Goal: Task Accomplishment & Management: Manage account settings

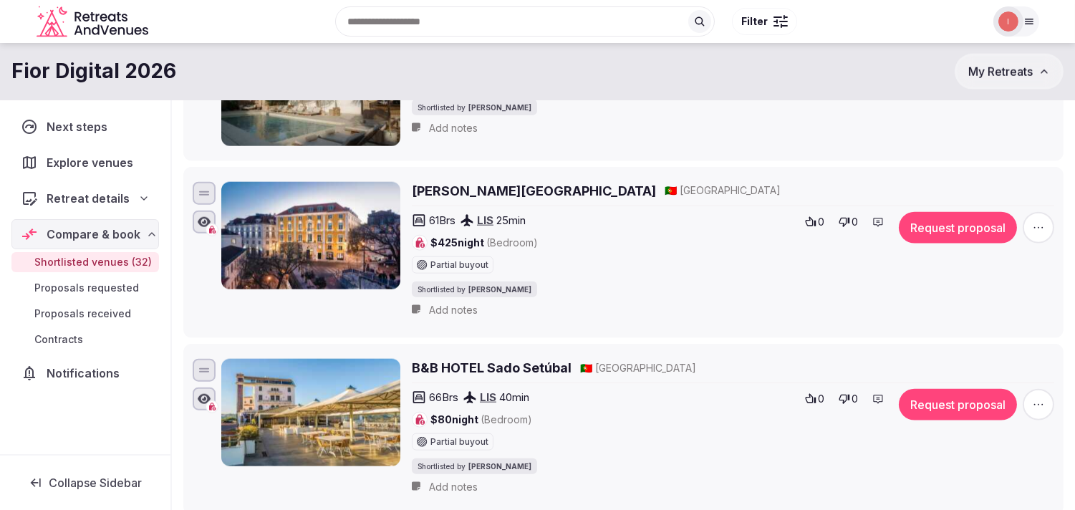
scroll to position [2963, 0]
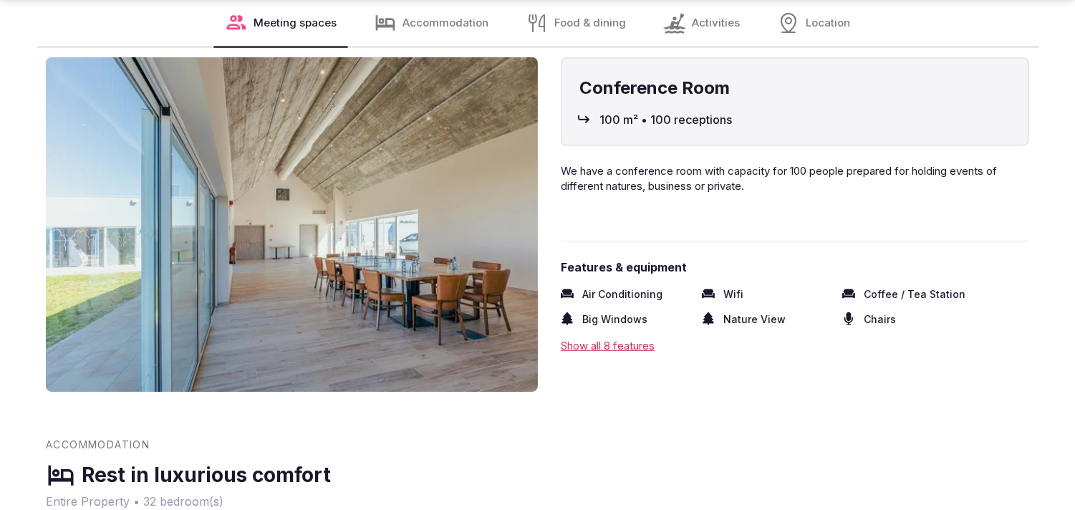
scroll to position [1512, 0]
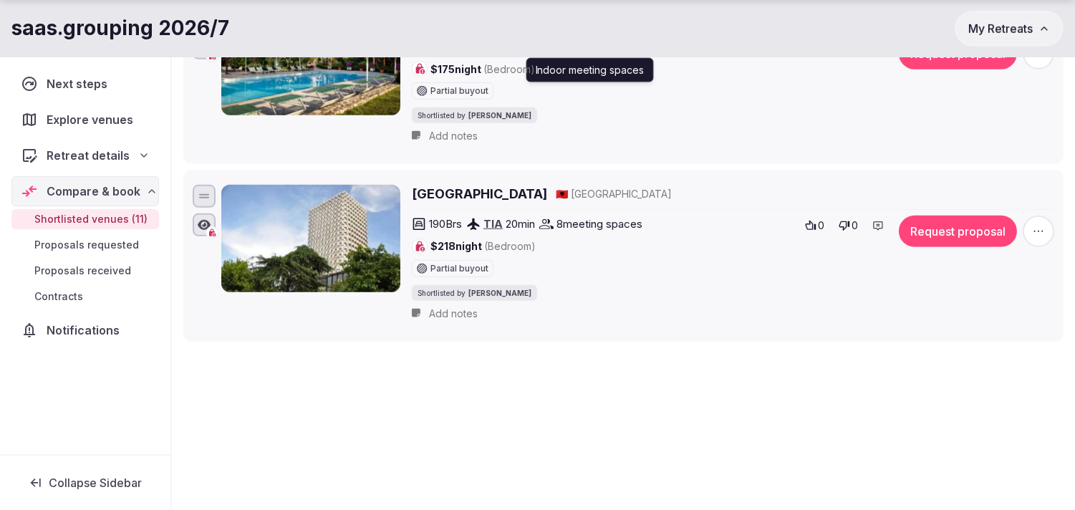
scroll to position [1886, 0]
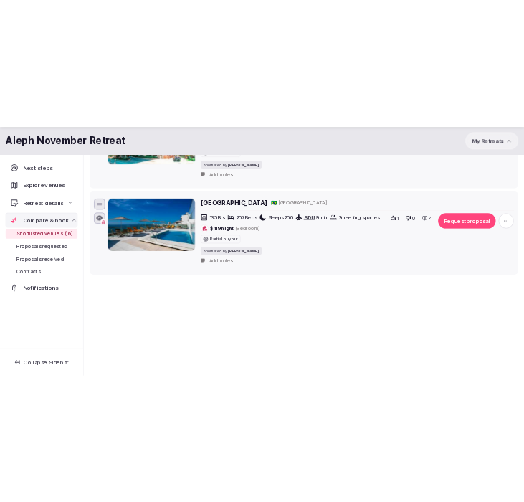
scroll to position [2863, 0]
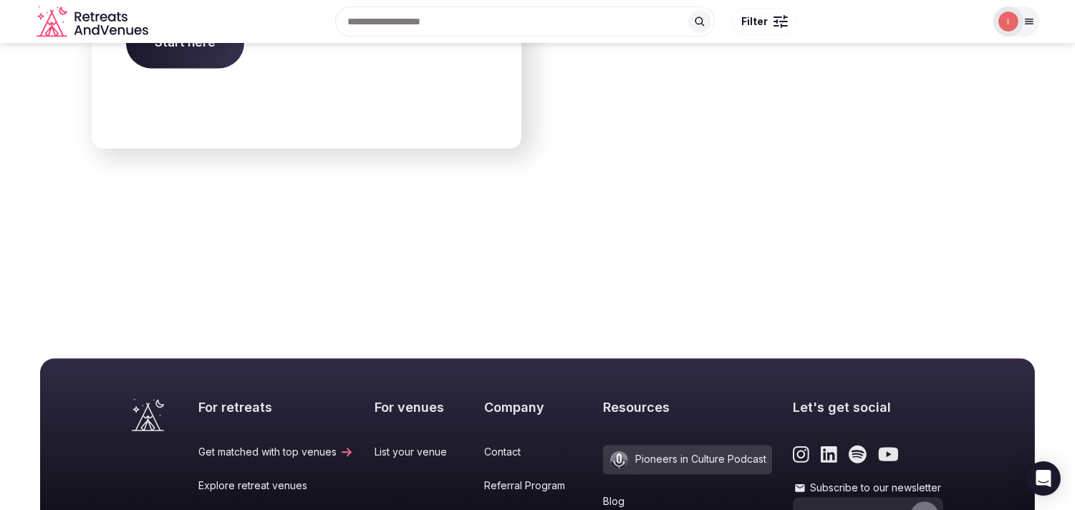
scroll to position [6011, 0]
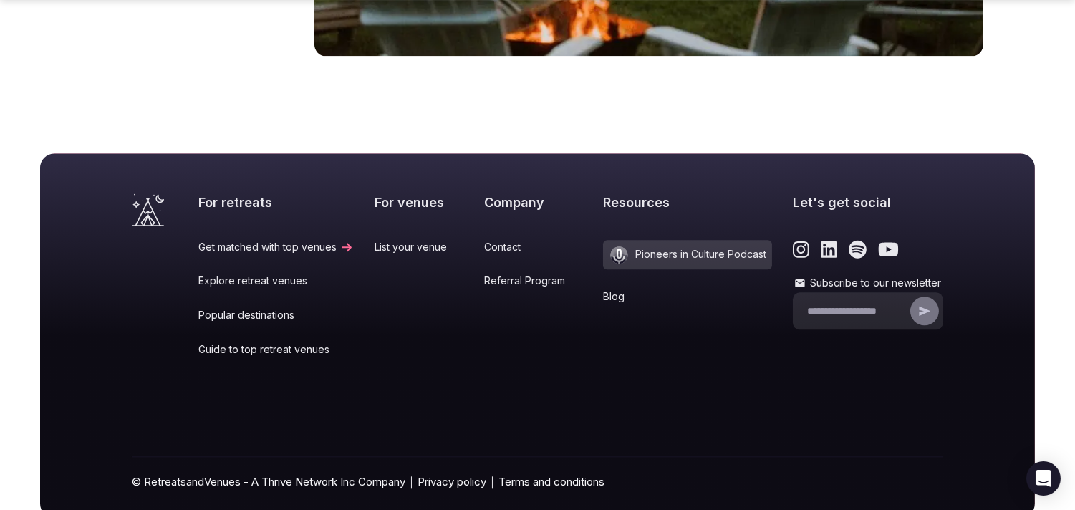
click at [265, 308] on link "Popular destinations" at bounding box center [275, 315] width 155 height 14
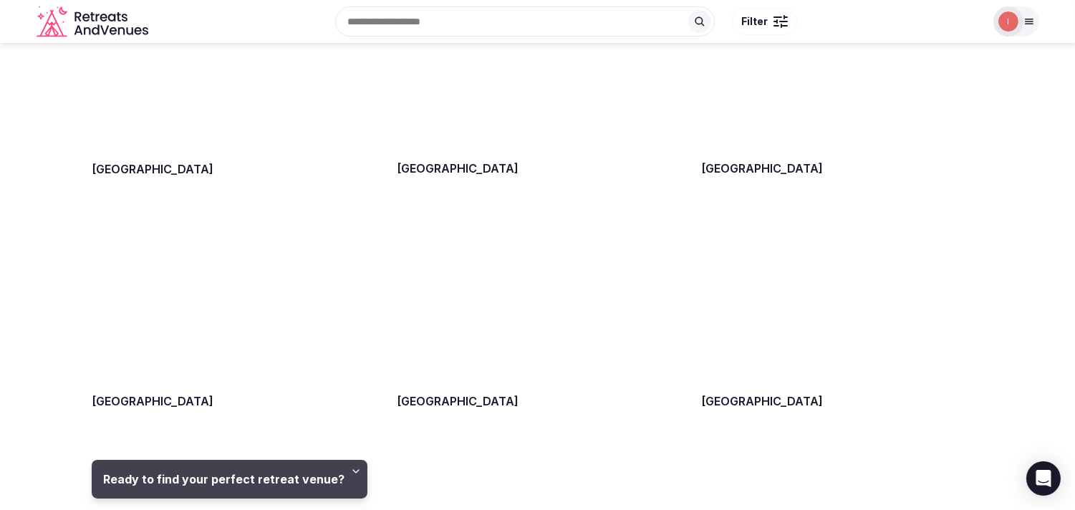
scroll to position [876, 0]
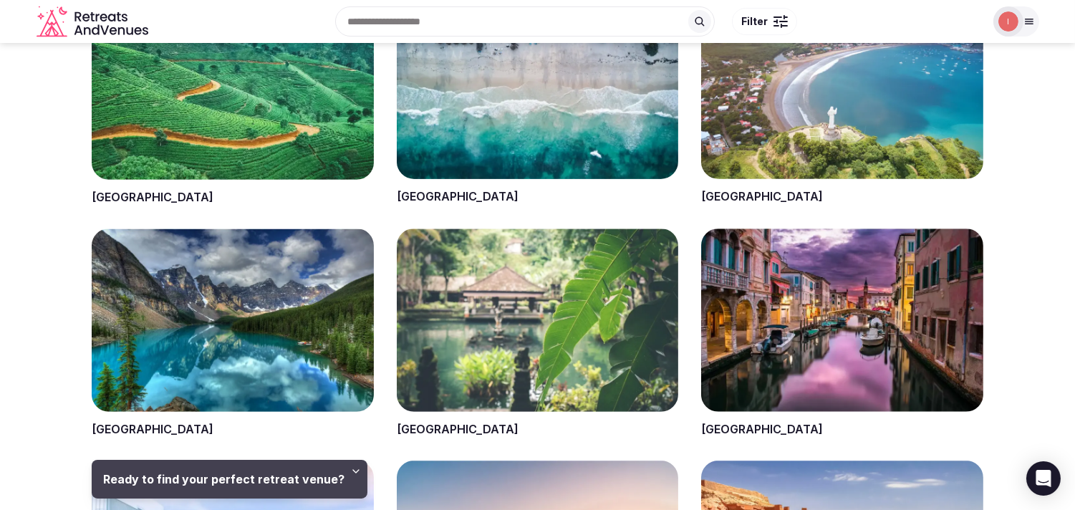
click at [113, 428] on span at bounding box center [233, 333] width 282 height 209
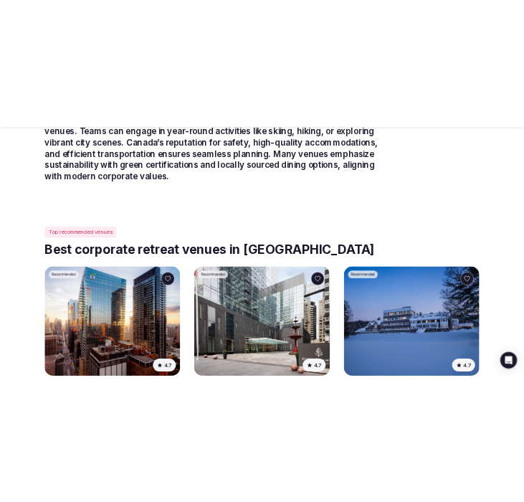
scroll to position [796, 0]
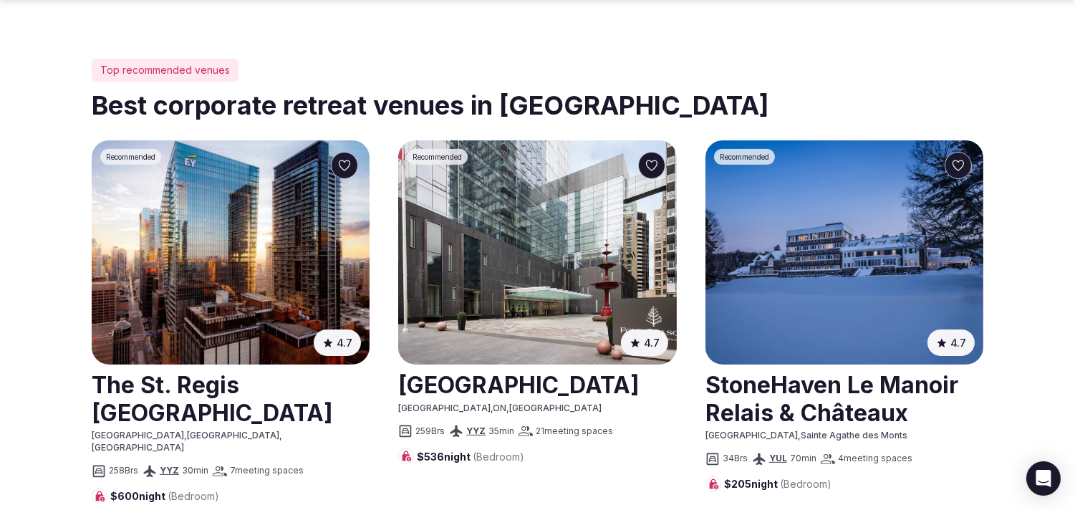
click at [554, 366] on link at bounding box center [537, 384] width 278 height 36
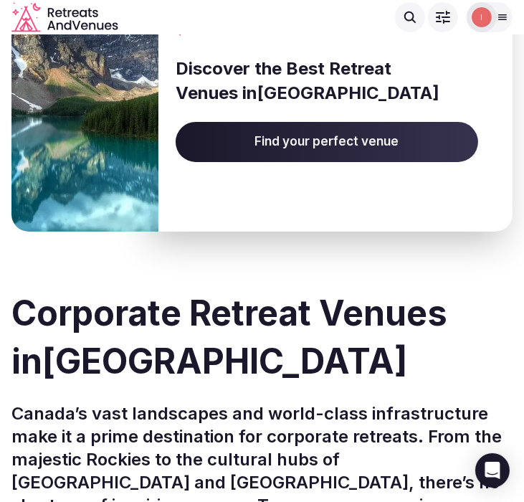
scroll to position [0, 0]
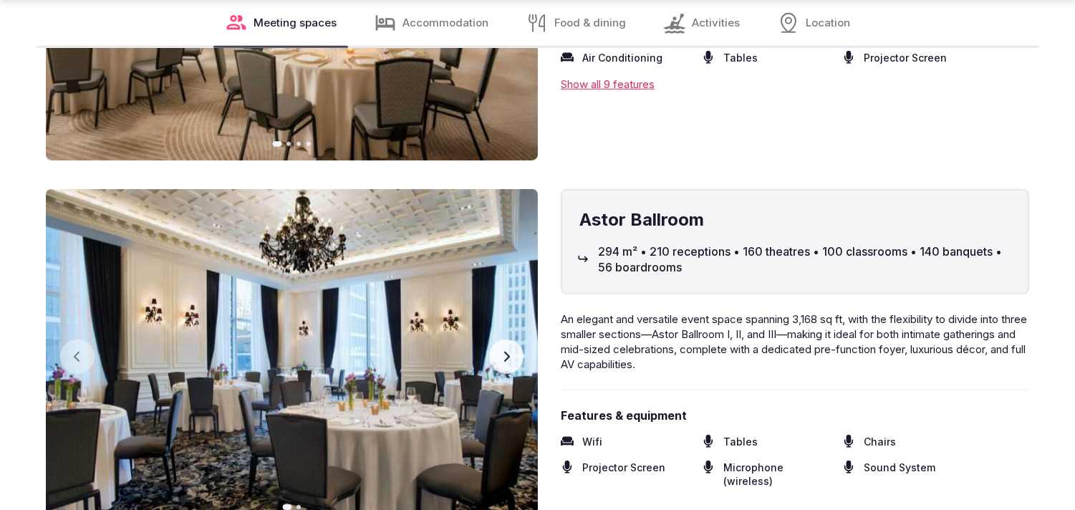
scroll to position [1910, 0]
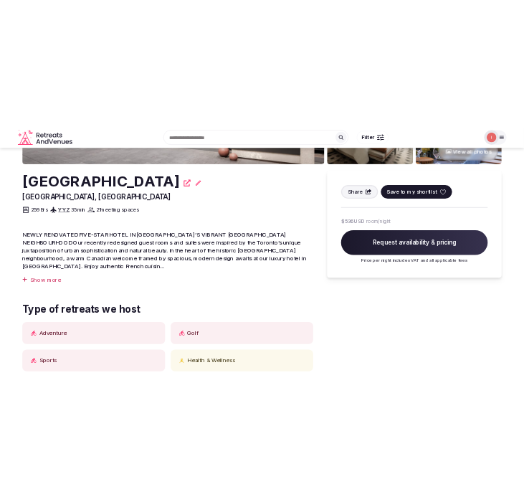
scroll to position [318, 0]
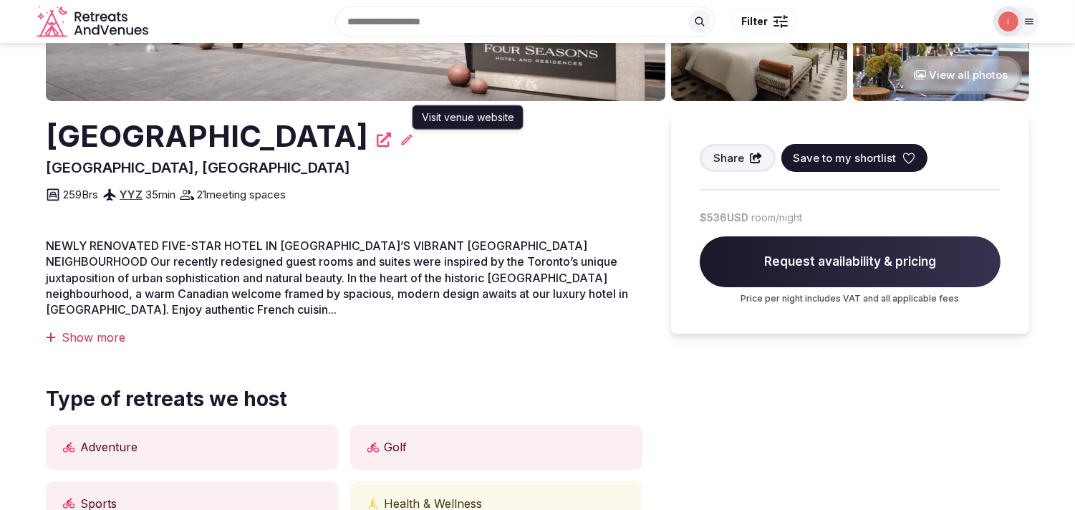
click at [391, 143] on icon at bounding box center [384, 140] width 14 height 14
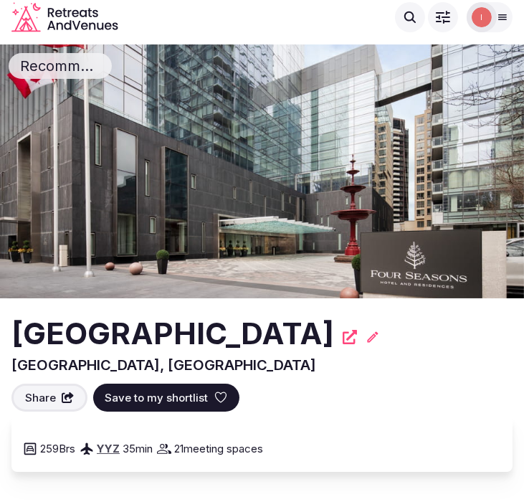
scroll to position [0, 0]
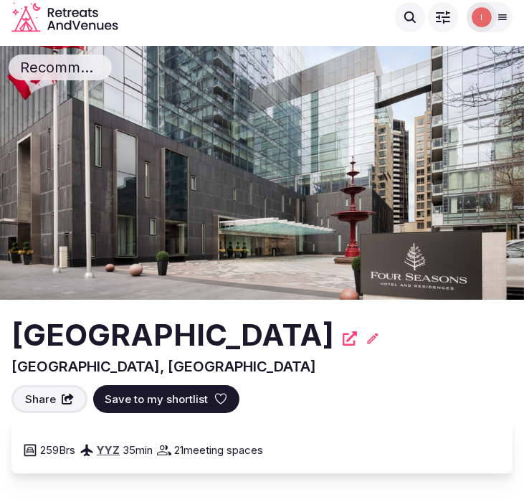
click at [148, 333] on h2 "[GEOGRAPHIC_DATA]" at bounding box center [172, 335] width 322 height 42
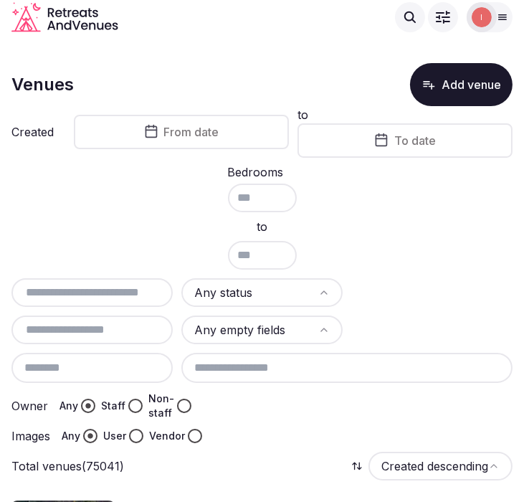
click at [103, 297] on div at bounding box center [91, 292] width 161 height 29
click at [110, 289] on input "text" at bounding box center [92, 292] width 150 height 17
paste input "**********"
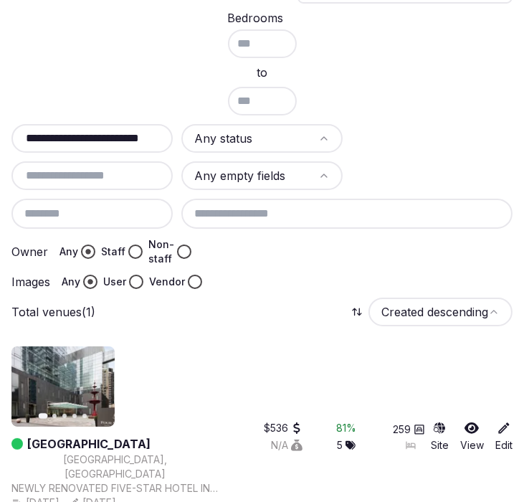
scroll to position [178, 0]
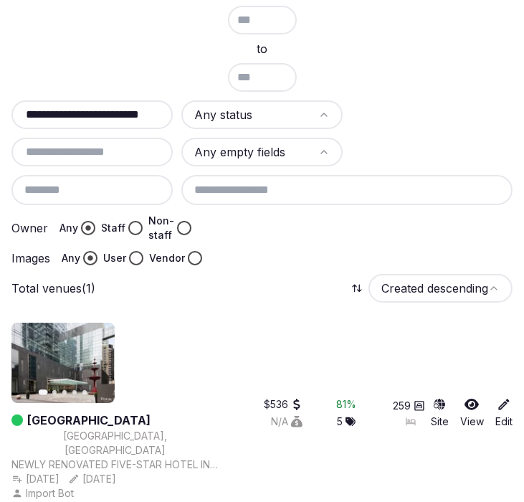
type input "**********"
click at [150, 411] on link "[GEOGRAPHIC_DATA]" at bounding box center [88, 419] width 123 height 17
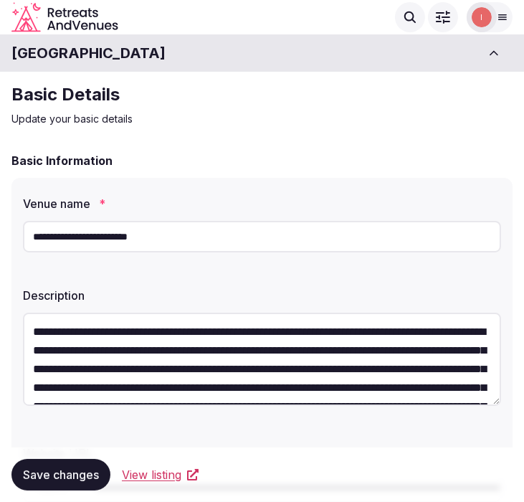
click at [101, 49] on h1 "[GEOGRAPHIC_DATA]" at bounding box center [88, 53] width 154 height 20
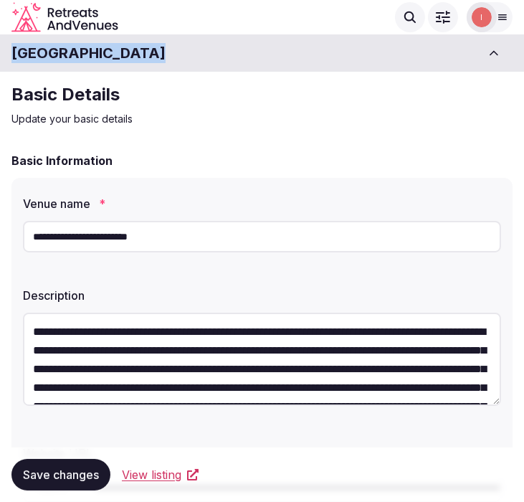
click at [101, 49] on h1 "[GEOGRAPHIC_DATA]" at bounding box center [88, 53] width 154 height 20
copy div "[GEOGRAPHIC_DATA]"
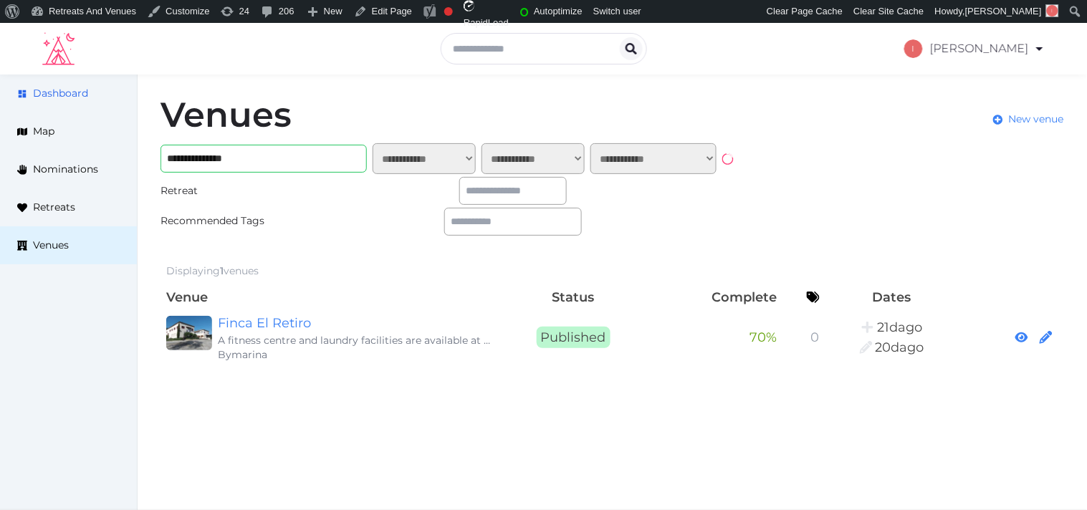
click at [92, 88] on link "Dashboard" at bounding box center [68, 94] width 137 height 38
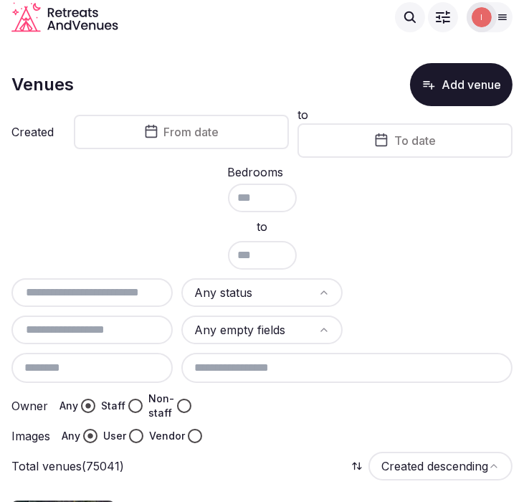
click at [57, 310] on div "Any status Any empty fields Owner Any Staff Non-staff Images Any User Vendor" at bounding box center [261, 360] width 501 height 165
click at [72, 287] on input "text" at bounding box center [92, 292] width 150 height 17
paste input "**********"
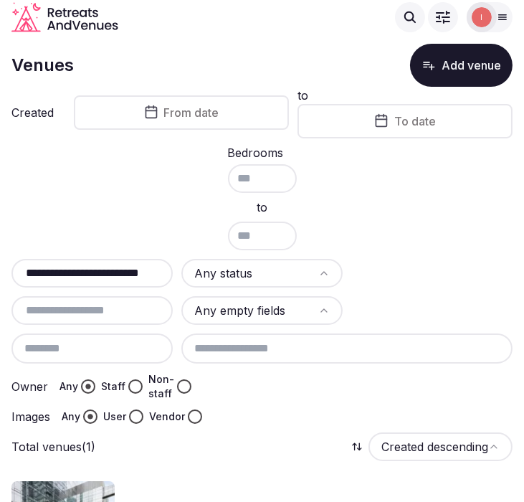
scroll to position [178, 0]
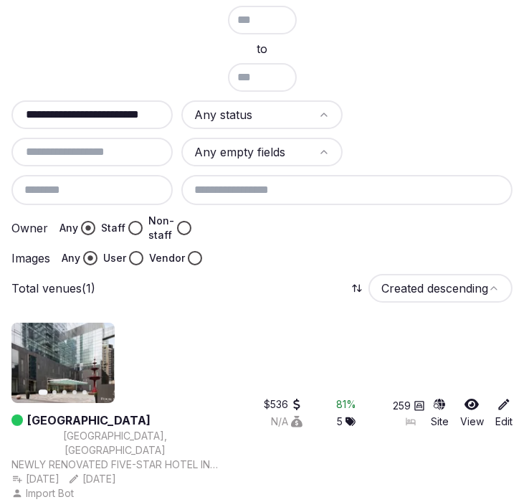
type input "**********"
drag, startPoint x: 92, startPoint y: 416, endPoint x: 87, endPoint y: 369, distance: 46.8
click at [91, 416] on link "[GEOGRAPHIC_DATA]" at bounding box center [88, 419] width 123 height 17
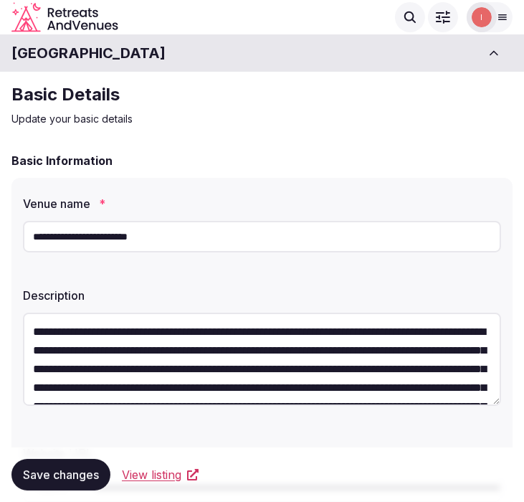
click at [105, 241] on input "**********" at bounding box center [262, 237] width 478 height 32
click at [105, 244] on input "**********" at bounding box center [262, 237] width 478 height 32
click at [106, 244] on input "**********" at bounding box center [262, 237] width 478 height 32
drag, startPoint x: 112, startPoint y: 244, endPoint x: 375, endPoint y: 145, distance: 281.6
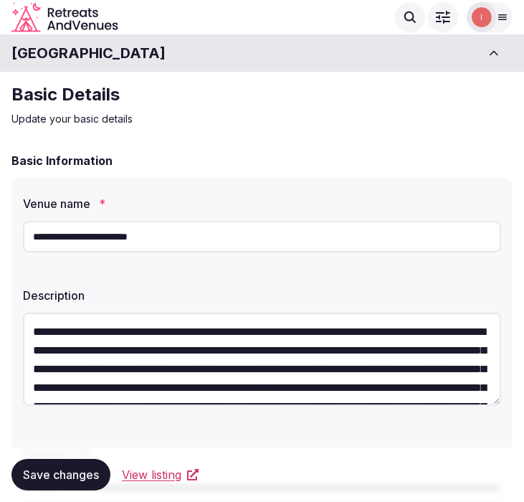
click at [140, 235] on input "**********" at bounding box center [262, 237] width 478 height 32
click at [140, 237] on input "**********" at bounding box center [262, 237] width 478 height 32
drag, startPoint x: 277, startPoint y: 267, endPoint x: 288, endPoint y: 264, distance: 11.3
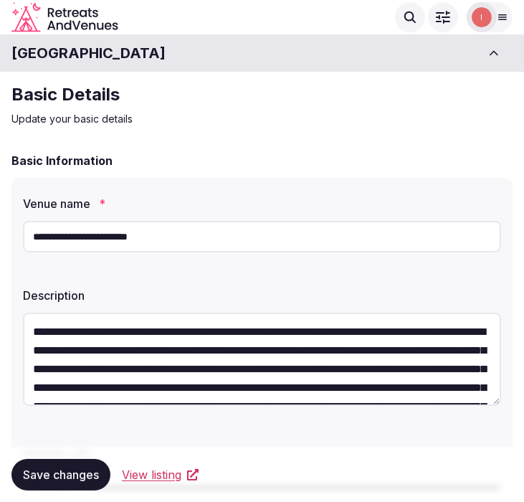
click at [277, 267] on div "**********" at bounding box center [261, 394] width 501 height 433
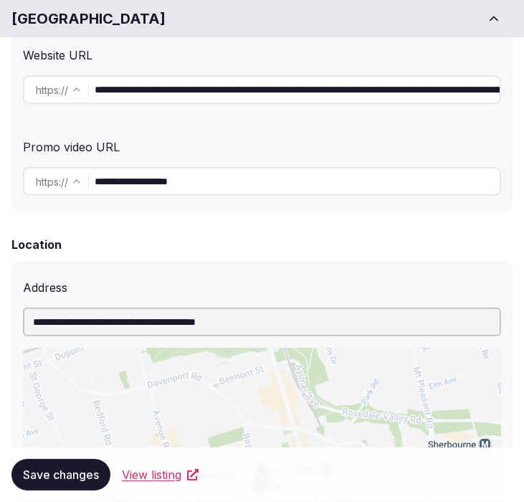
scroll to position [0, 346]
drag, startPoint x: 244, startPoint y: 83, endPoint x: 883, endPoint y: 62, distance: 640.2
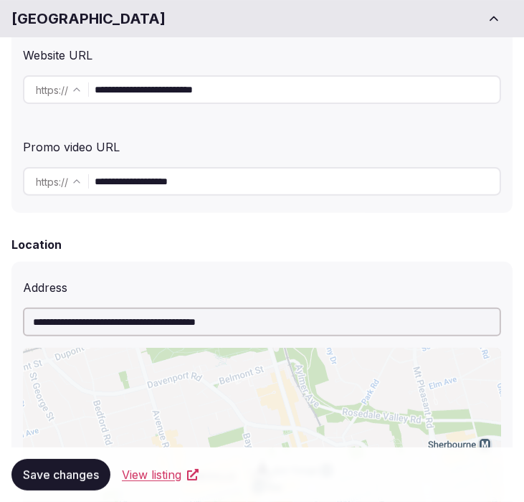
scroll to position [0, 0]
click at [444, 89] on input "**********" at bounding box center [297, 89] width 404 height 29
type input "**********"
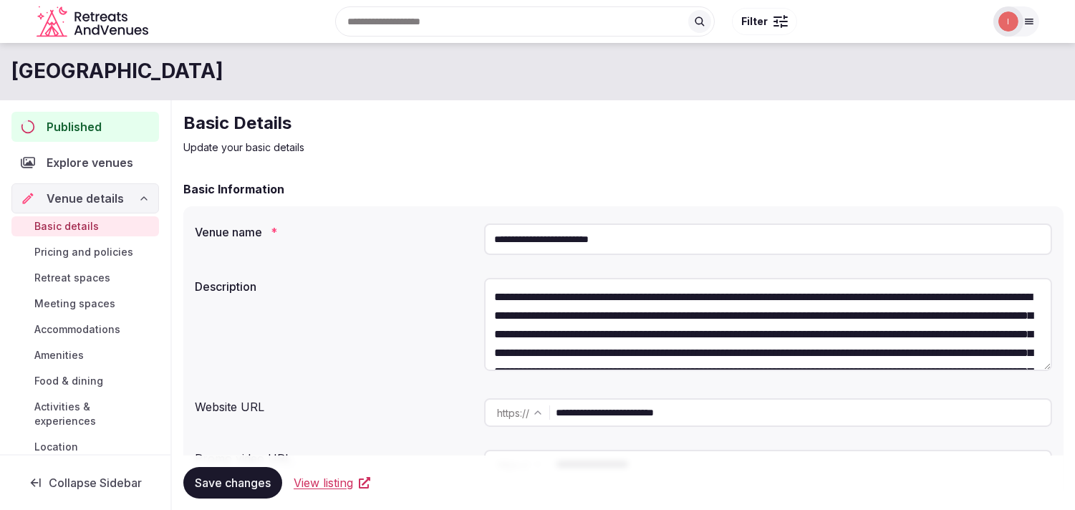
click at [100, 139] on div "Published" at bounding box center [85, 127] width 148 height 30
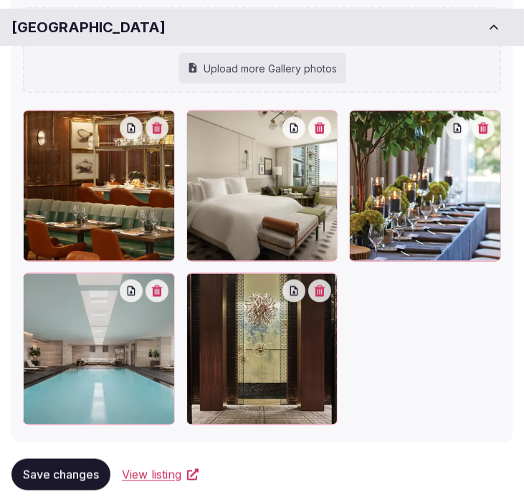
scroll to position [2208, 0]
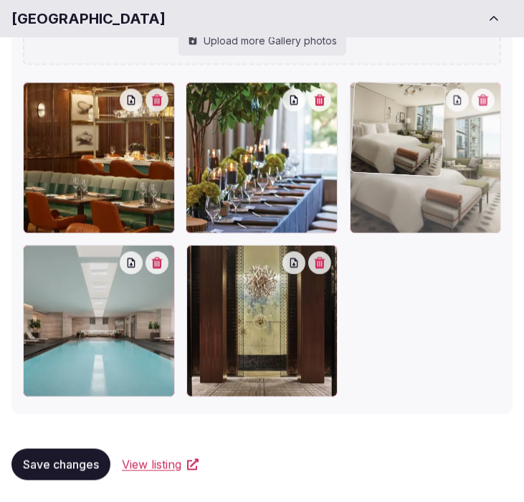
drag, startPoint x: 197, startPoint y: 86, endPoint x: 371, endPoint y: 96, distance: 174.4
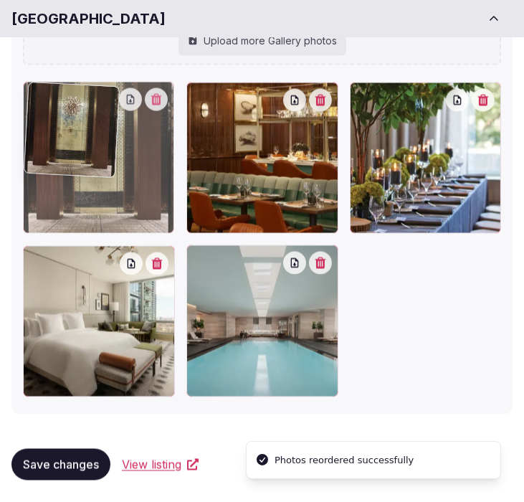
drag, startPoint x: 197, startPoint y: 259, endPoint x: 89, endPoint y: 138, distance: 162.4
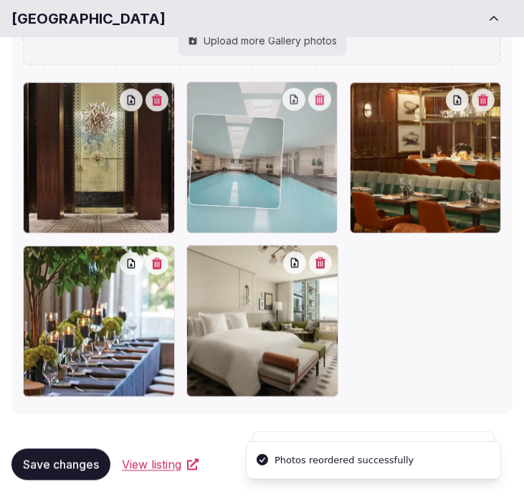
drag, startPoint x: 195, startPoint y: 256, endPoint x: 198, endPoint y: 127, distance: 129.0
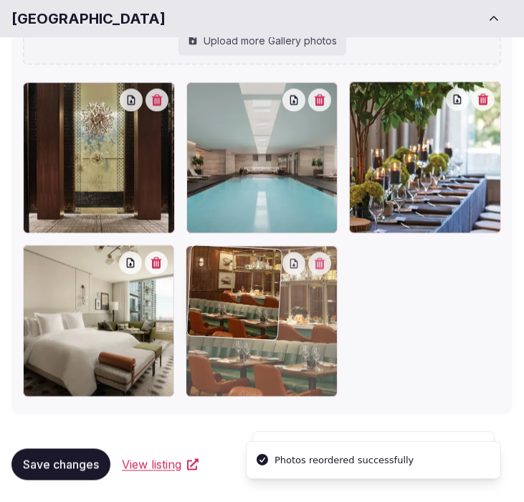
drag, startPoint x: 356, startPoint y: 90, endPoint x: 245, endPoint y: 318, distance: 253.5
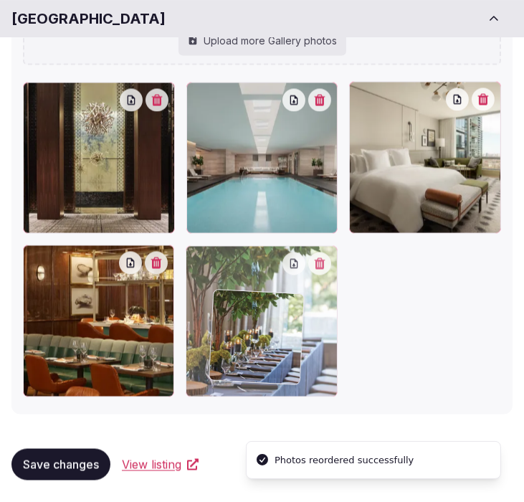
drag, startPoint x: 361, startPoint y: 97, endPoint x: 225, endPoint y: 305, distance: 248.4
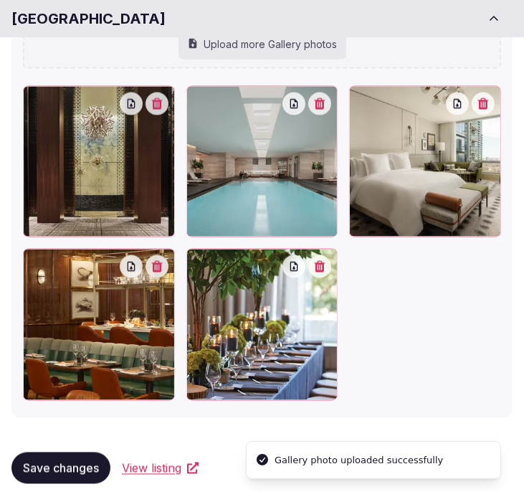
scroll to position [2255, 0]
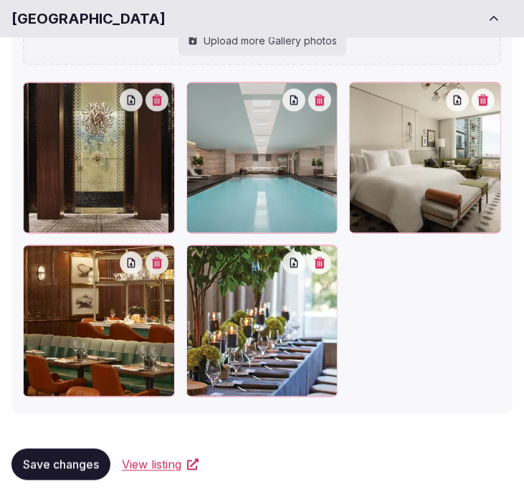
click at [85, 460] on span "Save changes" at bounding box center [61, 464] width 76 height 14
click at [53, 483] on div "Save changes View listing" at bounding box center [261, 464] width 501 height 54
drag, startPoint x: 62, startPoint y: 469, endPoint x: 137, endPoint y: 289, distance: 194.9
click at [66, 466] on span "Save changes" at bounding box center [61, 464] width 76 height 14
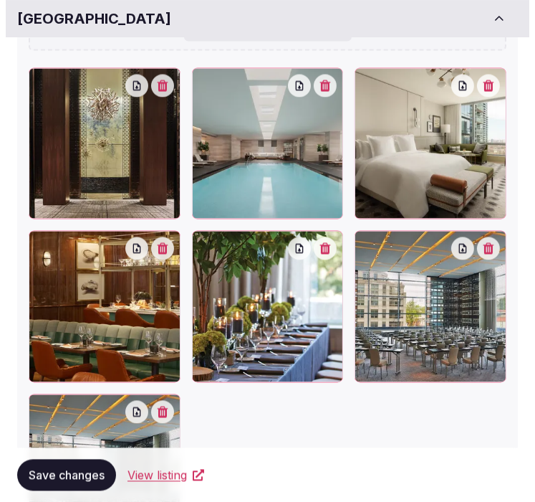
scroll to position [2372, 0]
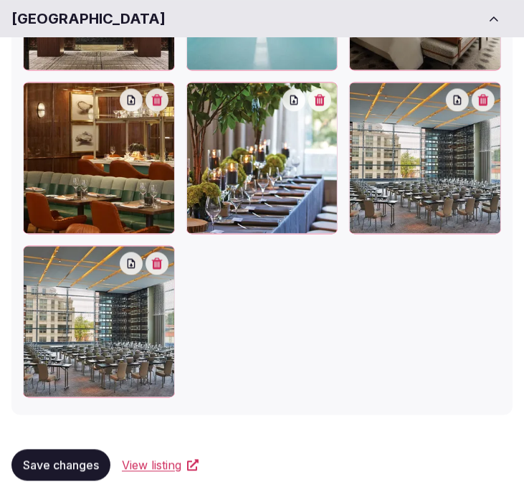
click at [479, 100] on button "button" at bounding box center [482, 99] width 23 height 23
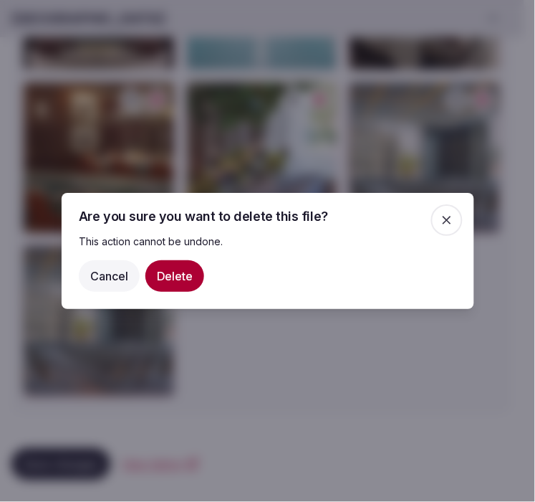
click at [165, 269] on button "Delete" at bounding box center [174, 276] width 59 height 32
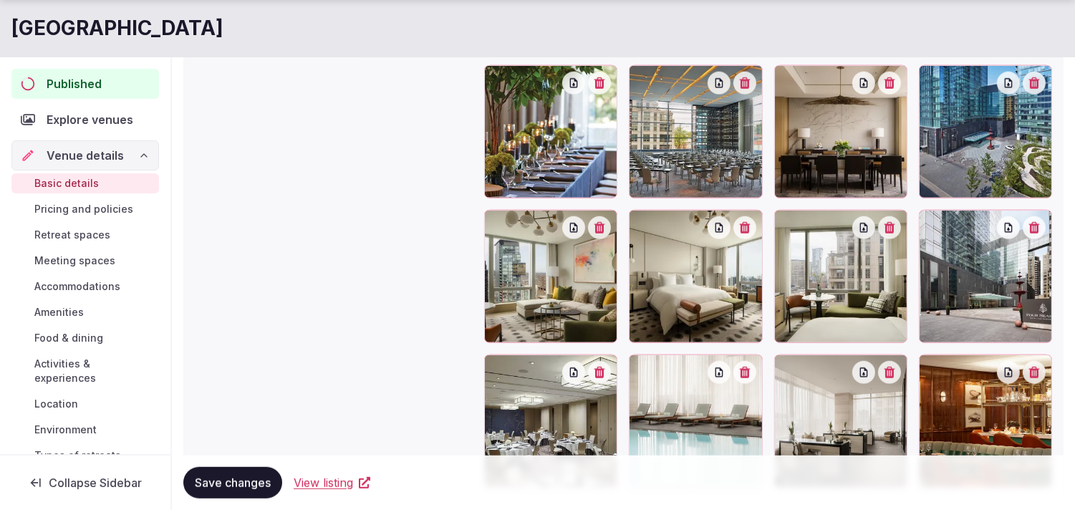
scroll to position [2302, 0]
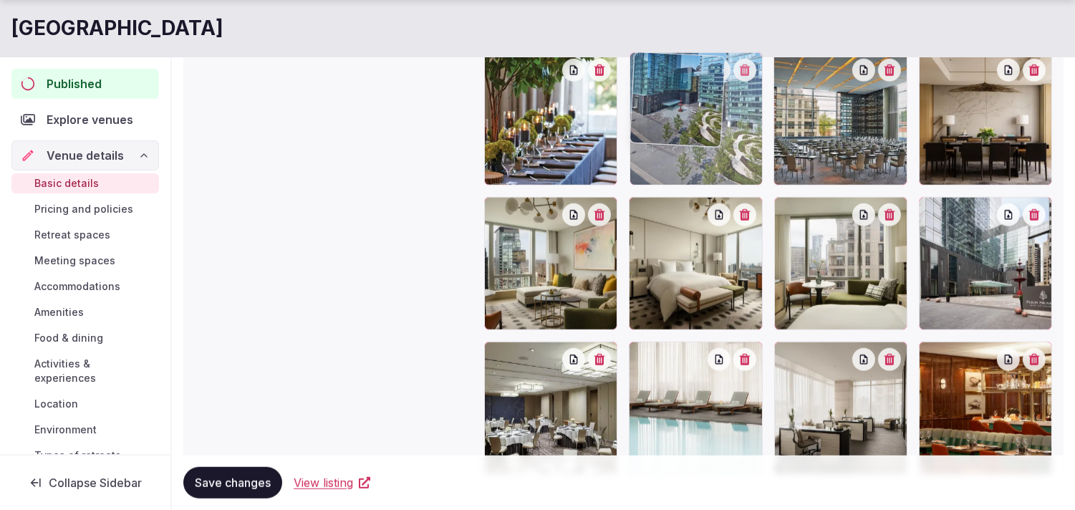
drag, startPoint x: 931, startPoint y: 70, endPoint x: 686, endPoint y: 95, distance: 246.3
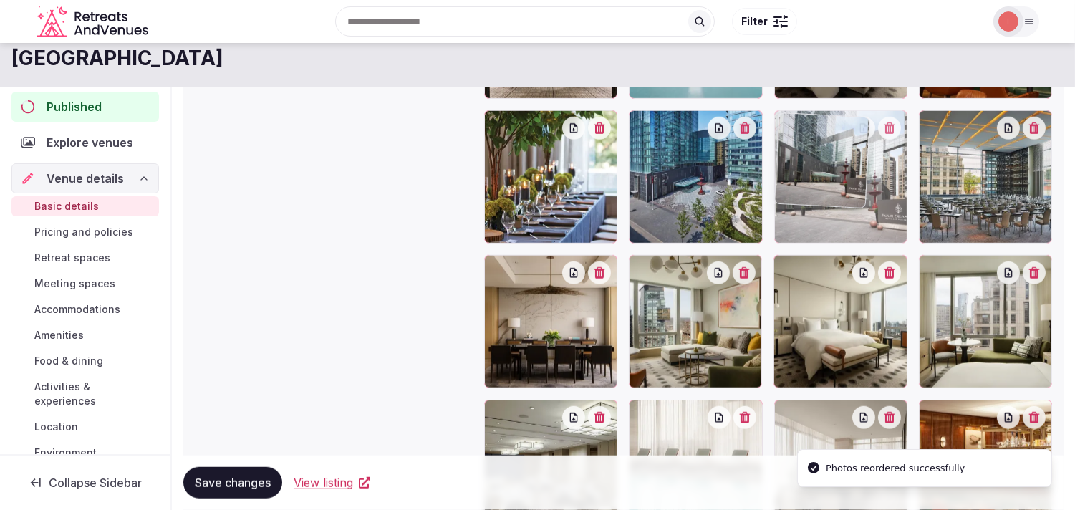
drag, startPoint x: 929, startPoint y: 206, endPoint x: 794, endPoint y: 72, distance: 190.0
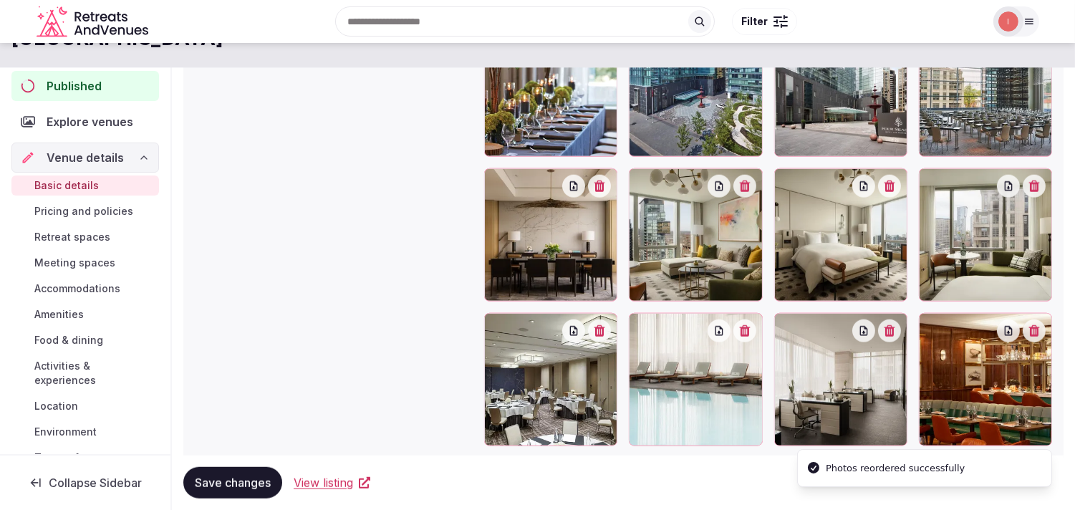
scroll to position [2293, 0]
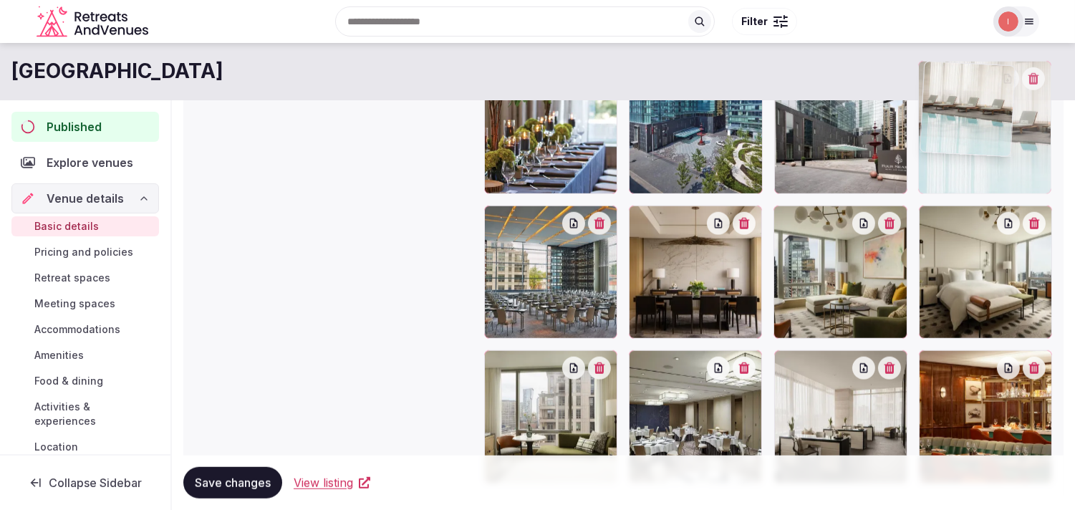
drag, startPoint x: 645, startPoint y: 370, endPoint x: 921, endPoint y: 134, distance: 363.4
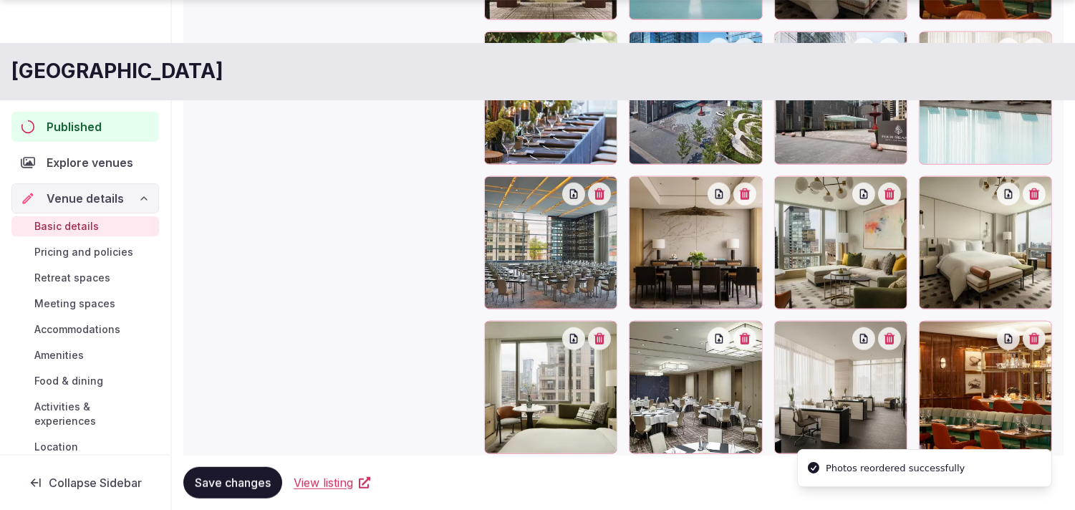
scroll to position [2373, 0]
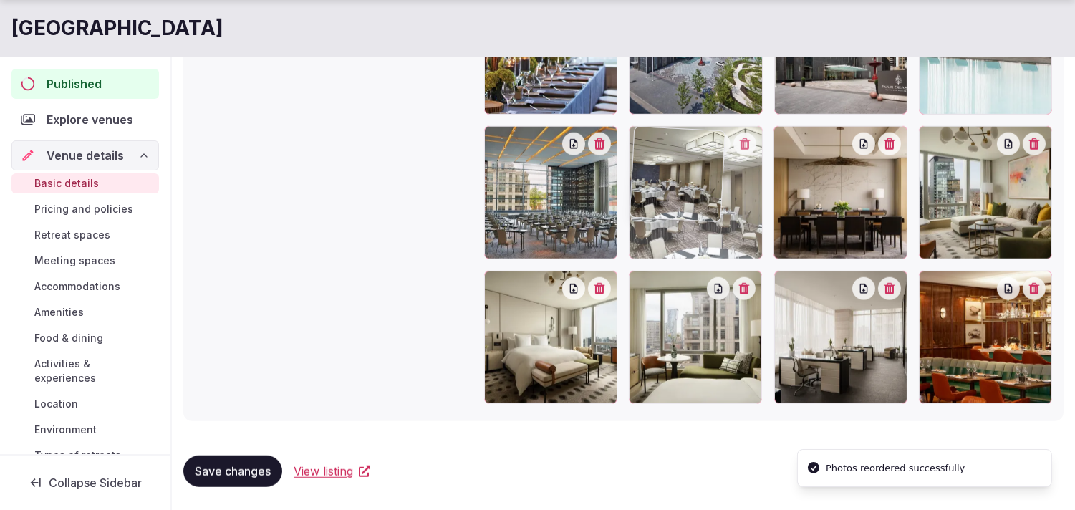
drag, startPoint x: 643, startPoint y: 279, endPoint x: 673, endPoint y: 146, distance: 136.8
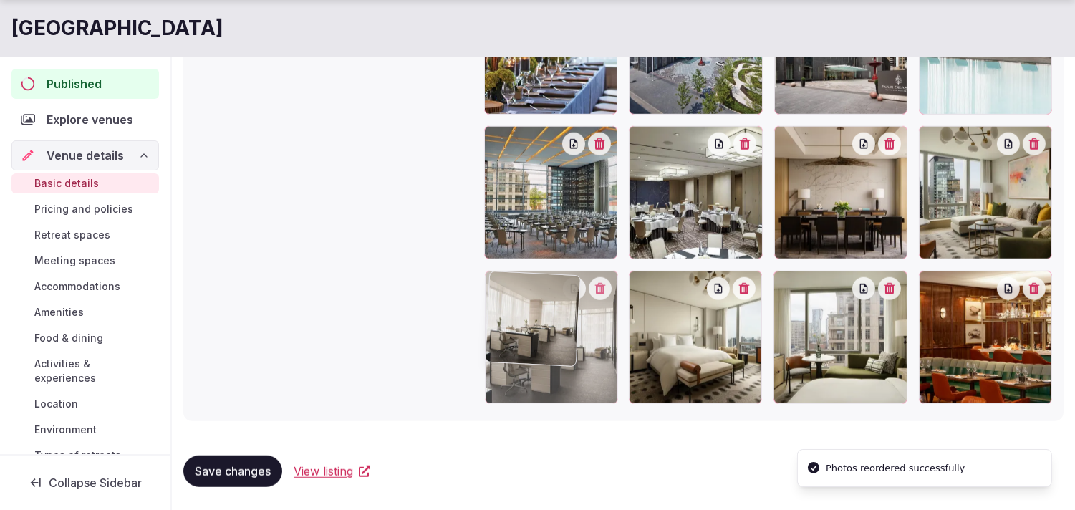
drag, startPoint x: 781, startPoint y: 278, endPoint x: 518, endPoint y: 305, distance: 264.4
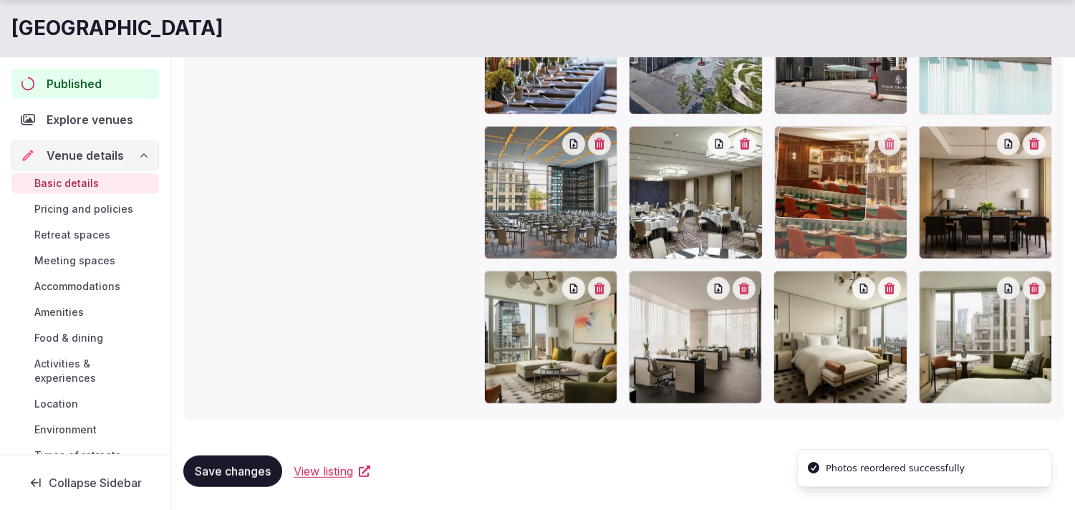
drag, startPoint x: 929, startPoint y: 289, endPoint x: 800, endPoint y: 181, distance: 169.3
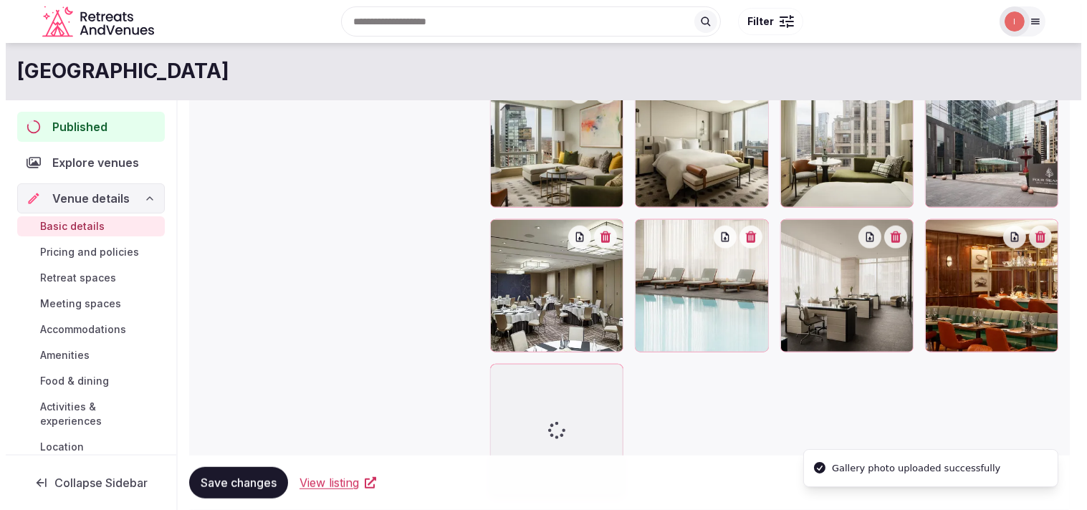
scroll to position [2488, 0]
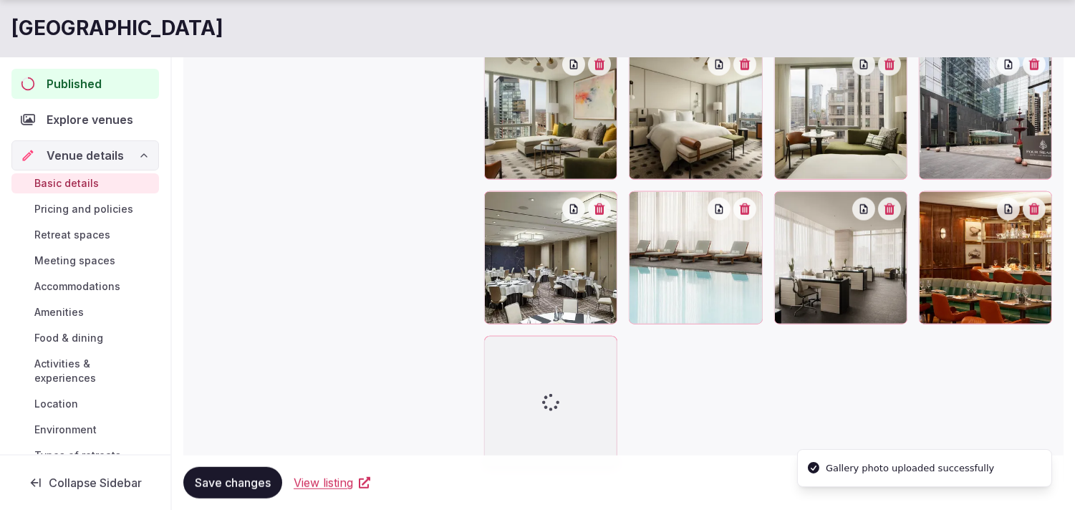
click at [523, 212] on icon "button" at bounding box center [1035, 208] width 11 height 11
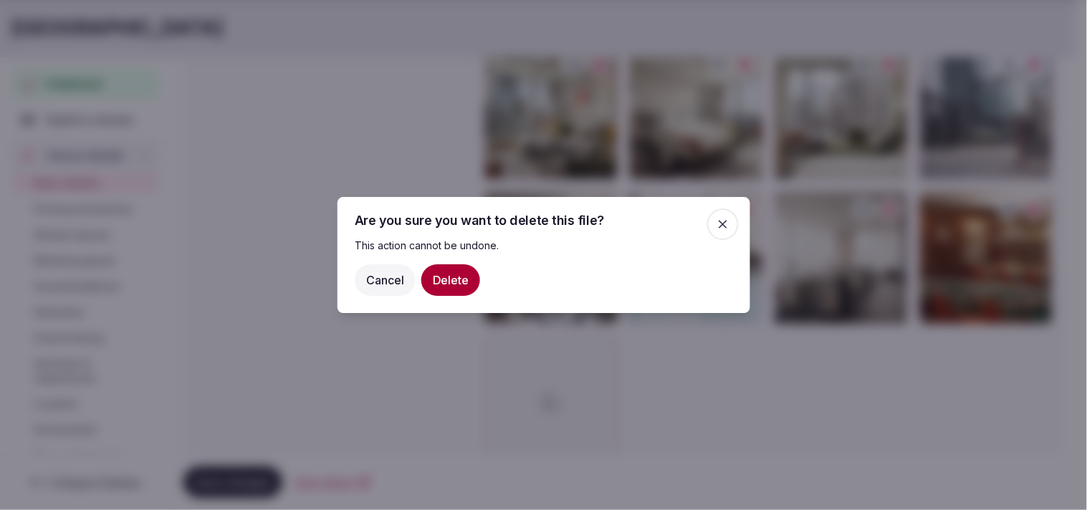
click at [421, 279] on button "Delete" at bounding box center [450, 280] width 59 height 32
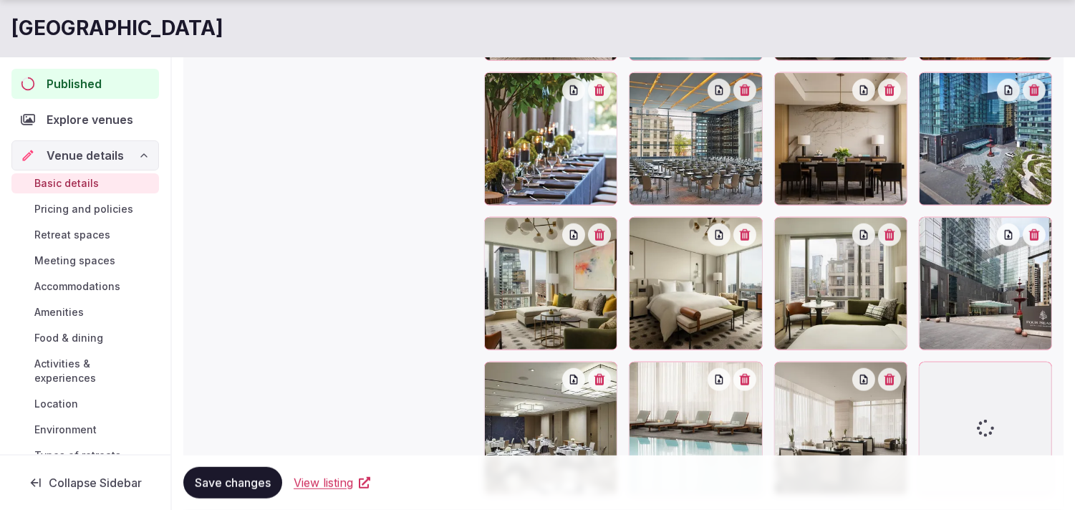
scroll to position [2329, 0]
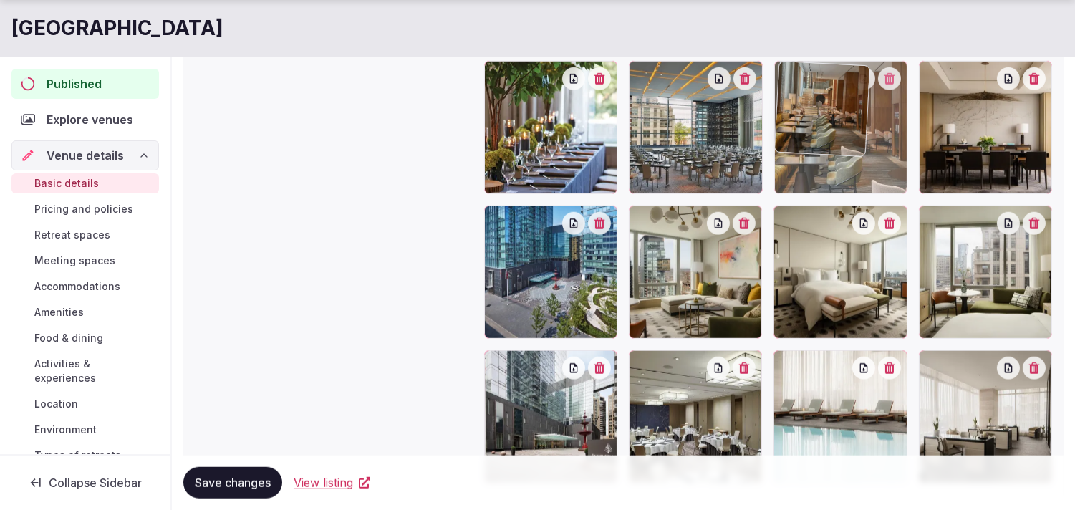
drag, startPoint x: 929, startPoint y: 363, endPoint x: 789, endPoint y: 103, distance: 294.9
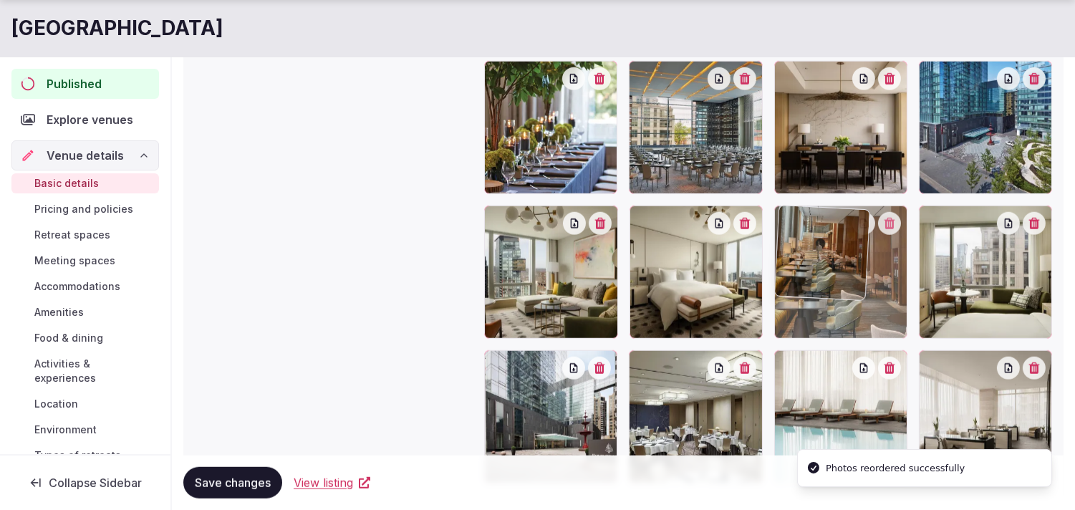
drag, startPoint x: 792, startPoint y: 68, endPoint x: 797, endPoint y: 241, distance: 172.7
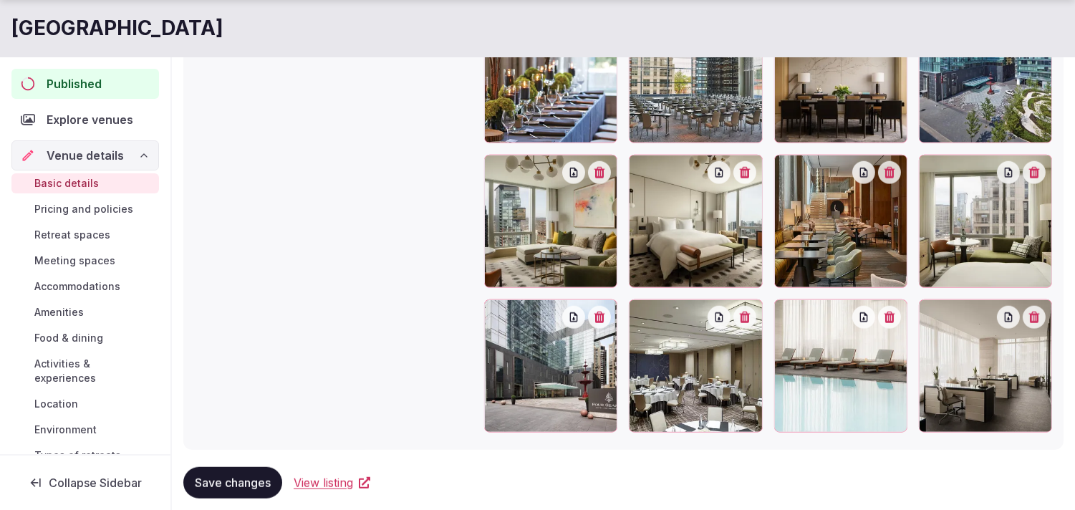
scroll to position [2408, 0]
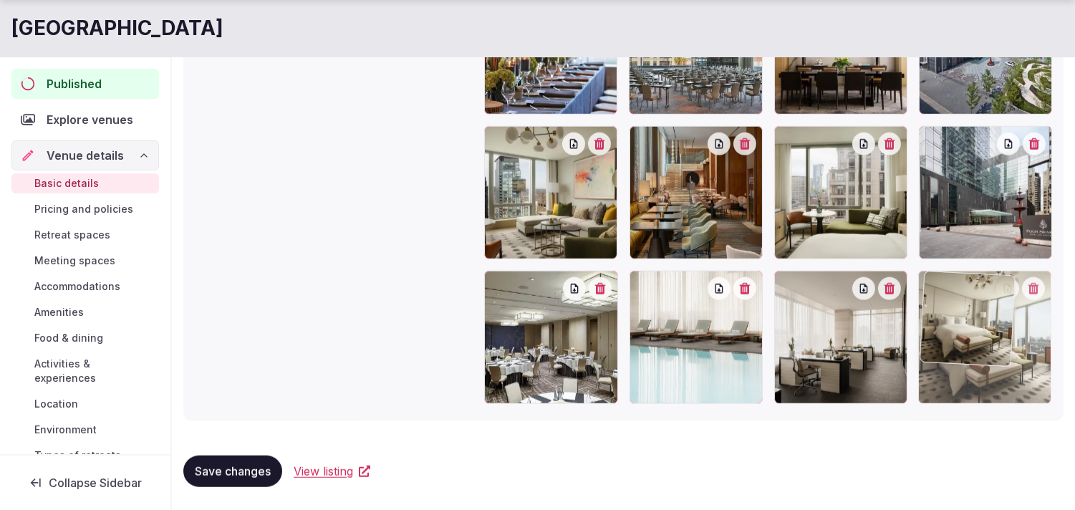
drag, startPoint x: 632, startPoint y: 131, endPoint x: 891, endPoint y: 291, distance: 304.6
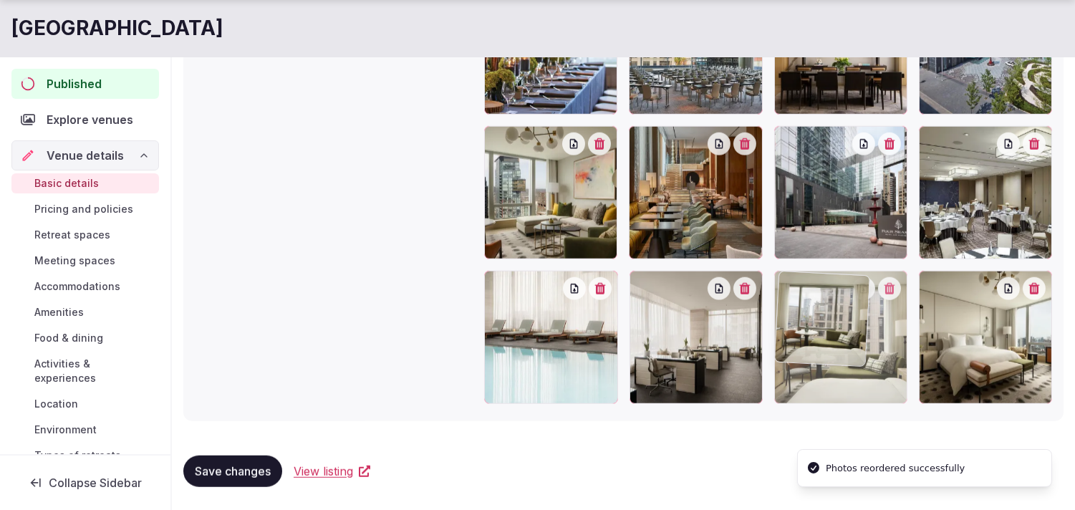
drag, startPoint x: 782, startPoint y: 135, endPoint x: 820, endPoint y: 291, distance: 160.7
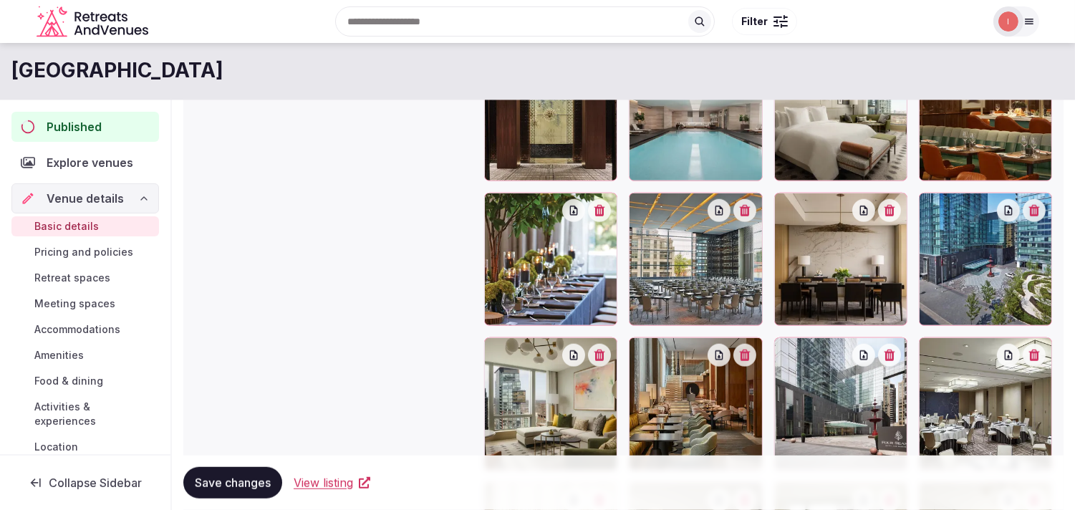
scroll to position [2169, 0]
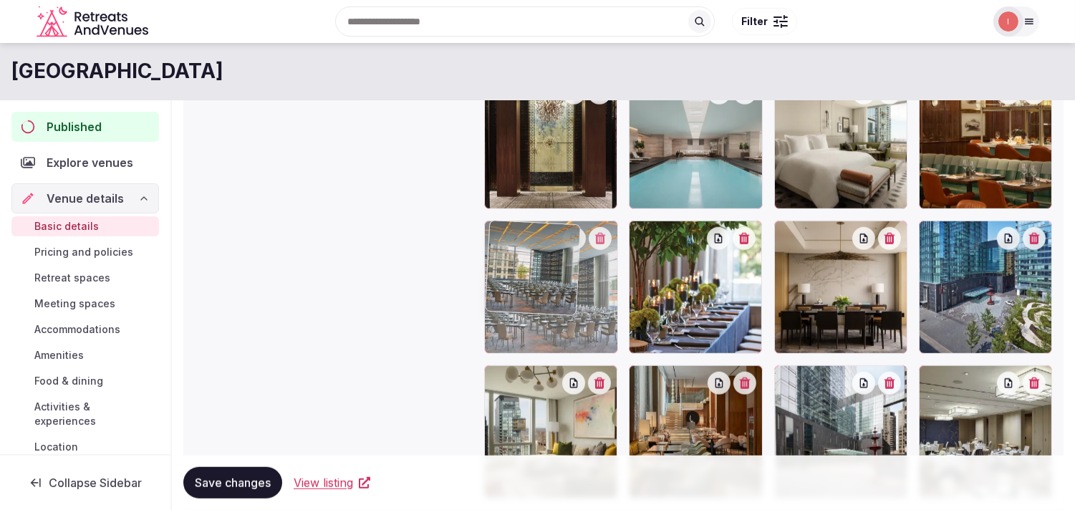
drag, startPoint x: 638, startPoint y: 234, endPoint x: 502, endPoint y: 251, distance: 137.9
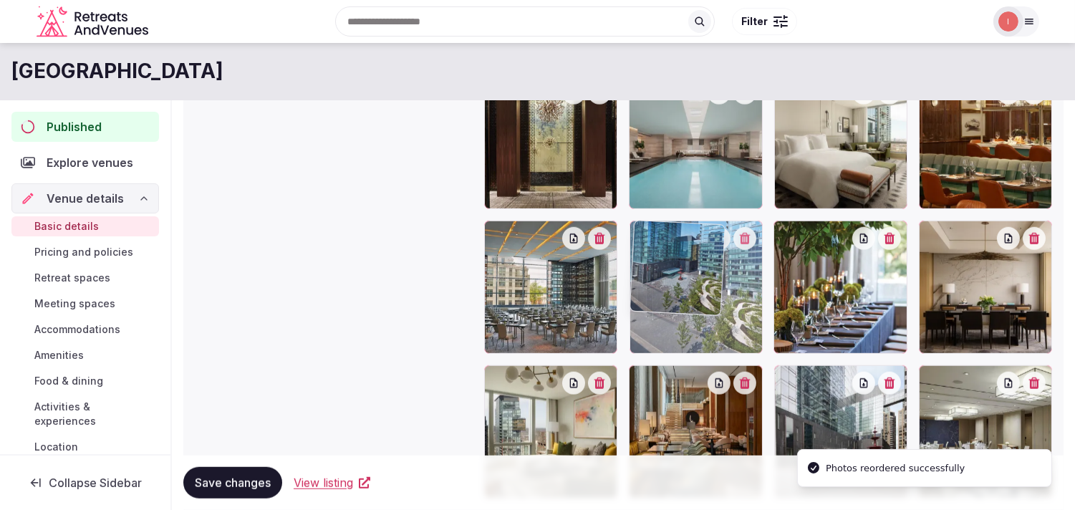
drag, startPoint x: 928, startPoint y: 233, endPoint x: 674, endPoint y: 248, distance: 254.1
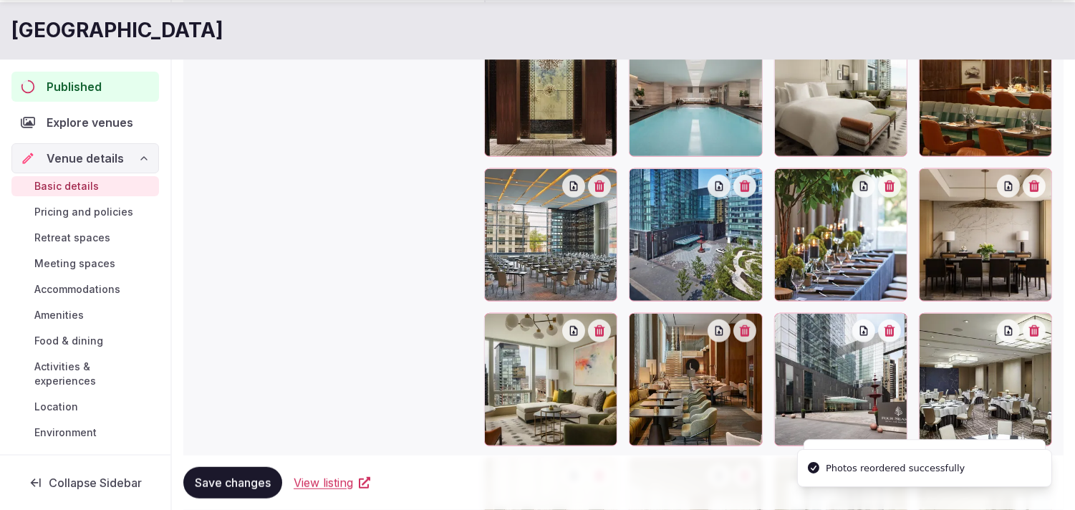
scroll to position [2248, 0]
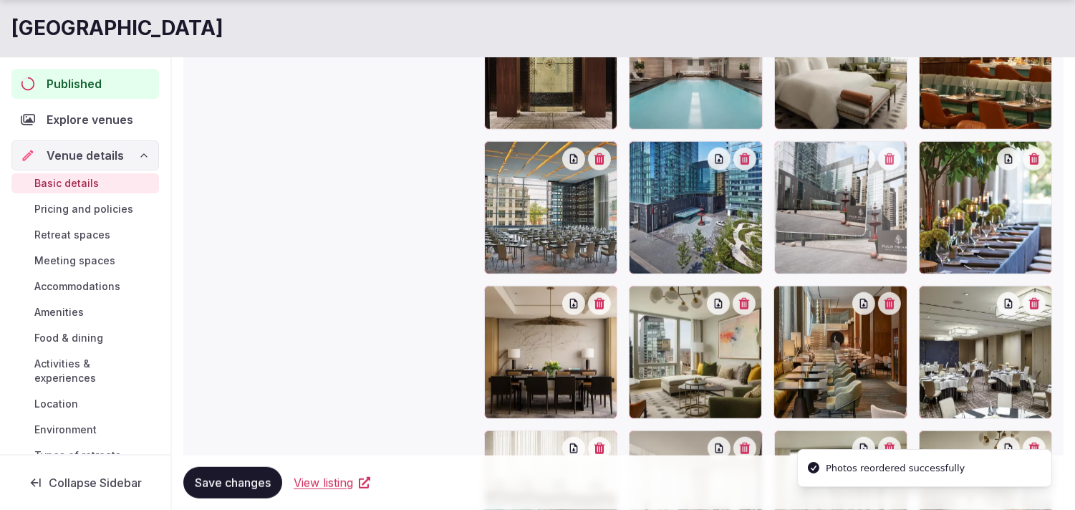
drag, startPoint x: 783, startPoint y: 302, endPoint x: 808, endPoint y: 190, distance: 115.2
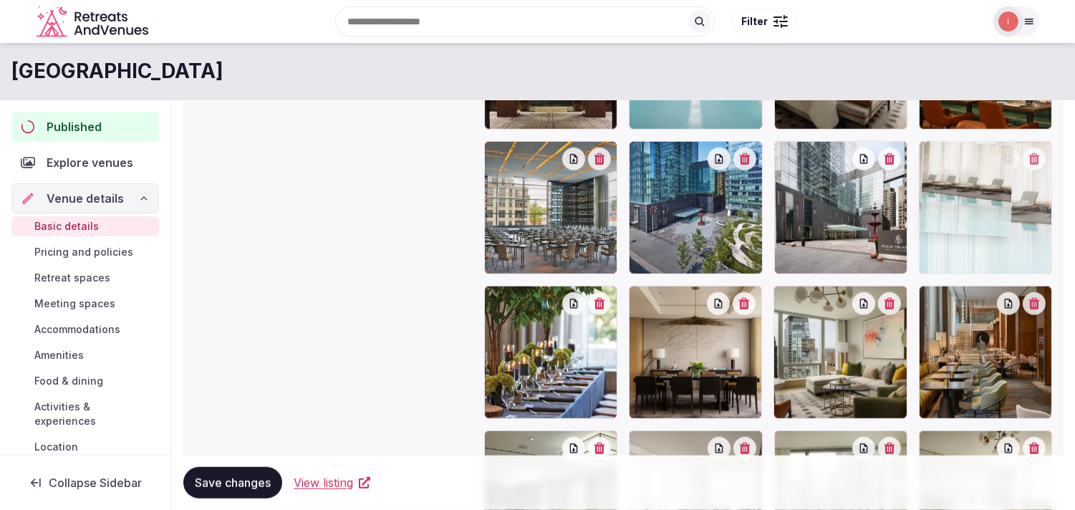
drag, startPoint x: 493, startPoint y: 437, endPoint x: 949, endPoint y: 162, distance: 532.9
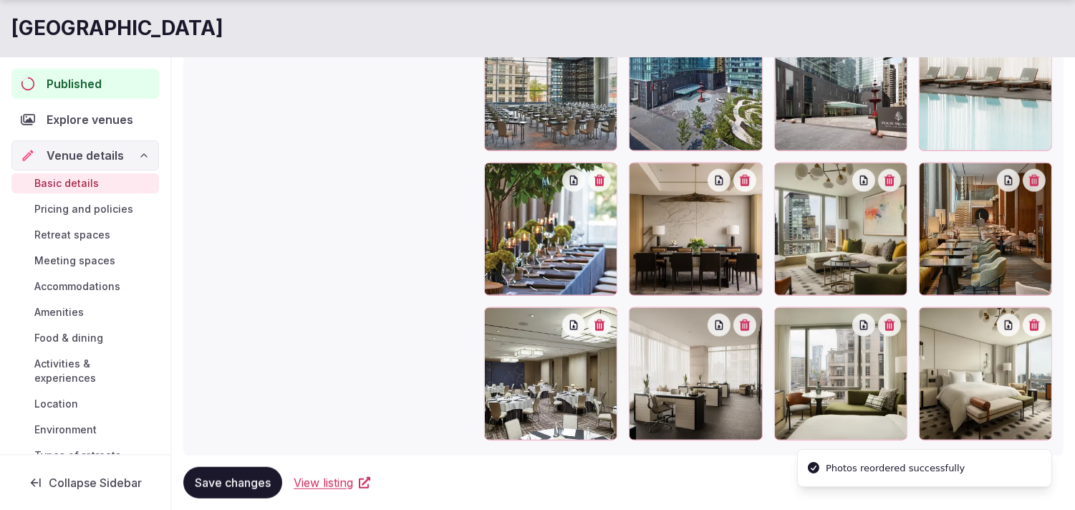
scroll to position [2408, 0]
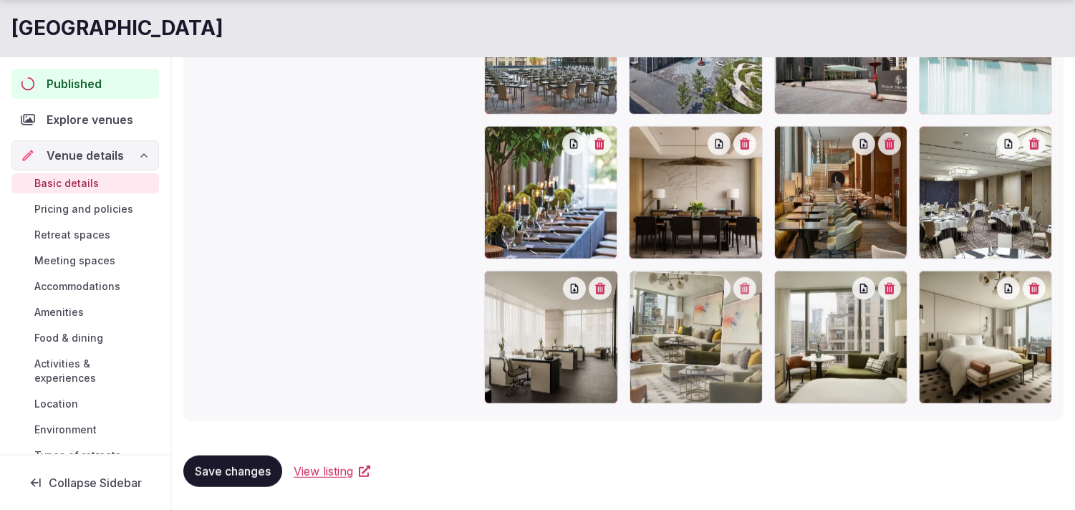
drag, startPoint x: 778, startPoint y: 131, endPoint x: 674, endPoint y: 294, distance: 193.6
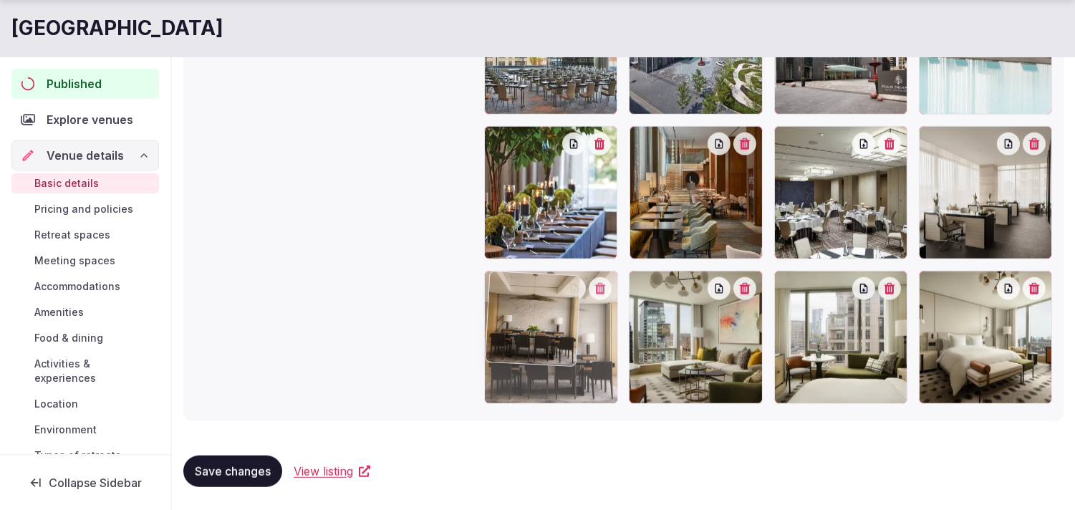
drag, startPoint x: 648, startPoint y: 138, endPoint x: 502, endPoint y: 296, distance: 215.0
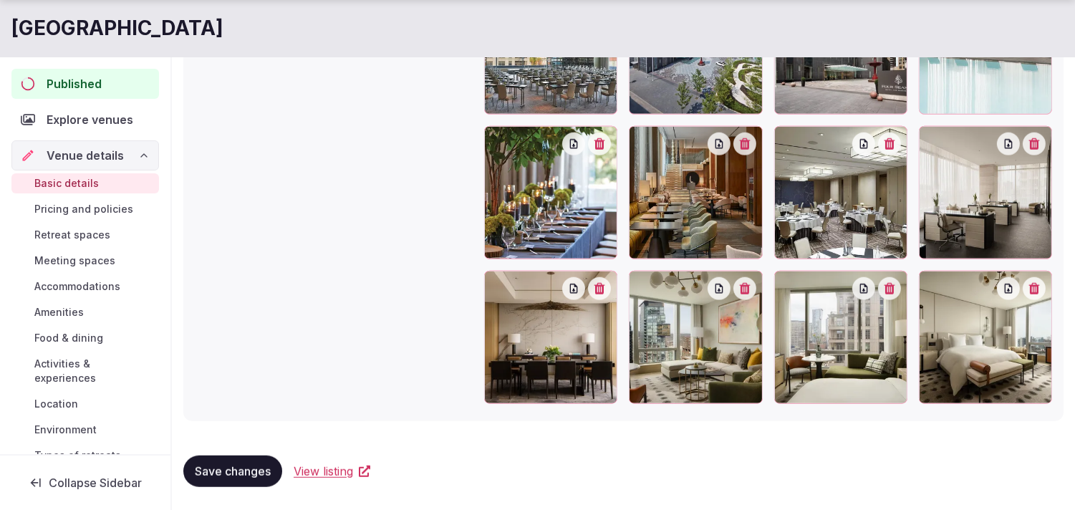
click at [253, 461] on button "Save changes" at bounding box center [232, 472] width 99 height 32
click at [231, 471] on span "Save changes" at bounding box center [233, 471] width 76 height 14
click at [87, 203] on span "Pricing and policies" at bounding box center [83, 209] width 99 height 14
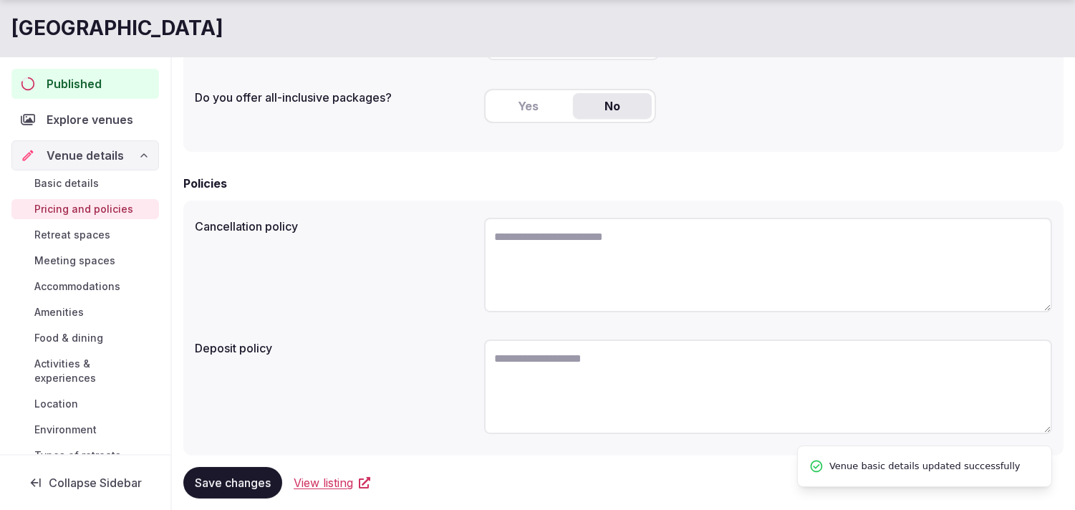
scroll to position [398, 0]
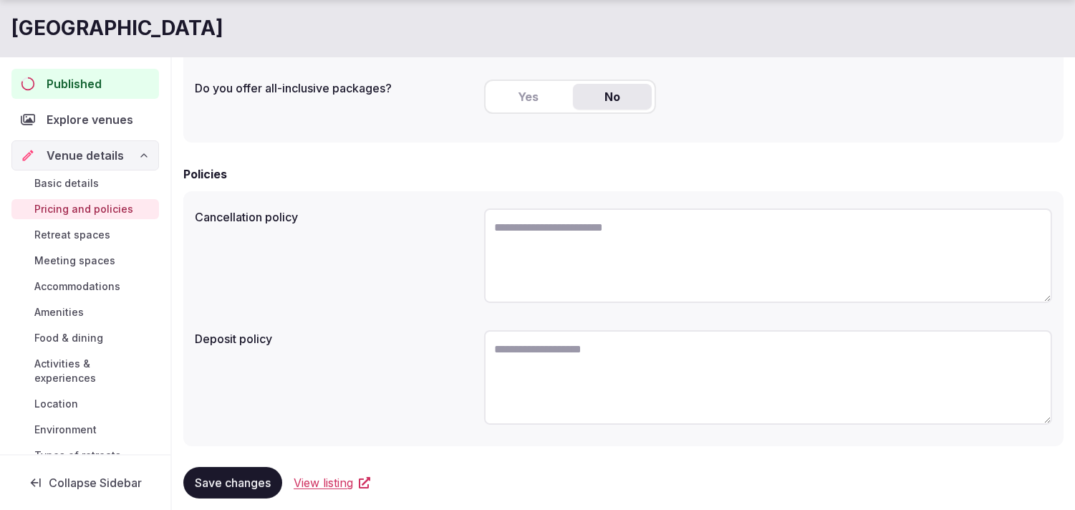
click at [61, 244] on link "Retreat spaces" at bounding box center [85, 235] width 148 height 20
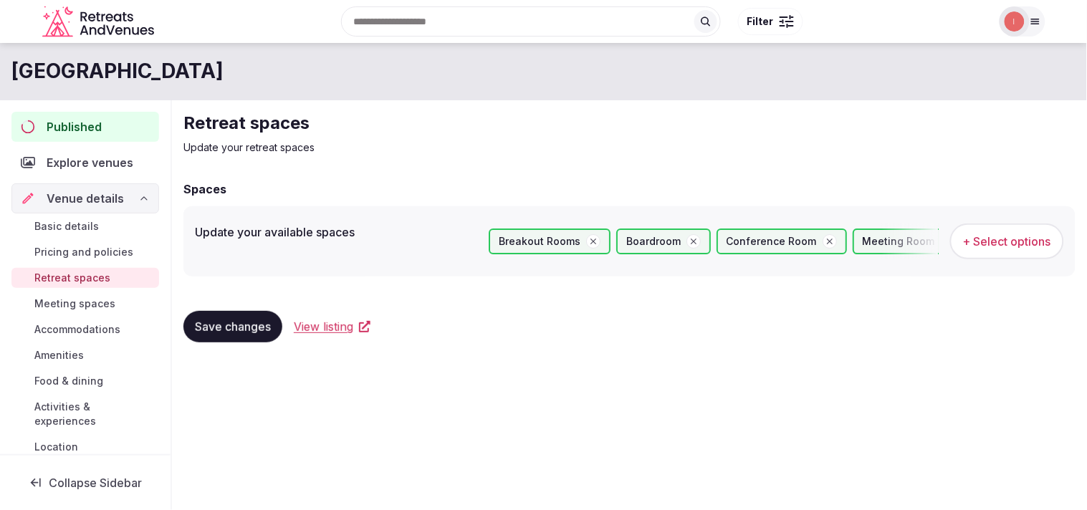
click at [248, 327] on span "Save changes" at bounding box center [233, 327] width 76 height 14
click at [106, 306] on span "Meeting spaces" at bounding box center [74, 304] width 81 height 14
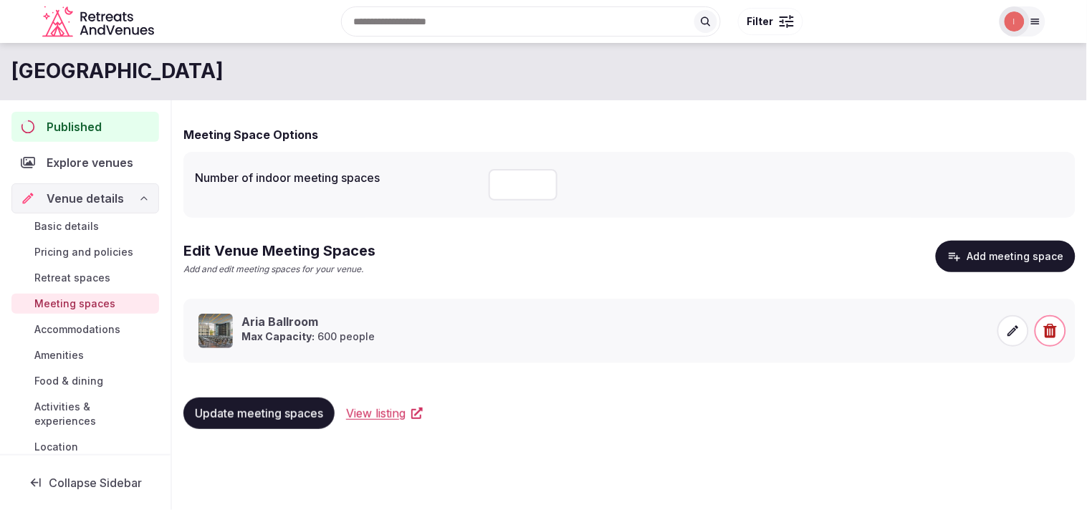
click at [523, 252] on button "Add meeting space" at bounding box center [1006, 257] width 140 height 32
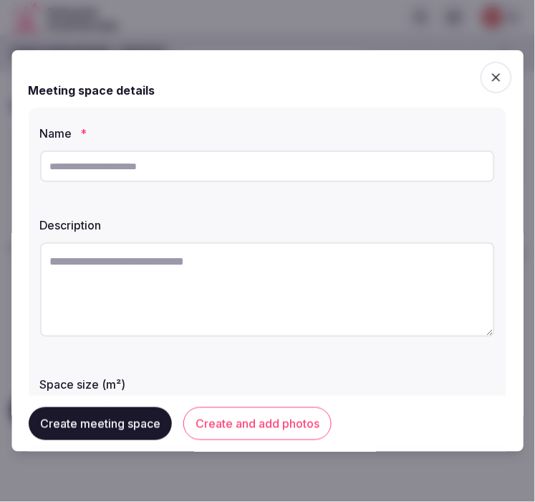
click at [244, 181] on input "text" at bounding box center [267, 166] width 455 height 32
paste input "*********"
type input "*********"
click at [216, 289] on textarea at bounding box center [267, 289] width 455 height 95
drag, startPoint x: 217, startPoint y: 288, endPoint x: 229, endPoint y: 284, distance: 12.7
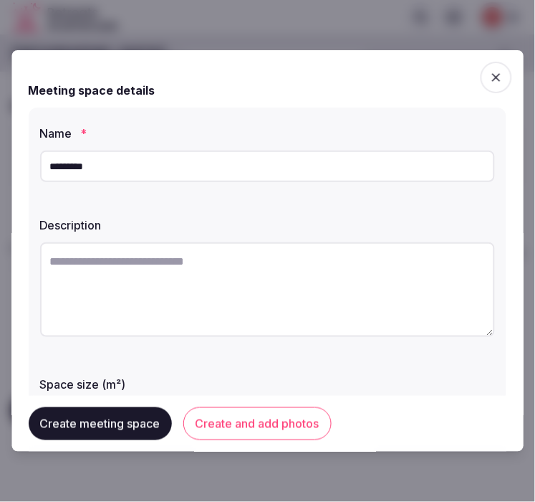
paste textarea "**********"
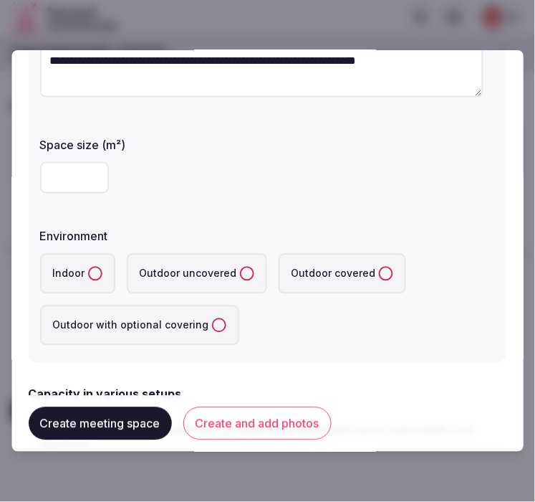
scroll to position [239, 0]
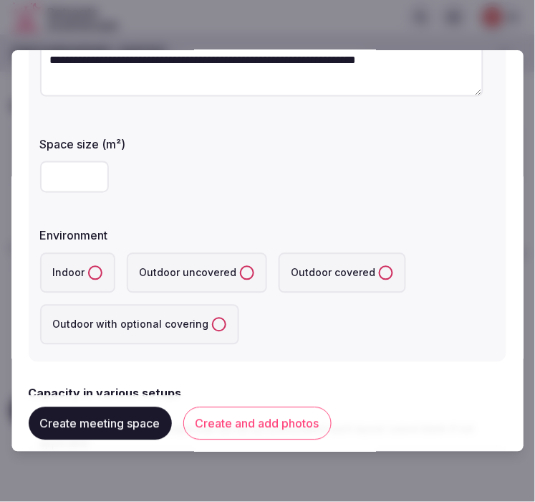
type textarea "**********"
click at [70, 172] on input "number" at bounding box center [74, 177] width 69 height 32
type input "***"
click at [92, 273] on button "Indoor" at bounding box center [95, 273] width 14 height 14
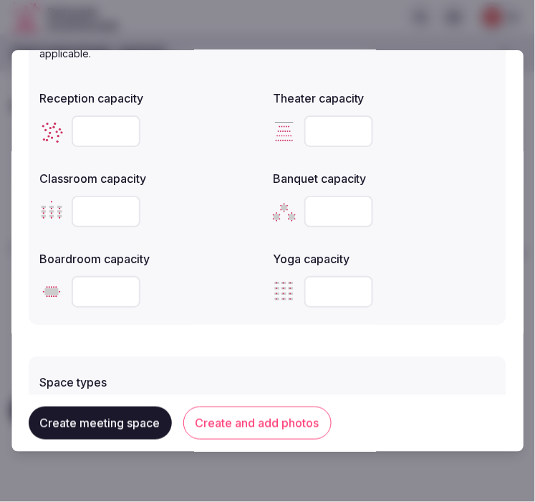
scroll to position [636, 0]
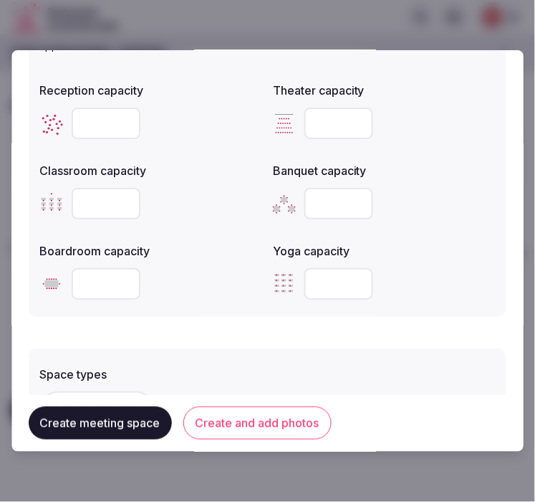
click at [95, 204] on input "number" at bounding box center [106, 204] width 69 height 32
type input "***"
click at [98, 125] on input "number" at bounding box center [106, 123] width 69 height 32
click at [327, 118] on input "number" at bounding box center [339, 123] width 69 height 32
type input "***"
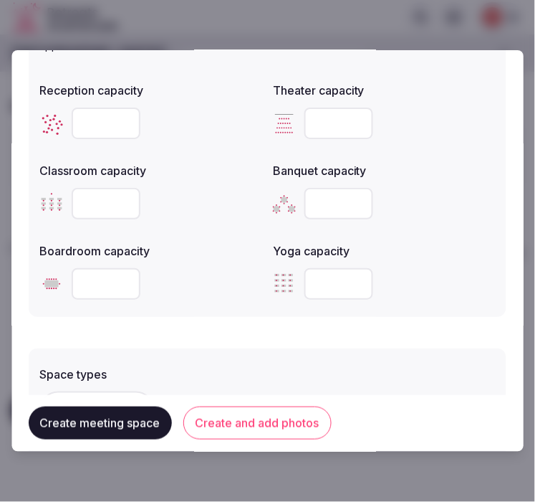
click at [324, 194] on input "number" at bounding box center [339, 204] width 69 height 32
click at [325, 194] on input "number" at bounding box center [339, 204] width 69 height 32
type input "***"
click at [112, 277] on input "number" at bounding box center [106, 284] width 69 height 32
type input "*"
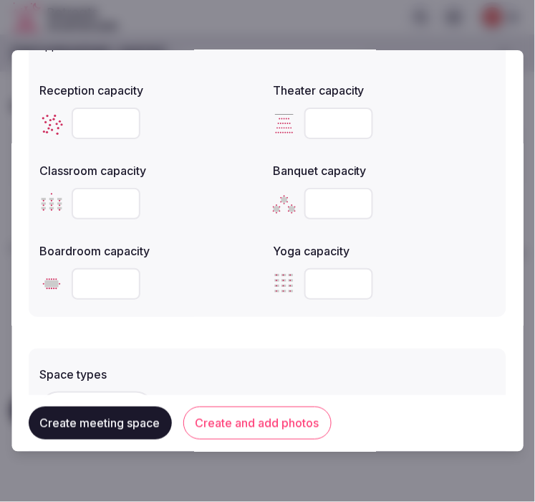
click at [122, 285] on input "*" at bounding box center [106, 284] width 69 height 32
drag, startPoint x: 96, startPoint y: 278, endPoint x: 65, endPoint y: 281, distance: 30.9
click at [65, 281] on div "**" at bounding box center [151, 284] width 222 height 32
type input "**"
click at [95, 111] on input "number" at bounding box center [106, 123] width 69 height 32
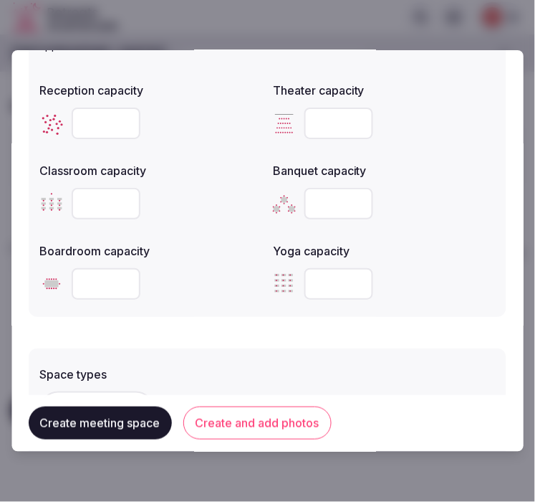
click at [90, 131] on input "number" at bounding box center [106, 123] width 69 height 32
type input "***"
click at [232, 416] on button "Create and add photos" at bounding box center [257, 423] width 148 height 33
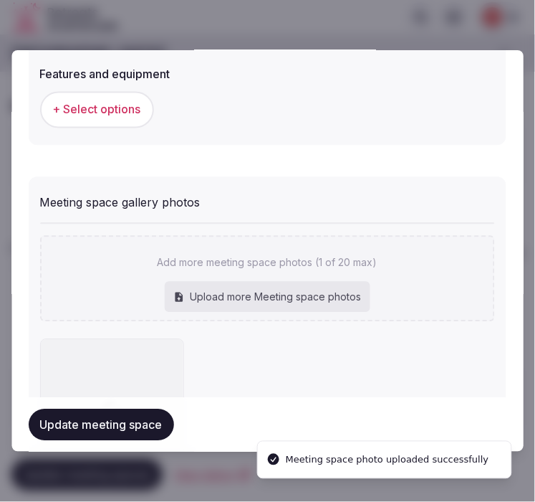
scroll to position [1035, 0]
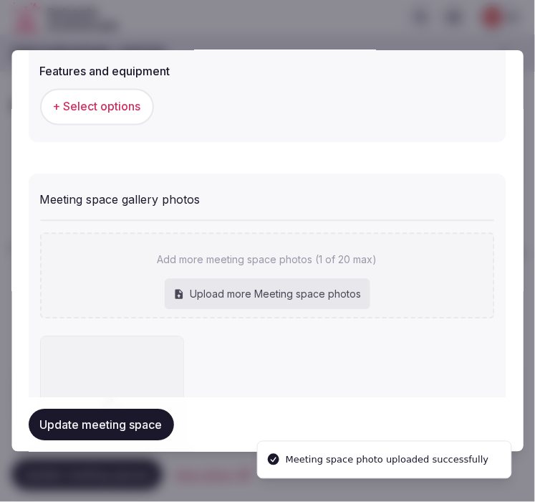
click at [87, 108] on span "+ Select options" at bounding box center [97, 107] width 88 height 16
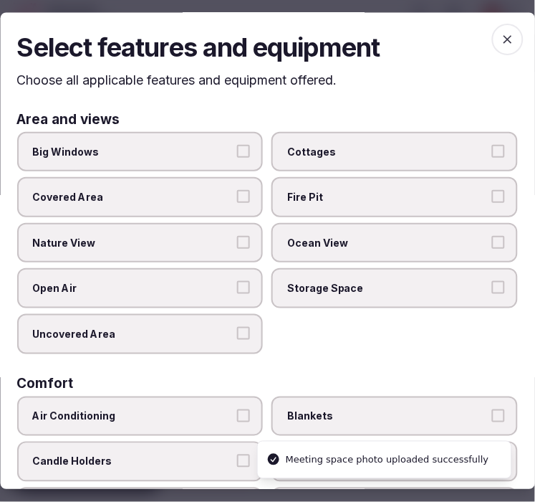
click at [249, 148] on label "Big Windows" at bounding box center [140, 152] width 246 height 40
click at [249, 148] on button "Big Windows" at bounding box center [244, 151] width 13 height 13
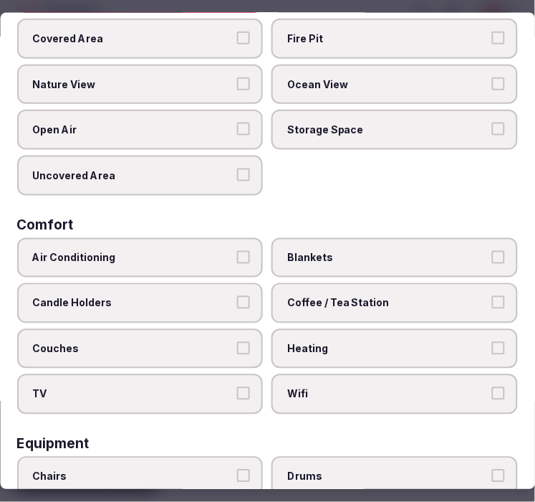
scroll to position [80, 0]
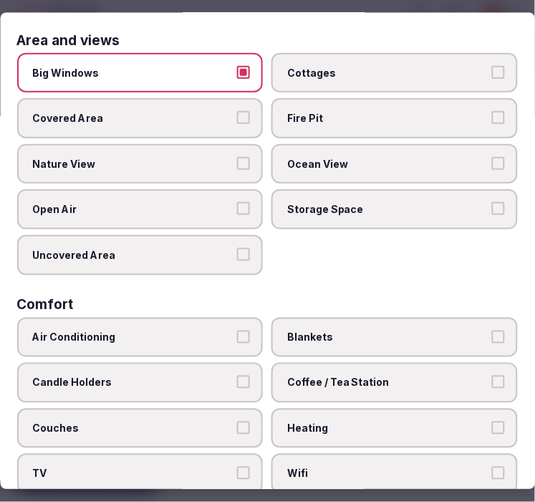
click at [232, 320] on label "Air Conditioning" at bounding box center [140, 337] width 246 height 40
click at [238, 330] on button "Air Conditioning" at bounding box center [244, 336] width 13 height 13
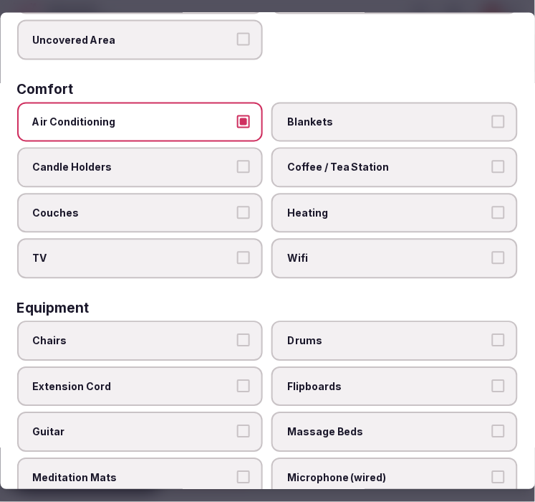
scroll to position [318, 0]
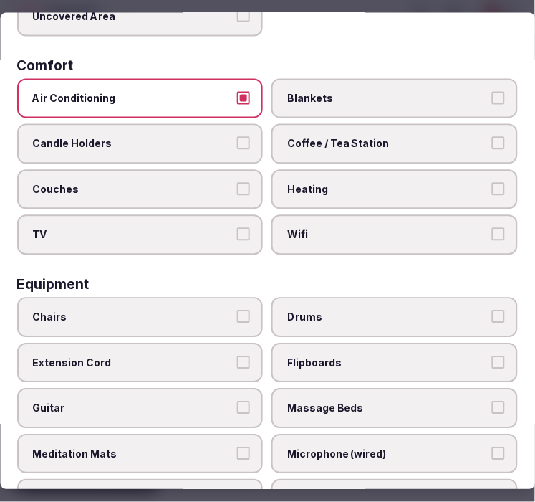
click at [492, 137] on button "Coffee / Tea Station" at bounding box center [498, 143] width 13 height 13
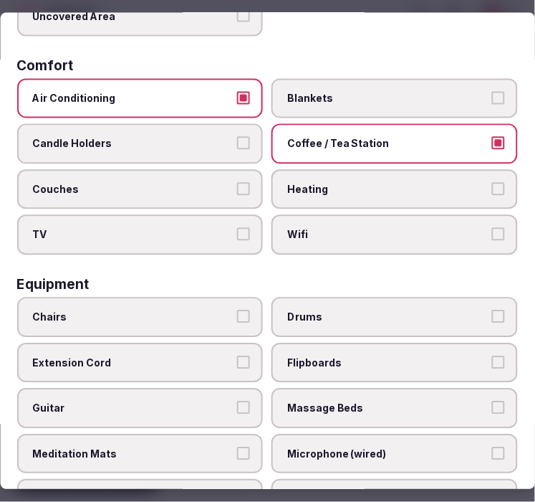
click at [492, 228] on button "Wifi" at bounding box center [498, 234] width 13 height 13
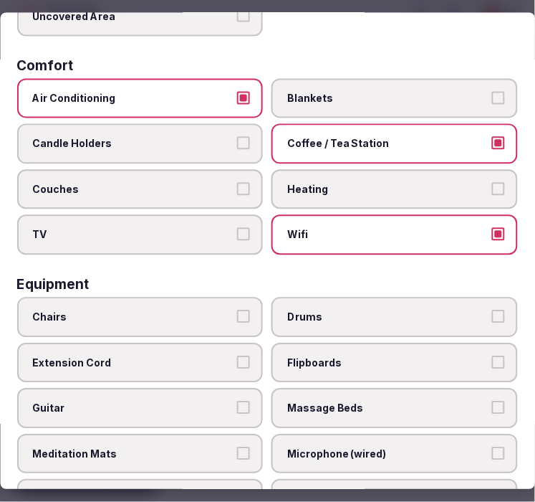
scroll to position [477, 0]
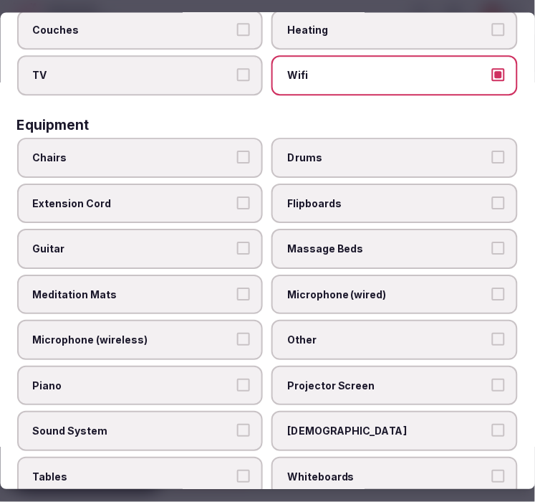
click at [249, 140] on label "Chairs" at bounding box center [140, 158] width 246 height 40
click at [249, 150] on button "Chairs" at bounding box center [244, 156] width 13 height 13
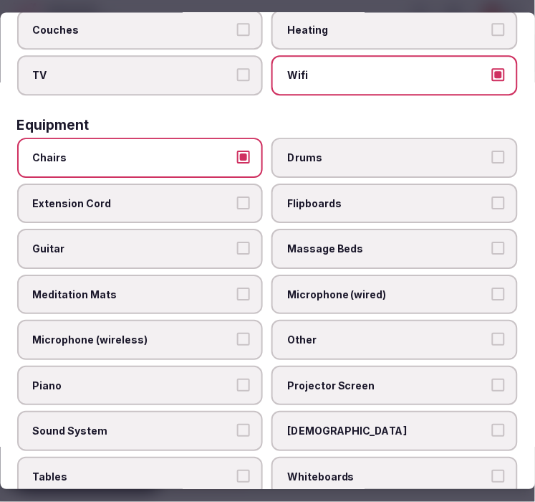
click at [500, 322] on label "Other" at bounding box center [395, 340] width 246 height 40
click at [500, 333] on button "Other" at bounding box center [498, 339] width 13 height 13
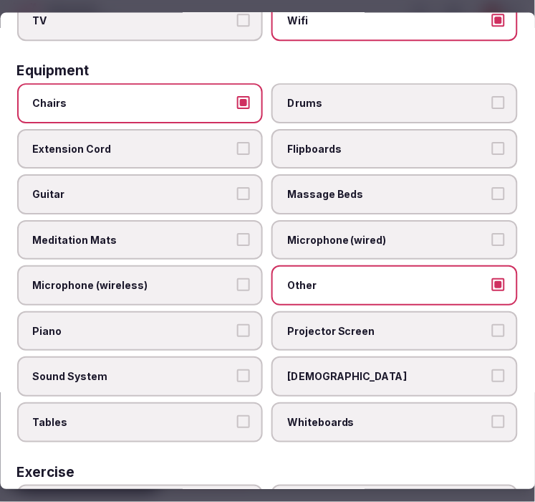
scroll to position [557, 0]
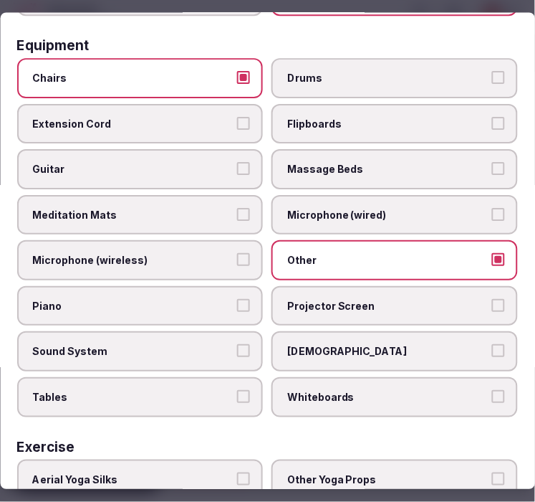
click at [492, 299] on button "Projector Screen" at bounding box center [498, 305] width 13 height 13
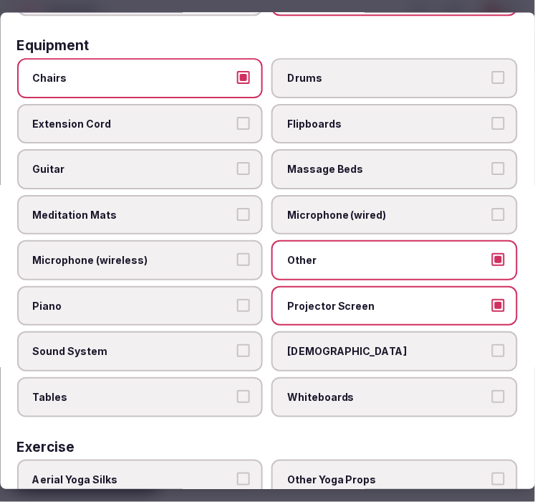
click at [256, 332] on label "Sound System" at bounding box center [140, 352] width 246 height 40
click at [251, 345] on button "Sound System" at bounding box center [244, 351] width 13 height 13
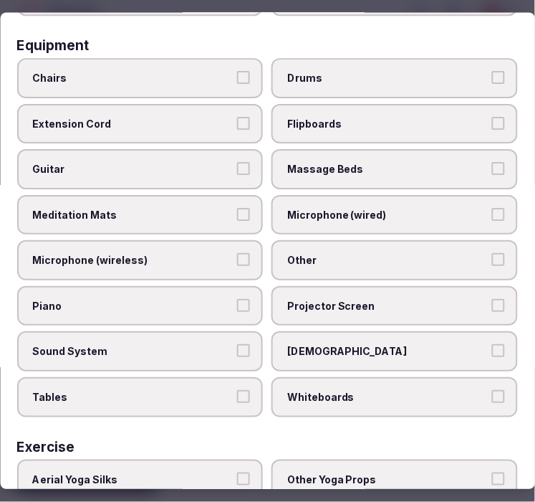
click at [246, 67] on label "Chairs" at bounding box center [140, 78] width 246 height 40
click at [246, 71] on button "Chairs" at bounding box center [244, 77] width 13 height 13
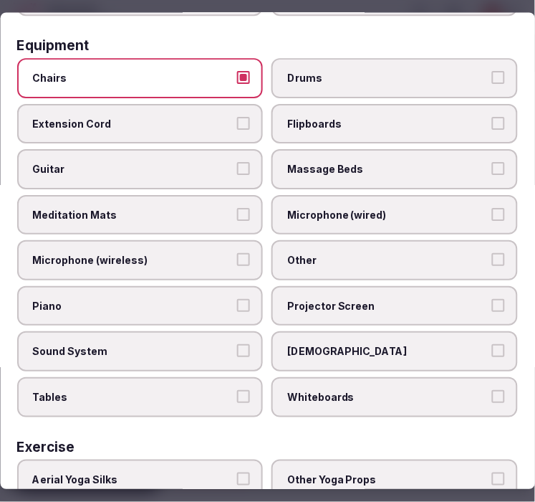
click at [409, 254] on span "Other" at bounding box center [388, 261] width 201 height 14
click at [492, 254] on button "Other" at bounding box center [498, 260] width 13 height 13
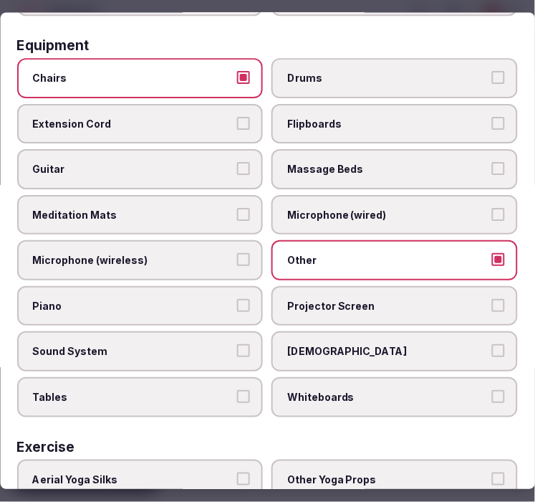
click at [238, 345] on button "Sound System" at bounding box center [244, 351] width 13 height 13
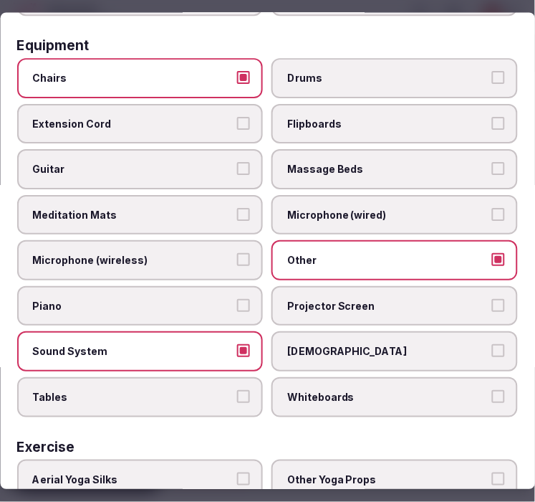
click at [202, 345] on span "Sound System" at bounding box center [133, 352] width 201 height 14
click at [238, 345] on button "Sound System" at bounding box center [244, 351] width 13 height 13
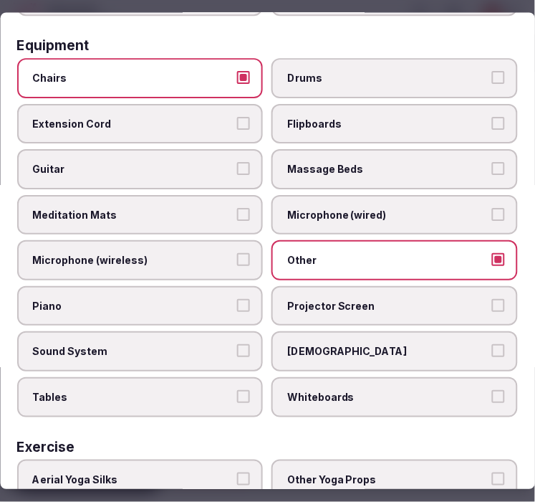
click at [244, 390] on button "Tables" at bounding box center [244, 396] width 13 height 13
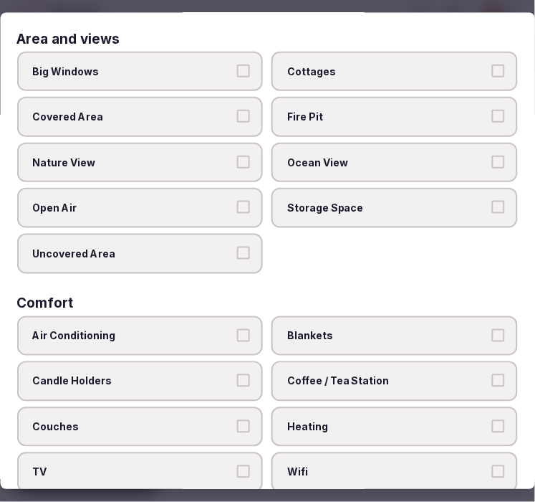
scroll to position [0, 0]
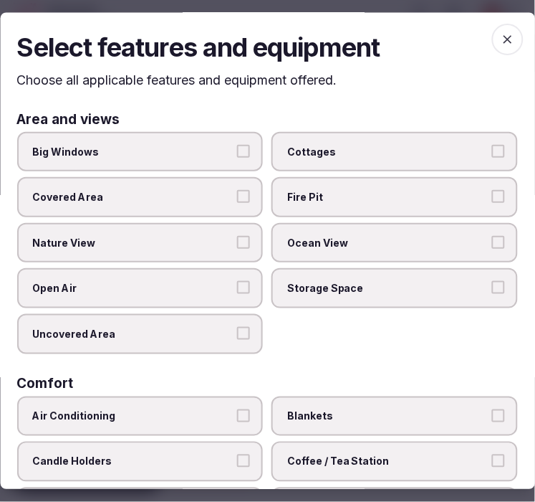
click at [501, 37] on icon "button" at bounding box center [508, 40] width 14 height 14
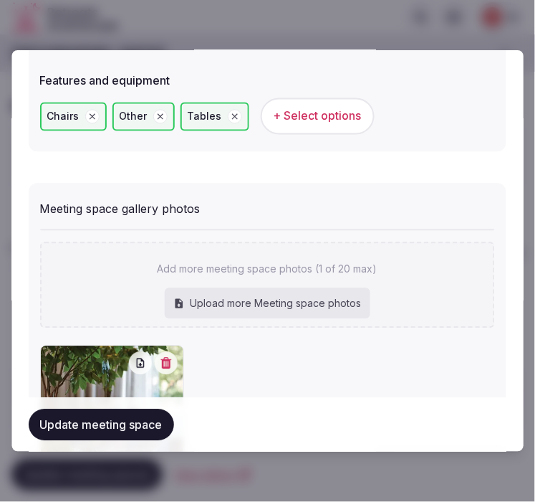
scroll to position [915, 0]
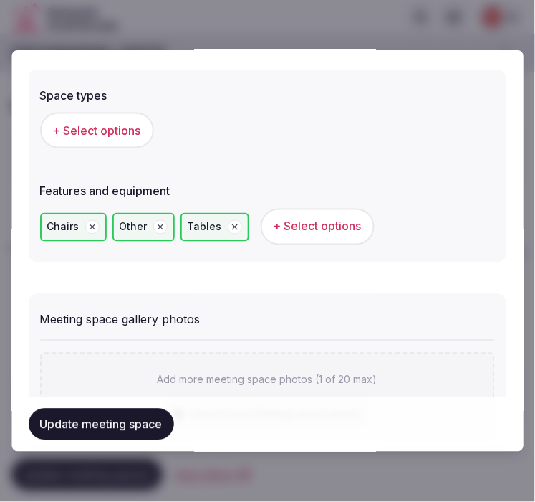
click at [113, 123] on span "+ Select options" at bounding box center [97, 131] width 88 height 16
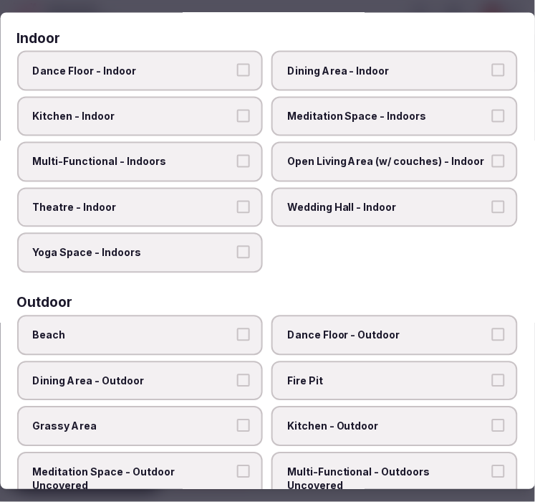
scroll to position [239, 0]
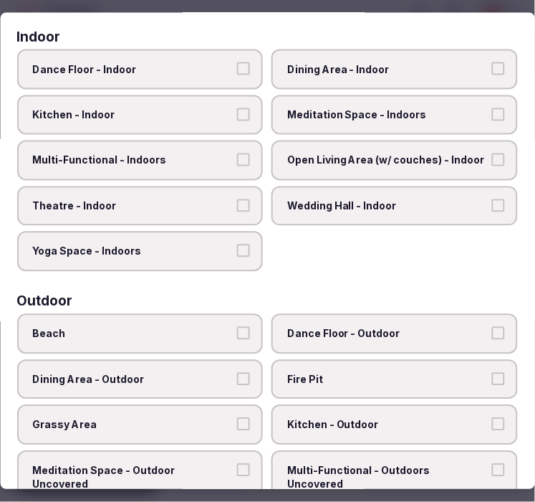
click at [367, 67] on span "Dining Area - Indoor" at bounding box center [388, 69] width 201 height 14
click at [492, 67] on button "Dining Area - Indoor" at bounding box center [498, 68] width 13 height 13
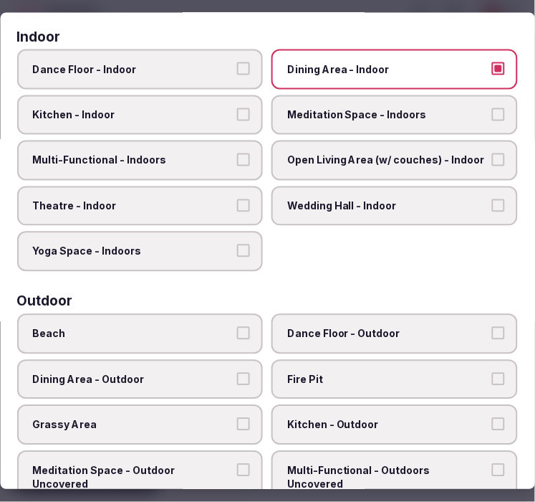
click at [242, 158] on button "Multi-Functional - Indoors" at bounding box center [244, 159] width 13 height 13
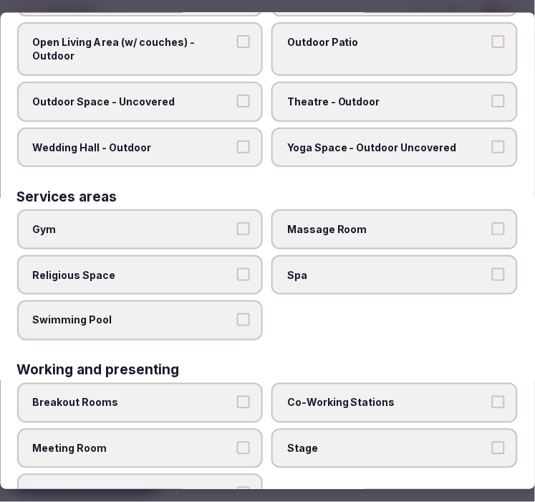
scroll to position [727, 0]
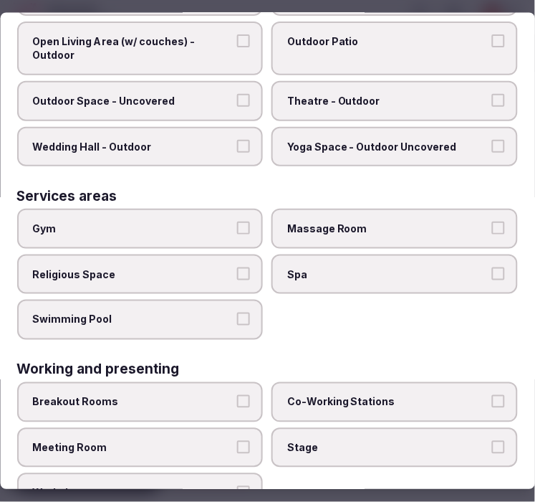
click at [239, 440] on button "Meeting Room" at bounding box center [244, 446] width 13 height 13
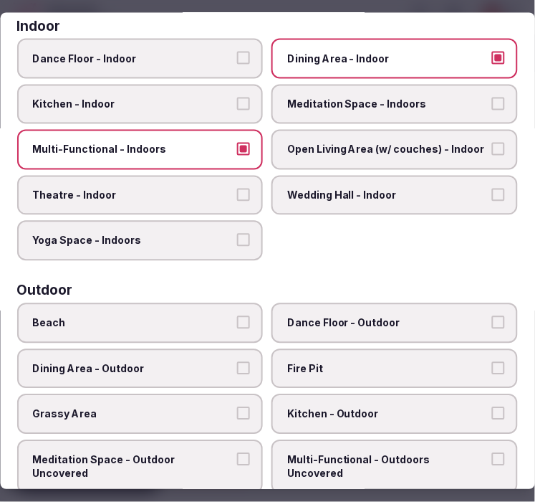
scroll to position [11, 0]
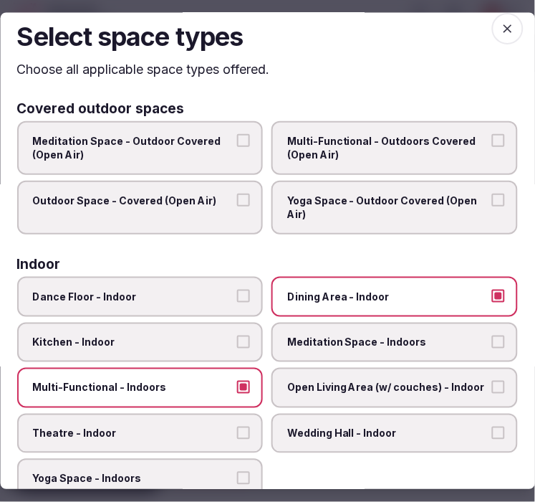
click at [495, 46] on h2 "Select space types" at bounding box center [267, 37] width 501 height 36
click at [501, 30] on icon "button" at bounding box center [508, 29] width 14 height 14
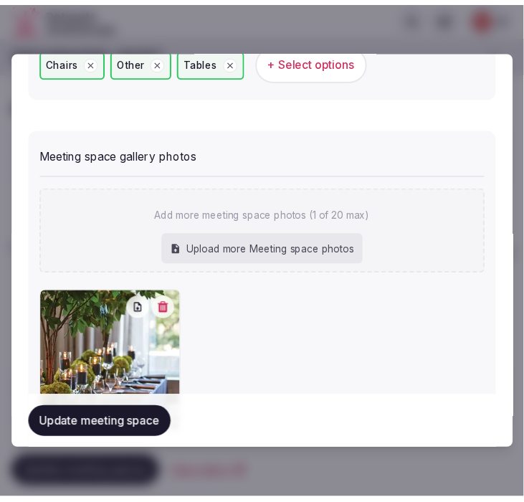
scroll to position [1154, 0]
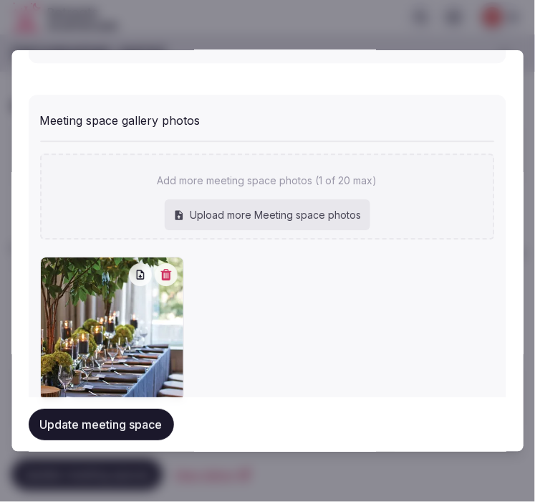
click at [104, 423] on button "Update meeting space" at bounding box center [101, 424] width 145 height 32
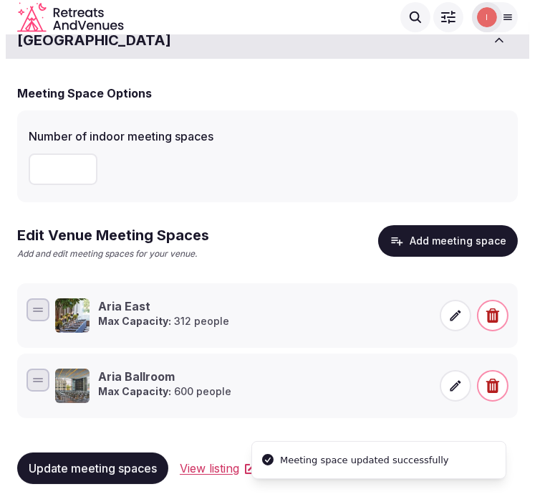
scroll to position [17, 0]
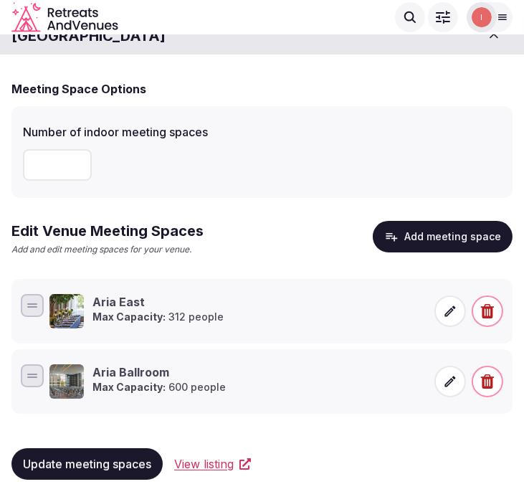
click at [470, 234] on button "Add meeting space" at bounding box center [443, 237] width 140 height 32
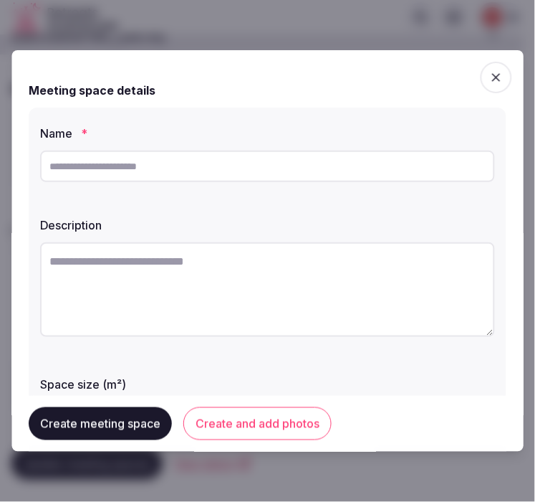
click at [302, 160] on input "text" at bounding box center [267, 166] width 455 height 32
paste input "*********"
type input "*********"
click at [362, 297] on textarea at bounding box center [267, 289] width 455 height 95
paste textarea "**********"
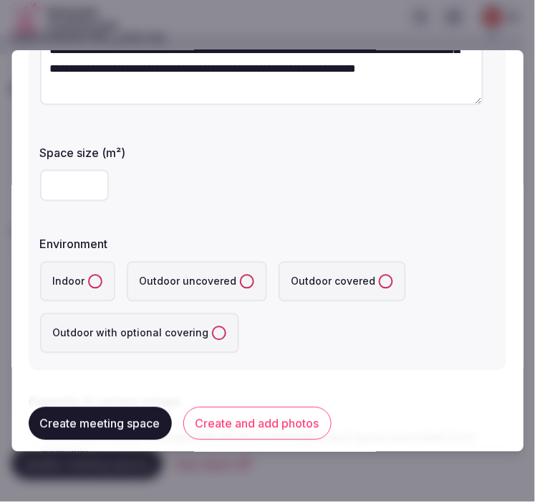
scroll to position [318, 0]
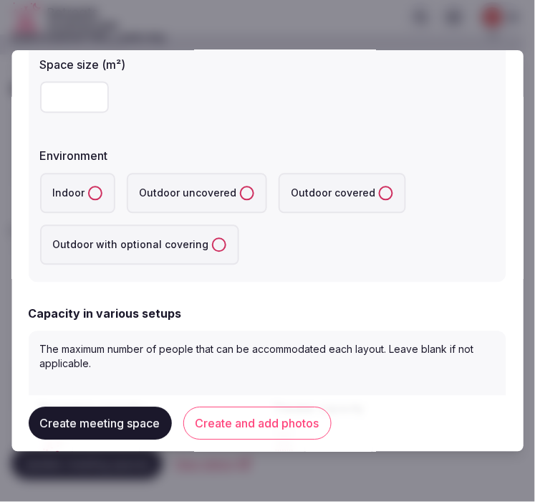
type textarea "**********"
click at [83, 88] on input "number" at bounding box center [74, 98] width 69 height 32
type input "***"
click at [98, 195] on button "Indoor" at bounding box center [95, 193] width 14 height 14
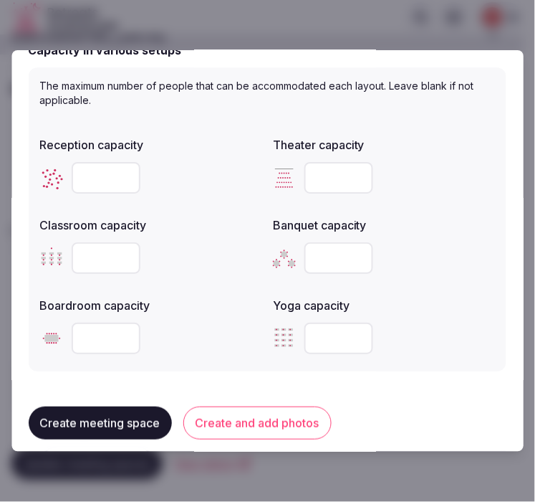
scroll to position [557, 0]
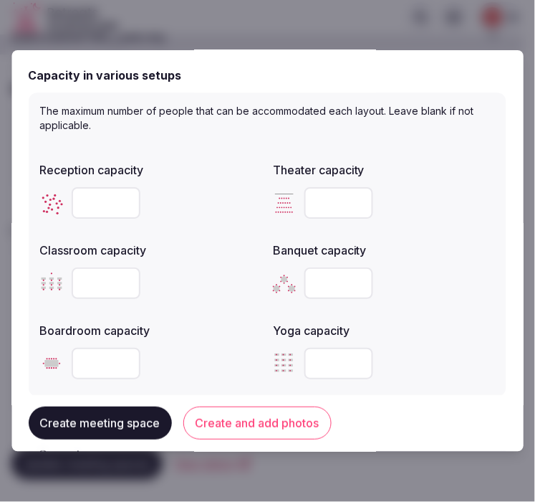
click at [105, 198] on input "number" at bounding box center [106, 203] width 69 height 32
type input "***"
click at [323, 199] on input "number" at bounding box center [339, 203] width 69 height 32
drag, startPoint x: 314, startPoint y: 184, endPoint x: 317, endPoint y: 195, distance: 11.1
click at [314, 187] on input "number" at bounding box center [339, 203] width 69 height 32
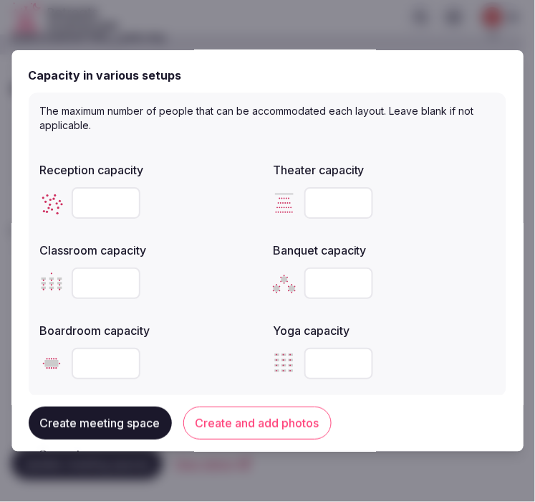
type input "*"
type input "***"
click at [103, 277] on input "number" at bounding box center [106, 283] width 69 height 32
click at [113, 283] on input "number" at bounding box center [106, 283] width 69 height 32
type input "***"
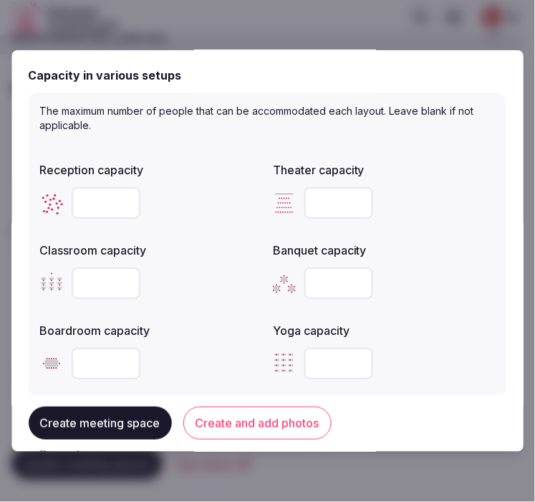
click at [332, 283] on input "number" at bounding box center [339, 283] width 69 height 32
click at [327, 277] on input "number" at bounding box center [339, 283] width 69 height 32
type input "***"
click at [457, 308] on div "Reception capacity *** Theater capacity *** Classroom capacity *** Banquet capa…" at bounding box center [267, 269] width 455 height 229
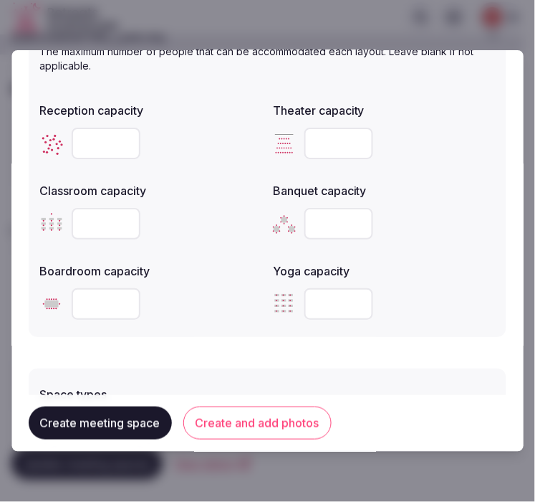
scroll to position [716, 0]
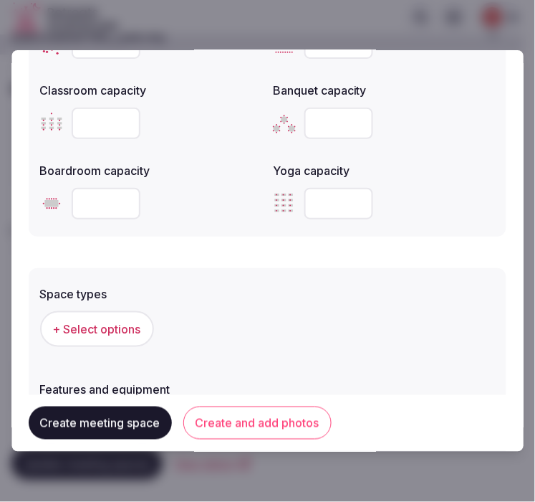
click at [103, 201] on input "number" at bounding box center [106, 204] width 69 height 32
type input "**"
click at [390, 268] on div "Space types + Select options Features and equipment + Select options" at bounding box center [268, 364] width 478 height 193
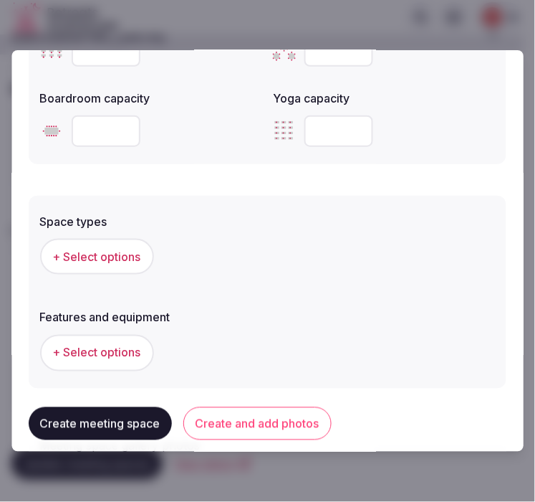
scroll to position [876, 0]
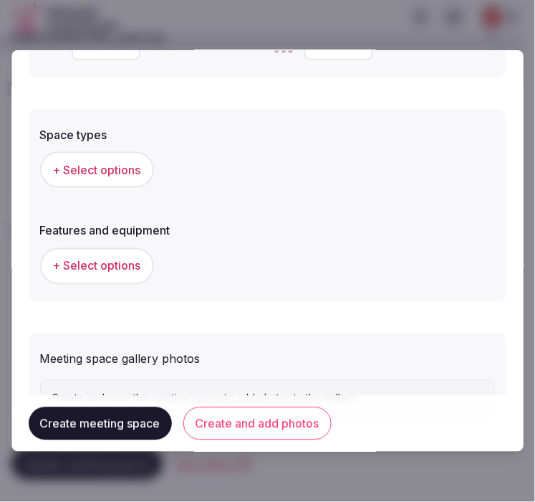
click at [88, 169] on span "+ Select options" at bounding box center [97, 170] width 88 height 16
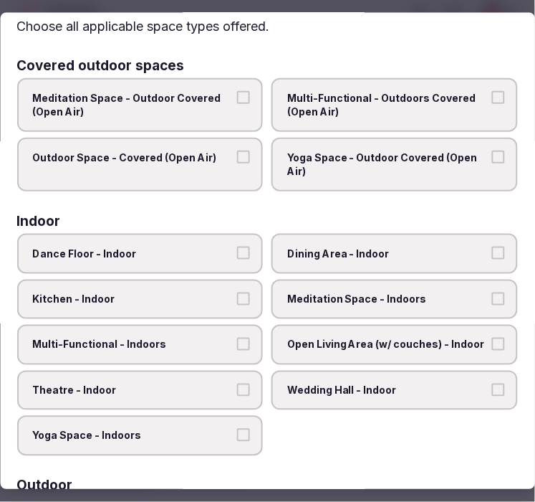
scroll to position [80, 0]
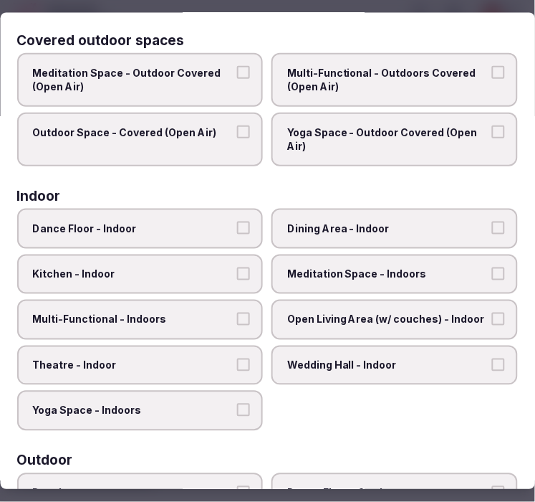
click at [223, 228] on span "Dance Floor - Indoor" at bounding box center [133, 228] width 201 height 14
click at [238, 228] on button "Dance Floor - Indoor" at bounding box center [244, 227] width 13 height 13
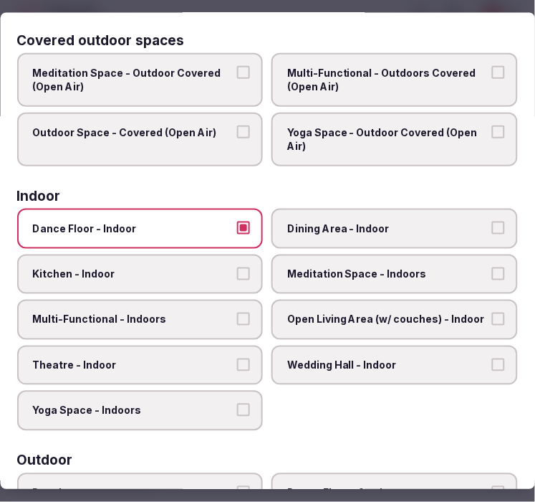
click at [223, 228] on span "Dance Floor - Indoor" at bounding box center [133, 228] width 201 height 14
click at [238, 228] on button "Dance Floor - Indoor" at bounding box center [244, 227] width 13 height 13
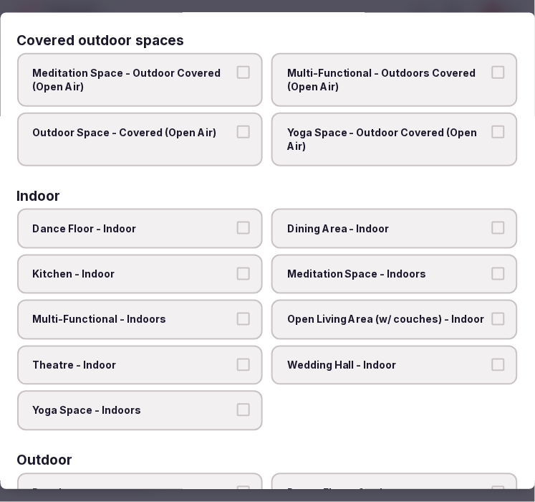
click at [320, 231] on span "Dining Area - Indoor" at bounding box center [388, 228] width 201 height 14
click at [492, 231] on button "Dining Area - Indoor" at bounding box center [498, 227] width 13 height 13
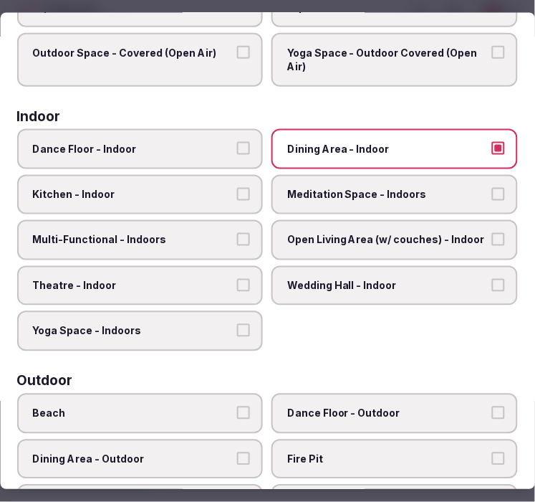
click at [230, 227] on label "Multi-Functional - Indoors" at bounding box center [140, 240] width 246 height 40
click at [238, 233] on button "Multi-Functional - Indoors" at bounding box center [244, 239] width 13 height 13
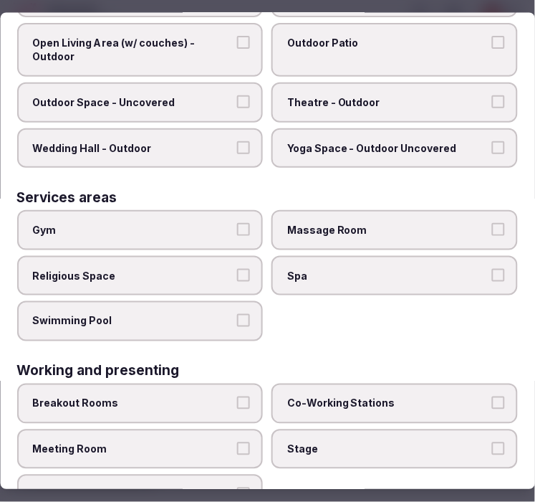
scroll to position [727, 0]
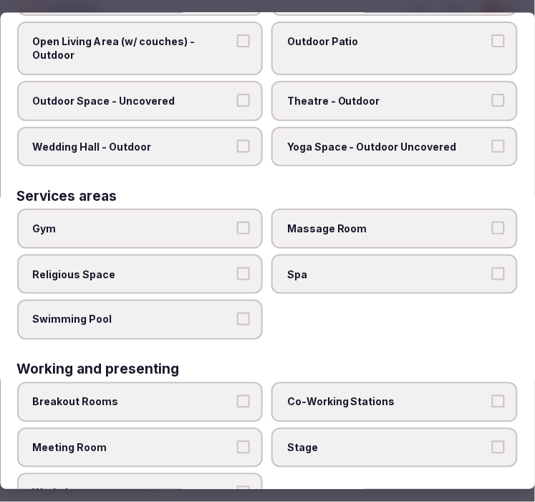
click at [231, 427] on label "Meeting Room" at bounding box center [140, 447] width 246 height 40
click at [238, 440] on button "Meeting Room" at bounding box center [244, 446] width 13 height 13
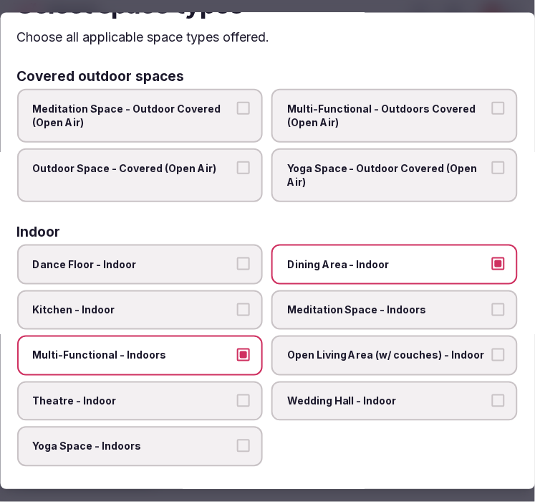
scroll to position [0, 0]
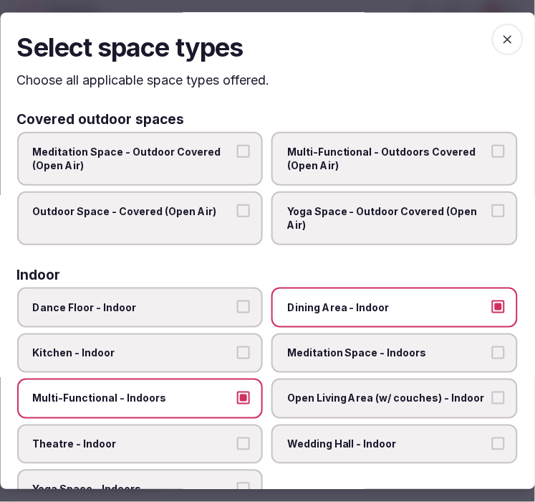
click at [495, 47] on span "button" at bounding box center [508, 40] width 32 height 32
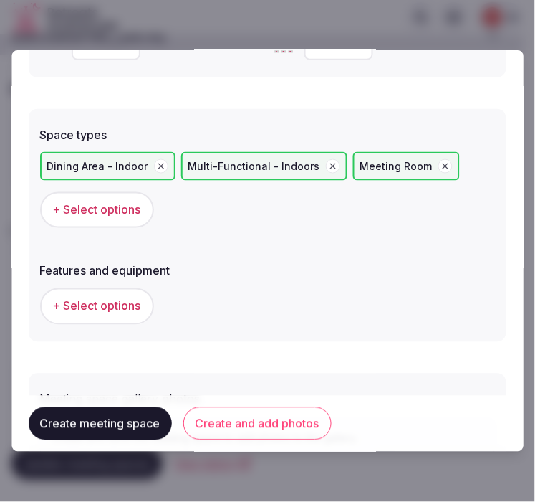
click at [90, 308] on span "+ Select options" at bounding box center [97, 306] width 88 height 16
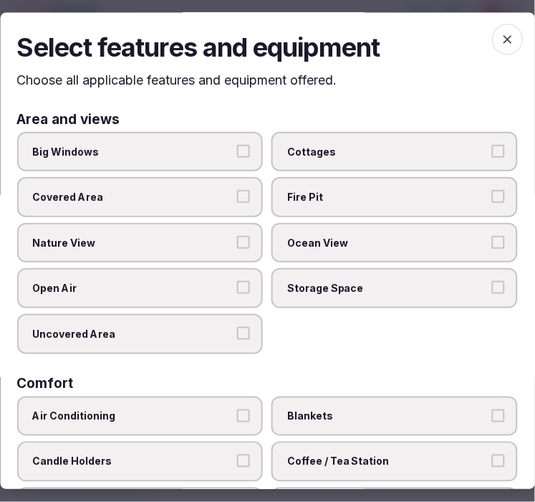
click at [238, 152] on button "Big Windows" at bounding box center [244, 151] width 13 height 13
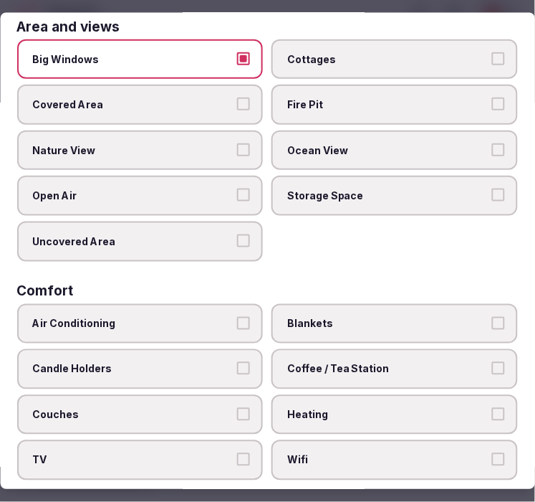
scroll to position [159, 0]
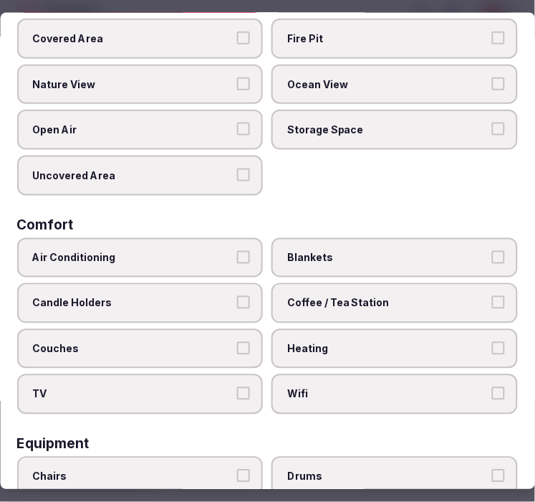
click at [238, 250] on button "Air Conditioning" at bounding box center [244, 256] width 13 height 13
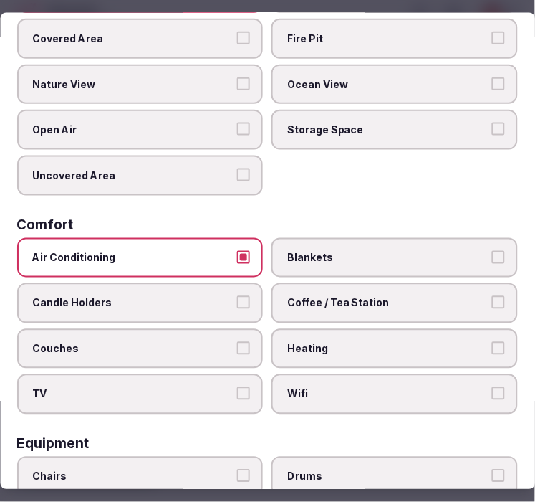
click at [351, 388] on span "Wifi" at bounding box center [388, 394] width 201 height 14
click at [492, 388] on button "Wifi" at bounding box center [498, 393] width 13 height 13
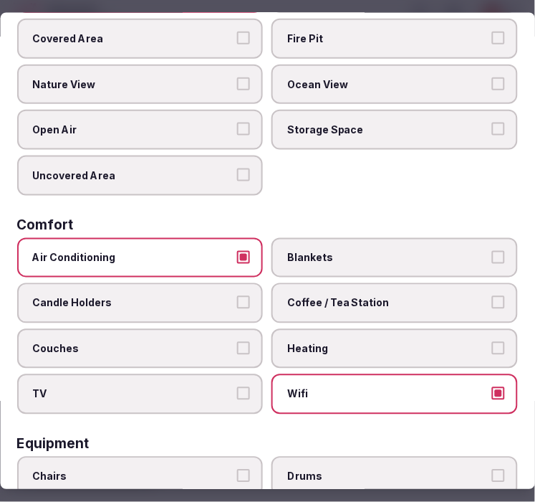
click at [492, 283] on label "Coffee / Tea Station" at bounding box center [395, 303] width 246 height 40
click at [492, 296] on button "Coffee / Tea Station" at bounding box center [498, 302] width 13 height 13
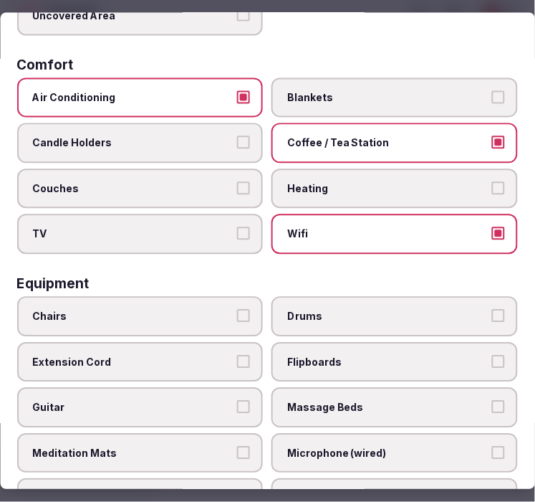
scroll to position [398, 0]
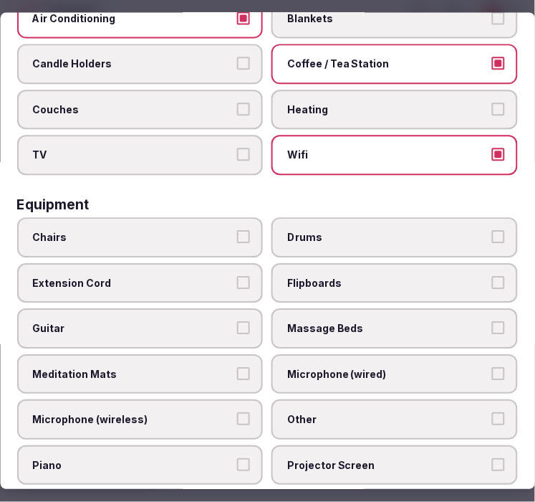
click at [188, 230] on span "Chairs" at bounding box center [133, 237] width 201 height 14
click at [238, 230] on button "Chairs" at bounding box center [244, 236] width 13 height 13
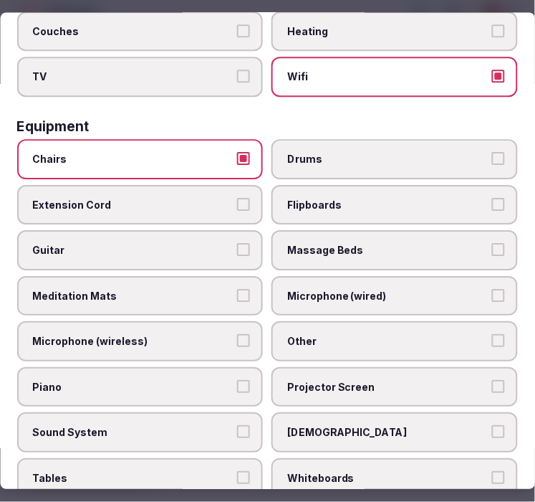
scroll to position [557, 0]
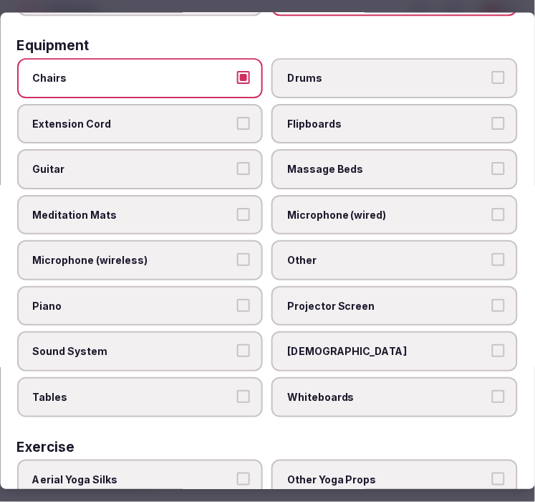
click at [312, 241] on label "Other" at bounding box center [395, 261] width 246 height 40
click at [492, 254] on button "Other" at bounding box center [498, 260] width 13 height 13
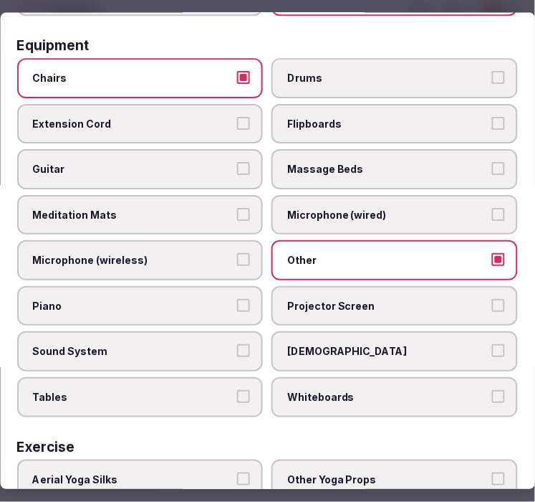
click at [183, 332] on label "Sound System" at bounding box center [140, 352] width 246 height 40
click at [238, 345] on button "Sound System" at bounding box center [244, 351] width 13 height 13
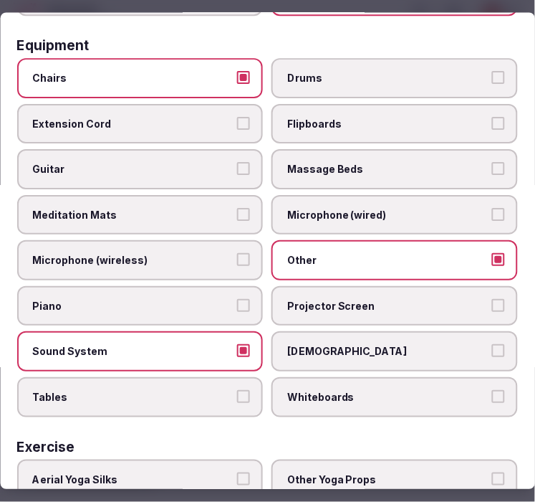
click at [451, 299] on span "Projector Screen" at bounding box center [388, 306] width 201 height 14
click at [492, 299] on button "Projector Screen" at bounding box center [498, 305] width 13 height 13
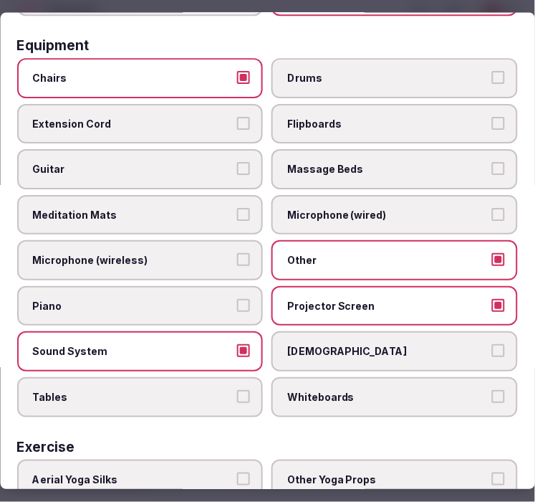
click at [360, 299] on span "Projector Screen" at bounding box center [388, 306] width 201 height 14
click at [492, 299] on button "Projector Screen" at bounding box center [498, 305] width 13 height 13
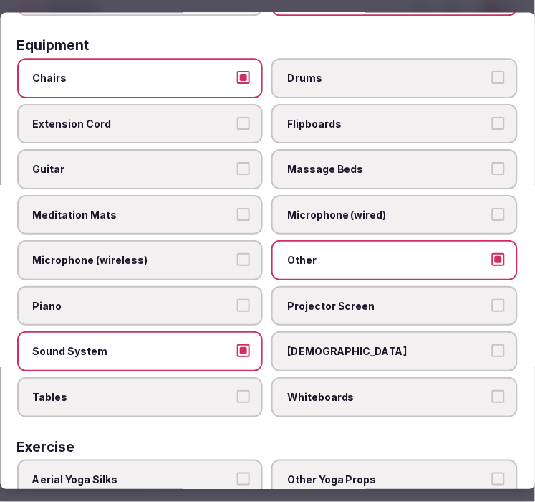
click at [201, 332] on label "Sound System" at bounding box center [140, 352] width 246 height 40
click at [238, 345] on button "Sound System" at bounding box center [244, 351] width 13 height 13
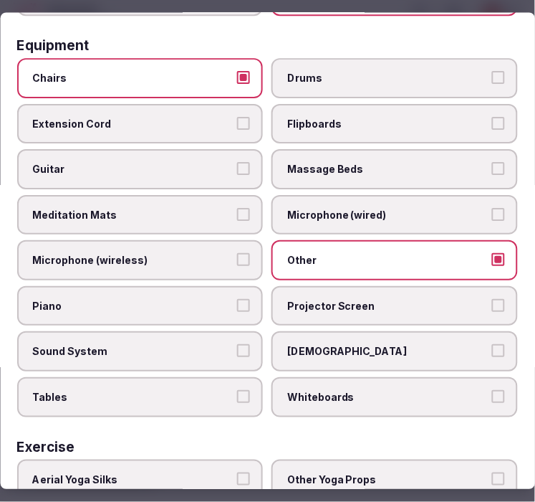
click at [168, 390] on span "Tables" at bounding box center [133, 397] width 201 height 14
click at [238, 390] on button "Tables" at bounding box center [244, 396] width 13 height 13
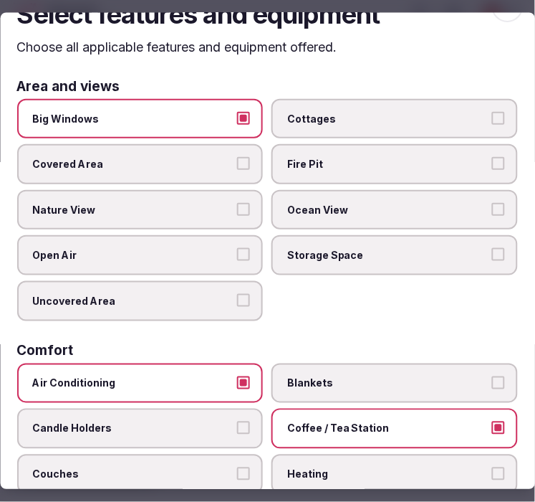
scroll to position [0, 0]
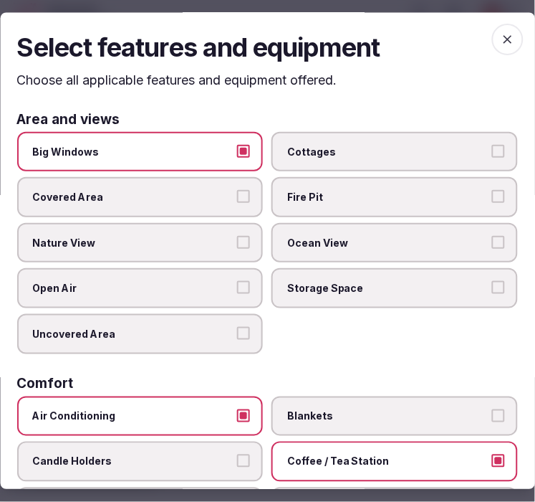
click at [501, 33] on icon "button" at bounding box center [508, 40] width 14 height 14
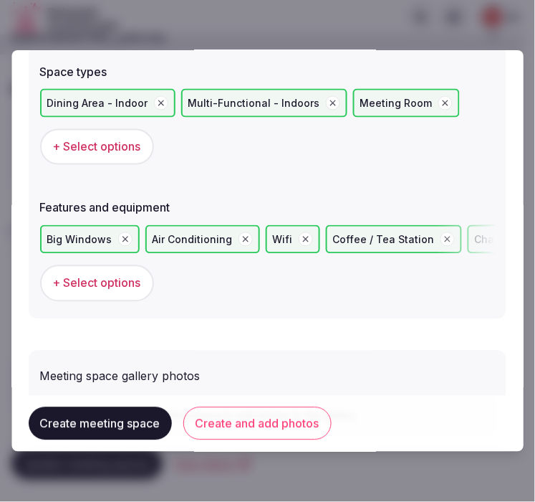
scroll to position [1015, 0]
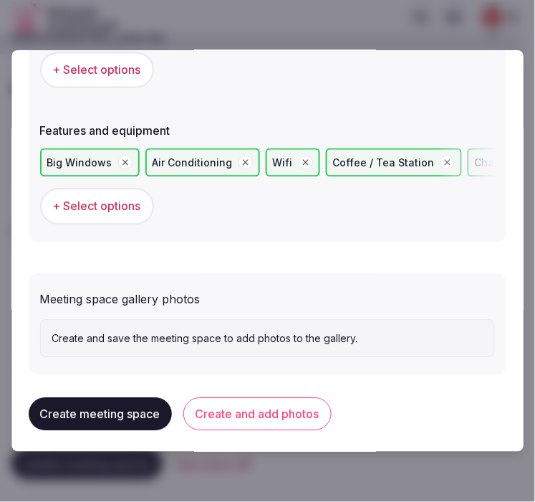
click at [248, 398] on button "Create and add photos" at bounding box center [257, 414] width 148 height 33
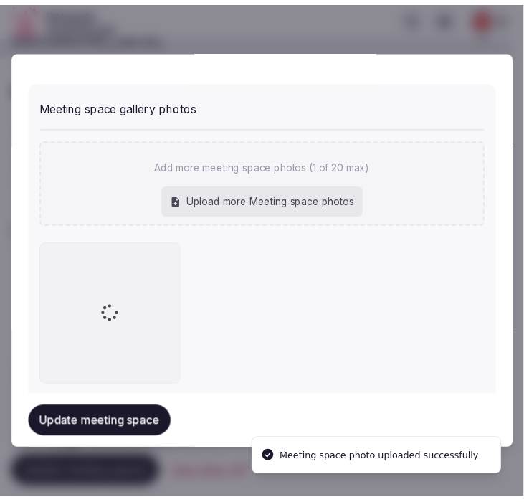
scroll to position [1227, 0]
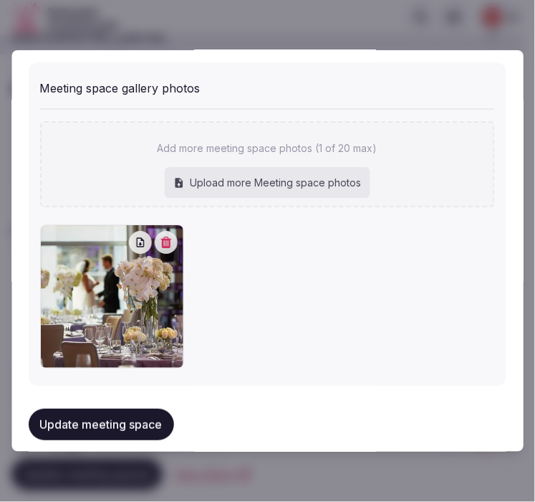
click at [125, 411] on button "Update meeting space" at bounding box center [101, 424] width 145 height 32
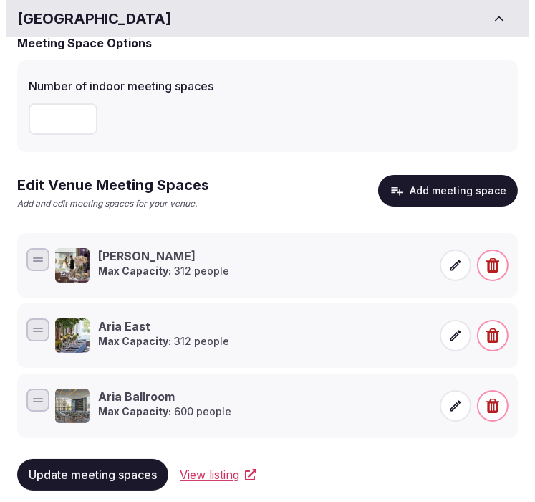
scroll to position [88, 0]
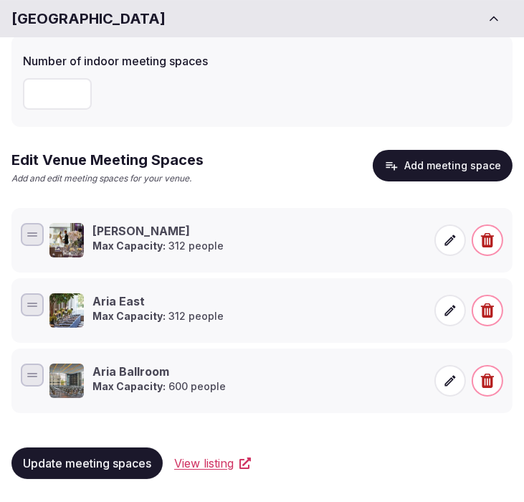
click at [426, 169] on button "Add meeting space" at bounding box center [443, 166] width 140 height 32
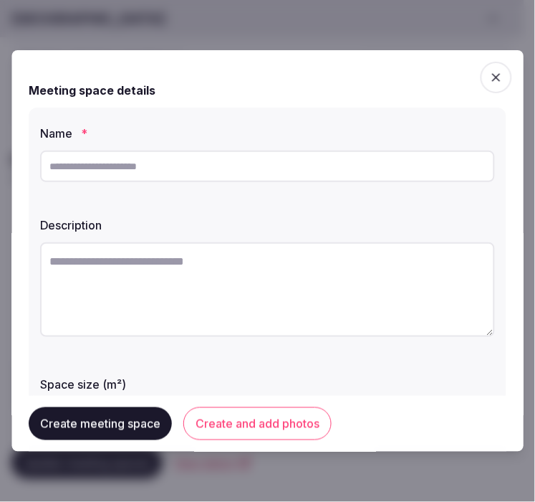
click at [347, 160] on input "text" at bounding box center [267, 166] width 455 height 32
paste input "**********"
type input "**********"
click at [201, 287] on textarea at bounding box center [267, 289] width 455 height 95
drag, startPoint x: 201, startPoint y: 287, endPoint x: 221, endPoint y: 284, distance: 19.7
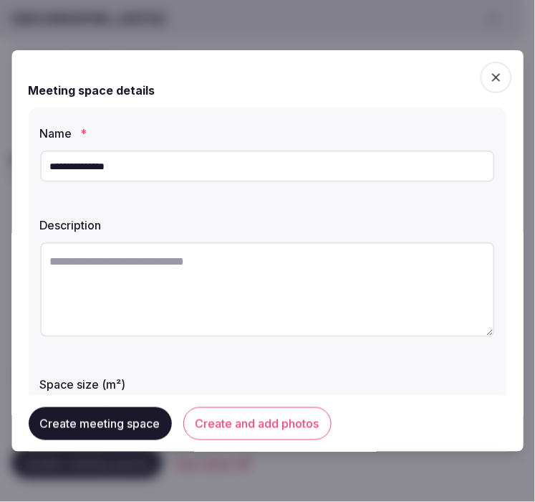
paste textarea "**********"
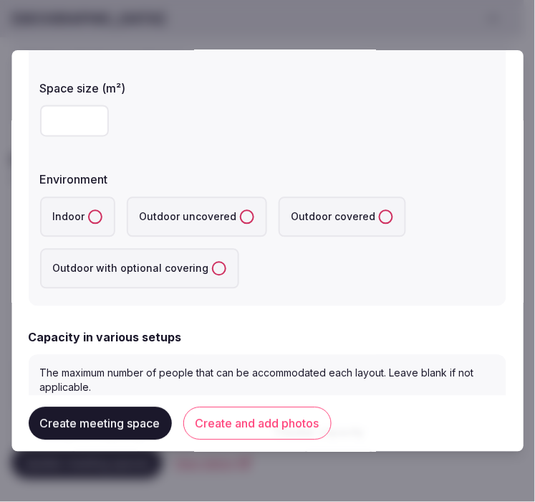
scroll to position [239, 0]
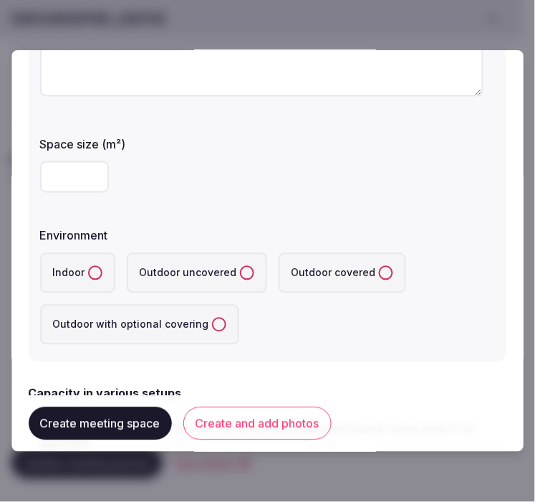
type textarea "**********"
click at [66, 169] on input "number" at bounding box center [74, 177] width 69 height 32
type input "**"
click at [90, 266] on button "Indoor" at bounding box center [95, 273] width 14 height 14
click at [383, 378] on form "**********" at bounding box center [268, 450] width 478 height 1242
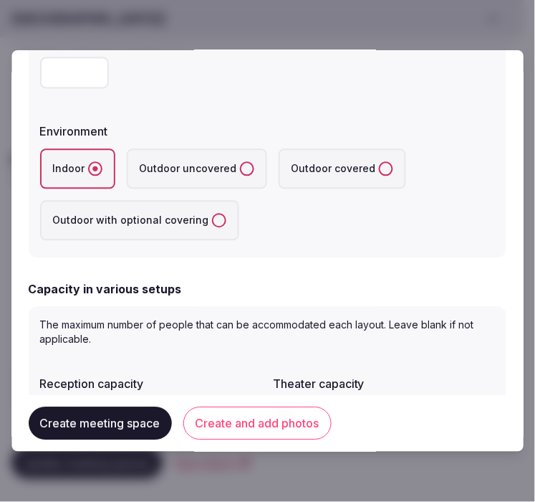
scroll to position [477, 0]
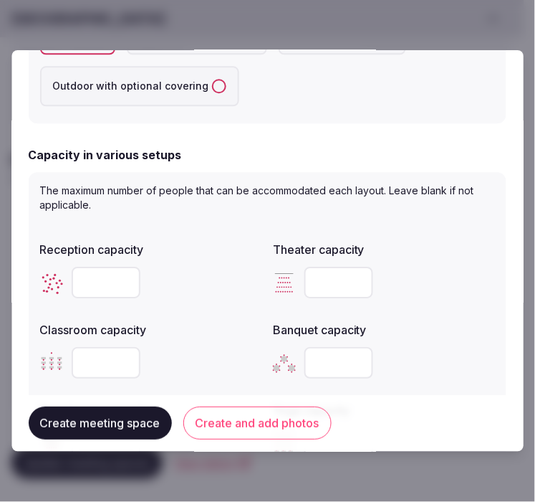
drag, startPoint x: 106, startPoint y: 278, endPoint x: 396, endPoint y: 256, distance: 291.0
click at [105, 278] on input "number" at bounding box center [106, 283] width 69 height 32
type input "***"
drag, startPoint x: 391, startPoint y: 368, endPoint x: 373, endPoint y: 374, distance: 18.8
click at [390, 369] on div at bounding box center [385, 363] width 222 height 32
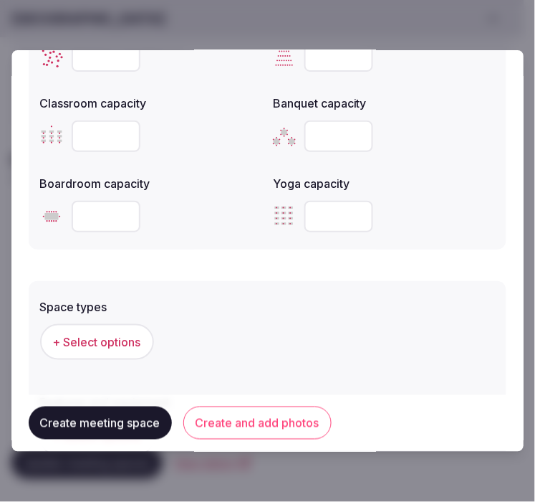
scroll to position [716, 0]
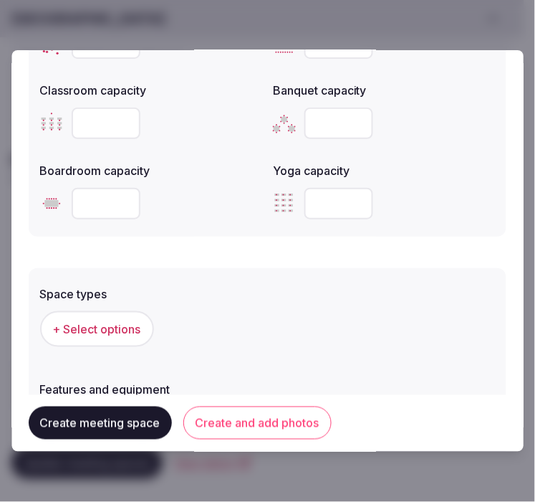
click at [299, 405] on div "Create meeting space Create and add photos" at bounding box center [268, 423] width 478 height 56
click at [138, 321] on span "+ Select options" at bounding box center [97, 329] width 88 height 16
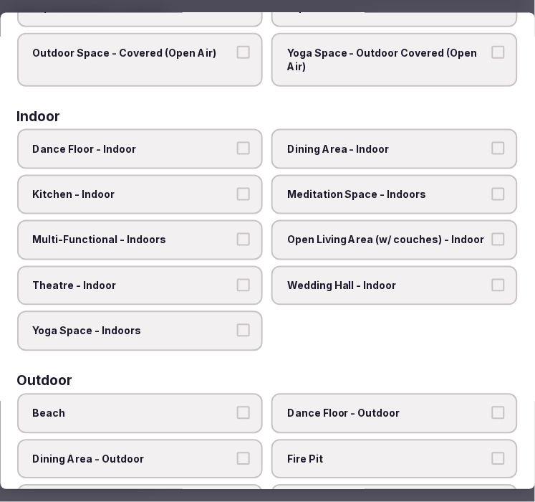
scroll to position [239, 0]
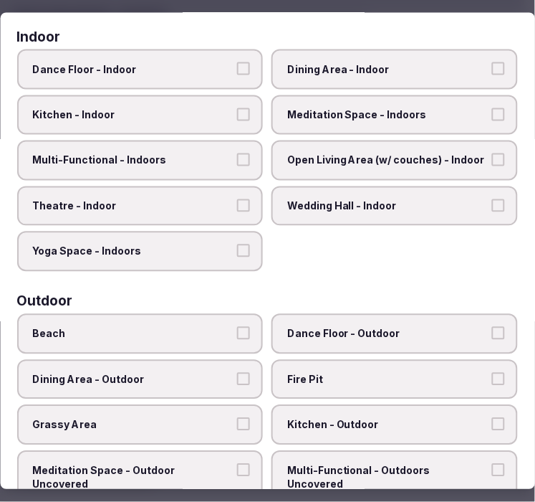
click at [239, 153] on button "Multi-Functional - Indoors" at bounding box center [244, 159] width 13 height 13
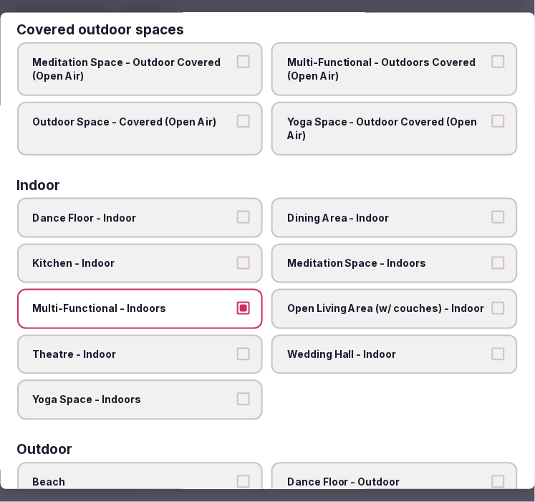
scroll to position [0, 0]
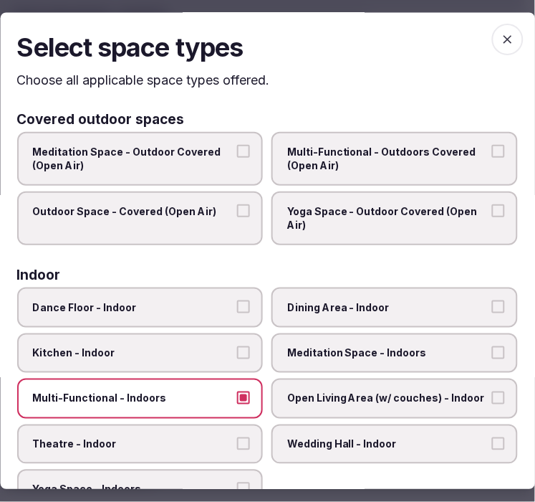
click at [501, 43] on icon "button" at bounding box center [508, 40] width 14 height 14
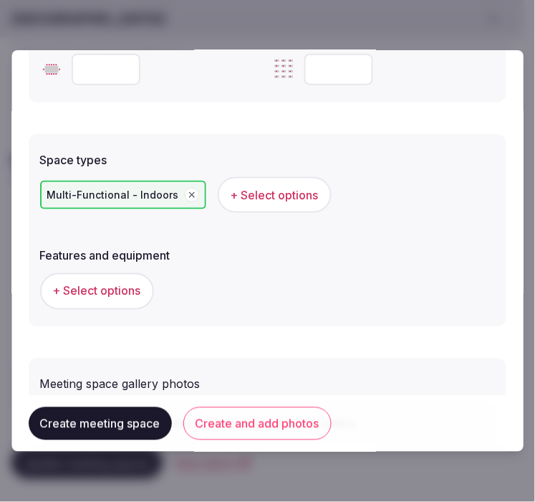
scroll to position [876, 0]
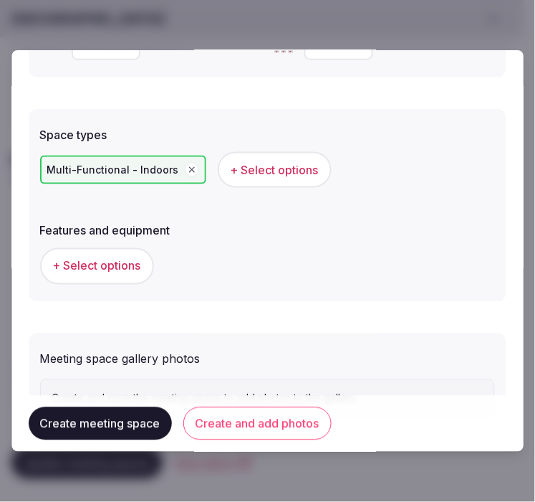
click at [110, 252] on button "+ Select options" at bounding box center [97, 266] width 114 height 36
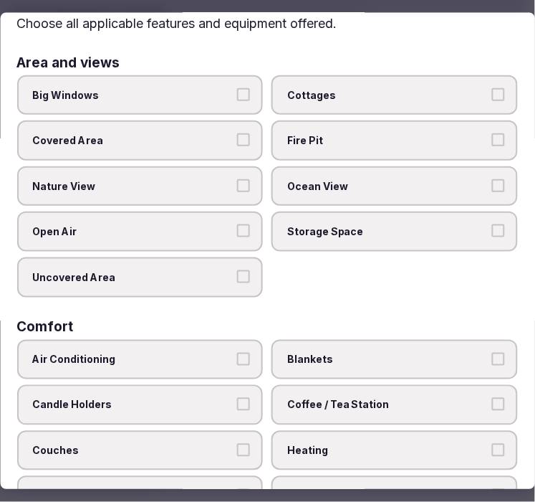
scroll to position [80, 0]
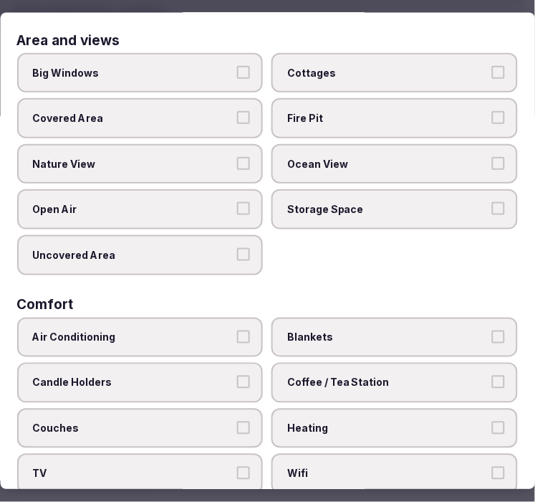
click at [244, 75] on button "Big Windows" at bounding box center [244, 71] width 13 height 13
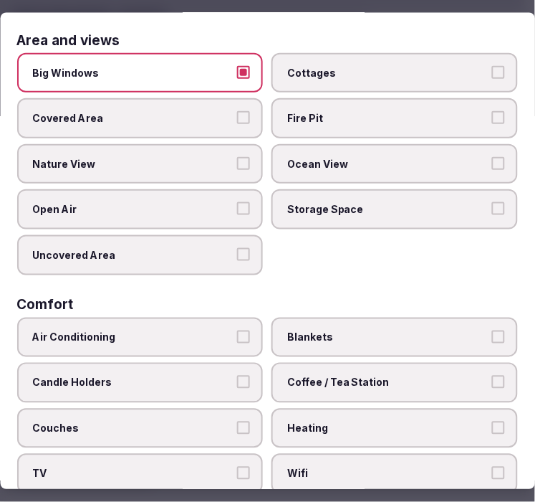
scroll to position [239, 0]
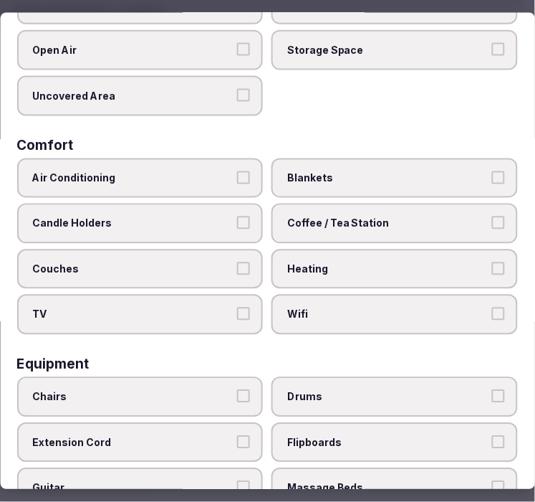
click at [231, 161] on label "Air Conditioning" at bounding box center [140, 178] width 246 height 40
click at [238, 171] on button "Air Conditioning" at bounding box center [244, 177] width 13 height 13
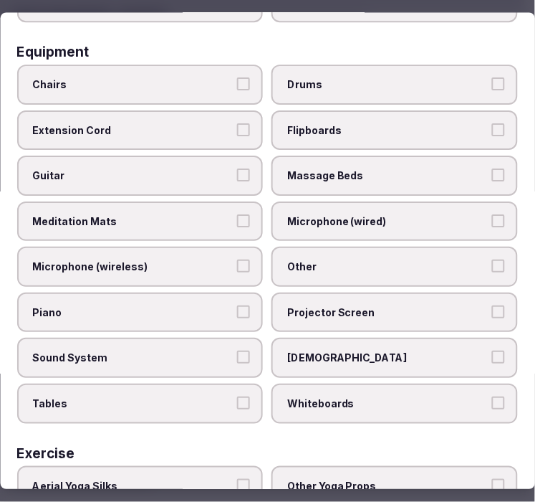
scroll to position [557, 0]
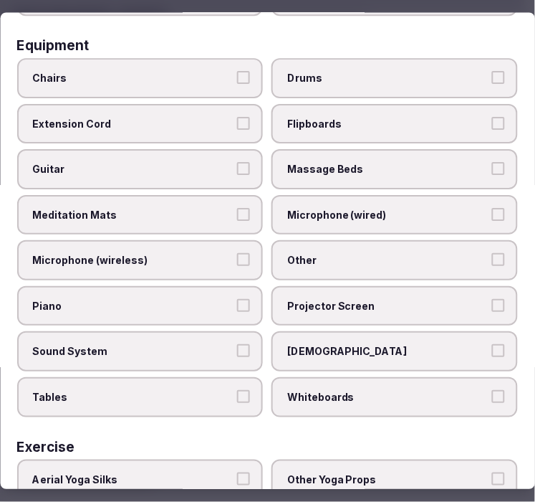
click at [208, 71] on span "Chairs" at bounding box center [133, 78] width 201 height 14
click at [238, 71] on button "Chairs" at bounding box center [244, 77] width 13 height 13
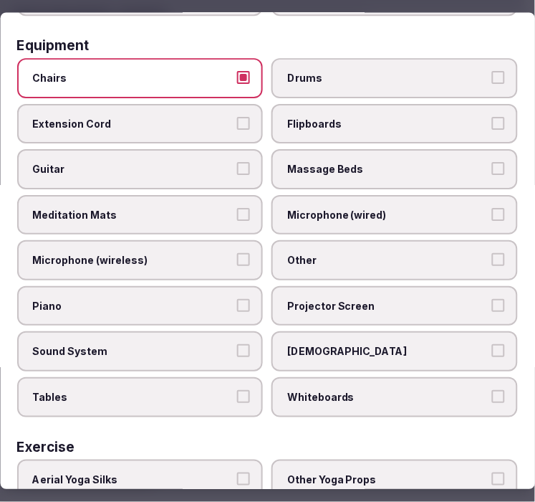
click at [400, 254] on span "Other" at bounding box center [388, 261] width 201 height 14
click at [492, 254] on button "Other" at bounding box center [498, 260] width 13 height 13
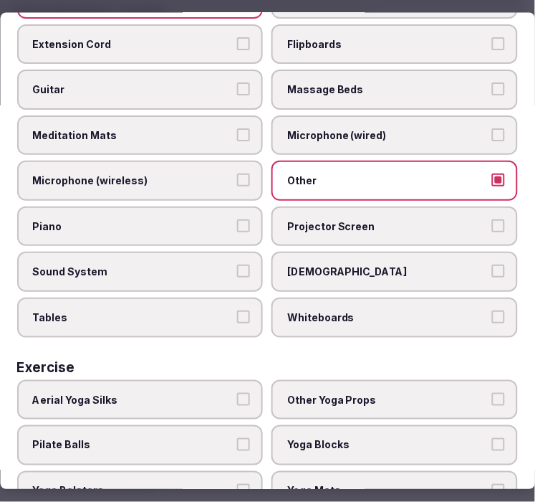
scroll to position [477, 0]
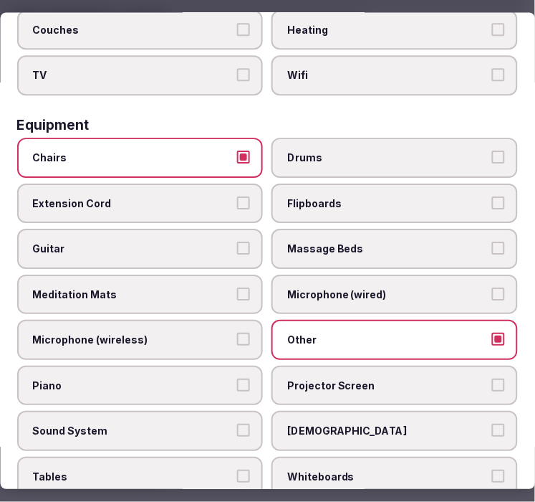
click at [219, 138] on label "Chairs" at bounding box center [140, 158] width 246 height 40
click at [238, 150] on button "Chairs" at bounding box center [244, 156] width 13 height 13
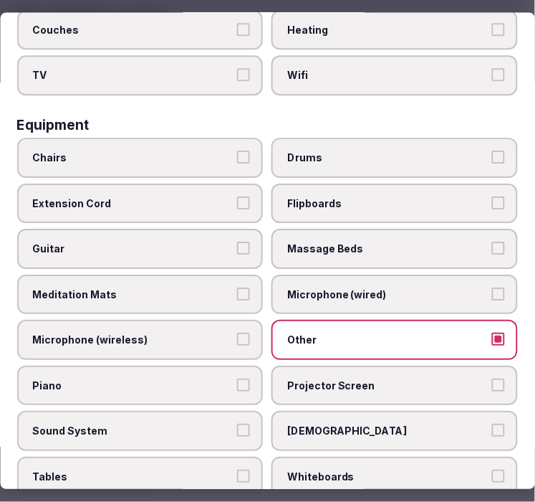
scroll to position [692, 0]
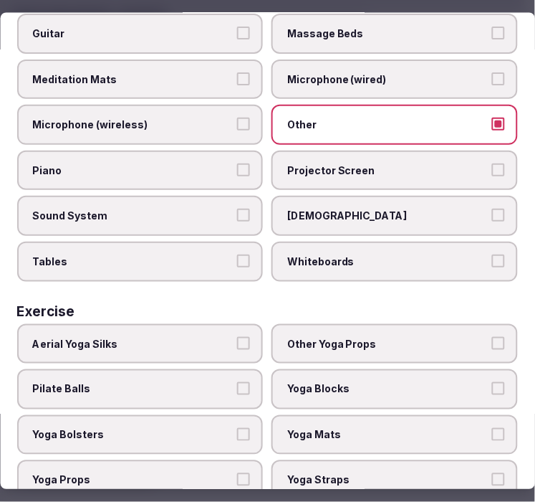
click at [175, 252] on label "Tables" at bounding box center [140, 262] width 246 height 40
click at [238, 255] on button "Tables" at bounding box center [244, 261] width 13 height 13
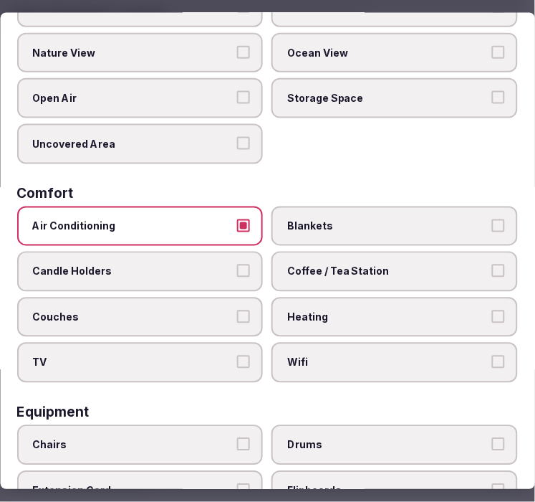
scroll to position [0, 0]
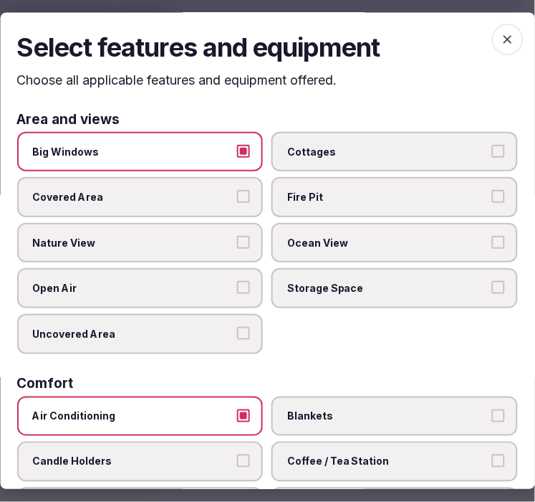
click at [501, 33] on icon "button" at bounding box center [508, 40] width 14 height 14
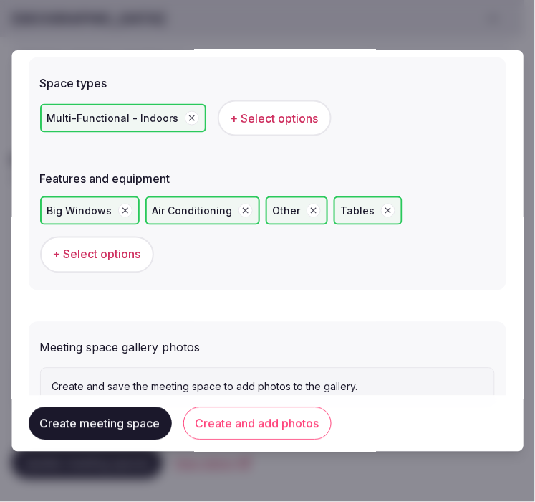
scroll to position [977, 0]
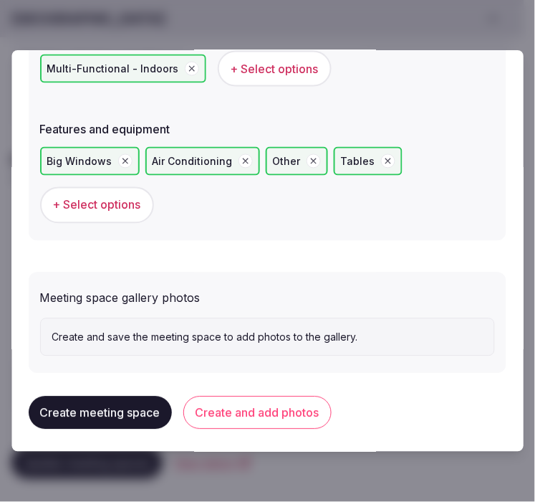
click at [237, 404] on button "Create and add photos" at bounding box center [257, 412] width 148 height 33
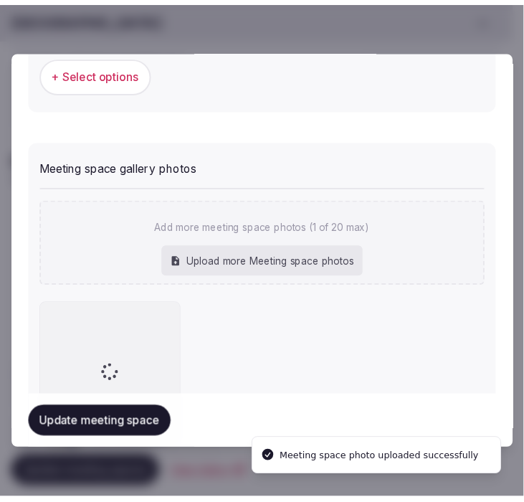
scroll to position [1193, 0]
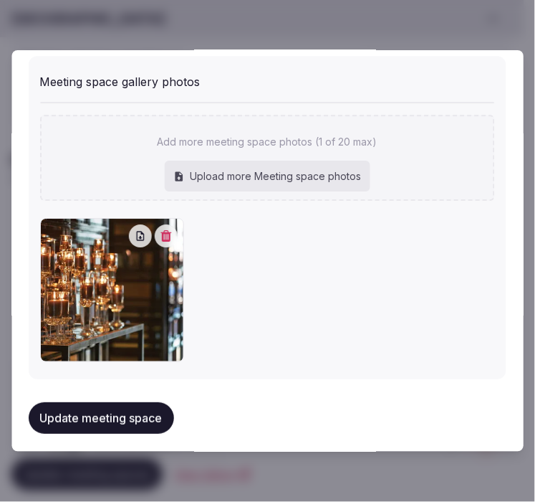
drag, startPoint x: 138, startPoint y: 397, endPoint x: 145, endPoint y: 401, distance: 8.4
click at [138, 402] on button "Update meeting space" at bounding box center [101, 418] width 145 height 32
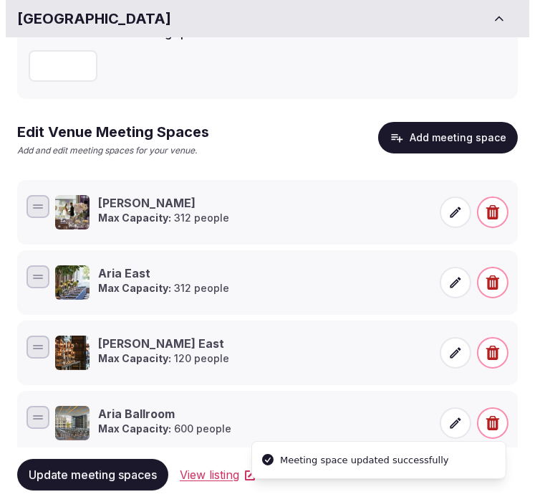
scroll to position [158, 0]
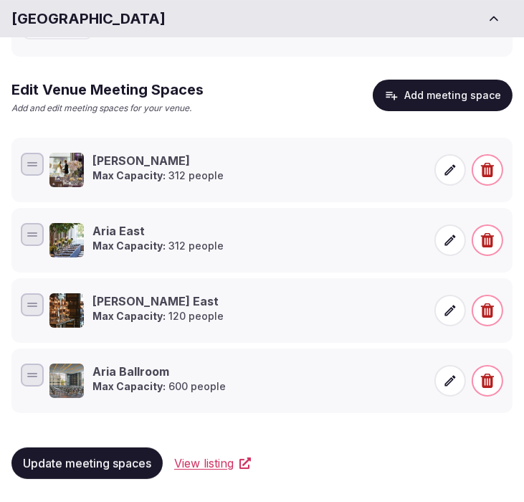
click at [469, 90] on button "Add meeting space" at bounding box center [443, 96] width 140 height 32
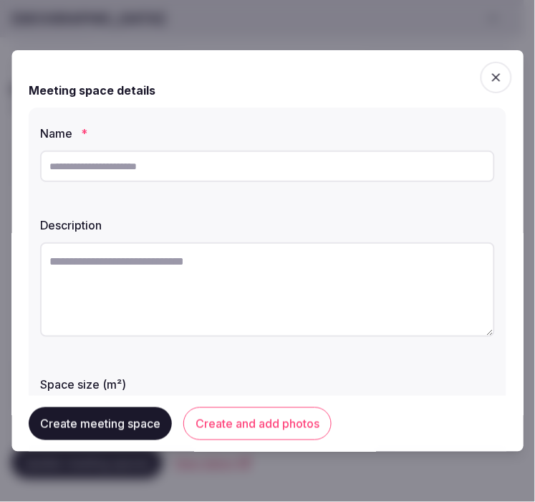
click at [274, 176] on input "text" at bounding box center [267, 166] width 455 height 32
paste input "**********"
type input "**********"
click at [231, 281] on textarea at bounding box center [267, 289] width 455 height 95
paste textarea "**********"
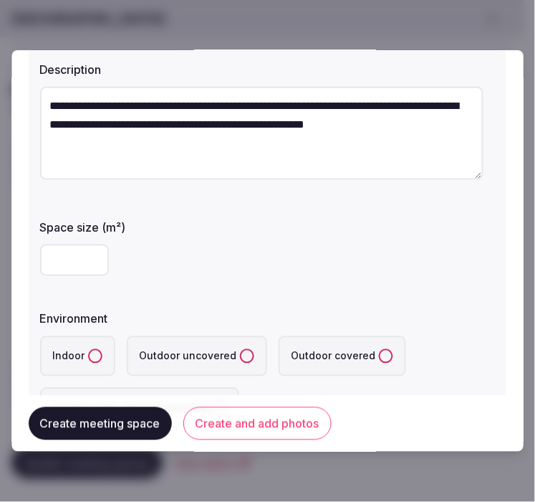
scroll to position [159, 0]
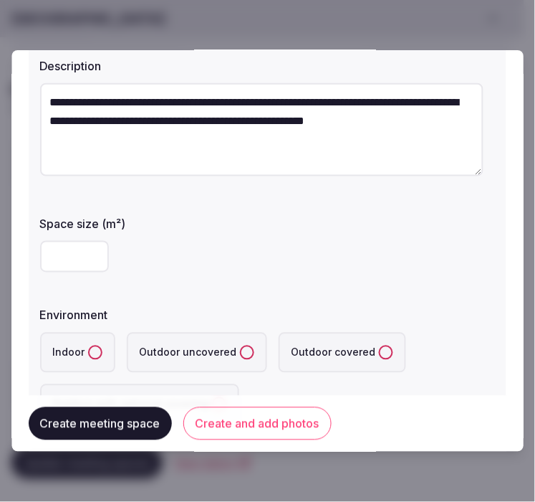
type textarea "**********"
drag, startPoint x: 77, startPoint y: 248, endPoint x: 196, endPoint y: 203, distance: 127.0
click at [111, 237] on div at bounding box center [267, 256] width 455 height 43
type input "***"
click at [93, 353] on button "Indoor" at bounding box center [95, 352] width 14 height 14
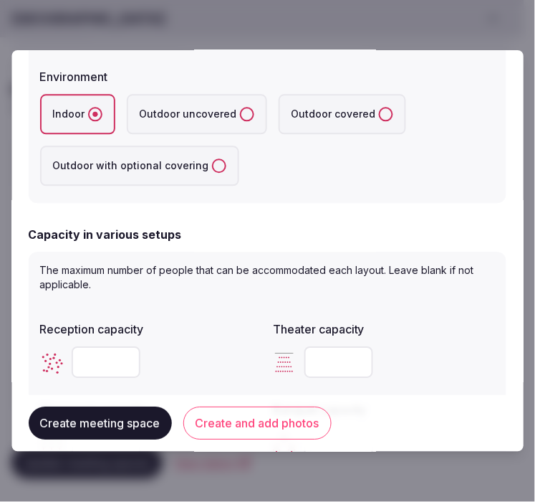
scroll to position [557, 0]
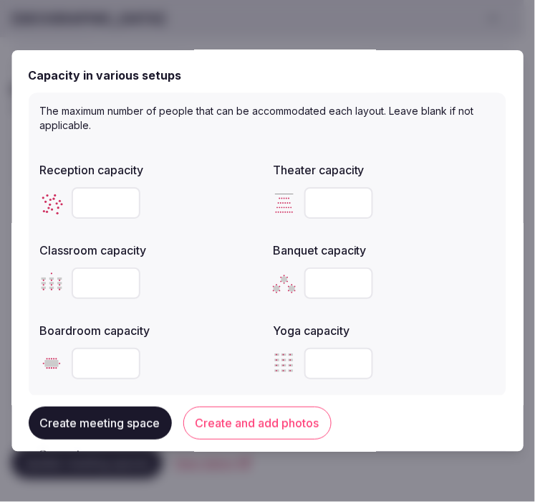
click at [67, 188] on div at bounding box center [151, 203] width 222 height 32
click at [90, 196] on input "number" at bounding box center [106, 203] width 69 height 32
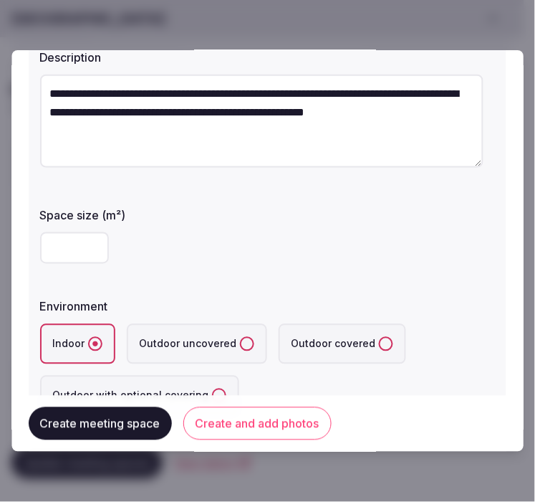
scroll to position [159, 0]
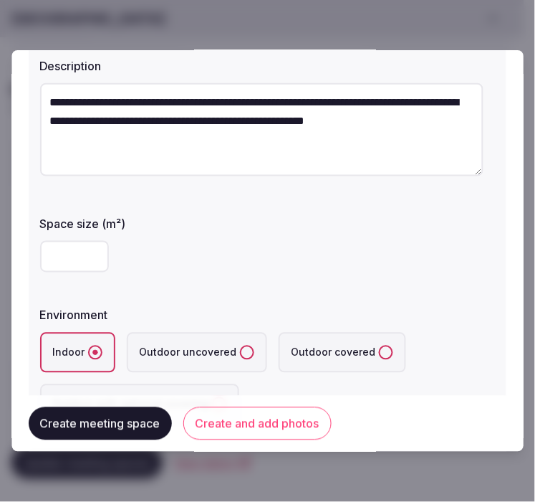
type input "***"
drag, startPoint x: 75, startPoint y: 263, endPoint x: 24, endPoint y: 253, distance: 51.8
click at [24, 253] on div "**********" at bounding box center [267, 250] width 512 height 401
drag, startPoint x: 69, startPoint y: 254, endPoint x: 29, endPoint y: 258, distance: 41.1
click at [29, 258] on div "**********" at bounding box center [268, 194] width 478 height 493
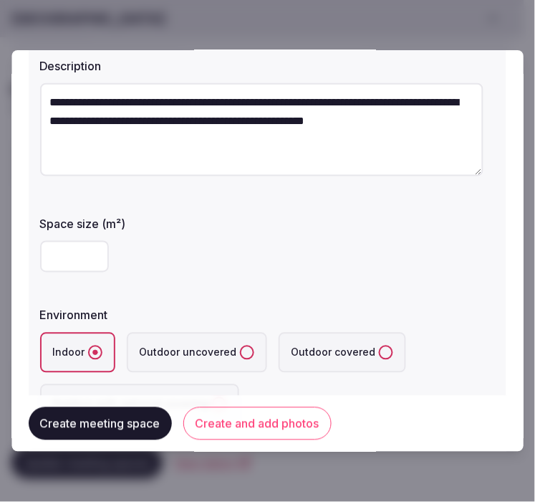
type input "**"
drag, startPoint x: 153, startPoint y: 240, endPoint x: 212, endPoint y: 256, distance: 61.7
click at [158, 241] on div "**" at bounding box center [267, 257] width 455 height 32
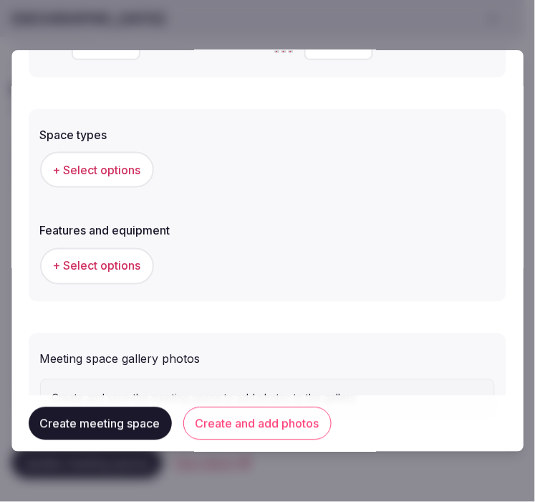
scroll to position [937, 0]
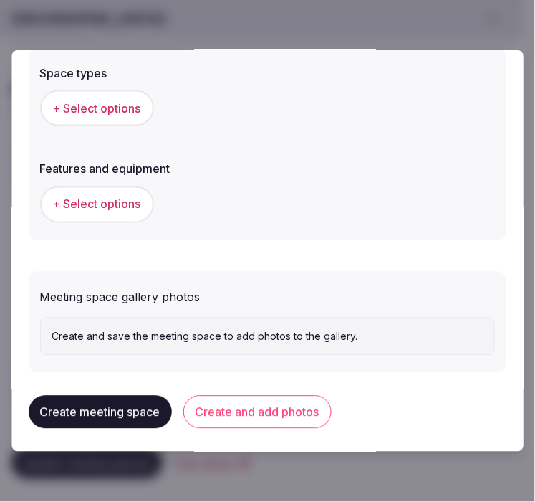
click at [112, 100] on span "+ Select options" at bounding box center [97, 108] width 88 height 16
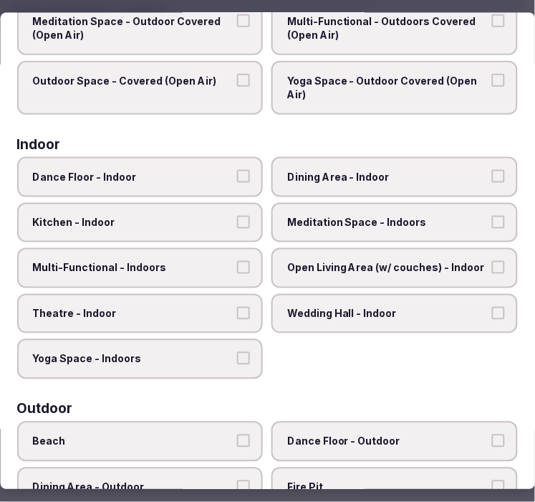
scroll to position [159, 0]
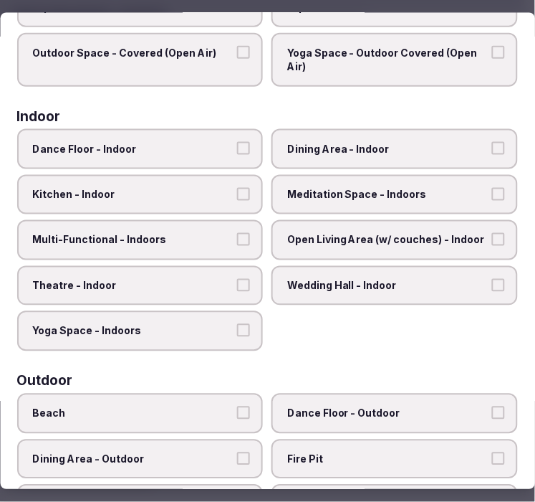
click at [212, 220] on label "Multi-Functional - Indoors" at bounding box center [140, 240] width 246 height 40
click at [238, 233] on button "Multi-Functional - Indoors" at bounding box center [244, 239] width 13 height 13
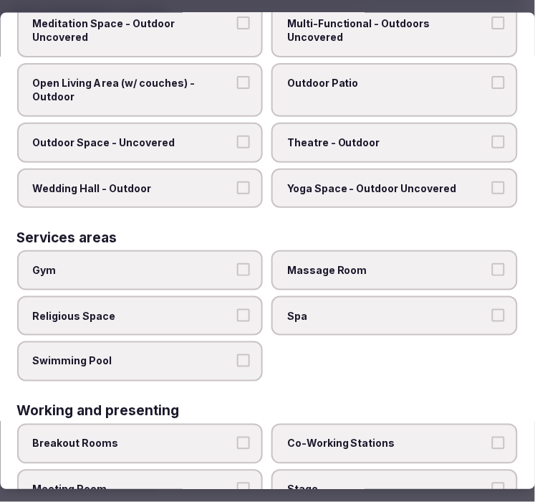
scroll to position [727, 0]
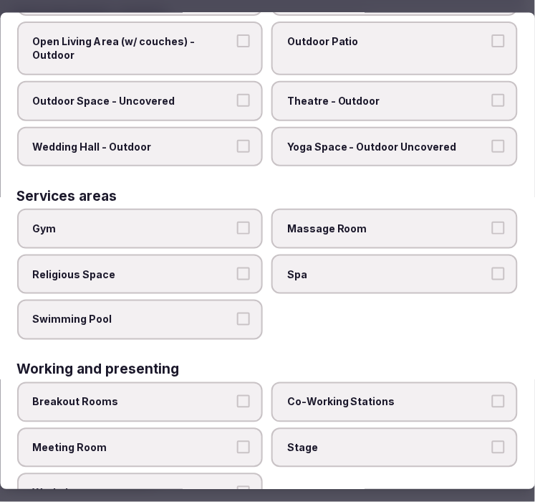
click at [239, 427] on label "Meeting Room" at bounding box center [140, 447] width 246 height 40
click at [239, 440] on button "Meeting Room" at bounding box center [244, 446] width 13 height 13
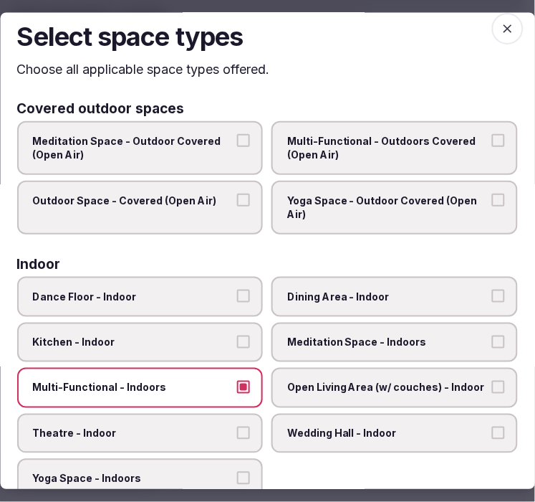
scroll to position [0, 0]
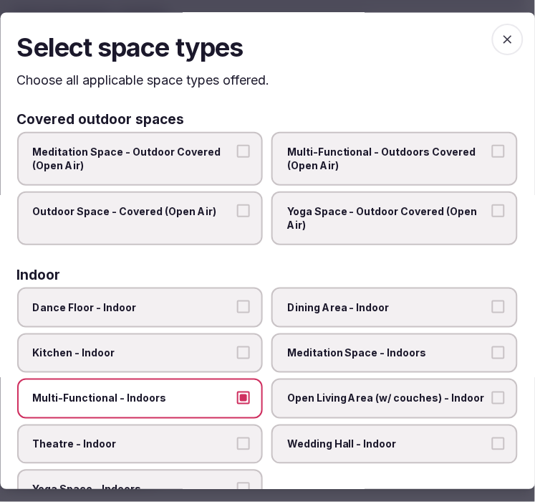
click at [501, 39] on icon "button" at bounding box center [508, 40] width 14 height 14
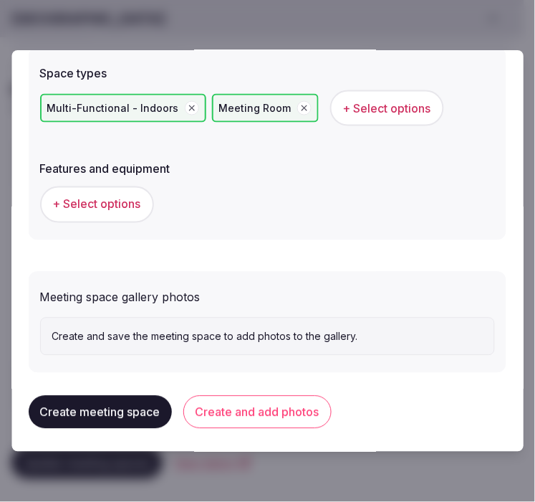
click at [111, 202] on span "+ Select options" at bounding box center [97, 204] width 88 height 16
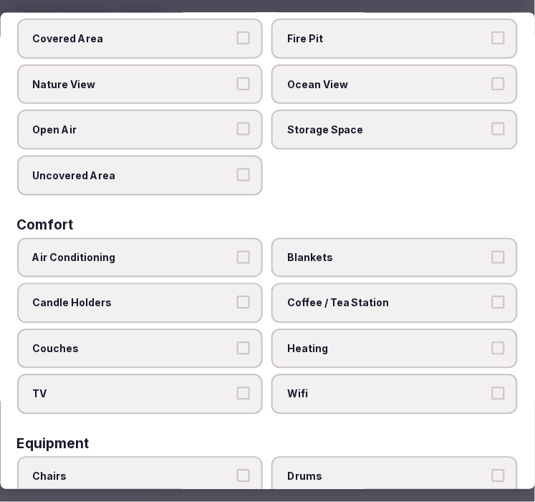
scroll to position [318, 0]
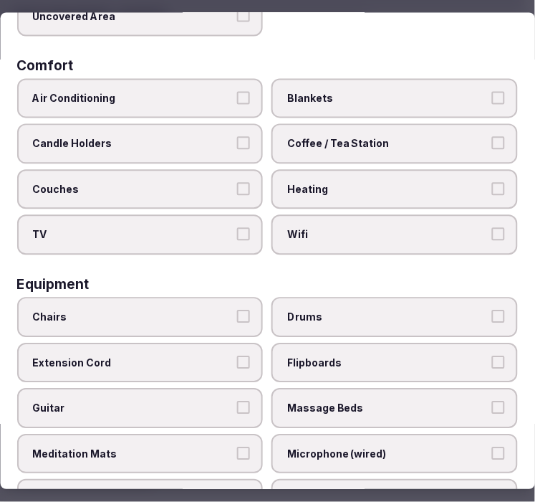
click at [196, 91] on span "Air Conditioning" at bounding box center [133, 98] width 201 height 14
click at [238, 91] on button "Air Conditioning" at bounding box center [244, 97] width 13 height 13
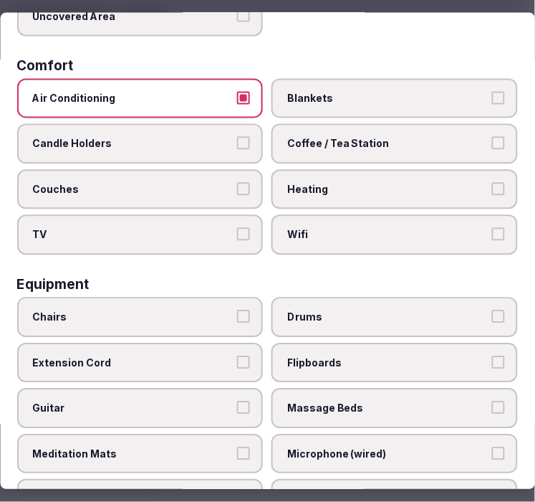
click at [334, 228] on span "Wifi" at bounding box center [388, 235] width 201 height 14
click at [492, 228] on button "Wifi" at bounding box center [498, 234] width 13 height 13
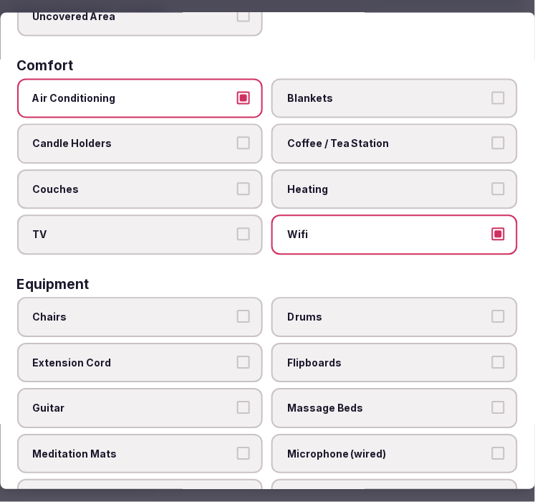
click at [384, 137] on span "Coffee / Tea Station" at bounding box center [388, 144] width 201 height 14
click at [492, 137] on button "Coffee / Tea Station" at bounding box center [498, 143] width 13 height 13
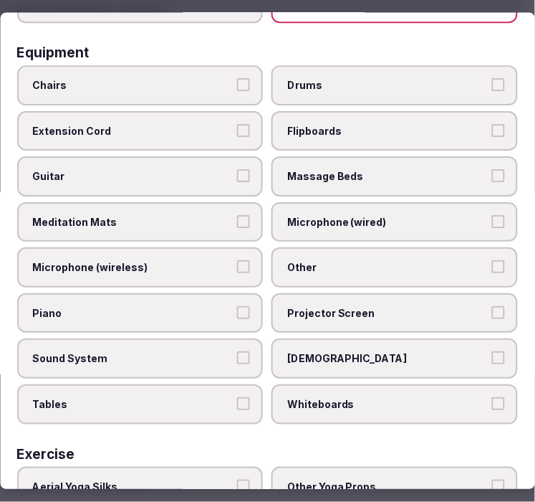
scroll to position [557, 0]
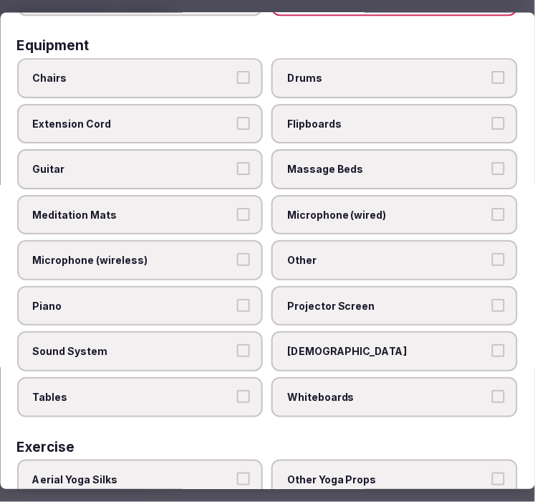
click at [173, 76] on label "Chairs" at bounding box center [140, 78] width 246 height 40
click at [238, 76] on button "Chairs" at bounding box center [244, 77] width 13 height 13
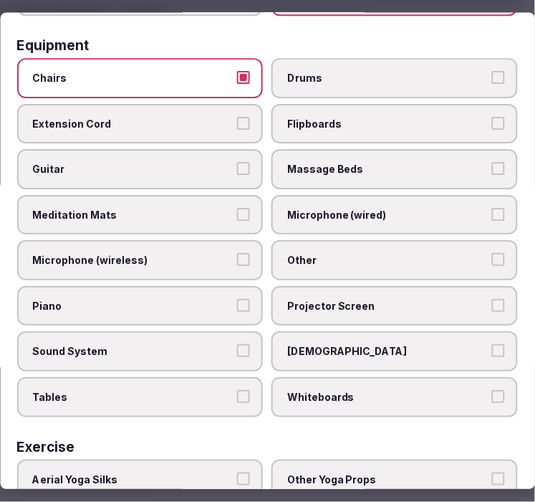
drag, startPoint x: 224, startPoint y: 376, endPoint x: 255, endPoint y: 149, distance: 229.2
click at [232, 378] on label "Tables" at bounding box center [140, 398] width 246 height 40
click at [238, 390] on button "Tables" at bounding box center [244, 396] width 13 height 13
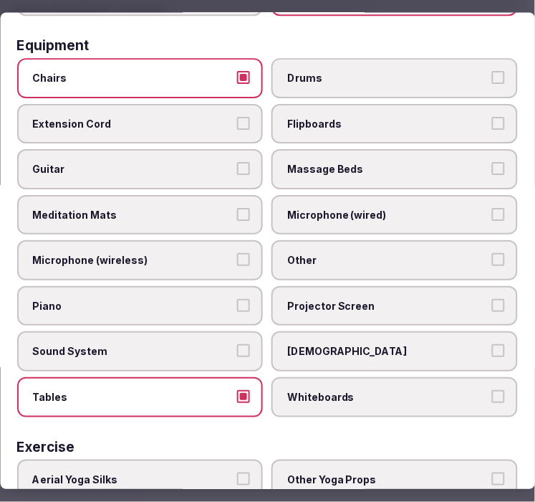
click at [225, 71] on span "Chairs" at bounding box center [133, 78] width 201 height 14
click at [238, 71] on button "Chairs" at bounding box center [244, 77] width 13 height 13
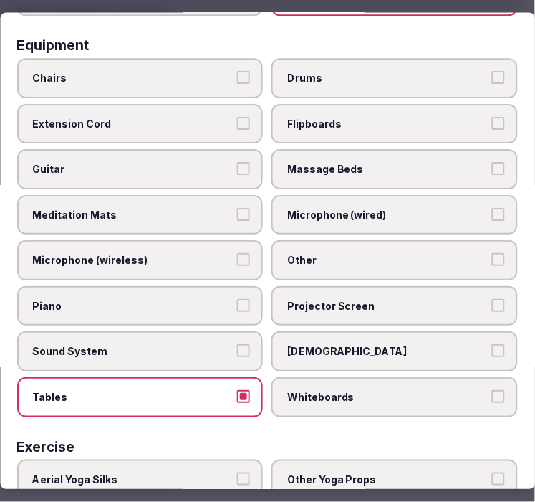
click at [394, 254] on span "Other" at bounding box center [388, 261] width 201 height 14
click at [492, 254] on button "Other" at bounding box center [498, 260] width 13 height 13
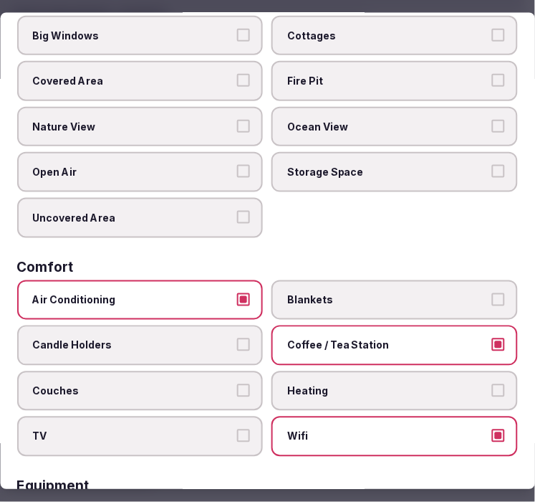
scroll to position [0, 0]
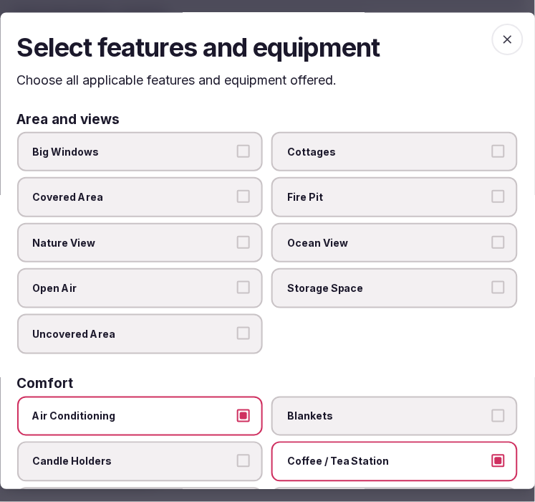
click at [501, 46] on icon "button" at bounding box center [508, 40] width 14 height 14
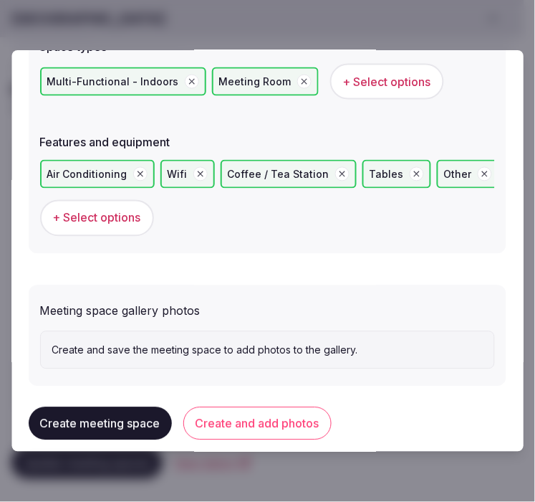
scroll to position [977, 0]
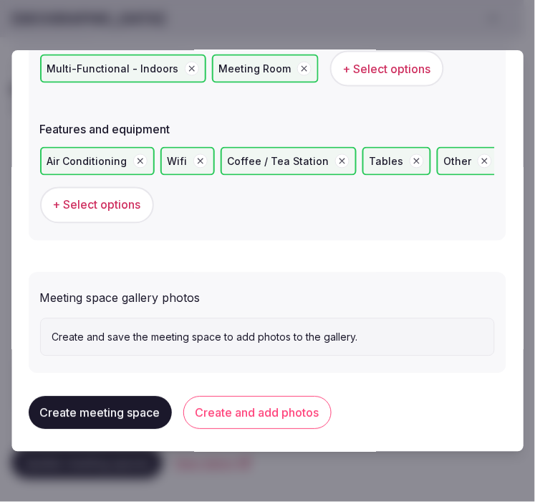
click at [248, 404] on button "Create and add photos" at bounding box center [257, 412] width 148 height 33
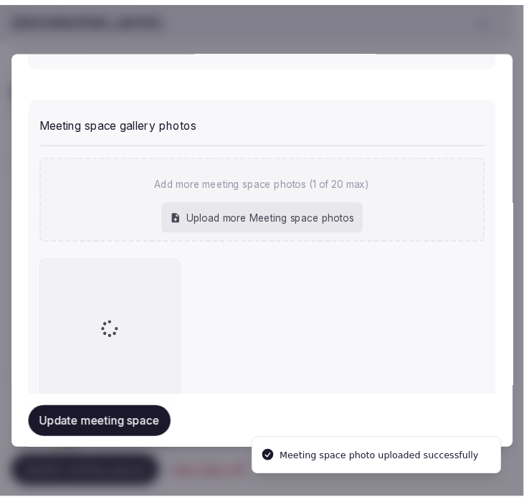
scroll to position [1193, 0]
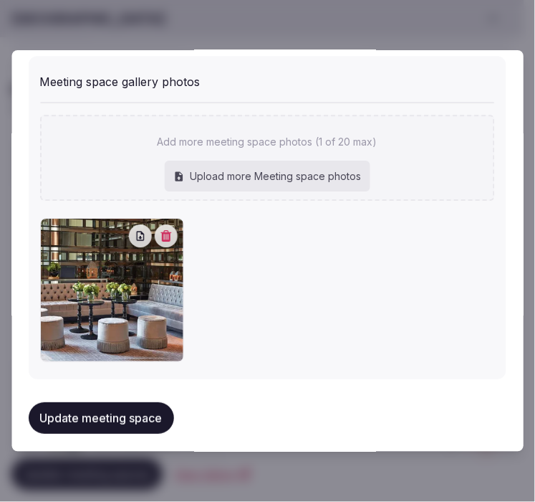
click at [130, 418] on button "Update meeting space" at bounding box center [101, 418] width 145 height 32
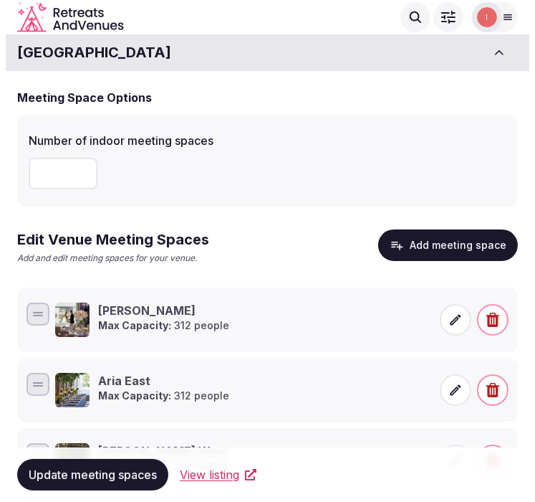
scroll to position [0, 0]
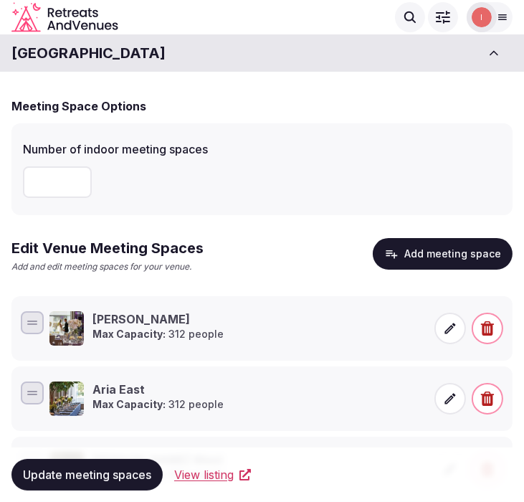
click at [474, 234] on div "Meeting Space Options Number of indoor meeting spaces ** Edit Venue Meeting Spa…" at bounding box center [261, 401] width 501 height 636
click at [470, 259] on button "Add meeting space" at bounding box center [443, 254] width 140 height 32
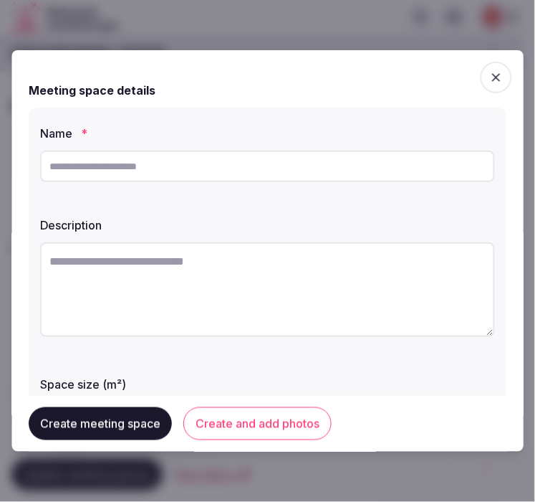
click at [287, 156] on input "text" at bounding box center [267, 166] width 455 height 32
paste input "**********"
type input "**********"
click at [355, 288] on textarea at bounding box center [267, 289] width 455 height 95
paste textarea "**********"
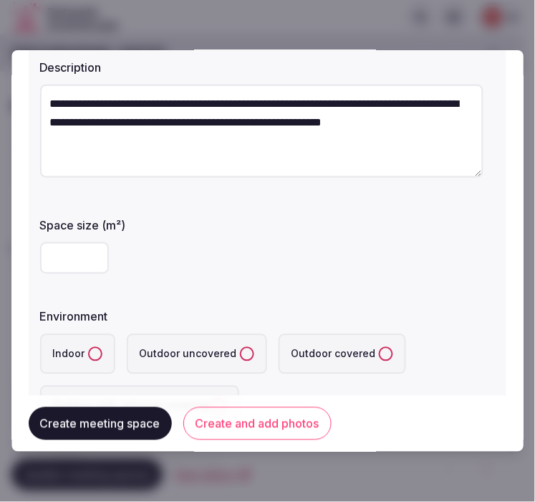
scroll to position [159, 0]
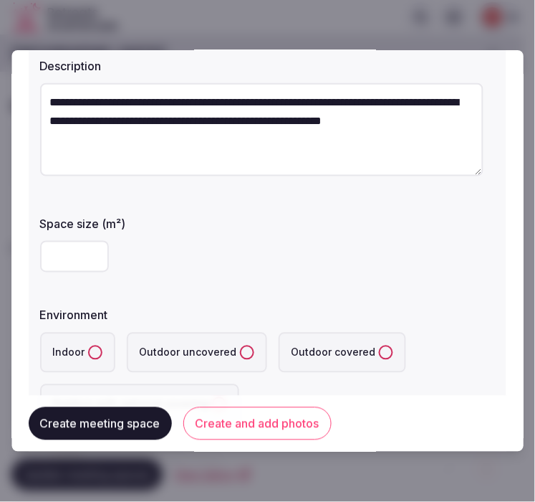
type textarea "**********"
click at [76, 256] on input "number" at bounding box center [74, 257] width 69 height 32
type input "**"
click at [98, 352] on button "Indoor" at bounding box center [95, 352] width 14 height 14
click at [310, 239] on div "**" at bounding box center [267, 256] width 455 height 43
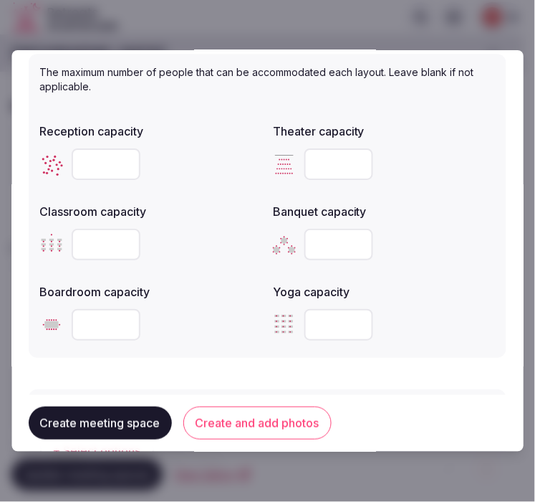
scroll to position [557, 0]
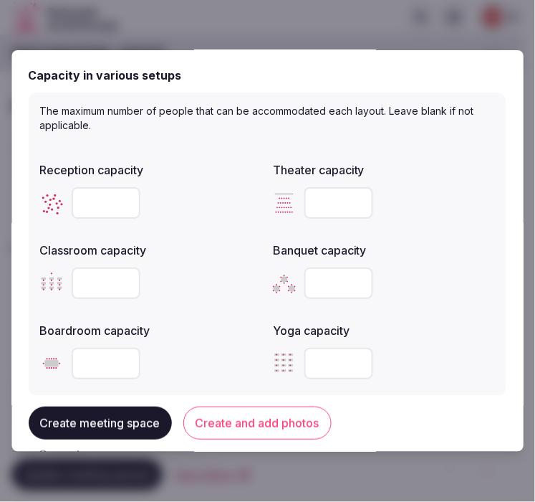
click at [103, 194] on input "number" at bounding box center [106, 203] width 69 height 32
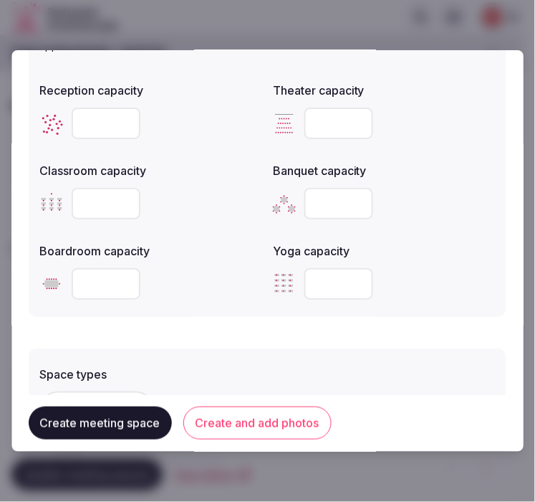
type input "**"
drag, startPoint x: 102, startPoint y: 198, endPoint x: 127, endPoint y: 189, distance: 26.8
click at [117, 195] on input "number" at bounding box center [106, 204] width 69 height 32
click at [127, 189] on input "number" at bounding box center [106, 204] width 69 height 32
type input "**"
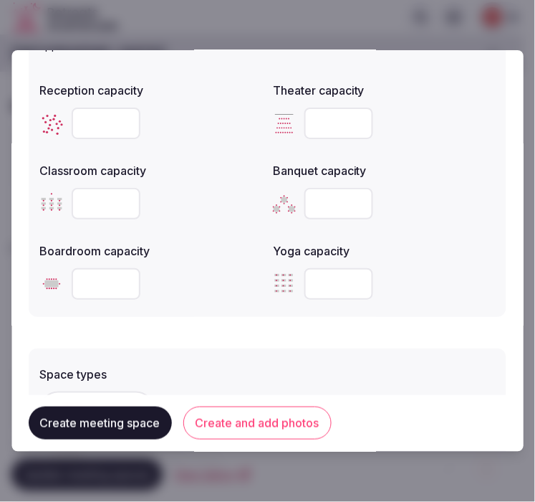
click at [326, 111] on input "number" at bounding box center [339, 123] width 69 height 32
click at [320, 122] on input "number" at bounding box center [339, 123] width 69 height 32
type input "**"
click at [332, 196] on input "number" at bounding box center [339, 204] width 69 height 32
click at [306, 203] on input "number" at bounding box center [339, 204] width 69 height 32
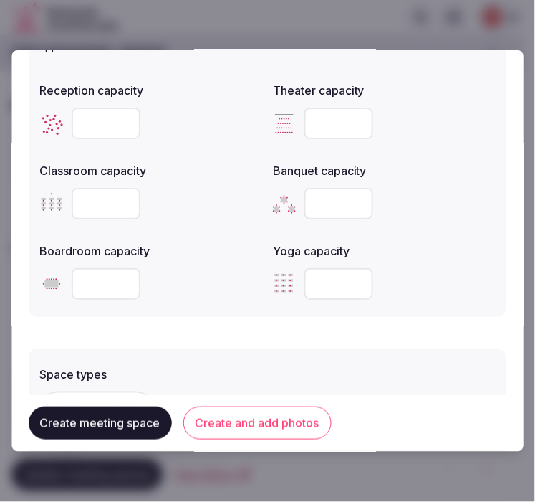
type input "**"
click at [83, 287] on input "number" at bounding box center [106, 284] width 69 height 32
click at [87, 279] on input "number" at bounding box center [106, 284] width 69 height 32
type input "**"
click at [188, 310] on div "The maximum number of people that can be accommodated each layout. Leave blank …" at bounding box center [268, 165] width 478 height 304
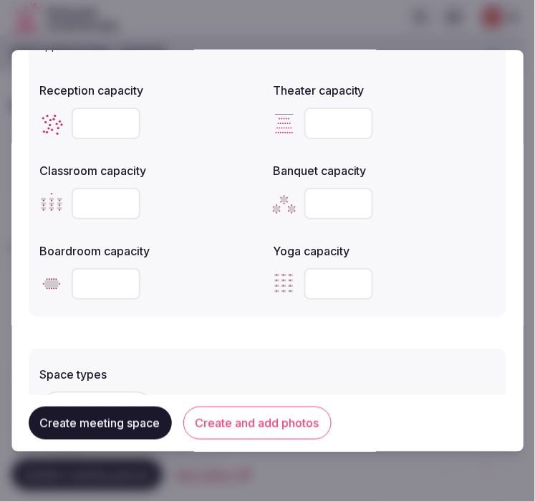
drag, startPoint x: 256, startPoint y: 345, endPoint x: 251, endPoint y: 337, distance: 9.0
click at [255, 342] on div "Space types + Select options Features and equipment + Select options" at bounding box center [268, 440] width 478 height 201
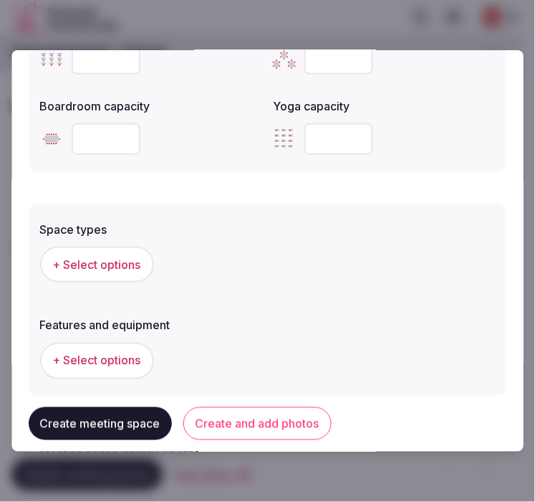
scroll to position [778, 0]
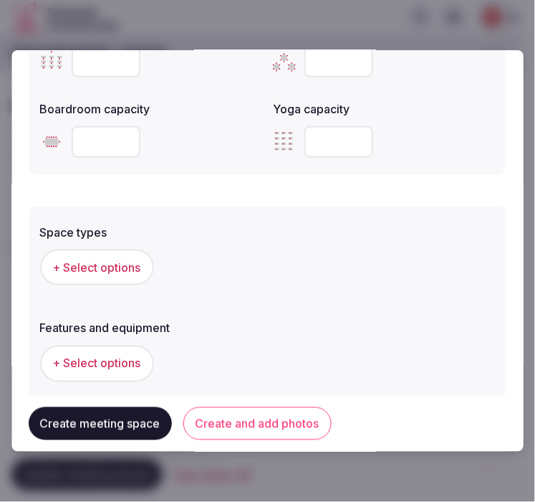
click at [131, 259] on span "+ Select options" at bounding box center [97, 267] width 88 height 16
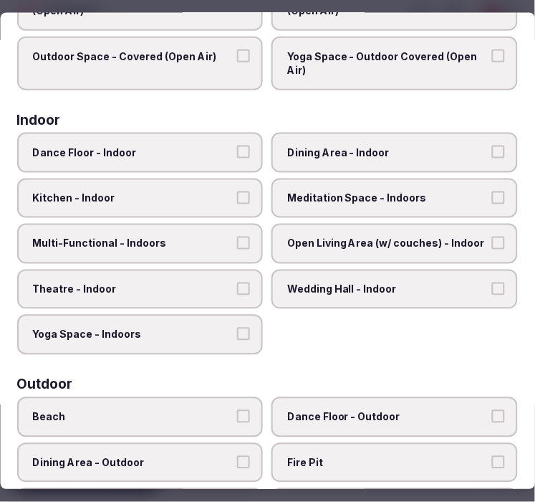
scroll to position [159, 0]
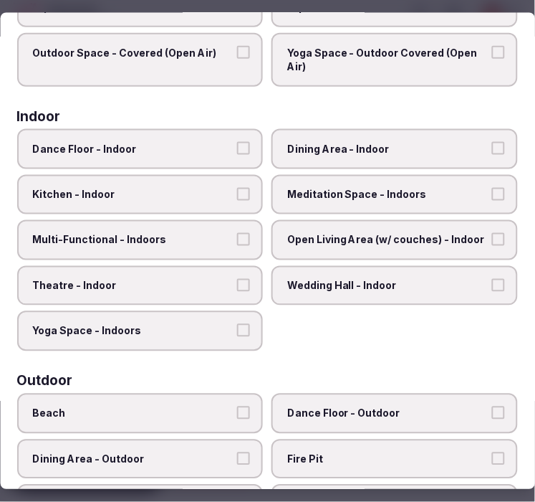
drag, startPoint x: 232, startPoint y: 233, endPoint x: 248, endPoint y: 230, distance: 16.0
click at [238, 233] on button "Multi-Functional - Indoors" at bounding box center [244, 239] width 13 height 13
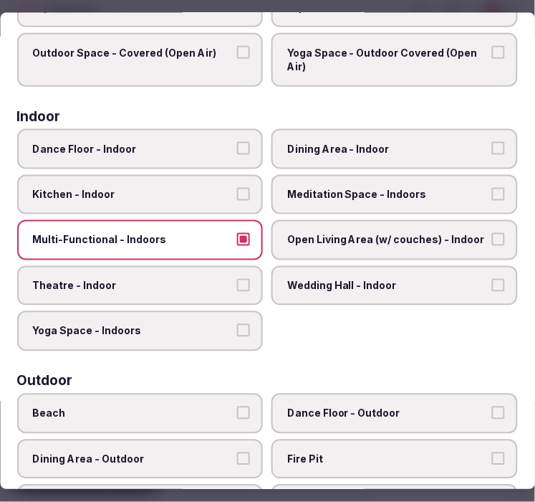
click at [399, 132] on label "Dining Area - Indoor" at bounding box center [395, 148] width 246 height 40
click at [492, 141] on button "Dining Area - Indoor" at bounding box center [498, 147] width 13 height 13
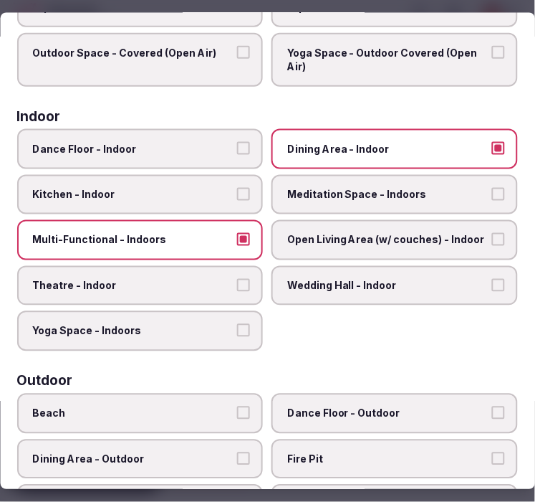
click at [219, 278] on span "Theatre - Indoor" at bounding box center [133, 285] width 201 height 14
click at [238, 278] on button "Theatre - Indoor" at bounding box center [244, 284] width 13 height 13
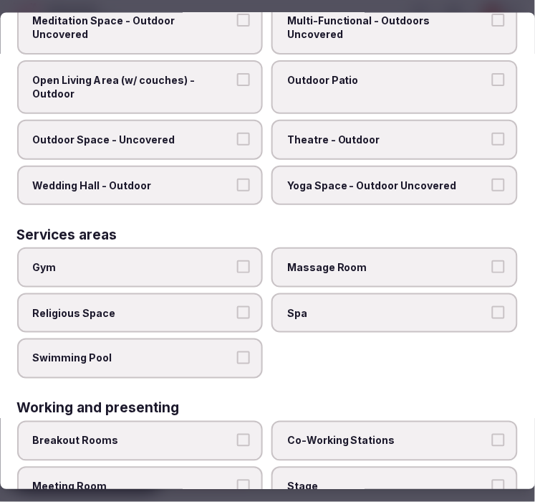
scroll to position [727, 0]
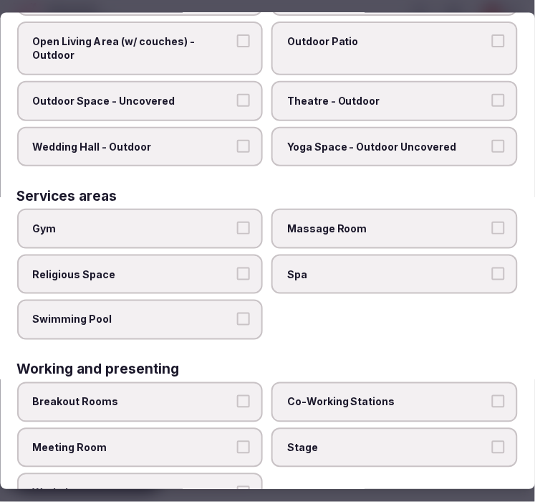
click at [399, 463] on div "Breakout Rooms Co-Working Stations Meeting Room Stage Workshop" at bounding box center [267, 447] width 501 height 131
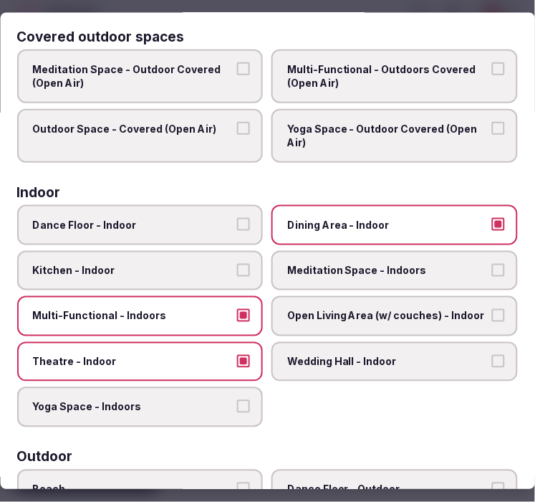
scroll to position [0, 0]
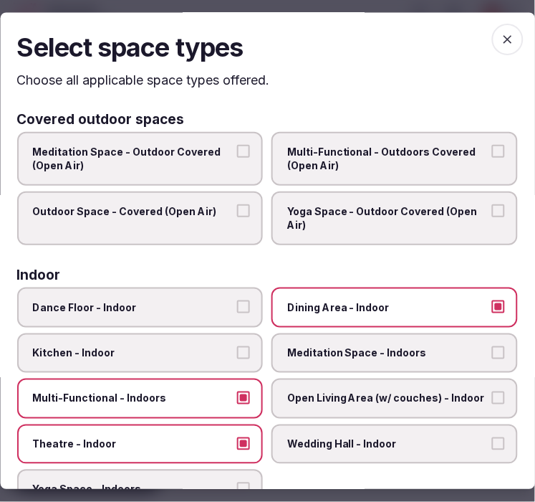
click at [500, 30] on span "button" at bounding box center [508, 40] width 32 height 32
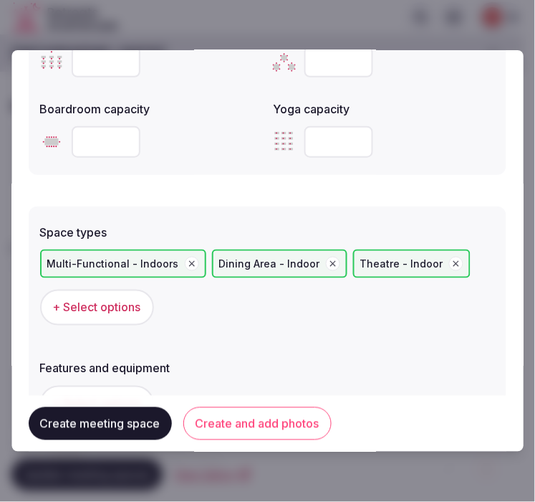
click at [131, 299] on span "+ Select options" at bounding box center [97, 307] width 88 height 16
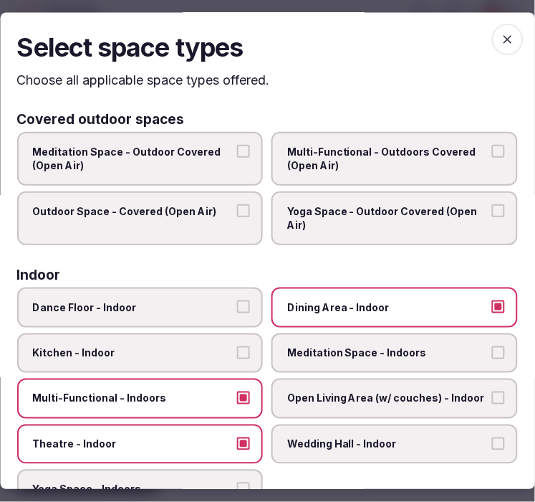
click at [501, 39] on icon "button" at bounding box center [508, 40] width 14 height 14
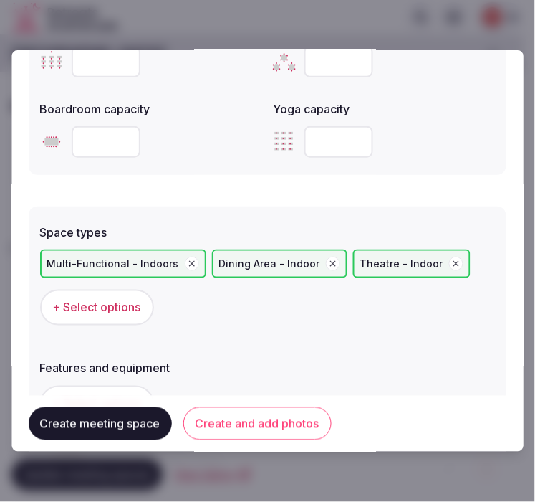
scroll to position [977, 0]
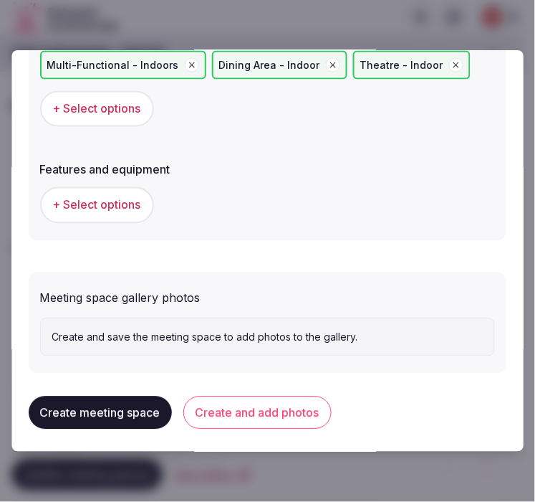
click at [133, 201] on span "+ Select options" at bounding box center [97, 205] width 88 height 16
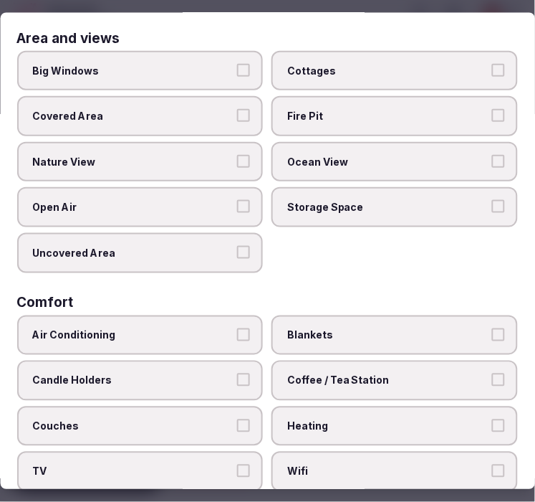
scroll to position [239, 0]
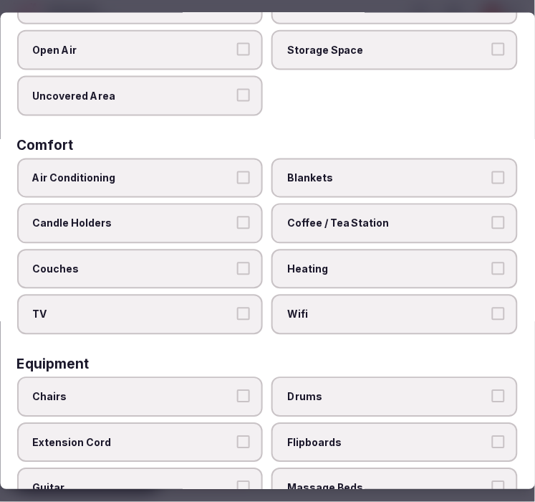
click at [240, 175] on button "Air Conditioning" at bounding box center [244, 177] width 13 height 13
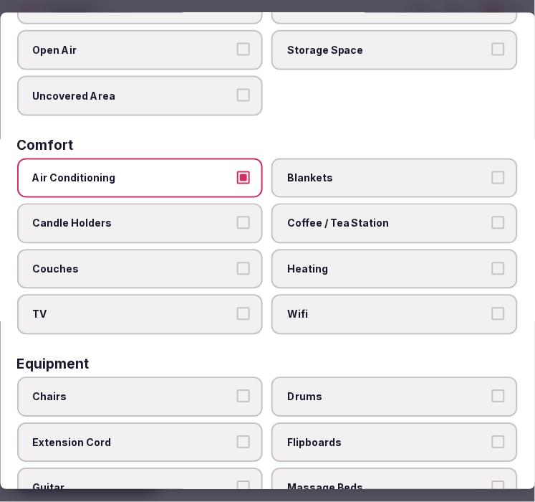
click at [389, 294] on label "Wifi" at bounding box center [395, 314] width 246 height 40
click at [492, 307] on button "Wifi" at bounding box center [498, 313] width 13 height 13
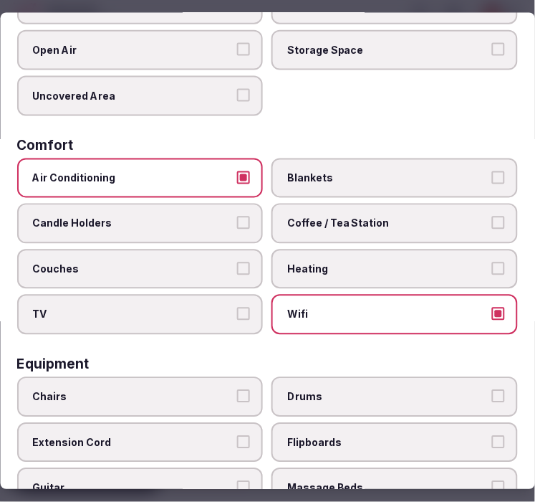
click at [448, 216] on span "Coffee / Tea Station" at bounding box center [388, 223] width 201 height 14
click at [492, 216] on button "Coffee / Tea Station" at bounding box center [498, 222] width 13 height 13
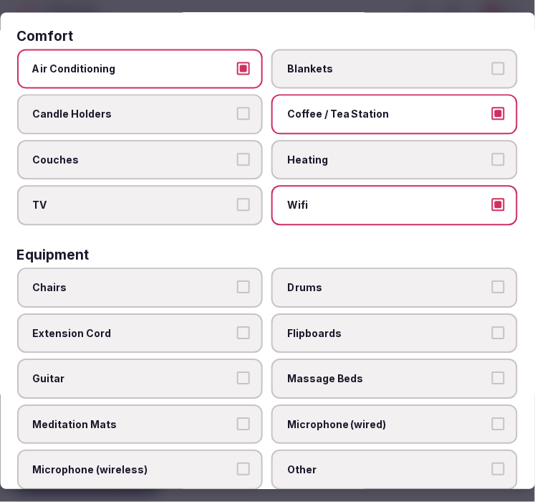
scroll to position [477, 0]
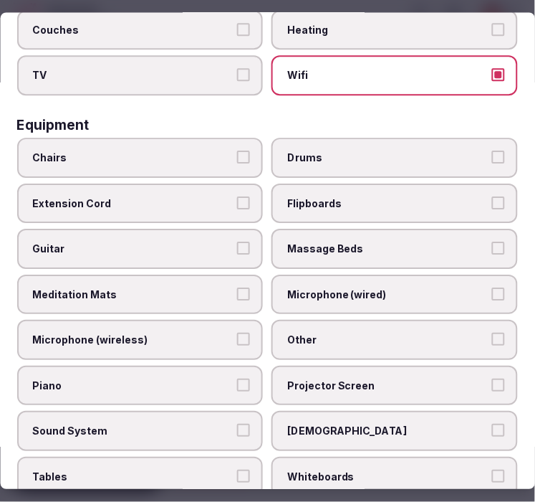
drag, startPoint x: 226, startPoint y: 144, endPoint x: 291, endPoint y: 296, distance: 165.3
click at [231, 153] on label "Chairs" at bounding box center [140, 158] width 246 height 40
click at [238, 153] on button "Chairs" at bounding box center [244, 156] width 13 height 13
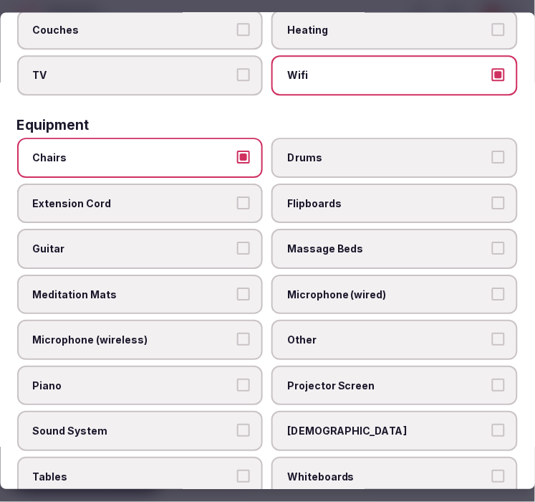
click at [177, 470] on span "Tables" at bounding box center [133, 477] width 201 height 14
click at [238, 470] on button "Tables" at bounding box center [244, 476] width 13 height 13
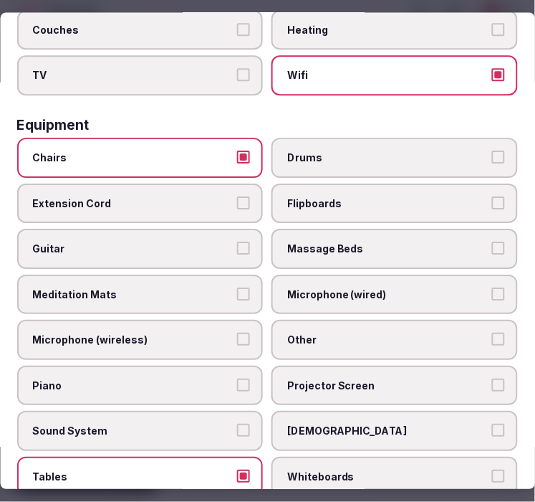
drag, startPoint x: 413, startPoint y: 321, endPoint x: 403, endPoint y: 324, distance: 10.4
click at [413, 333] on span "Other" at bounding box center [388, 340] width 201 height 14
click at [492, 333] on button "Other" at bounding box center [498, 339] width 13 height 13
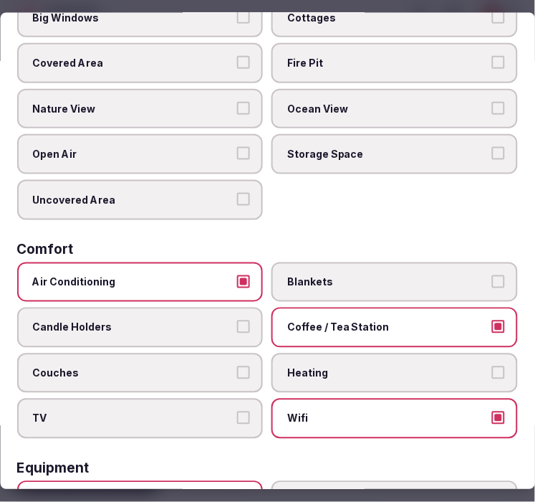
scroll to position [0, 0]
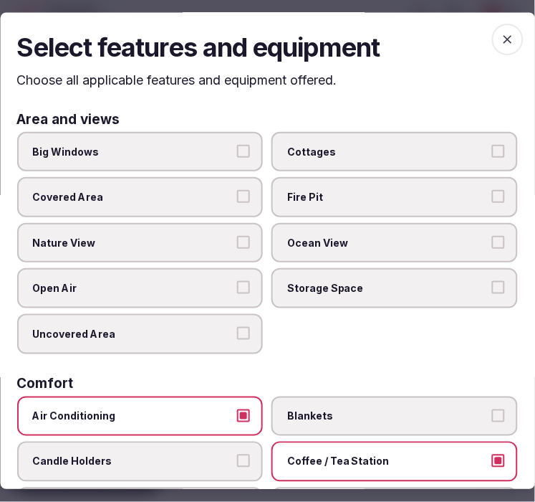
click at [499, 54] on h2 "Select features and equipment" at bounding box center [267, 48] width 501 height 36
click at [504, 38] on icon "button" at bounding box center [508, 40] width 9 height 9
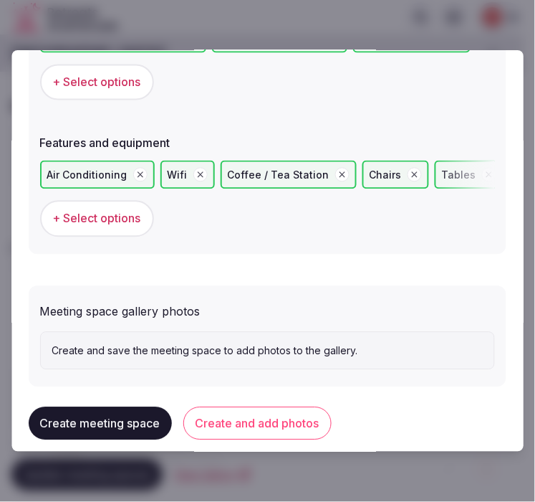
scroll to position [1015, 0]
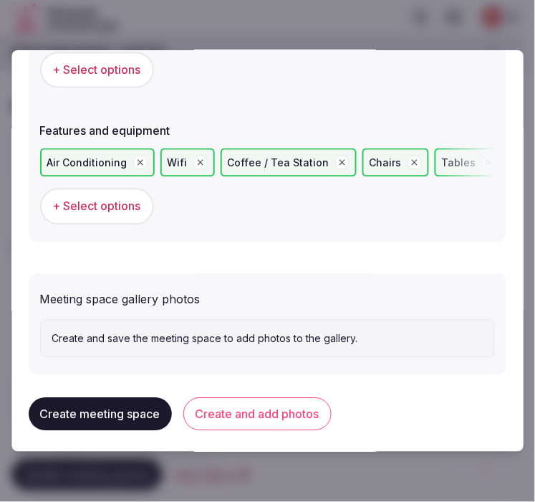
click at [254, 404] on button "Create and add photos" at bounding box center [257, 414] width 148 height 33
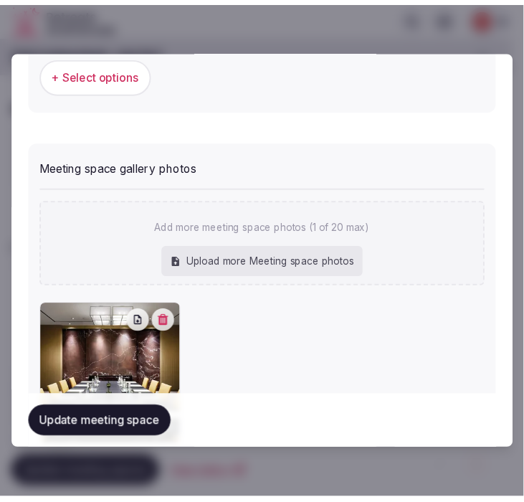
scroll to position [1232, 0]
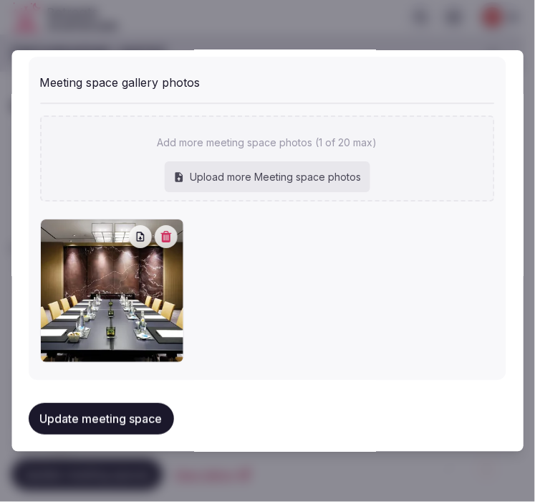
click at [141, 403] on button "Update meeting space" at bounding box center [101, 419] width 145 height 32
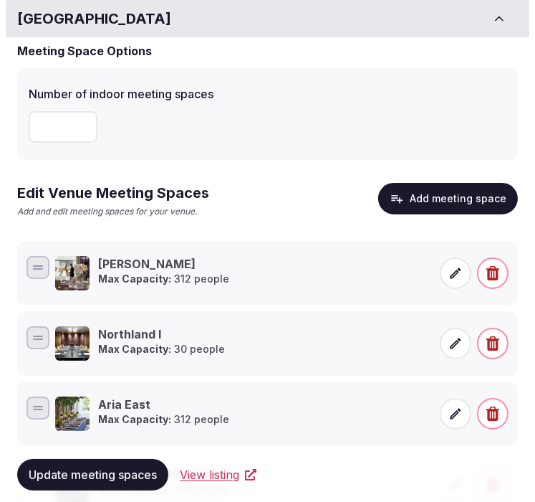
scroll to position [159, 0]
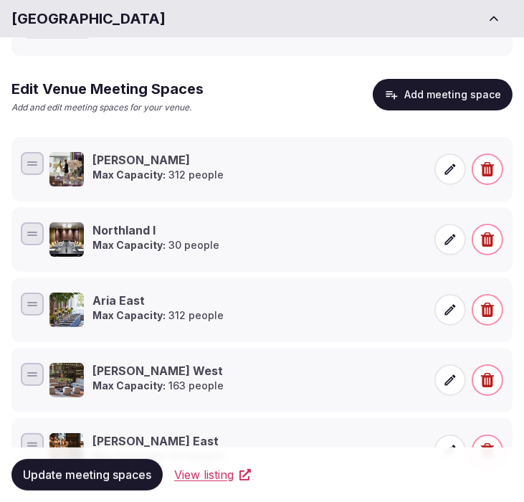
click at [477, 93] on button "Add meeting space" at bounding box center [443, 95] width 140 height 32
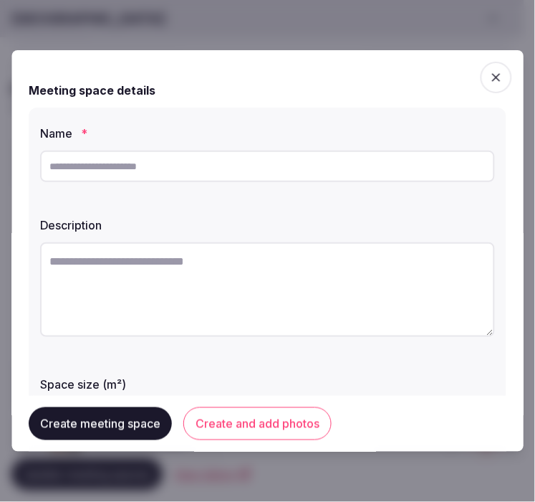
click at [231, 176] on input "text" at bounding box center [267, 166] width 455 height 32
paste input "**********"
type input "**********"
click at [238, 278] on textarea at bounding box center [267, 289] width 455 height 95
paste textarea "**********"
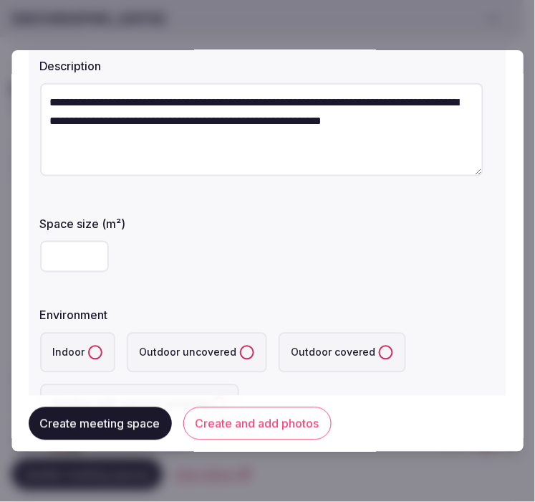
type textarea "**********"
click at [59, 246] on input "number" at bounding box center [74, 257] width 69 height 32
type input "**"
click at [95, 350] on button "Indoor" at bounding box center [95, 352] width 14 height 14
click at [309, 291] on div "**********" at bounding box center [268, 194] width 478 height 493
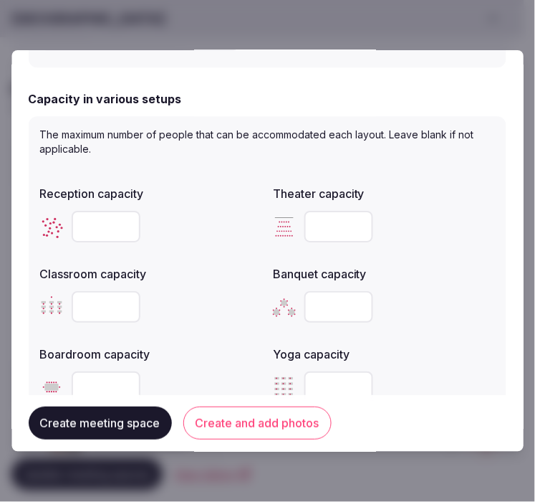
scroll to position [557, 0]
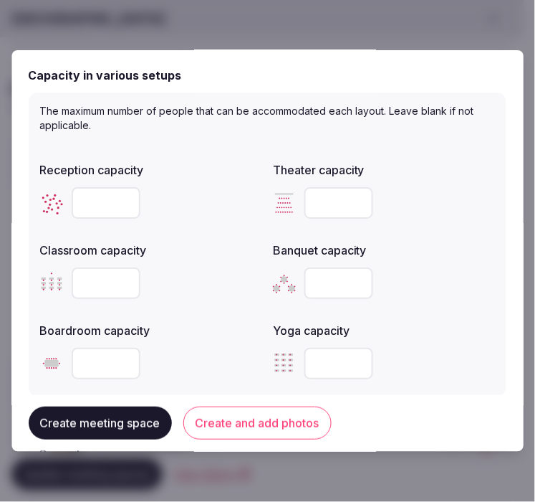
click at [89, 198] on input "number" at bounding box center [106, 203] width 69 height 32
click at [86, 198] on input "number" at bounding box center [106, 203] width 69 height 32
type input "**"
click at [320, 206] on input "number" at bounding box center [339, 203] width 69 height 32
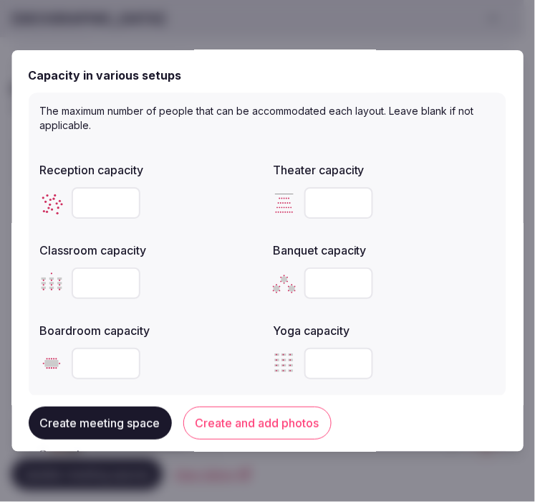
type input "**"
click at [101, 276] on input "number" at bounding box center [106, 283] width 69 height 32
click at [101, 280] on input "number" at bounding box center [106, 283] width 69 height 32
type input "**"
click at [325, 282] on input "number" at bounding box center [339, 283] width 69 height 32
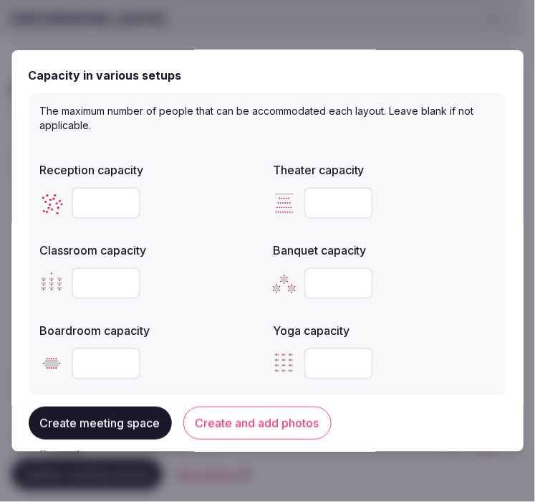
click at [325, 282] on input "number" at bounding box center [339, 283] width 69 height 32
type input "**"
click at [103, 356] on input "number" at bounding box center [106, 363] width 69 height 32
click at [106, 357] on input "number" at bounding box center [106, 363] width 69 height 32
type input "**"
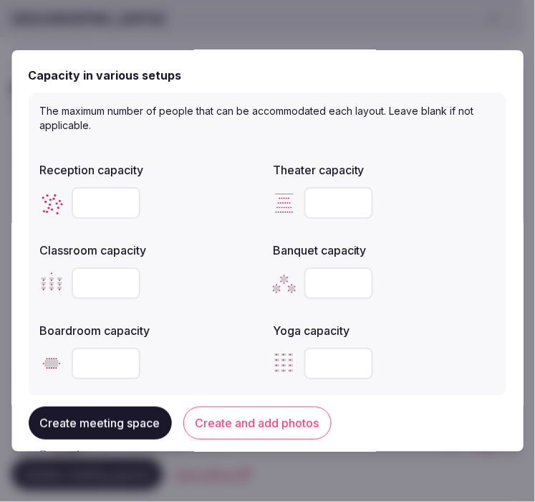
click at [414, 311] on div "Reception capacity ** Theater capacity ** Classroom capacity ** Banquet capacit…" at bounding box center [267, 269] width 455 height 229
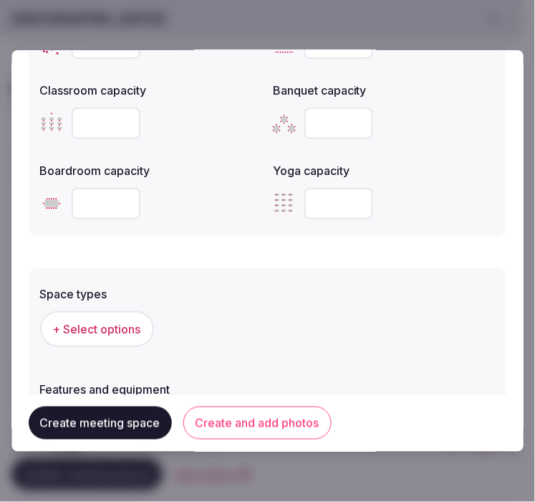
click at [94, 322] on span "+ Select options" at bounding box center [97, 329] width 88 height 16
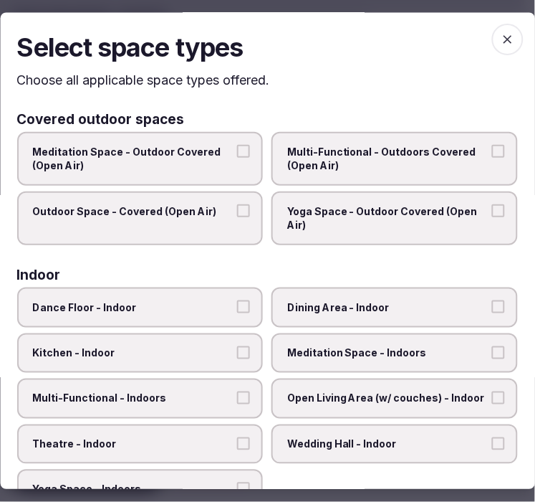
scroll to position [80, 0]
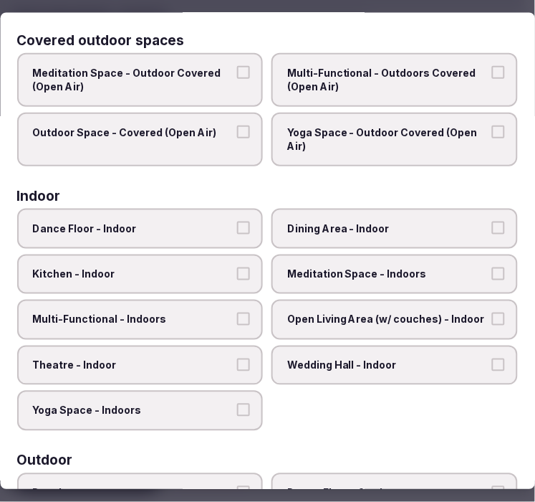
click at [208, 312] on span "Multi-Functional - Indoors" at bounding box center [133, 319] width 201 height 14
click at [238, 312] on button "Multi-Functional - Indoors" at bounding box center [244, 318] width 13 height 13
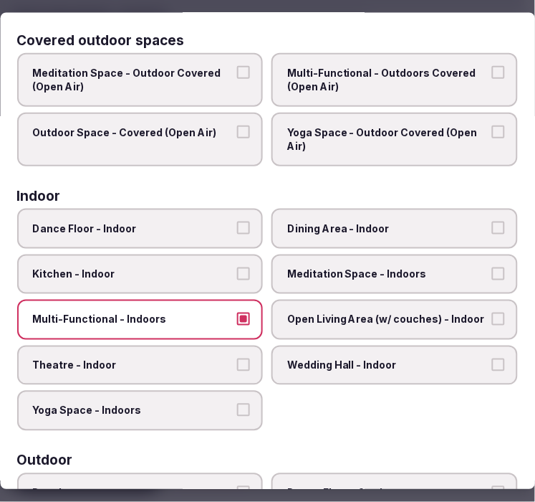
click at [340, 221] on span "Dining Area - Indoor" at bounding box center [388, 228] width 201 height 14
click at [492, 221] on button "Dining Area - Indoor" at bounding box center [498, 227] width 13 height 13
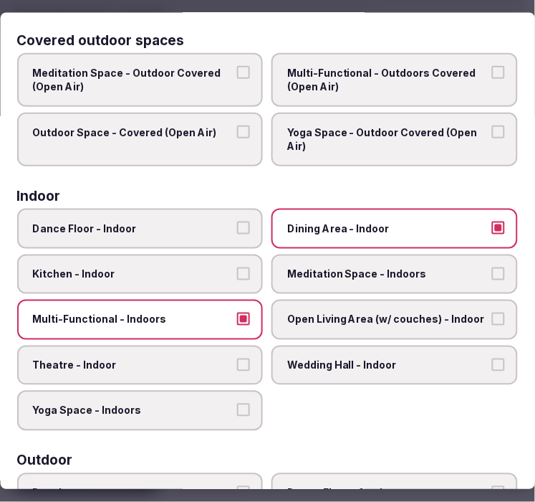
click at [212, 358] on span "Theatre - Indoor" at bounding box center [133, 365] width 201 height 14
click at [238, 358] on button "Theatre - Indoor" at bounding box center [244, 364] width 13 height 13
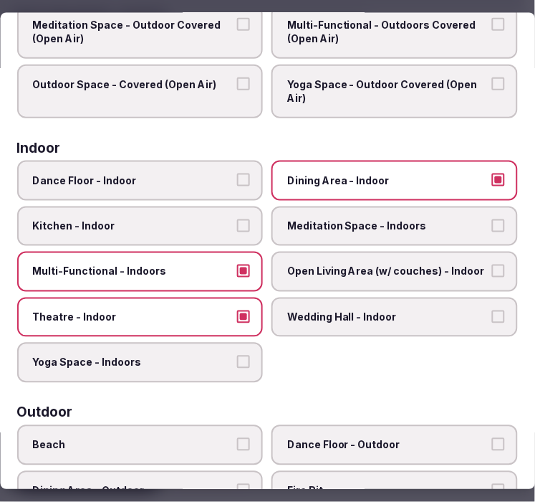
scroll to position [11, 0]
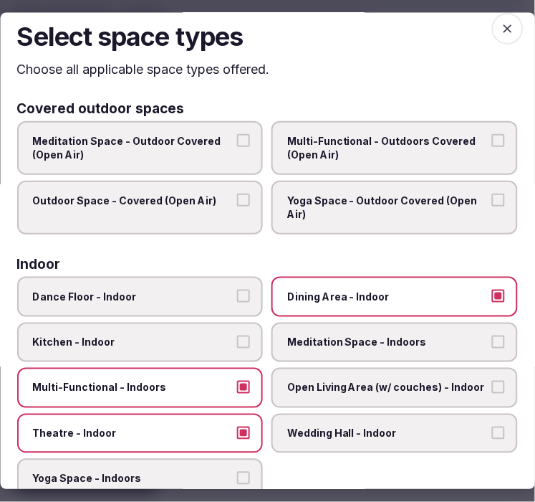
click at [501, 23] on icon "button" at bounding box center [508, 29] width 14 height 14
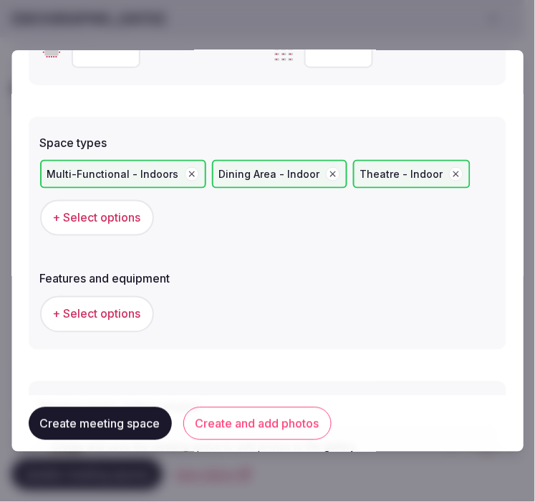
scroll to position [876, 0]
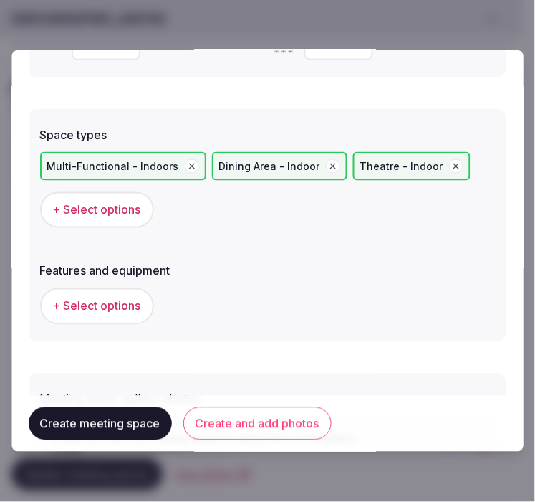
click at [128, 302] on span "+ Select options" at bounding box center [97, 306] width 88 height 16
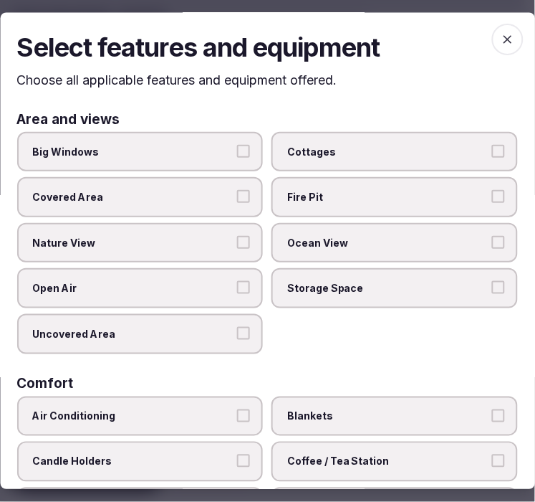
click at [238, 145] on button "Big Windows" at bounding box center [244, 151] width 13 height 13
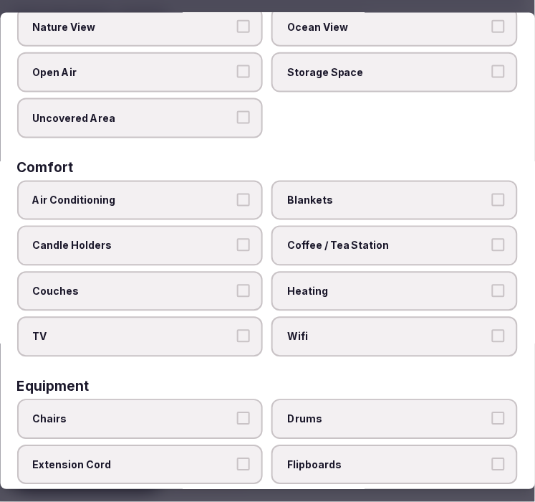
scroll to position [239, 0]
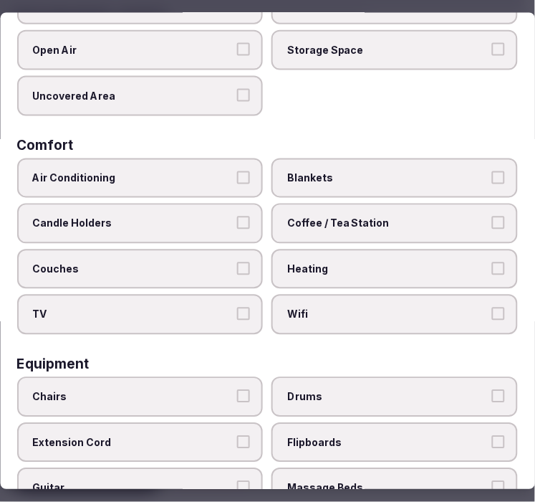
click at [237, 180] on label "Air Conditioning" at bounding box center [140, 178] width 246 height 40
click at [238, 180] on button "Air Conditioning" at bounding box center [244, 177] width 13 height 13
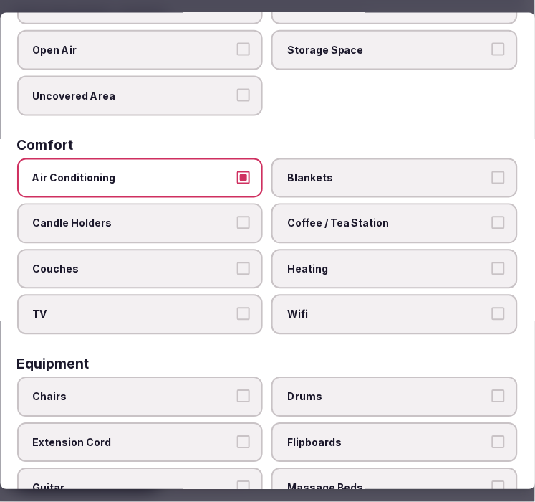
drag, startPoint x: 375, startPoint y: 302, endPoint x: 380, endPoint y: 262, distance: 41.2
click at [375, 307] on span "Wifi" at bounding box center [388, 314] width 201 height 14
click at [492, 307] on button "Wifi" at bounding box center [498, 313] width 13 height 13
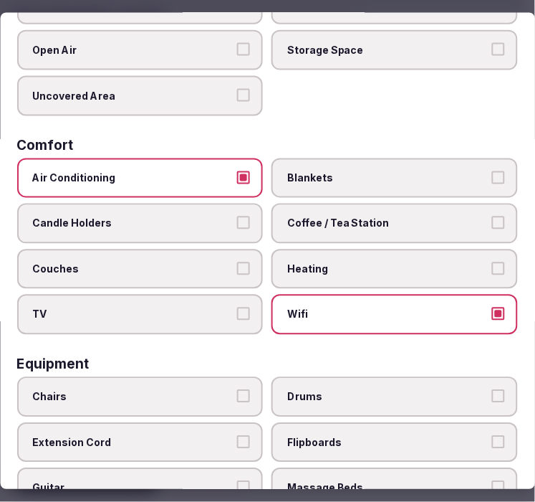
click at [396, 216] on span "Coffee / Tea Station" at bounding box center [388, 223] width 201 height 14
click at [492, 216] on button "Coffee / Tea Station" at bounding box center [498, 222] width 13 height 13
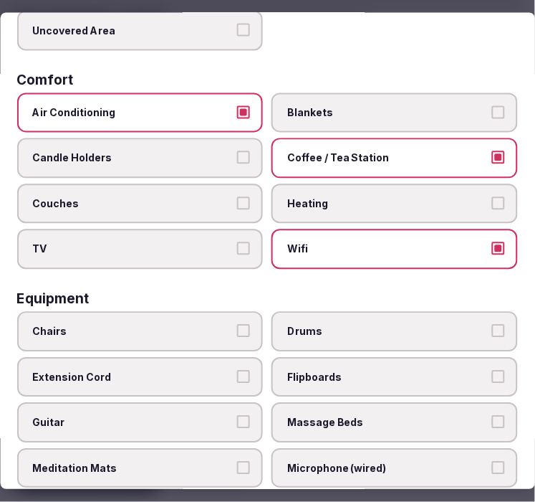
scroll to position [398, 0]
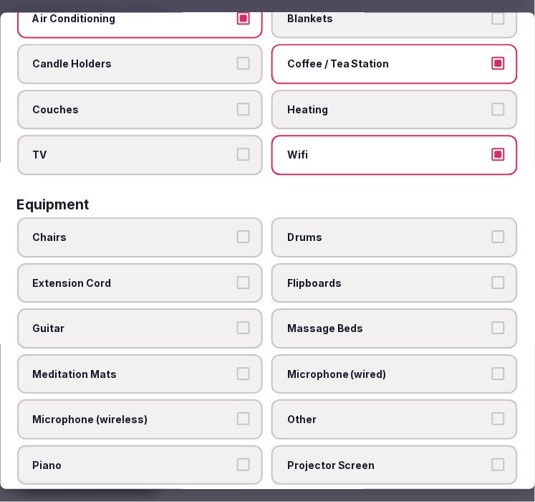
click at [216, 230] on span "Chairs" at bounding box center [133, 237] width 201 height 14
click at [238, 230] on button "Chairs" at bounding box center [244, 236] width 13 height 13
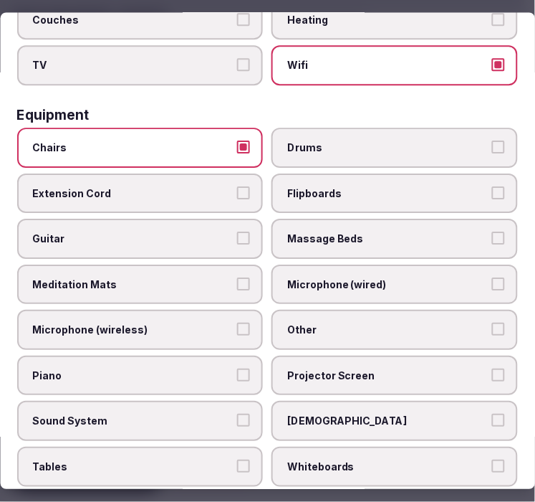
scroll to position [636, 0]
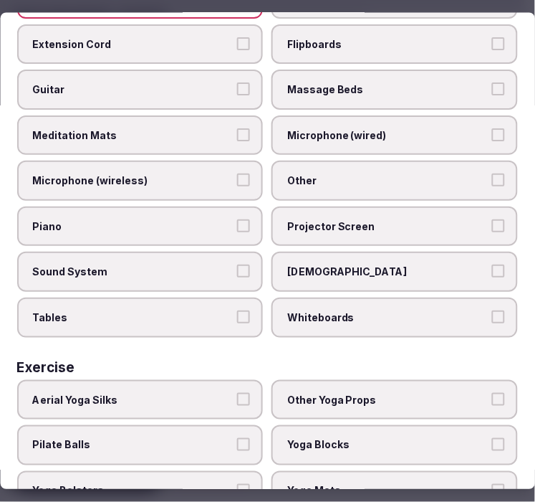
click at [194, 311] on span "Tables" at bounding box center [133, 318] width 201 height 14
click at [238, 311] on button "Tables" at bounding box center [244, 317] width 13 height 13
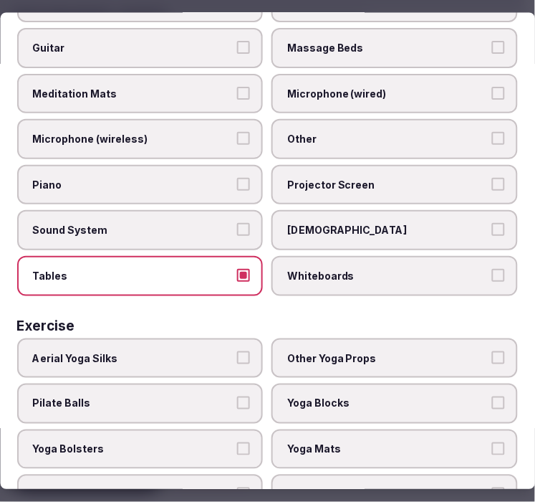
scroll to position [692, 0]
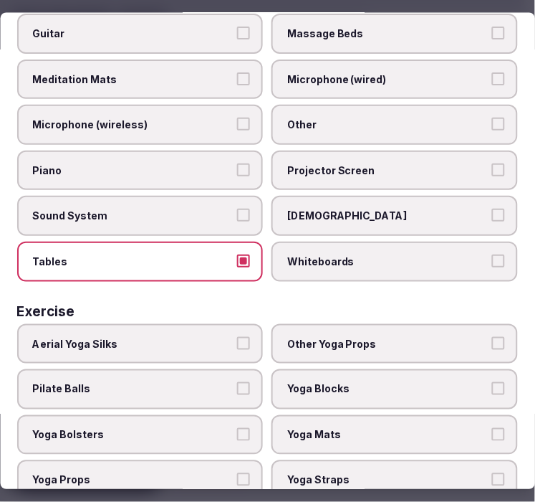
click at [430, 118] on span "Other" at bounding box center [388, 125] width 201 height 14
click at [492, 118] on button "Other" at bounding box center [498, 124] width 13 height 13
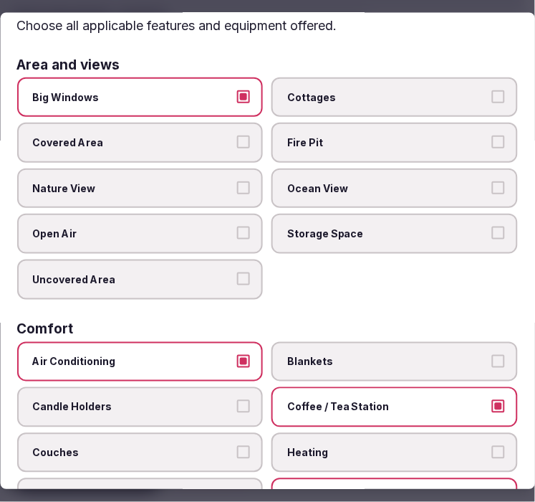
scroll to position [0, 0]
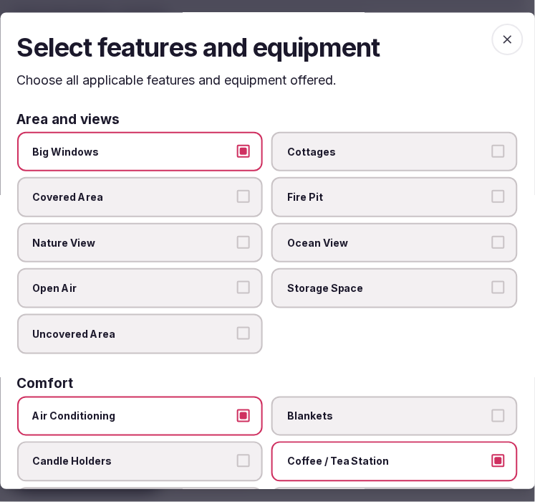
click at [492, 44] on span "button" at bounding box center [508, 40] width 32 height 32
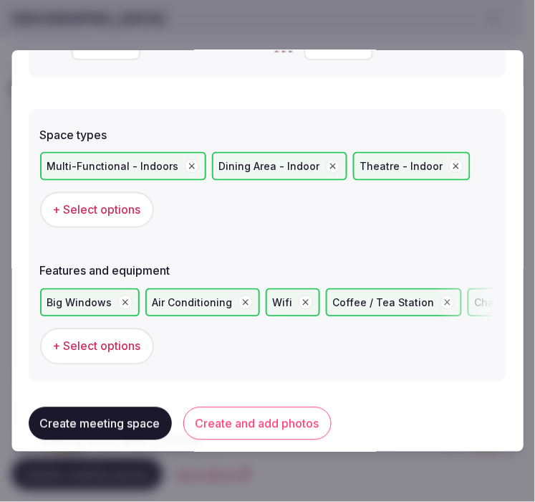
click at [239, 416] on button "Create and add photos" at bounding box center [257, 423] width 148 height 33
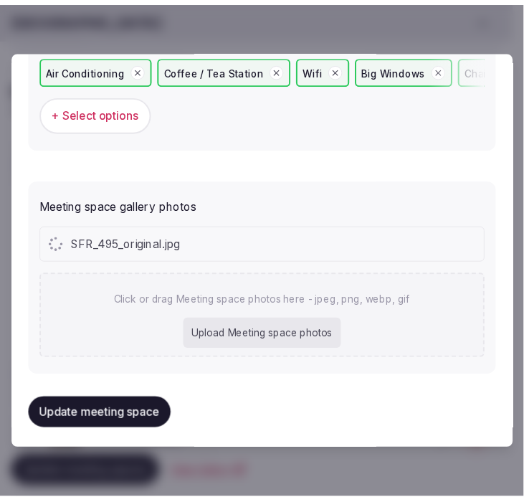
scroll to position [1147, 0]
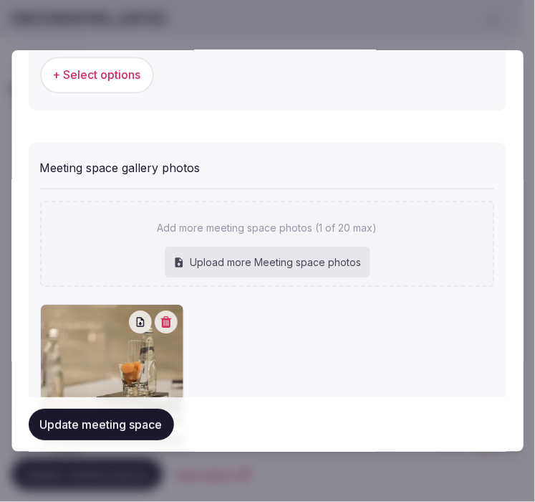
click at [85, 419] on button "Update meeting space" at bounding box center [101, 424] width 145 height 32
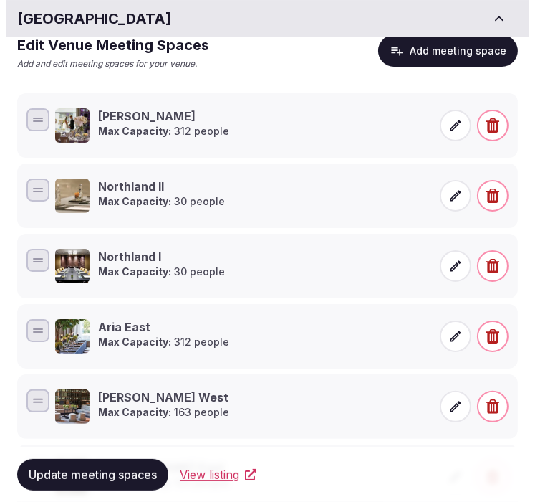
scroll to position [51, 0]
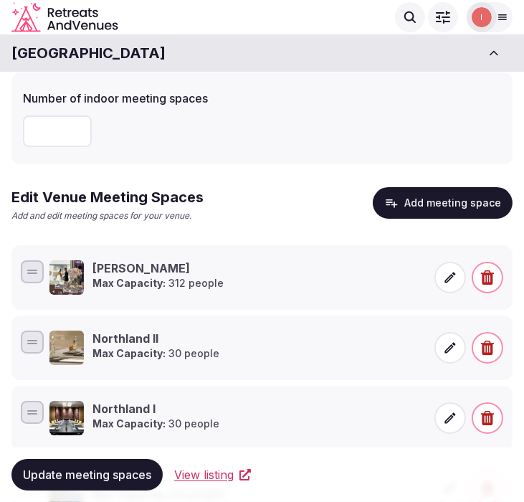
click at [464, 209] on button "Add meeting space" at bounding box center [443, 203] width 140 height 32
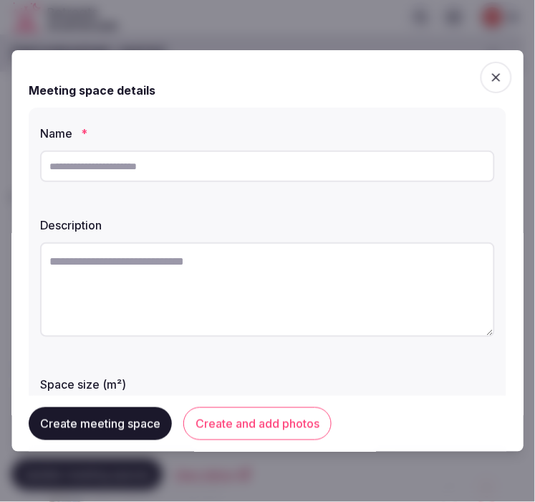
click at [258, 171] on input "text" at bounding box center [267, 166] width 455 height 32
paste input "**********"
type input "**********"
click at [277, 284] on textarea at bounding box center [267, 289] width 455 height 95
paste textarea "**********"
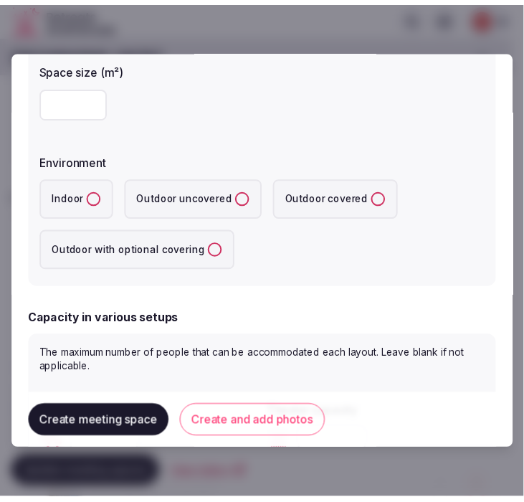
scroll to position [318, 0]
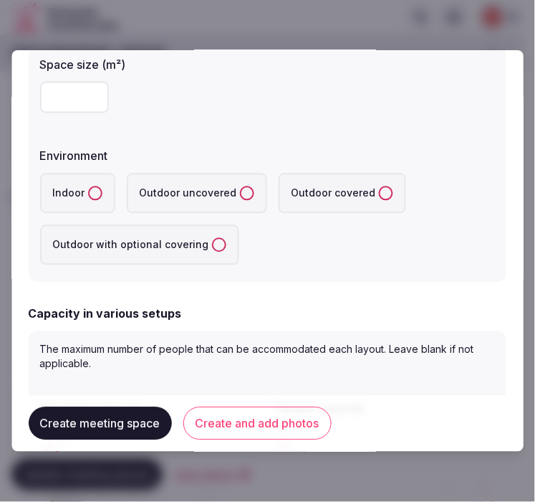
type textarea "**********"
click at [75, 93] on input "number" at bounding box center [74, 98] width 69 height 32
drag, startPoint x: 469, startPoint y: 24, endPoint x: 462, endPoint y: 39, distance: 16.0
click at [469, 24] on div at bounding box center [267, 251] width 535 height 502
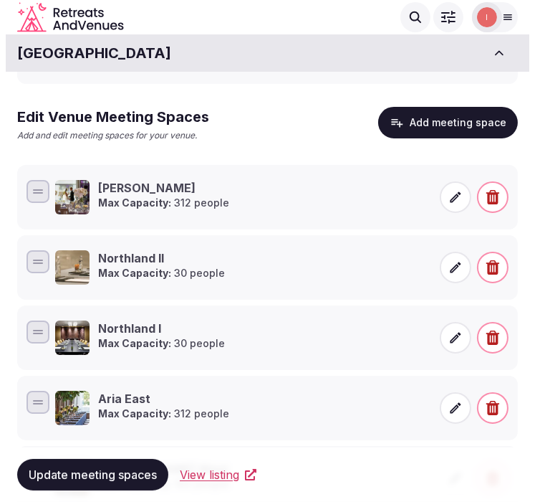
scroll to position [130, 0]
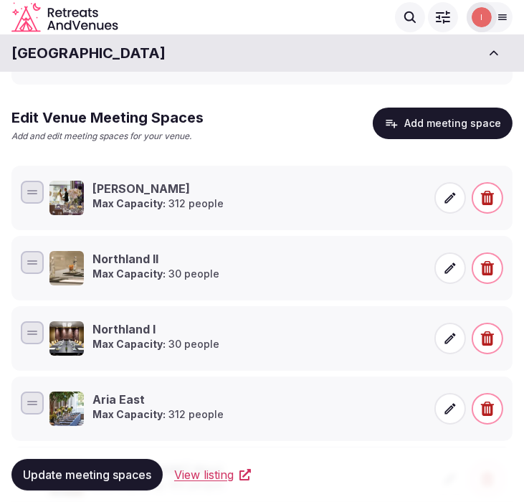
click at [240, 264] on div "Northland II Max Capacity: 30 people" at bounding box center [237, 268] width 376 height 34
click at [434, 271] on span at bounding box center [450, 268] width 32 height 32
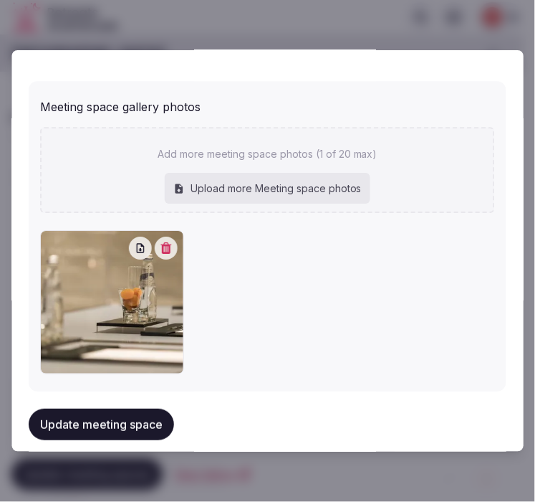
scroll to position [1219, 0]
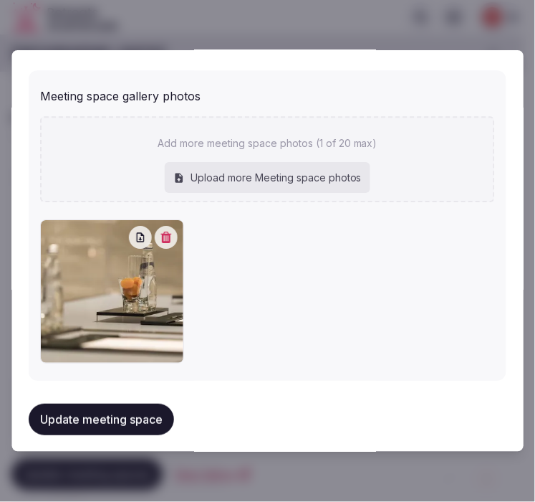
click at [130, 403] on button "Update meeting space" at bounding box center [101, 419] width 145 height 32
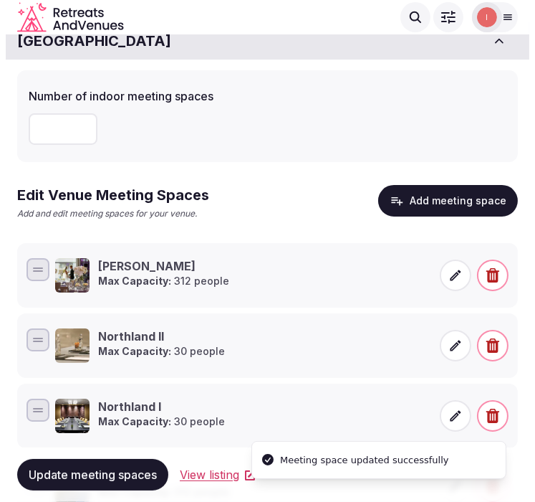
scroll to position [0, 0]
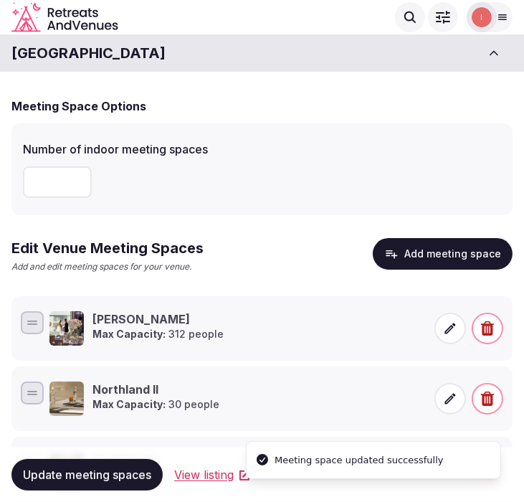
click at [413, 262] on button "Add meeting space" at bounding box center [443, 254] width 140 height 32
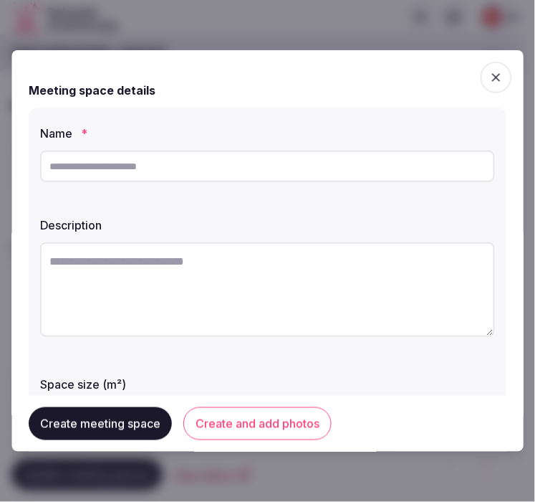
drag, startPoint x: 374, startPoint y: 169, endPoint x: 402, endPoint y: 165, distance: 28.3
click at [374, 169] on input "text" at bounding box center [267, 166] width 455 height 32
click at [268, 155] on input "text" at bounding box center [267, 166] width 455 height 32
paste input "**********"
type input "**********"
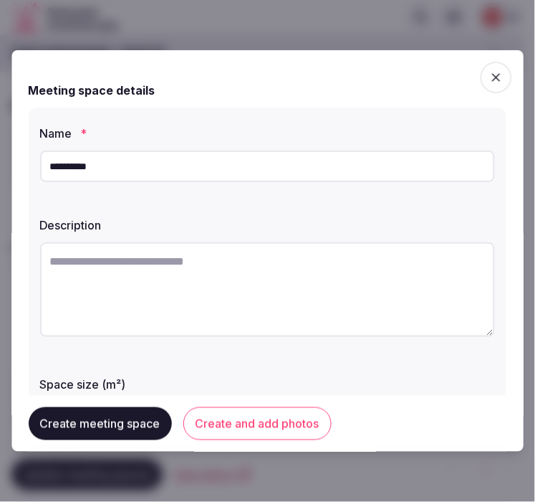
click at [254, 291] on textarea at bounding box center [267, 289] width 455 height 95
paste textarea "**********"
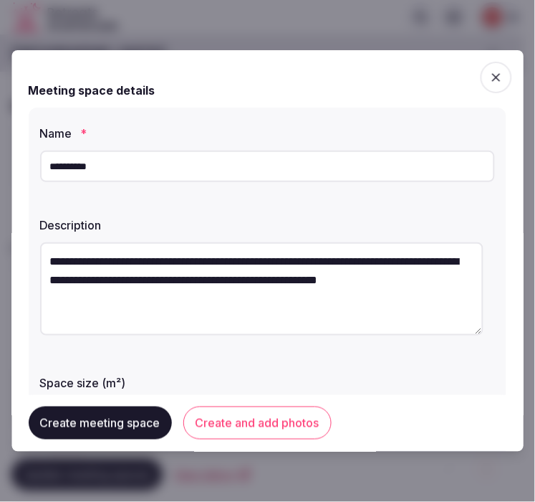
type textarea "**********"
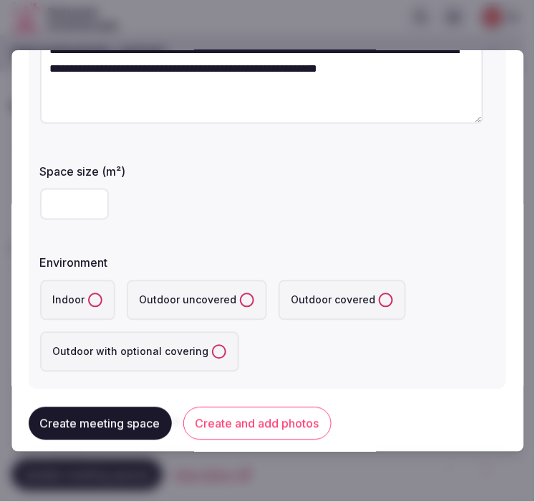
scroll to position [239, 0]
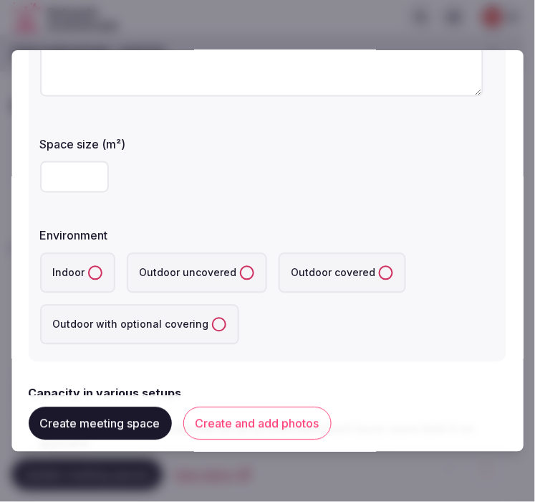
click at [75, 176] on input "number" at bounding box center [74, 177] width 69 height 32
type input "**"
click at [92, 264] on label "Indoor" at bounding box center [77, 273] width 75 height 40
click at [92, 266] on button "Indoor" at bounding box center [95, 273] width 14 height 14
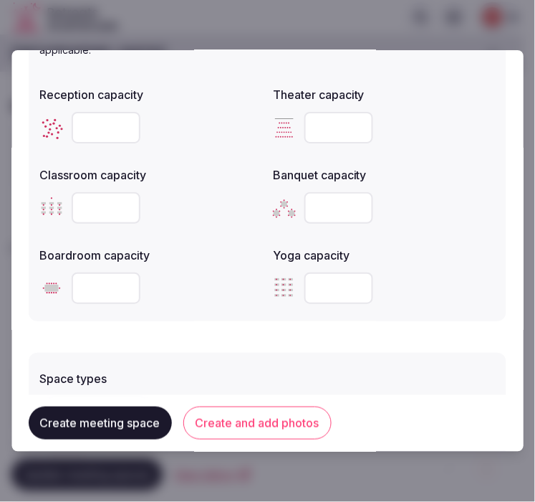
scroll to position [636, 0]
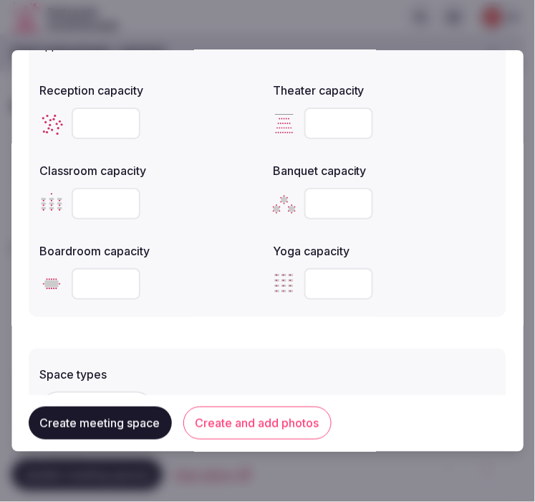
click at [84, 115] on input "number" at bounding box center [106, 123] width 69 height 32
type input "**"
click at [323, 127] on input "number" at bounding box center [339, 123] width 69 height 32
type input "**"
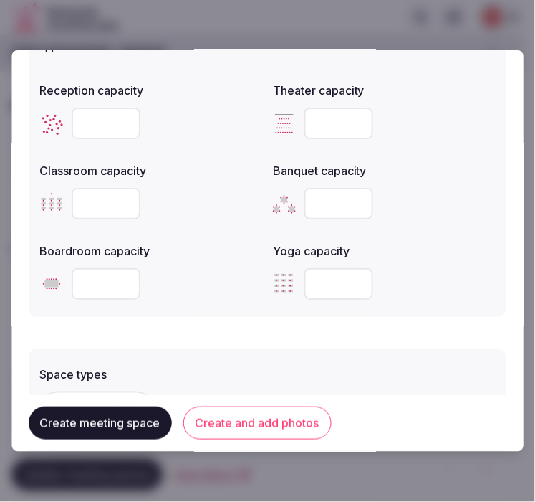
click at [87, 196] on input "number" at bounding box center [106, 204] width 69 height 32
type input "**"
click at [327, 191] on input "number" at bounding box center [339, 204] width 69 height 32
click at [311, 213] on input "number" at bounding box center [339, 204] width 69 height 32
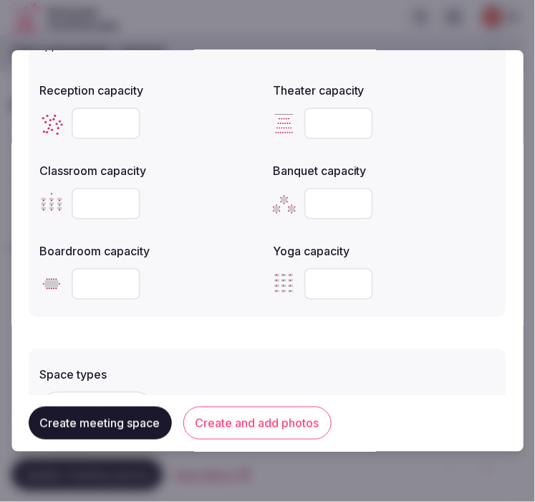
type input "**"
click at [85, 280] on input "number" at bounding box center [106, 284] width 69 height 32
type input "**"
click at [226, 306] on div "The maximum number of people that can be accommodated each layout. Leave blank …" at bounding box center [268, 165] width 478 height 304
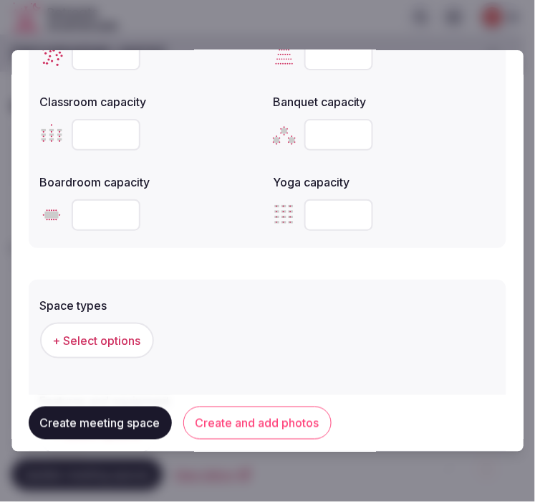
scroll to position [796, 0]
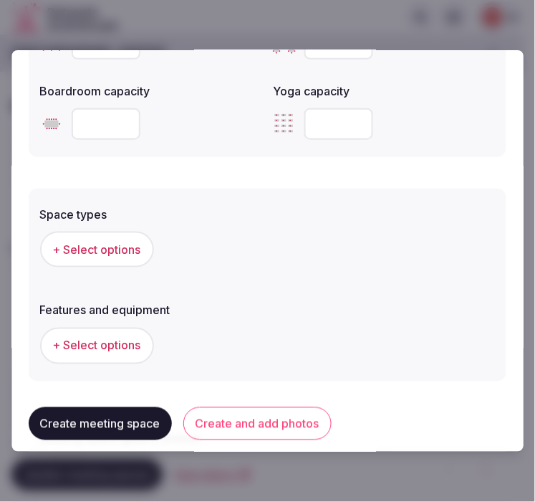
click at [107, 256] on button "+ Select options" at bounding box center [97, 249] width 114 height 36
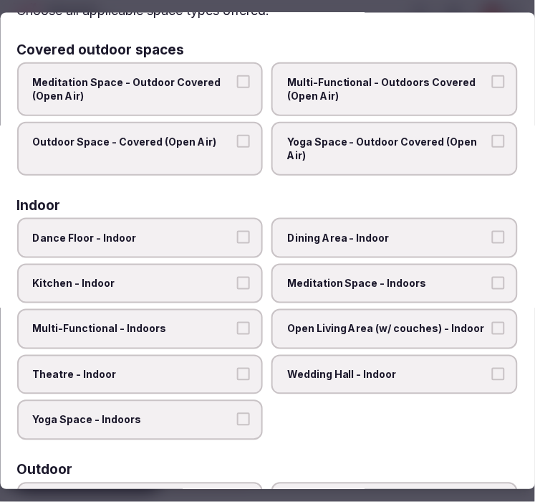
scroll to position [159, 0]
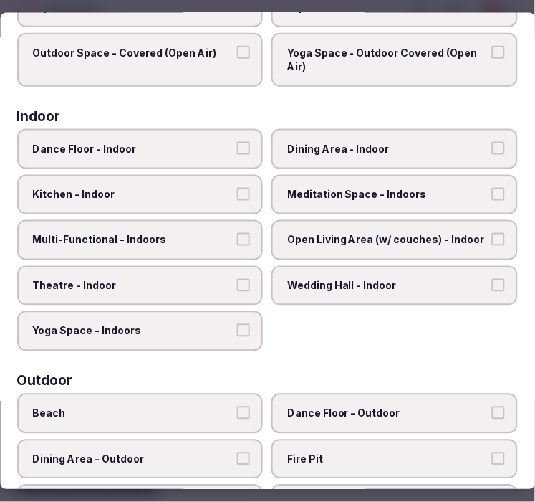
click at [371, 155] on label "Dining Area - Indoor" at bounding box center [395, 148] width 246 height 40
click at [492, 154] on button "Dining Area - Indoor" at bounding box center [498, 147] width 13 height 13
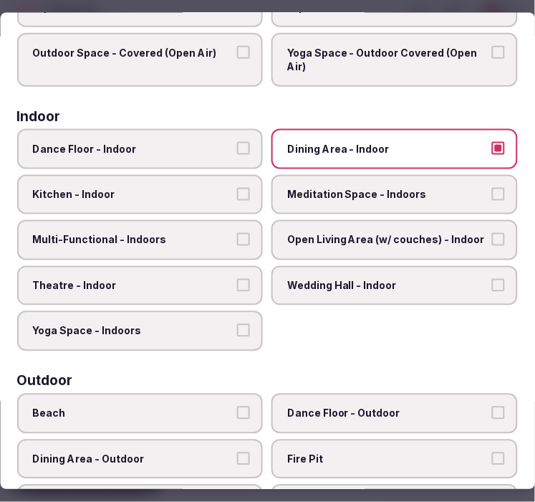
click at [214, 235] on span "Multi-Functional - Indoors" at bounding box center [133, 240] width 201 height 14
click at [238, 235] on button "Multi-Functional - Indoors" at bounding box center [244, 239] width 13 height 13
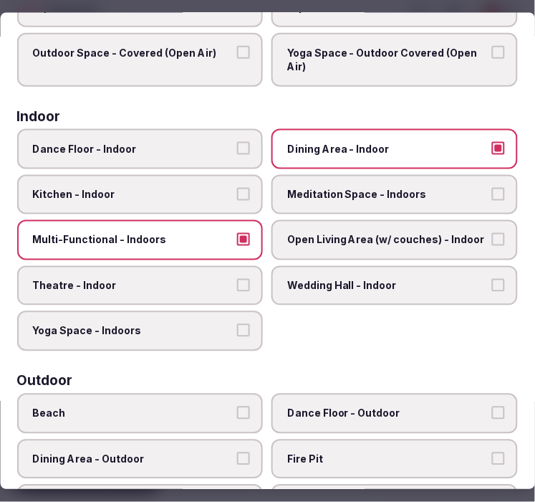
click at [202, 266] on label "Theatre - Indoor" at bounding box center [140, 285] width 246 height 40
click at [238, 278] on button "Theatre - Indoor" at bounding box center [244, 284] width 13 height 13
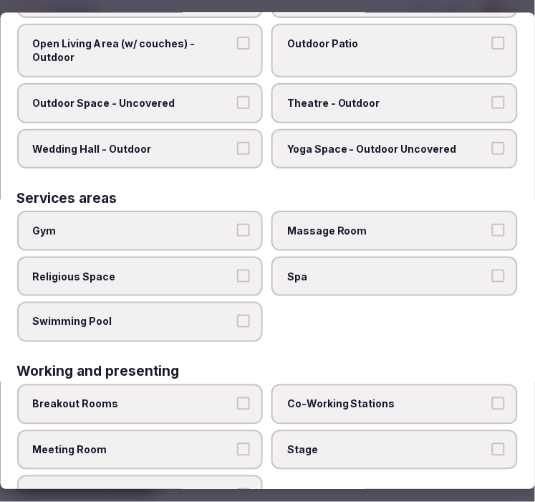
scroll to position [727, 0]
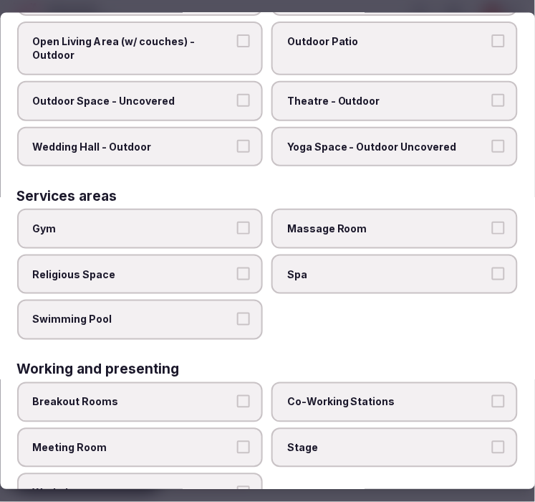
click at [196, 440] on span "Meeting Room" at bounding box center [133, 447] width 201 height 14
click at [238, 440] on button "Meeting Room" at bounding box center [244, 446] width 13 height 13
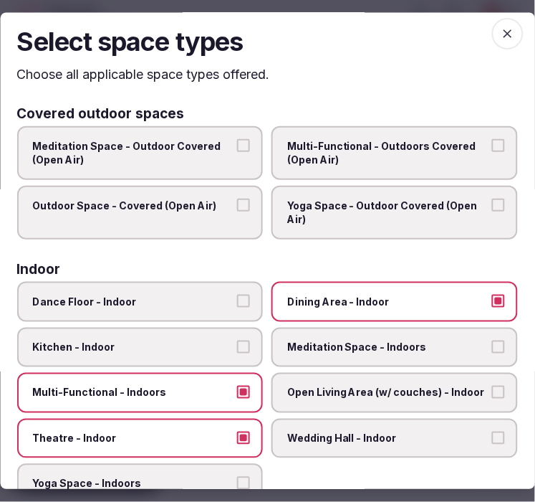
scroll to position [0, 0]
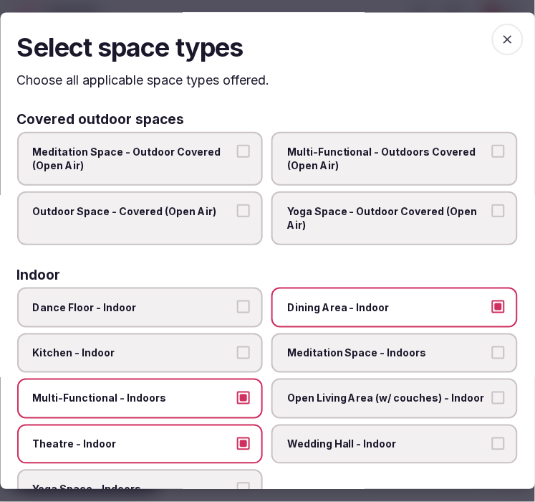
click at [501, 44] on icon "button" at bounding box center [508, 40] width 14 height 14
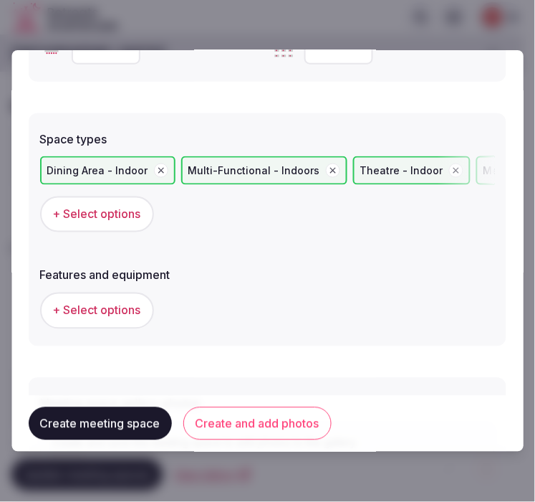
scroll to position [955, 0]
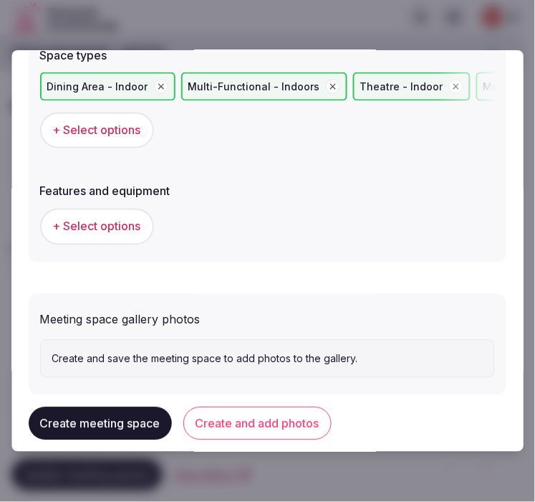
click at [119, 228] on span "+ Select options" at bounding box center [97, 227] width 88 height 16
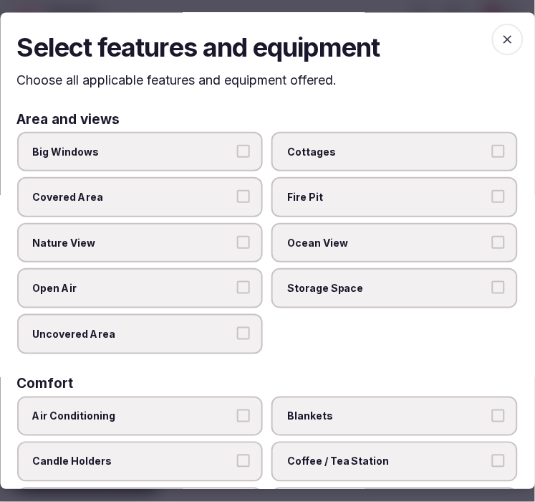
click at [244, 155] on button "Big Windows" at bounding box center [244, 151] width 13 height 13
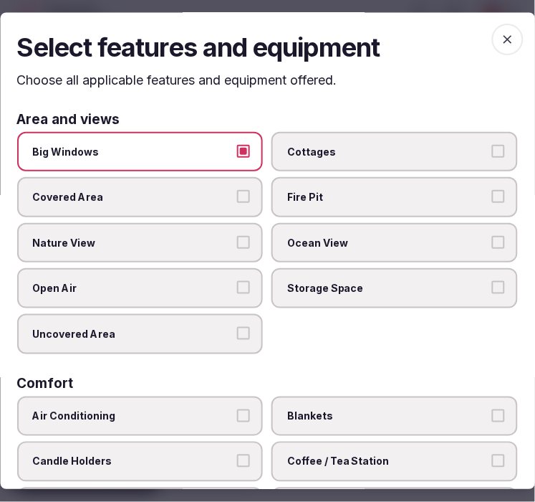
click at [238, 241] on button "Nature View" at bounding box center [244, 242] width 13 height 13
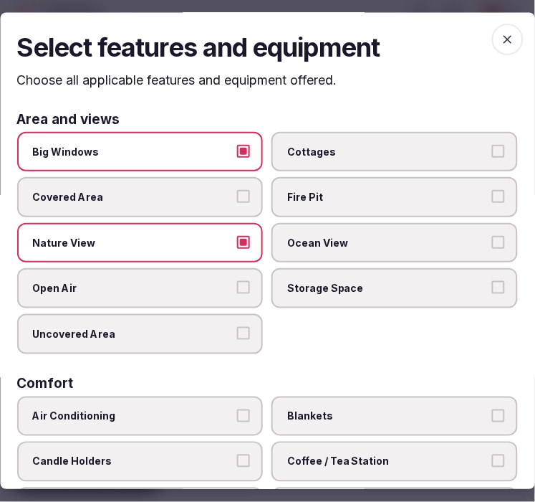
click at [226, 225] on label "Nature View" at bounding box center [140, 243] width 246 height 40
click at [238, 236] on button "Nature View" at bounding box center [244, 242] width 13 height 13
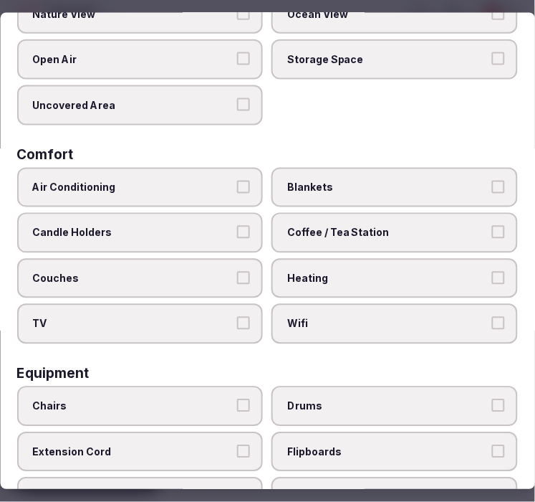
scroll to position [239, 0]
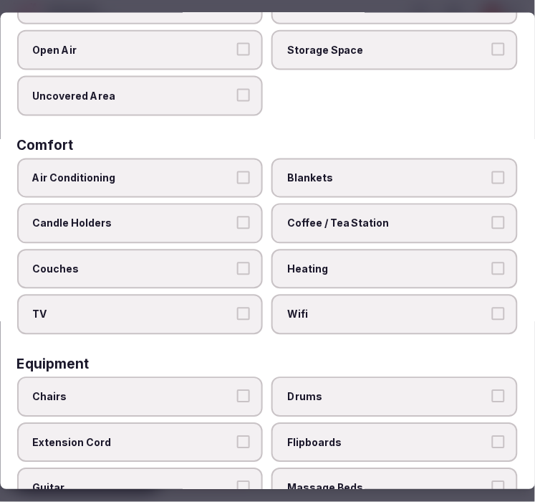
click at [156, 158] on label "Air Conditioning" at bounding box center [140, 178] width 246 height 40
click at [238, 171] on button "Air Conditioning" at bounding box center [244, 177] width 13 height 13
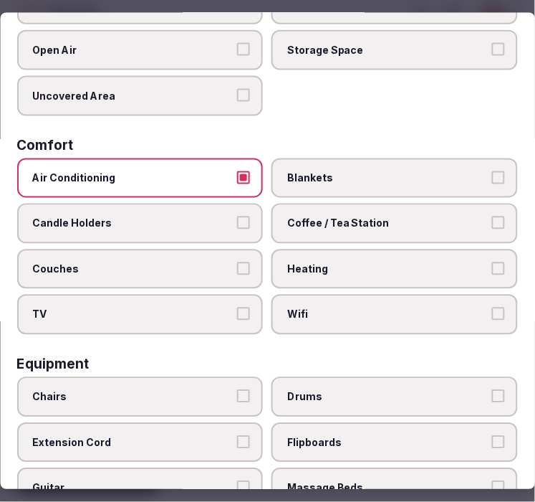
click at [288, 294] on label "Wifi" at bounding box center [395, 314] width 246 height 40
click at [492, 307] on button "Wifi" at bounding box center [498, 313] width 13 height 13
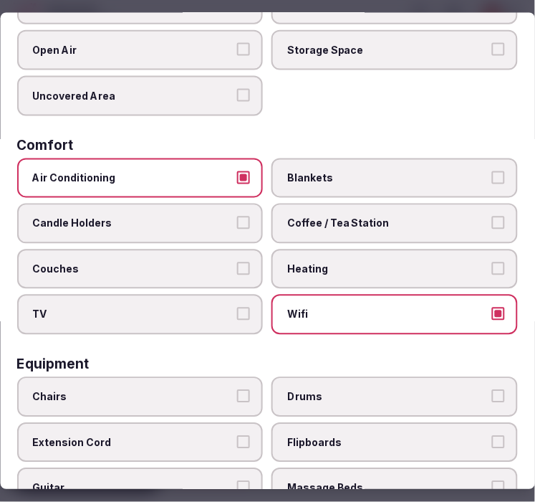
click at [325, 224] on label "Coffee / Tea Station" at bounding box center [395, 223] width 246 height 40
click at [492, 224] on button "Coffee / Tea Station" at bounding box center [498, 222] width 13 height 13
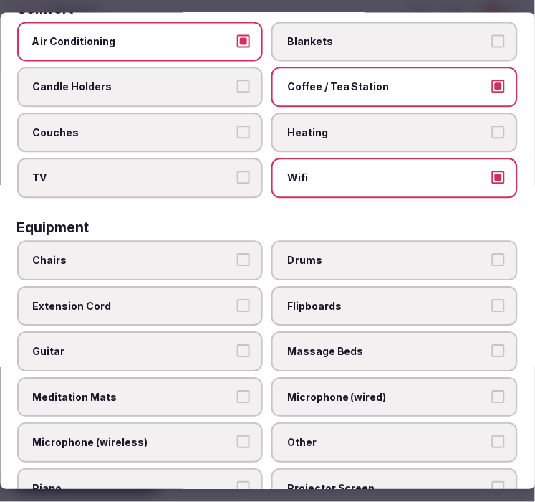
scroll to position [398, 0]
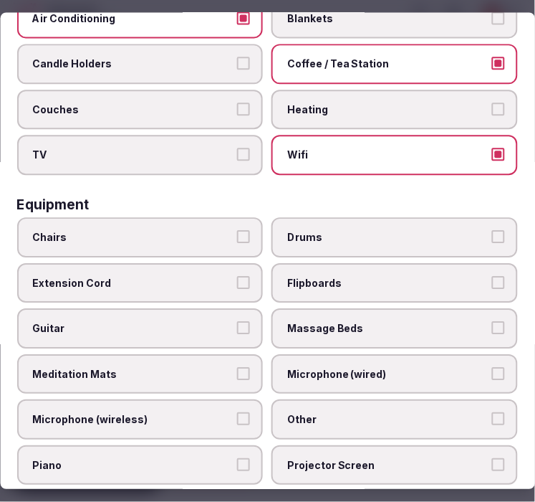
click at [196, 230] on span "Chairs" at bounding box center [133, 237] width 201 height 14
click at [238, 230] on button "Chairs" at bounding box center [244, 236] width 13 height 13
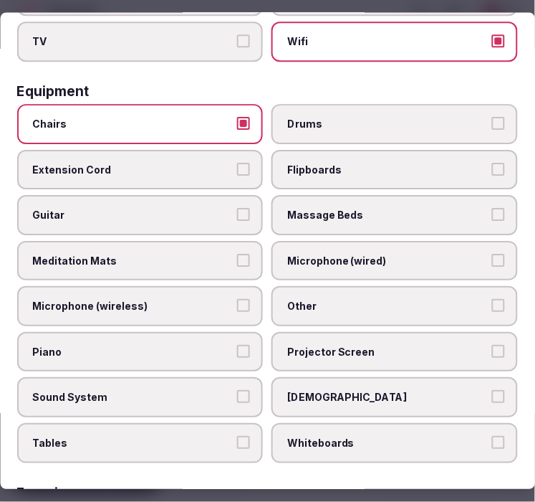
scroll to position [557, 0]
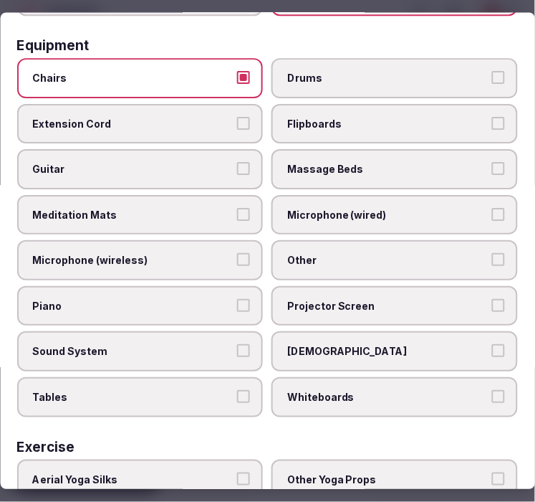
click at [362, 241] on label "Other" at bounding box center [395, 261] width 246 height 40
click at [492, 254] on button "Other" at bounding box center [498, 260] width 13 height 13
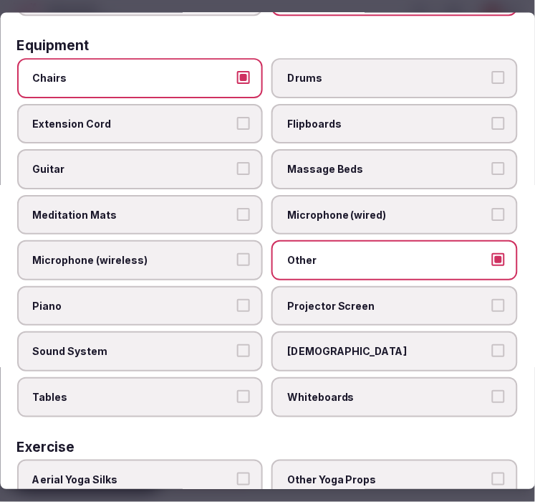
click at [192, 378] on label "Tables" at bounding box center [140, 398] width 246 height 40
click at [238, 390] on button "Tables" at bounding box center [244, 396] width 13 height 13
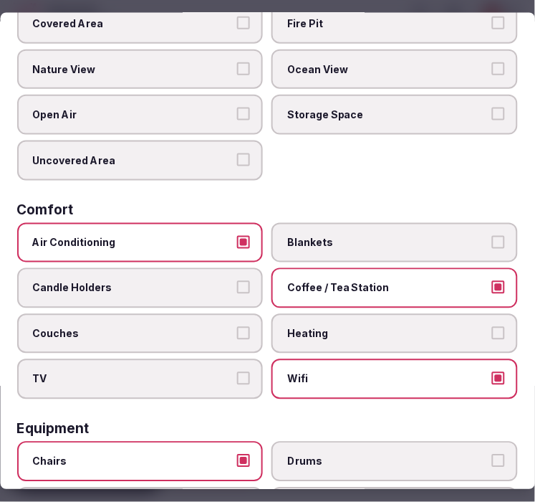
scroll to position [0, 0]
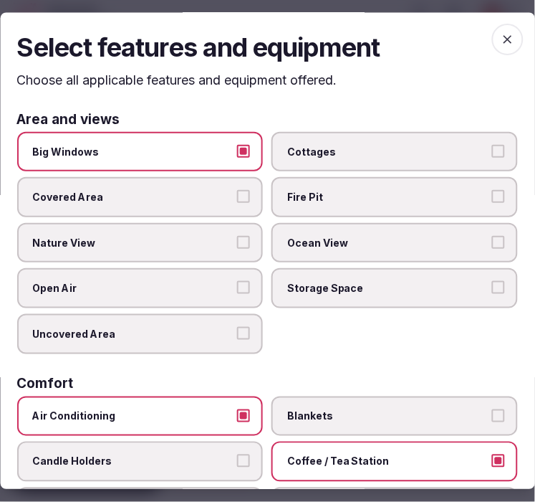
click at [507, 42] on span "button" at bounding box center [508, 40] width 32 height 32
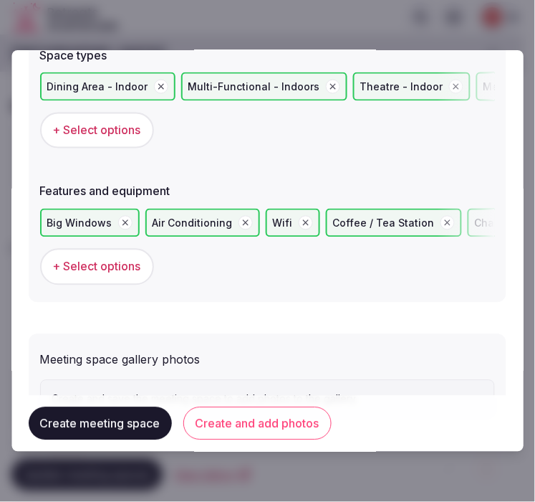
scroll to position [1015, 0]
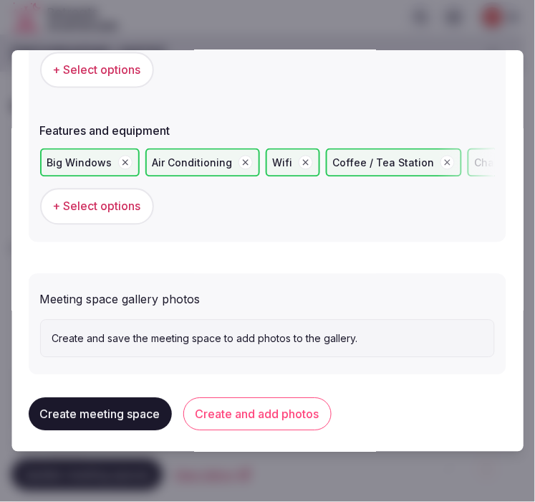
drag, startPoint x: 227, startPoint y: 411, endPoint x: 335, endPoint y: 378, distance: 113.1
click at [231, 409] on button "Create and add photos" at bounding box center [257, 414] width 148 height 33
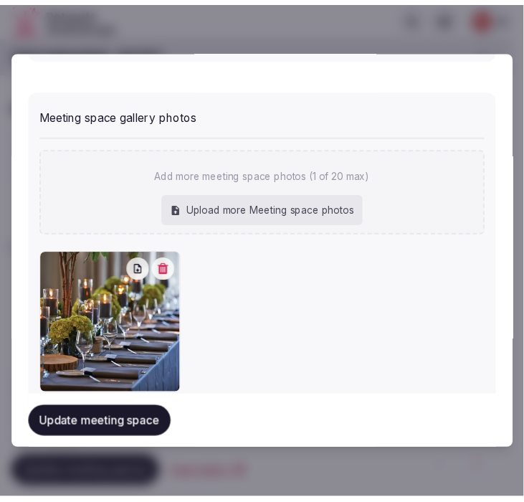
scroll to position [1232, 0]
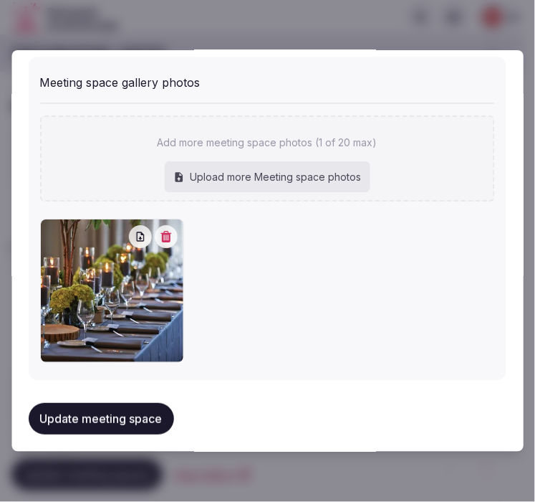
click at [100, 406] on button "Update meeting space" at bounding box center [101, 419] width 145 height 32
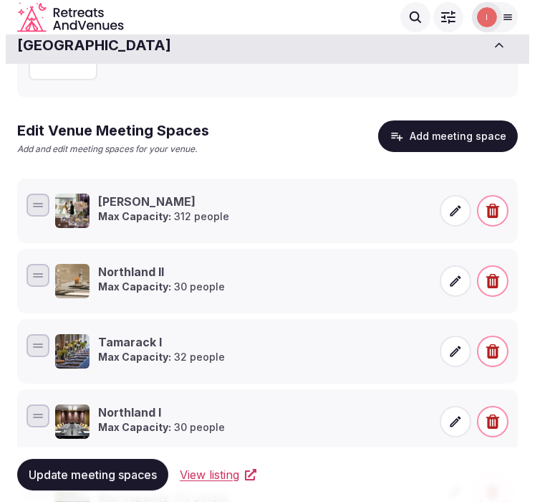
scroll to position [80, 0]
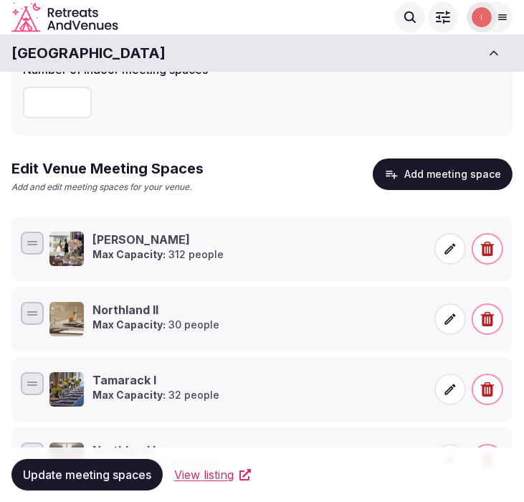
click at [403, 174] on button "Add meeting space" at bounding box center [443, 174] width 140 height 32
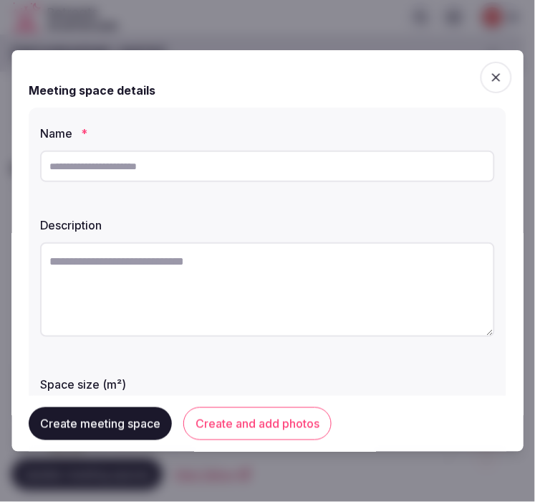
click at [299, 173] on input "text" at bounding box center [267, 166] width 455 height 32
paste input "**********"
type input "**********"
click at [198, 267] on textarea at bounding box center [267, 289] width 455 height 95
paste textarea "**********"
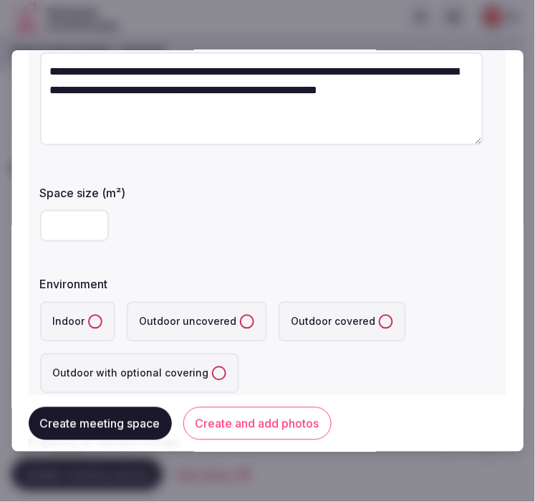
scroll to position [239, 0]
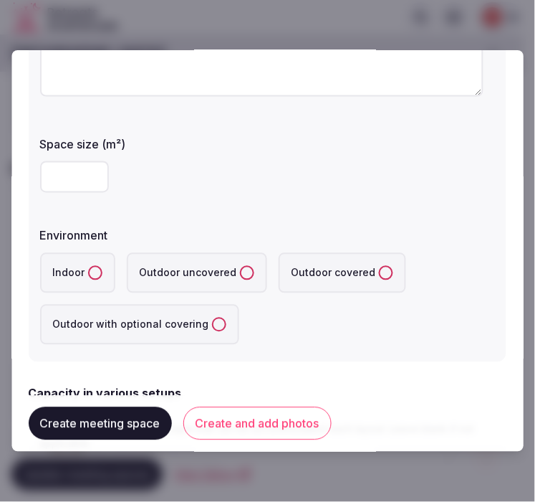
type textarea "**********"
click at [53, 175] on input "number" at bounding box center [74, 177] width 69 height 32
click at [45, 172] on input "**" at bounding box center [74, 177] width 69 height 32
type input "**"
click at [95, 274] on button "Indoor" at bounding box center [95, 273] width 14 height 14
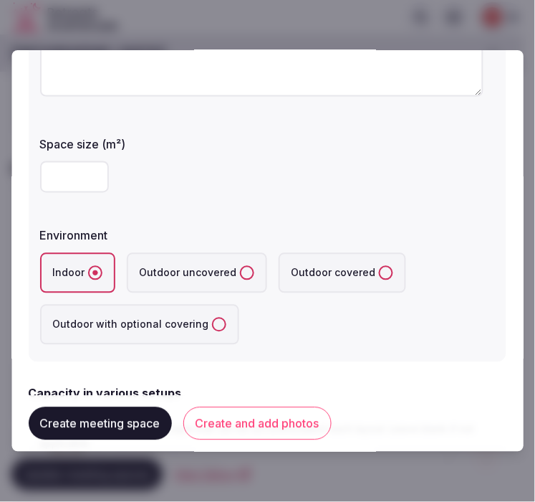
drag, startPoint x: 455, startPoint y: 406, endPoint x: 438, endPoint y: 399, distance: 18.4
click at [454, 406] on div "Create meeting space Create and add photos" at bounding box center [268, 423] width 478 height 56
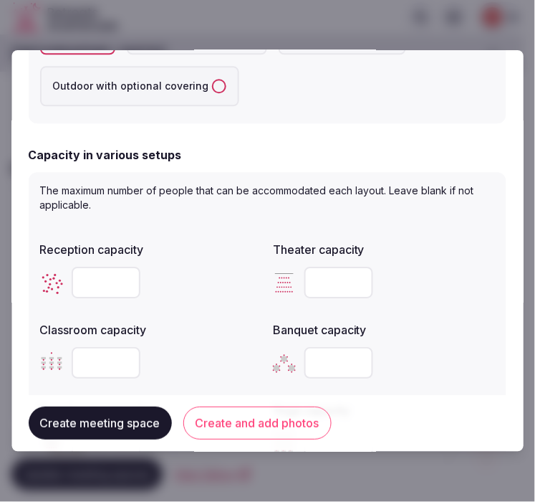
scroll to position [557, 0]
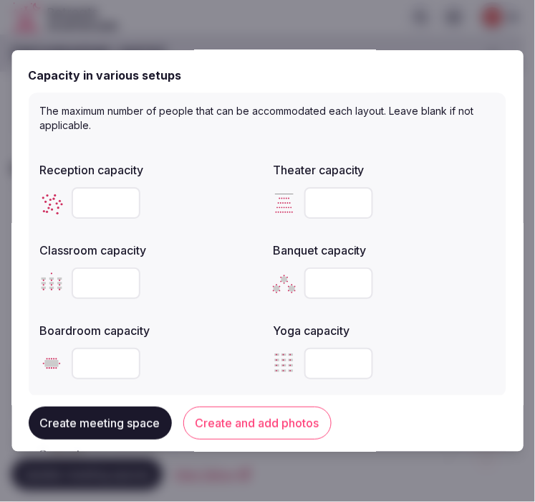
click at [84, 208] on input "number" at bounding box center [106, 203] width 69 height 32
type input "**"
click at [340, 208] on input "number" at bounding box center [339, 203] width 69 height 32
click at [320, 201] on input "number" at bounding box center [339, 203] width 69 height 32
type input "**"
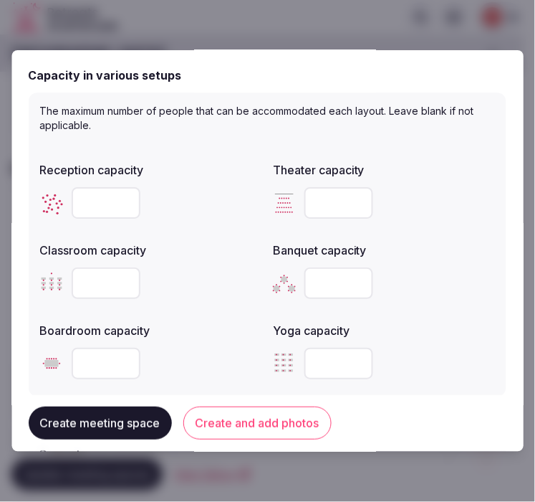
click at [103, 278] on input "number" at bounding box center [106, 283] width 69 height 32
type input "**"
click at [363, 277] on input "number" at bounding box center [339, 283] width 69 height 32
click at [305, 292] on input "number" at bounding box center [339, 283] width 69 height 32
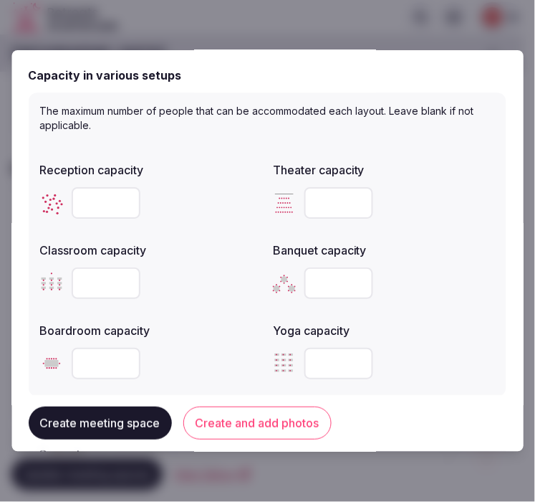
click at [334, 269] on input "number" at bounding box center [339, 283] width 69 height 32
type input "**"
click at [99, 365] on input "number" at bounding box center [106, 363] width 69 height 32
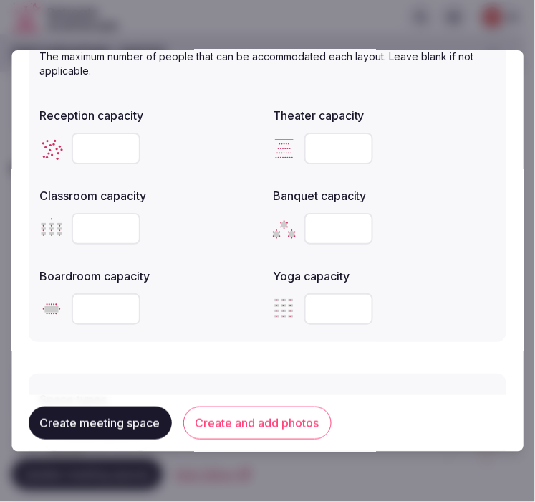
scroll to position [716, 0]
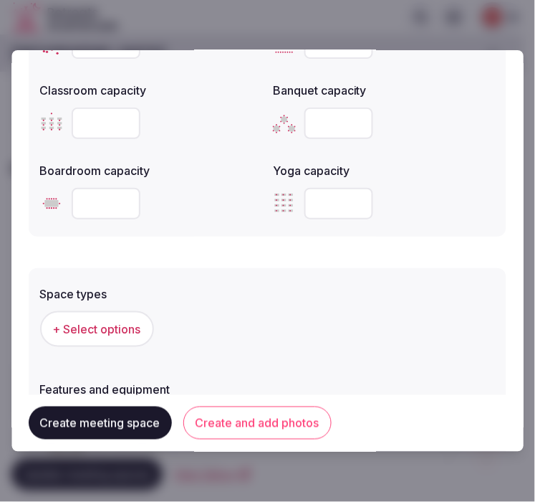
type input "**"
click at [109, 342] on button "+ Select options" at bounding box center [97, 329] width 114 height 36
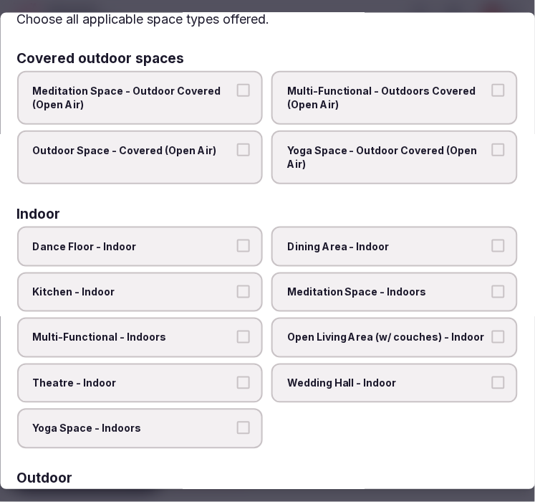
scroll to position [159, 0]
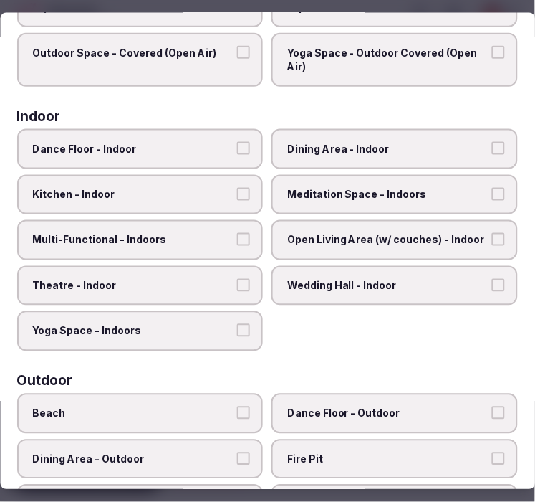
click at [222, 155] on label "Dance Floor - Indoor" at bounding box center [140, 148] width 246 height 40
click at [238, 154] on button "Dance Floor - Indoor" at bounding box center [244, 147] width 13 height 13
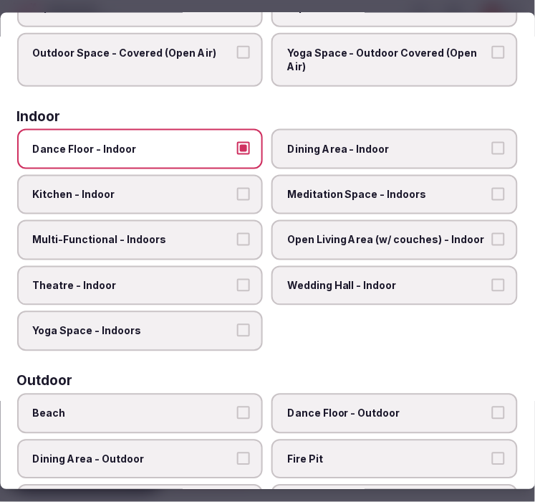
click at [222, 147] on span "Dance Floor - Indoor" at bounding box center [133, 148] width 201 height 14
click at [238, 147] on button "Dance Floor - Indoor" at bounding box center [244, 147] width 13 height 13
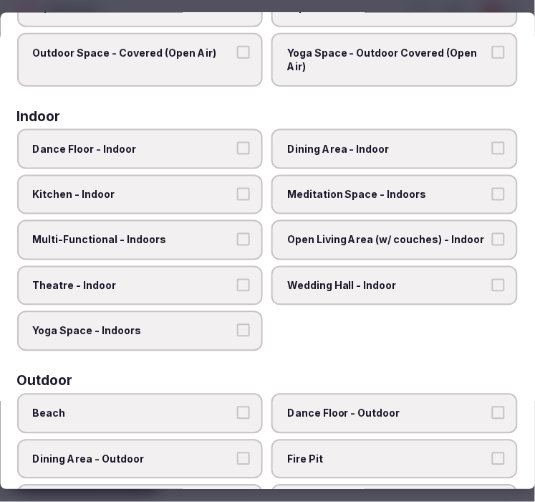
click at [388, 145] on span "Dining Area - Indoor" at bounding box center [388, 148] width 201 height 14
click at [492, 145] on button "Dining Area - Indoor" at bounding box center [498, 147] width 13 height 13
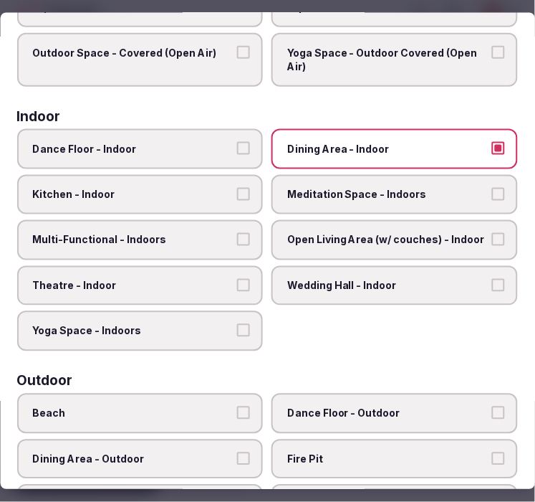
click at [188, 244] on label "Multi-Functional - Indoors" at bounding box center [140, 240] width 246 height 40
click at [238, 244] on button "Multi-Functional - Indoors" at bounding box center [244, 239] width 13 height 13
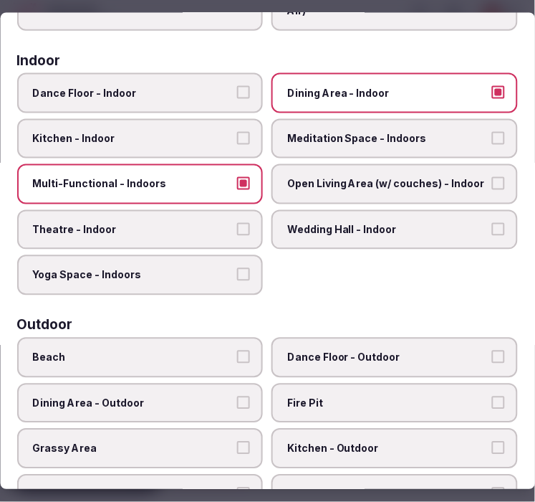
scroll to position [239, 0]
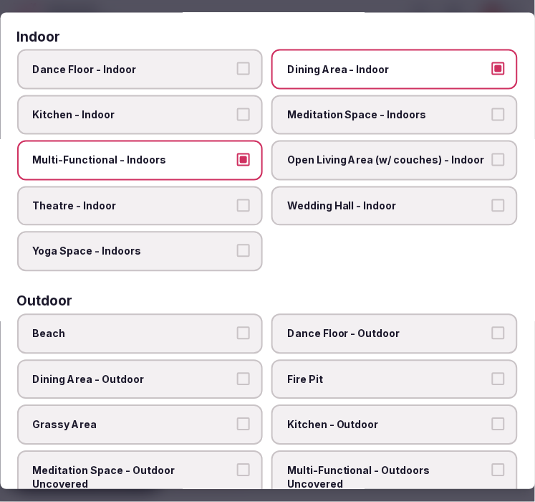
click at [173, 201] on span "Theatre - Indoor" at bounding box center [133, 205] width 201 height 14
click at [238, 201] on button "Theatre - Indoor" at bounding box center [244, 204] width 13 height 13
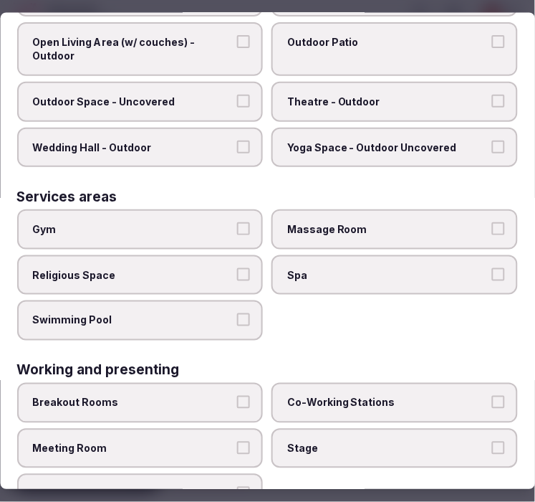
scroll to position [727, 0]
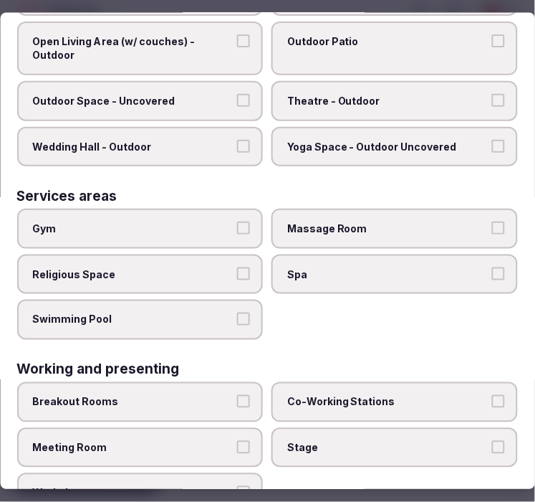
drag, startPoint x: 205, startPoint y: 414, endPoint x: 211, endPoint y: 405, distance: 11.3
click at [206, 440] on span "Meeting Room" at bounding box center [133, 447] width 201 height 14
click at [238, 440] on button "Meeting Room" at bounding box center [244, 446] width 13 height 13
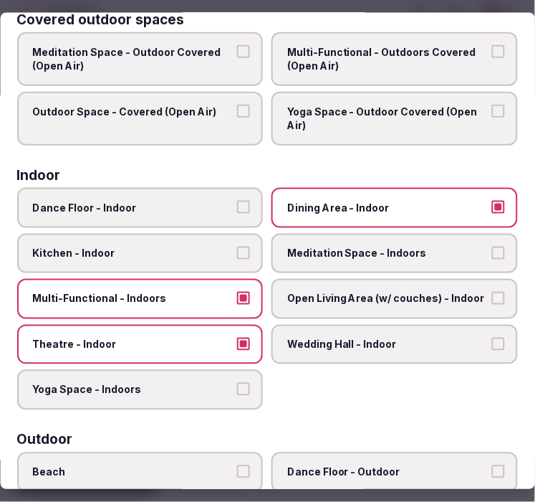
scroll to position [0, 0]
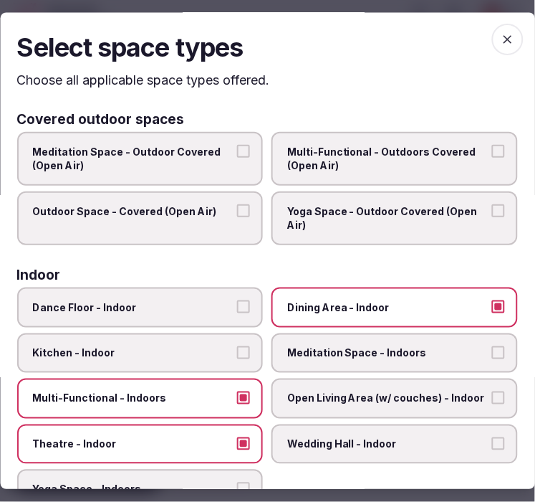
click at [501, 38] on icon "button" at bounding box center [508, 40] width 14 height 14
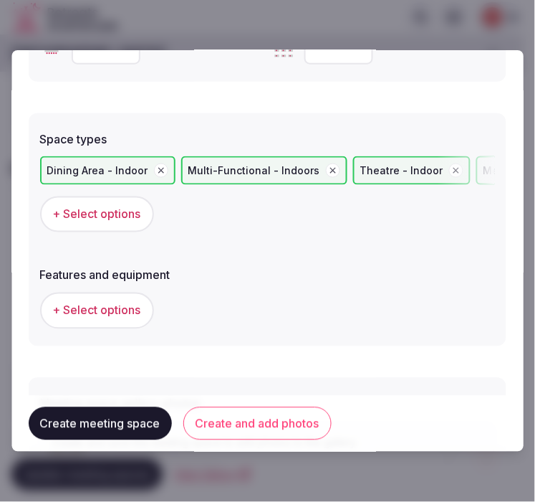
scroll to position [955, 0]
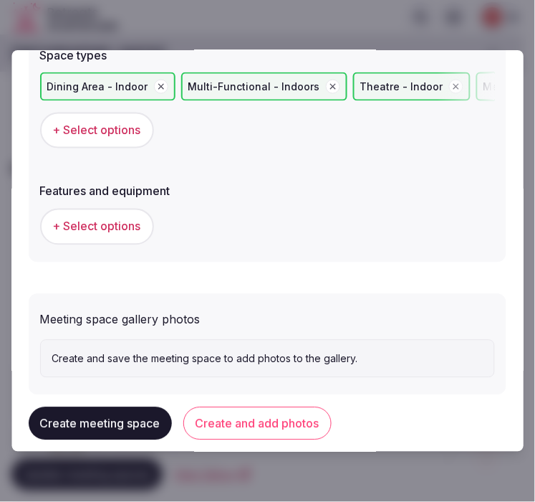
click at [116, 231] on button "+ Select options" at bounding box center [97, 226] width 114 height 36
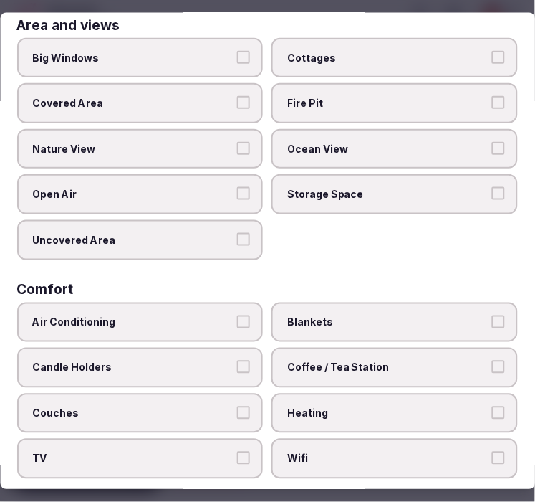
scroll to position [0, 0]
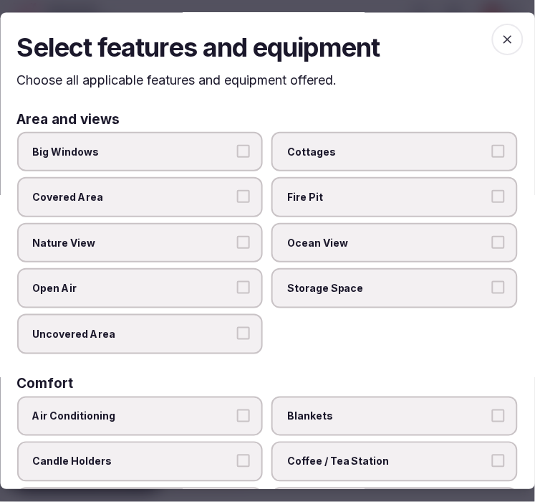
click at [238, 145] on button "Big Windows" at bounding box center [244, 151] width 13 height 13
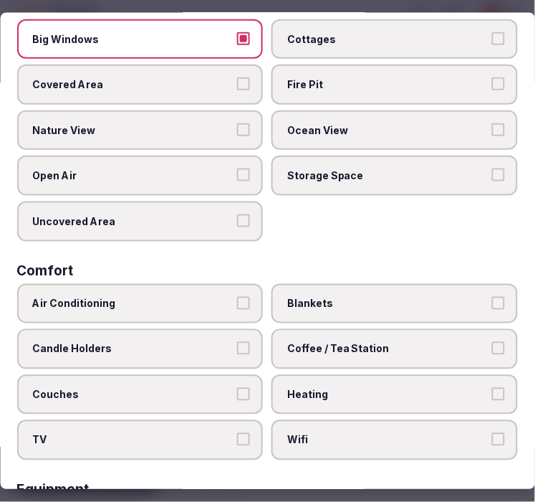
scroll to position [239, 0]
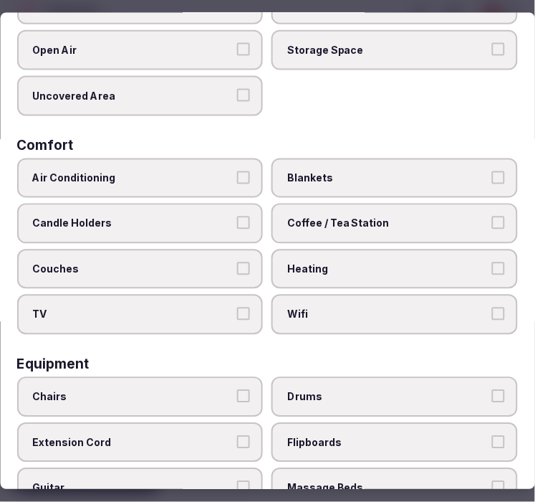
click at [210, 171] on span "Air Conditioning" at bounding box center [133, 178] width 201 height 14
click at [238, 171] on button "Air Conditioning" at bounding box center [244, 177] width 13 height 13
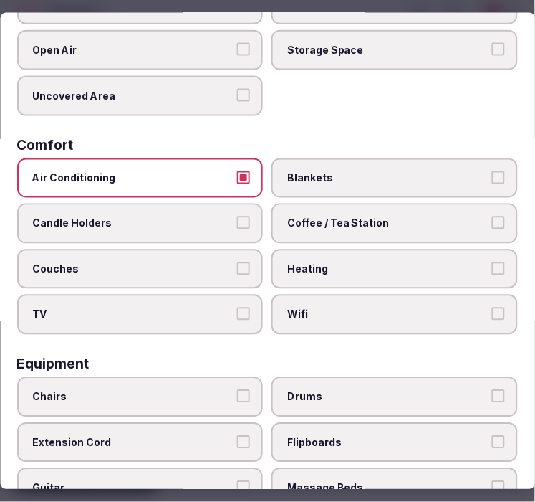
click at [423, 294] on label "Wifi" at bounding box center [395, 314] width 246 height 40
click at [492, 307] on button "Wifi" at bounding box center [498, 313] width 13 height 13
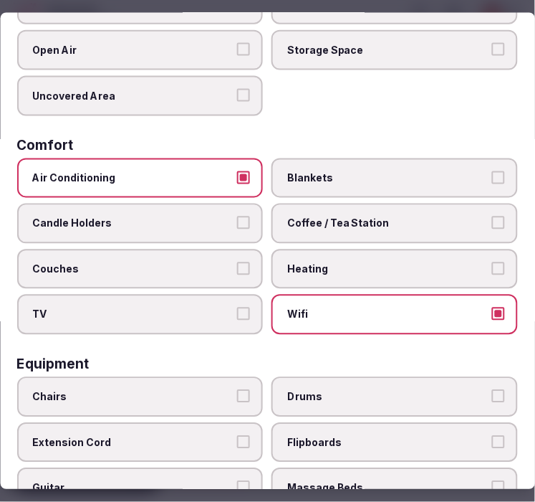
click at [452, 218] on span "Coffee / Tea Station" at bounding box center [388, 223] width 201 height 14
click at [492, 218] on button "Coffee / Tea Station" at bounding box center [498, 222] width 13 height 13
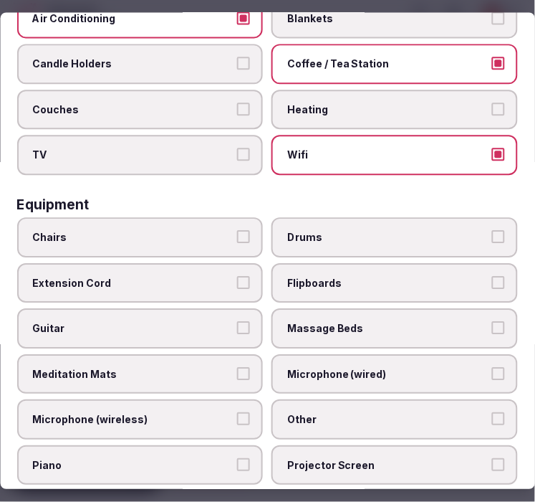
scroll to position [477, 0]
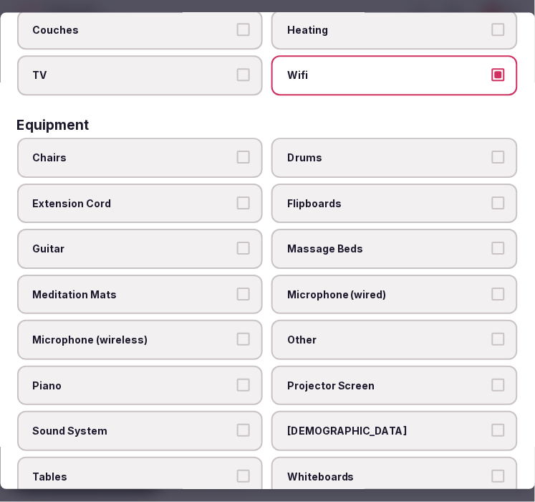
click at [173, 151] on span "Chairs" at bounding box center [133, 157] width 201 height 14
click at [238, 151] on button "Chairs" at bounding box center [244, 156] width 13 height 13
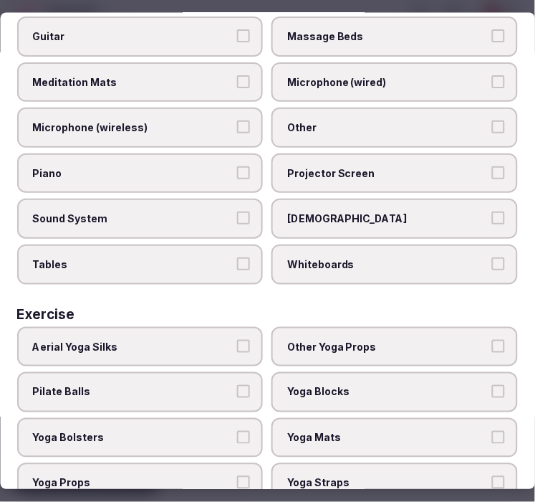
scroll to position [692, 0]
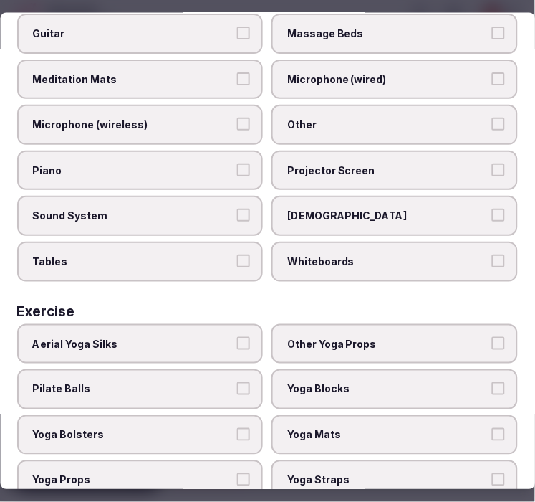
click at [210, 255] on span "Tables" at bounding box center [133, 262] width 201 height 14
click at [238, 255] on button "Tables" at bounding box center [244, 261] width 13 height 13
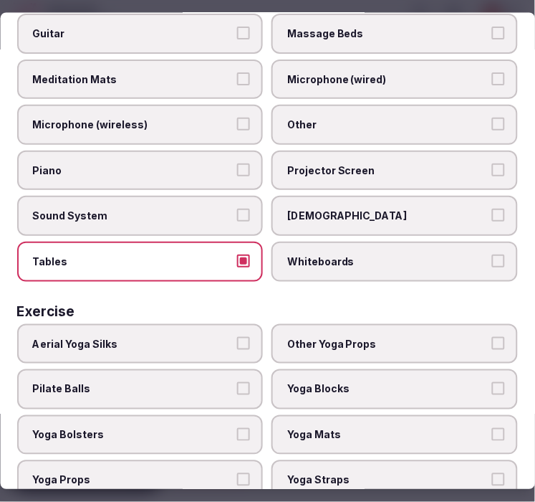
click at [354, 118] on span "Other" at bounding box center [388, 125] width 201 height 14
click at [492, 118] on button "Other" at bounding box center [498, 124] width 13 height 13
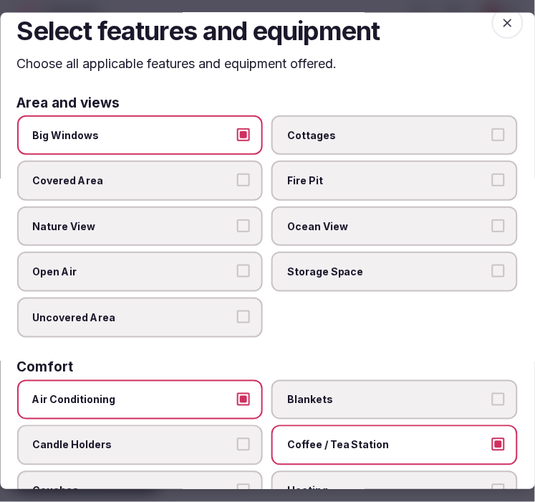
scroll to position [0, 0]
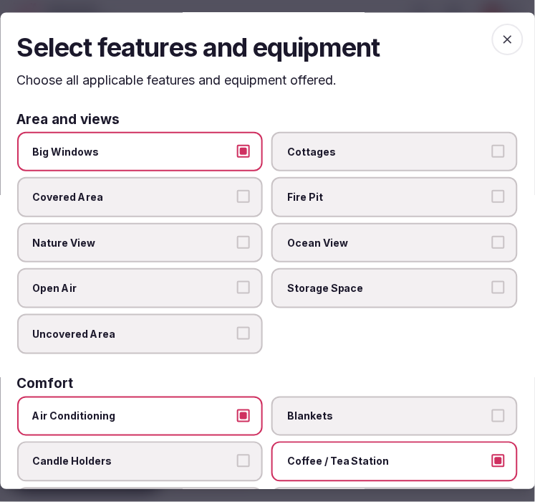
click at [501, 33] on icon "button" at bounding box center [508, 40] width 14 height 14
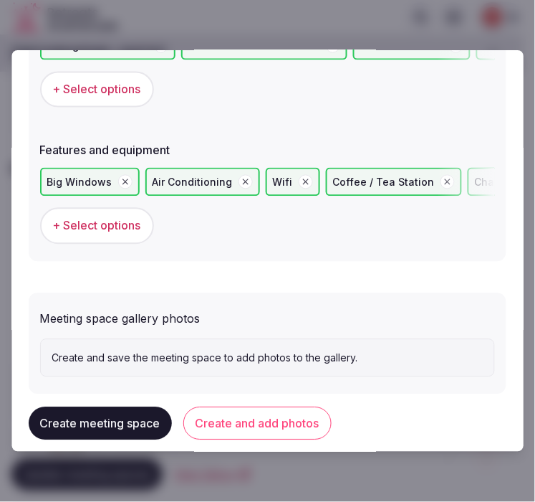
scroll to position [1015, 0]
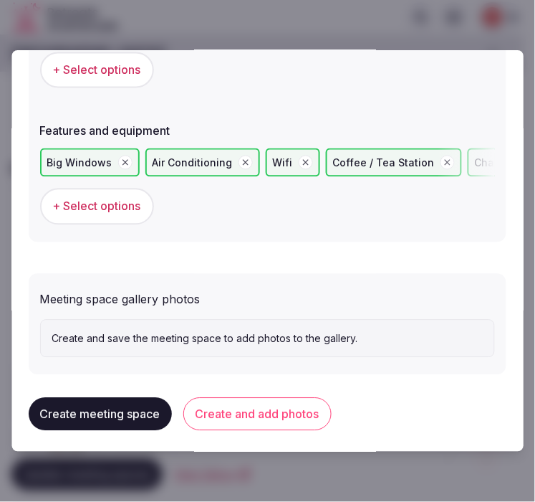
click at [225, 408] on button "Create and add photos" at bounding box center [257, 414] width 148 height 33
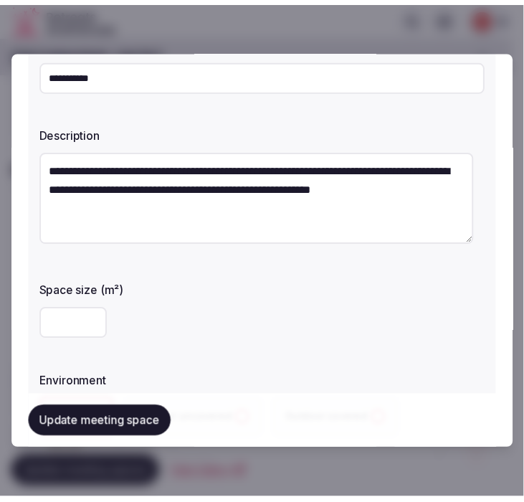
scroll to position [159, 0]
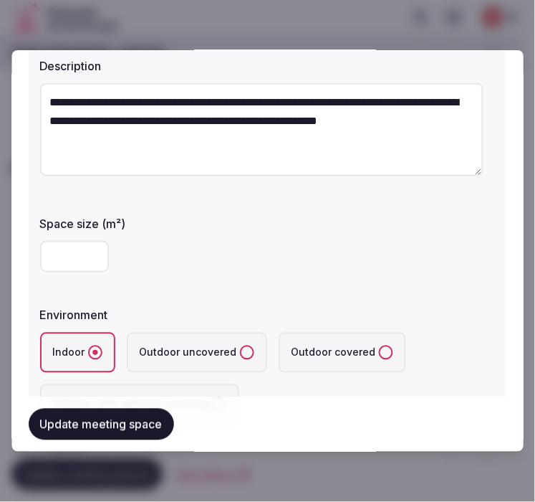
click at [135, 418] on button "Update meeting space" at bounding box center [101, 424] width 145 height 32
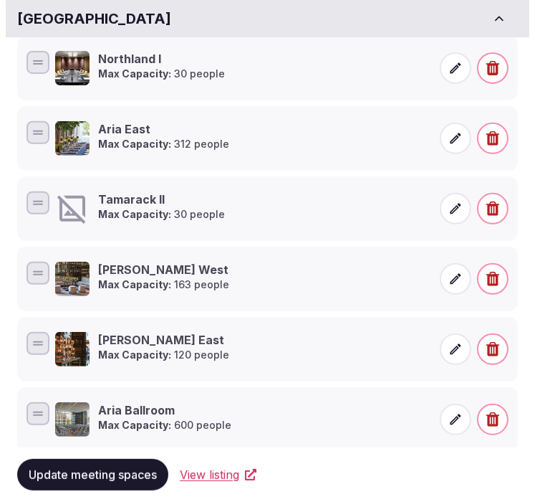
scroll to position [477, 0]
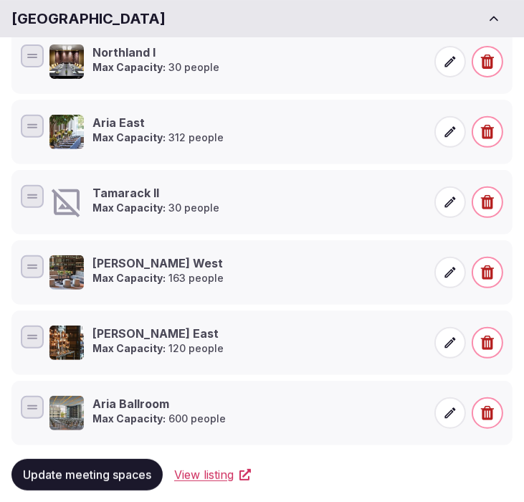
click at [87, 204] on div "Tamarack II Max Capacity: 30 people" at bounding box center [141, 202] width 184 height 34
click at [148, 190] on h3 "Tamarack II" at bounding box center [155, 193] width 127 height 16
click at [454, 201] on icon at bounding box center [450, 202] width 14 height 14
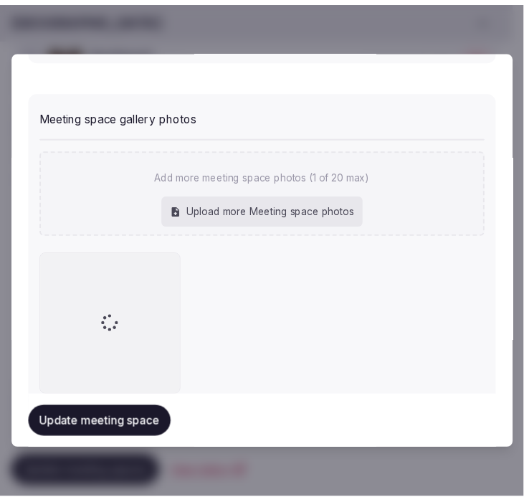
scroll to position [1232, 0]
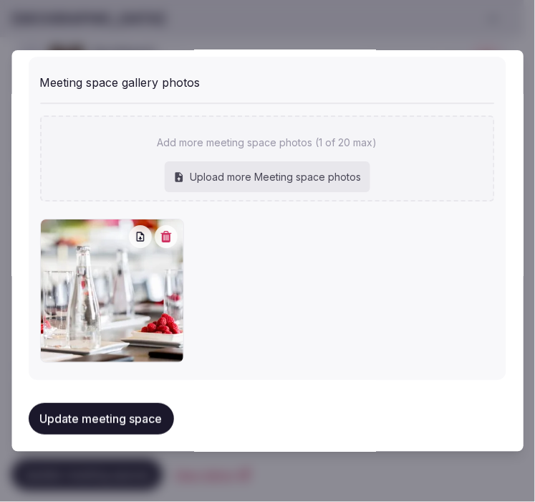
click at [171, 416] on button "Update meeting space" at bounding box center [101, 419] width 145 height 32
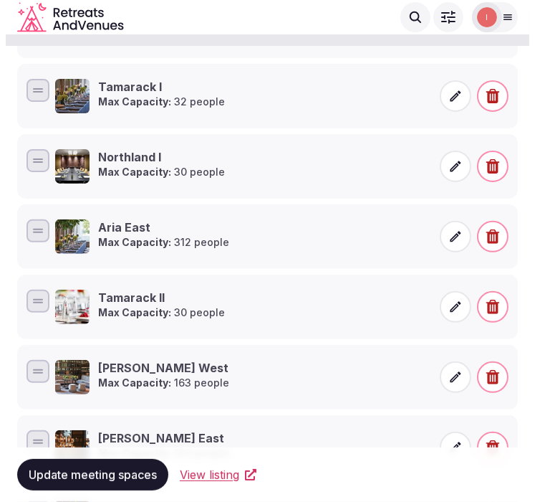
scroll to position [112, 0]
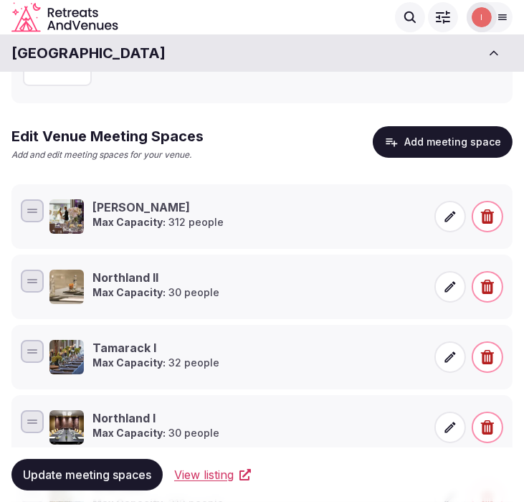
click at [444, 148] on button "Add meeting space" at bounding box center [443, 142] width 140 height 32
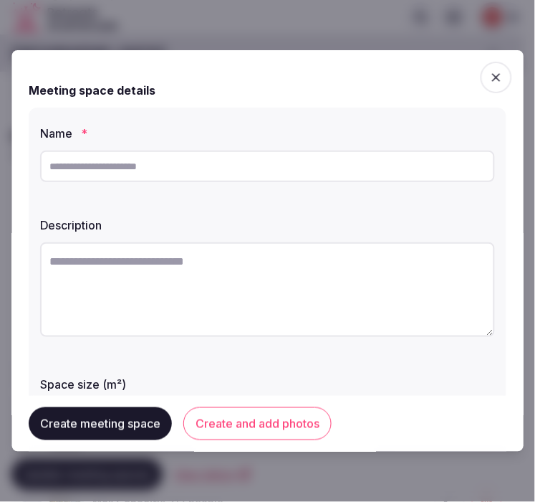
click at [272, 176] on input "text" at bounding box center [267, 166] width 455 height 32
click at [259, 176] on input "text" at bounding box center [267, 166] width 455 height 32
paste input "********"
type input "********"
click at [267, 273] on textarea at bounding box center [267, 289] width 455 height 95
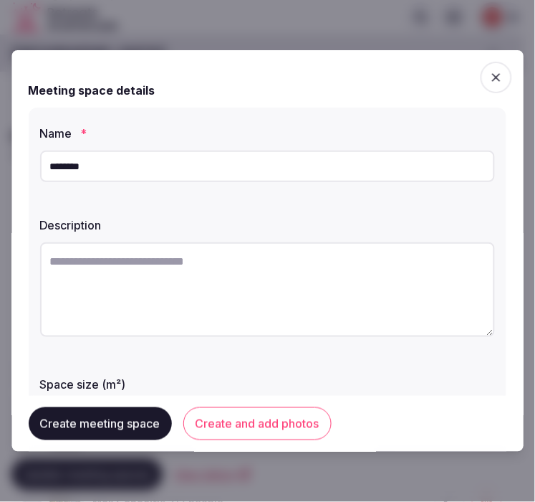
paste textarea "**********"
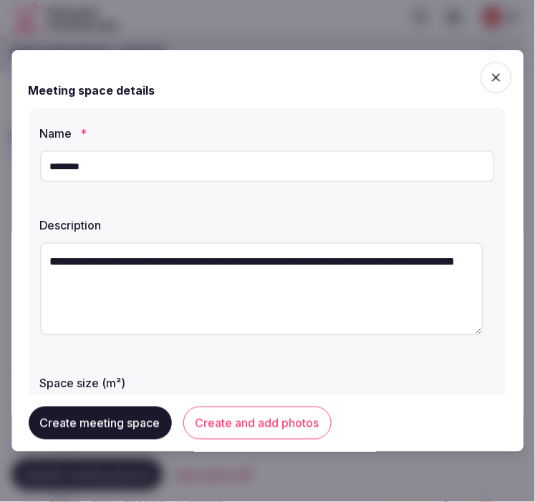
type textarea "**********"
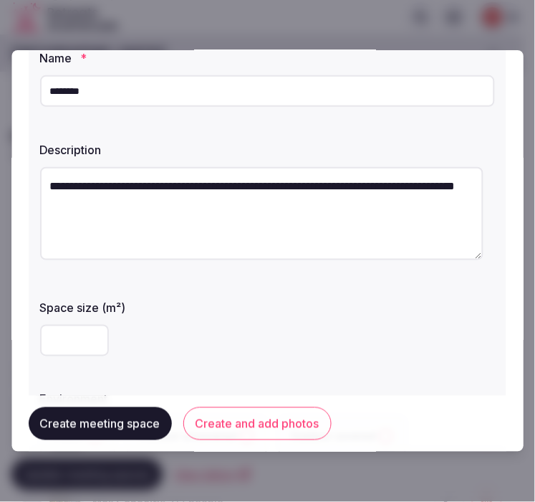
scroll to position [239, 0]
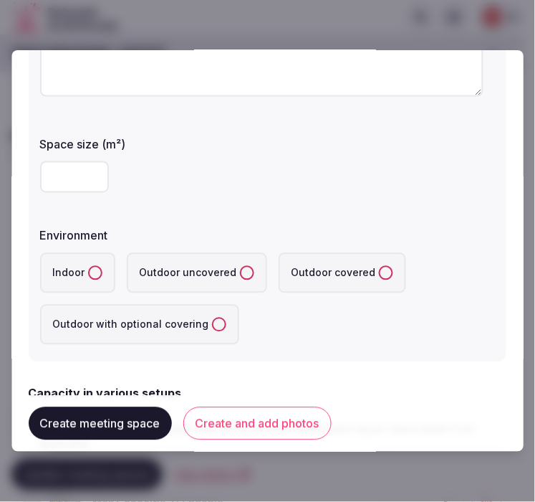
click at [70, 174] on input "number" at bounding box center [74, 177] width 69 height 32
type input "**"
click at [100, 275] on label "Indoor" at bounding box center [77, 273] width 75 height 40
click at [100, 275] on button "Indoor" at bounding box center [95, 273] width 14 height 14
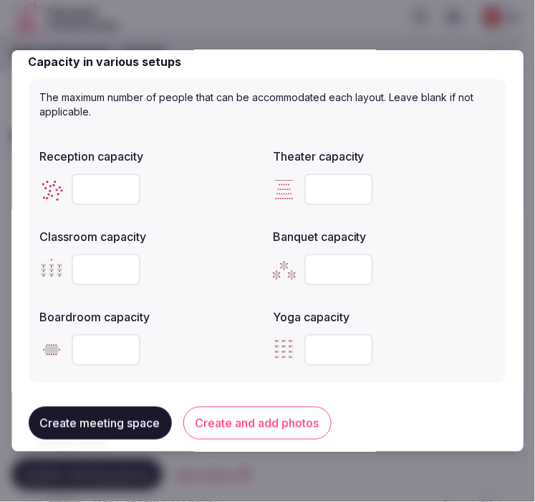
scroll to position [557, 0]
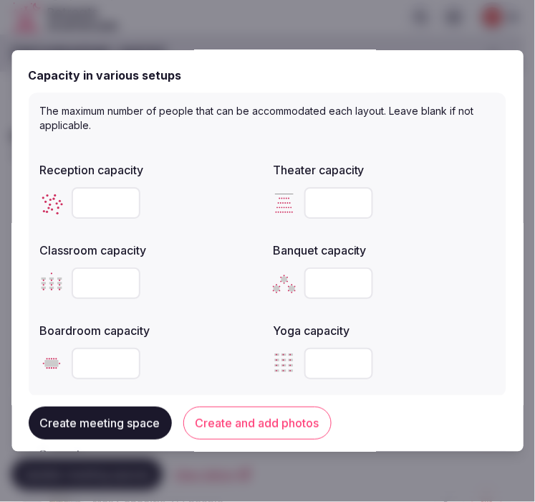
click at [87, 289] on input "number" at bounding box center [106, 283] width 69 height 32
type input "**"
click at [90, 202] on input "number" at bounding box center [106, 203] width 69 height 32
type input "**"
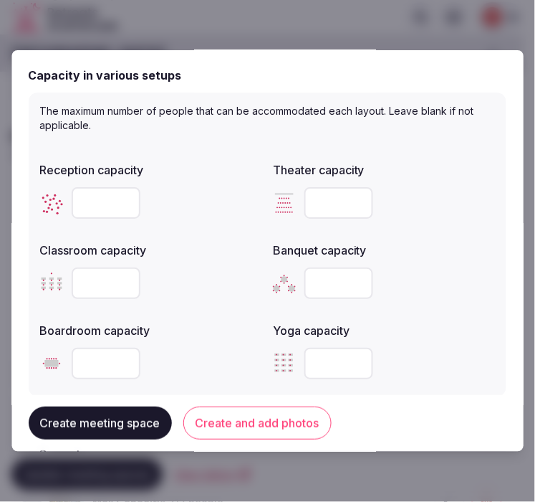
click at [347, 192] on input "number" at bounding box center [339, 203] width 69 height 32
type input "**"
click at [112, 361] on input "number" at bounding box center [106, 363] width 69 height 32
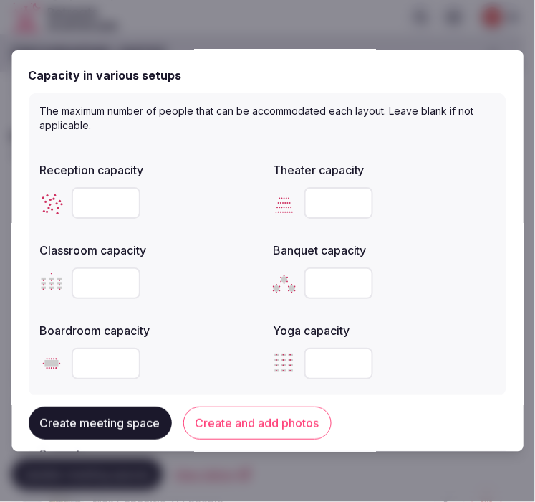
type input "**"
click at [325, 277] on input "number" at bounding box center [339, 283] width 69 height 32
type input "**"
click at [464, 252] on label "Banquet capacity" at bounding box center [385, 249] width 222 height 11
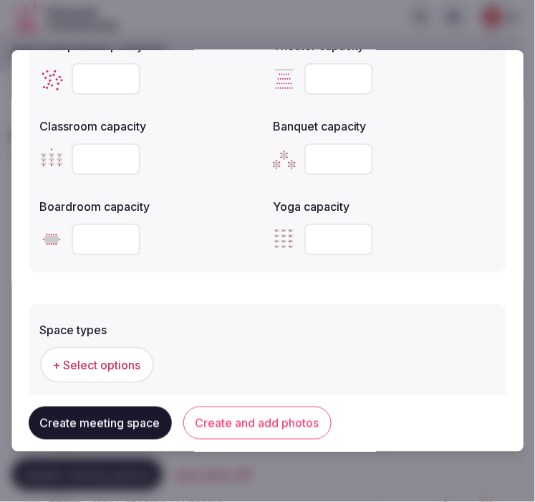
scroll to position [796, 0]
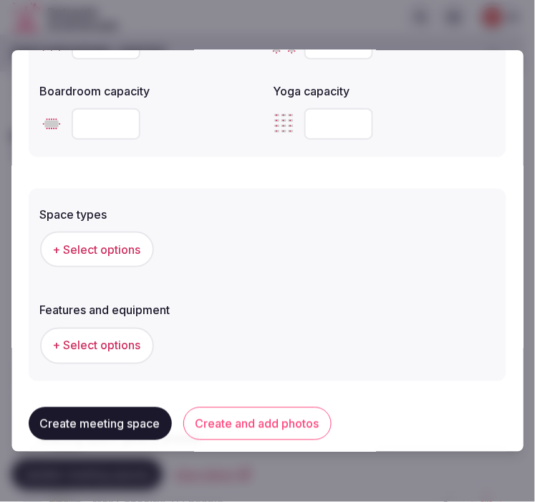
click at [96, 259] on button "+ Select options" at bounding box center [97, 249] width 114 height 36
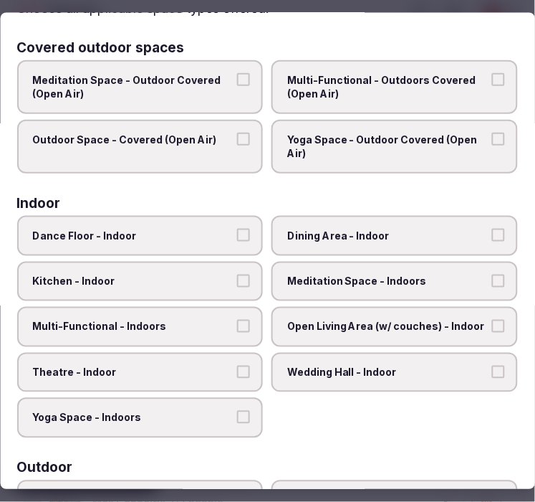
scroll to position [239, 0]
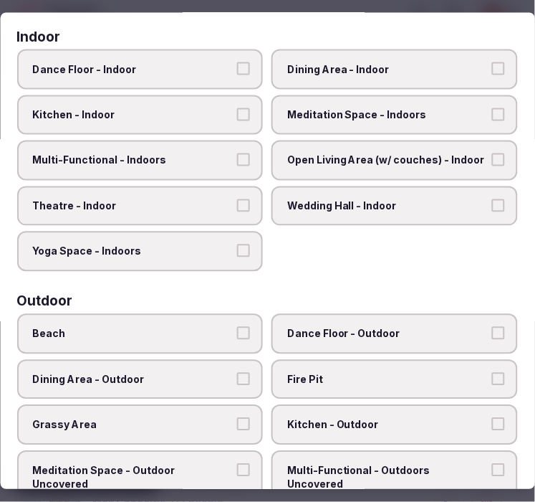
click at [403, 66] on span "Dining Area - Indoor" at bounding box center [388, 69] width 201 height 14
click at [492, 66] on button "Dining Area - Indoor" at bounding box center [498, 68] width 13 height 13
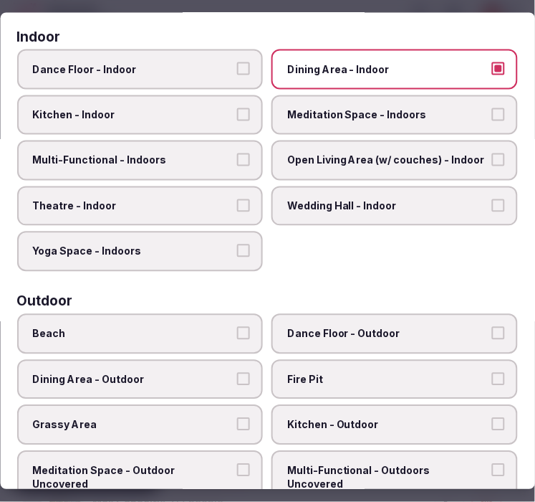
click at [213, 154] on span "Multi-Functional - Indoors" at bounding box center [133, 160] width 201 height 14
click at [238, 154] on button "Multi-Functional - Indoors" at bounding box center [244, 159] width 13 height 13
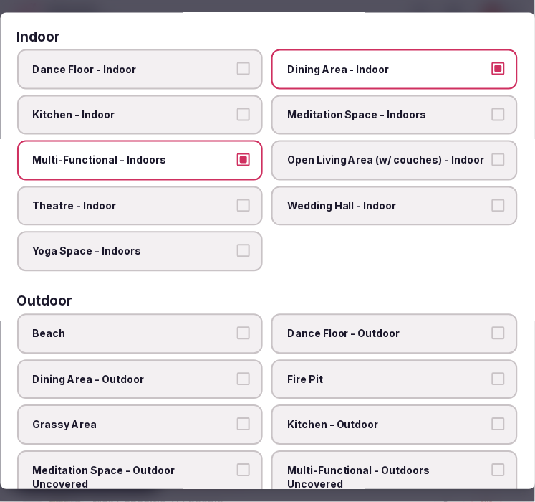
click at [204, 190] on label "Theatre - Indoor" at bounding box center [140, 206] width 246 height 40
click at [238, 198] on button "Theatre - Indoor" at bounding box center [244, 204] width 13 height 13
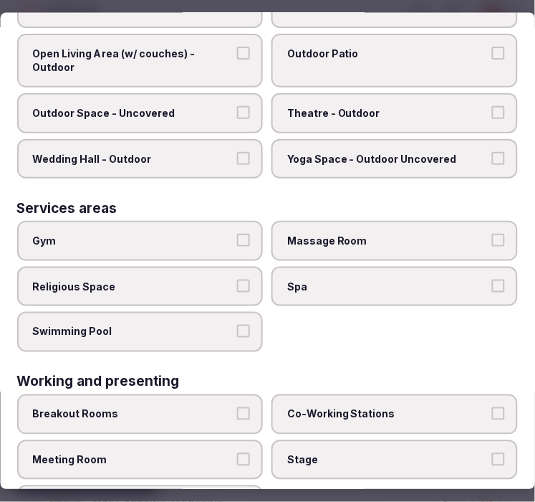
scroll to position [727, 0]
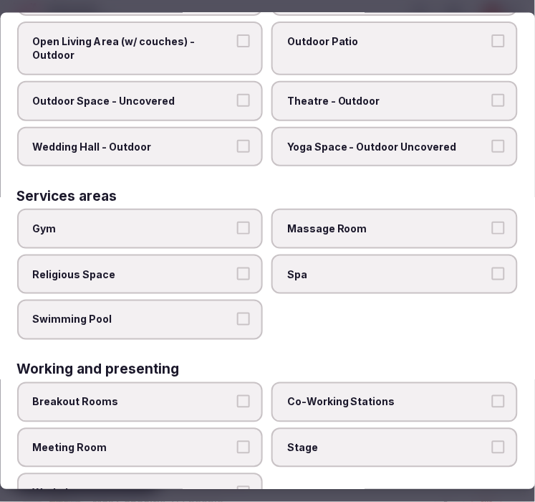
click at [231, 427] on label "Meeting Room" at bounding box center [140, 447] width 246 height 40
click at [238, 440] on button "Meeting Room" at bounding box center [244, 446] width 13 height 13
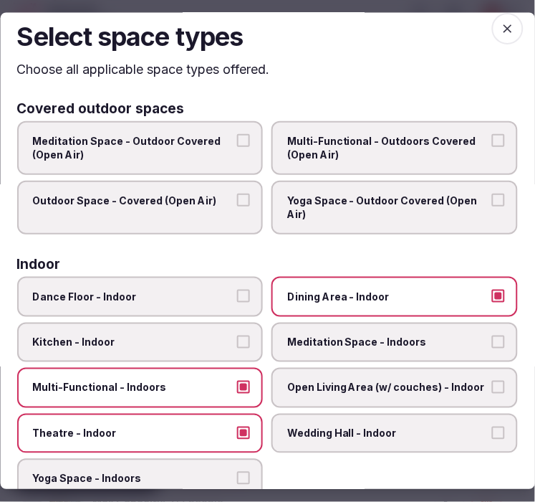
scroll to position [0, 0]
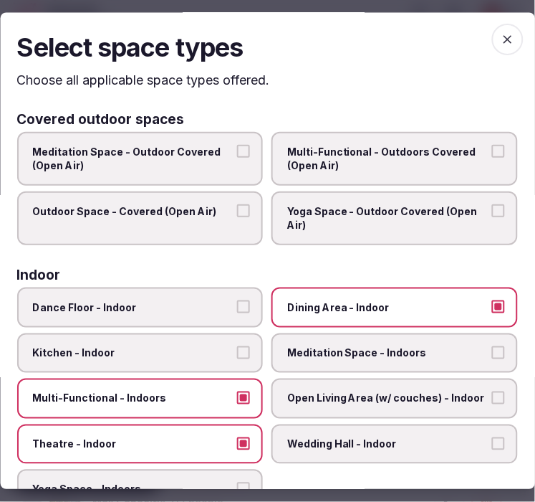
click at [501, 42] on icon "button" at bounding box center [508, 40] width 14 height 14
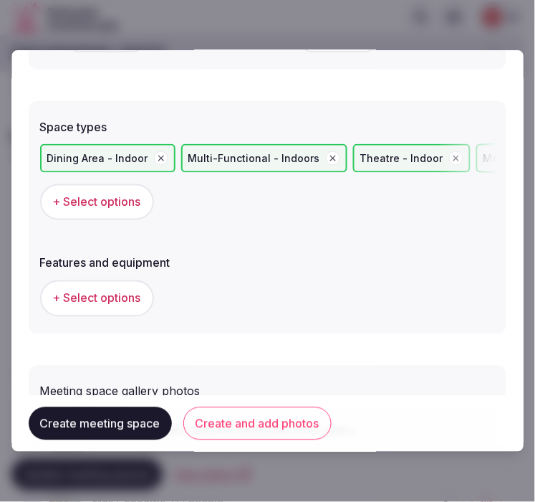
scroll to position [977, 0]
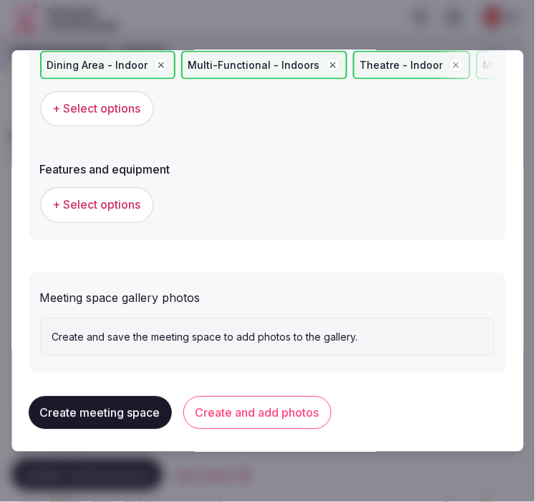
click at [120, 205] on span "+ Select options" at bounding box center [97, 205] width 88 height 16
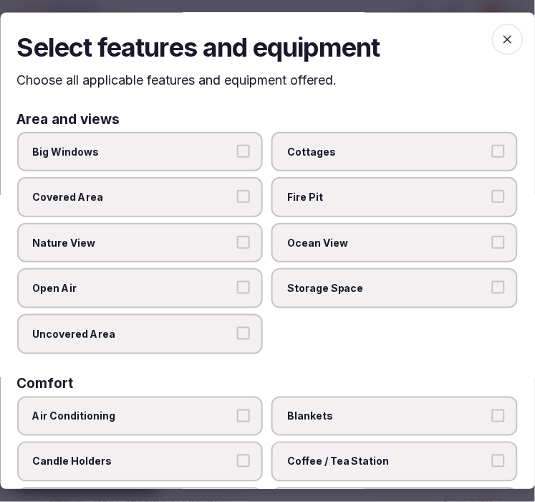
click at [203, 162] on label "Big Windows" at bounding box center [140, 152] width 246 height 40
click at [238, 158] on button "Big Windows" at bounding box center [244, 151] width 13 height 13
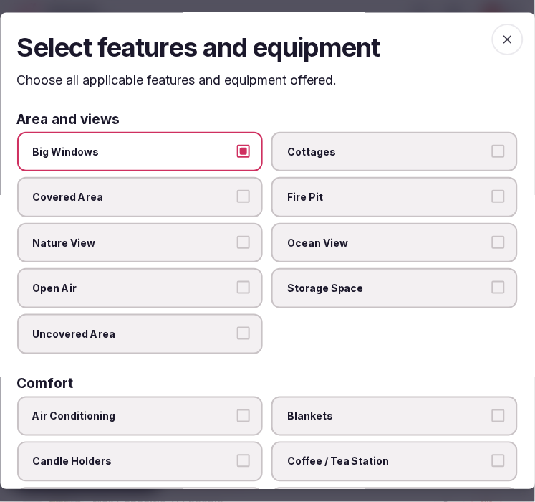
click at [222, 236] on span "Nature View" at bounding box center [133, 243] width 201 height 14
click at [238, 236] on button "Nature View" at bounding box center [244, 242] width 13 height 13
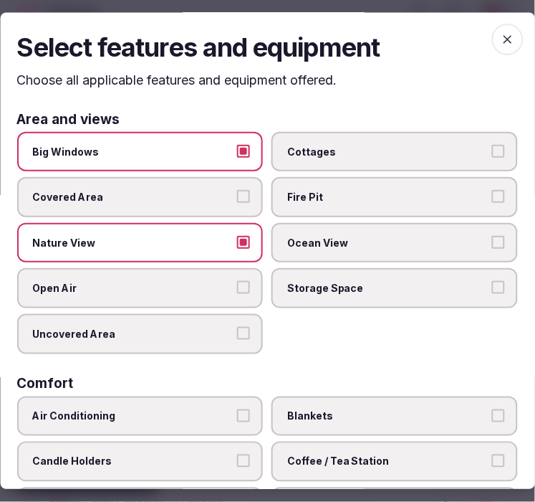
click at [222, 236] on span "Nature View" at bounding box center [133, 243] width 201 height 14
click at [238, 236] on button "Nature View" at bounding box center [244, 242] width 13 height 13
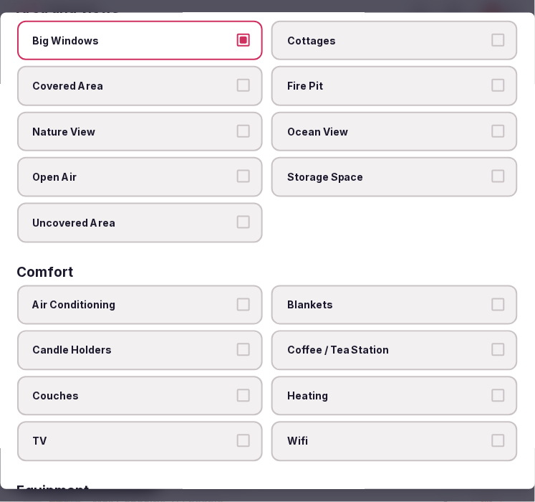
scroll to position [239, 0]
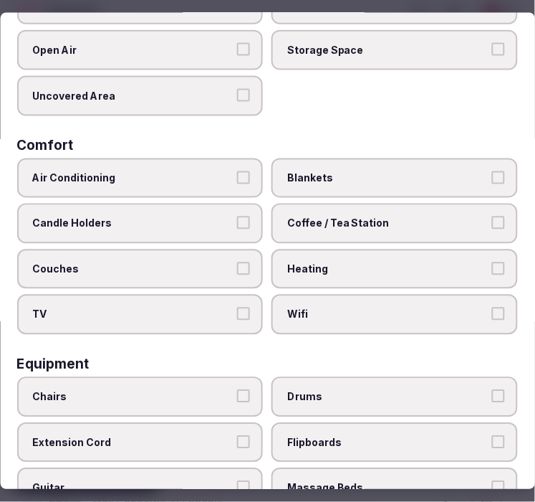
click at [202, 171] on span "Air Conditioning" at bounding box center [133, 178] width 201 height 14
click at [238, 171] on button "Air Conditioning" at bounding box center [244, 177] width 13 height 13
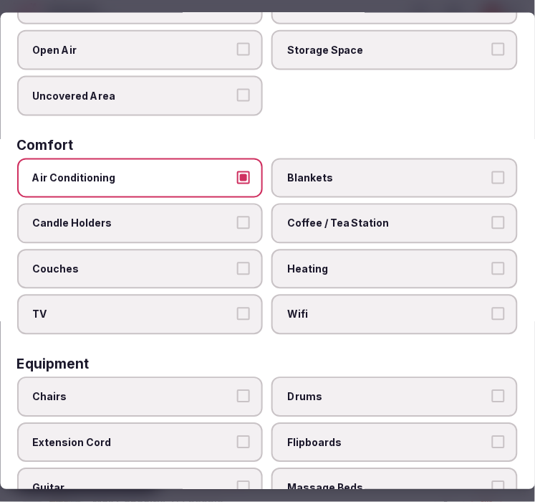
click at [337, 315] on label "Wifi" at bounding box center [395, 314] width 246 height 40
click at [492, 315] on button "Wifi" at bounding box center [498, 313] width 13 height 13
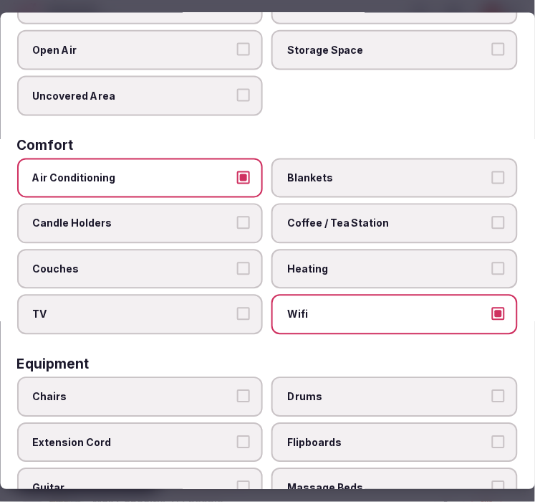
click at [413, 216] on span "Coffee / Tea Station" at bounding box center [388, 223] width 201 height 14
click at [492, 216] on button "Coffee / Tea Station" at bounding box center [498, 222] width 13 height 13
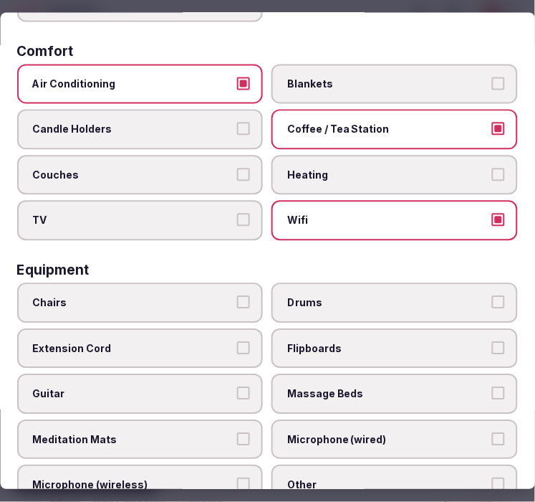
scroll to position [477, 0]
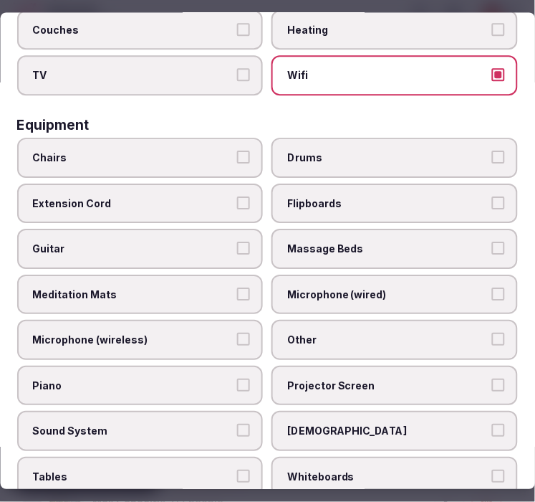
click at [183, 150] on span "Chairs" at bounding box center [133, 157] width 201 height 14
click at [238, 150] on button "Chairs" at bounding box center [244, 156] width 13 height 13
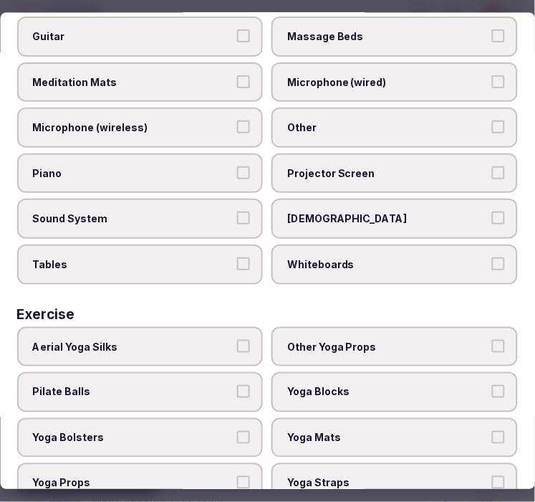
scroll to position [692, 0]
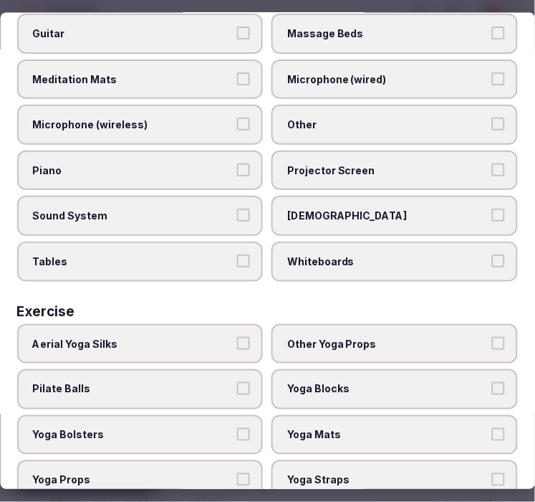
click at [352, 115] on label "Other" at bounding box center [395, 125] width 246 height 40
click at [492, 118] on button "Other" at bounding box center [498, 124] width 13 height 13
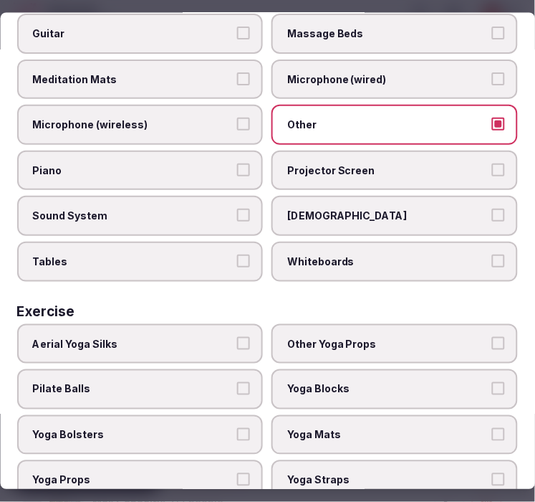
click at [224, 251] on label "Tables" at bounding box center [140, 262] width 246 height 40
click at [238, 255] on button "Tables" at bounding box center [244, 261] width 13 height 13
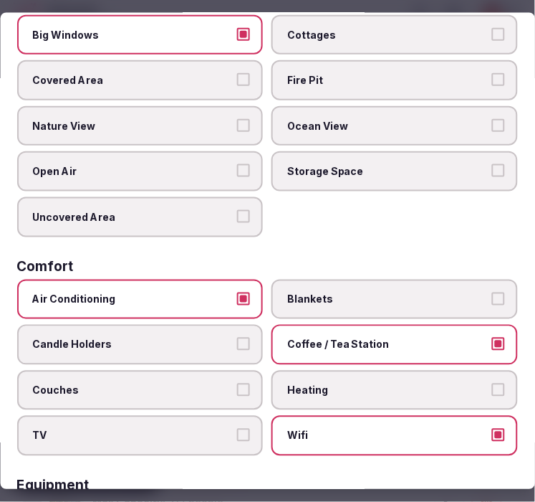
scroll to position [0, 0]
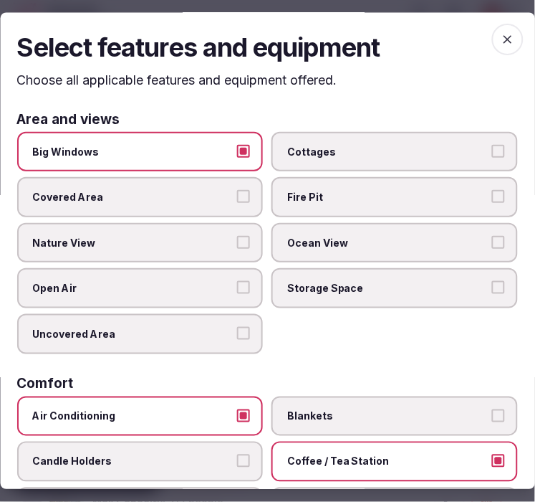
click at [501, 44] on icon "button" at bounding box center [508, 40] width 14 height 14
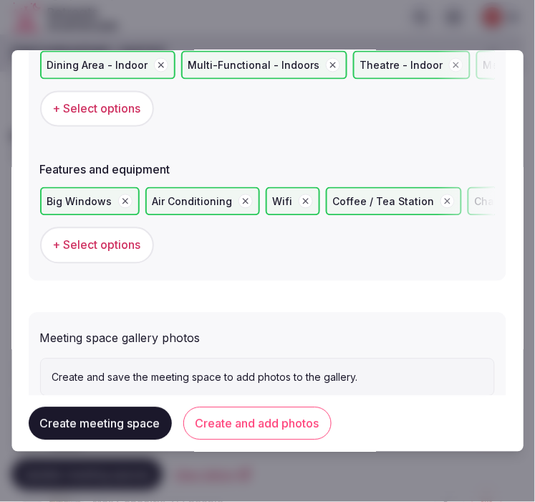
scroll to position [1015, 0]
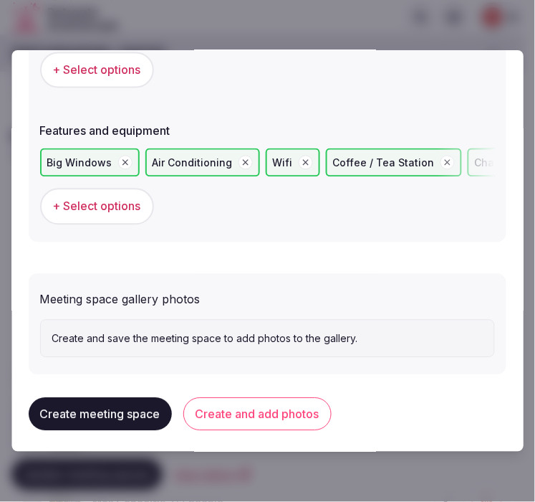
click at [280, 406] on button "Create and add photos" at bounding box center [257, 414] width 148 height 33
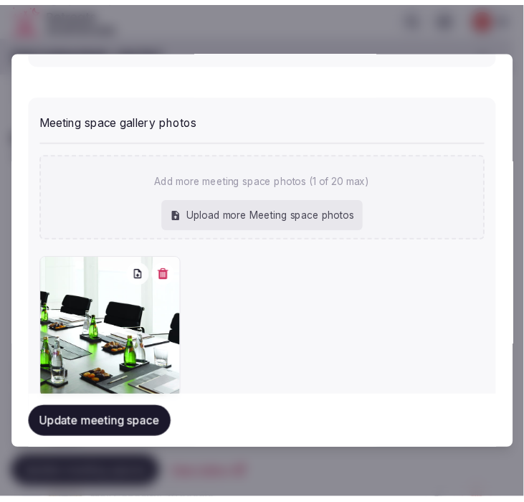
scroll to position [1232, 0]
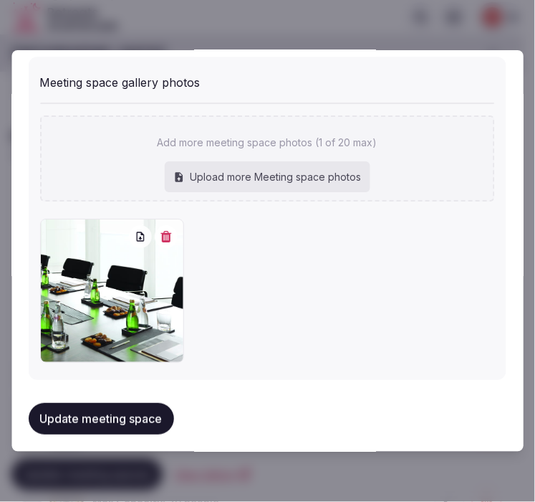
click at [98, 406] on button "Update meeting space" at bounding box center [101, 419] width 145 height 32
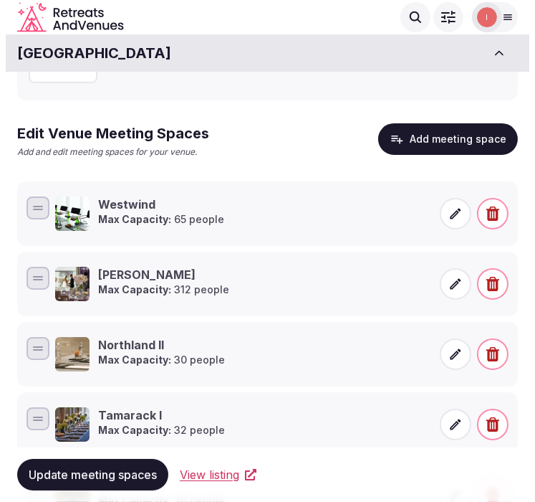
scroll to position [112, 0]
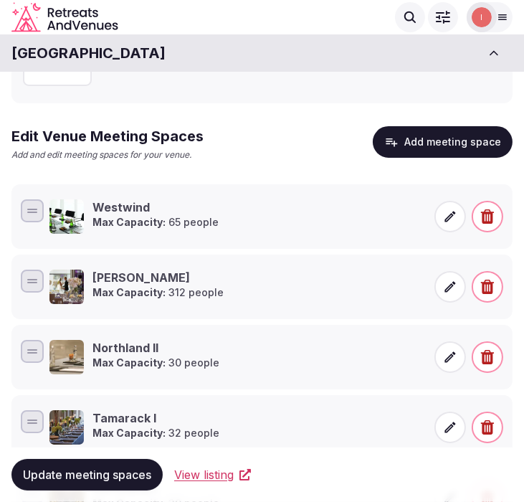
click at [448, 145] on button "Add meeting space" at bounding box center [443, 142] width 140 height 32
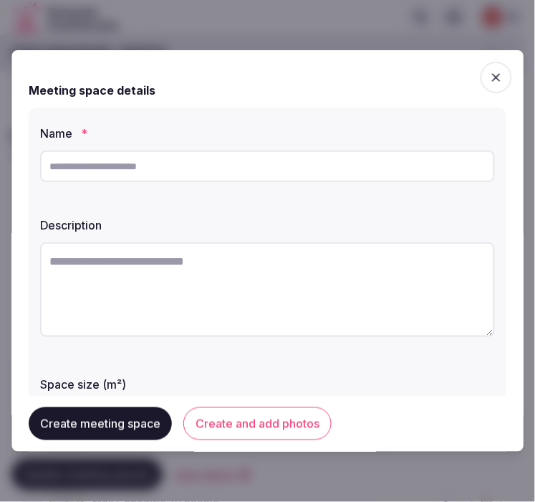
click at [277, 167] on input "text" at bounding box center [267, 166] width 455 height 32
paste input "**********"
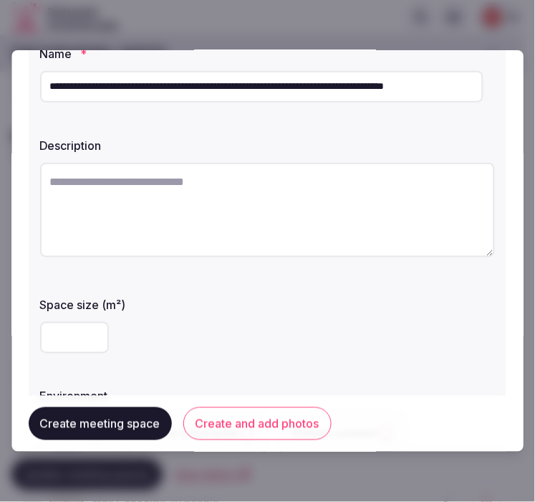
scroll to position [0, 0]
click at [269, 93] on input "**********" at bounding box center [261, 87] width 443 height 32
paste input "text"
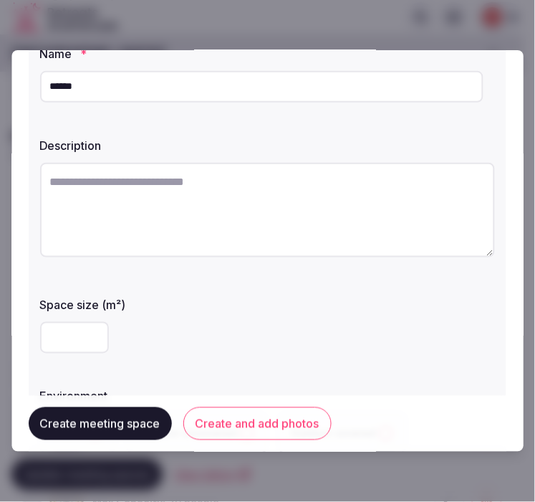
type input "******"
click at [273, 185] on textarea at bounding box center [267, 210] width 455 height 95
paste textarea "**********"
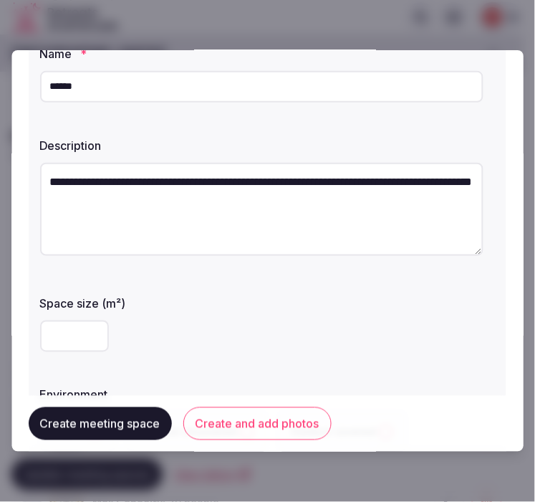
type textarea "**********"
click at [59, 346] on input "number" at bounding box center [74, 336] width 69 height 32
drag, startPoint x: 76, startPoint y: 337, endPoint x: 25, endPoint y: 341, distance: 51.0
click at [25, 341] on div "**********" at bounding box center [267, 250] width 512 height 401
type input "**"
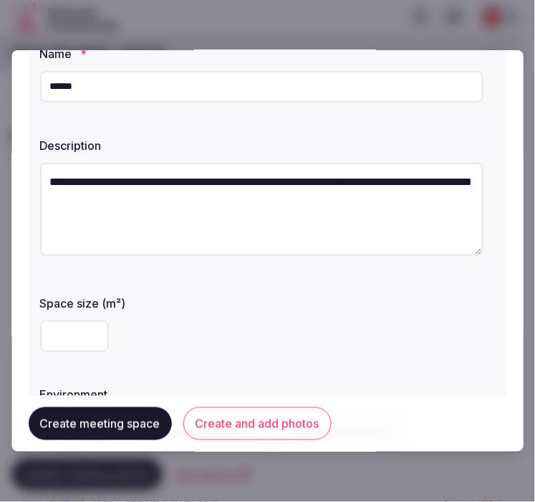
click at [320, 322] on div "**" at bounding box center [267, 336] width 455 height 32
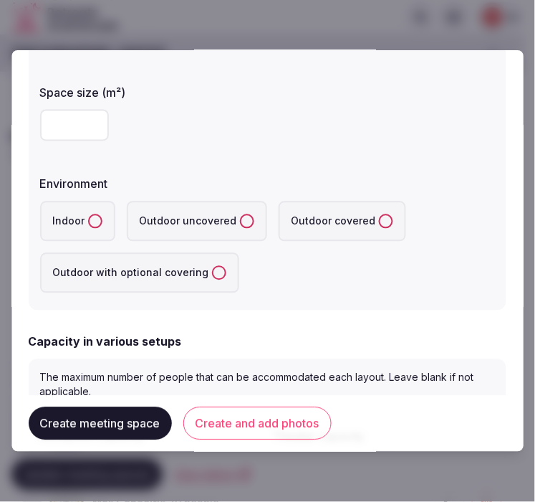
scroll to position [318, 0]
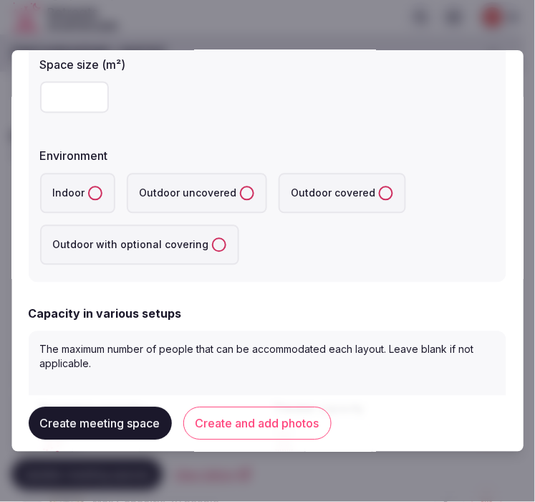
click at [106, 197] on label "Indoor" at bounding box center [77, 193] width 75 height 40
click at [102, 197] on button "Indoor" at bounding box center [95, 193] width 14 height 14
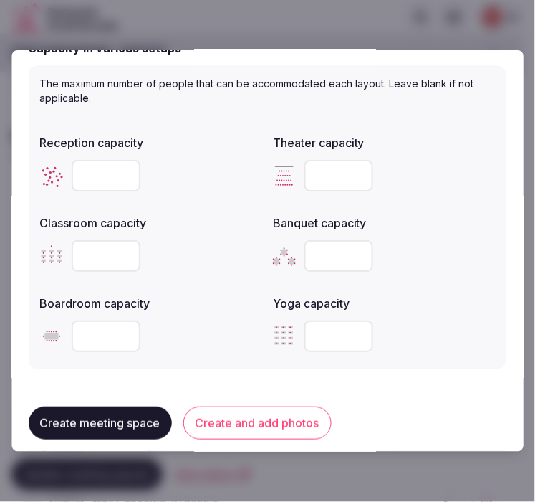
scroll to position [557, 0]
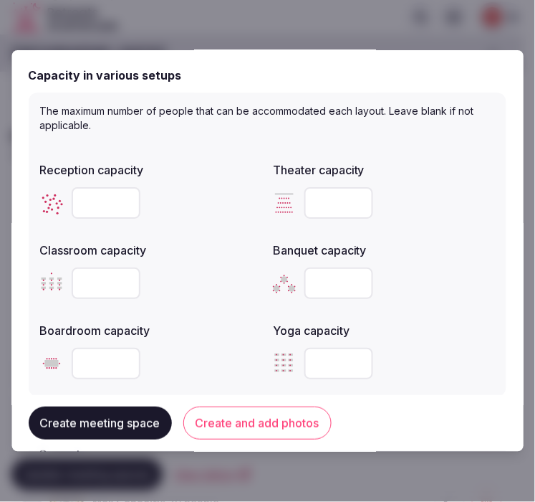
click at [93, 202] on input "number" at bounding box center [106, 203] width 69 height 32
type input "**"
click at [316, 205] on input "number" at bounding box center [339, 203] width 69 height 32
type input "**"
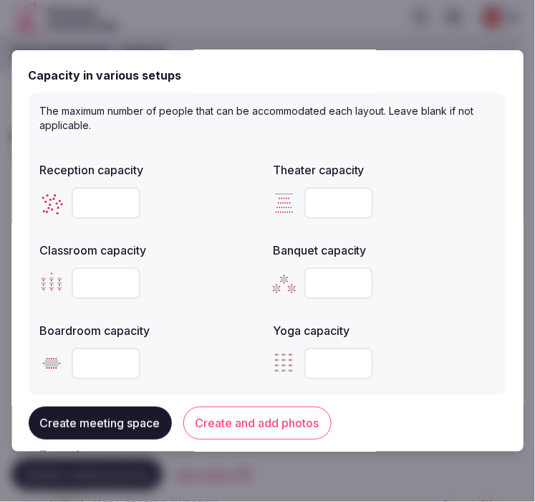
click at [88, 278] on input "number" at bounding box center [106, 283] width 69 height 32
type input "**"
click at [333, 277] on input "number" at bounding box center [339, 283] width 69 height 32
click at [334, 276] on input "number" at bounding box center [339, 283] width 69 height 32
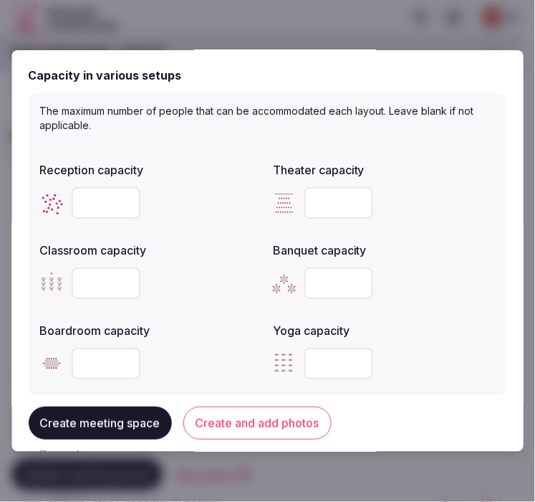
type input "**"
click at [216, 342] on div at bounding box center [151, 363] width 222 height 43
click at [88, 361] on input "number" at bounding box center [106, 363] width 69 height 32
type input "**"
click at [228, 413] on button "Create and add photos" at bounding box center [257, 423] width 148 height 33
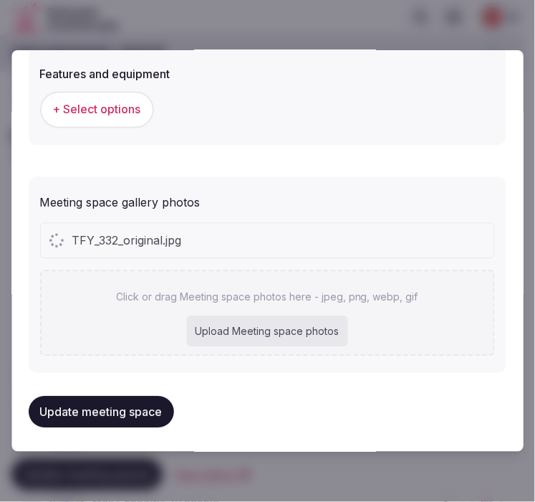
scroll to position [792, 0]
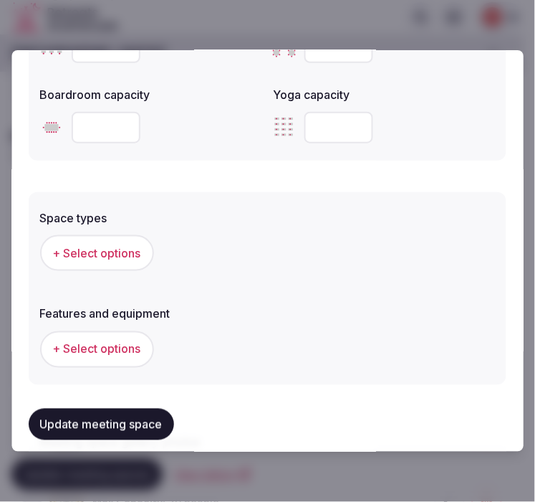
click at [86, 245] on span "+ Select options" at bounding box center [97, 253] width 88 height 16
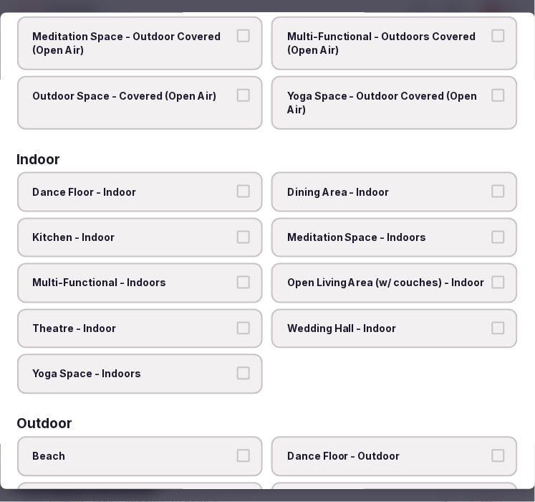
scroll to position [239, 0]
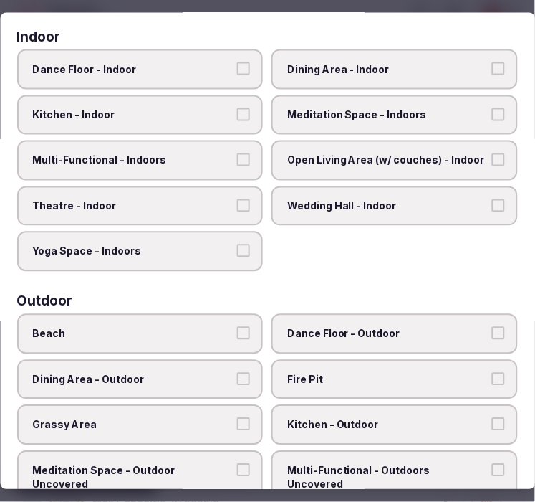
click at [246, 191] on label "Theatre - Indoor" at bounding box center [140, 206] width 246 height 40
click at [246, 198] on button "Theatre - Indoor" at bounding box center [244, 204] width 13 height 13
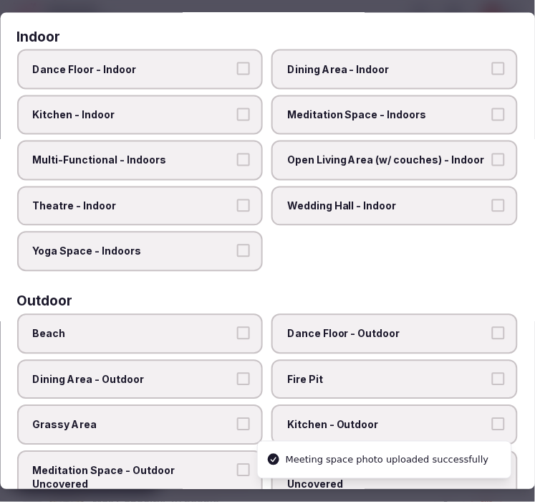
click at [241, 153] on button "Multi-Functional - Indoors" at bounding box center [244, 159] width 13 height 13
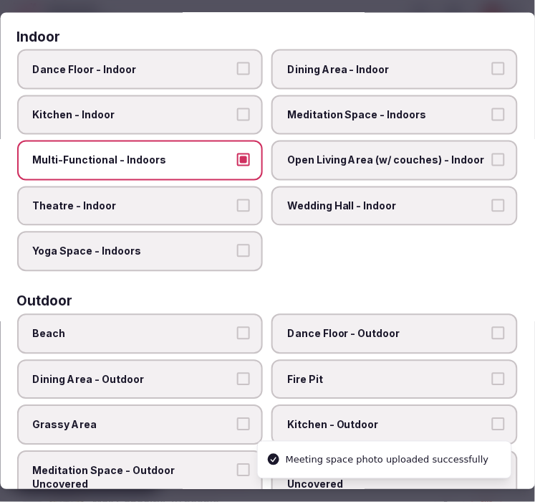
click at [418, 65] on span "Dining Area - Indoor" at bounding box center [388, 69] width 201 height 14
click at [492, 65] on button "Dining Area - Indoor" at bounding box center [498, 68] width 13 height 13
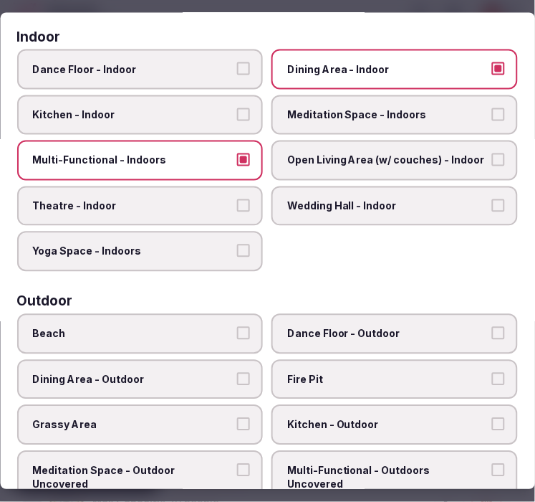
click at [244, 198] on button "Theatre - Indoor" at bounding box center [244, 204] width 13 height 13
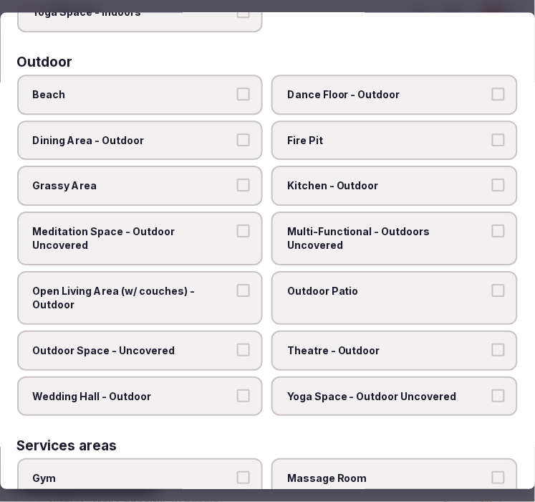
scroll to position [716, 0]
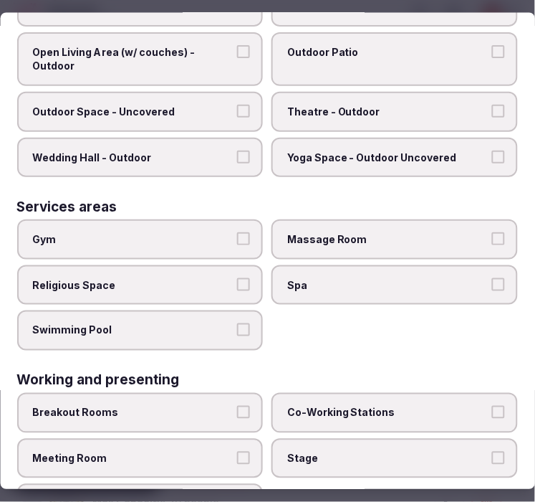
click at [245, 438] on label "Meeting Room" at bounding box center [140, 458] width 246 height 40
click at [245, 451] on button "Meeting Room" at bounding box center [244, 457] width 13 height 13
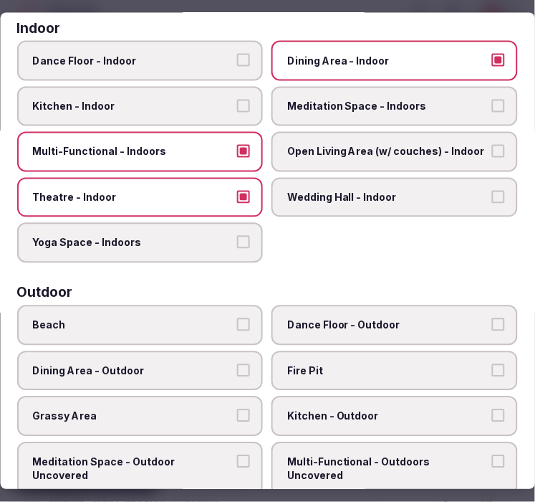
scroll to position [0, 0]
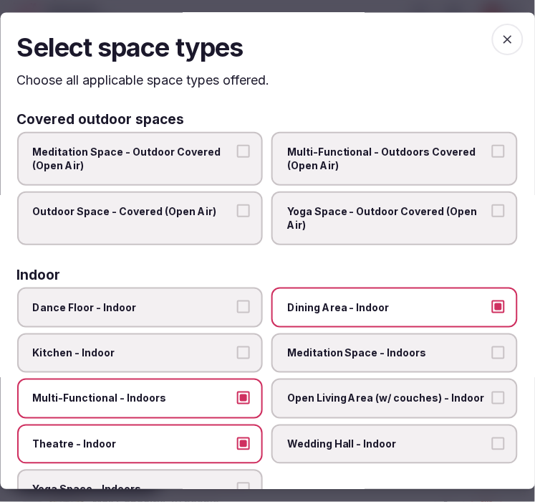
click at [483, 30] on h2 "Select space types" at bounding box center [267, 48] width 501 height 36
click at [502, 45] on icon "button" at bounding box center [508, 40] width 14 height 14
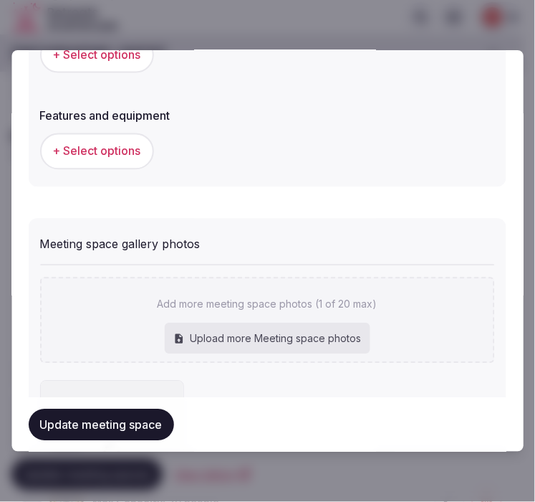
scroll to position [1032, 0]
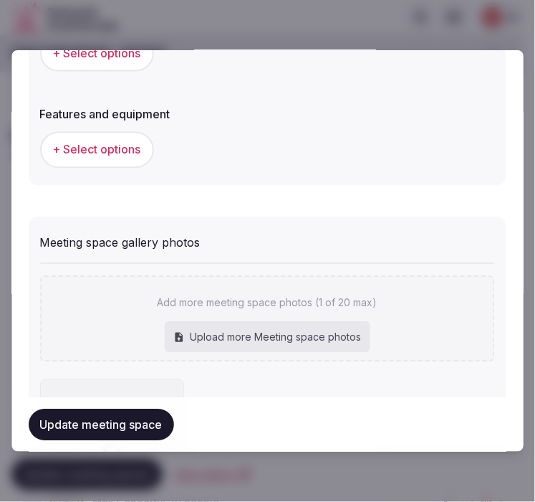
click at [88, 160] on button "+ Select options" at bounding box center [97, 150] width 114 height 36
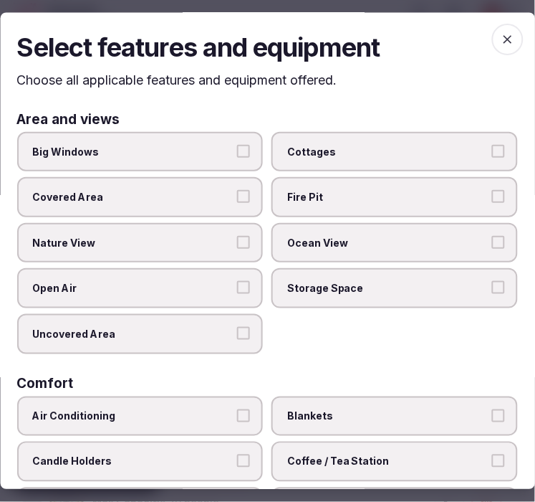
click at [247, 149] on label "Big Windows" at bounding box center [140, 152] width 246 height 40
click at [247, 149] on button "Big Windows" at bounding box center [244, 151] width 13 height 13
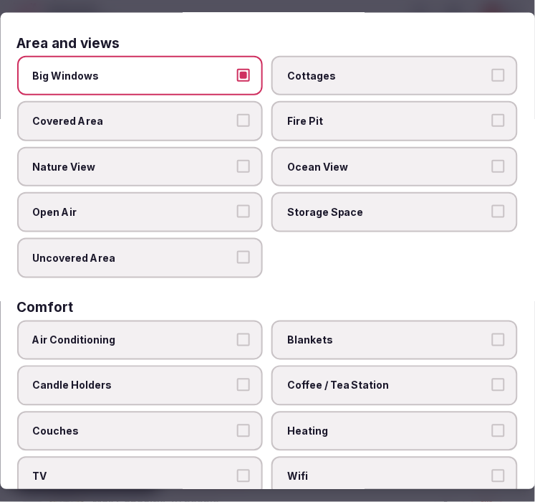
scroll to position [239, 0]
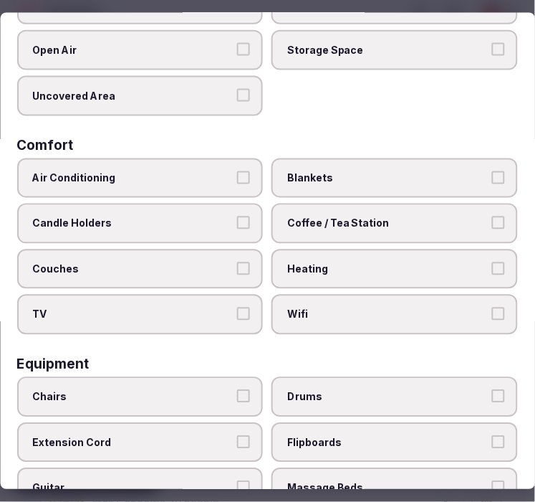
click at [214, 178] on label "Air Conditioning" at bounding box center [140, 178] width 246 height 40
click at [238, 178] on button "Air Conditioning" at bounding box center [244, 177] width 13 height 13
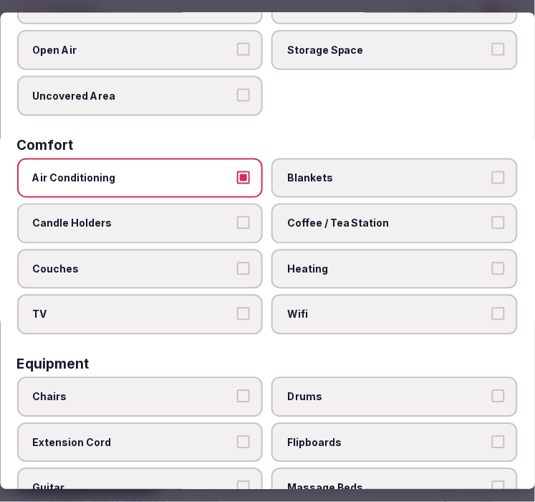
click at [368, 307] on span "Wifi" at bounding box center [388, 314] width 201 height 14
click at [492, 307] on button "Wifi" at bounding box center [498, 313] width 13 height 13
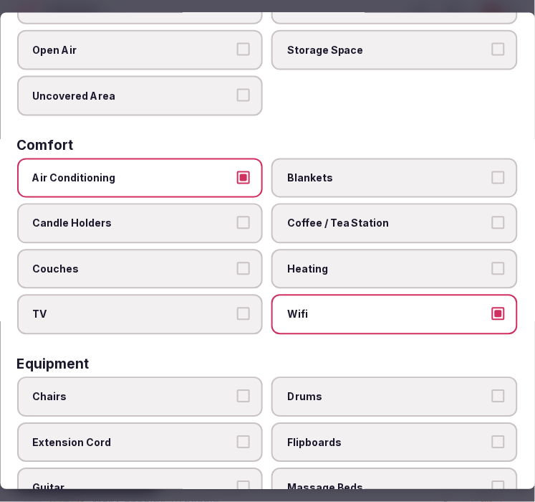
click at [477, 221] on label "Coffee / Tea Station" at bounding box center [395, 223] width 246 height 40
click at [492, 221] on button "Coffee / Tea Station" at bounding box center [498, 222] width 13 height 13
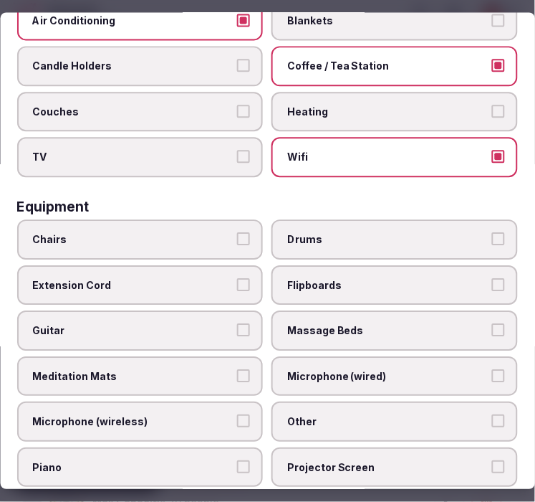
scroll to position [477, 0]
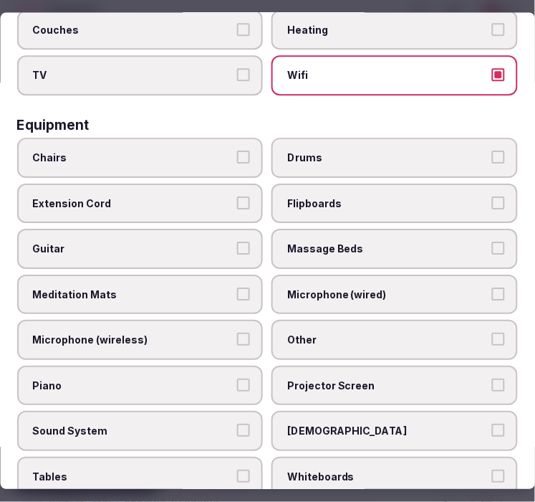
click at [138, 150] on span "Chairs" at bounding box center [133, 157] width 201 height 14
click at [238, 150] on button "Chairs" at bounding box center [244, 156] width 13 height 13
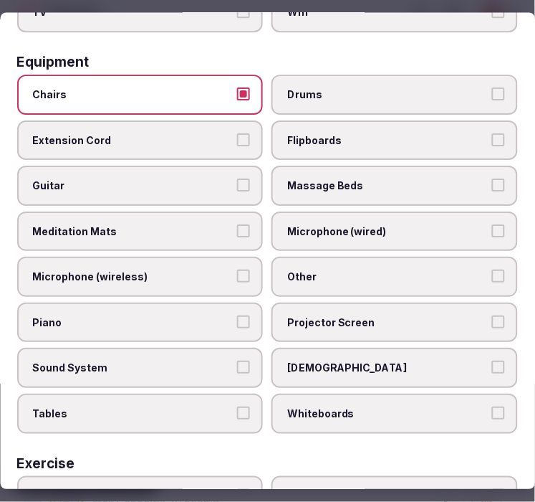
scroll to position [636, 0]
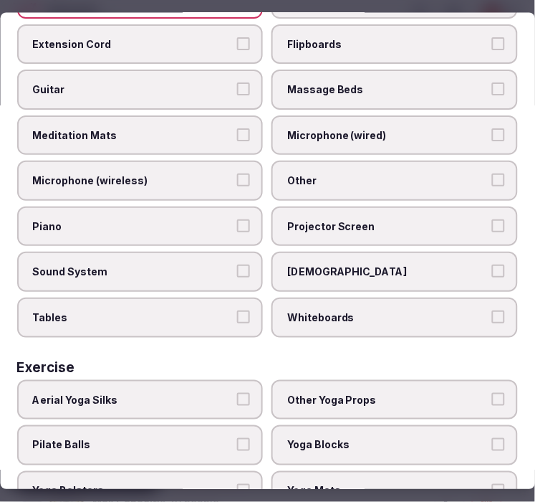
click at [390, 174] on span "Other" at bounding box center [388, 181] width 201 height 14
click at [492, 174] on button "Other" at bounding box center [498, 180] width 13 height 13
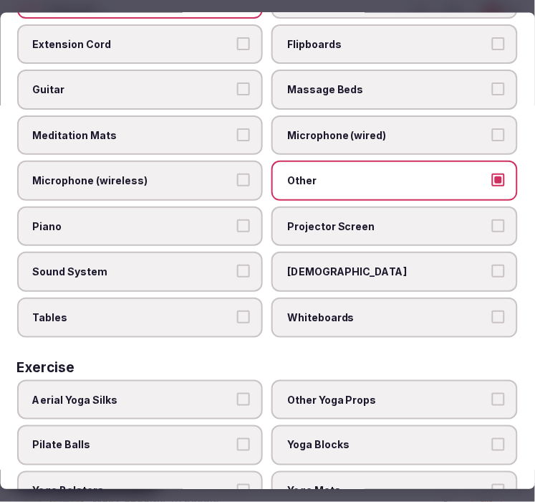
click at [218, 298] on label "Tables" at bounding box center [140, 318] width 246 height 40
click at [238, 311] on button "Tables" at bounding box center [244, 317] width 13 height 13
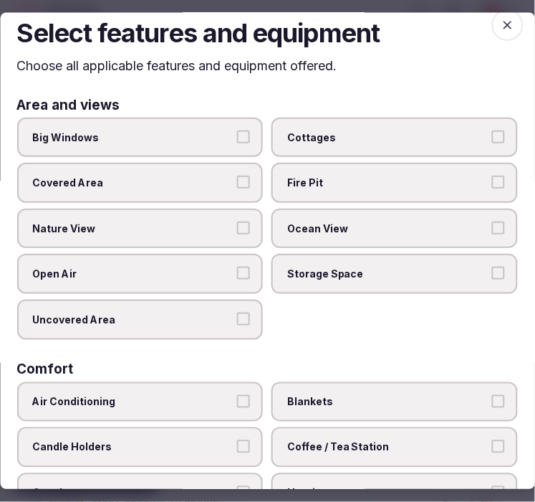
scroll to position [0, 0]
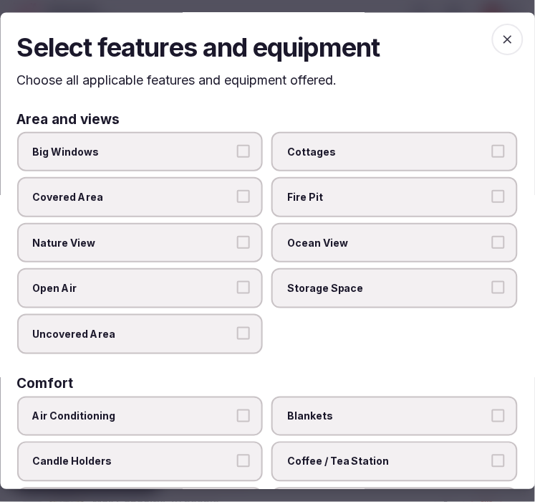
click at [215, 159] on label "Big Windows" at bounding box center [140, 152] width 246 height 40
click at [238, 158] on button "Big Windows" at bounding box center [244, 151] width 13 height 13
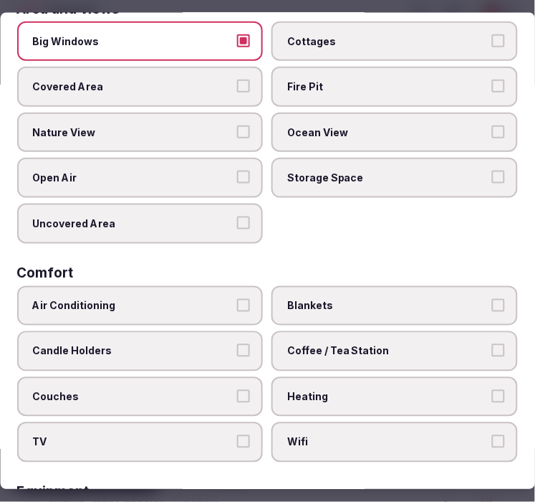
scroll to position [159, 0]
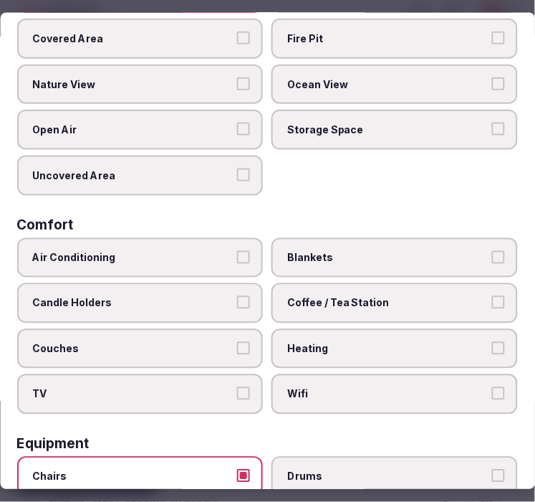
click at [242, 237] on label "Air Conditioning" at bounding box center [140, 257] width 246 height 40
click at [242, 250] on button "Air Conditioning" at bounding box center [244, 256] width 13 height 13
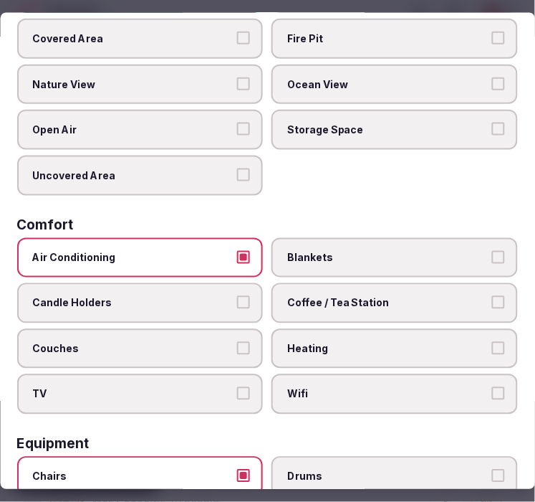
click at [359, 387] on span "Wifi" at bounding box center [388, 394] width 201 height 14
click at [492, 387] on button "Wifi" at bounding box center [498, 393] width 13 height 13
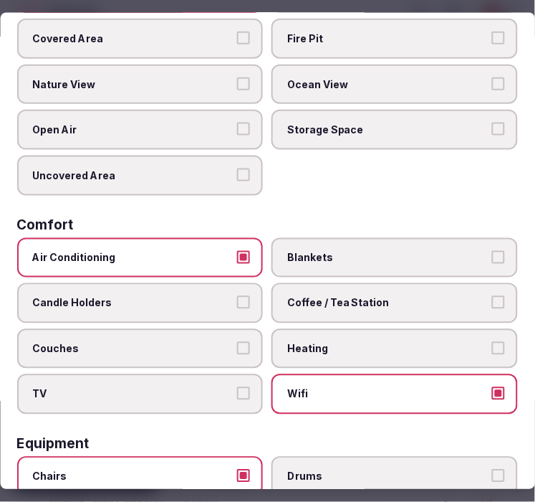
drag, startPoint x: 461, startPoint y: 290, endPoint x: 459, endPoint y: 270, distance: 20.1
click at [455, 273] on div "Air Conditioning Blankets Candle Holders Coffee / Tea Station Couches Heating T…" at bounding box center [267, 325] width 501 height 176
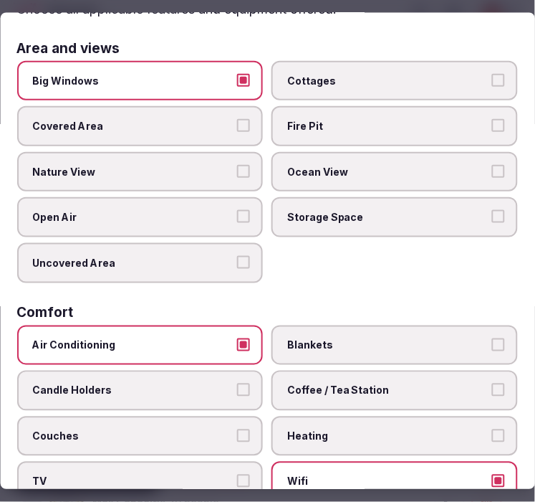
scroll to position [0, 0]
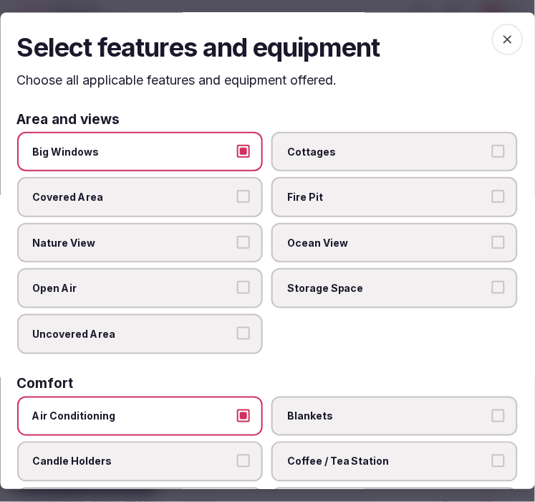
click at [505, 26] on span "button" at bounding box center [508, 40] width 32 height 32
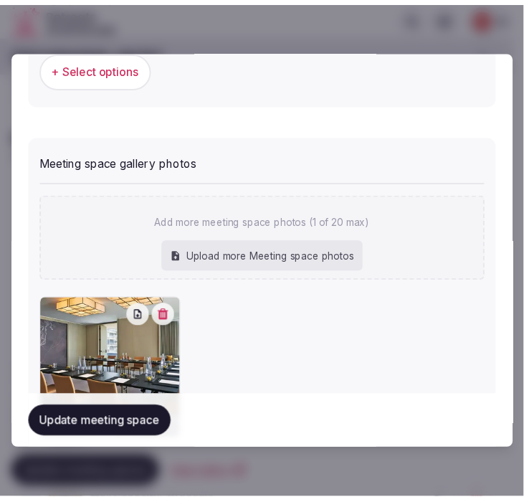
scroll to position [1193, 0]
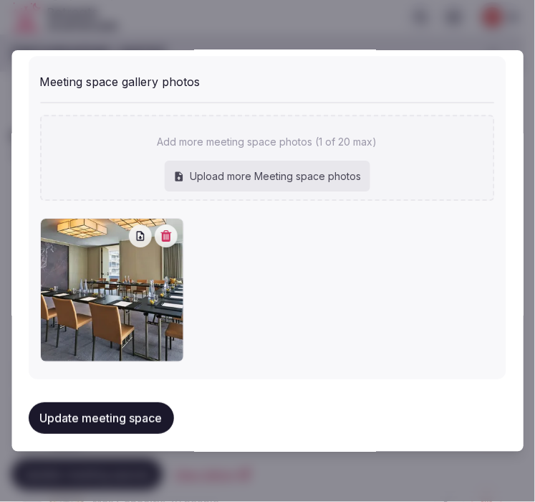
click at [34, 404] on button "Update meeting space" at bounding box center [101, 418] width 145 height 32
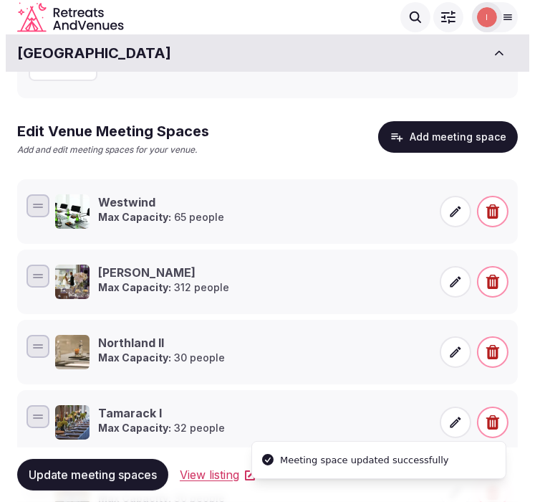
scroll to position [191, 0]
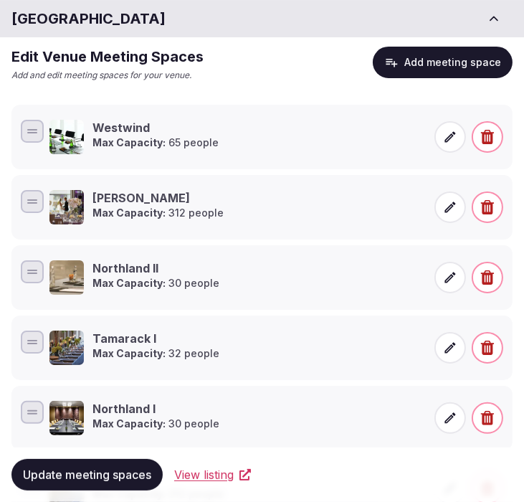
click at [461, 65] on button "Add meeting space" at bounding box center [443, 63] width 140 height 32
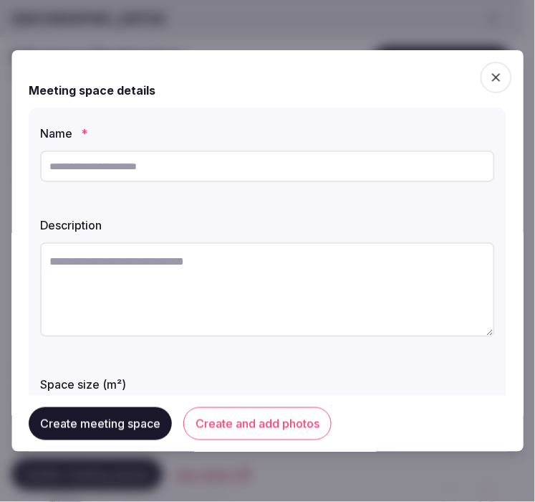
click at [240, 175] on input "text" at bounding box center [267, 166] width 455 height 32
paste input "*****"
type input "*****"
click at [290, 239] on div at bounding box center [267, 291] width 455 height 110
drag, startPoint x: 290, startPoint y: 239, endPoint x: 203, endPoint y: 265, distance: 91.1
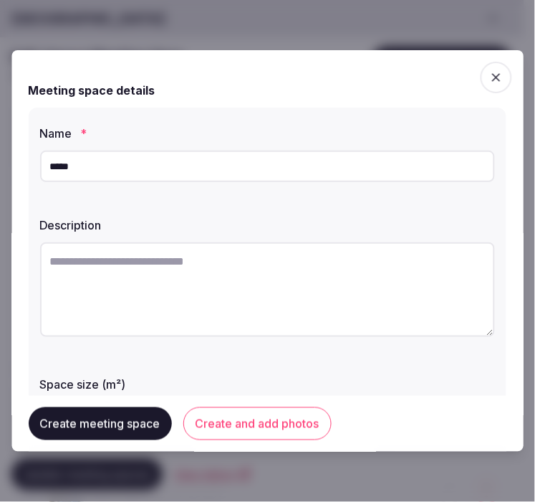
click at [203, 265] on textarea at bounding box center [267, 289] width 455 height 95
paste textarea "**********"
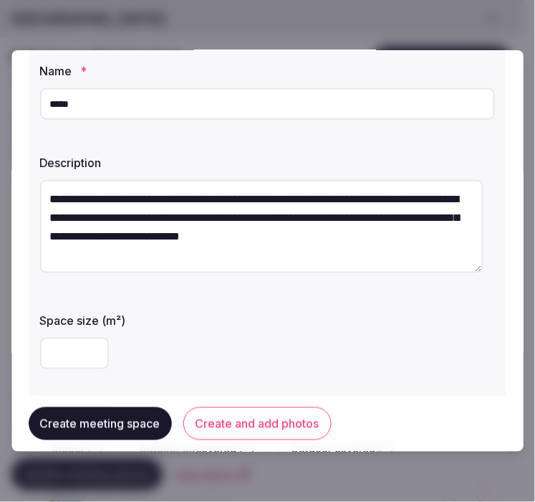
scroll to position [159, 0]
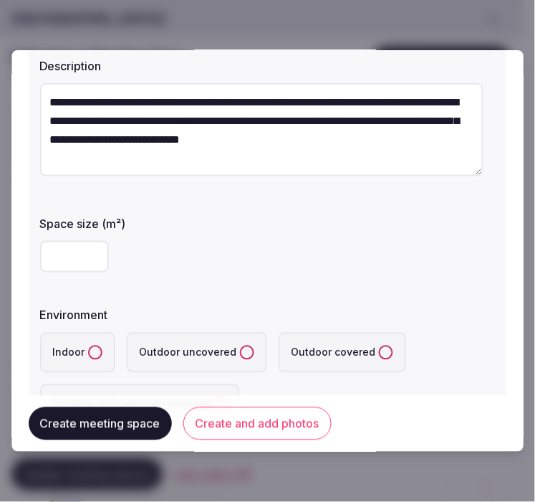
type textarea "**********"
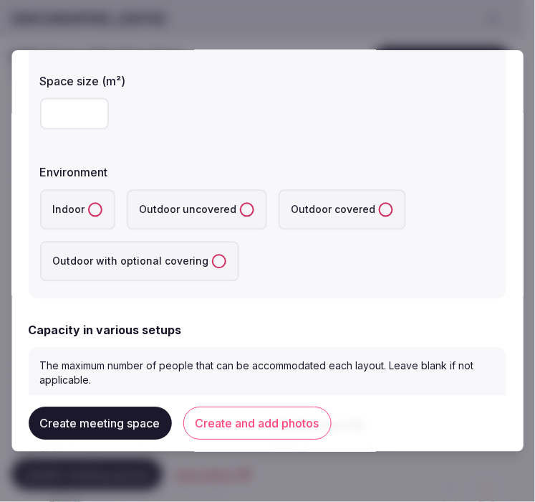
scroll to position [318, 0]
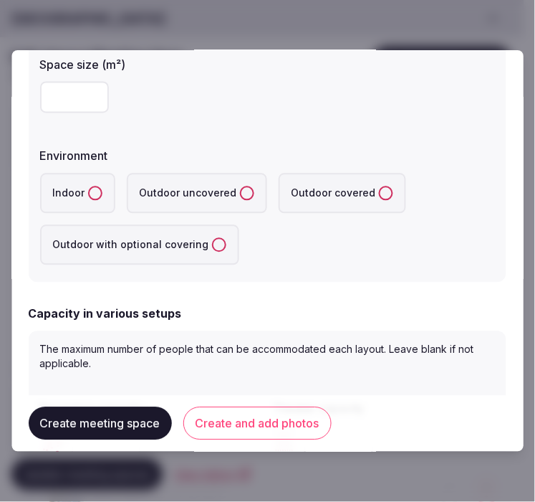
click at [52, 97] on input "number" at bounding box center [74, 98] width 69 height 32
type input "***"
click at [94, 198] on label "Indoor" at bounding box center [77, 193] width 75 height 40
click at [94, 198] on button "Indoor" at bounding box center [95, 193] width 14 height 14
click at [337, 316] on div "Capacity in various setups" at bounding box center [268, 313] width 478 height 17
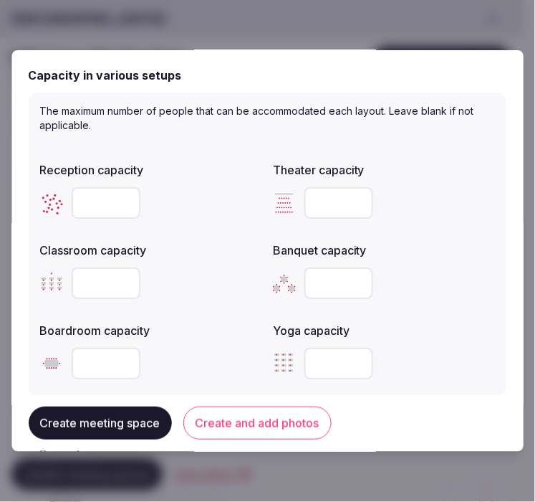
scroll to position [636, 0]
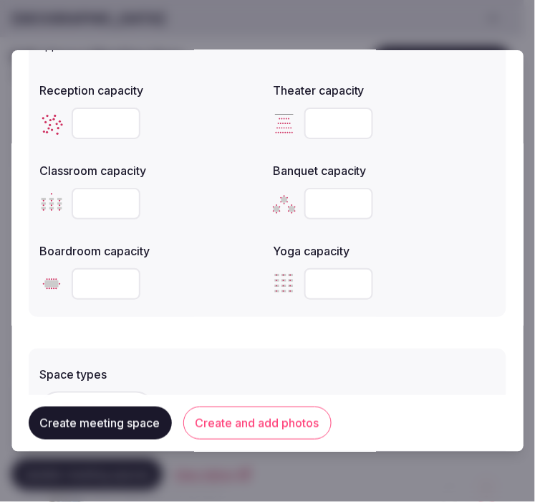
click at [110, 108] on input "number" at bounding box center [106, 123] width 69 height 32
type input "***"
type input "*"
click at [348, 118] on input "*" at bounding box center [339, 123] width 69 height 32
click at [320, 118] on input "*" at bounding box center [339, 123] width 69 height 32
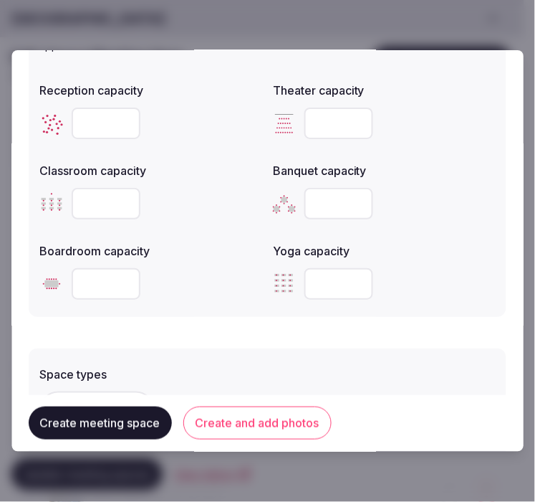
click at [320, 118] on input "*" at bounding box center [339, 123] width 69 height 32
type input "***"
drag, startPoint x: 105, startPoint y: 117, endPoint x: 58, endPoint y: 109, distance: 47.9
click at [58, 109] on div "***" at bounding box center [151, 123] width 222 height 32
click at [82, 118] on input "***" at bounding box center [106, 123] width 69 height 32
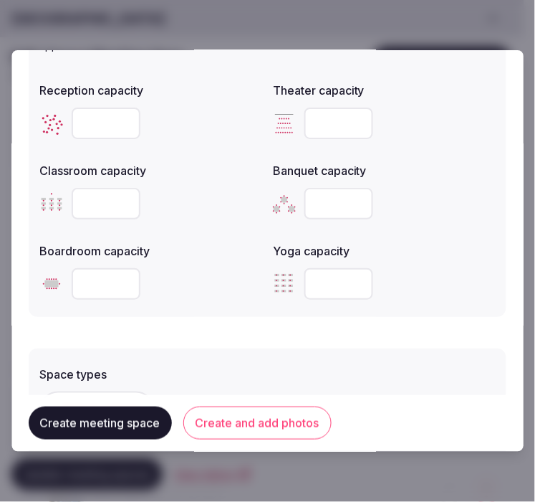
click at [82, 118] on input "***" at bounding box center [106, 123] width 69 height 32
type input "***"
click at [93, 203] on input "number" at bounding box center [106, 204] width 69 height 32
type input "***"
click at [316, 195] on input "number" at bounding box center [339, 204] width 69 height 32
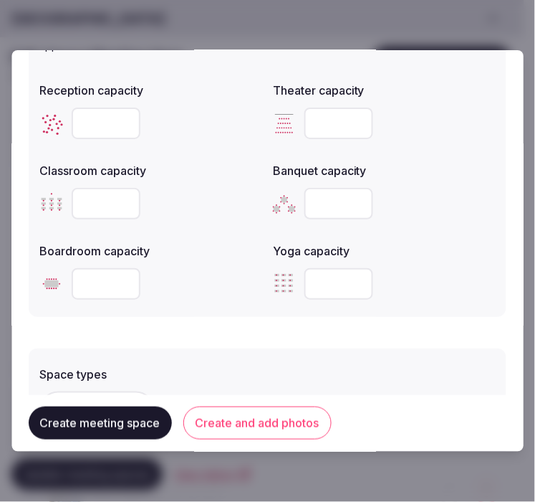
click at [316, 195] on input "number" at bounding box center [339, 204] width 69 height 32
type input "***"
click at [108, 289] on input "number" at bounding box center [106, 284] width 69 height 32
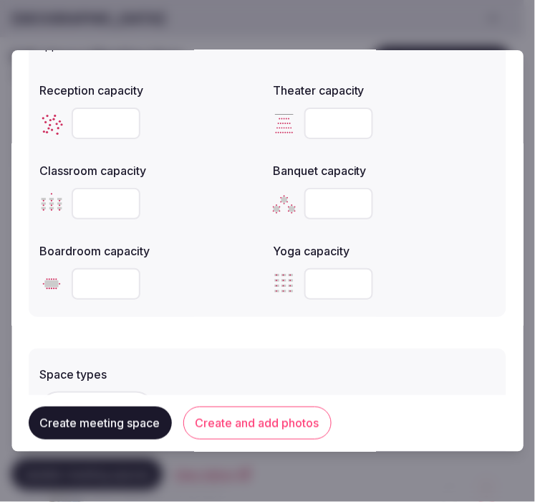
type input "**"
drag, startPoint x: 166, startPoint y: 310, endPoint x: 175, endPoint y: 312, distance: 9.6
click at [168, 311] on div "The maximum number of people that can be accommodated each layout. Leave blank …" at bounding box center [268, 165] width 478 height 304
click at [220, 320] on form "**********" at bounding box center [268, 52] width 478 height 1242
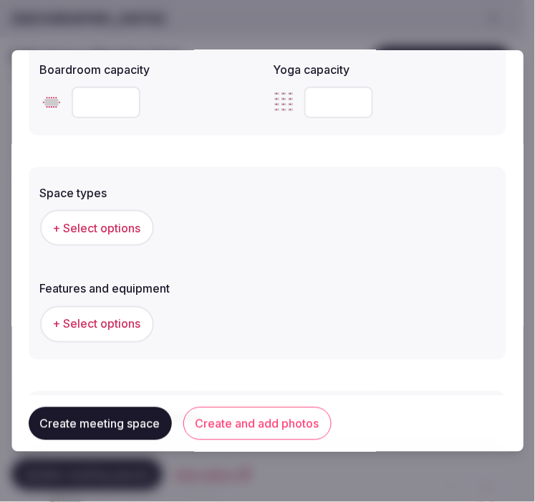
scroll to position [796, 0]
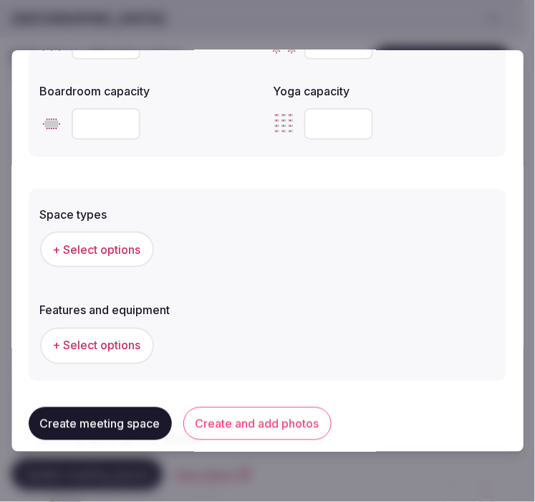
click at [117, 234] on button "+ Select options" at bounding box center [97, 249] width 114 height 36
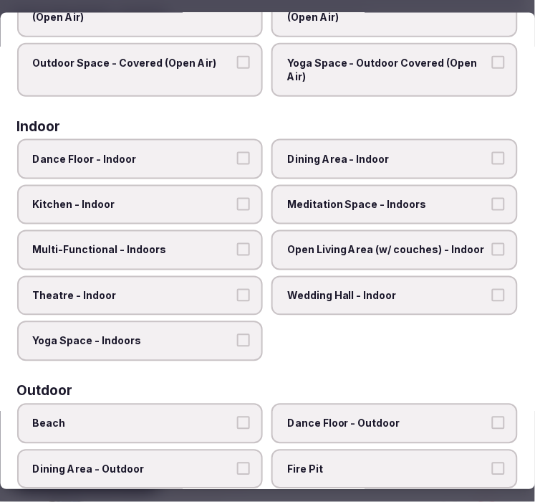
scroll to position [159, 0]
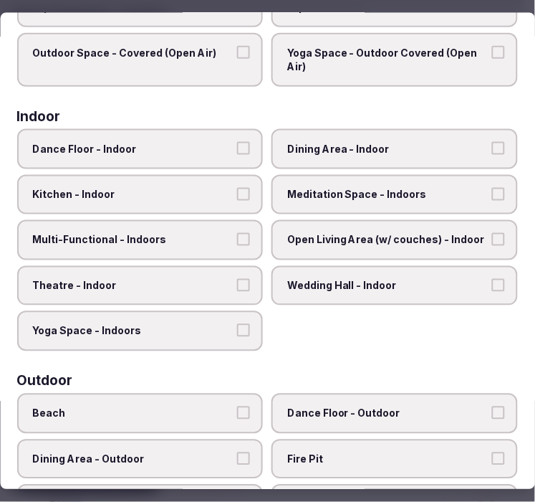
click at [396, 148] on span "Dining Area - Indoor" at bounding box center [388, 148] width 201 height 14
click at [492, 148] on button "Dining Area - Indoor" at bounding box center [498, 147] width 13 height 13
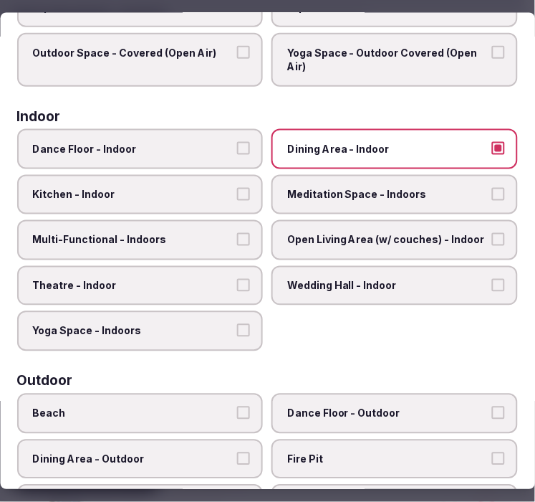
click at [210, 233] on span "Multi-Functional - Indoors" at bounding box center [133, 240] width 201 height 14
click at [238, 233] on button "Multi-Functional - Indoors" at bounding box center [244, 239] width 13 height 13
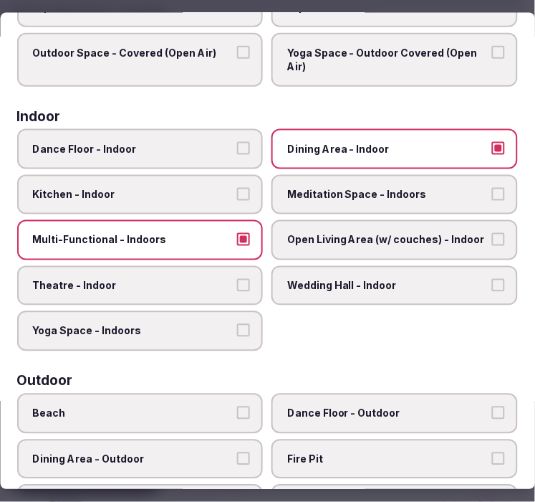
click at [221, 269] on label "Theatre - Indoor" at bounding box center [140, 285] width 246 height 40
click at [238, 278] on button "Theatre - Indoor" at bounding box center [244, 284] width 13 height 13
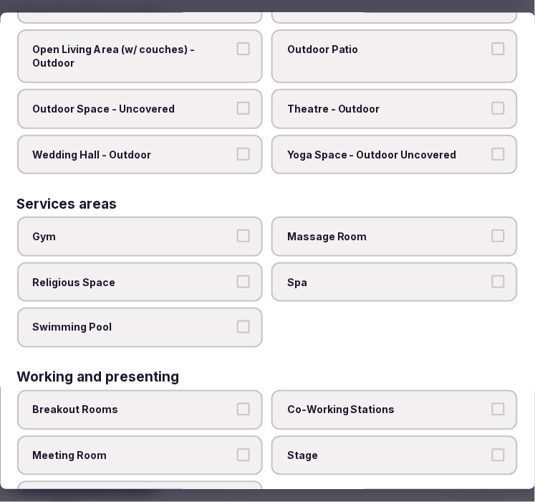
scroll to position [727, 0]
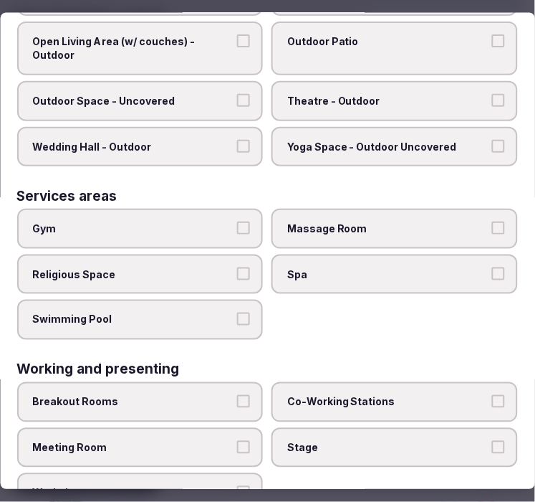
click at [347, 221] on span "Massage Room" at bounding box center [388, 228] width 201 height 14
click at [492, 221] on button "Massage Room" at bounding box center [498, 227] width 13 height 13
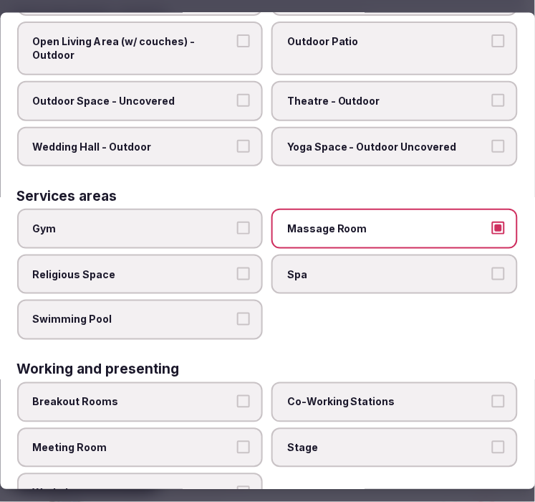
click at [355, 208] on label "Massage Room" at bounding box center [395, 228] width 246 height 40
click at [492, 221] on button "Massage Room" at bounding box center [498, 227] width 13 height 13
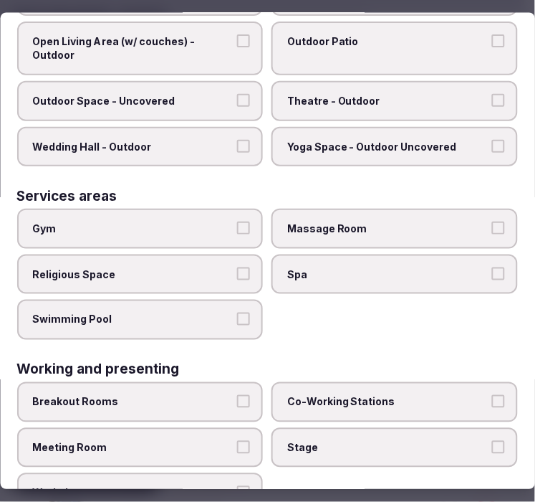
click at [219, 440] on span "Meeting Room" at bounding box center [133, 447] width 201 height 14
click at [238, 440] on button "Meeting Room" at bounding box center [244, 446] width 13 height 13
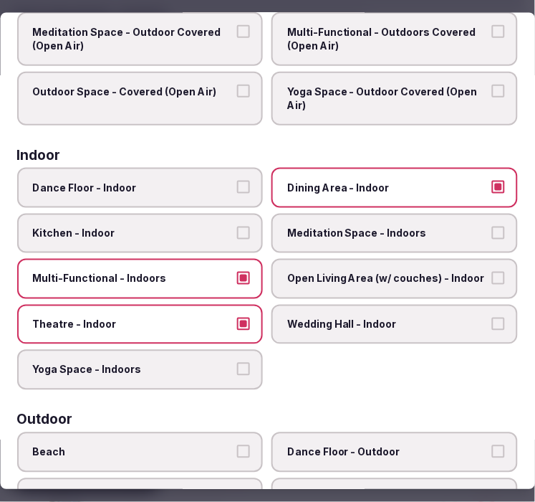
scroll to position [11, 0]
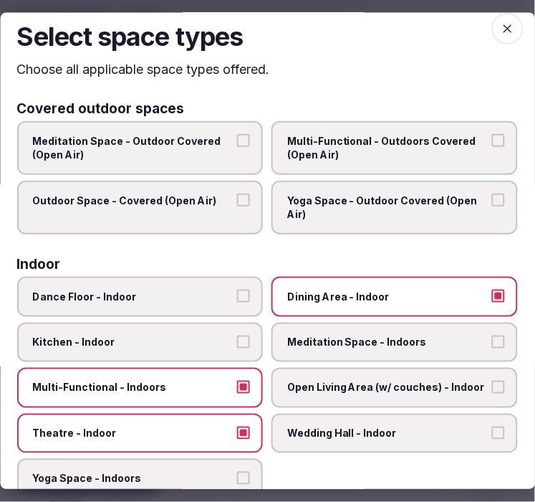
click at [492, 33] on span "button" at bounding box center [508, 30] width 32 height 32
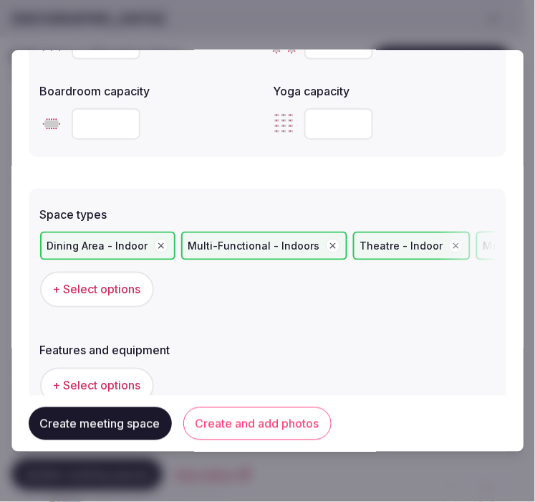
click at [111, 383] on span "+ Select options" at bounding box center [97, 386] width 88 height 16
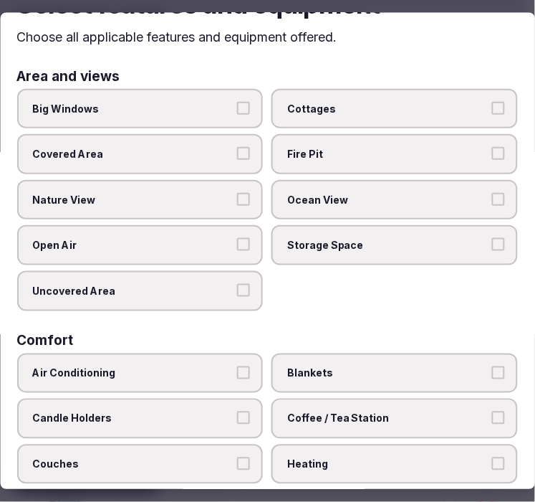
scroll to position [80, 0]
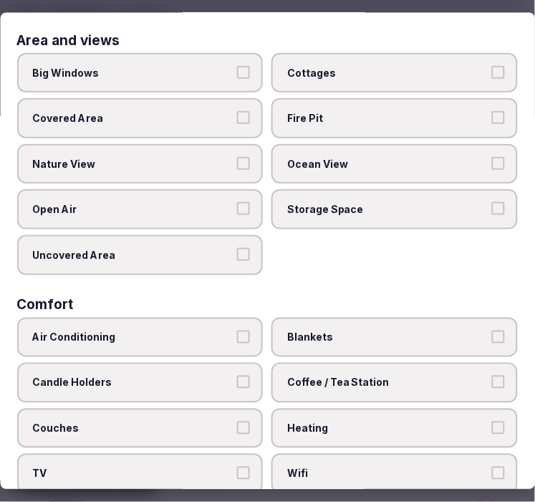
click at [248, 67] on label "Big Windows" at bounding box center [140, 72] width 246 height 40
click at [248, 67] on button "Big Windows" at bounding box center [244, 71] width 13 height 13
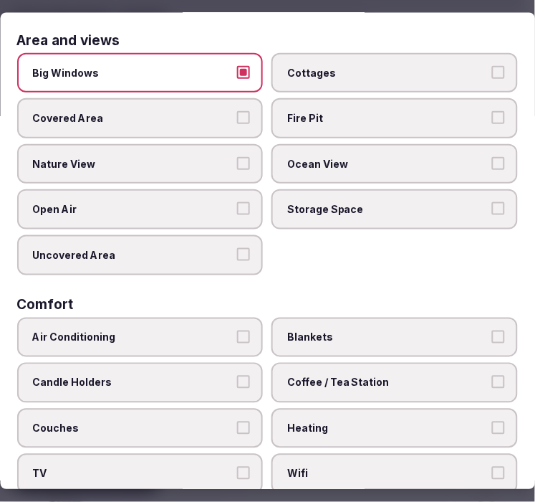
click at [256, 156] on label "Nature View" at bounding box center [140, 163] width 246 height 40
click at [251, 156] on button "Nature View" at bounding box center [244, 162] width 13 height 13
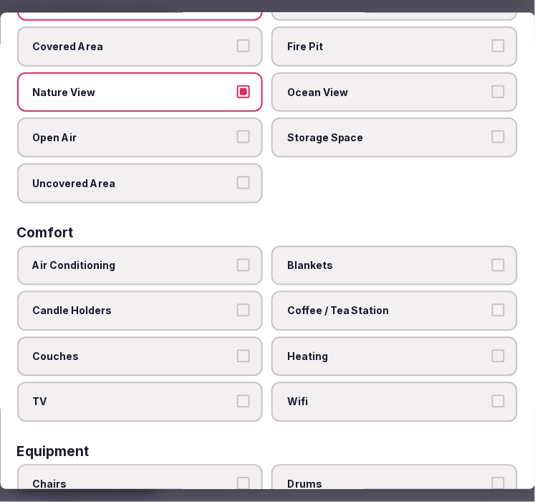
scroll to position [239, 0]
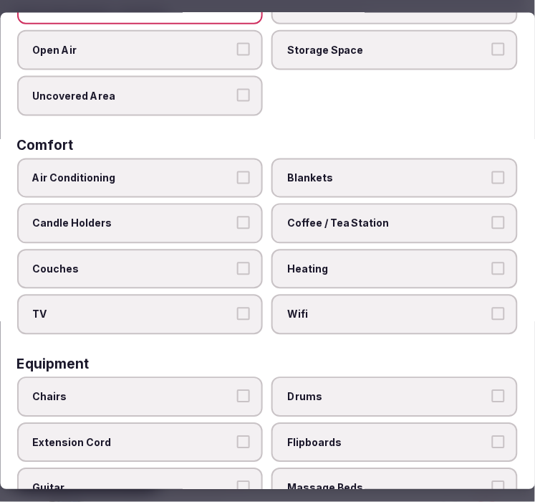
click at [217, 171] on span "Air Conditioning" at bounding box center [133, 178] width 201 height 14
click at [238, 171] on button "Air Conditioning" at bounding box center [244, 177] width 13 height 13
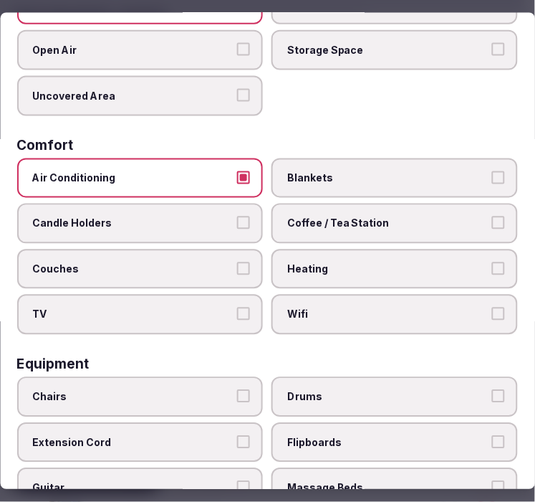
click at [350, 307] on span "Wifi" at bounding box center [388, 314] width 201 height 14
click at [492, 307] on button "Wifi" at bounding box center [498, 313] width 13 height 13
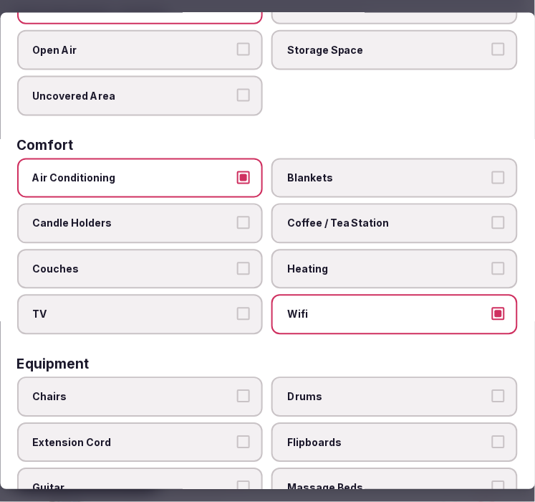
click at [366, 218] on span "Coffee / Tea Station" at bounding box center [388, 223] width 201 height 14
click at [492, 218] on button "Coffee / Tea Station" at bounding box center [498, 222] width 13 height 13
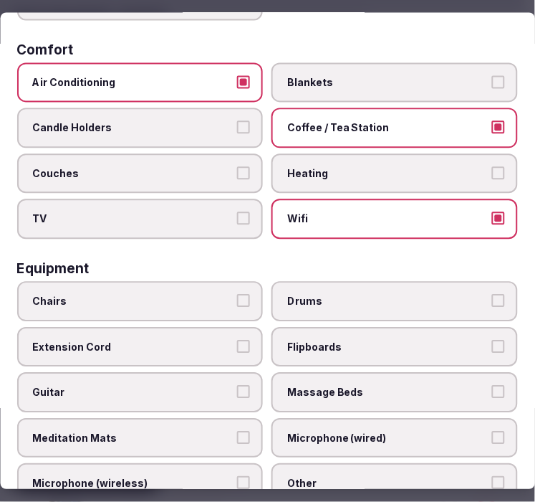
scroll to position [477, 0]
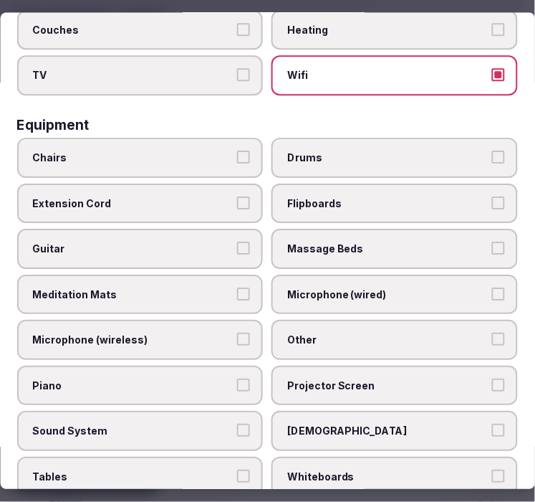
click at [209, 159] on label "Chairs" at bounding box center [140, 158] width 246 height 40
click at [238, 159] on button "Chairs" at bounding box center [244, 156] width 13 height 13
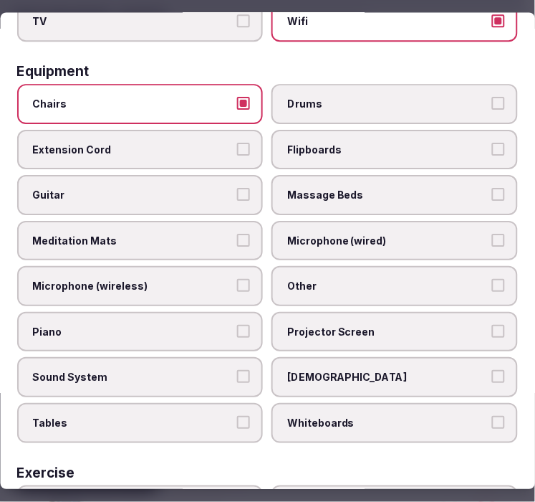
scroll to position [557, 0]
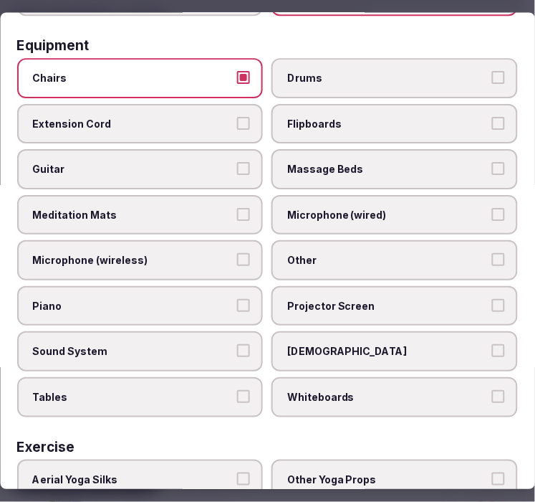
click at [352, 253] on label "Other" at bounding box center [395, 261] width 246 height 40
click at [492, 254] on button "Other" at bounding box center [498, 260] width 13 height 13
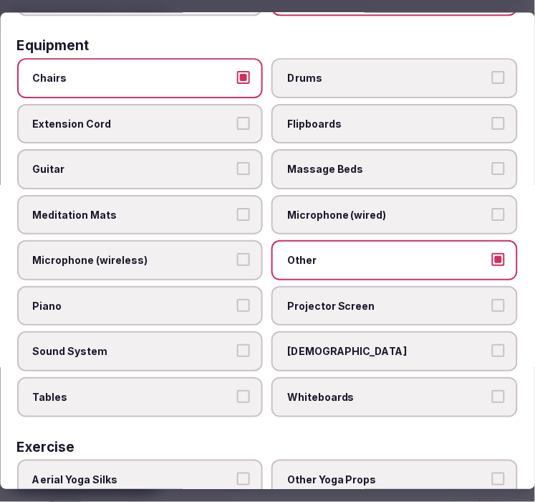
click at [363, 299] on span "Projector Screen" at bounding box center [388, 306] width 201 height 14
click at [492, 299] on button "Projector Screen" at bounding box center [498, 305] width 13 height 13
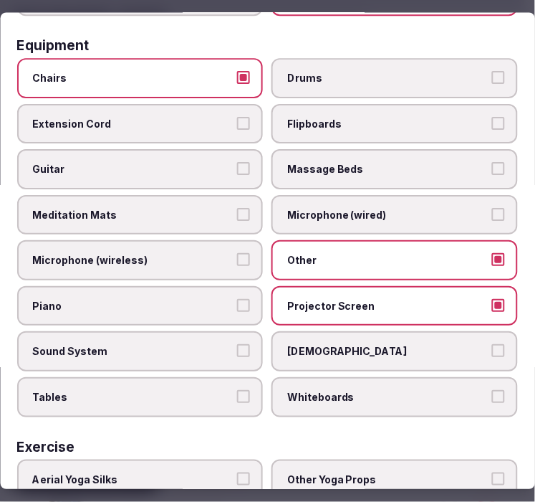
click at [398, 299] on span "Projector Screen" at bounding box center [388, 306] width 201 height 14
click at [492, 299] on button "Projector Screen" at bounding box center [498, 305] width 13 height 13
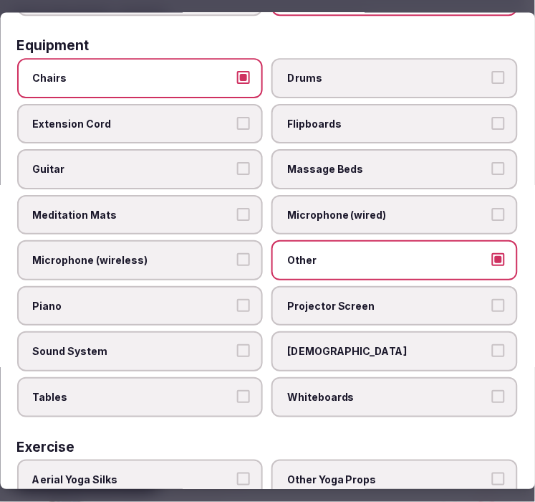
click at [231, 378] on label "Tables" at bounding box center [140, 398] width 246 height 40
click at [238, 390] on button "Tables" at bounding box center [244, 396] width 13 height 13
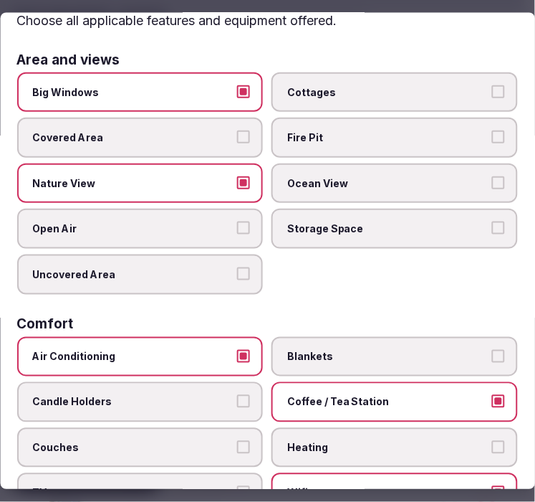
scroll to position [0, 0]
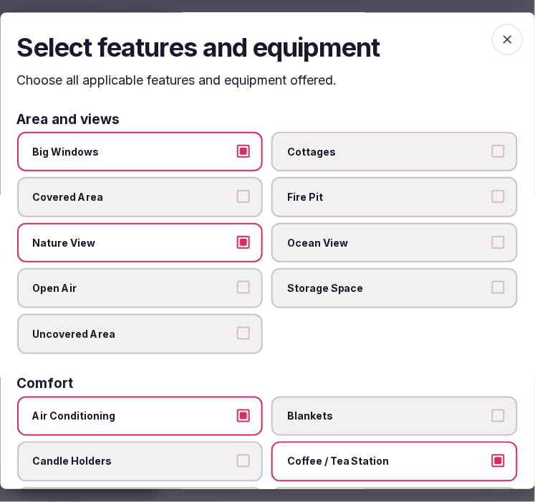
click at [501, 42] on icon "button" at bounding box center [508, 40] width 14 height 14
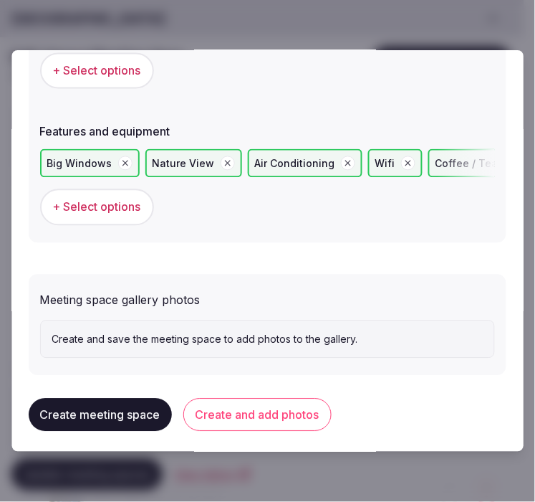
scroll to position [1015, 0]
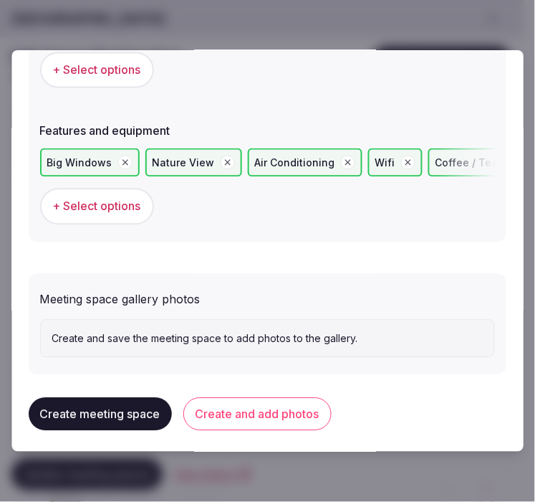
drag, startPoint x: 261, startPoint y: 406, endPoint x: 268, endPoint y: 409, distance: 7.7
click at [262, 406] on button "Create and add photos" at bounding box center [257, 414] width 148 height 33
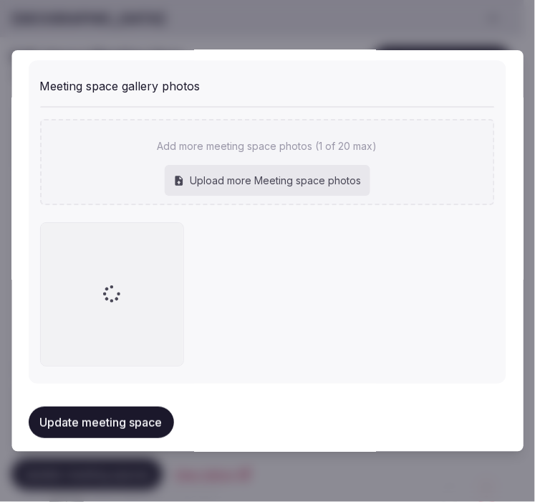
scroll to position [1232, 0]
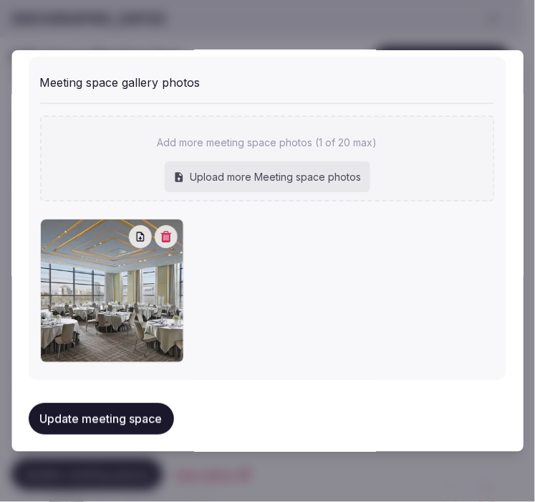
click at [83, 414] on button "Update meeting space" at bounding box center [101, 419] width 145 height 32
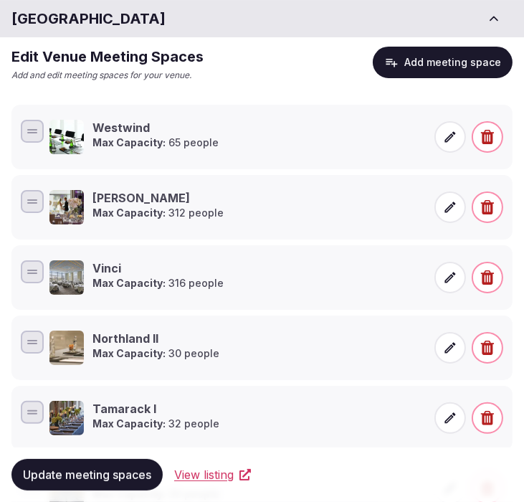
click at [467, 47] on button "Add meeting space" at bounding box center [443, 63] width 140 height 32
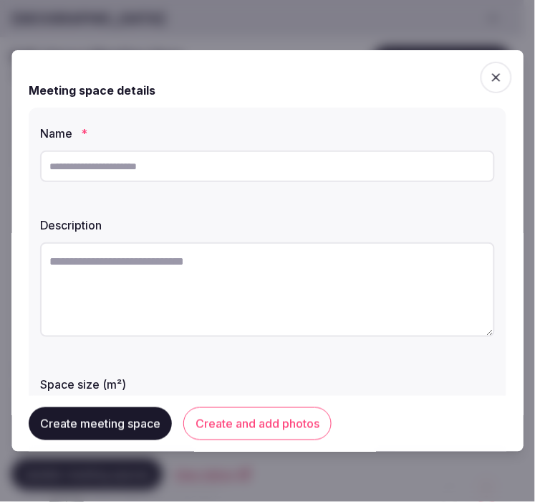
click at [373, 158] on input "text" at bounding box center [267, 166] width 455 height 32
paste input "**********"
type input "**********"
click at [398, 285] on textarea at bounding box center [267, 289] width 455 height 95
click at [411, 264] on textarea at bounding box center [267, 289] width 455 height 95
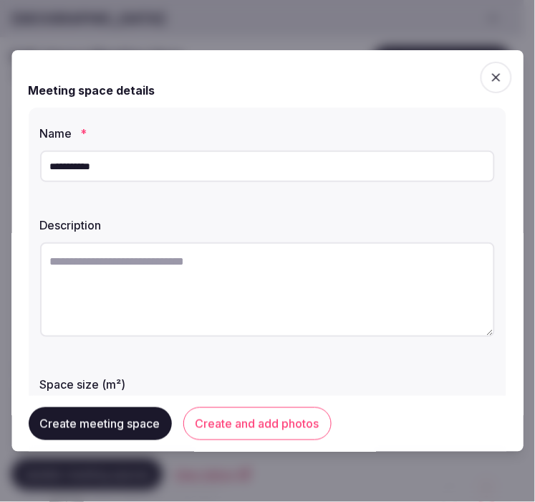
paste textarea "**********"
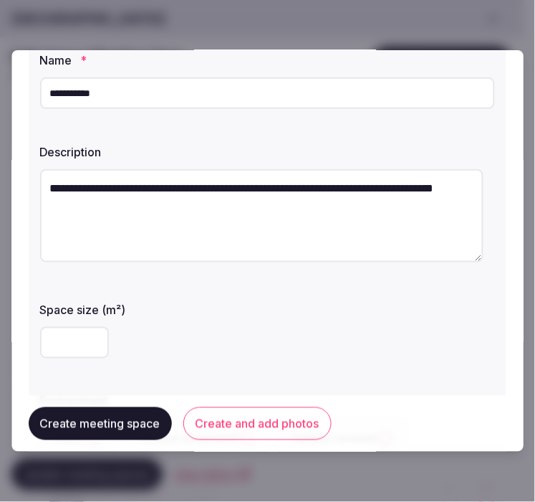
scroll to position [239, 0]
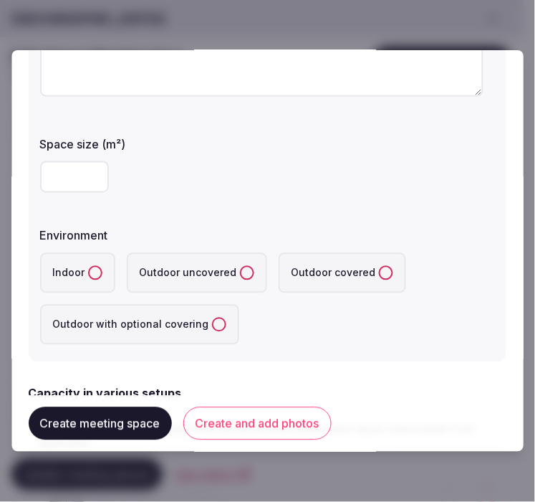
type textarea "**********"
click at [77, 183] on input "number" at bounding box center [74, 177] width 69 height 32
type input "***"
click at [94, 269] on button "Indoor" at bounding box center [95, 273] width 14 height 14
click at [242, 368] on form "**********" at bounding box center [268, 450] width 478 height 1242
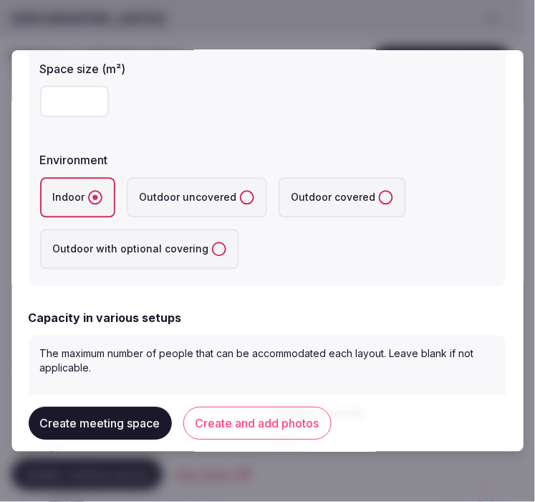
scroll to position [398, 0]
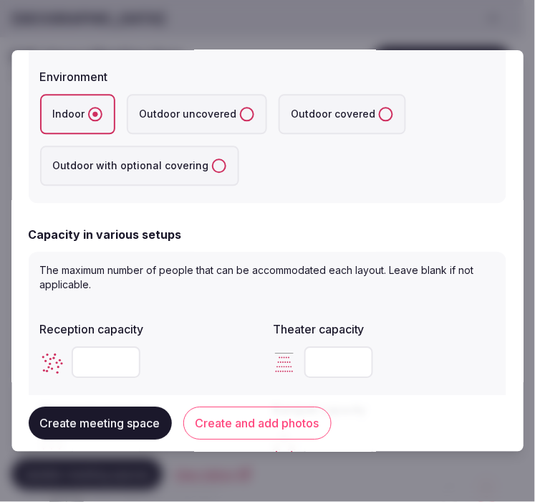
click at [122, 346] on input "number" at bounding box center [106, 362] width 69 height 32
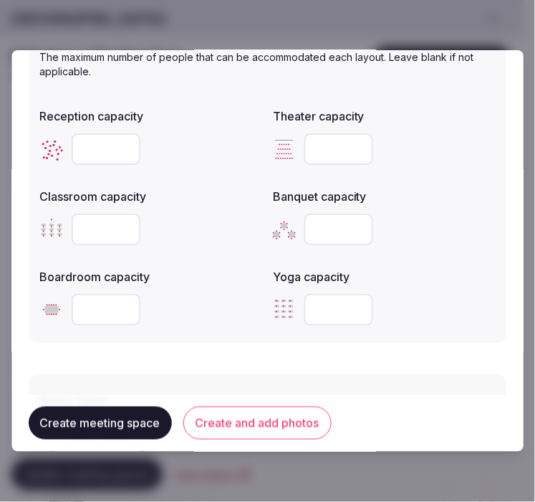
scroll to position [636, 0]
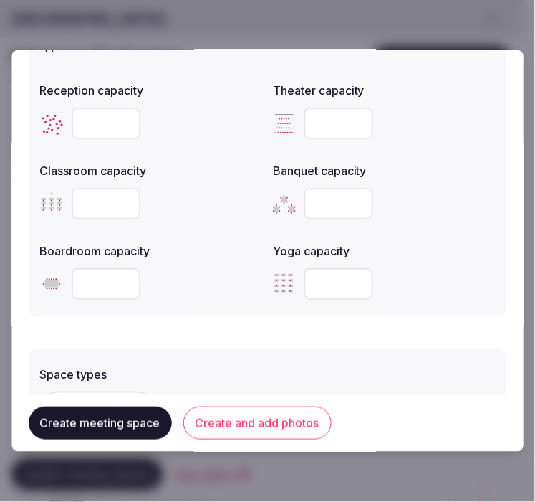
type input "**"
drag, startPoint x: 246, startPoint y: 326, endPoint x: 330, endPoint y: 330, distance: 83.2
click at [247, 326] on form "**********" at bounding box center [268, 52] width 478 height 1242
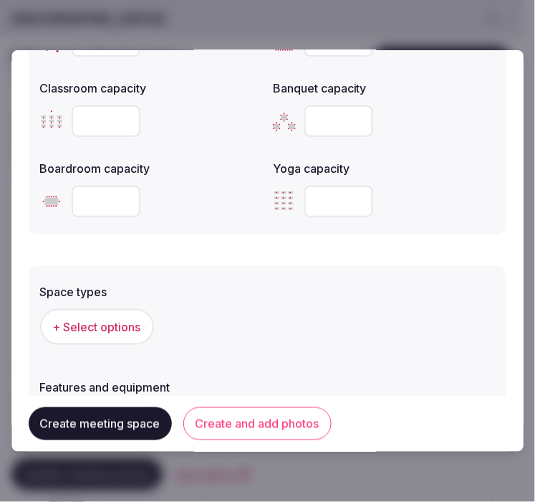
scroll to position [796, 0]
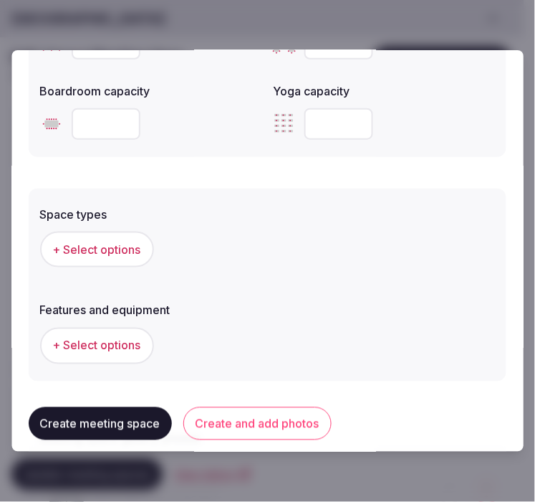
click at [118, 244] on span "+ Select options" at bounding box center [97, 249] width 88 height 16
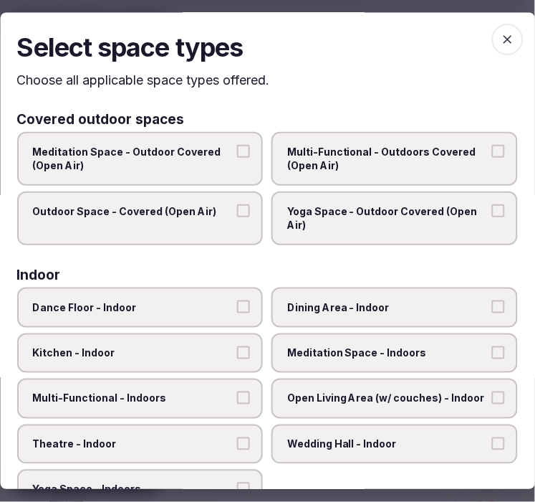
scroll to position [159, 0]
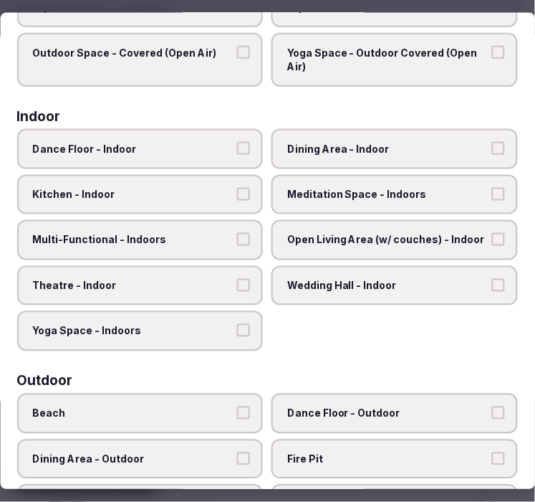
click at [249, 236] on label "Multi-Functional - Indoors" at bounding box center [140, 240] width 246 height 40
click at [249, 236] on button "Multi-Functional - Indoors" at bounding box center [244, 239] width 13 height 13
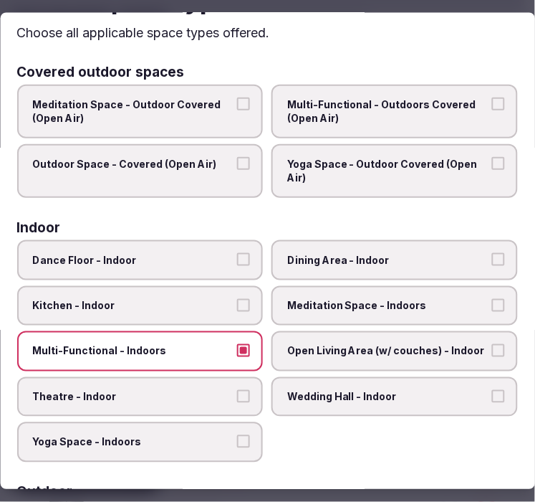
scroll to position [0, 0]
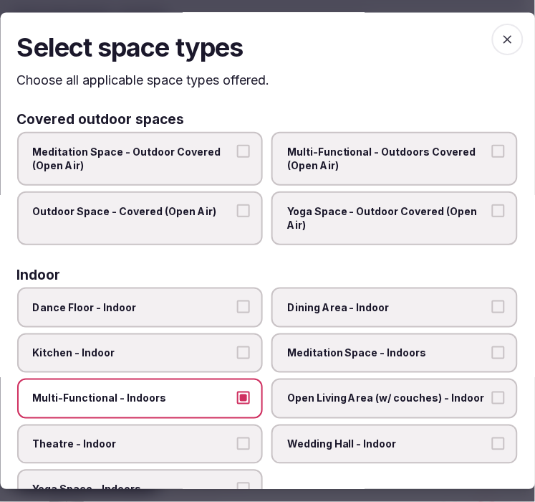
click at [492, 27] on span "button" at bounding box center [508, 40] width 32 height 32
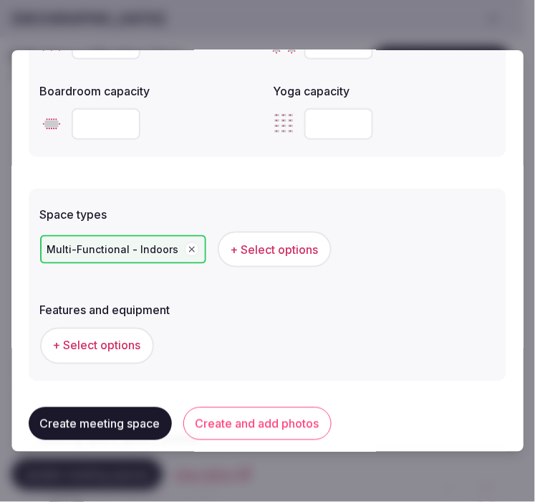
click at [125, 346] on span "+ Select options" at bounding box center [97, 345] width 88 height 16
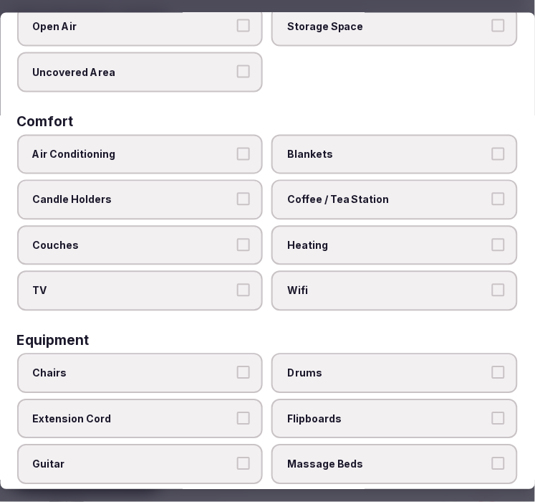
scroll to position [239, 0]
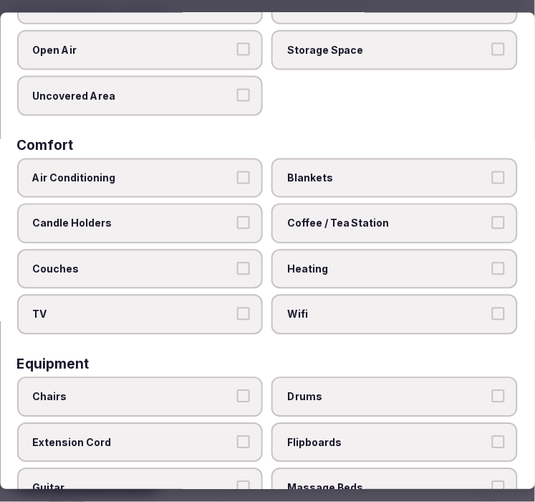
click at [228, 176] on label "Air Conditioning" at bounding box center [140, 178] width 246 height 40
click at [238, 176] on button "Air Conditioning" at bounding box center [244, 177] width 13 height 13
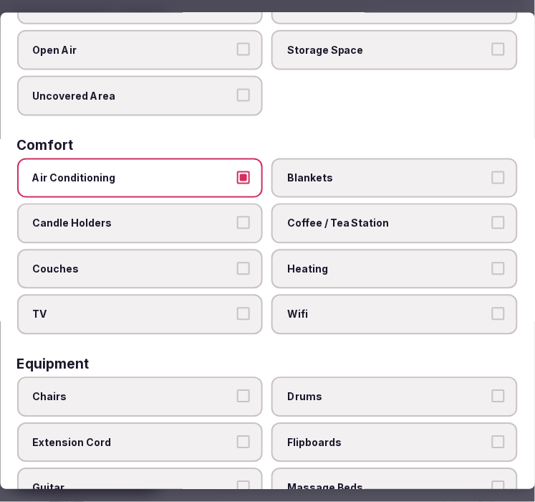
click at [309, 307] on span "Wifi" at bounding box center [388, 314] width 201 height 14
click at [492, 307] on button "Wifi" at bounding box center [498, 313] width 13 height 13
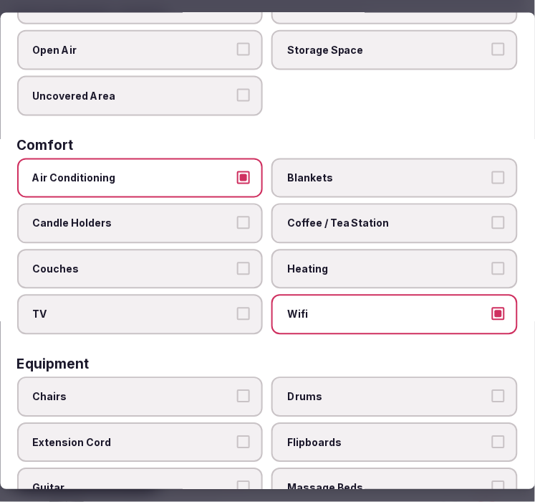
click at [424, 216] on span "Coffee / Tea Station" at bounding box center [388, 223] width 201 height 14
click at [492, 216] on button "Coffee / Tea Station" at bounding box center [498, 222] width 13 height 13
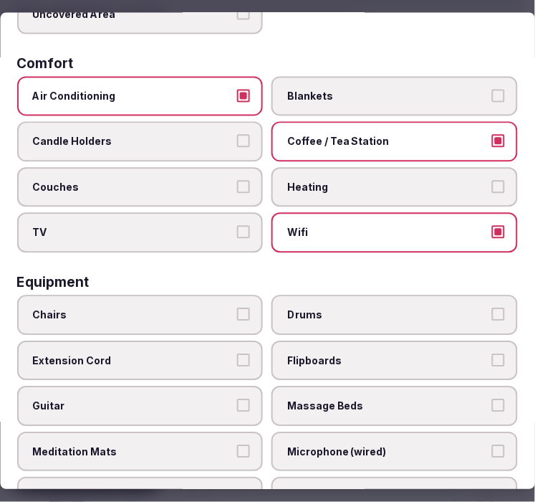
scroll to position [477, 0]
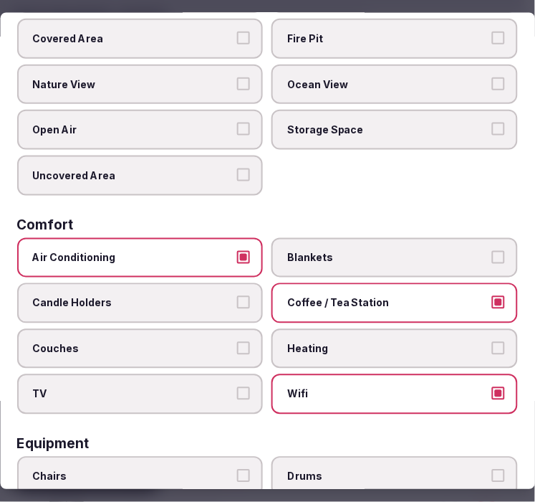
click at [342, 297] on span "Coffee / Tea Station" at bounding box center [388, 303] width 201 height 14
click at [492, 297] on button "Coffee / Tea Station" at bounding box center [498, 302] width 13 height 13
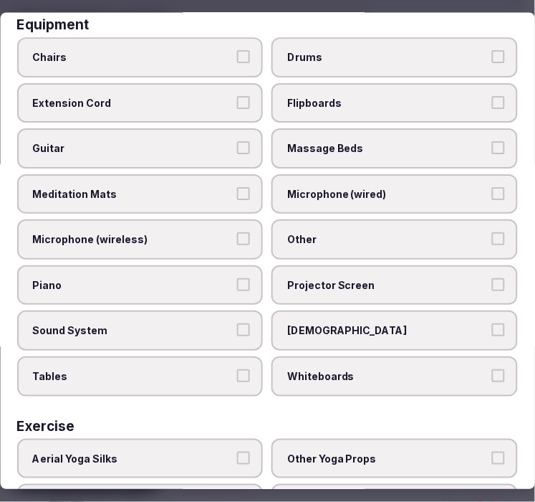
scroll to position [692, 0]
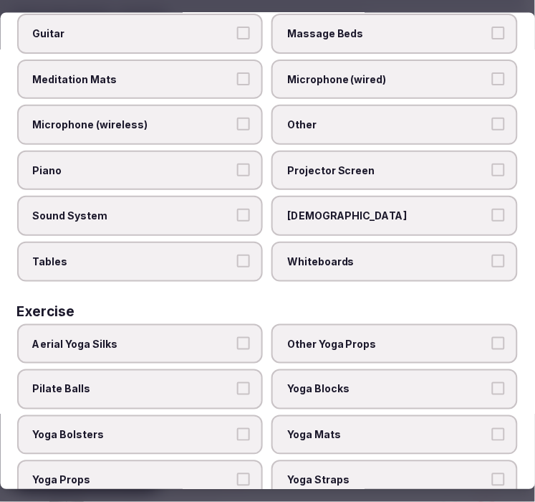
click at [239, 255] on button "Tables" at bounding box center [244, 261] width 13 height 13
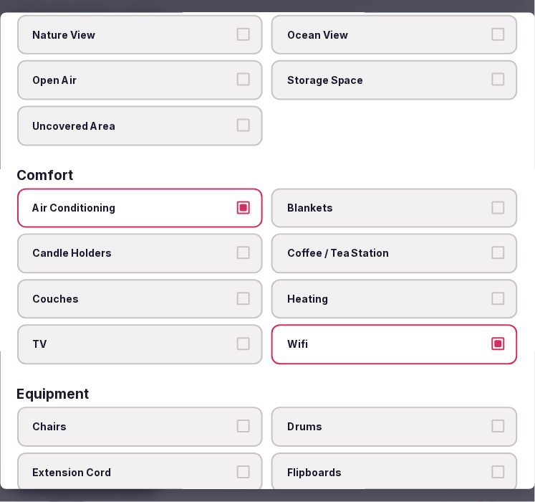
scroll to position [0, 0]
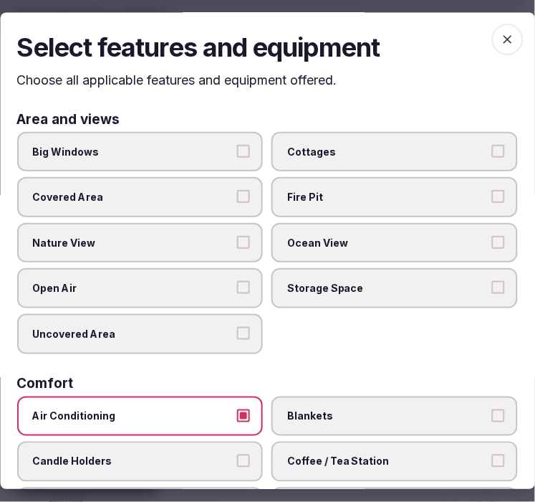
click at [228, 153] on label "Big Windows" at bounding box center [140, 152] width 246 height 40
click at [238, 153] on button "Big Windows" at bounding box center [244, 151] width 13 height 13
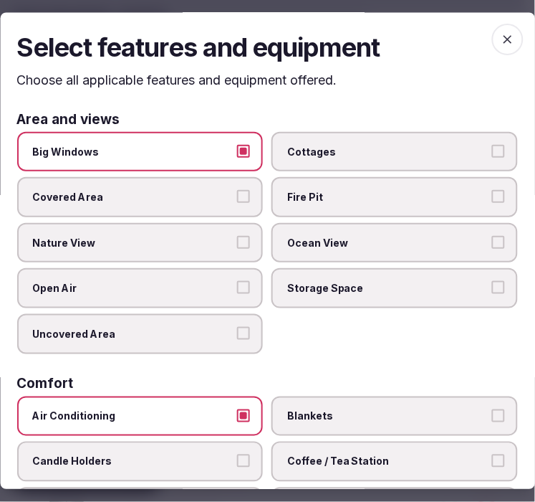
click at [504, 41] on icon "button" at bounding box center [508, 40] width 9 height 9
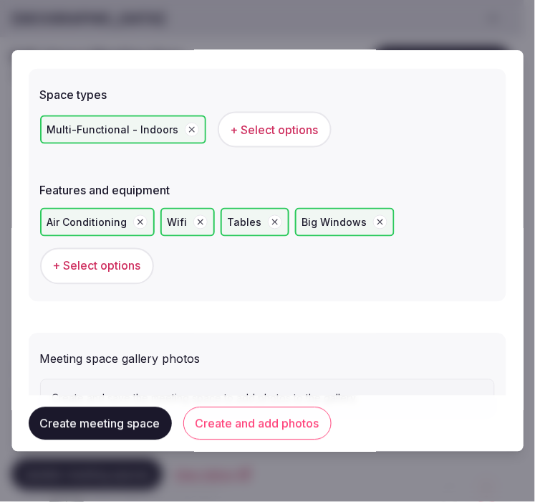
scroll to position [955, 0]
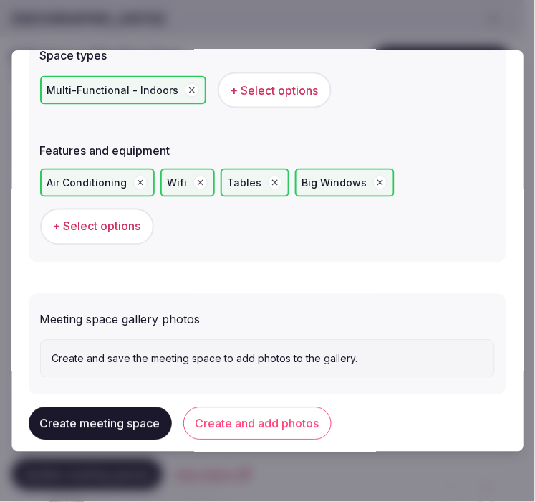
click at [247, 426] on button "Create and add photos" at bounding box center [257, 423] width 148 height 33
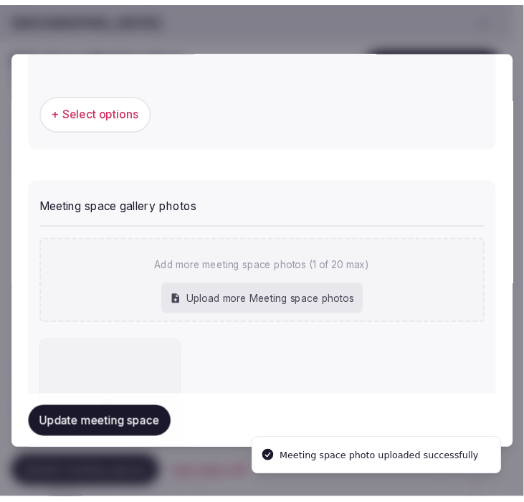
scroll to position [1108, 0]
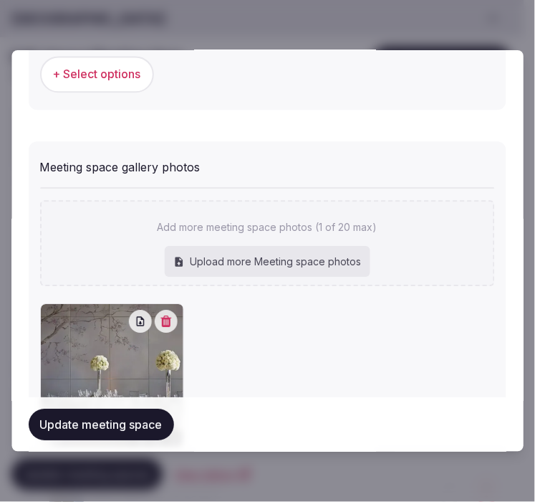
click at [109, 427] on button "Update meeting space" at bounding box center [101, 424] width 145 height 32
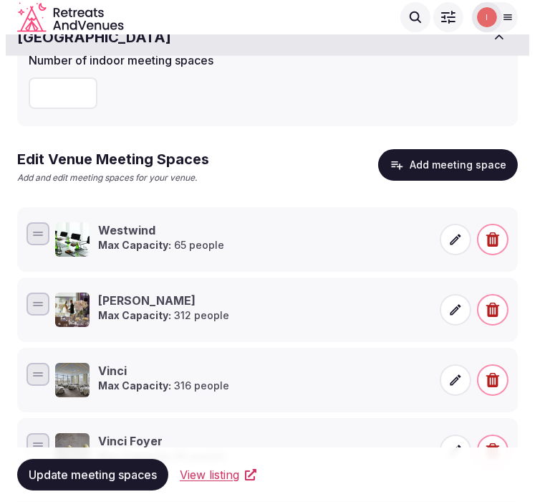
scroll to position [0, 0]
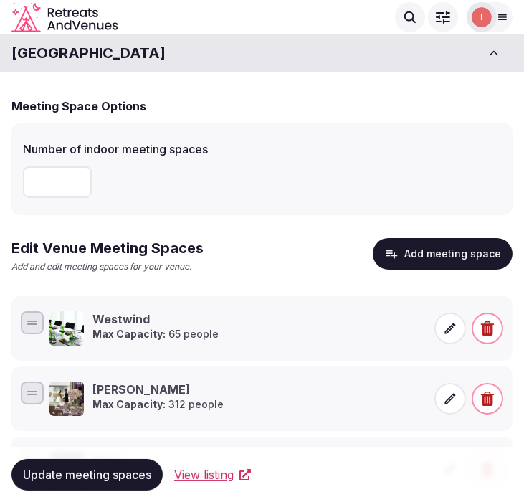
click at [434, 269] on div "Edit Venue Meeting Spaces Add and edit meeting spaces for your venue. Add meeti…" at bounding box center [261, 261] width 501 height 47
click at [438, 254] on button "Add meeting space" at bounding box center [443, 254] width 140 height 32
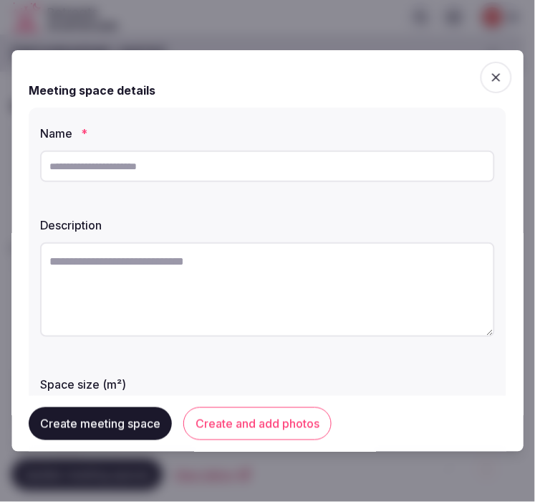
click at [191, 167] on input "text" at bounding box center [267, 166] width 455 height 32
paste input "**********"
click at [294, 176] on input "**********" at bounding box center [267, 166] width 455 height 32
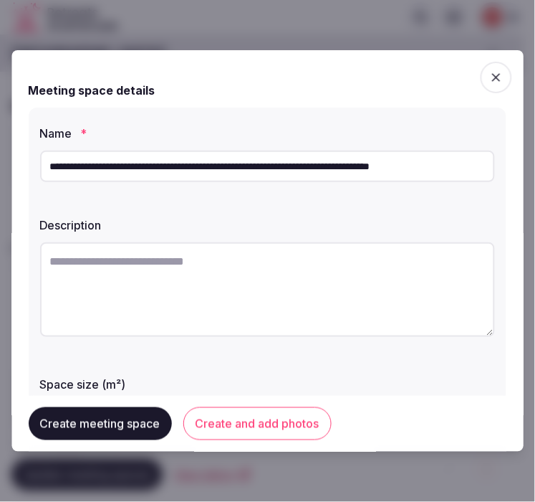
paste input "text"
type input "**********"
click at [282, 284] on textarea at bounding box center [267, 289] width 455 height 95
click at [301, 277] on textarea at bounding box center [267, 289] width 455 height 95
paste textarea "**********"
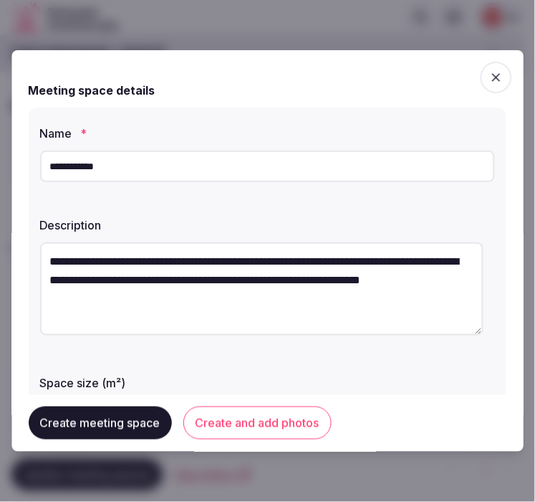
type textarea "**********"
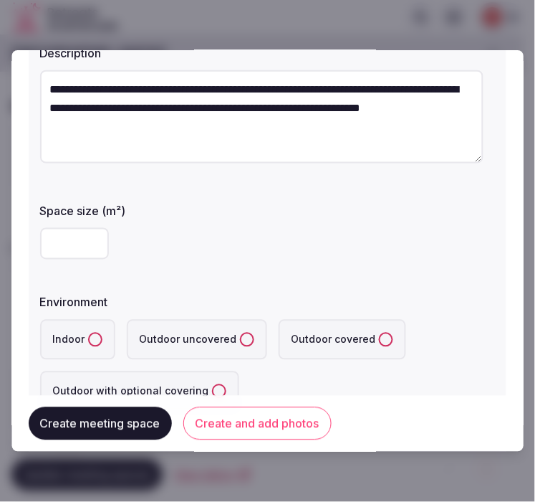
scroll to position [159, 0]
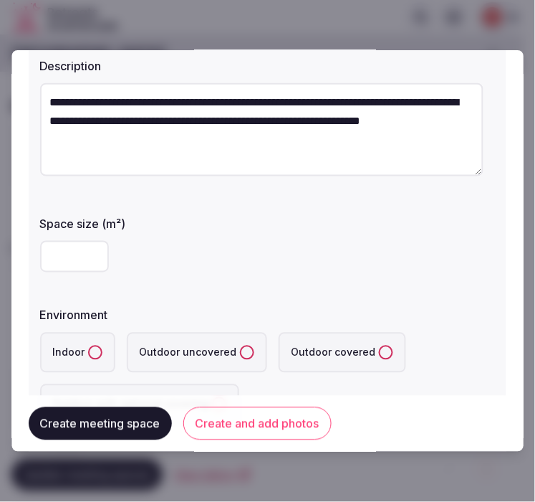
click at [63, 249] on input "number" at bounding box center [74, 257] width 69 height 32
type input "**"
drag, startPoint x: 91, startPoint y: 348, endPoint x: 173, endPoint y: 313, distance: 89.6
click at [90, 350] on button "Indoor" at bounding box center [95, 352] width 14 height 14
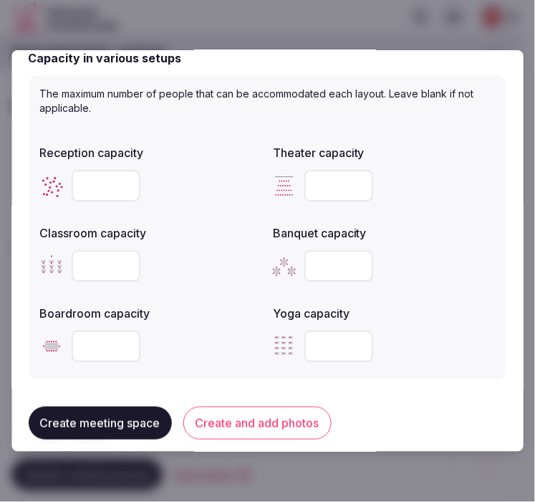
scroll to position [557, 0]
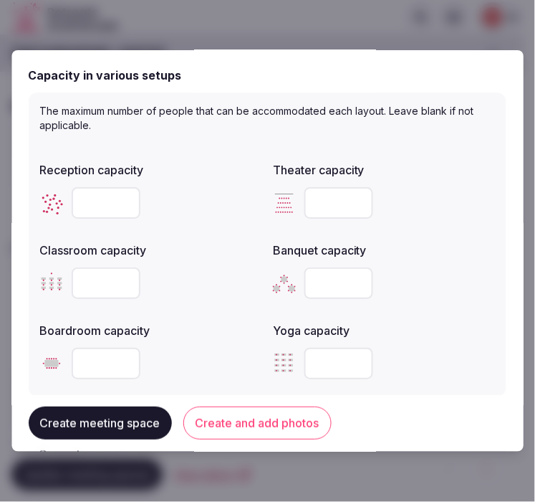
click at [72, 194] on input "number" at bounding box center [106, 203] width 69 height 32
type input "**"
click at [334, 201] on input "number" at bounding box center [339, 203] width 69 height 32
click at [335, 191] on input "number" at bounding box center [339, 203] width 69 height 32
type input "**"
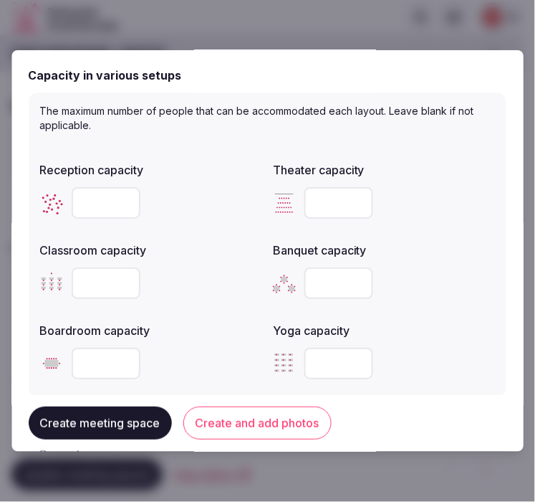
click at [93, 289] on input "number" at bounding box center [106, 283] width 69 height 32
click at [98, 287] on input "number" at bounding box center [106, 283] width 69 height 32
type input "**"
click at [335, 279] on input "number" at bounding box center [339, 283] width 69 height 32
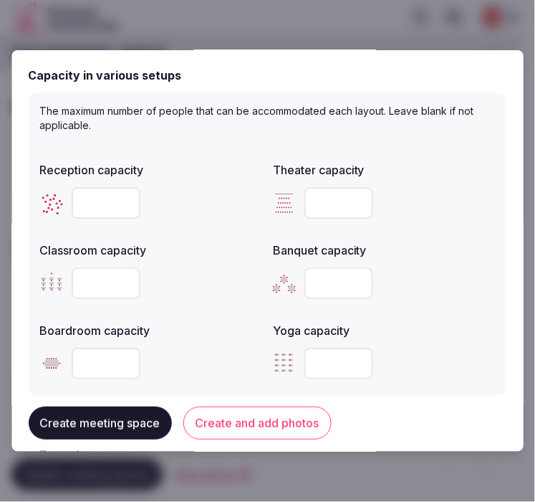
type input "**"
click at [112, 360] on input "number" at bounding box center [106, 363] width 69 height 32
click at [100, 360] on input "number" at bounding box center [106, 363] width 69 height 32
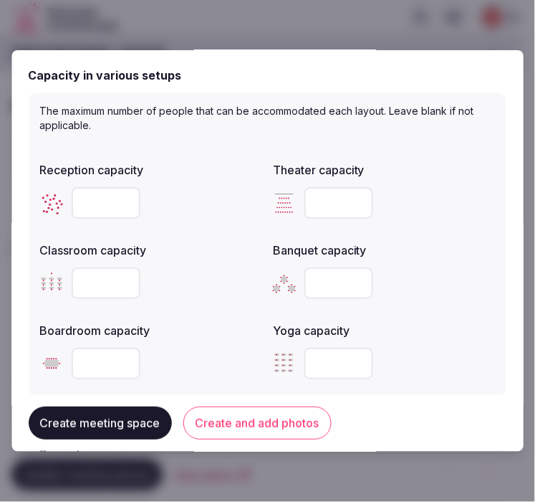
type input "**"
click at [211, 327] on label "Boardroom capacity" at bounding box center [151, 330] width 222 height 11
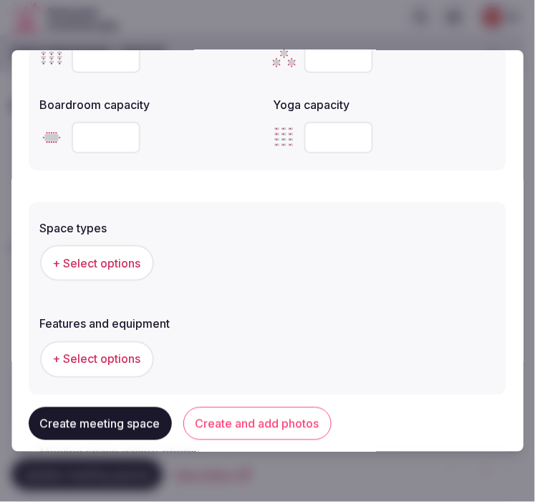
scroll to position [796, 0]
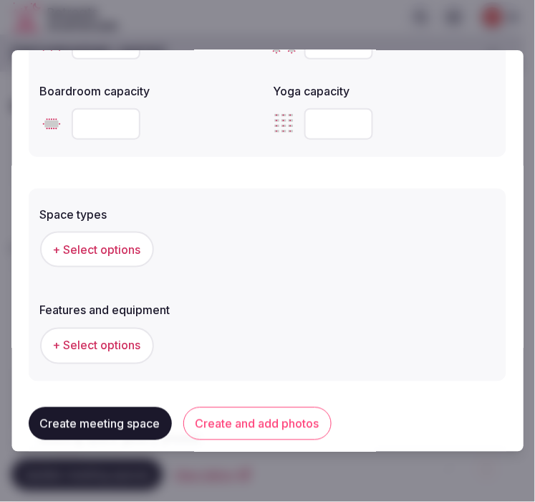
click at [103, 249] on span "+ Select options" at bounding box center [97, 249] width 88 height 16
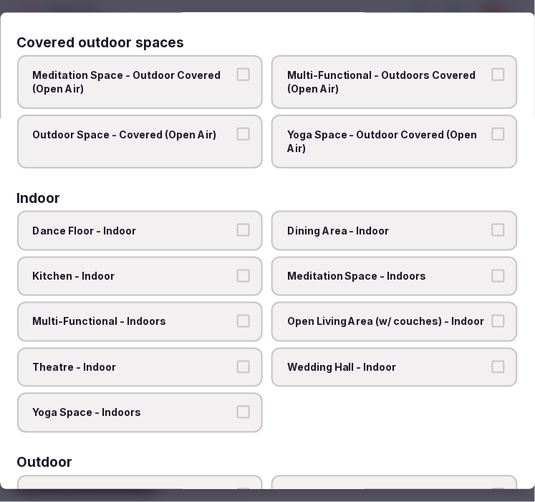
scroll to position [159, 0]
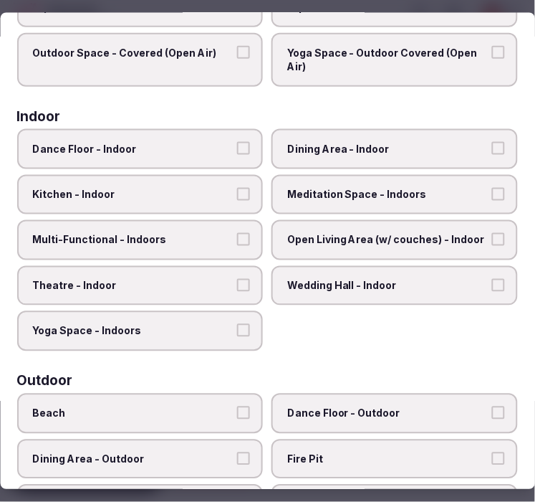
click at [373, 154] on label "Dining Area - Indoor" at bounding box center [395, 148] width 246 height 40
click at [492, 154] on button "Dining Area - Indoor" at bounding box center [498, 147] width 13 height 13
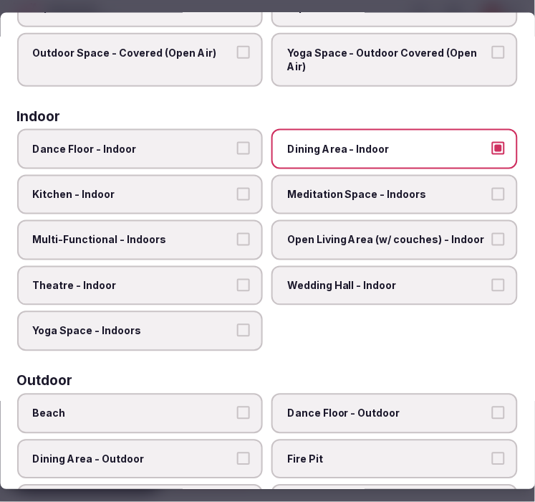
click at [228, 229] on label "Multi-Functional - Indoors" at bounding box center [140, 240] width 246 height 40
click at [238, 233] on button "Multi-Functional - Indoors" at bounding box center [244, 239] width 13 height 13
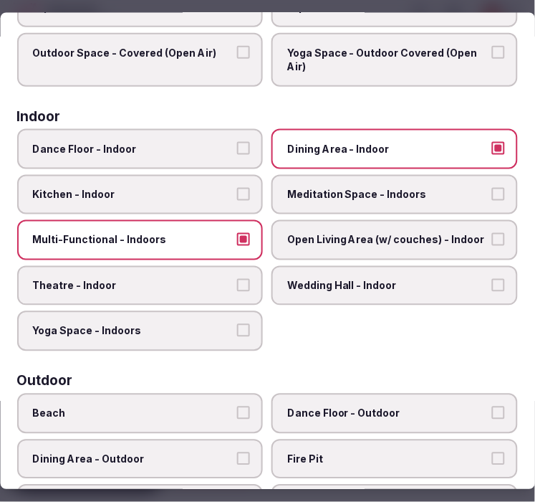
click at [220, 278] on span "Theatre - Indoor" at bounding box center [133, 285] width 201 height 14
click at [238, 278] on button "Theatre - Indoor" at bounding box center [244, 284] width 13 height 13
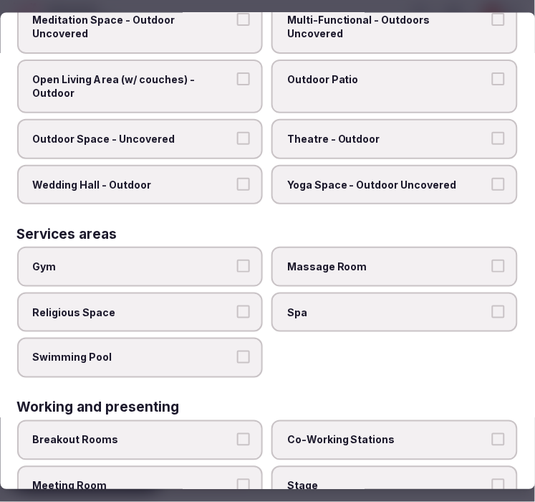
scroll to position [727, 0]
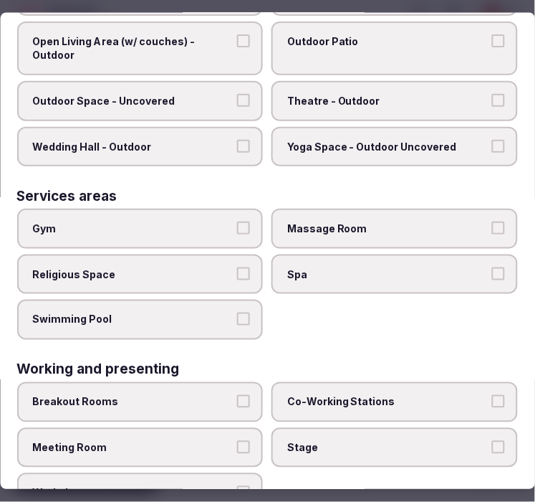
click at [241, 440] on button "Meeting Room" at bounding box center [244, 446] width 13 height 13
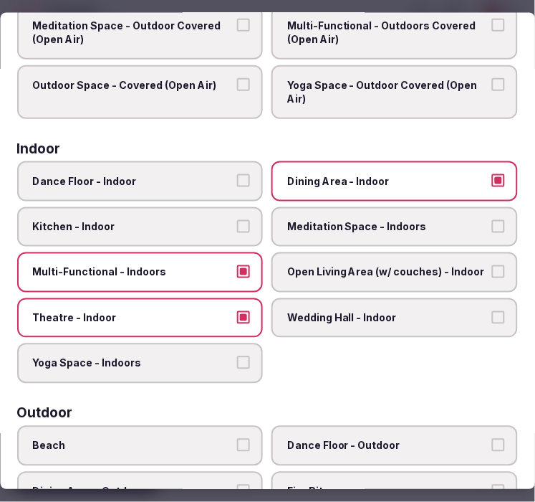
scroll to position [11, 0]
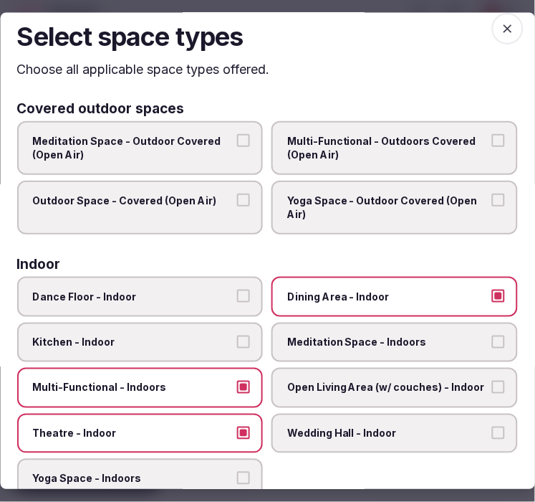
click at [501, 24] on icon "button" at bounding box center [508, 29] width 14 height 14
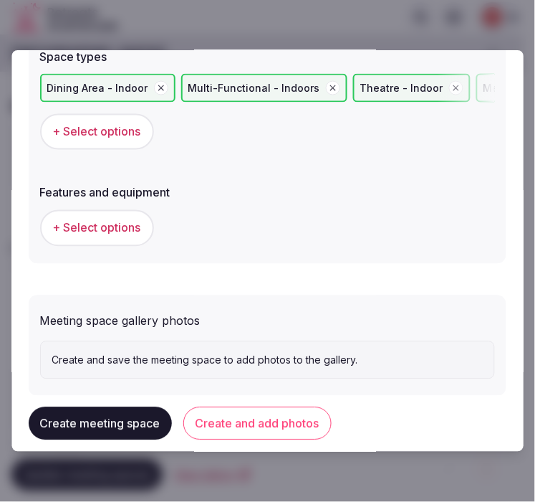
scroll to position [955, 0]
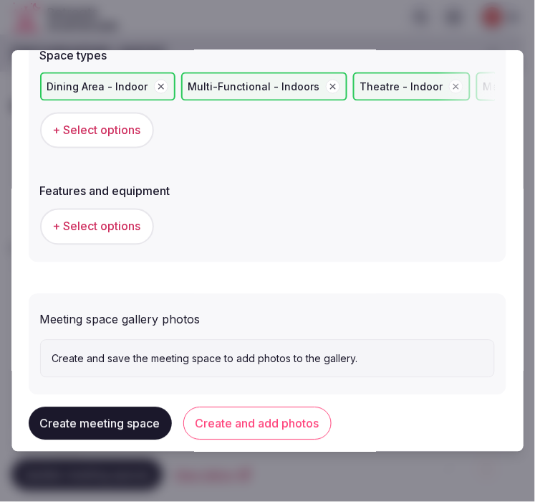
click at [119, 224] on span "+ Select options" at bounding box center [97, 227] width 88 height 16
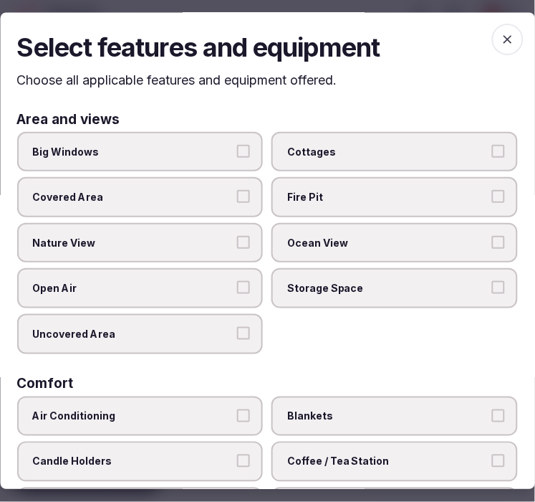
click at [252, 155] on label "Big Windows" at bounding box center [140, 152] width 246 height 40
click at [251, 155] on button "Big Windows" at bounding box center [244, 151] width 13 height 13
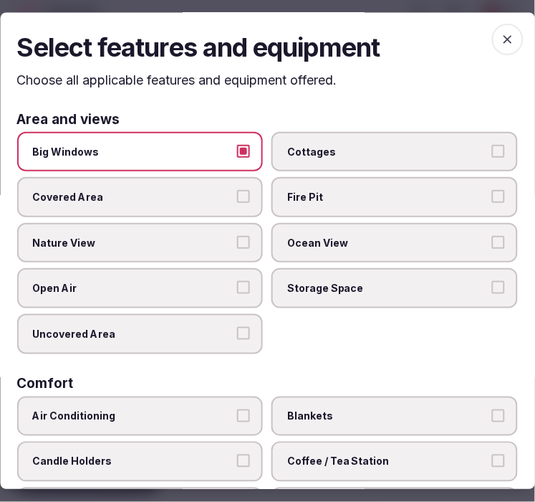
click at [252, 156] on label "Big Windows" at bounding box center [140, 152] width 246 height 40
click at [251, 156] on button "Big Windows" at bounding box center [244, 151] width 13 height 13
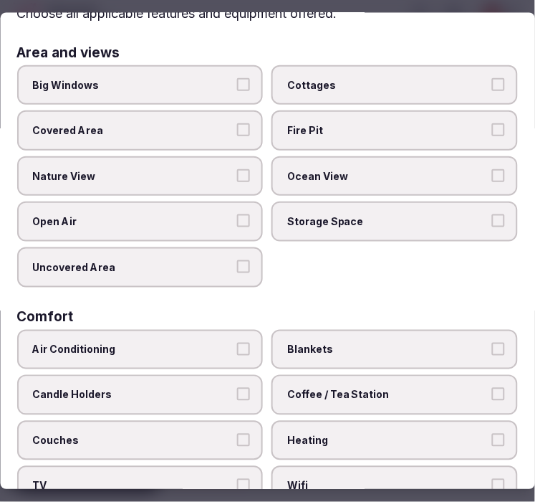
scroll to position [159, 0]
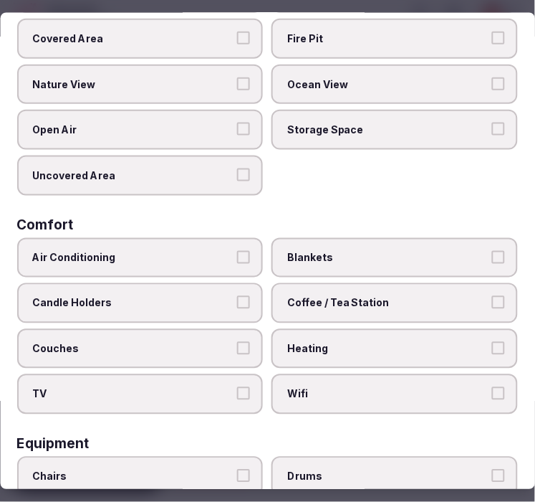
click at [241, 250] on button "Air Conditioning" at bounding box center [244, 256] width 13 height 13
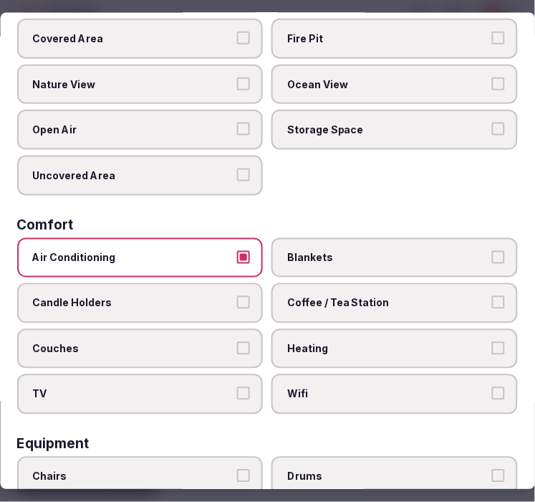
click at [349, 390] on label "Wifi" at bounding box center [395, 394] width 246 height 40
click at [492, 390] on button "Wifi" at bounding box center [498, 393] width 13 height 13
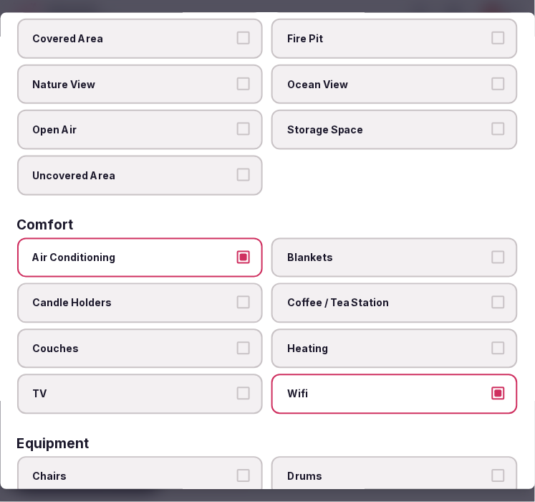
click at [378, 304] on label "Coffee / Tea Station" at bounding box center [395, 303] width 246 height 40
click at [492, 304] on button "Coffee / Tea Station" at bounding box center [498, 302] width 13 height 13
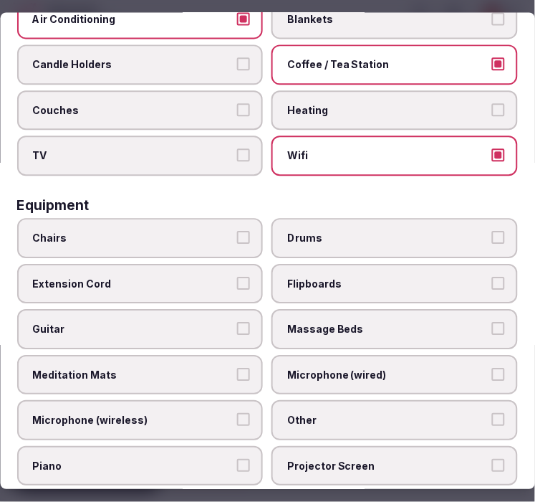
scroll to position [398, 0]
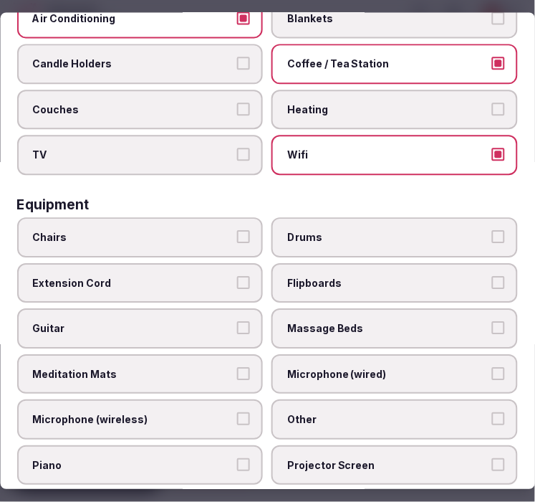
click at [186, 230] on span "Chairs" at bounding box center [133, 237] width 201 height 14
click at [238, 230] on button "Chairs" at bounding box center [244, 236] width 13 height 13
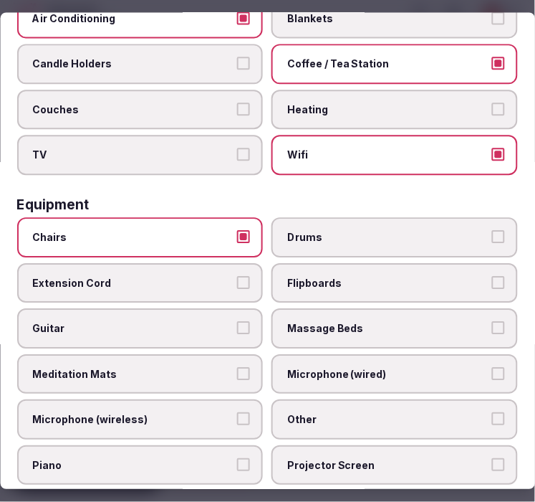
click at [354, 400] on label "Other" at bounding box center [395, 420] width 246 height 40
click at [492, 413] on button "Other" at bounding box center [498, 419] width 13 height 13
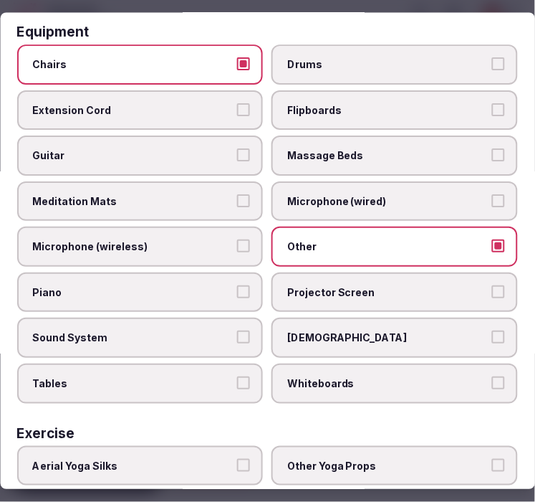
scroll to position [636, 0]
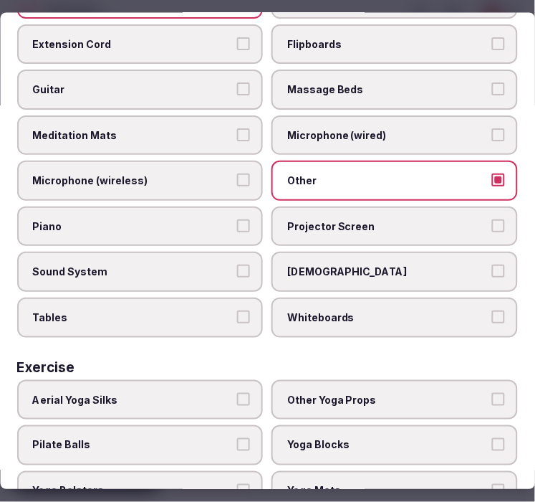
click at [226, 311] on span "Tables" at bounding box center [133, 318] width 201 height 14
click at [238, 311] on button "Tables" at bounding box center [244, 317] width 13 height 13
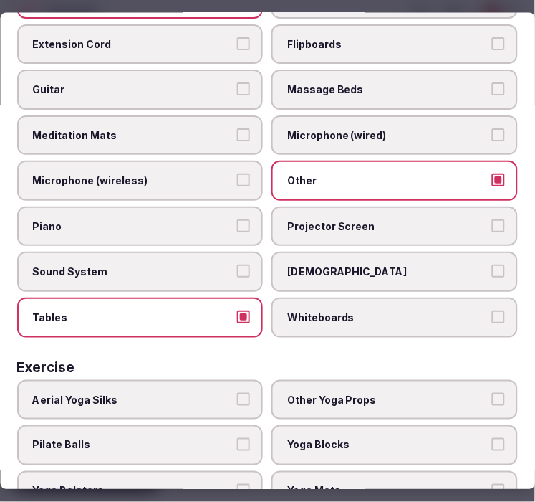
click at [239, 265] on button "Sound System" at bounding box center [244, 271] width 13 height 13
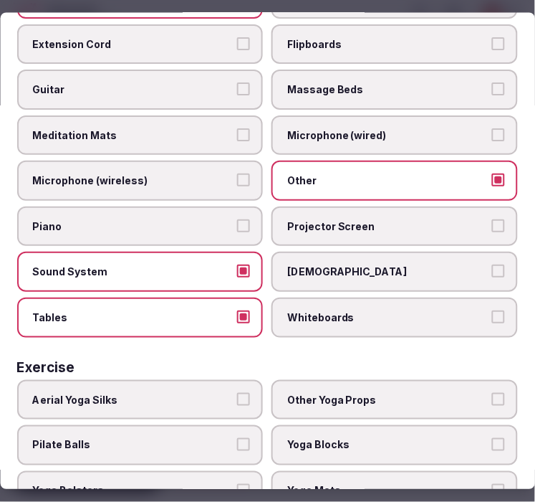
click at [301, 219] on span "Projector Screen" at bounding box center [388, 226] width 201 height 14
click at [492, 219] on button "Projector Screen" at bounding box center [498, 225] width 13 height 13
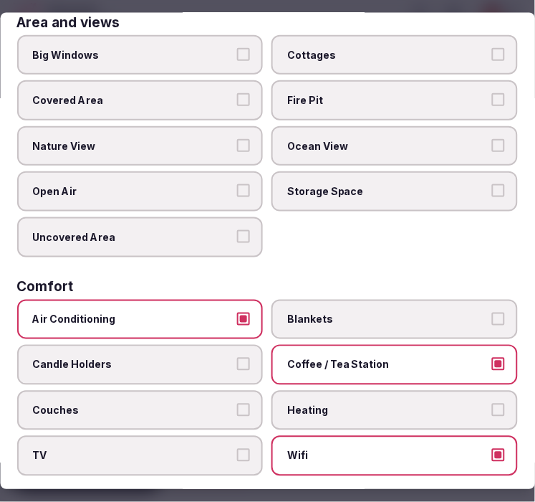
scroll to position [0, 0]
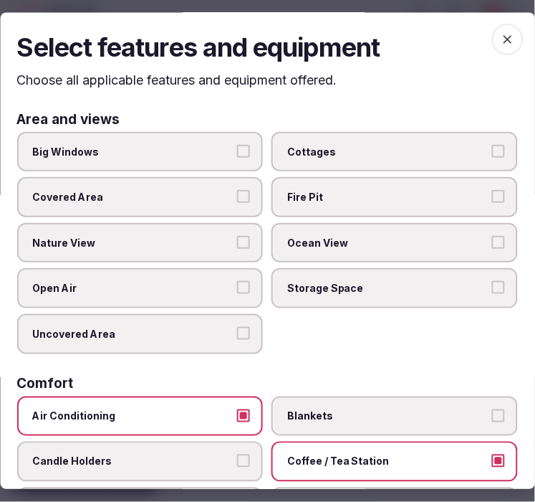
click at [501, 39] on icon "button" at bounding box center [508, 40] width 14 height 14
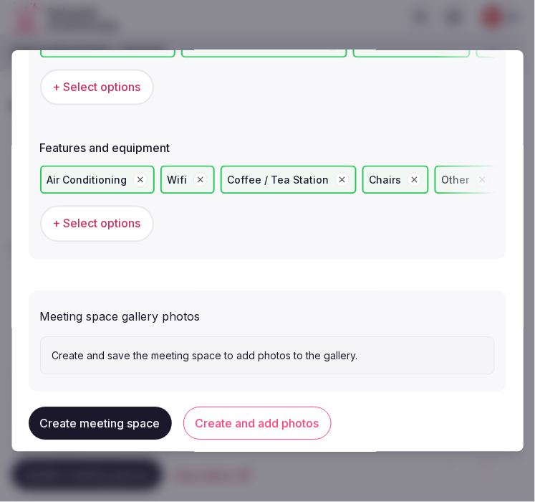
scroll to position [1015, 0]
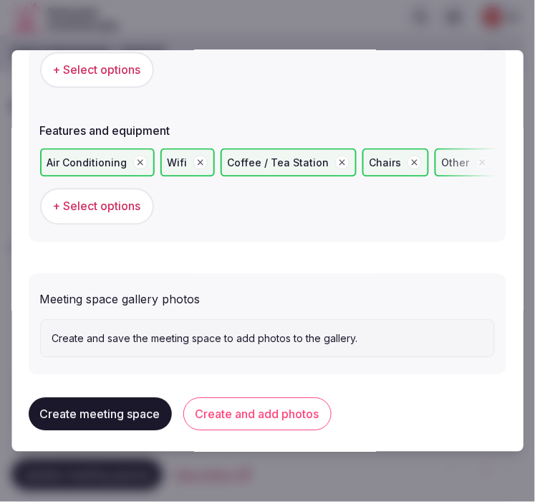
click at [275, 407] on button "Create and add photos" at bounding box center [257, 414] width 148 height 33
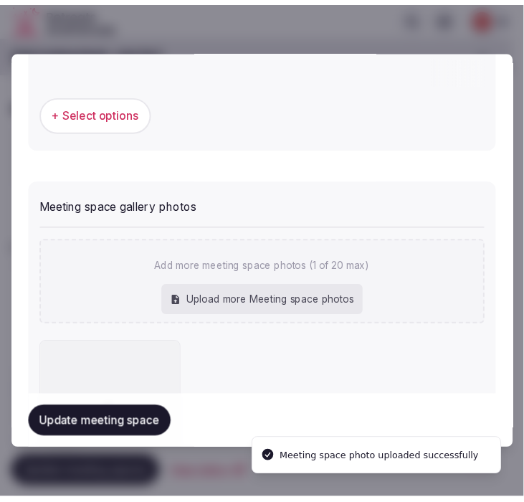
scroll to position [1147, 0]
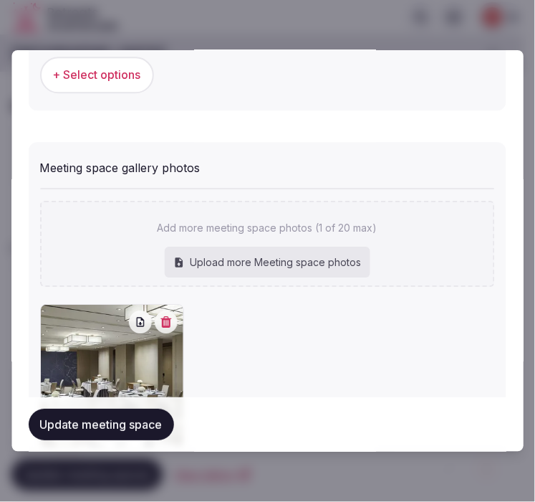
click at [82, 426] on button "Update meeting space" at bounding box center [101, 424] width 145 height 32
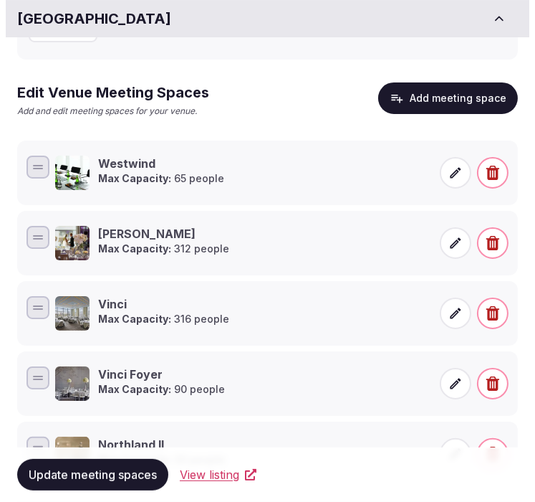
scroll to position [159, 0]
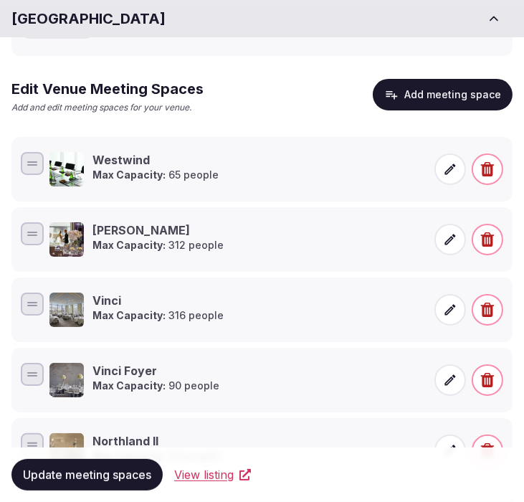
click at [492, 92] on button "Add meeting space" at bounding box center [443, 95] width 140 height 32
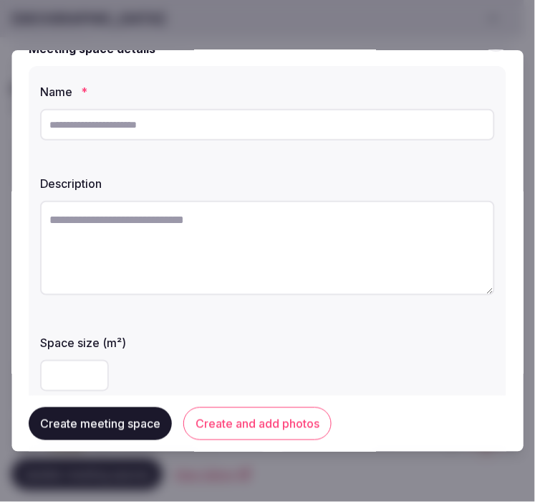
scroll to position [80, 0]
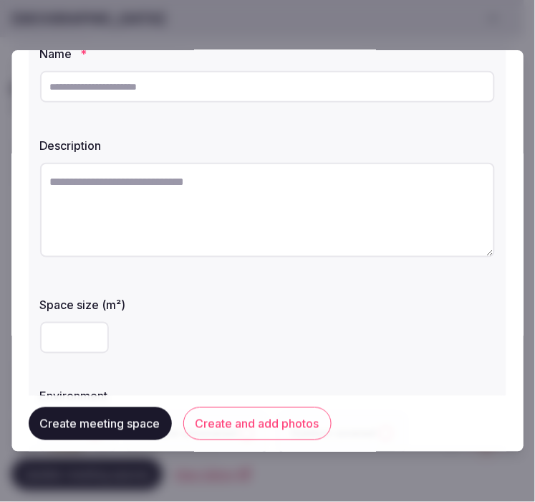
click at [259, 89] on input "text" at bounding box center [267, 87] width 455 height 32
paste input "**********"
type input "**********"
click at [407, 203] on textarea at bounding box center [267, 210] width 455 height 95
paste textarea "**********"
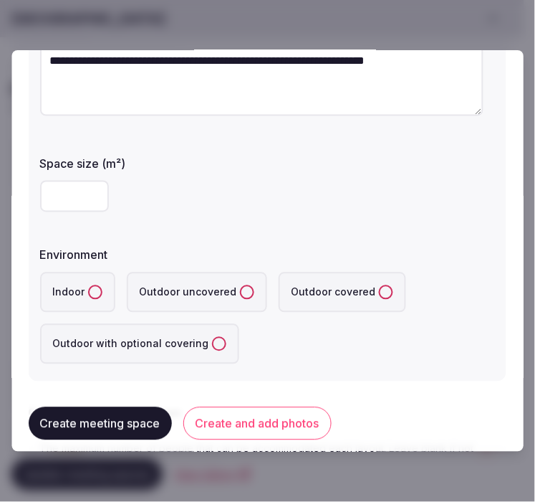
scroll to position [239, 0]
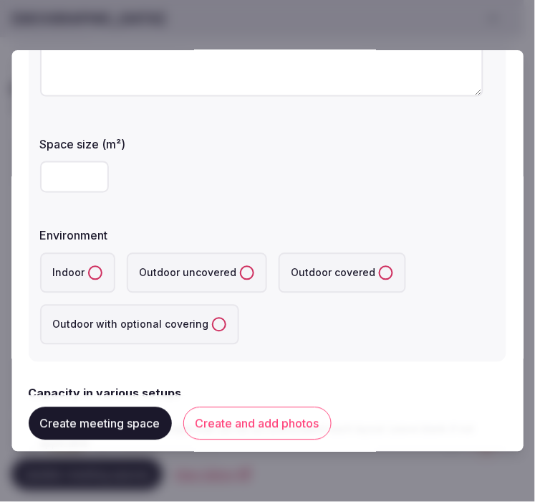
type textarea "**********"
click at [69, 179] on input "number" at bounding box center [74, 177] width 69 height 32
type input "**"
click at [88, 276] on button "Indoor" at bounding box center [95, 273] width 14 height 14
click at [365, 328] on div "Indoor Outdoor uncovered Outdoor covered Outdoor with optional covering" at bounding box center [267, 299] width 455 height 92
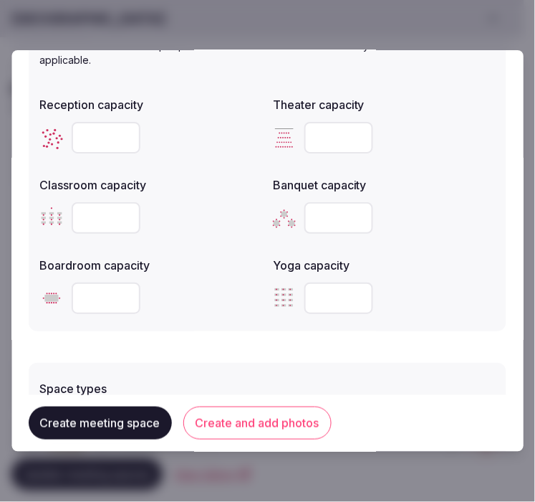
scroll to position [636, 0]
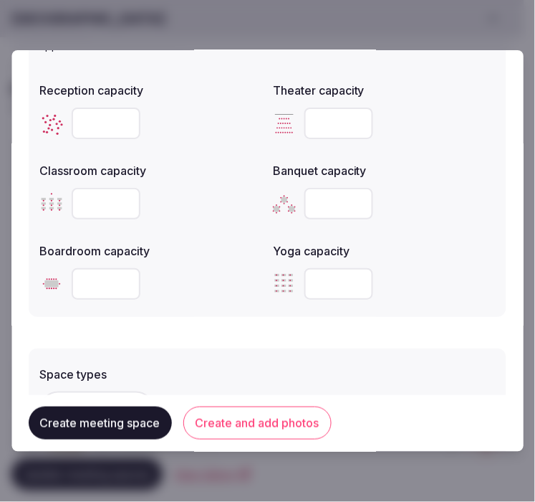
click at [111, 115] on input "number" at bounding box center [106, 123] width 69 height 32
type input "**"
click at [320, 110] on input "number" at bounding box center [339, 123] width 69 height 32
click at [331, 111] on input "number" at bounding box center [339, 123] width 69 height 32
type input "**"
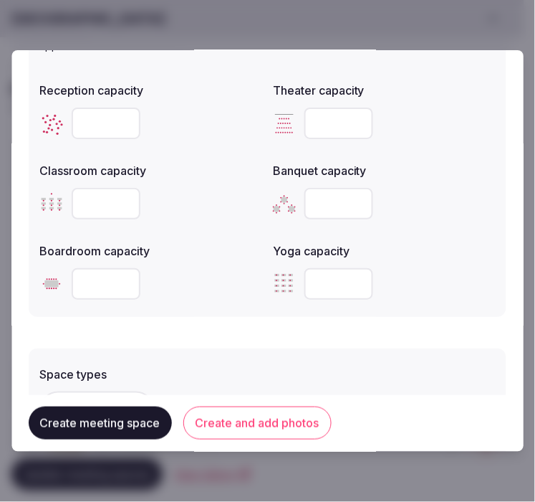
click at [101, 194] on input "number" at bounding box center [106, 204] width 69 height 32
type input "**"
click at [335, 196] on input "number" at bounding box center [339, 204] width 69 height 32
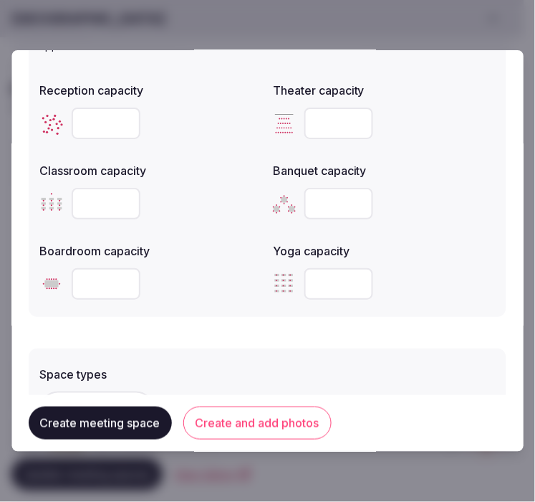
type input "**"
click at [96, 283] on input "number" at bounding box center [106, 284] width 69 height 32
click at [94, 278] on input "number" at bounding box center [106, 284] width 69 height 32
click at [97, 275] on input "number" at bounding box center [106, 284] width 69 height 32
click at [86, 281] on input "number" at bounding box center [106, 284] width 69 height 32
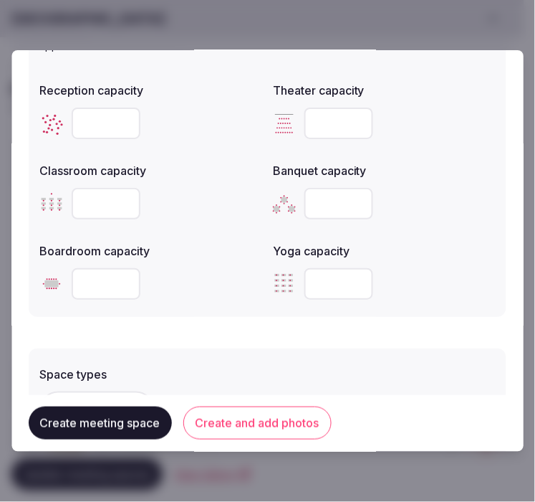
type input "**"
click at [139, 353] on div "Space types + Select options Features and equipment + Select options" at bounding box center [268, 444] width 478 height 193
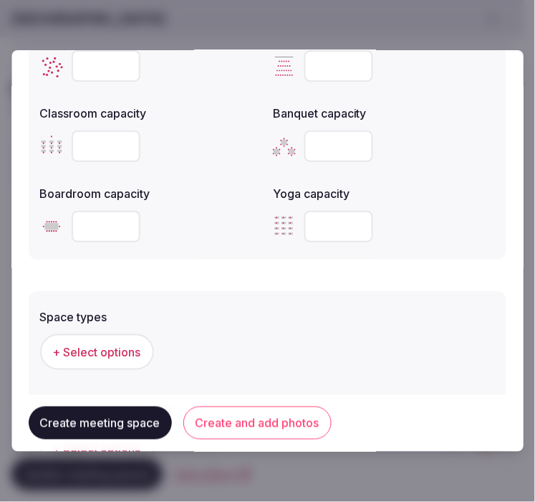
scroll to position [796, 0]
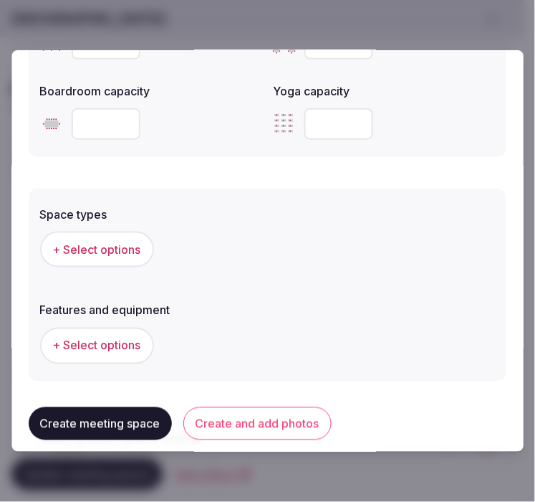
click at [109, 242] on span "+ Select options" at bounding box center [97, 249] width 88 height 16
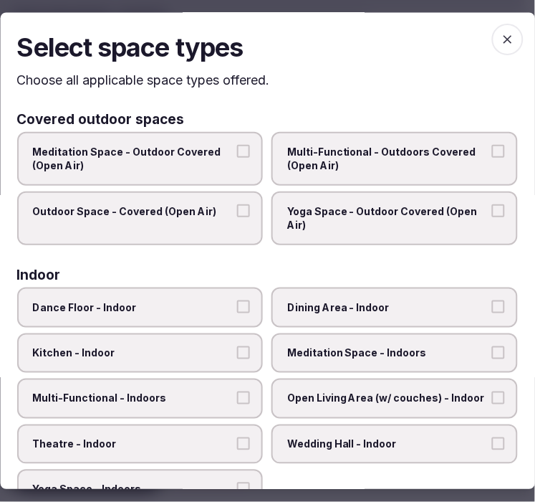
scroll to position [80, 0]
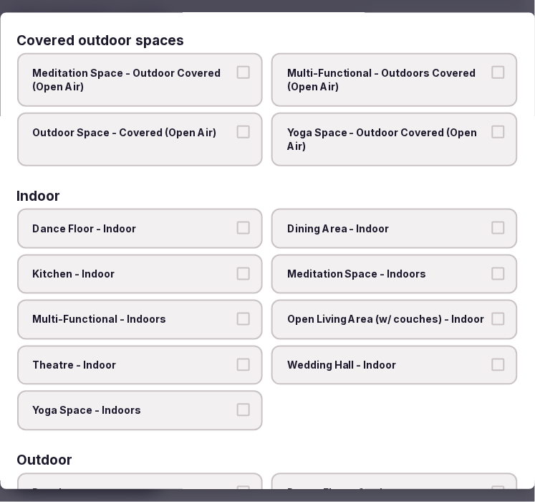
click at [360, 236] on label "Dining Area - Indoor" at bounding box center [395, 228] width 246 height 40
click at [492, 234] on button "Dining Area - Indoor" at bounding box center [498, 227] width 13 height 13
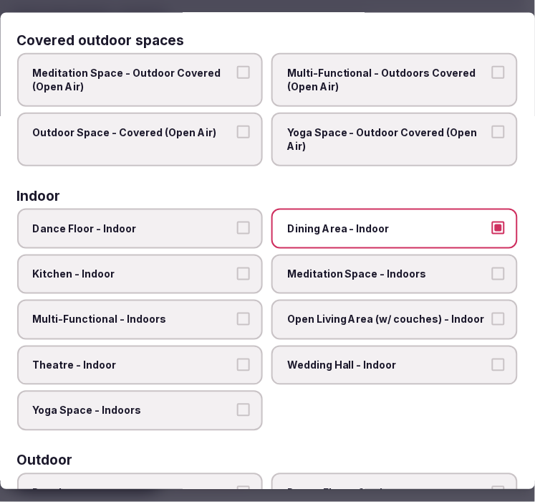
click at [198, 312] on span "Multi-Functional - Indoors" at bounding box center [133, 319] width 201 height 14
click at [238, 312] on button "Multi-Functional - Indoors" at bounding box center [244, 318] width 13 height 13
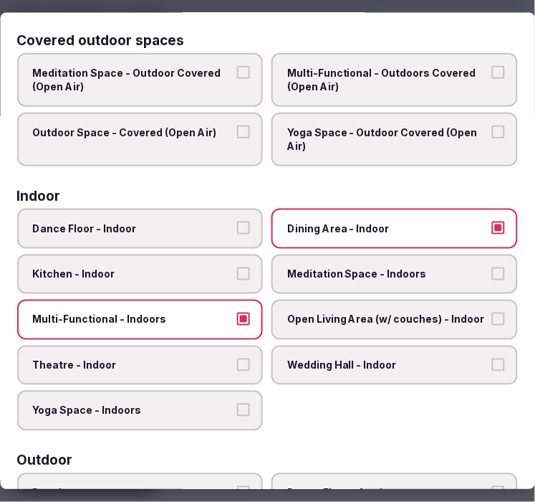
click at [183, 364] on label "Theatre - Indoor" at bounding box center [140, 365] width 246 height 40
click at [238, 364] on button "Theatre - Indoor" at bounding box center [244, 364] width 13 height 13
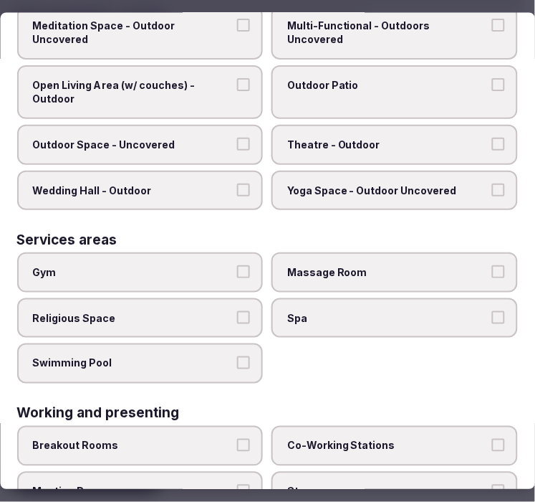
scroll to position [727, 0]
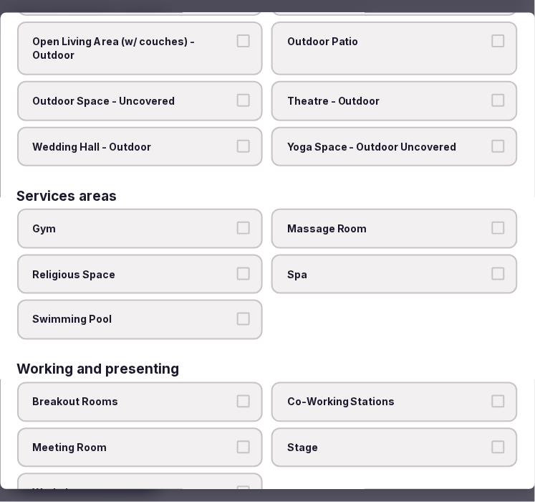
click at [223, 312] on span "Swimming Pool" at bounding box center [133, 319] width 201 height 14
click at [238, 312] on button "Swimming Pool" at bounding box center [244, 318] width 13 height 13
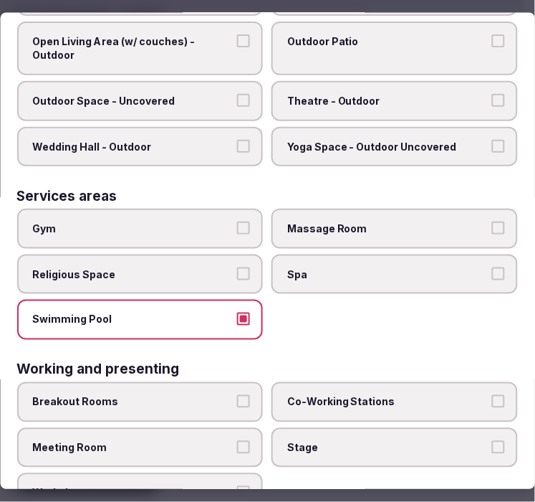
click at [204, 312] on span "Swimming Pool" at bounding box center [133, 319] width 201 height 14
click at [238, 312] on button "Swimming Pool" at bounding box center [244, 318] width 13 height 13
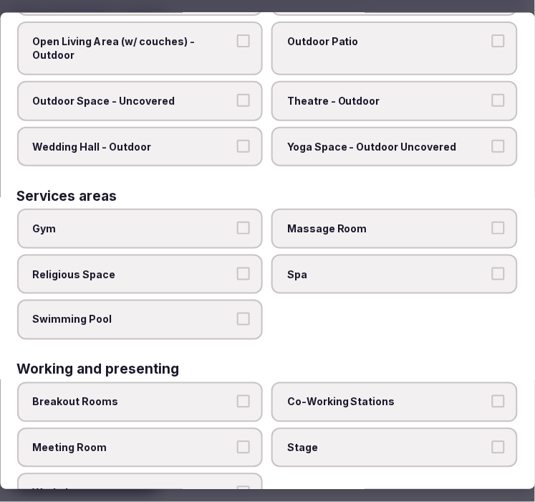
click at [242, 440] on button "Meeting Room" at bounding box center [244, 446] width 13 height 13
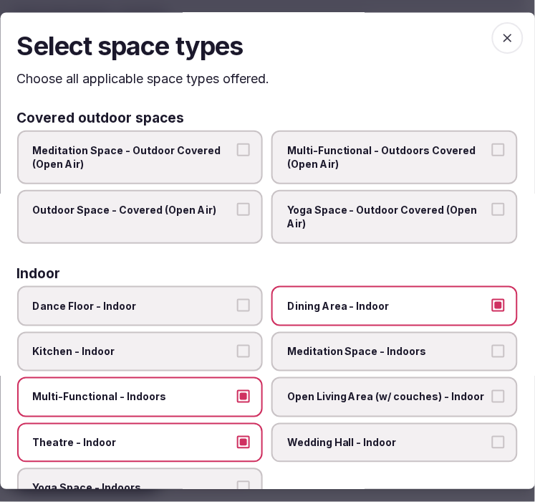
scroll to position [0, 0]
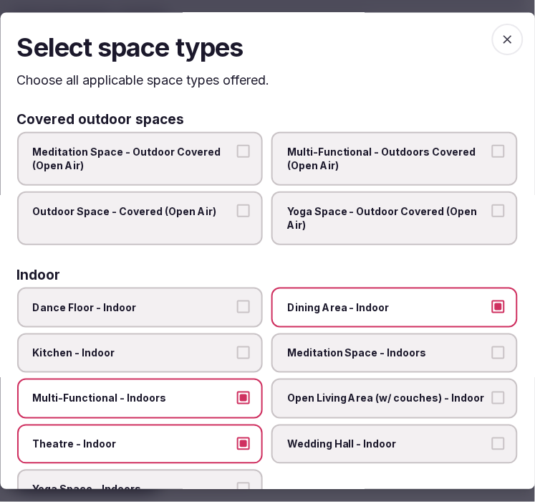
click at [501, 44] on icon "button" at bounding box center [508, 40] width 14 height 14
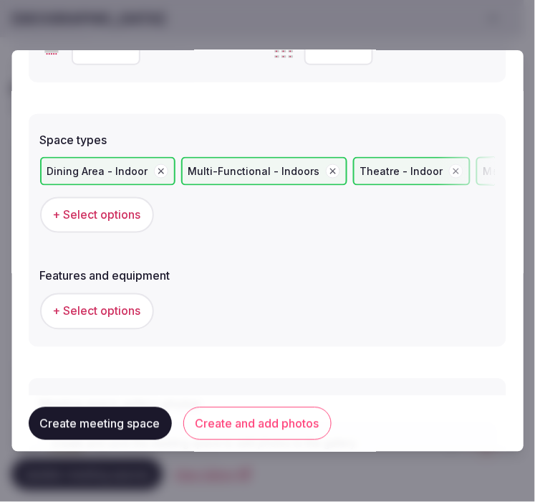
scroll to position [955, 0]
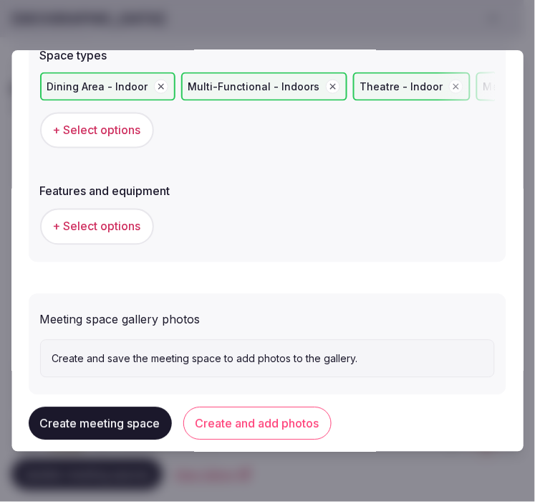
click at [142, 212] on button "+ Select options" at bounding box center [97, 226] width 114 height 36
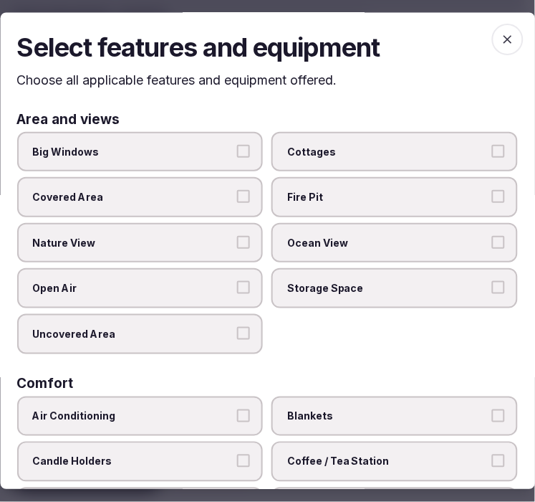
scroll to position [159, 0]
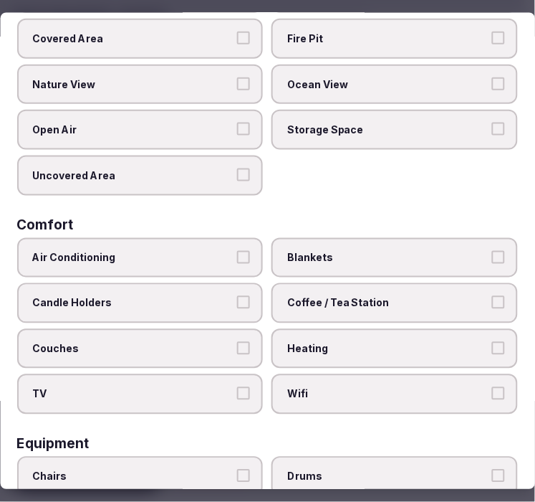
drag, startPoint x: 228, startPoint y: 246, endPoint x: 304, endPoint y: 332, distance: 114.2
click at [228, 247] on label "Air Conditioning" at bounding box center [140, 257] width 246 height 40
click at [238, 250] on button "Air Conditioning" at bounding box center [244, 256] width 13 height 13
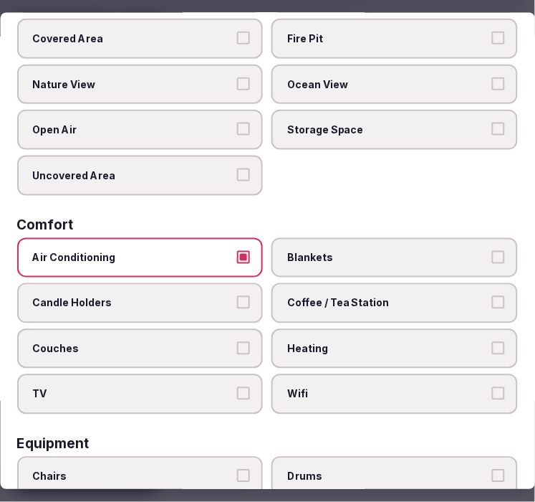
drag, startPoint x: 326, startPoint y: 373, endPoint x: 333, endPoint y: 340, distance: 34.4
click at [327, 374] on label "Wifi" at bounding box center [395, 394] width 246 height 40
click at [492, 387] on button "Wifi" at bounding box center [498, 393] width 13 height 13
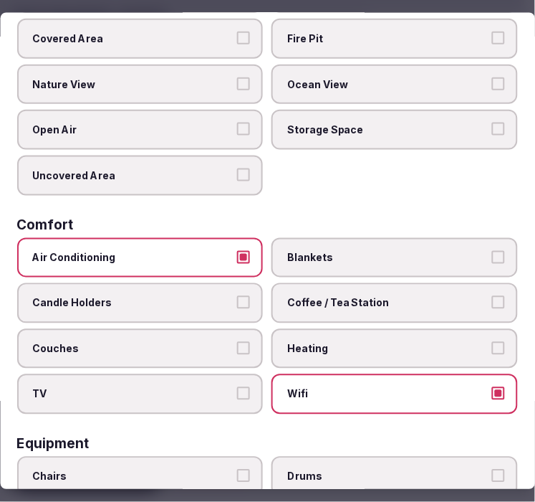
click at [353, 298] on span "Coffee / Tea Station" at bounding box center [388, 303] width 201 height 14
click at [492, 298] on button "Coffee / Tea Station" at bounding box center [498, 302] width 13 height 13
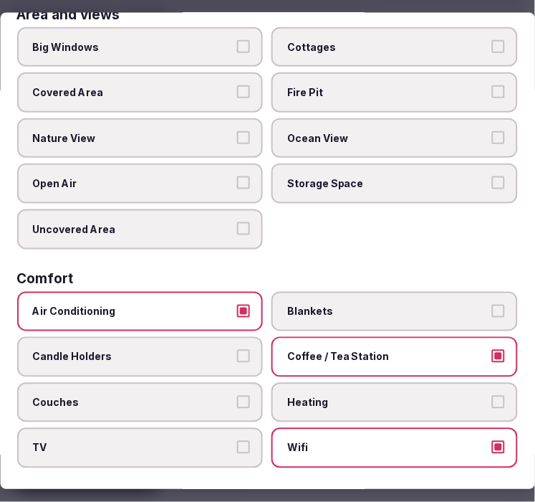
scroll to position [80, 0]
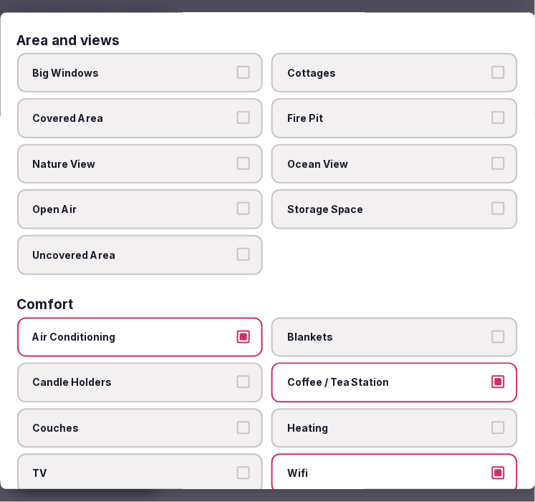
click at [238, 58] on label "Big Windows" at bounding box center [140, 72] width 246 height 40
click at [238, 65] on button "Big Windows" at bounding box center [244, 71] width 13 height 13
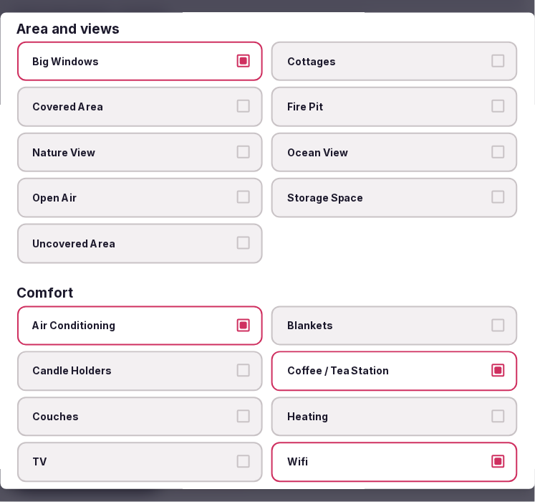
scroll to position [0, 0]
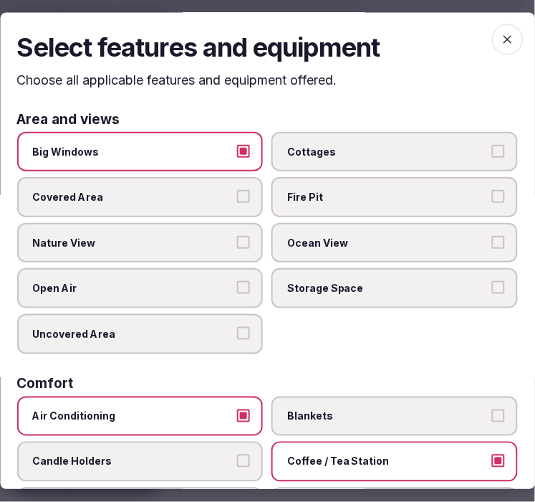
click at [238, 151] on button "Big Windows" at bounding box center [244, 151] width 13 height 13
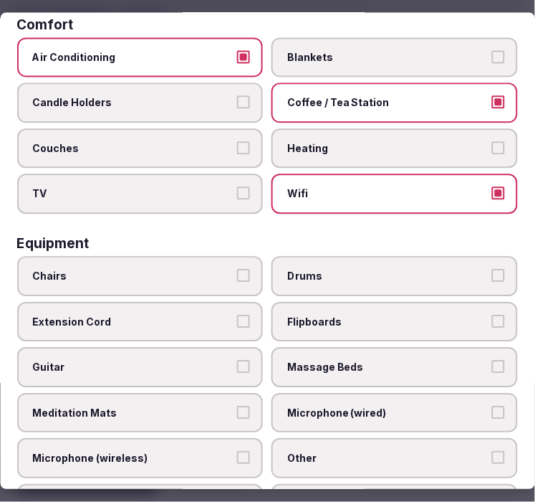
scroll to position [477, 0]
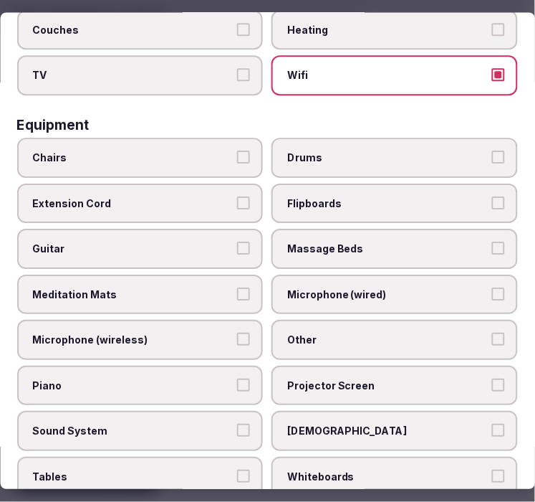
click at [174, 150] on span "Chairs" at bounding box center [133, 157] width 201 height 14
click at [238, 150] on button "Chairs" at bounding box center [244, 156] width 13 height 13
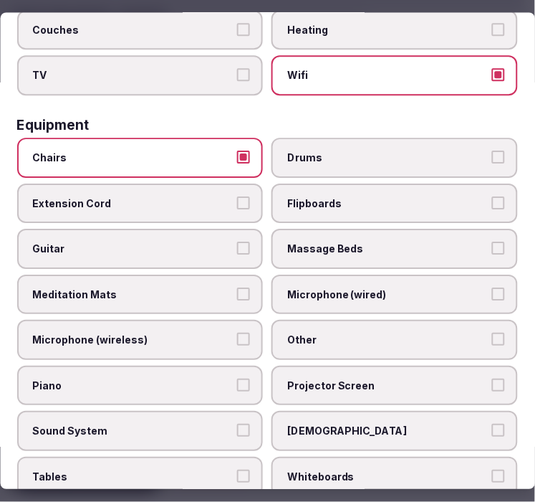
click at [203, 418] on label "Sound System" at bounding box center [140, 431] width 246 height 40
click at [238, 424] on button "Sound System" at bounding box center [244, 430] width 13 height 13
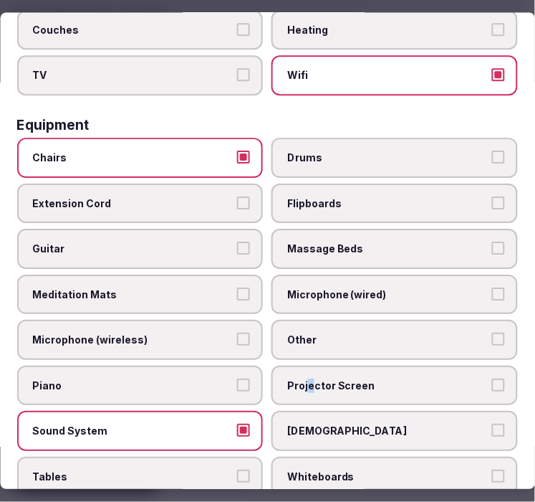
drag, startPoint x: 302, startPoint y: 369, endPoint x: 289, endPoint y: 359, distance: 16.3
click at [296, 378] on span "Projector Screen" at bounding box center [388, 385] width 201 height 14
click at [307, 333] on span "Other" at bounding box center [388, 340] width 201 height 14
click at [492, 333] on button "Other" at bounding box center [498, 339] width 13 height 13
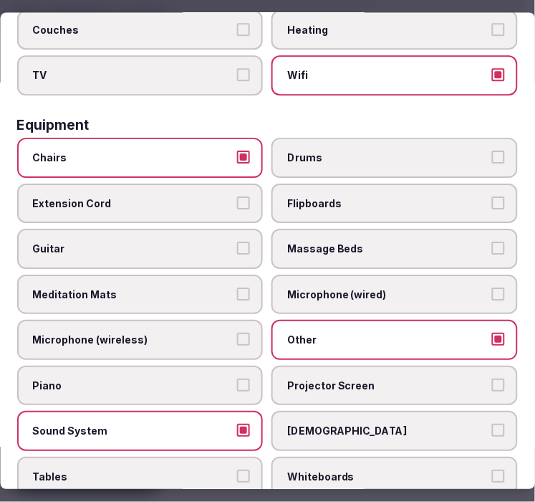
click at [345, 378] on span "Projector Screen" at bounding box center [388, 385] width 201 height 14
click at [492, 378] on button "Projector Screen" at bounding box center [498, 384] width 13 height 13
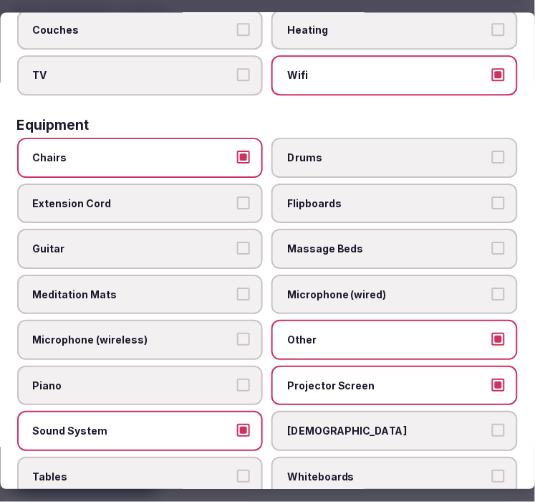
click at [175, 457] on label "Tables" at bounding box center [140, 477] width 246 height 40
click at [238, 470] on button "Tables" at bounding box center [244, 476] width 13 height 13
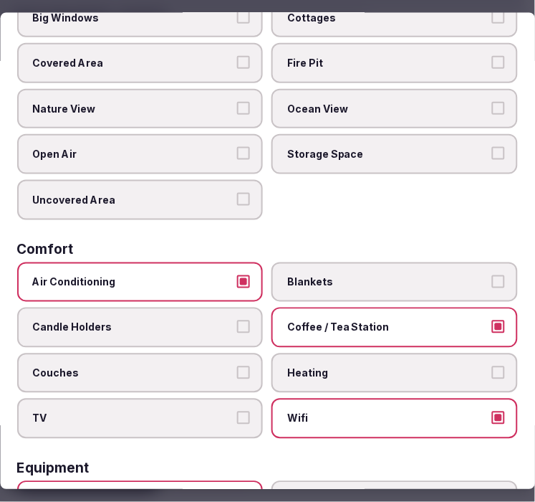
scroll to position [0, 0]
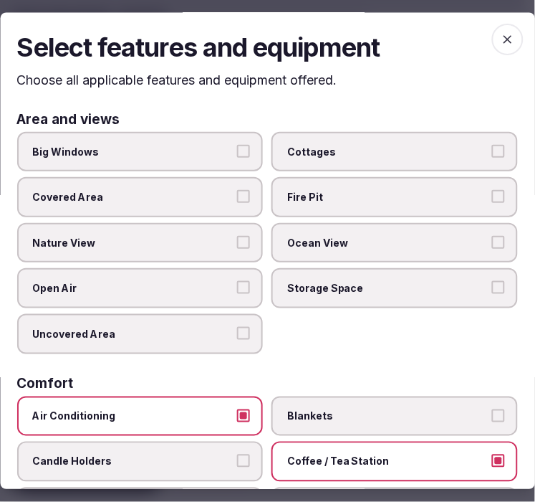
click at [506, 33] on span "button" at bounding box center [508, 40] width 32 height 32
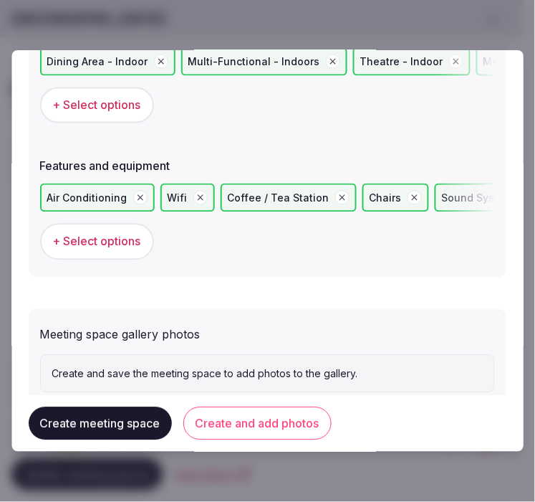
scroll to position [1015, 0]
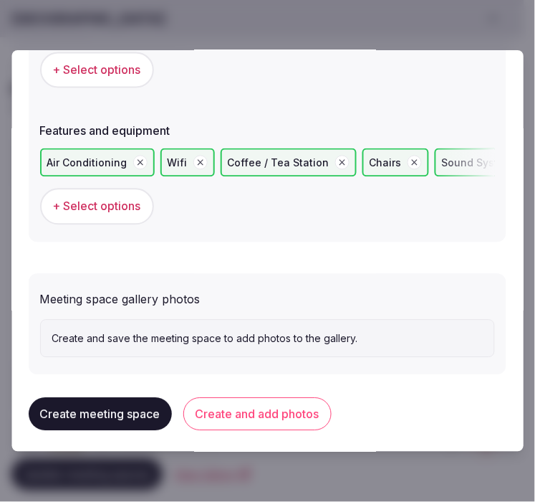
click at [313, 402] on button "Create and add photos" at bounding box center [257, 414] width 148 height 33
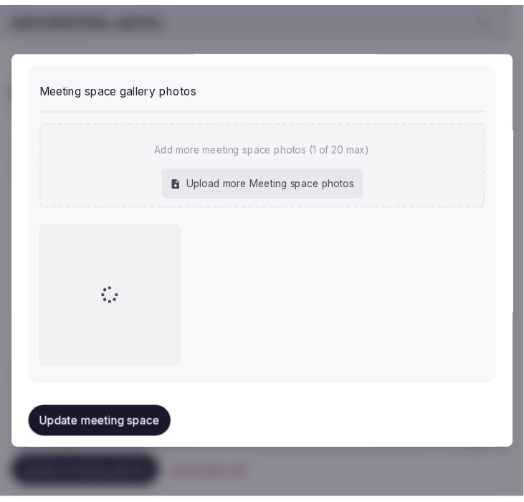
scroll to position [1232, 0]
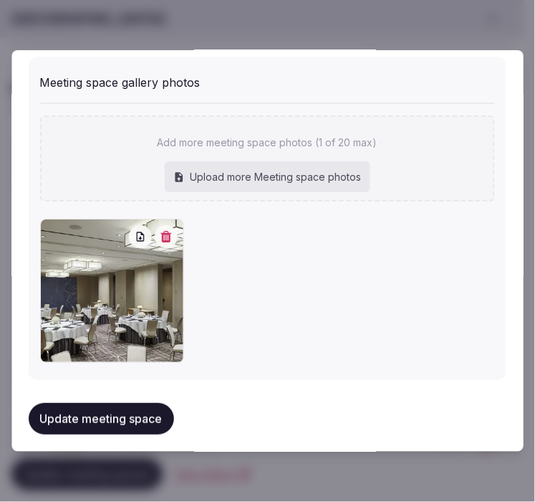
click at [90, 403] on button "Update meeting space" at bounding box center [101, 419] width 145 height 32
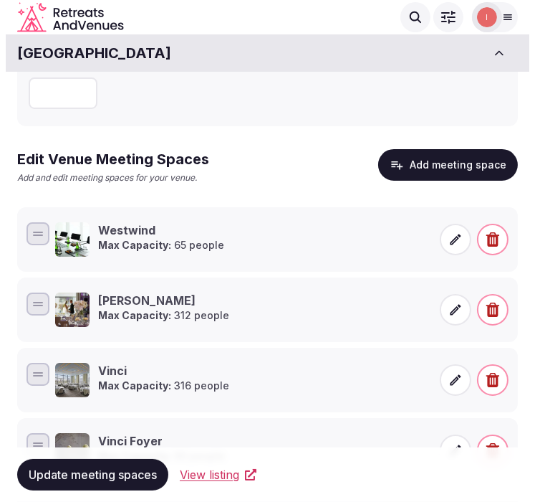
scroll to position [0, 0]
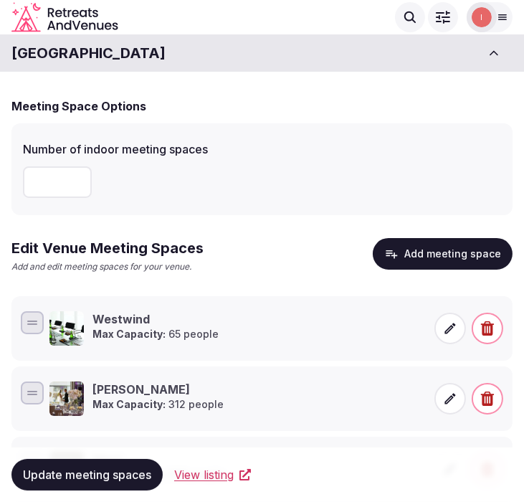
click at [439, 256] on button "Add meeting space" at bounding box center [443, 254] width 140 height 32
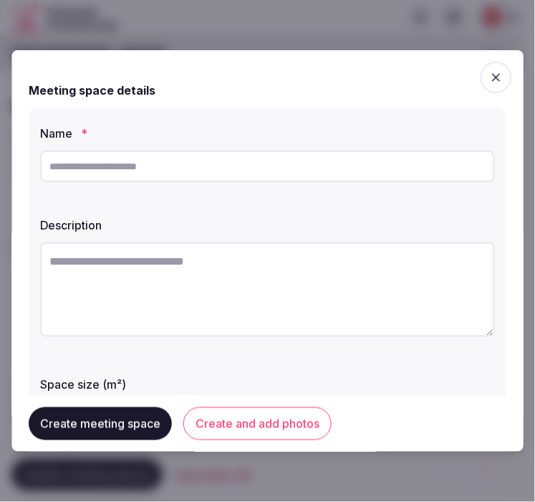
click at [233, 155] on input "text" at bounding box center [267, 166] width 455 height 32
paste input "**********"
type input "**********"
click at [335, 305] on textarea at bounding box center [267, 289] width 455 height 95
paste textarea "**********"
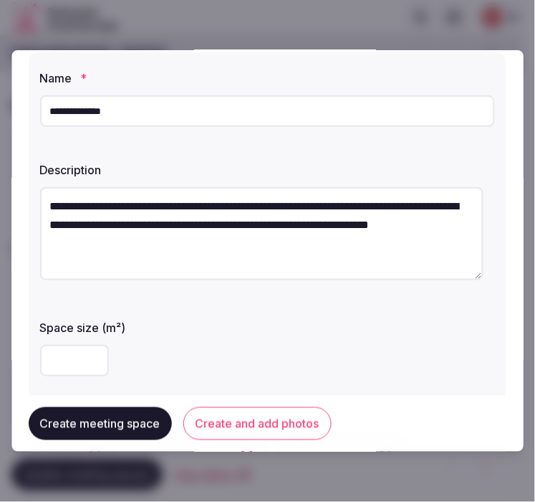
scroll to position [159, 0]
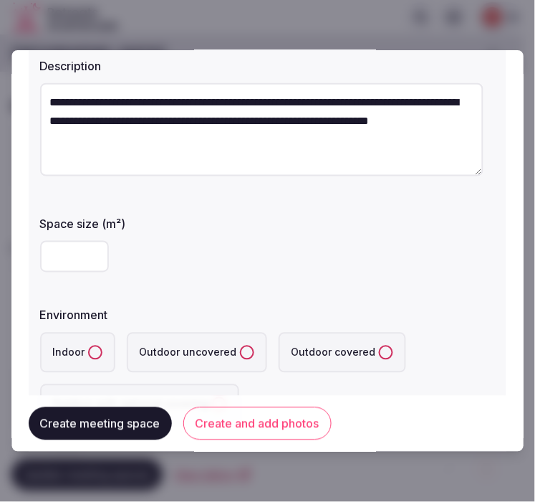
type textarea "**********"
click at [51, 261] on input "number" at bounding box center [74, 257] width 69 height 32
type input "**"
click at [88, 353] on button "Indoor" at bounding box center [95, 352] width 14 height 14
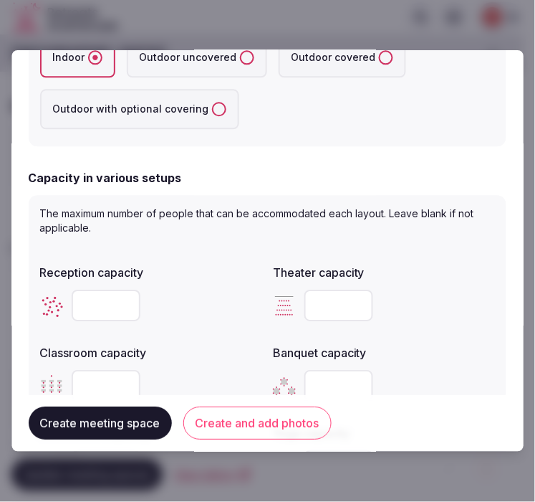
scroll to position [477, 0]
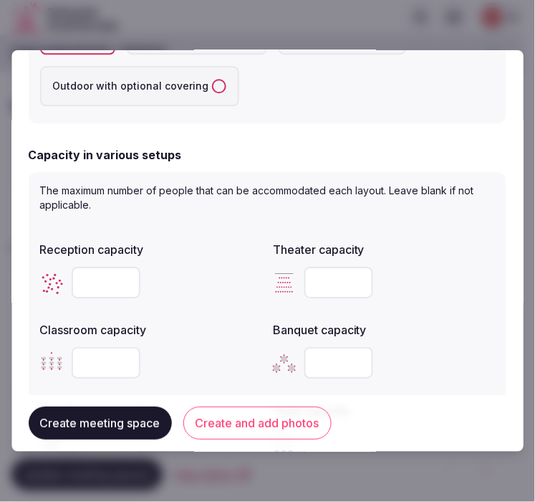
click at [80, 283] on input "number" at bounding box center [106, 283] width 69 height 32
type input "**"
click at [318, 277] on input "number" at bounding box center [339, 283] width 69 height 32
type input "**"
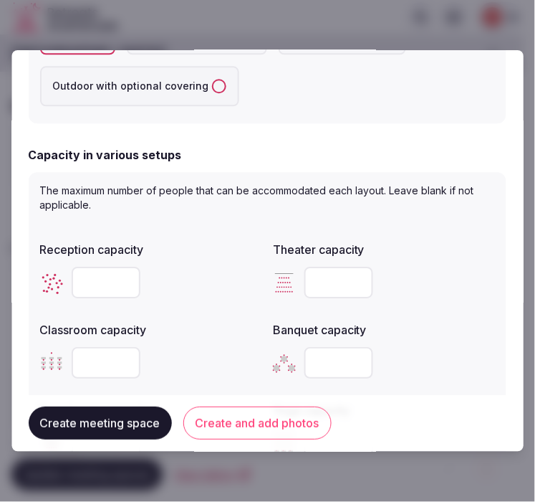
click at [88, 355] on input "number" at bounding box center [106, 363] width 69 height 32
type input "**"
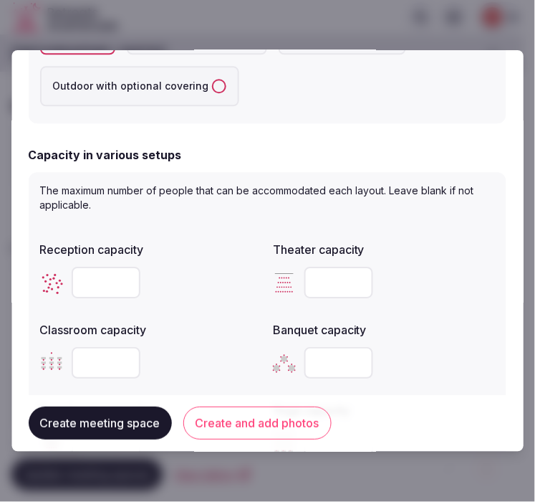
click at [316, 363] on input "number" at bounding box center [339, 363] width 69 height 32
click at [326, 373] on input "number" at bounding box center [339, 363] width 69 height 32
type input "**"
click at [464, 341] on div "**" at bounding box center [385, 362] width 222 height 43
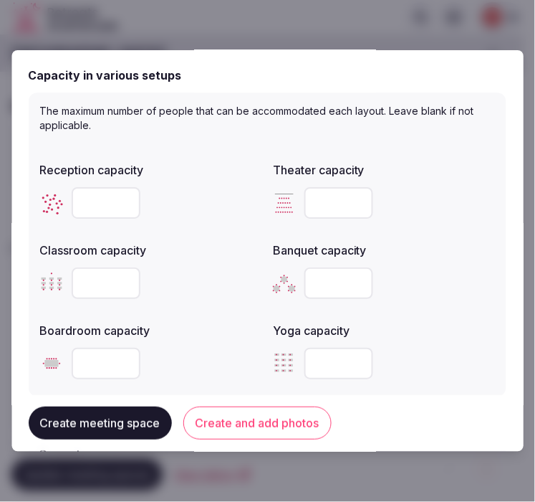
scroll to position [636, 0]
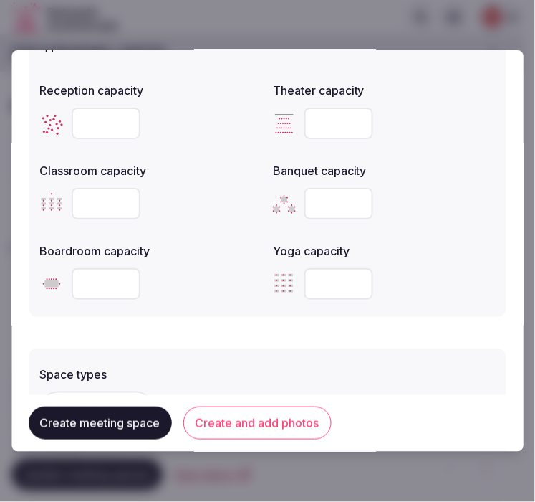
click at [105, 283] on input "number" at bounding box center [106, 284] width 69 height 32
type input "**"
click at [148, 322] on form "**********" at bounding box center [268, 52] width 478 height 1242
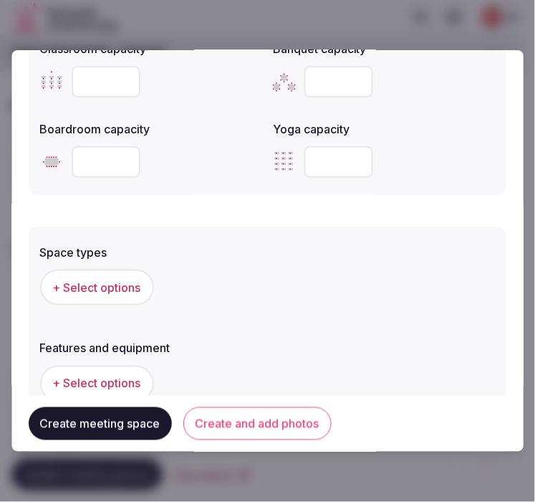
scroll to position [876, 0]
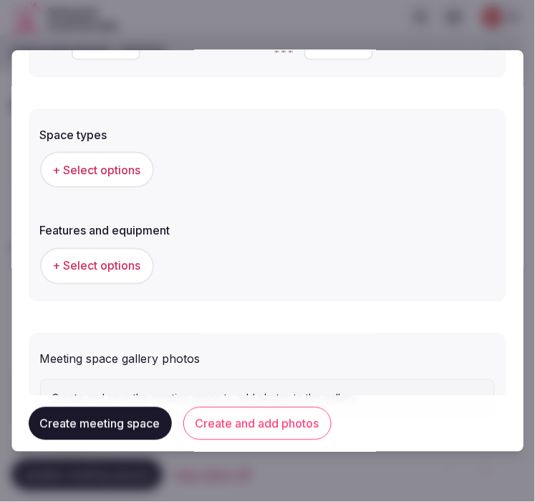
click at [107, 177] on button "+ Select options" at bounding box center [97, 170] width 114 height 36
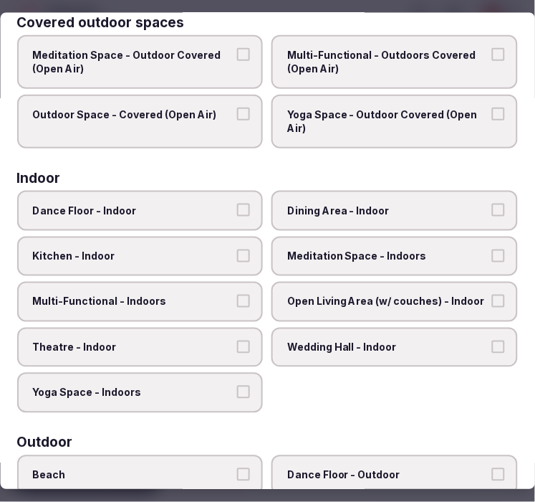
scroll to position [159, 0]
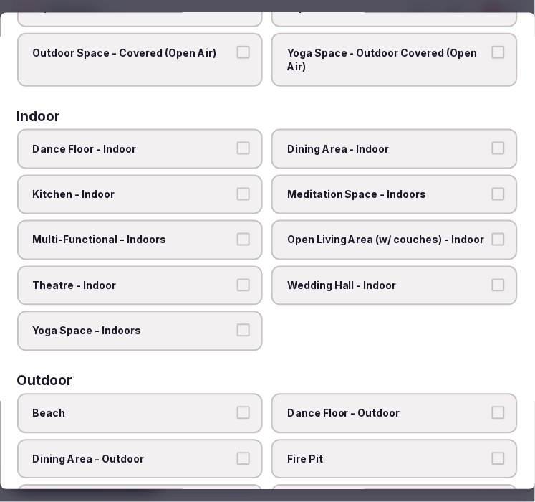
click at [189, 150] on span "Dance Floor - Indoor" at bounding box center [133, 148] width 201 height 14
click at [238, 150] on button "Dance Floor - Indoor" at bounding box center [244, 147] width 13 height 13
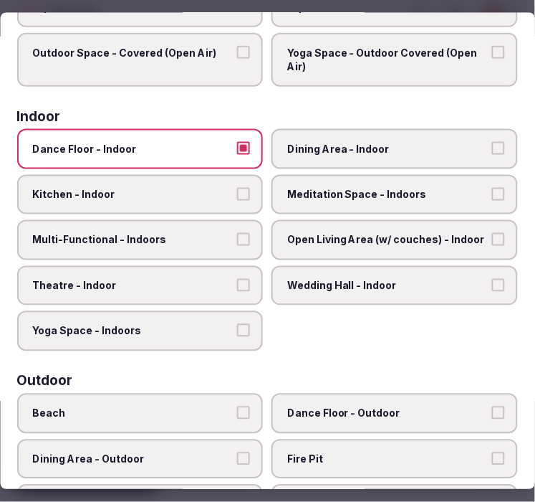
click at [196, 239] on span "Multi-Functional - Indoors" at bounding box center [133, 240] width 201 height 14
click at [238, 239] on button "Multi-Functional - Indoors" at bounding box center [244, 239] width 13 height 13
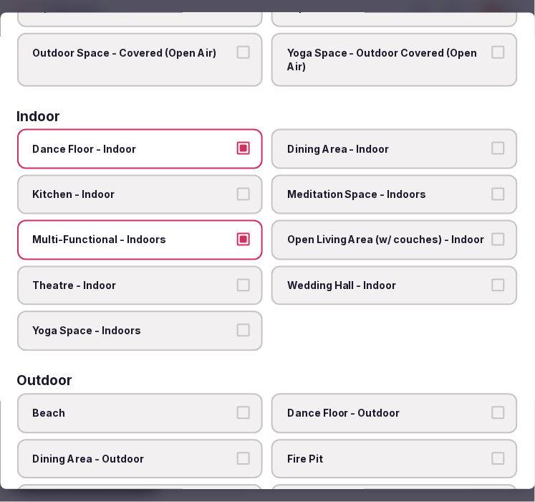
click at [181, 280] on span "Theatre - Indoor" at bounding box center [133, 285] width 201 height 14
click at [238, 280] on button "Theatre - Indoor" at bounding box center [244, 284] width 13 height 13
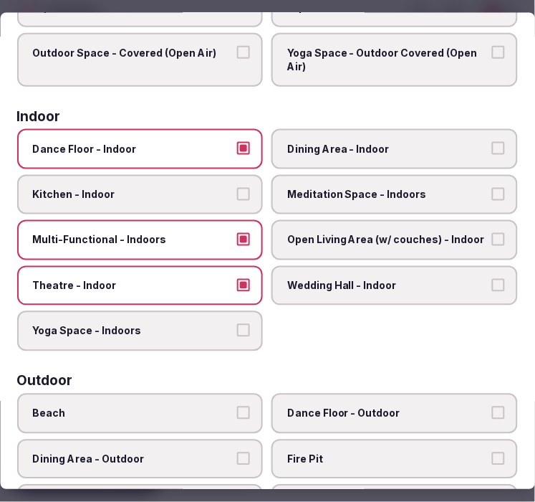
click at [363, 142] on span "Dining Area - Indoor" at bounding box center [388, 148] width 201 height 14
click at [492, 142] on button "Dining Area - Indoor" at bounding box center [498, 147] width 13 height 13
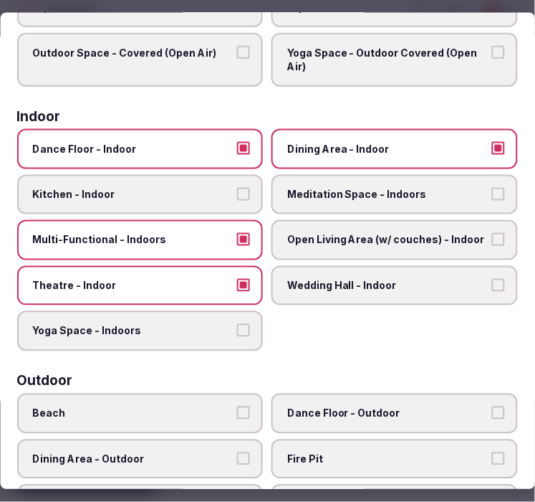
click at [205, 158] on label "Dance Floor - Indoor" at bounding box center [140, 148] width 246 height 40
click at [238, 154] on button "Dance Floor - Indoor" at bounding box center [244, 147] width 13 height 13
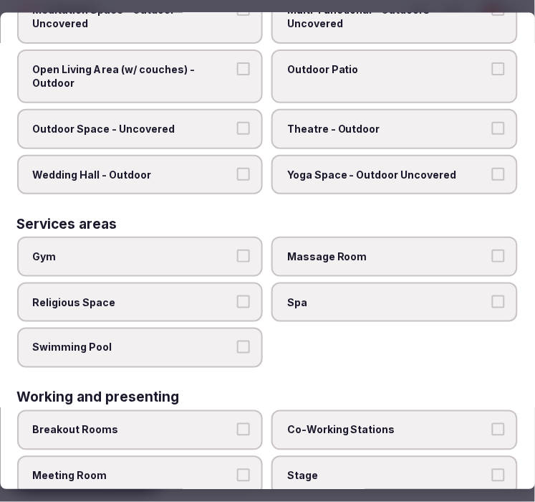
scroll to position [727, 0]
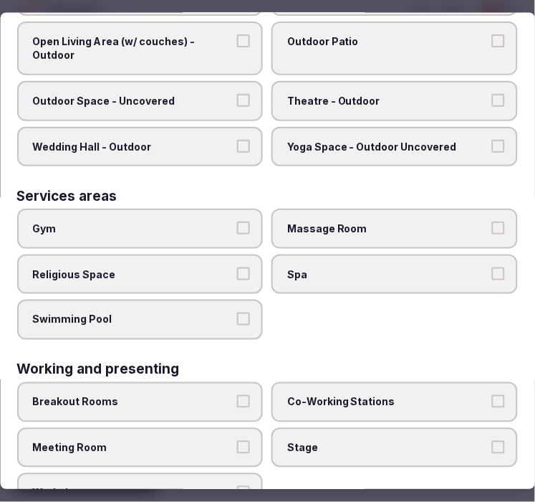
click at [249, 427] on label "Meeting Room" at bounding box center [140, 447] width 246 height 40
click at [249, 440] on button "Meeting Room" at bounding box center [244, 446] width 13 height 13
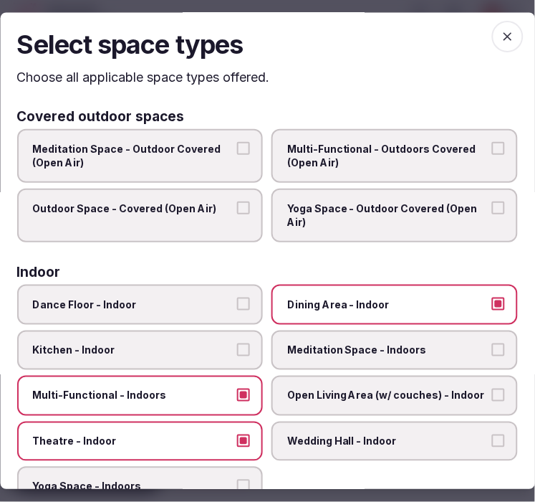
scroll to position [0, 0]
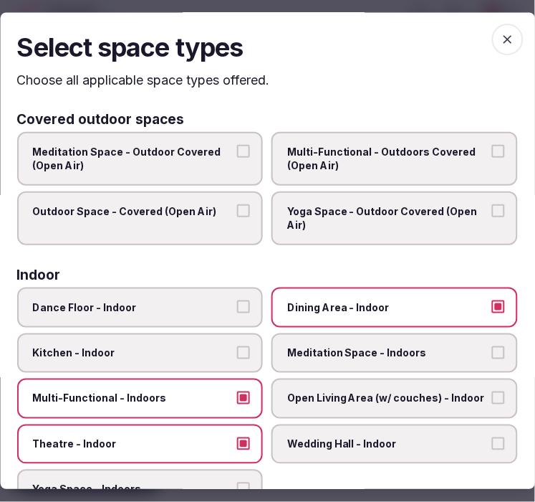
click at [501, 39] on icon "button" at bounding box center [508, 40] width 14 height 14
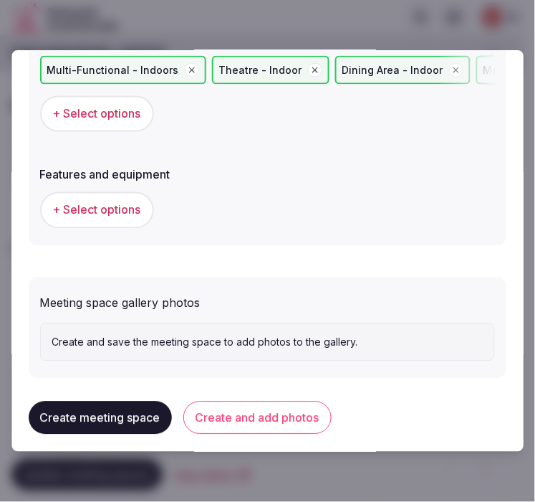
scroll to position [977, 0]
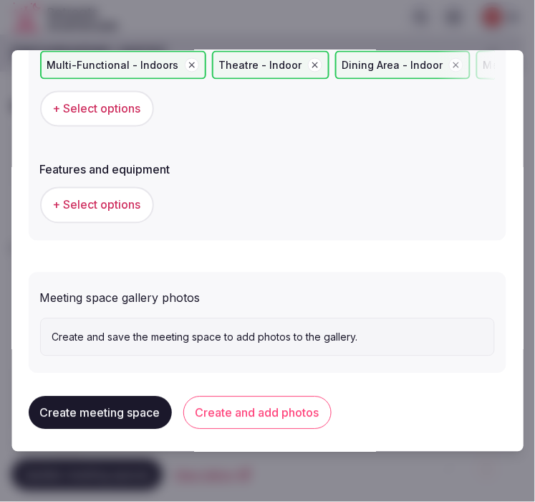
click at [127, 197] on span "+ Select options" at bounding box center [97, 205] width 88 height 16
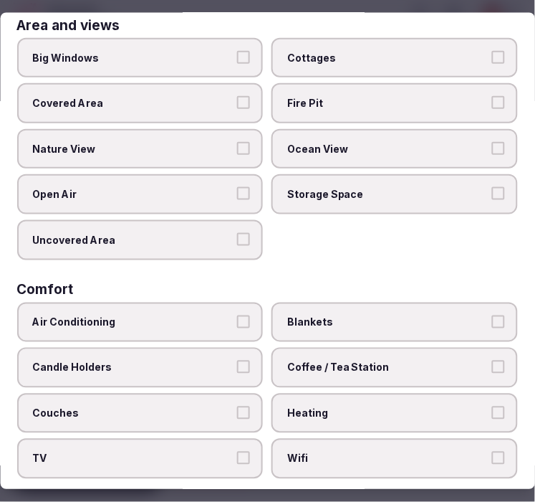
scroll to position [239, 0]
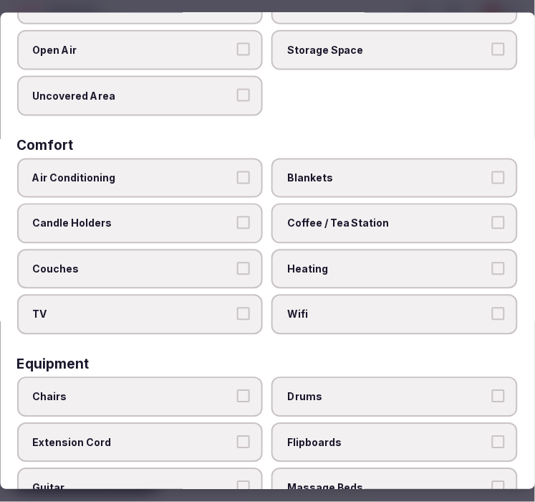
click at [199, 176] on span "Air Conditioning" at bounding box center [133, 178] width 201 height 14
click at [238, 176] on button "Air Conditioning" at bounding box center [244, 177] width 13 height 13
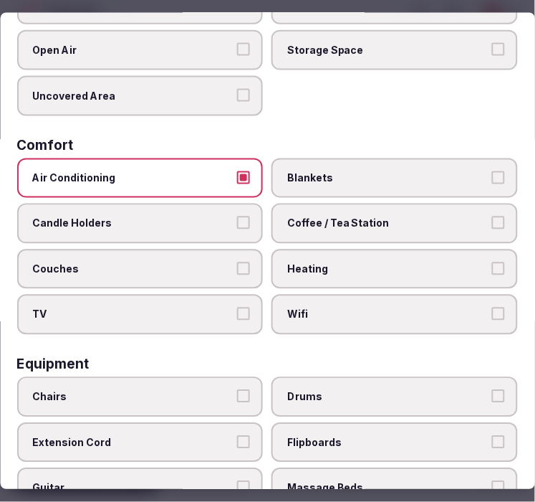
click at [324, 224] on label "Coffee / Tea Station" at bounding box center [395, 223] width 246 height 40
click at [492, 224] on button "Coffee / Tea Station" at bounding box center [498, 222] width 13 height 13
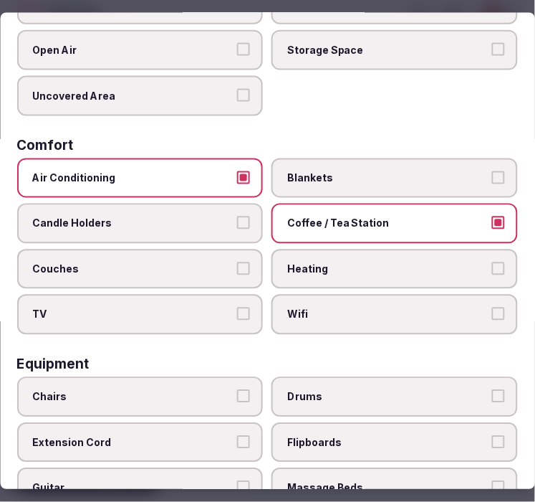
click at [450, 307] on span "Wifi" at bounding box center [388, 314] width 201 height 14
click at [492, 307] on button "Wifi" at bounding box center [498, 313] width 13 height 13
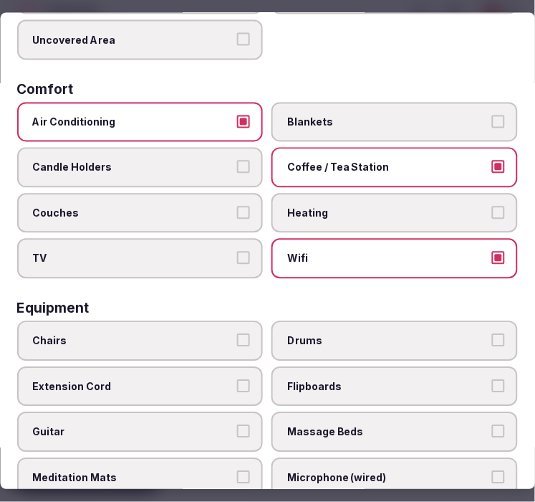
scroll to position [318, 0]
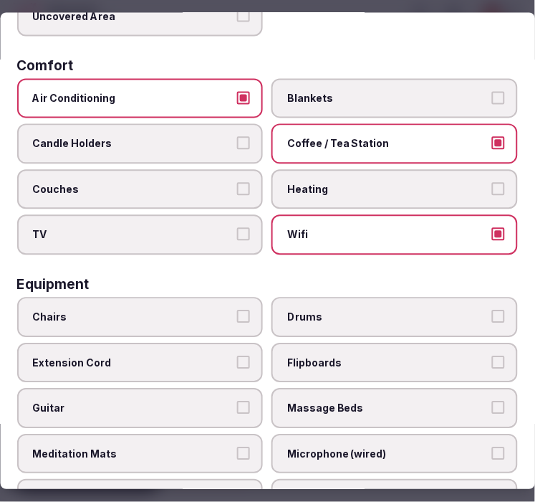
click at [186, 310] on span "Chairs" at bounding box center [133, 317] width 201 height 14
click at [238, 310] on button "Chairs" at bounding box center [244, 316] width 13 height 13
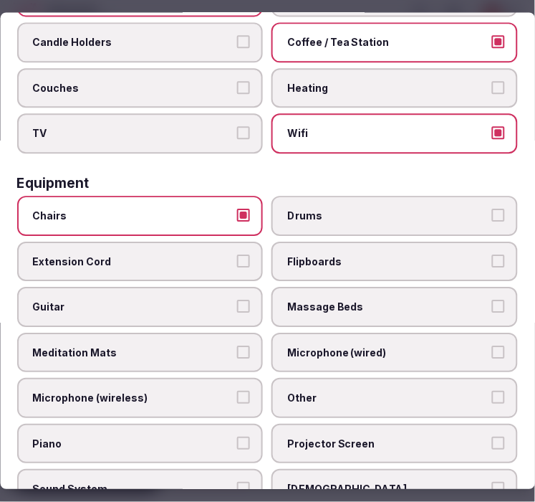
scroll to position [477, 0]
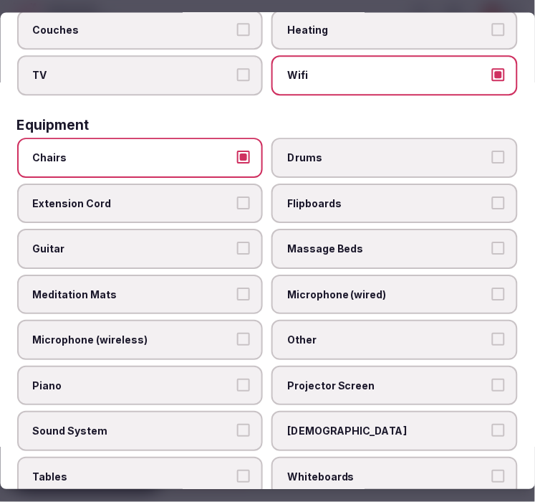
click at [347, 320] on label "Other" at bounding box center [395, 340] width 246 height 40
click at [492, 333] on button "Other" at bounding box center [498, 339] width 13 height 13
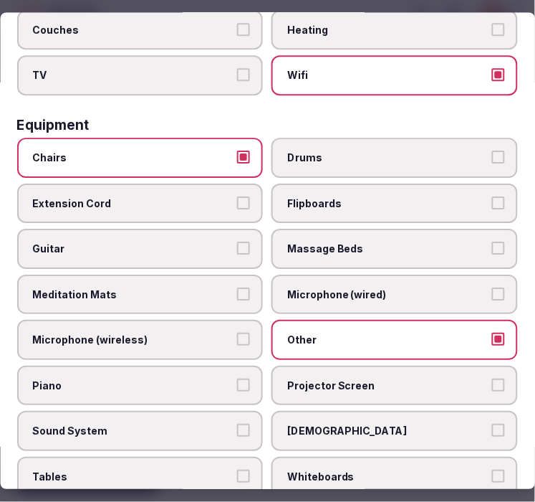
click at [208, 470] on span "Tables" at bounding box center [133, 477] width 201 height 14
click at [238, 470] on button "Tables" at bounding box center [244, 476] width 13 height 13
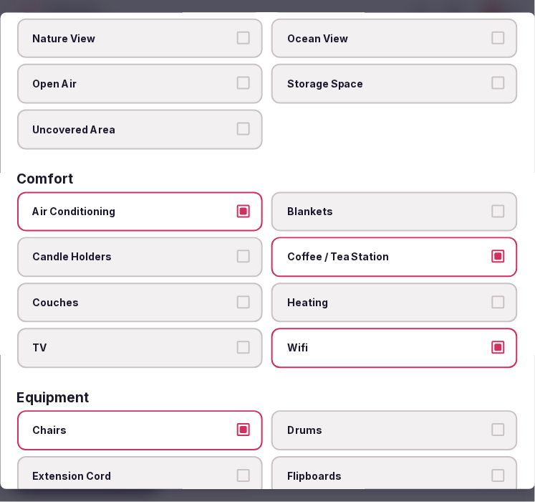
scroll to position [0, 0]
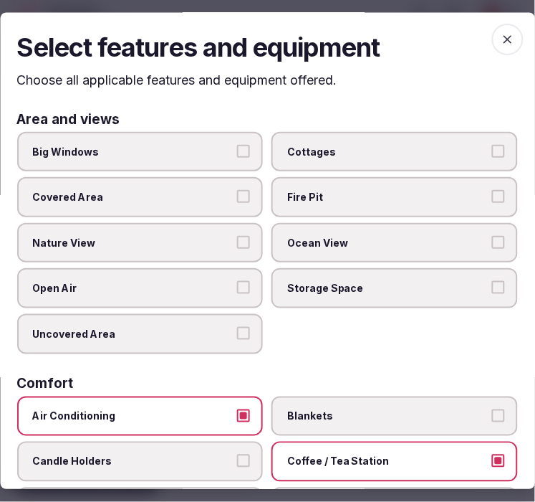
click at [503, 44] on icon "button" at bounding box center [508, 40] width 14 height 14
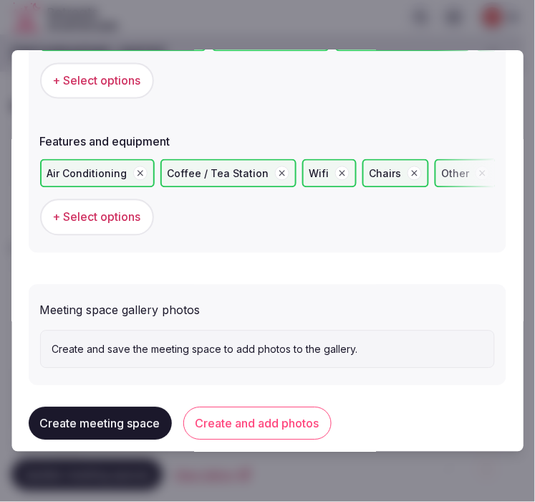
scroll to position [1015, 0]
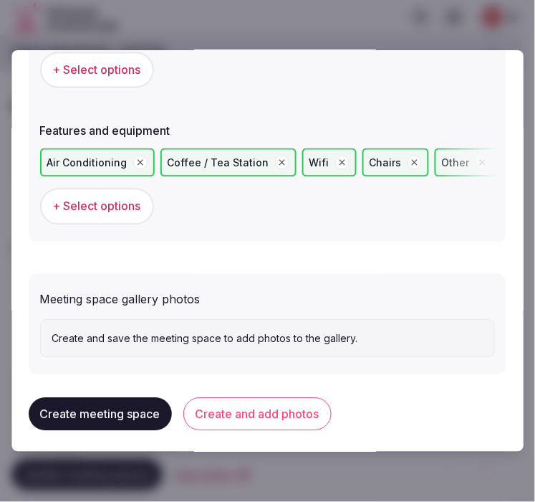
click at [274, 409] on button "Create and add photos" at bounding box center [257, 414] width 148 height 33
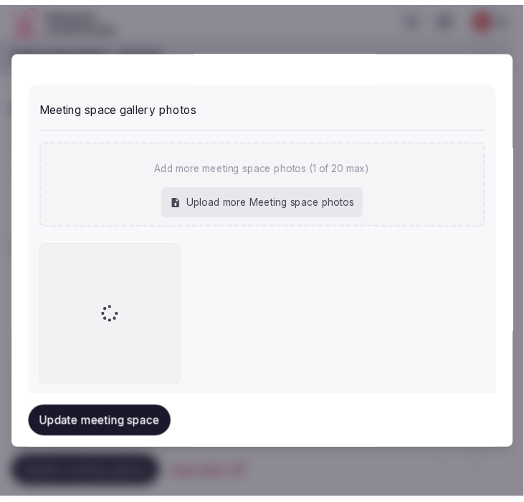
scroll to position [1232, 0]
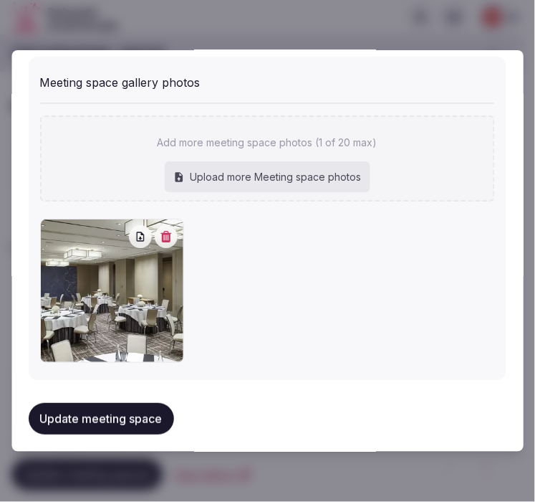
click at [136, 417] on button "Update meeting space" at bounding box center [101, 419] width 145 height 32
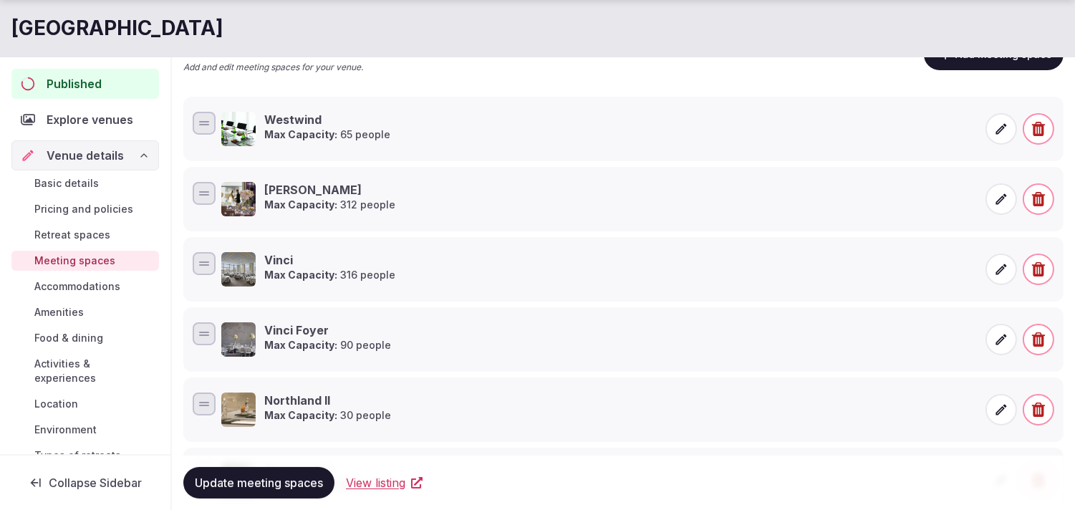
scroll to position [239, 0]
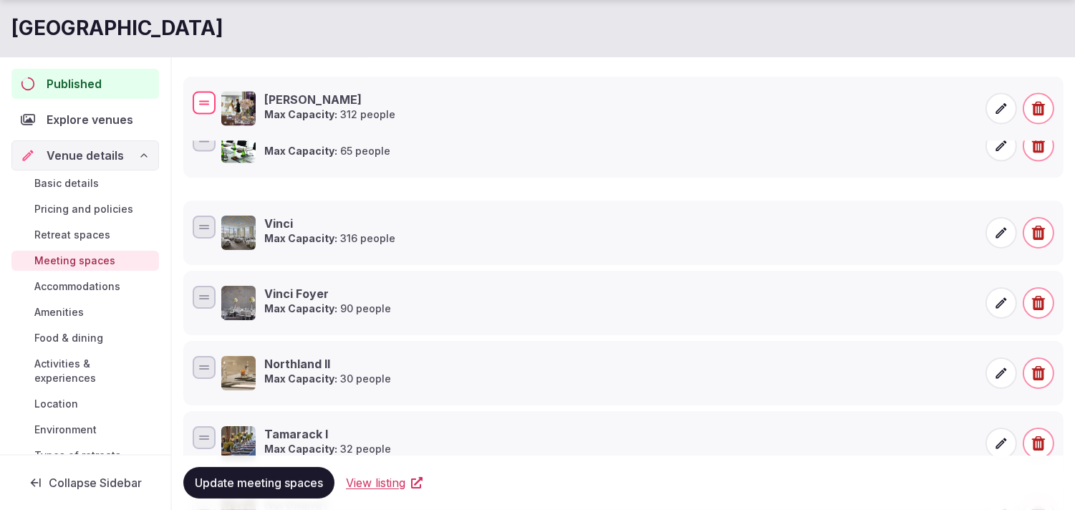
drag, startPoint x: 201, startPoint y: 151, endPoint x: 208, endPoint y: 96, distance: 55.6
click at [208, 96] on div at bounding box center [204, 102] width 23 height 23
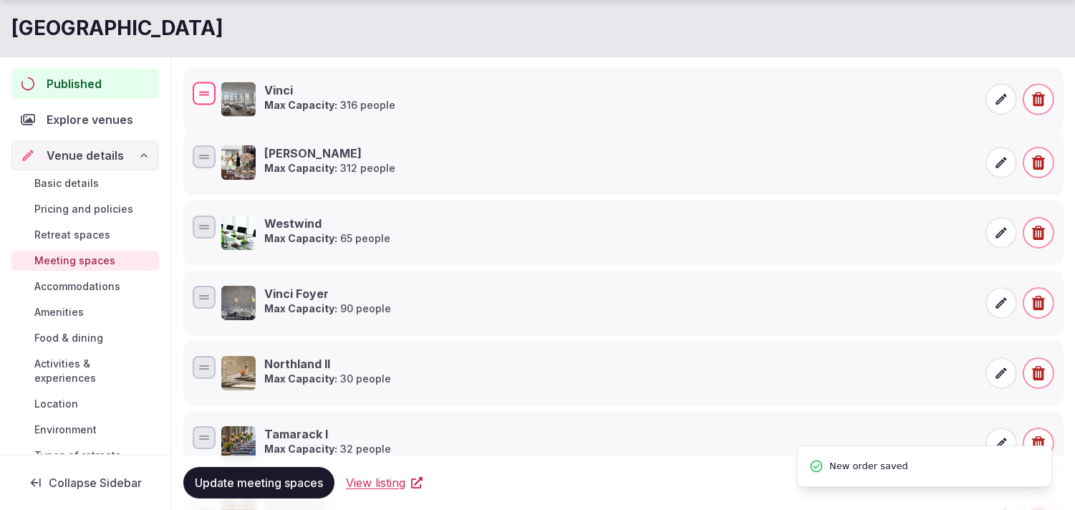
drag, startPoint x: 203, startPoint y: 232, endPoint x: 219, endPoint y: 97, distance: 135.7
click at [219, 97] on div "Vinci Max Capacity: 316 people" at bounding box center [624, 99] width 868 height 40
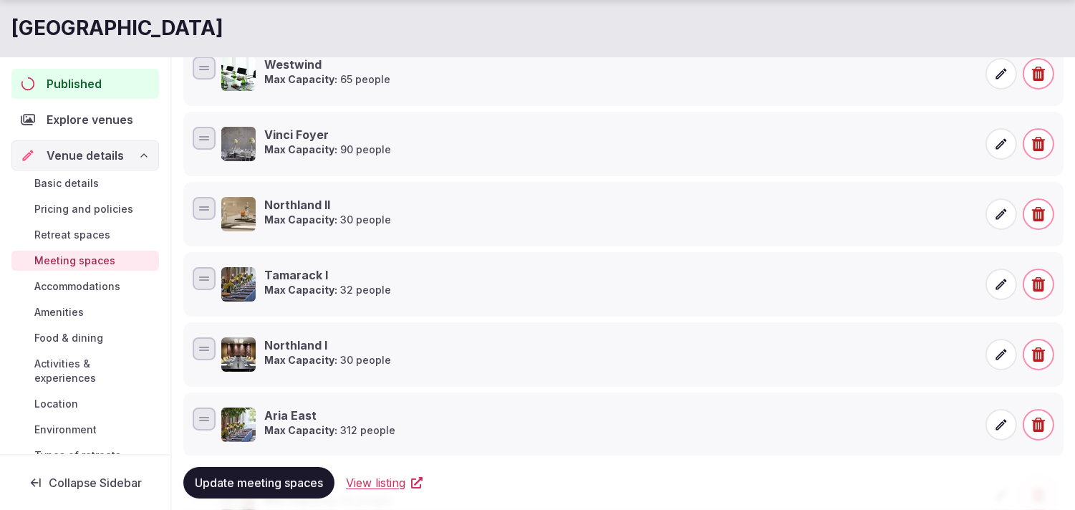
scroll to position [477, 0]
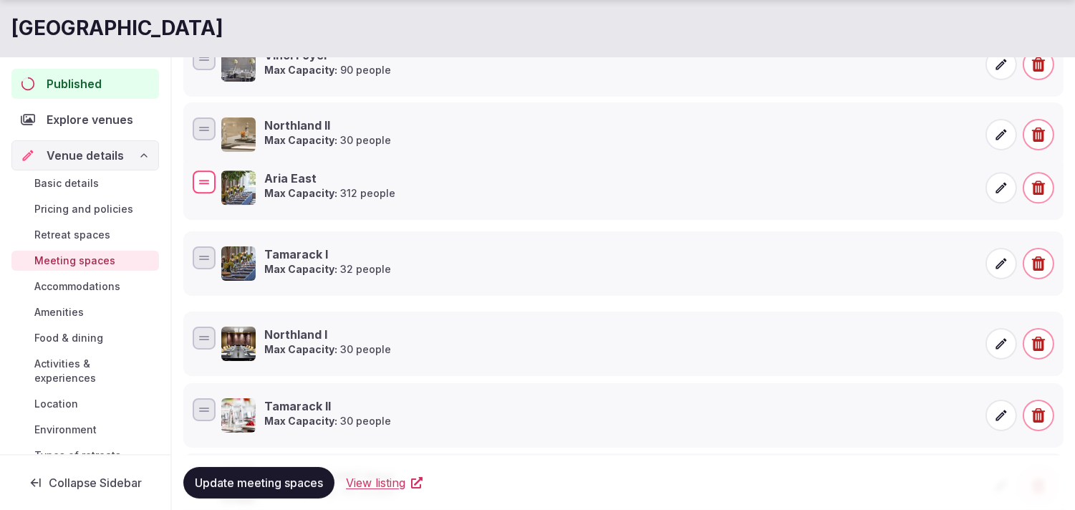
drag, startPoint x: 202, startPoint y: 342, endPoint x: 256, endPoint y: 179, distance: 171.3
click at [256, 179] on div "Aria East Max Capacity: 312 people" at bounding box center [624, 188] width 868 height 40
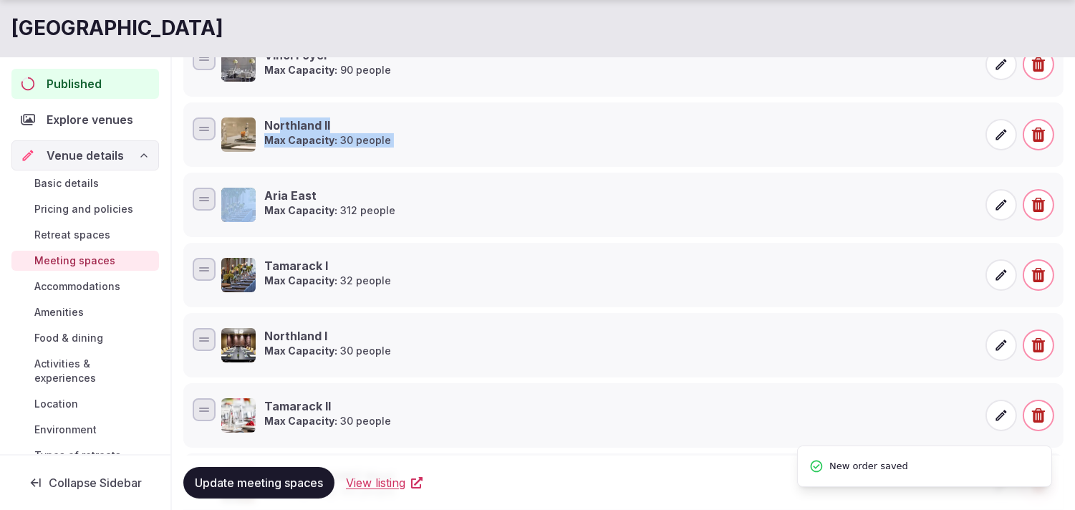
drag, startPoint x: 256, startPoint y: 179, endPoint x: 277, endPoint y: 112, distance: 70.7
click at [277, 112] on ul "Vinci Max Capacity: 316 people Aria West Max Capacity: 312 people Westwind Max …" at bounding box center [623, 170] width 881 height 696
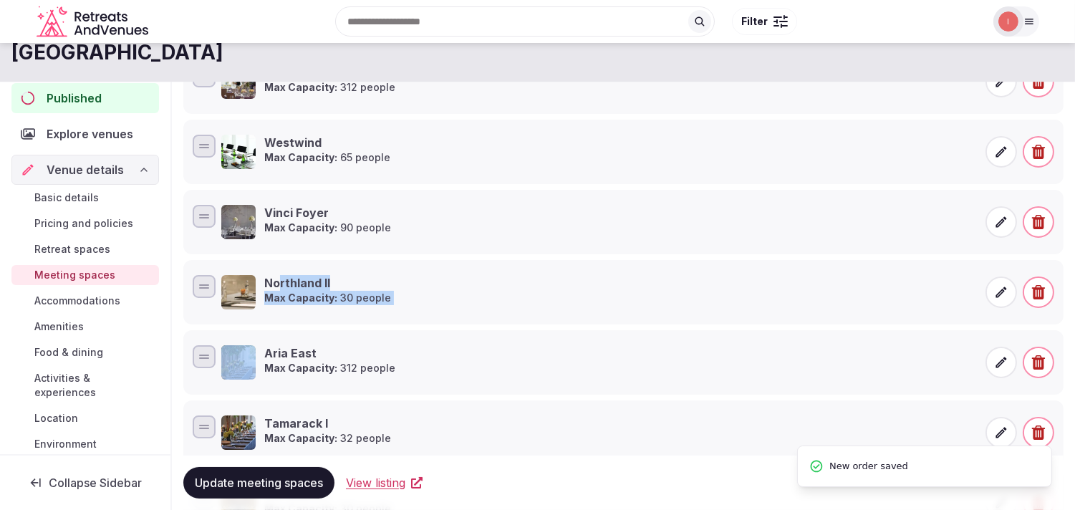
scroll to position [318, 0]
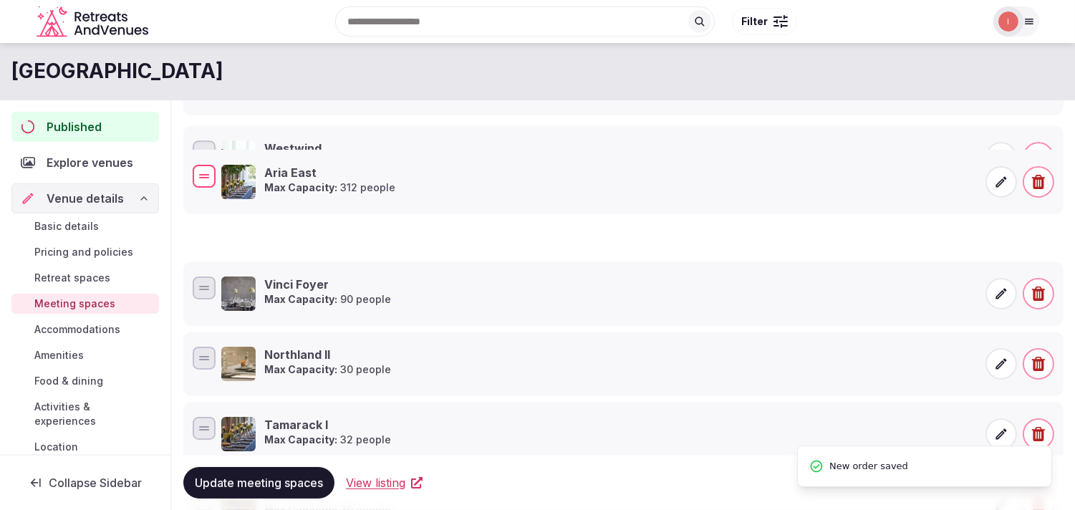
drag, startPoint x: 205, startPoint y: 366, endPoint x: 242, endPoint y: 181, distance: 188.6
click at [242, 182] on div "Aria East Max Capacity: 312 people" at bounding box center [624, 182] width 868 height 40
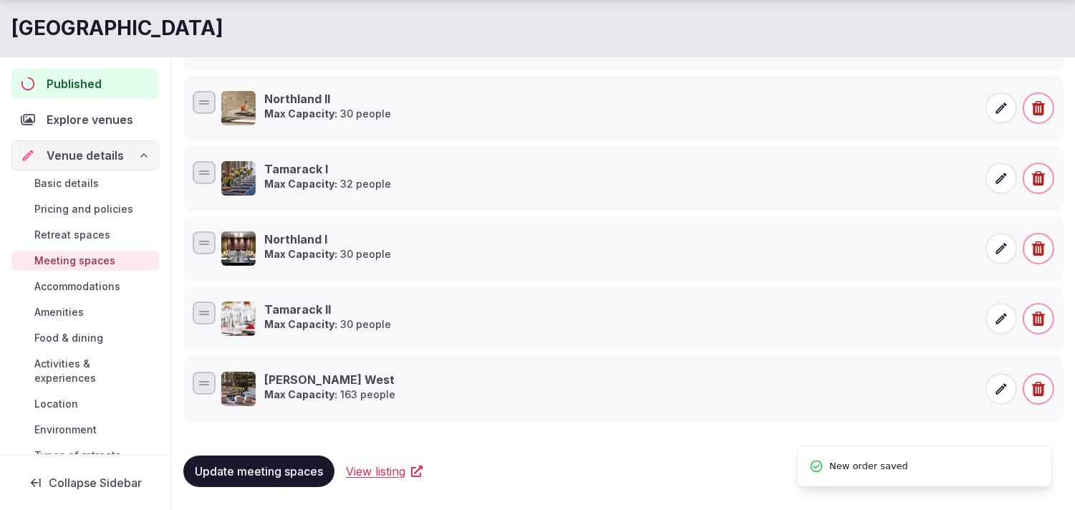
scroll to position [575, 0]
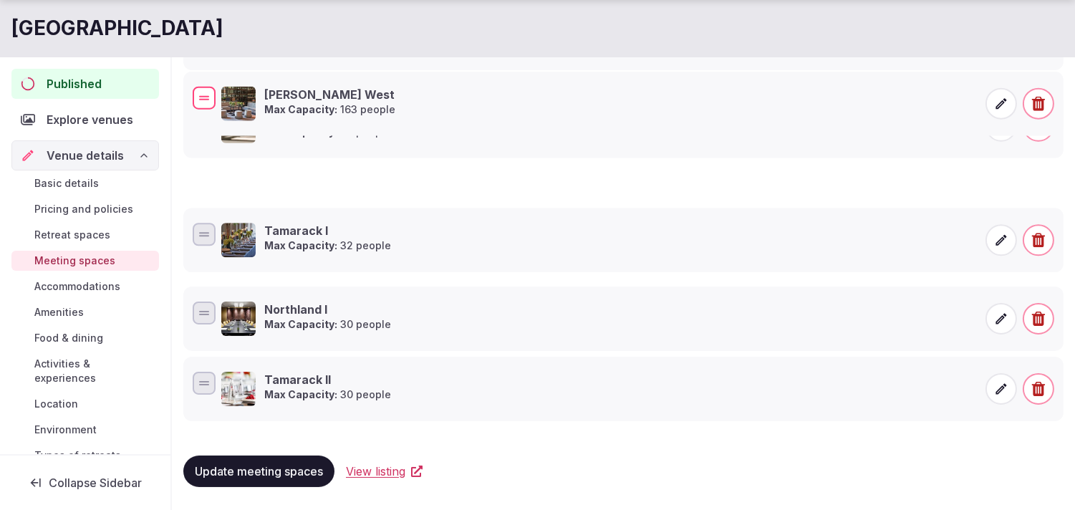
drag, startPoint x: 204, startPoint y: 383, endPoint x: 269, endPoint y: 97, distance: 293.9
click at [269, 97] on div "Aria Foyer West Max Capacity: 163 people" at bounding box center [624, 104] width 868 height 40
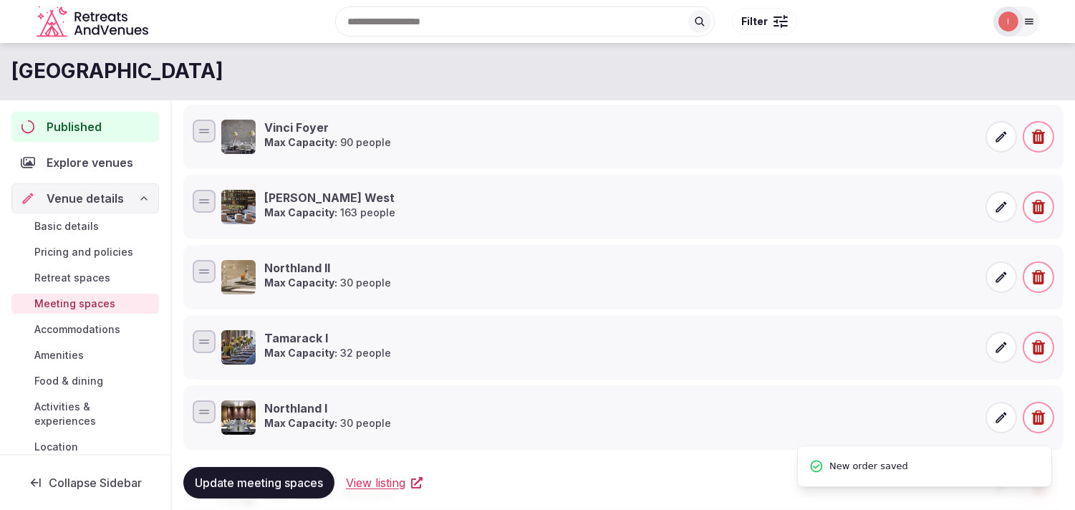
scroll to position [416, 0]
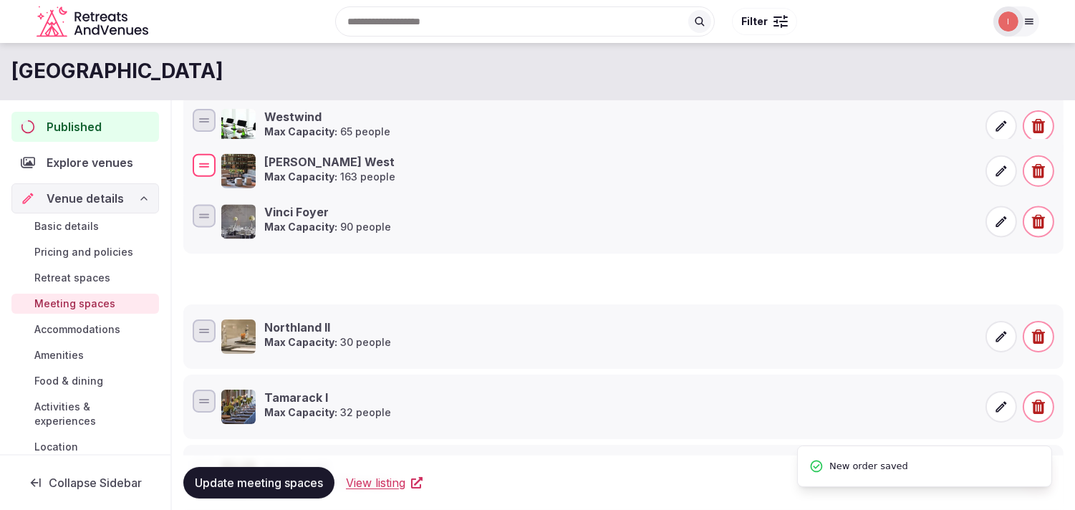
drag, startPoint x: 204, startPoint y: 268, endPoint x: 229, endPoint y: 166, distance: 104.8
click at [229, 166] on div "Aria Foyer West Max Capacity: 163 people" at bounding box center [624, 171] width 868 height 40
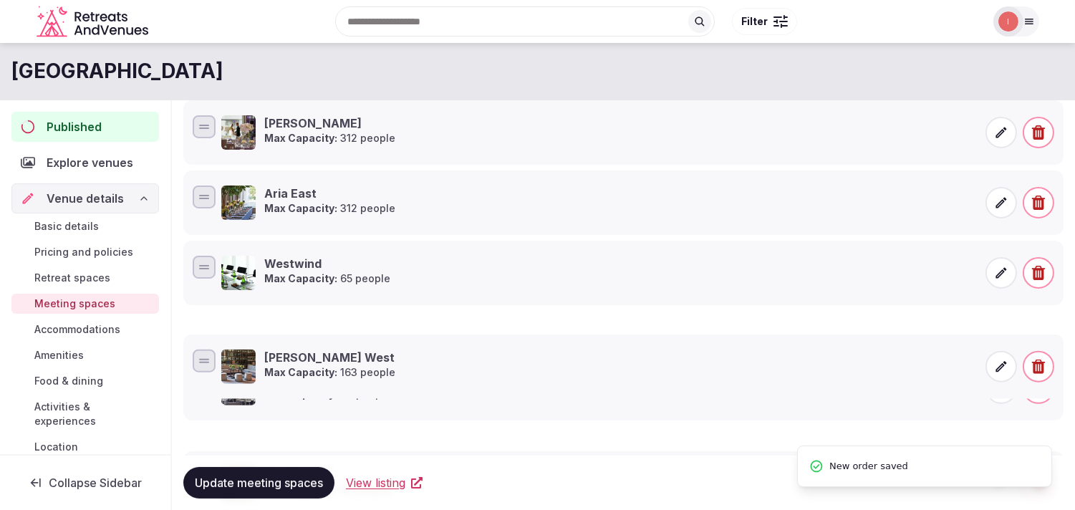
scroll to position [256, 0]
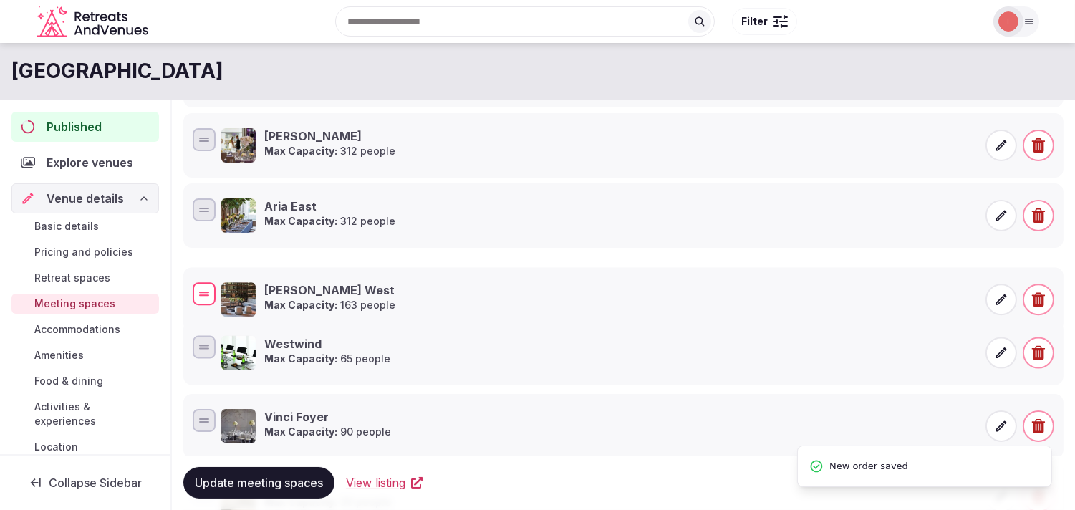
drag, startPoint x: 204, startPoint y: 354, endPoint x: 214, endPoint y: 297, distance: 57.4
click at [214, 297] on div at bounding box center [204, 293] width 23 height 23
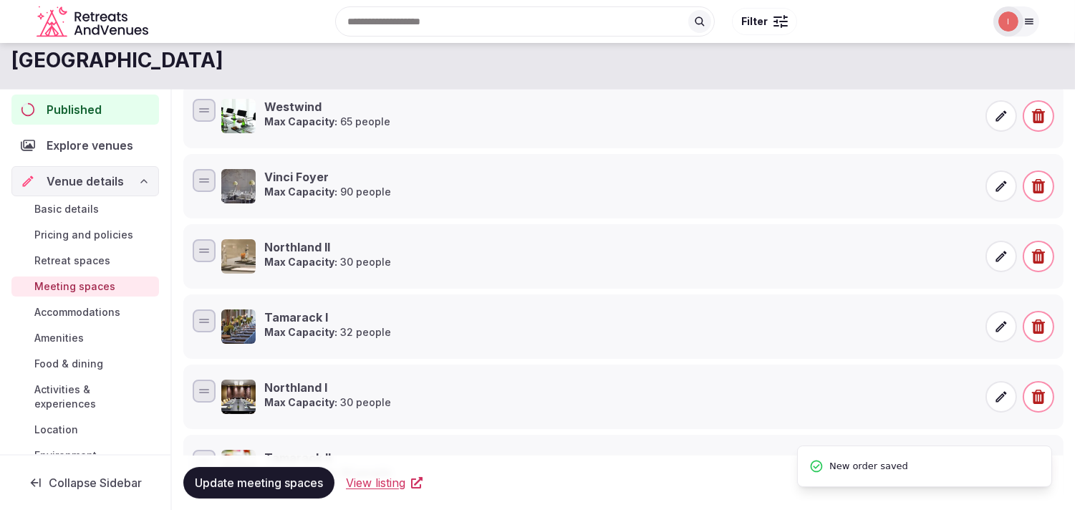
scroll to position [495, 0]
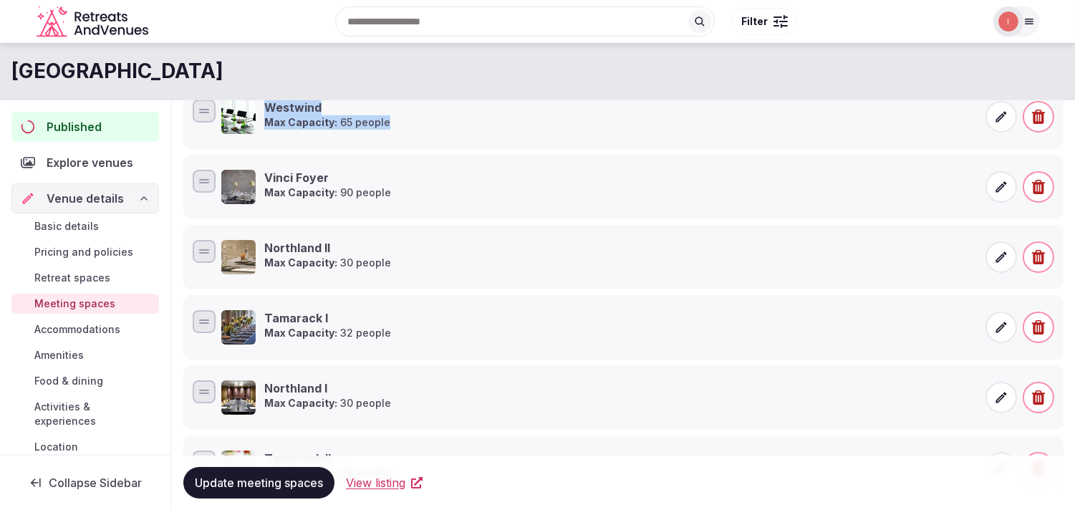
drag, startPoint x: 216, startPoint y: 181, endPoint x: 205, endPoint y: 142, distance: 41.0
click at [205, 142] on ul "Vinci Max Capacity: 316 people Aria West Max Capacity: 312 people Aria East Max…" at bounding box center [623, 152] width 881 height 696
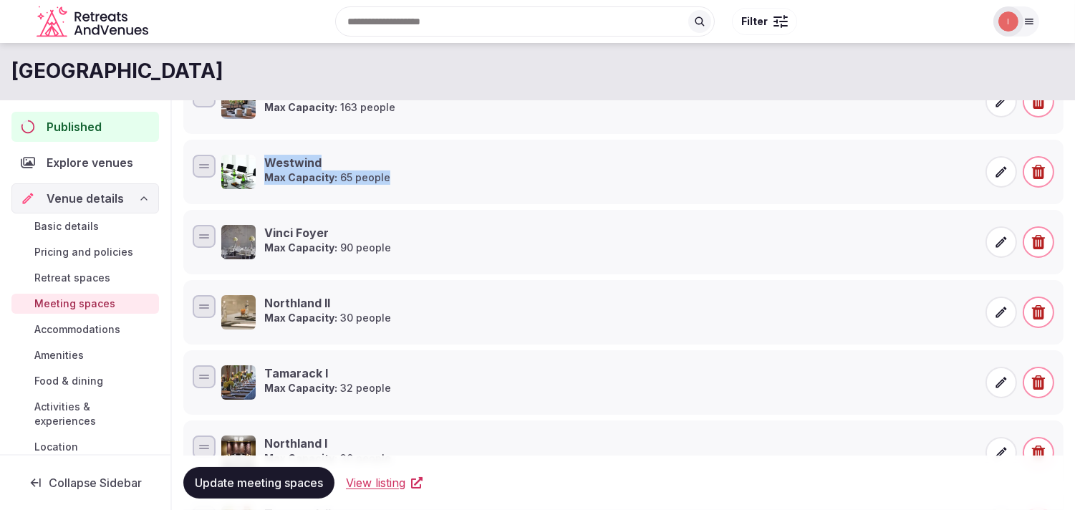
scroll to position [416, 0]
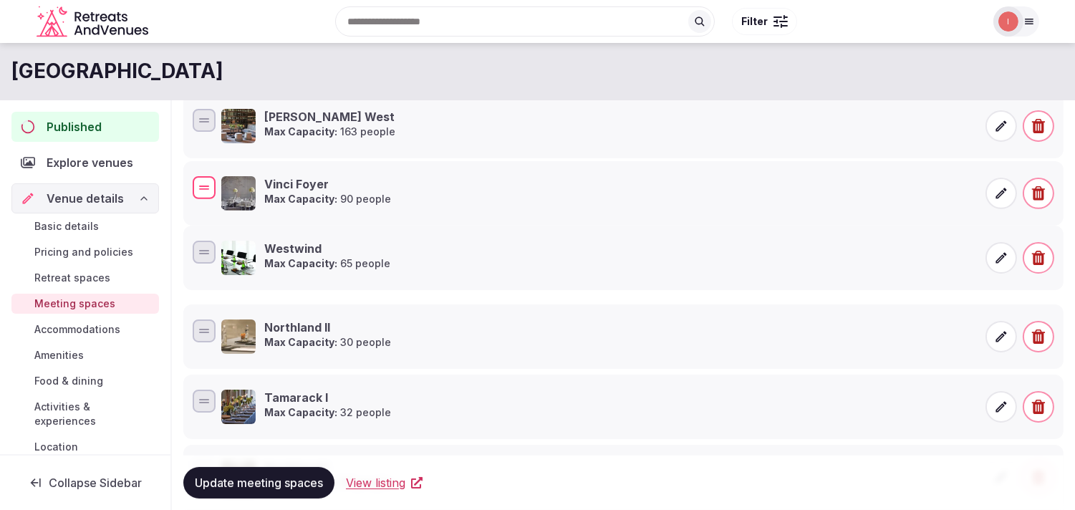
drag, startPoint x: 203, startPoint y: 262, endPoint x: 203, endPoint y: 189, distance: 73.1
click at [203, 189] on div at bounding box center [204, 188] width 10 height 1
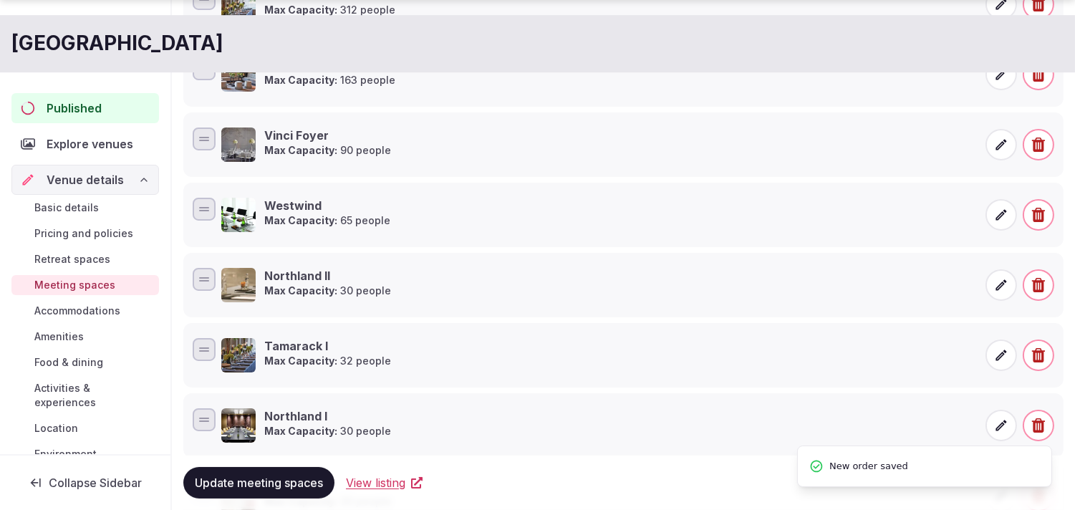
scroll to position [495, 0]
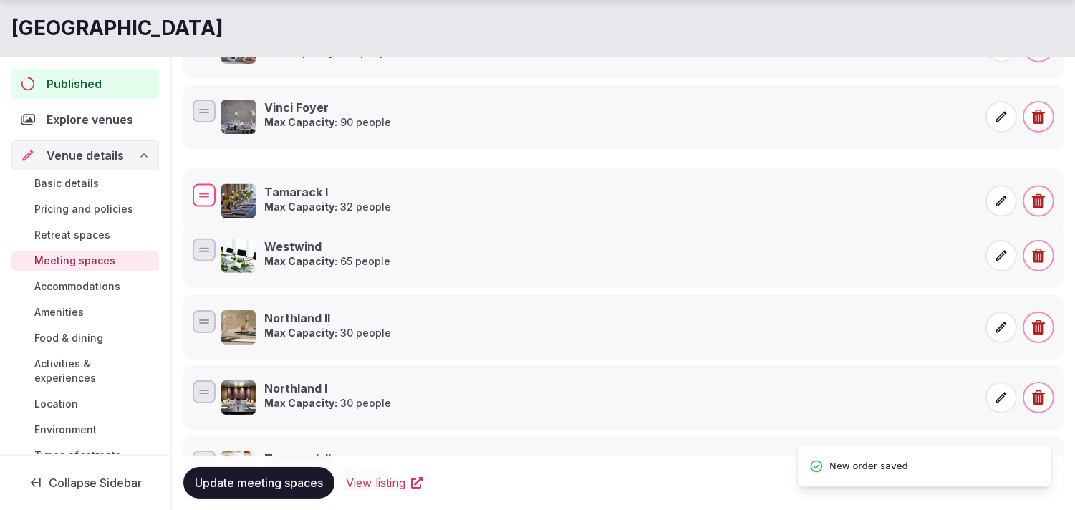
drag, startPoint x: 197, startPoint y: 327, endPoint x: 231, endPoint y: 201, distance: 130.5
click at [231, 201] on div "Tamarack I Max Capacity: 32 people" at bounding box center [624, 201] width 868 height 40
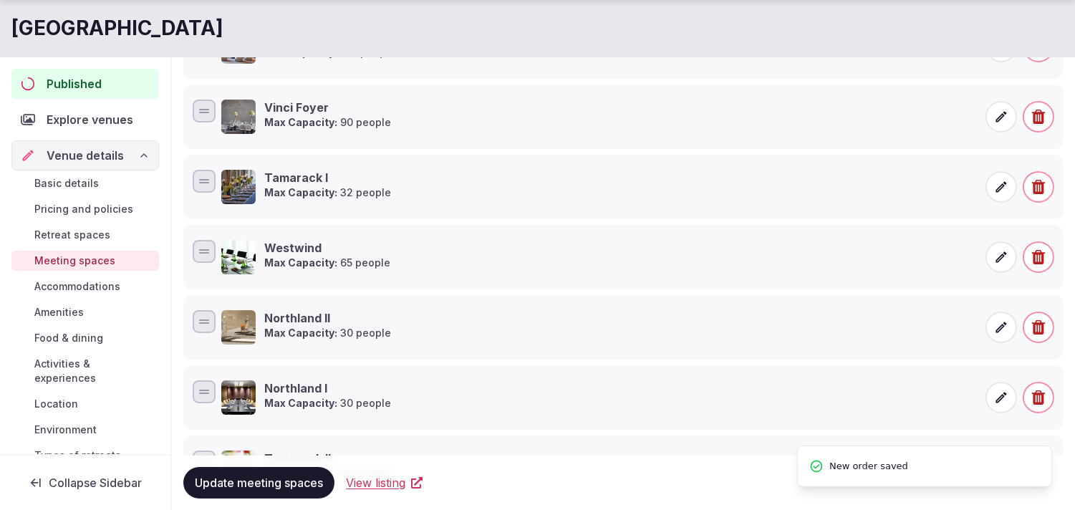
drag, startPoint x: 208, startPoint y: 274, endPoint x: 216, endPoint y: 228, distance: 46.5
click at [216, 228] on li "Westwind Max Capacity: 65 people" at bounding box center [623, 257] width 881 height 64
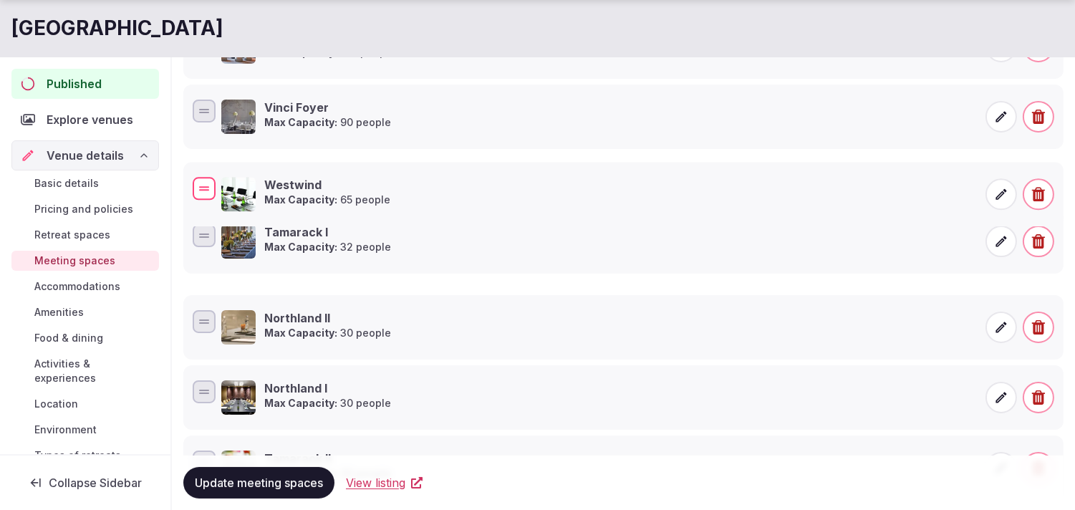
drag, startPoint x: 205, startPoint y: 248, endPoint x: 215, endPoint y: 176, distance: 73.1
click at [215, 177] on div at bounding box center [204, 188] width 23 height 23
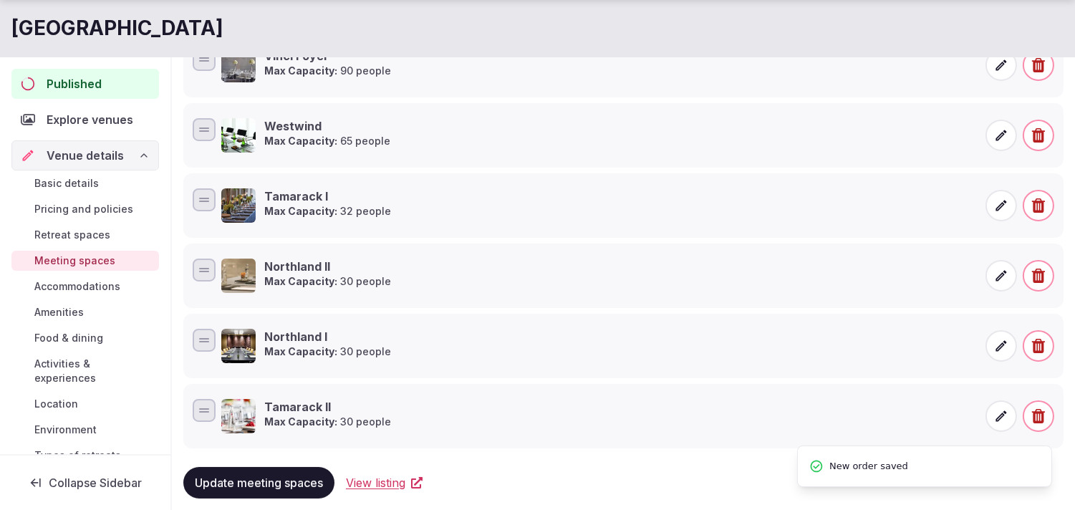
scroll to position [575, 0]
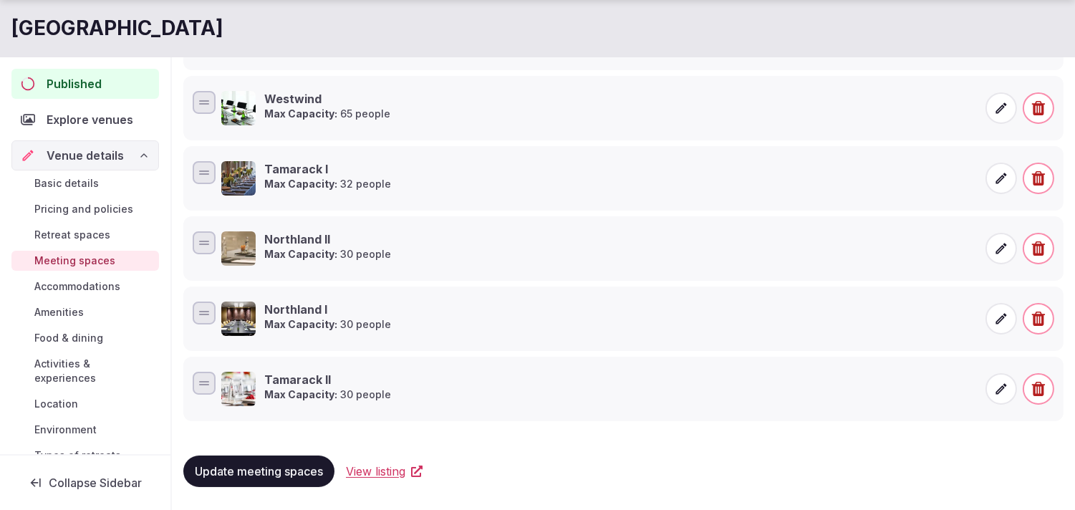
click at [262, 476] on span "Update meeting spaces" at bounding box center [259, 471] width 128 height 14
click at [261, 476] on span "Update meeting spaces" at bounding box center [259, 471] width 128 height 14
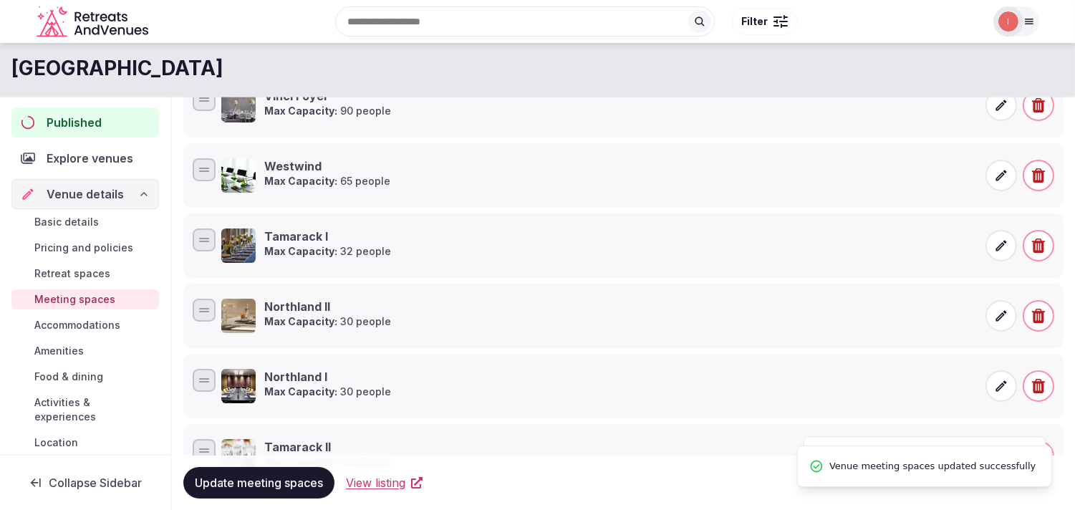
scroll to position [416, 0]
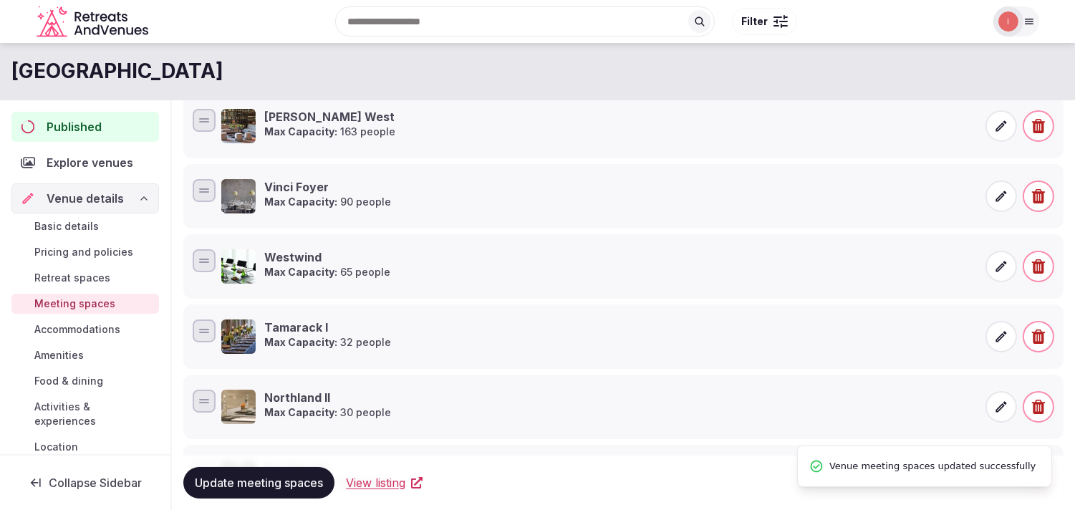
click at [75, 325] on span "Accommodations" at bounding box center [77, 329] width 86 height 14
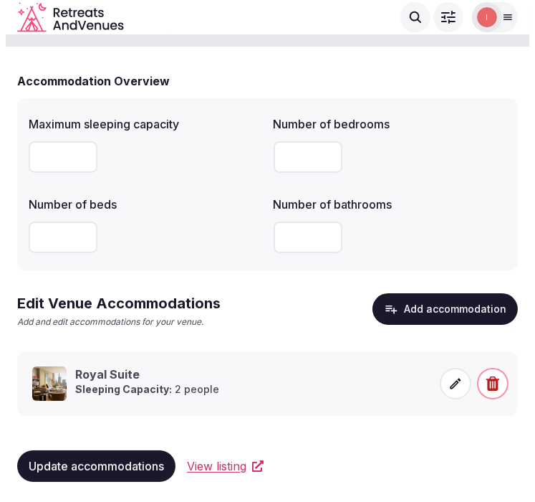
scroll to position [27, 0]
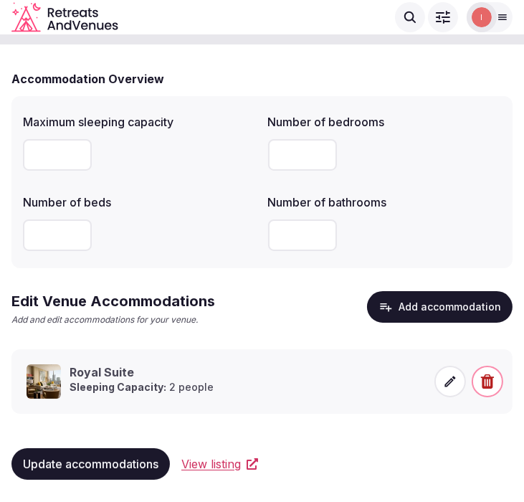
click at [475, 315] on button "Add accommodation" at bounding box center [439, 307] width 145 height 32
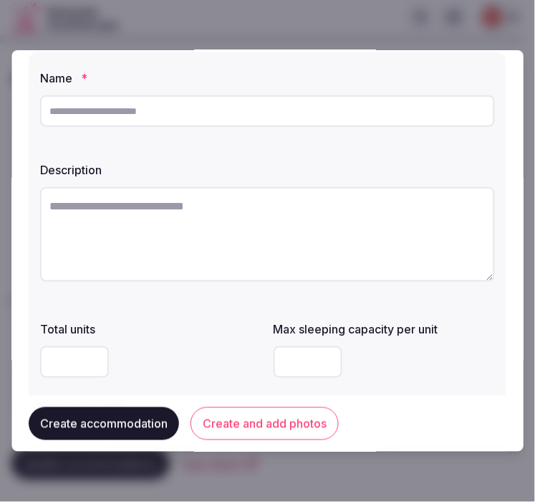
scroll to position [80, 0]
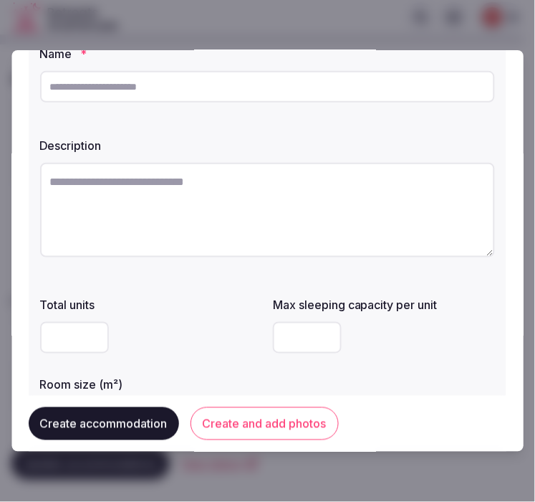
click at [349, 97] on input "text" at bounding box center [267, 87] width 455 height 32
paste input "**********"
type input "**********"
drag, startPoint x: 317, startPoint y: 177, endPoint x: 312, endPoint y: 187, distance: 11.2
click at [312, 183] on textarea at bounding box center [267, 210] width 455 height 95
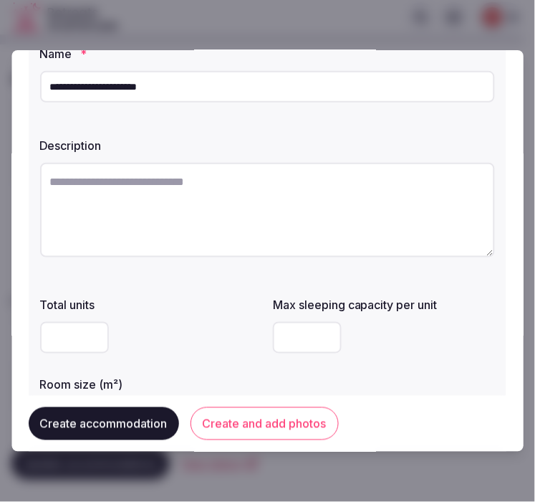
paste textarea "**********"
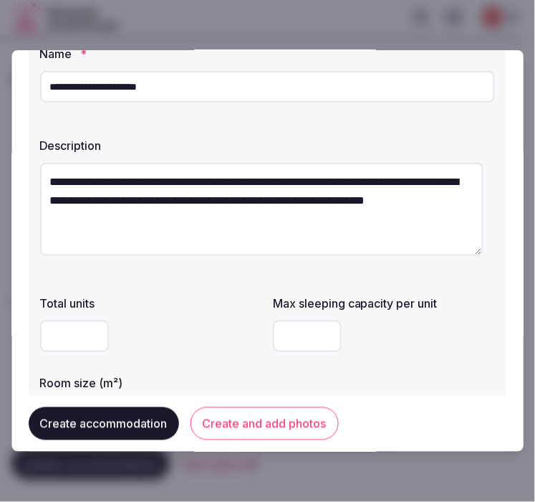
type textarea "**********"
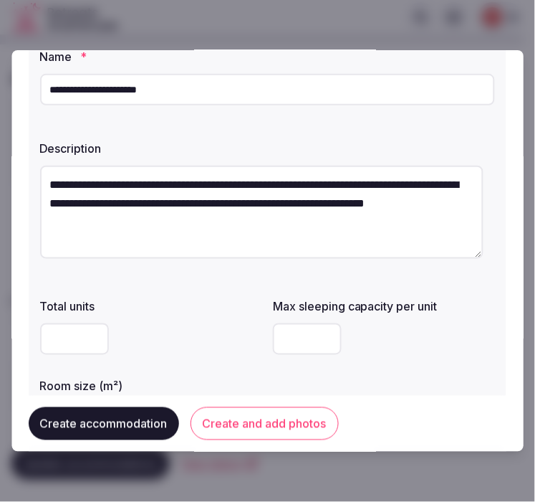
scroll to position [159, 0]
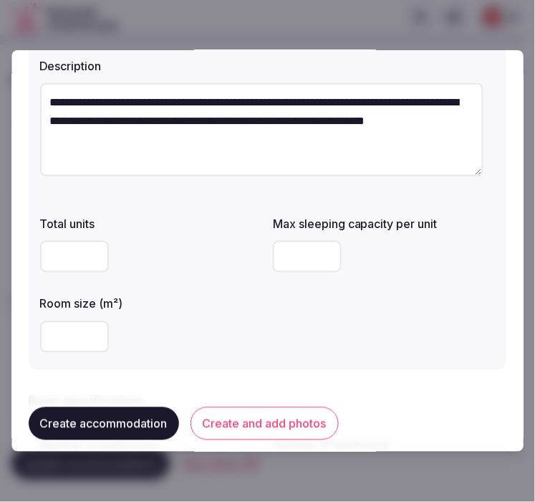
click at [59, 263] on input "number" at bounding box center [74, 257] width 69 height 32
click at [299, 256] on input "number" at bounding box center [308, 257] width 69 height 32
type input "*"
click at [82, 341] on input "number" at bounding box center [74, 337] width 69 height 32
click at [58, 338] on input "number" at bounding box center [74, 337] width 69 height 32
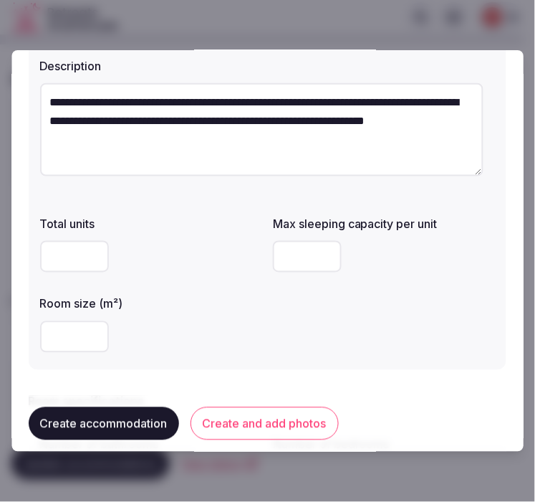
type input "**"
click at [210, 330] on div "**" at bounding box center [151, 337] width 222 height 32
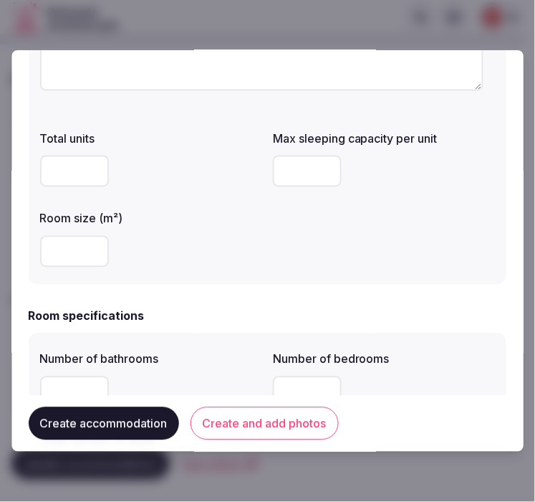
scroll to position [398, 0]
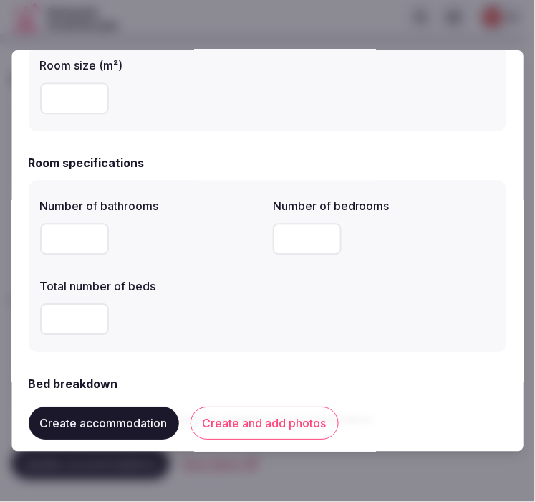
click at [74, 241] on input "number" at bounding box center [74, 239] width 69 height 32
type input "*"
click at [307, 231] on input "number" at bounding box center [308, 239] width 69 height 32
type input "*"
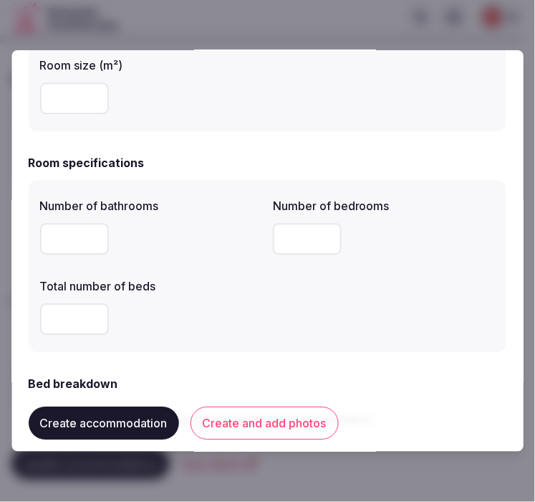
click at [69, 327] on input "number" at bounding box center [74, 319] width 69 height 32
type input "*"
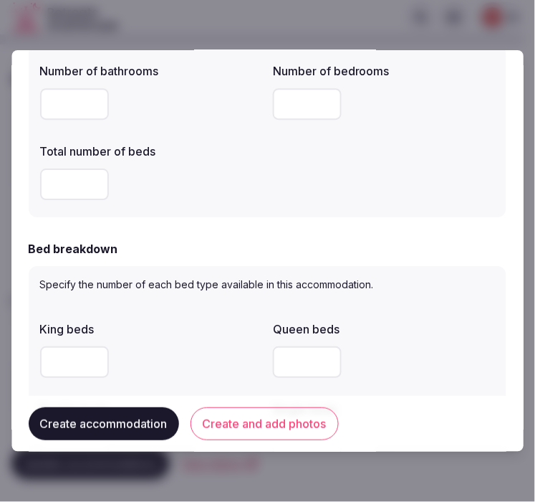
scroll to position [716, 0]
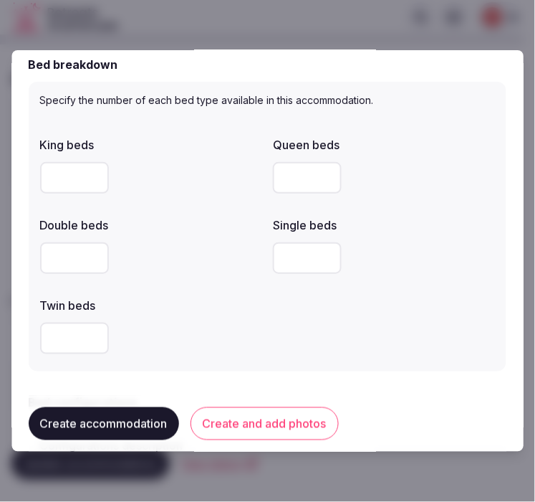
click at [52, 191] on input "number" at bounding box center [74, 178] width 69 height 32
type input "*"
click at [77, 254] on input "number" at bounding box center [74, 258] width 69 height 32
type input "*"
click at [245, 347] on div at bounding box center [151, 338] width 222 height 32
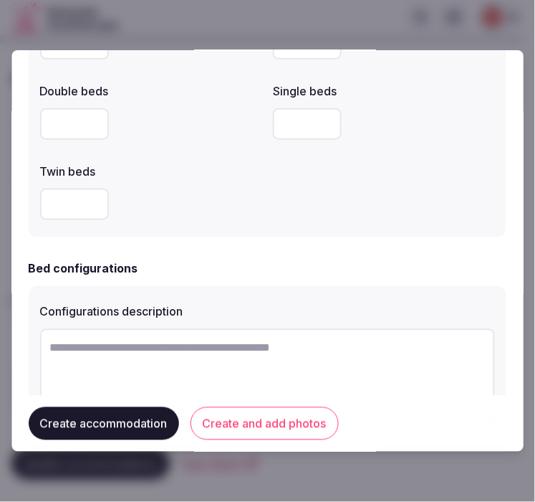
scroll to position [1035, 0]
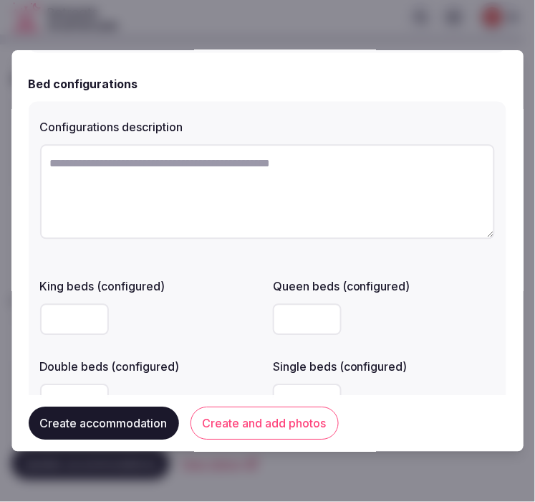
click at [205, 197] on textarea at bounding box center [267, 192] width 455 height 95
paste textarea "**********"
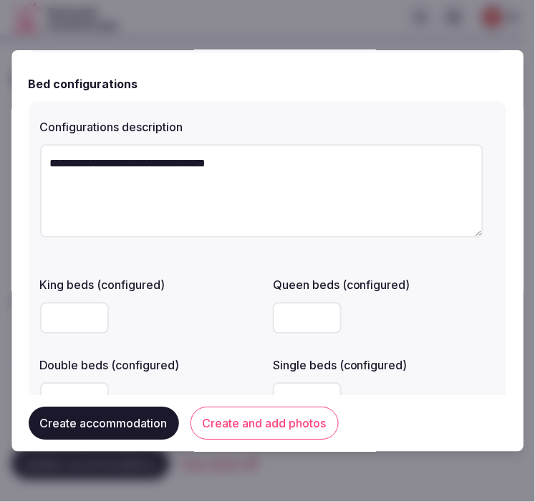
drag, startPoint x: 204, startPoint y: 161, endPoint x: 305, endPoint y: 168, distance: 101.2
click at [305, 168] on textarea "**********" at bounding box center [261, 191] width 443 height 93
type textarea "**********"
click at [227, 266] on div "**********" at bounding box center [268, 267] width 478 height 330
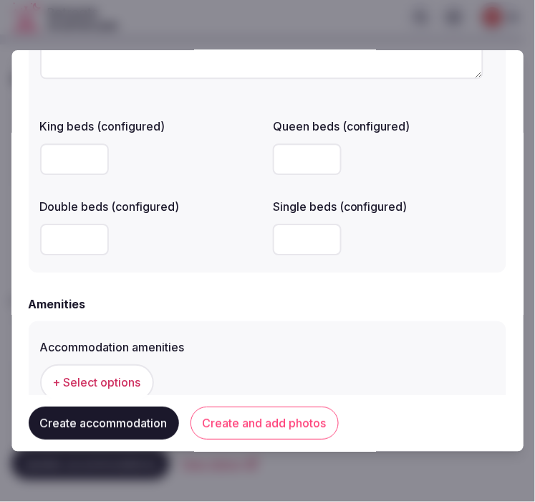
scroll to position [1376, 0]
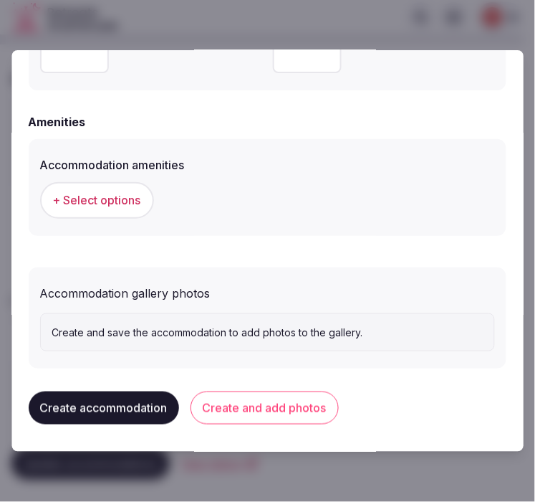
click at [129, 206] on span "+ Select options" at bounding box center [97, 200] width 88 height 16
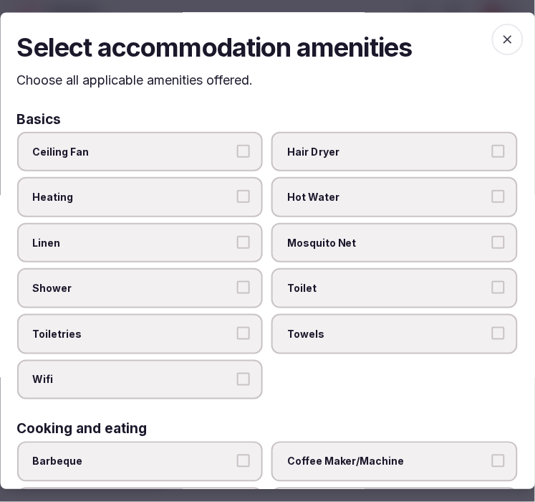
click at [220, 249] on label "Linen" at bounding box center [140, 243] width 246 height 40
click at [238, 249] on button "Linen" at bounding box center [244, 242] width 13 height 13
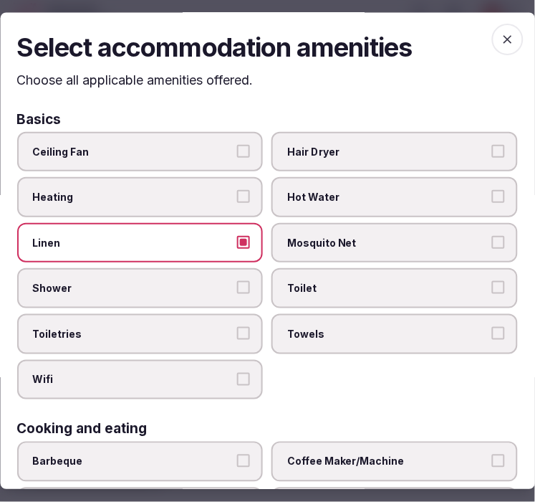
click at [238, 282] on button "Shower" at bounding box center [244, 288] width 13 height 13
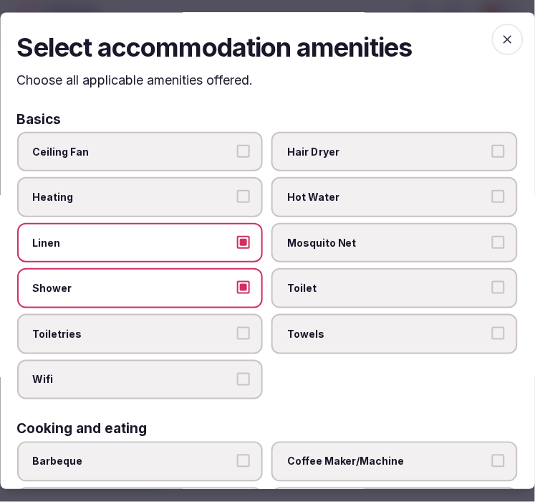
drag, startPoint x: 234, startPoint y: 323, endPoint x: 239, endPoint y: 330, distance: 8.2
click at [238, 327] on button "Toiletries" at bounding box center [244, 333] width 13 height 13
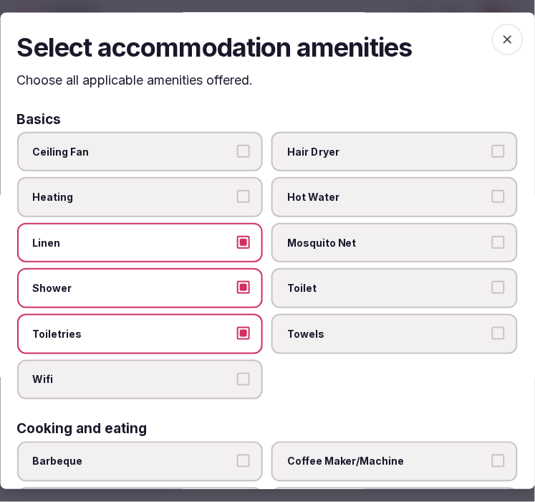
click at [224, 373] on span "Wifi" at bounding box center [133, 380] width 201 height 14
click at [238, 373] on button "Wifi" at bounding box center [244, 379] width 13 height 13
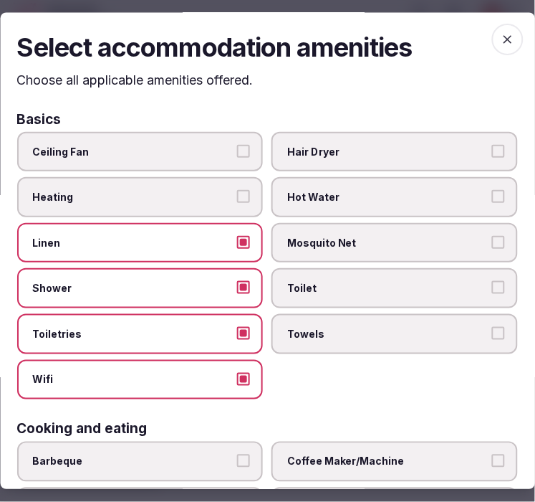
click at [349, 327] on span "Towels" at bounding box center [388, 334] width 201 height 14
click at [492, 327] on button "Towels" at bounding box center [498, 333] width 13 height 13
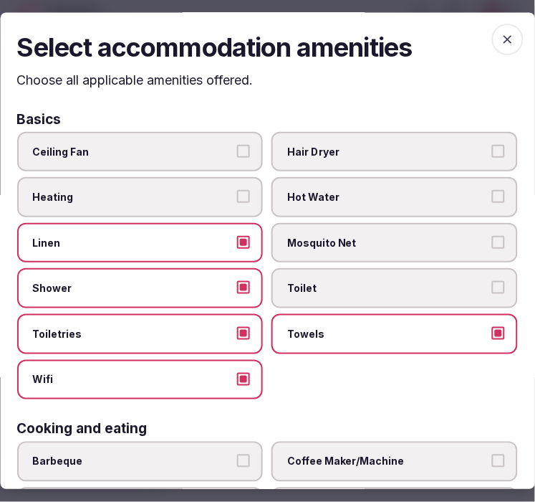
click at [353, 285] on span "Toilet" at bounding box center [388, 289] width 201 height 14
click at [492, 285] on button "Toilet" at bounding box center [498, 288] width 13 height 13
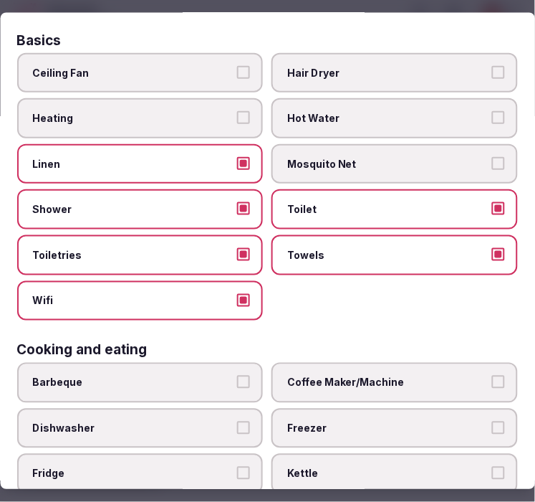
scroll to position [239, 0]
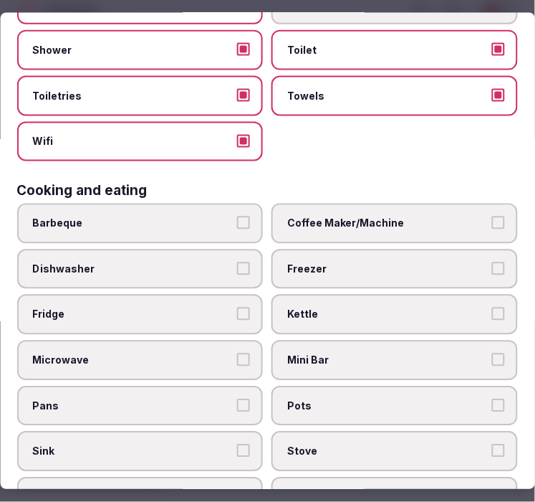
click at [333, 216] on span "Coffee Maker/Machine" at bounding box center [388, 223] width 201 height 14
click at [492, 216] on button "Coffee Maker/Machine" at bounding box center [498, 222] width 13 height 13
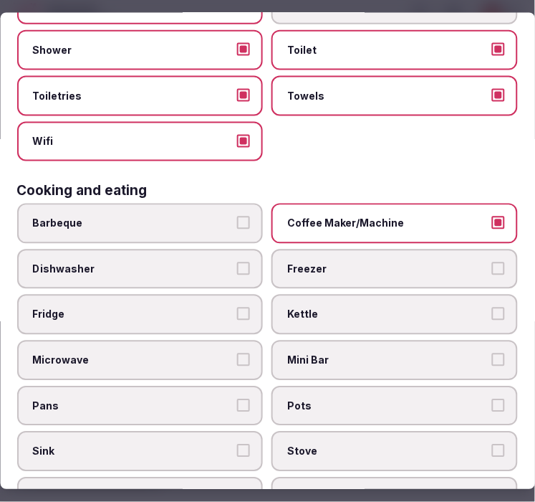
click at [327, 353] on span "Mini Bar" at bounding box center [388, 360] width 201 height 14
click at [492, 353] on button "Mini Bar" at bounding box center [498, 359] width 13 height 13
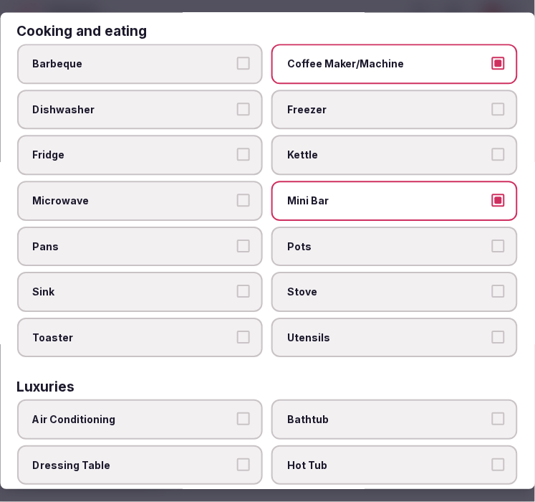
scroll to position [477, 0]
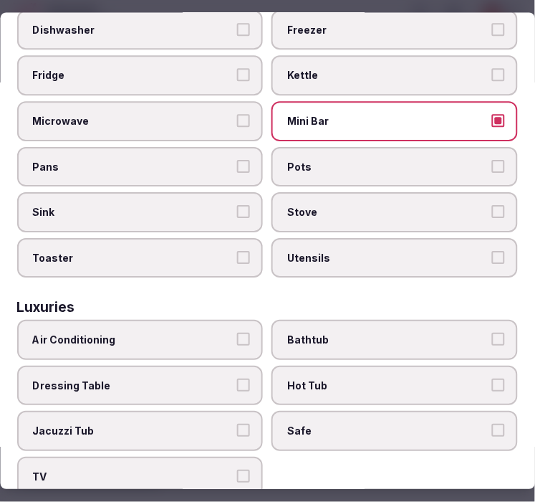
click at [163, 333] on span "Air Conditioning" at bounding box center [133, 340] width 201 height 14
click at [238, 333] on button "Air Conditioning" at bounding box center [244, 339] width 13 height 13
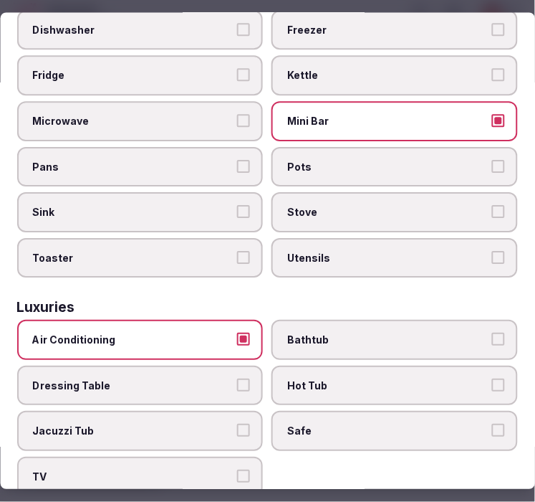
drag, startPoint x: 359, startPoint y: 331, endPoint x: 389, endPoint y: 350, distance: 35.4
click at [363, 328] on label "Bathtub" at bounding box center [395, 340] width 246 height 40
click at [492, 333] on button "Bathtub" at bounding box center [498, 339] width 13 height 13
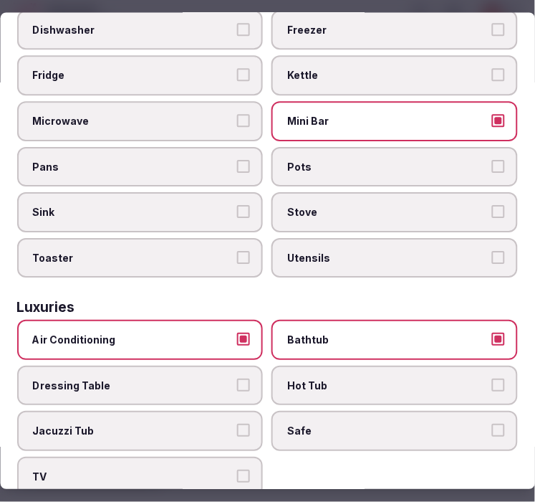
drag, startPoint x: 388, startPoint y: 409, endPoint x: 290, endPoint y: 428, distance: 99.2
click at [383, 424] on span "Safe" at bounding box center [388, 431] width 201 height 14
click at [492, 424] on button "Safe" at bounding box center [498, 430] width 13 height 13
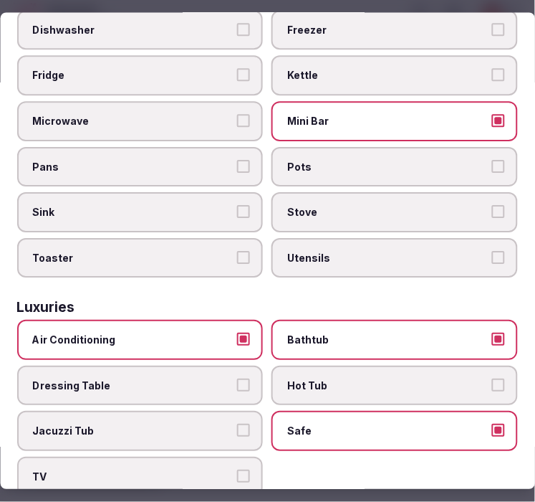
click at [206, 433] on div "Air Conditioning Bathtub Dressing Table Hot Tub Jacuzzi Tub Safe TV" at bounding box center [267, 408] width 501 height 176
click at [244, 470] on button "TV" at bounding box center [244, 476] width 13 height 13
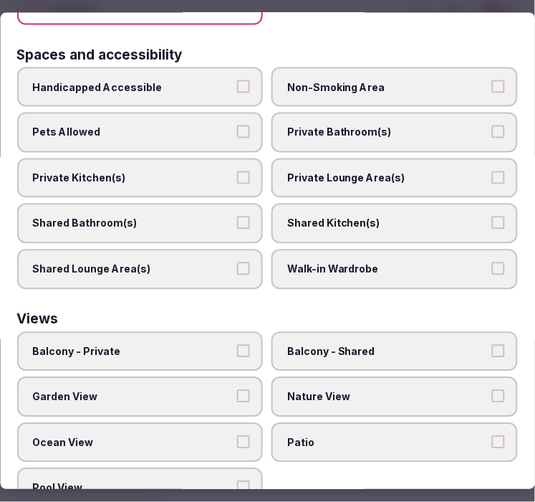
scroll to position [950, 0]
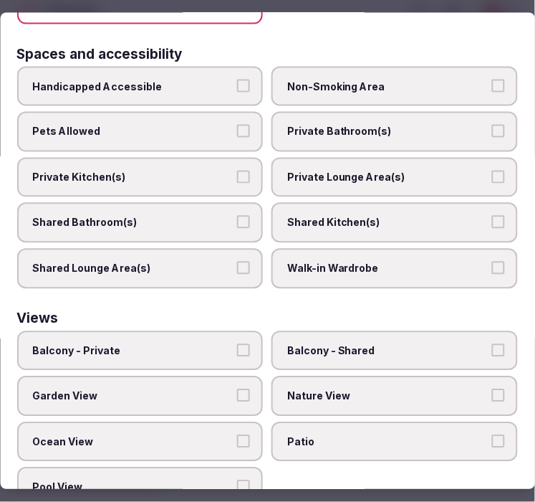
click at [398, 85] on div "Handicapped Accessible Non-Smoking Area Pets Allowed Private Bathroom(s) Privat…" at bounding box center [267, 177] width 501 height 222
click at [395, 125] on span "Private Bathroom(s)" at bounding box center [388, 132] width 201 height 14
click at [492, 125] on button "Private Bathroom(s)" at bounding box center [498, 131] width 13 height 13
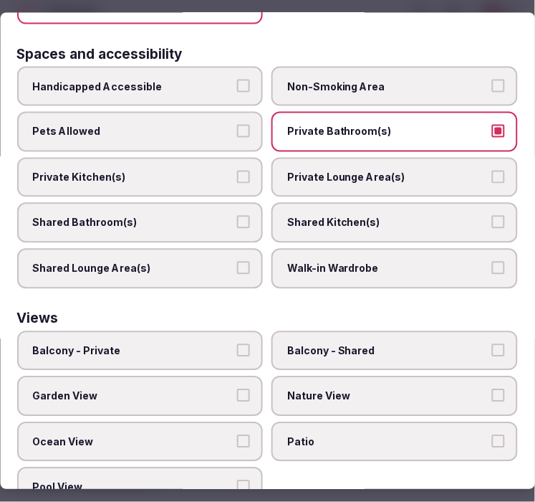
click at [407, 163] on label "Private Lounge Area(s)" at bounding box center [395, 177] width 246 height 40
click at [492, 170] on button "Private Lounge Area(s)" at bounding box center [498, 176] width 13 height 13
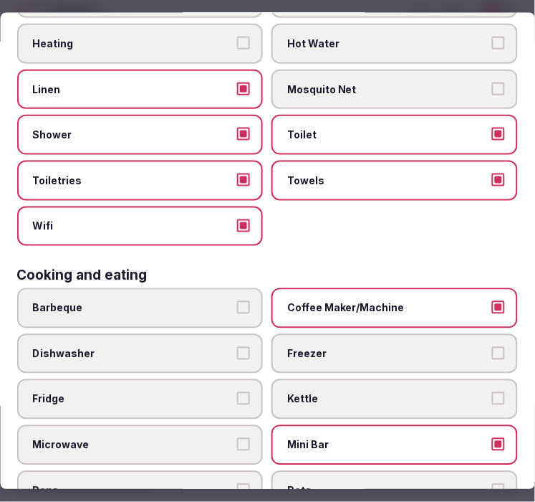
scroll to position [0, 0]
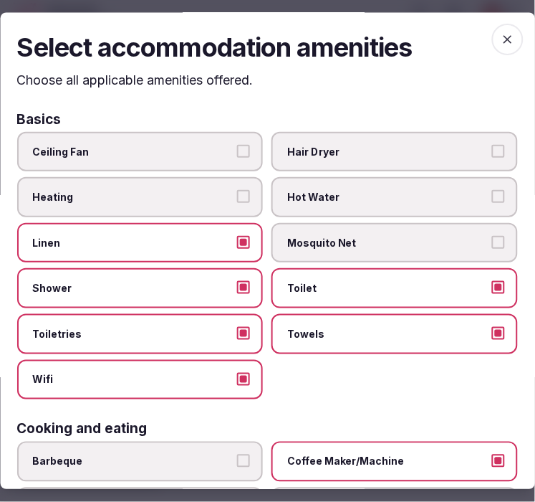
click at [492, 34] on span "button" at bounding box center [508, 40] width 32 height 32
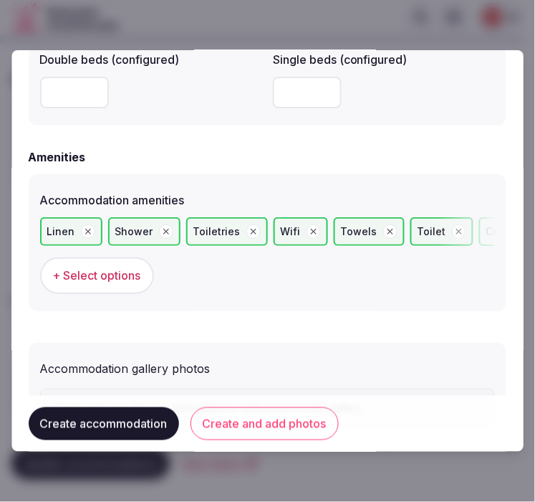
scroll to position [1414, 0]
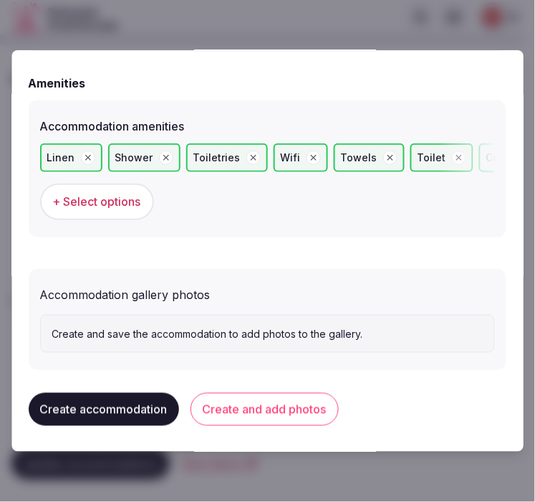
click at [298, 399] on button "Create and add photos" at bounding box center [265, 409] width 148 height 33
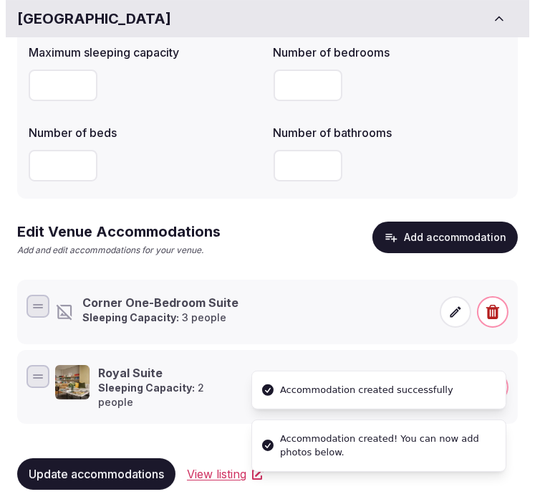
scroll to position [97, 0]
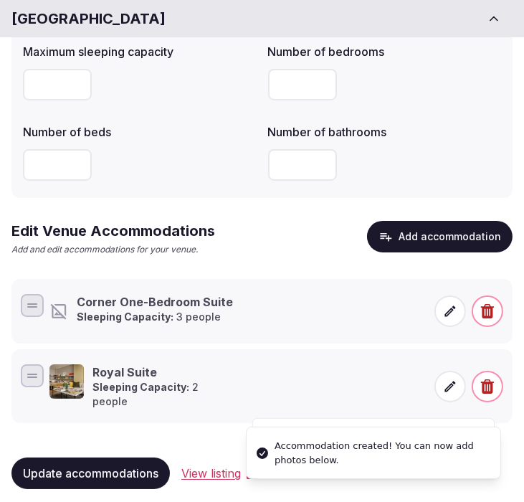
click at [191, 312] on p "Sleeping Capacity: 3 people" at bounding box center [155, 317] width 156 height 14
click at [450, 317] on span at bounding box center [450, 311] width 32 height 32
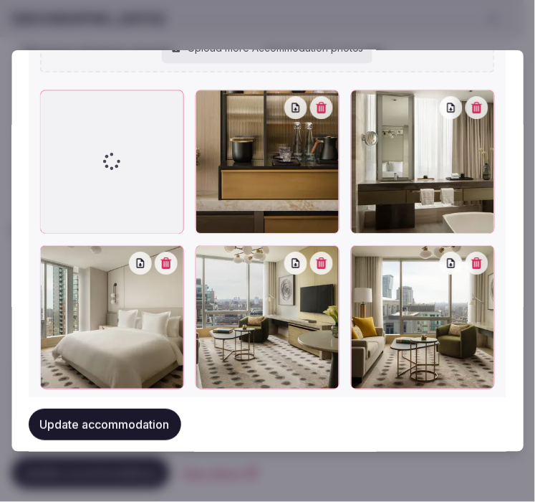
scroll to position [1944, 0]
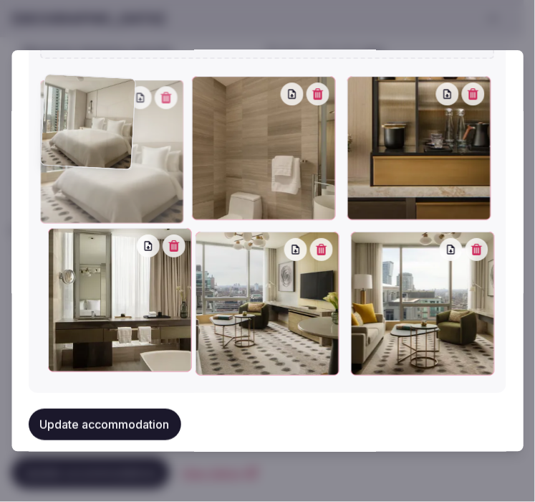
drag, startPoint x: 50, startPoint y: 238, endPoint x: 62, endPoint y: 151, distance: 87.4
click at [62, 151] on div at bounding box center [112, 152] width 144 height 144
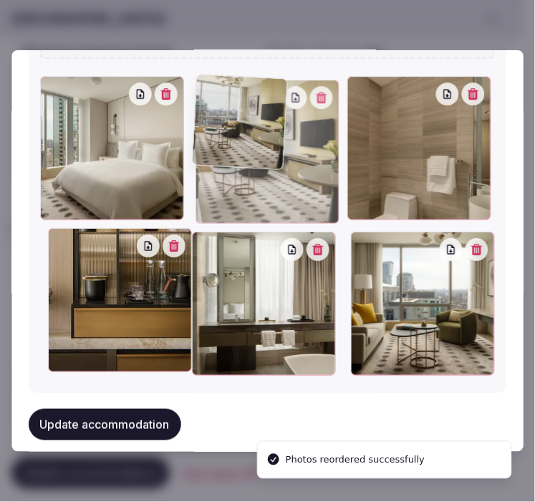
drag, startPoint x: 206, startPoint y: 241, endPoint x: 239, endPoint y: 139, distance: 106.7
click at [239, 139] on div at bounding box center [268, 152] width 144 height 144
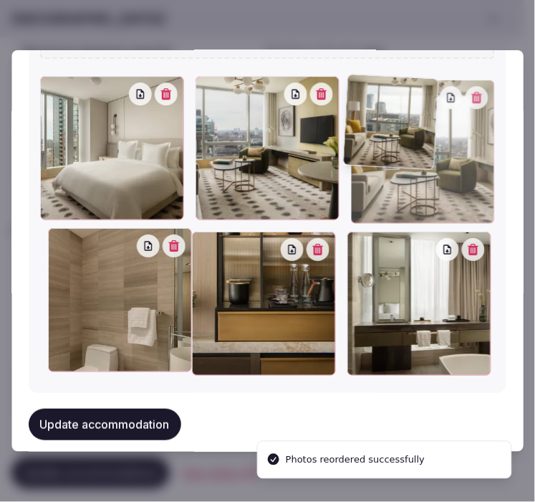
drag, startPoint x: 360, startPoint y: 242, endPoint x: 411, endPoint y: 133, distance: 119.9
click at [411, 133] on div at bounding box center [423, 152] width 144 height 144
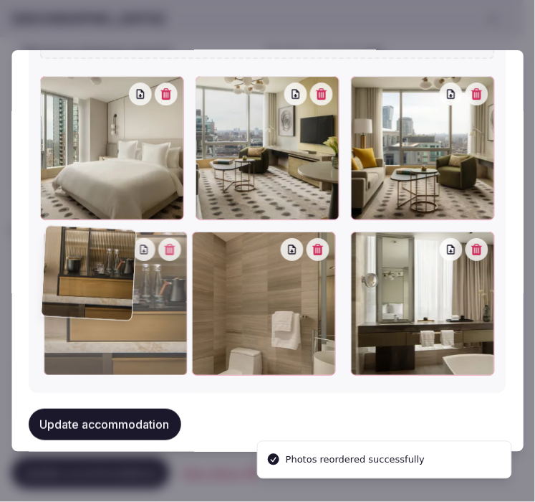
drag, startPoint x: 203, startPoint y: 238, endPoint x: 110, endPoint y: 246, distance: 94.3
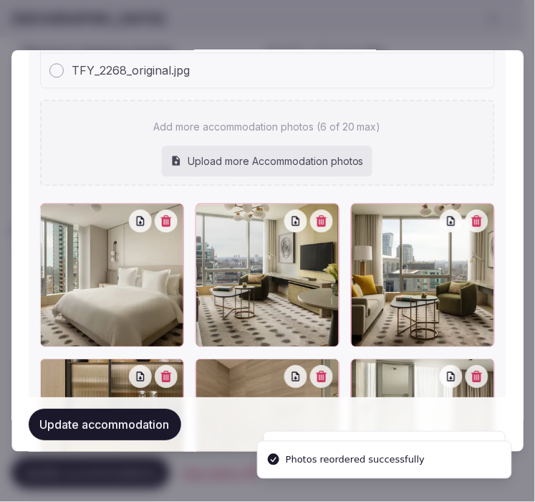
scroll to position [1864, 0]
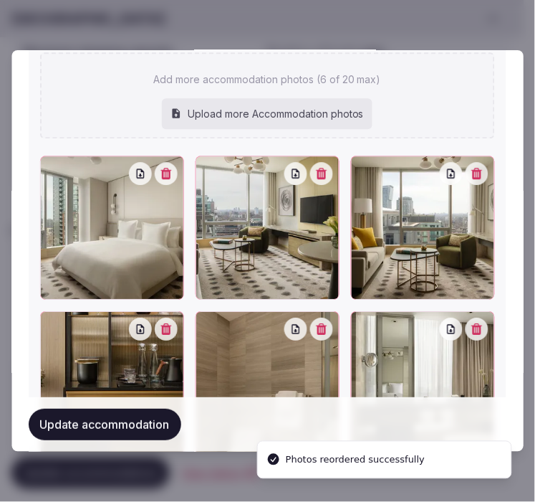
click at [154, 432] on button "Update accommodation" at bounding box center [105, 424] width 153 height 32
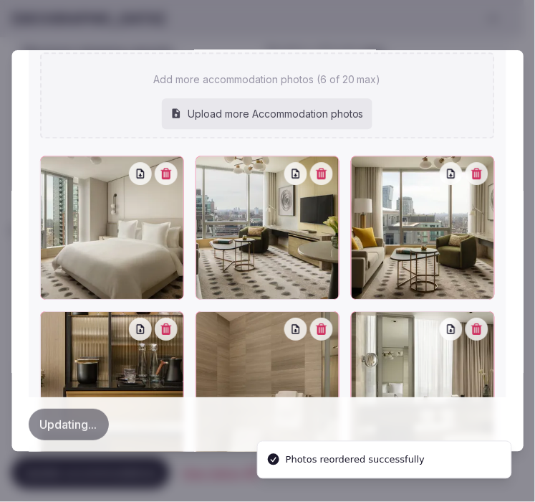
scroll to position [0, 0]
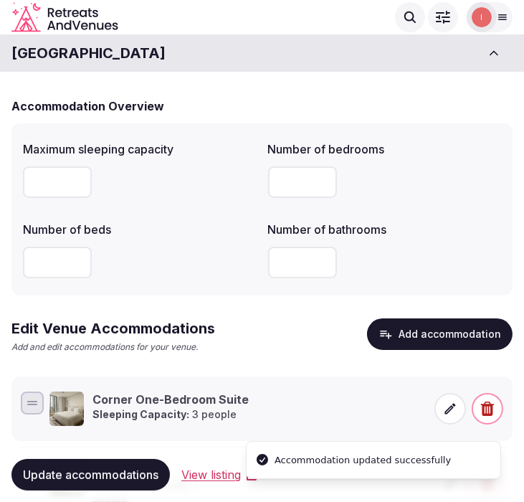
click at [446, 407] on icon at bounding box center [450, 408] width 14 height 14
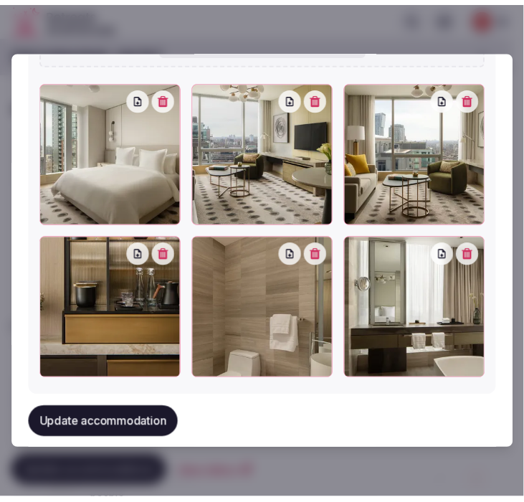
scroll to position [1770, 0]
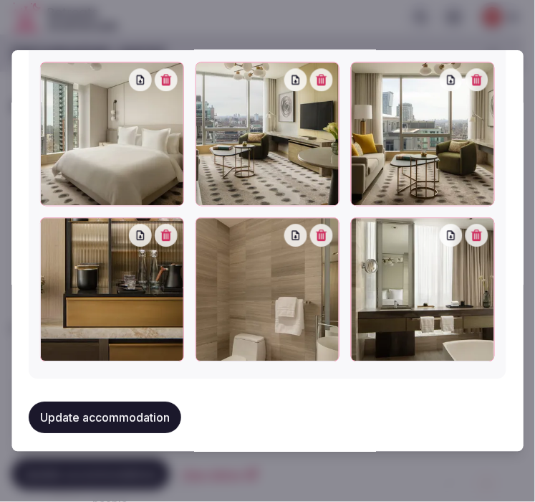
click at [158, 402] on button "Update accommodation" at bounding box center [105, 418] width 153 height 32
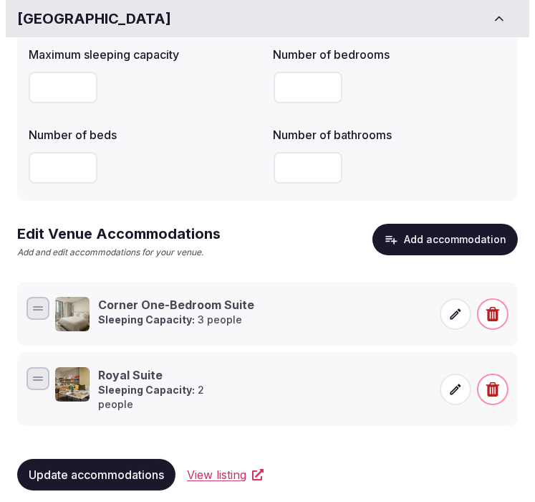
scroll to position [97, 0]
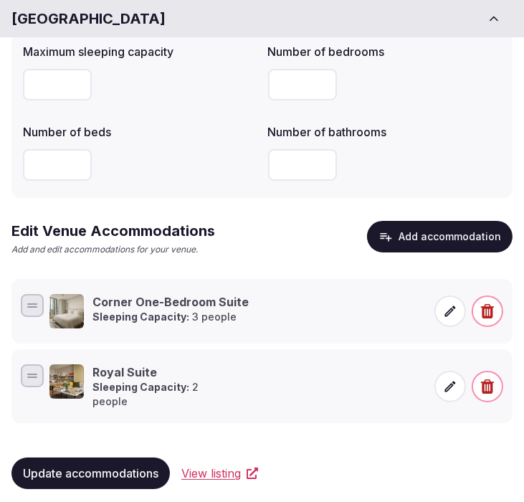
click at [449, 235] on button "Add accommodation" at bounding box center [439, 237] width 145 height 32
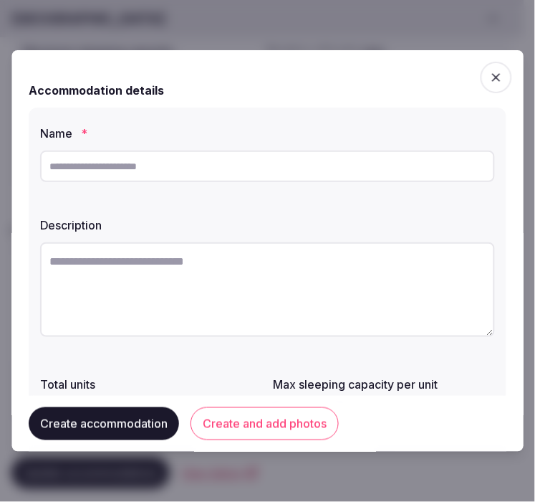
click at [370, 168] on input "text" at bounding box center [267, 166] width 455 height 32
paste input "**********"
click at [284, 173] on input "**********" at bounding box center [267, 166] width 455 height 32
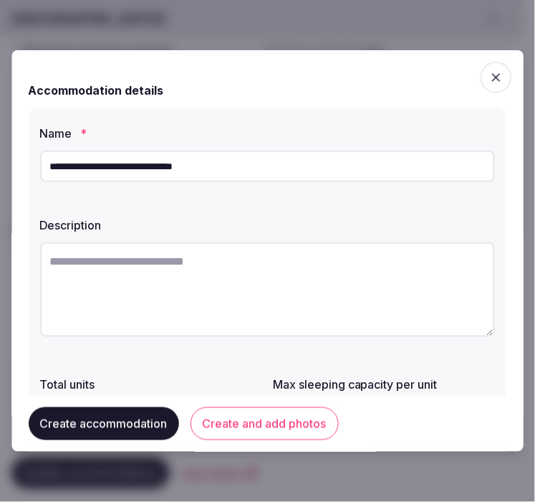
paste input "text"
type input "**********"
click at [297, 260] on textarea at bounding box center [267, 289] width 455 height 95
click at [233, 274] on textarea at bounding box center [267, 289] width 455 height 95
paste textarea "**********"
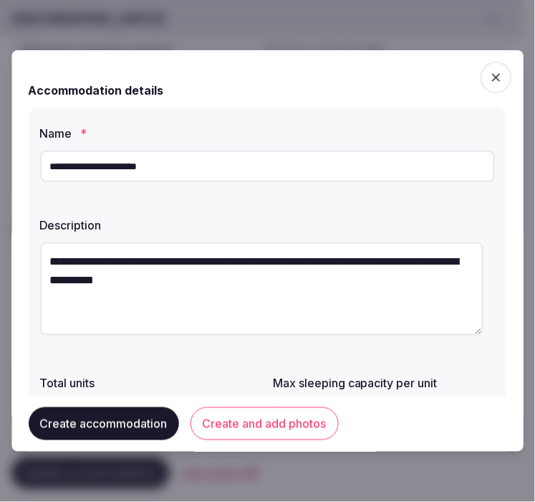
type textarea "**********"
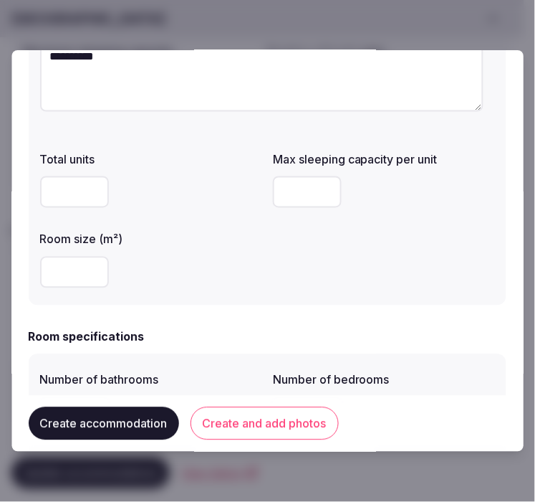
scroll to position [318, 0]
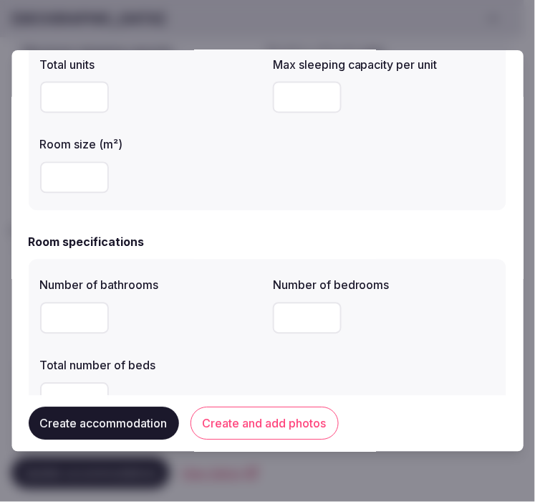
click at [67, 99] on input "number" at bounding box center [74, 98] width 69 height 32
click at [302, 91] on input "number" at bounding box center [308, 98] width 69 height 32
type input "*"
click at [70, 166] on input "number" at bounding box center [74, 178] width 69 height 32
click at [70, 174] on input "number" at bounding box center [74, 178] width 69 height 32
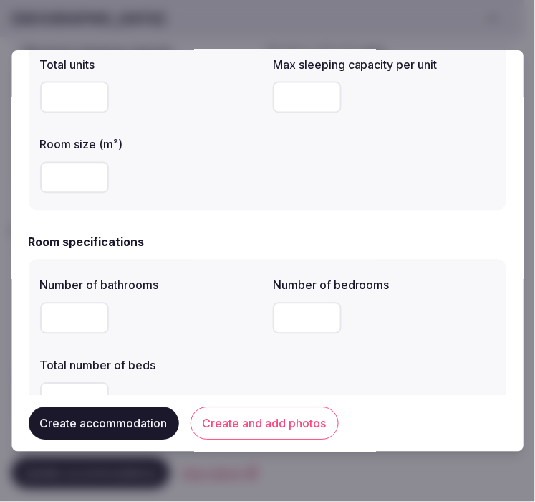
type input "**"
click at [58, 328] on input "number" at bounding box center [74, 318] width 69 height 32
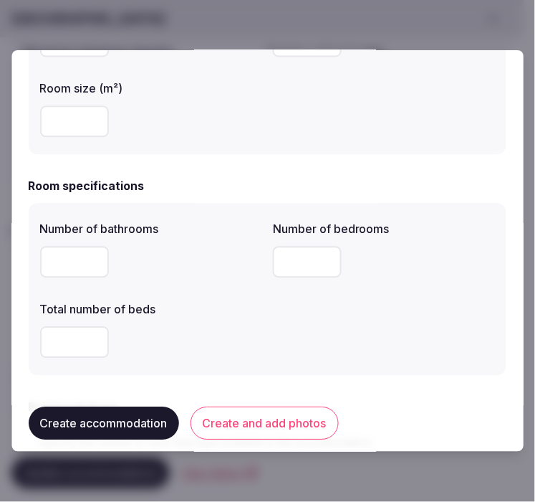
scroll to position [398, 0]
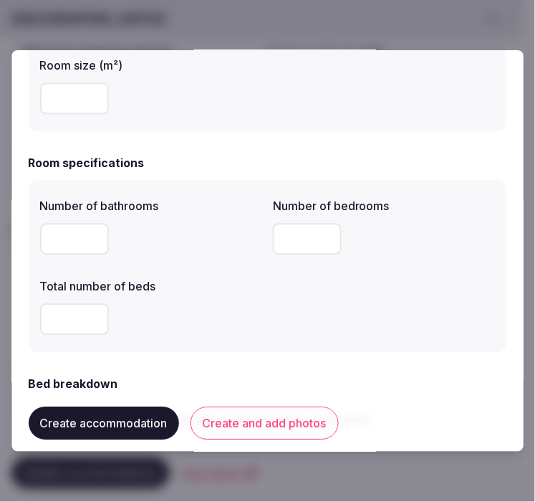
type input "*"
click at [307, 241] on input "number" at bounding box center [308, 239] width 69 height 32
type input "*"
click at [82, 312] on input "*" at bounding box center [74, 319] width 69 height 32
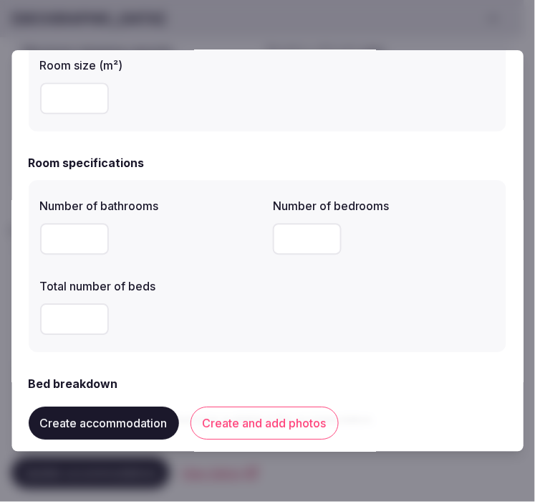
click at [398, 305] on div "Number of bathrooms * Number of bedrooms * Total number of beds *" at bounding box center [267, 265] width 455 height 149
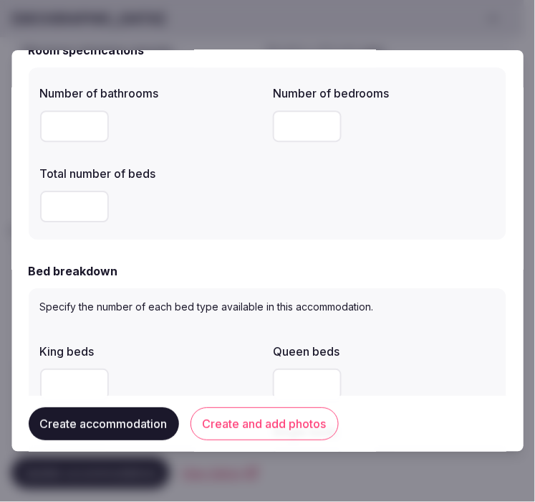
scroll to position [636, 0]
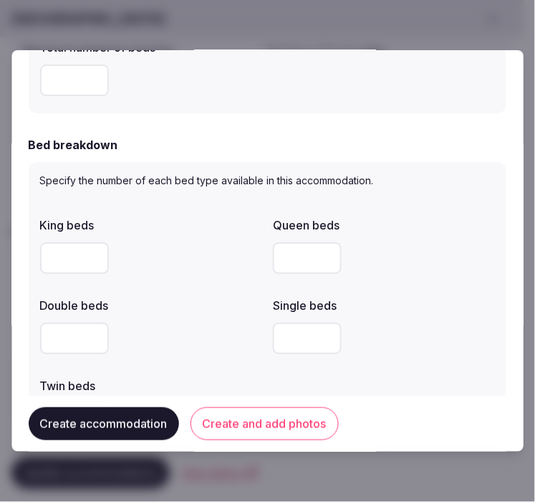
click at [59, 255] on input "number" at bounding box center [74, 258] width 69 height 32
type input "*"
click at [305, 259] on input "number" at bounding box center [308, 258] width 69 height 32
type input "*"
drag, startPoint x: 305, startPoint y: 256, endPoint x: 252, endPoint y: 247, distance: 53.8
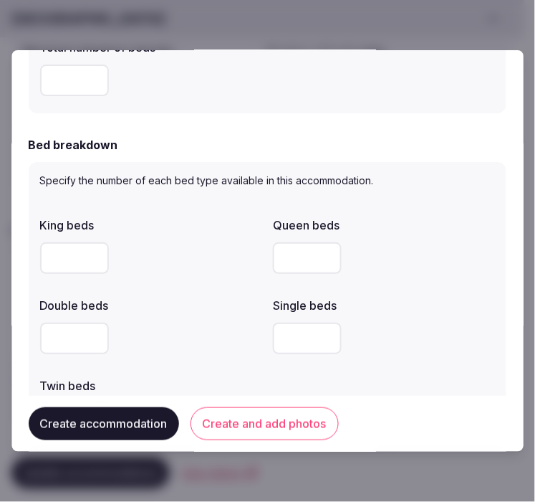
click at [253, 247] on div "King beds * Queen beds * Double beds Single beds Twin beds" at bounding box center [267, 325] width 455 height 229
drag, startPoint x: 87, startPoint y: 331, endPoint x: 95, endPoint y: 335, distance: 8.4
click at [89, 333] on input "number" at bounding box center [74, 338] width 69 height 32
type input "*"
click at [211, 318] on div "*" at bounding box center [151, 338] width 222 height 43
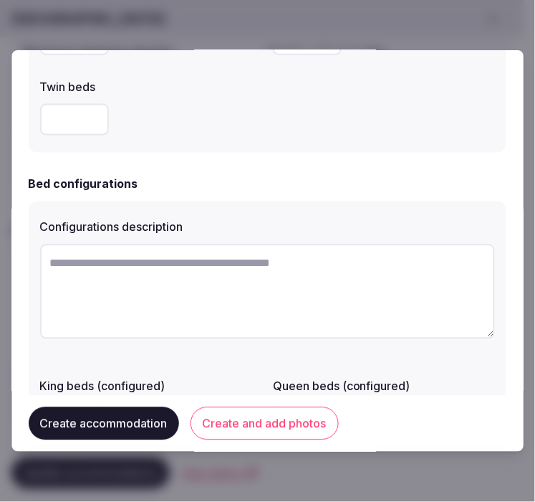
scroll to position [1035, 0]
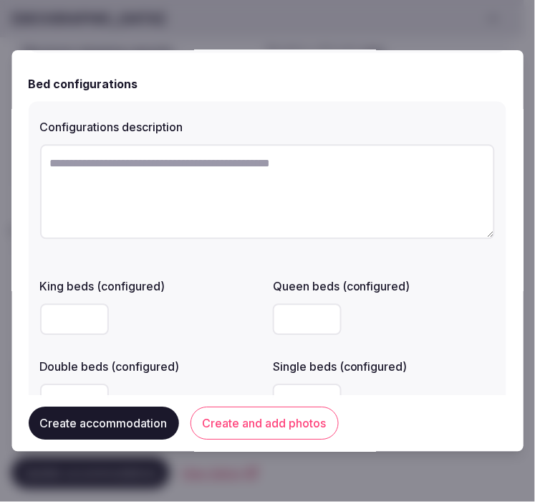
click at [203, 181] on textarea at bounding box center [267, 192] width 455 height 95
paste textarea "**********"
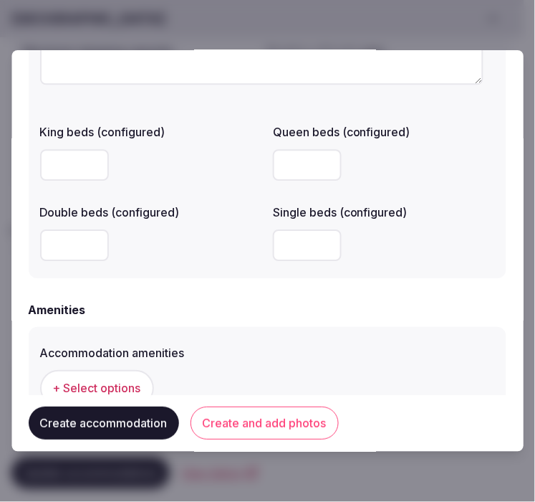
scroll to position [1194, 0]
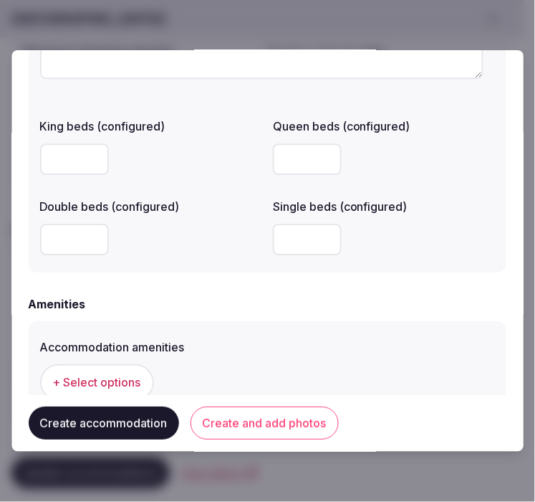
type textarea "**********"
click at [123, 380] on span "+ Select options" at bounding box center [97, 382] width 88 height 16
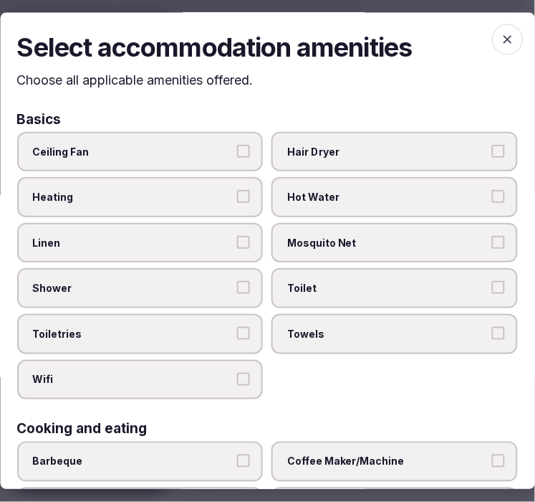
click at [160, 246] on label "Linen" at bounding box center [140, 243] width 246 height 40
click at [238, 246] on button "Linen" at bounding box center [244, 242] width 13 height 13
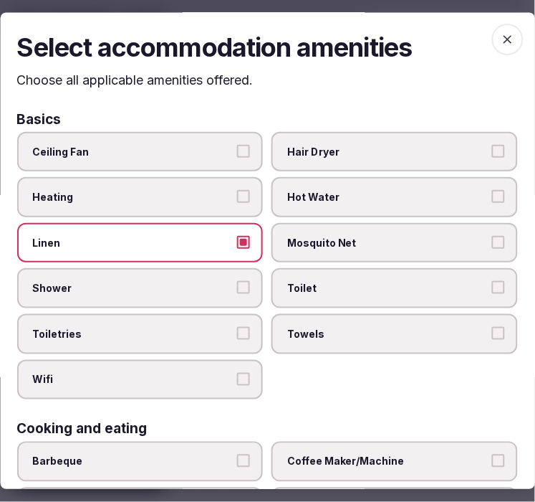
click at [196, 285] on span "Shower" at bounding box center [133, 289] width 201 height 14
click at [238, 285] on button "Shower" at bounding box center [244, 288] width 13 height 13
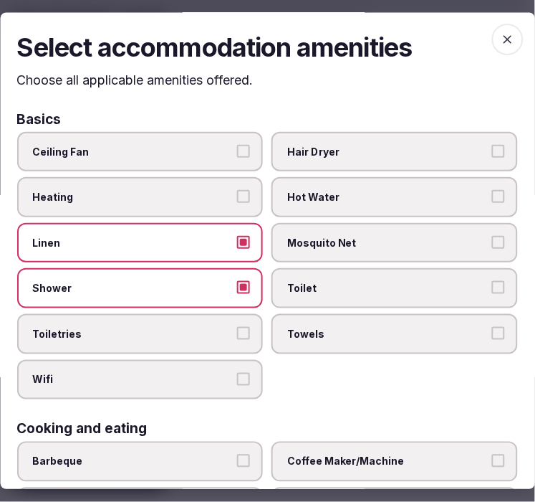
click at [219, 333] on span "Toiletries" at bounding box center [133, 334] width 201 height 14
click at [238, 333] on button "Toiletries" at bounding box center [244, 333] width 13 height 13
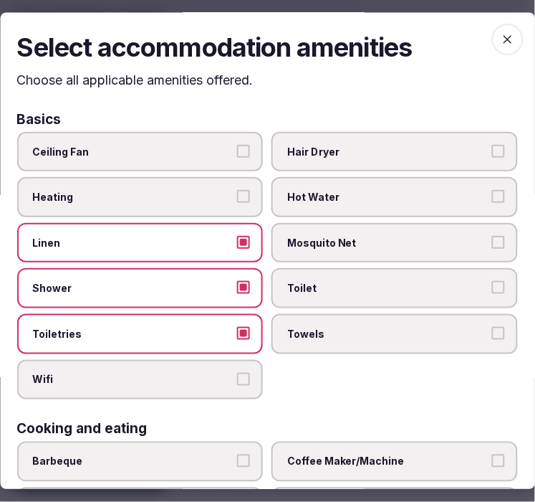
click at [216, 375] on span "Wifi" at bounding box center [133, 380] width 201 height 14
click at [238, 375] on button "Wifi" at bounding box center [244, 379] width 13 height 13
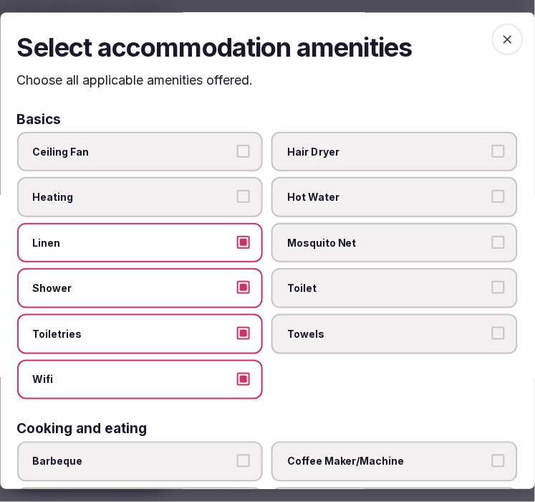
click at [310, 327] on span "Towels" at bounding box center [388, 334] width 201 height 14
click at [492, 327] on button "Towels" at bounding box center [498, 333] width 13 height 13
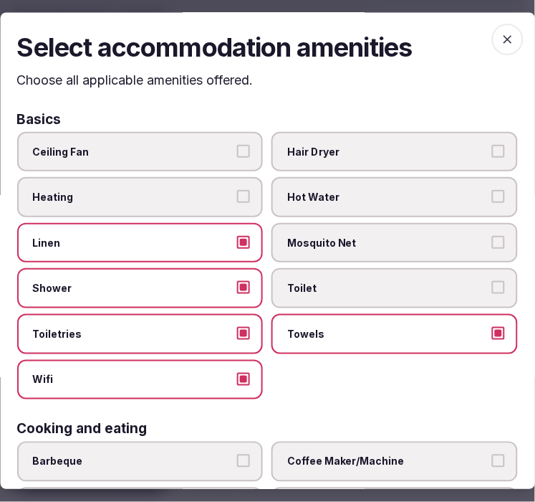
click at [330, 282] on span "Toilet" at bounding box center [388, 289] width 201 height 14
click at [492, 282] on button "Toilet" at bounding box center [498, 288] width 13 height 13
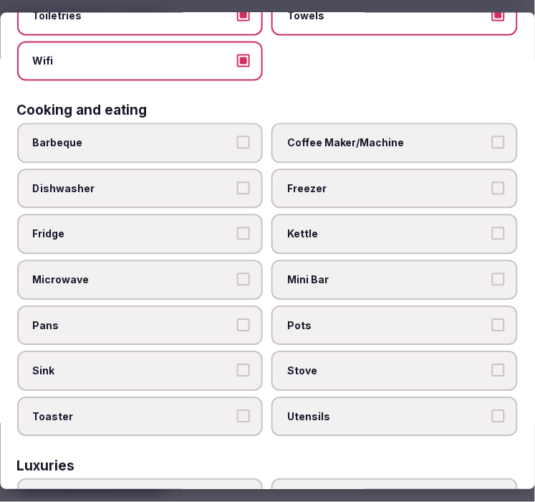
scroll to position [318, 0]
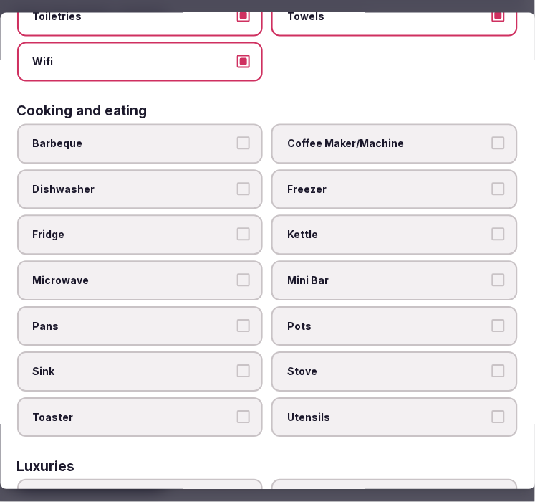
click at [388, 143] on label "Coffee Maker/Machine" at bounding box center [395, 144] width 246 height 40
click at [492, 143] on button "Coffee Maker/Machine" at bounding box center [498, 143] width 13 height 13
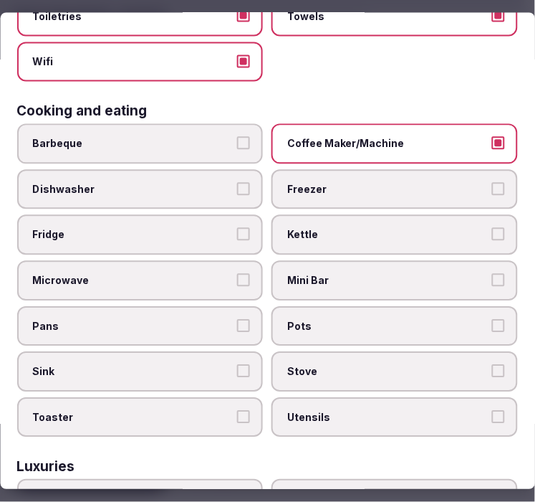
click at [378, 260] on label "Mini Bar" at bounding box center [395, 280] width 246 height 40
click at [492, 273] on button "Mini Bar" at bounding box center [498, 279] width 13 height 13
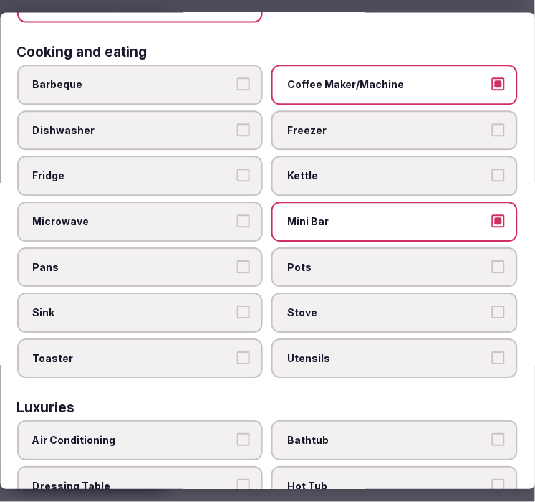
scroll to position [477, 0]
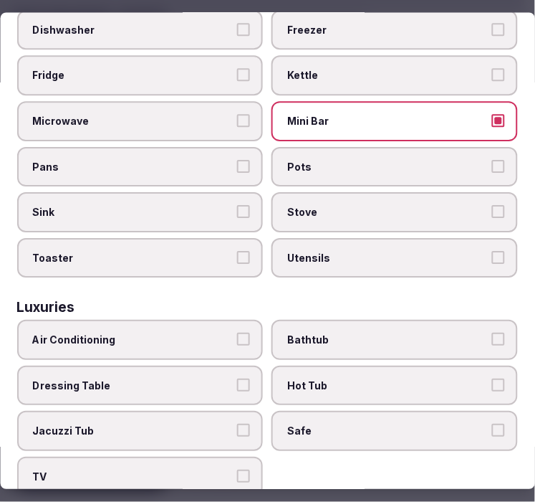
click at [198, 333] on span "Air Conditioning" at bounding box center [133, 340] width 201 height 14
click at [238, 333] on button "Air Conditioning" at bounding box center [244, 339] width 13 height 13
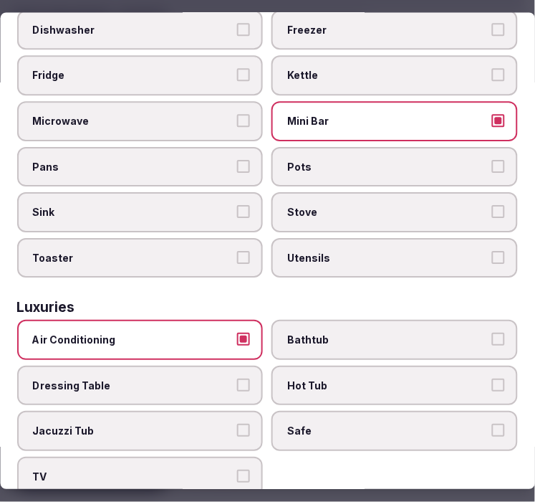
click at [392, 411] on label "Safe" at bounding box center [395, 431] width 246 height 40
click at [492, 424] on button "Safe" at bounding box center [498, 430] width 13 height 13
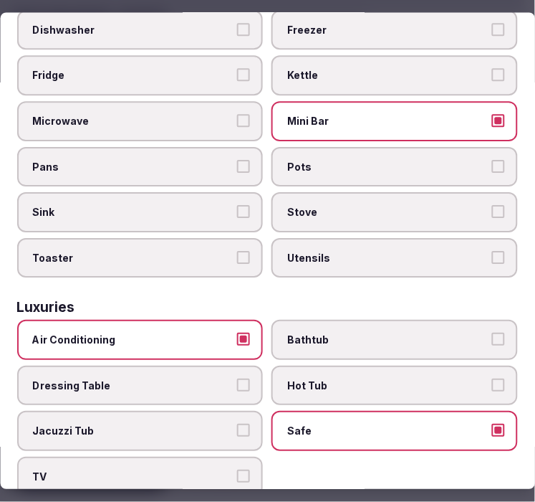
click at [413, 335] on label "Bathtub" at bounding box center [395, 340] width 246 height 40
click at [492, 335] on button "Bathtub" at bounding box center [498, 339] width 13 height 13
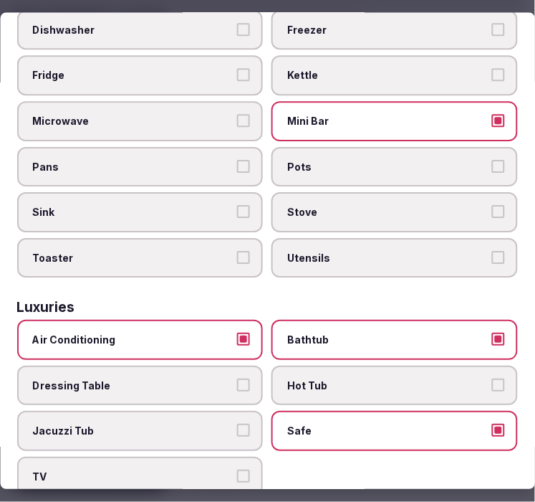
click at [347, 320] on label "Bathtub" at bounding box center [395, 340] width 246 height 40
click at [492, 333] on button "Bathtub" at bounding box center [498, 339] width 13 height 13
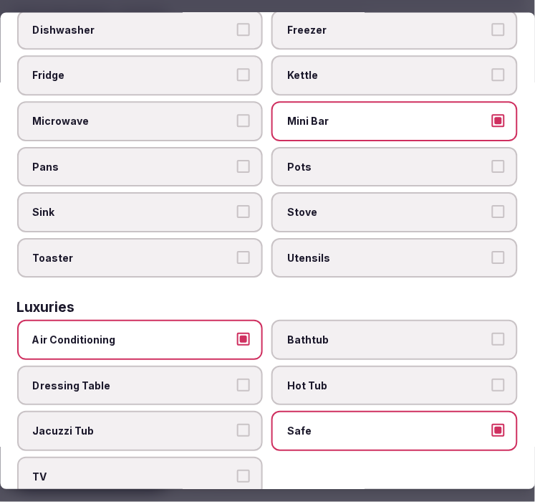
click at [187, 457] on label "TV" at bounding box center [140, 477] width 246 height 40
click at [238, 470] on button "TV" at bounding box center [244, 476] width 13 height 13
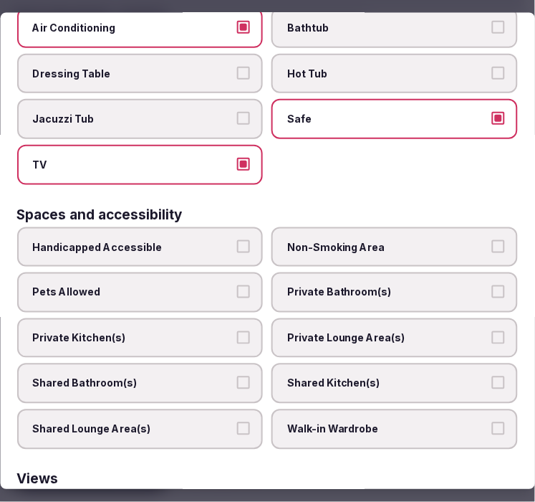
scroll to position [796, 0]
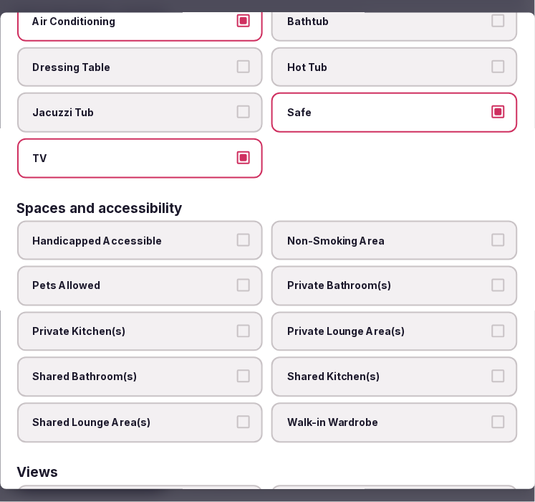
click at [373, 266] on label "Private Bathroom(s)" at bounding box center [395, 286] width 246 height 40
click at [492, 279] on button "Private Bathroom(s)" at bounding box center [498, 285] width 13 height 13
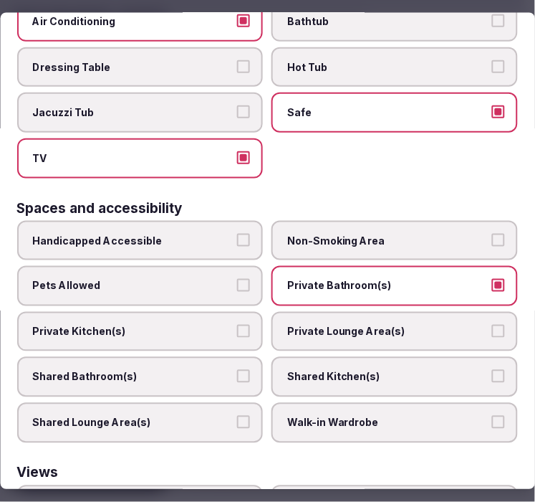
click at [354, 324] on span "Private Lounge Area(s)" at bounding box center [388, 331] width 201 height 14
click at [492, 324] on button "Private Lounge Area(s)" at bounding box center [498, 330] width 13 height 13
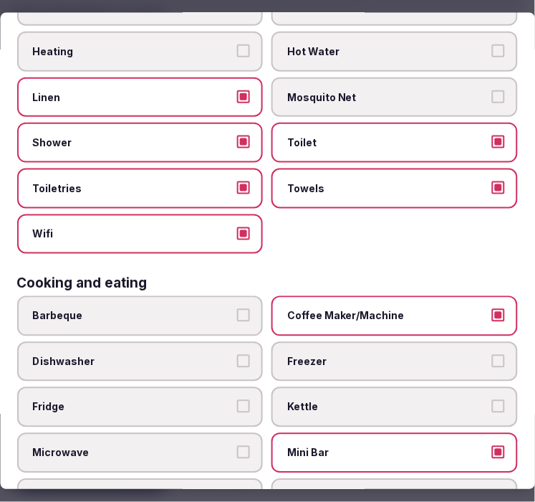
scroll to position [0, 0]
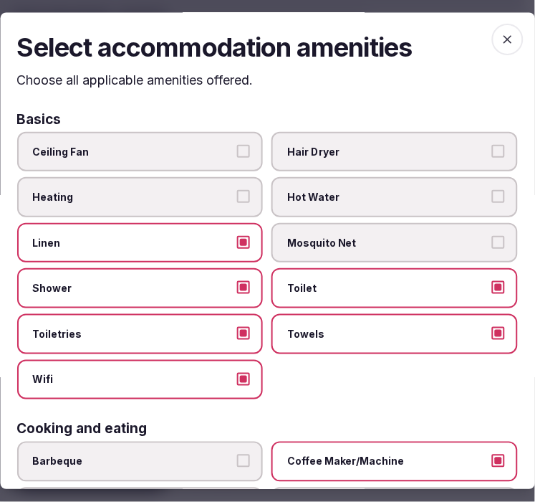
click at [501, 43] on icon "button" at bounding box center [508, 40] width 14 height 14
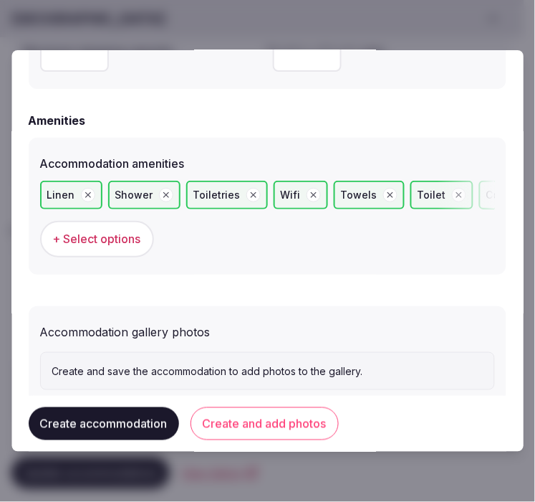
scroll to position [1414, 0]
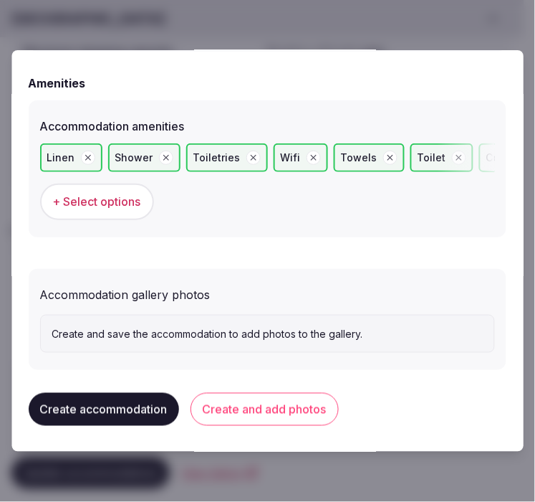
click at [277, 423] on div "Create accommodation Create and add photos" at bounding box center [268, 409] width 478 height 56
click at [266, 406] on button "Create and add photos" at bounding box center [265, 409] width 148 height 33
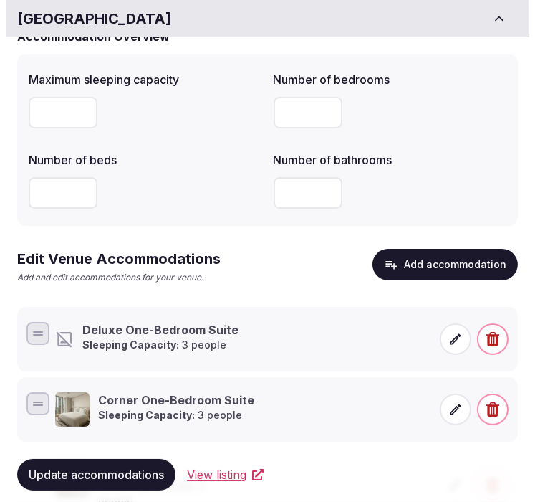
scroll to position [159, 0]
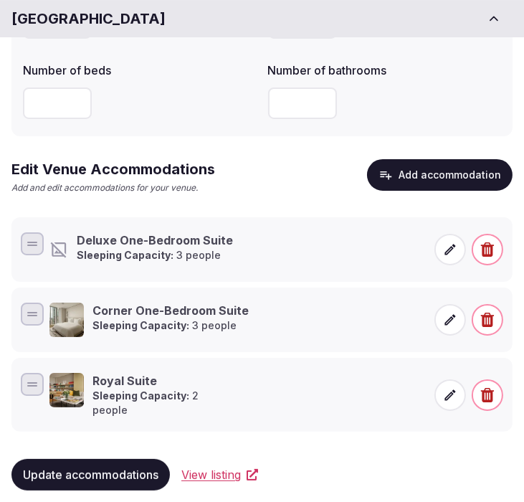
click at [179, 241] on h3 "Deluxe One-Bedroom Suite" at bounding box center [155, 240] width 156 height 16
click at [446, 252] on icon at bounding box center [450, 249] width 11 height 11
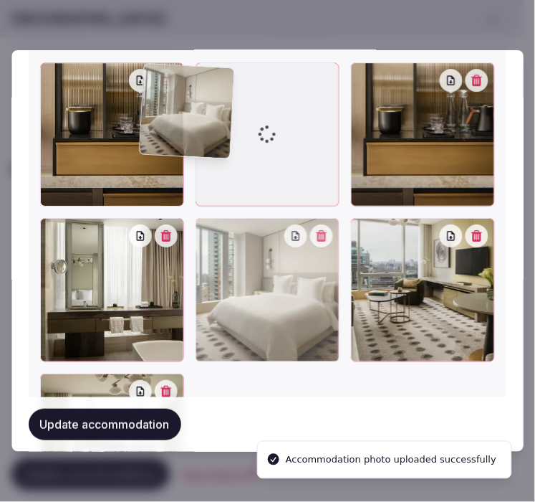
scroll to position [2109, 0]
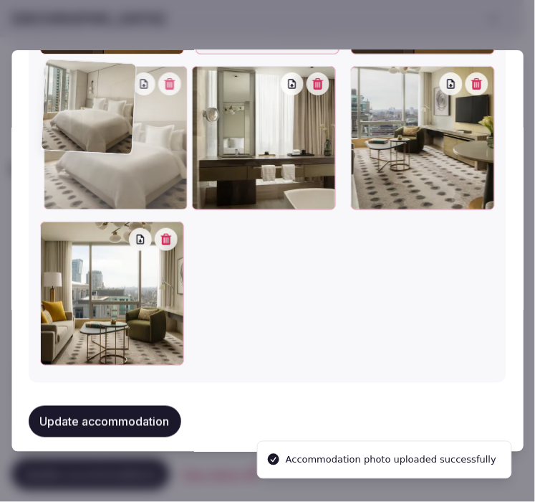
drag, startPoint x: 358, startPoint y: 67, endPoint x: 77, endPoint y: 97, distance: 282.5
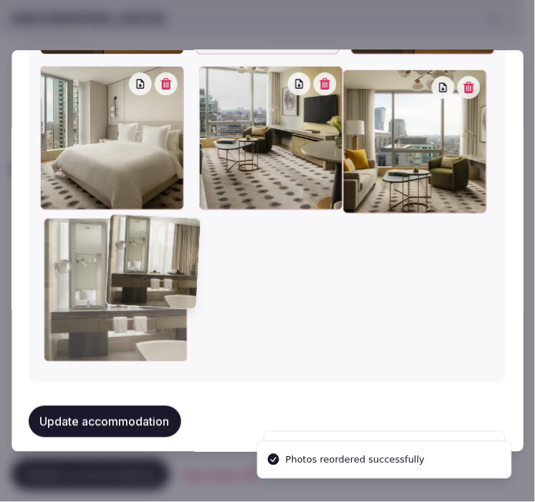
drag, startPoint x: 208, startPoint y: 69, endPoint x: 79, endPoint y: 268, distance: 237.7
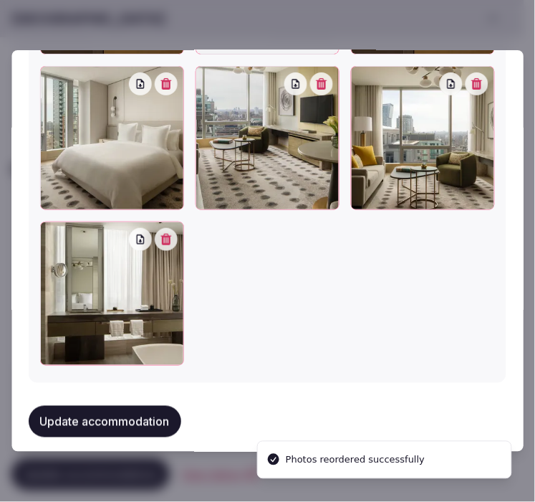
click at [136, 406] on button "Update accommodation" at bounding box center [105, 422] width 153 height 32
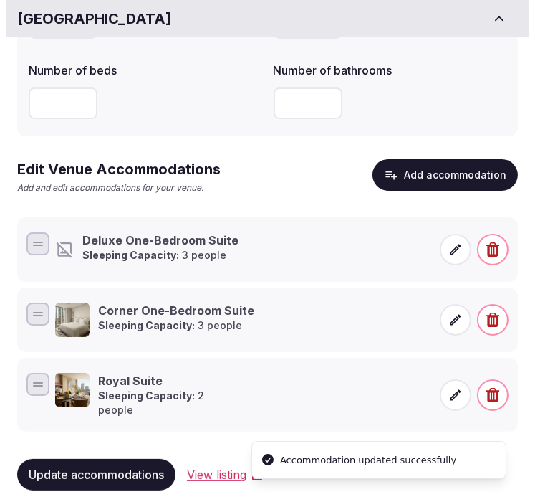
scroll to position [168, 0]
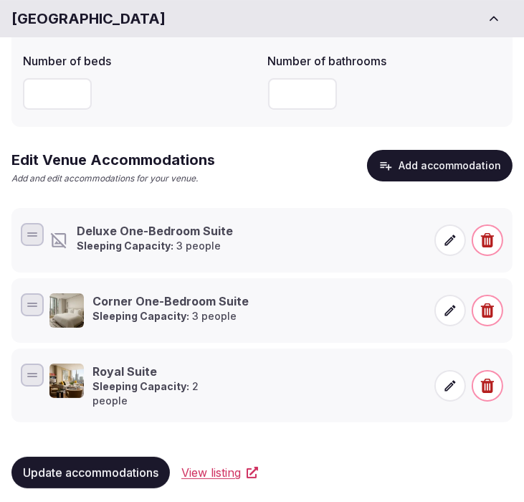
click at [183, 241] on p "Sleeping Capacity: 3 people" at bounding box center [155, 246] width 156 height 14
click at [247, 233] on div "Deluxe One-Bedroom Suite Sleeping Capacity: 3 people" at bounding box center [237, 240] width 376 height 34
click at [441, 230] on span at bounding box center [450, 240] width 32 height 32
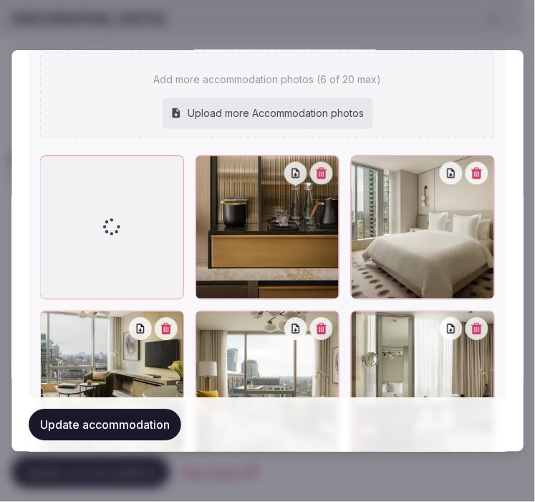
scroll to position [1770, 0]
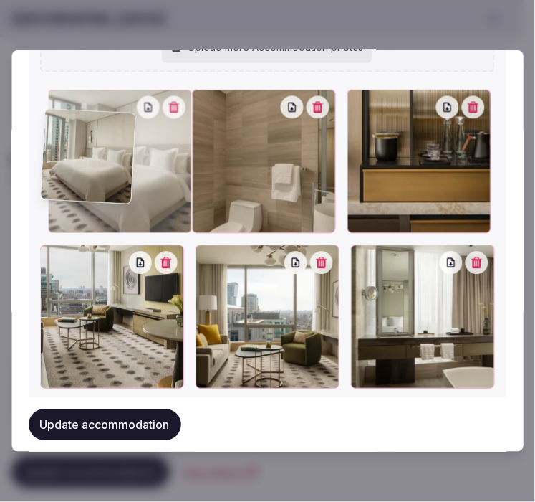
drag, startPoint x: 363, startPoint y: 80, endPoint x: 91, endPoint y: 105, distance: 272.8
click at [91, 105] on div "Add more accommodation photos (6 of 20 max) Upload more Accommodation photos To…" at bounding box center [267, 187] width 455 height 403
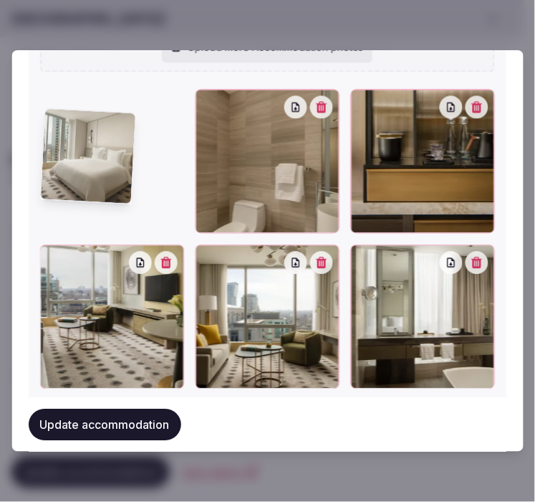
scroll to position [1721, 0]
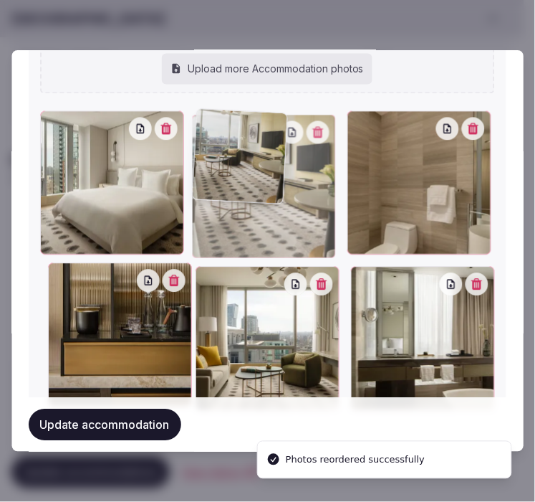
drag, startPoint x: 57, startPoint y: 271, endPoint x: 225, endPoint y: 173, distance: 194.3
click at [226, 174] on div at bounding box center [264, 187] width 144 height 144
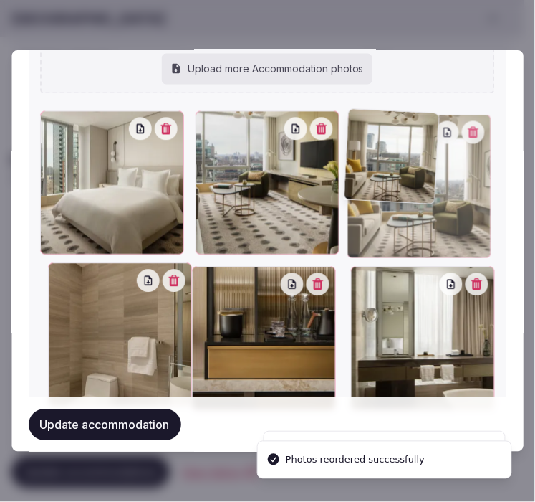
drag, startPoint x: 204, startPoint y: 277, endPoint x: 424, endPoint y: 145, distance: 256.1
click at [424, 145] on div at bounding box center [419, 187] width 144 height 144
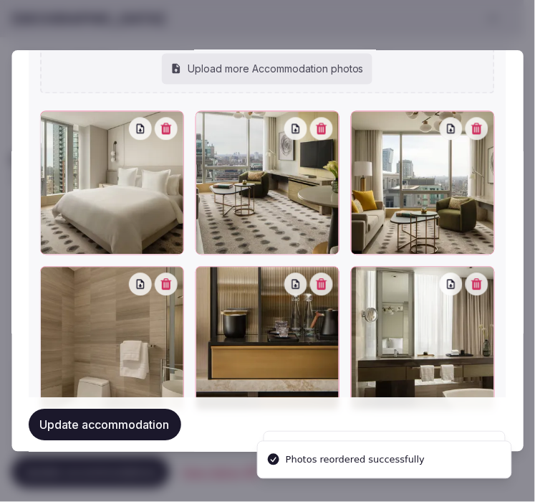
click at [98, 431] on button "Update accommodation" at bounding box center [105, 424] width 153 height 32
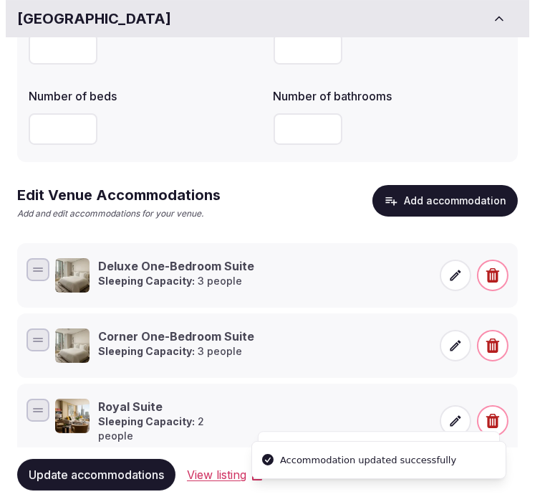
scroll to position [168, 0]
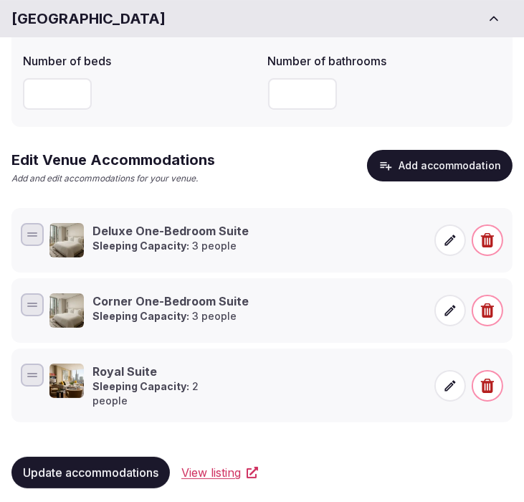
click at [477, 160] on button "Add accommodation" at bounding box center [439, 166] width 145 height 32
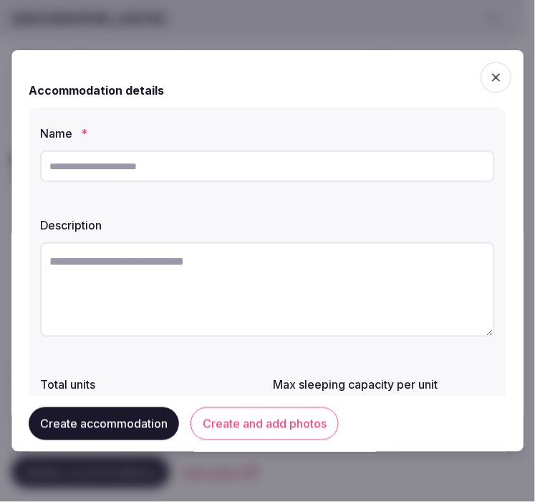
click at [259, 150] on input "text" at bounding box center [267, 166] width 455 height 32
paste input "**********"
type input "**********"
click at [348, 206] on div "**********" at bounding box center [268, 318] width 478 height 423
click at [299, 297] on textarea at bounding box center [267, 289] width 455 height 95
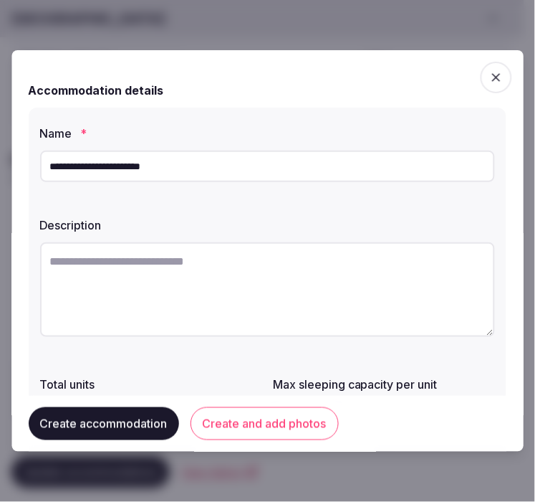
click at [311, 273] on textarea at bounding box center [267, 289] width 455 height 95
paste textarea "**********"
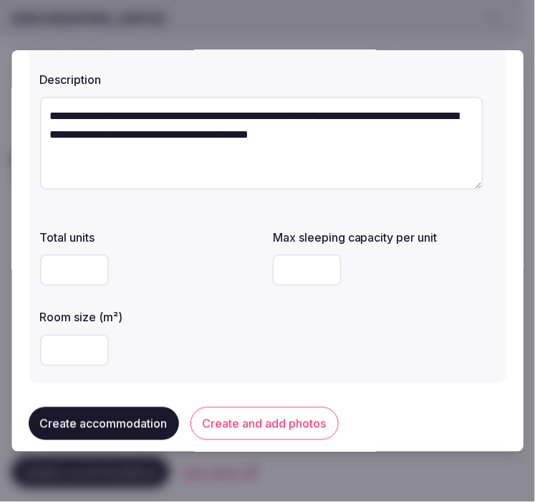
scroll to position [239, 0]
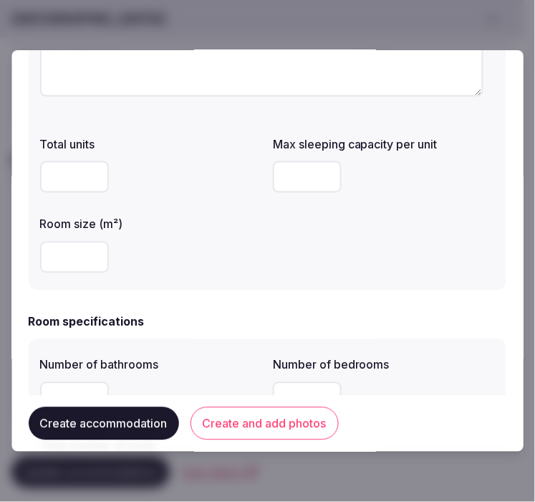
type textarea "**********"
click at [82, 181] on input "number" at bounding box center [74, 177] width 69 height 32
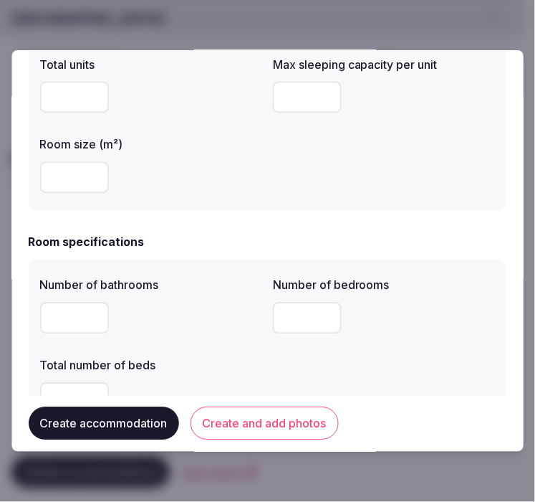
type input "*"
click at [294, 101] on input "number" at bounding box center [308, 98] width 69 height 32
type input "*"
click at [49, 179] on input "number" at bounding box center [74, 178] width 69 height 32
type input "**"
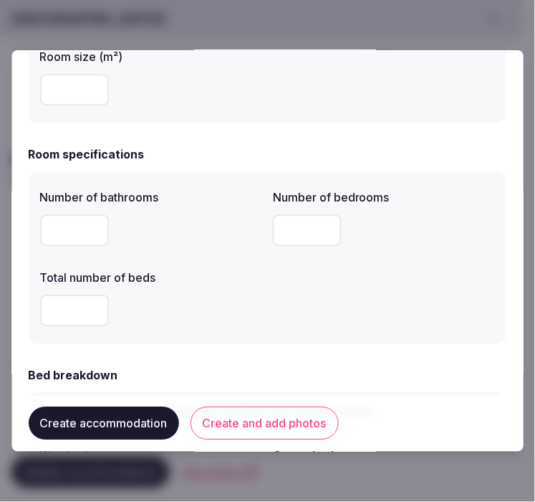
scroll to position [477, 0]
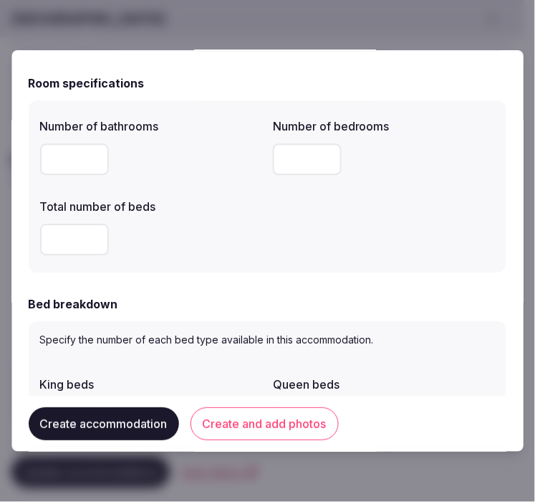
click at [67, 160] on input "number" at bounding box center [74, 159] width 69 height 32
type input "*"
click at [308, 155] on input "number" at bounding box center [308, 159] width 69 height 32
type input "*"
click at [62, 246] on input "number" at bounding box center [74, 240] width 69 height 32
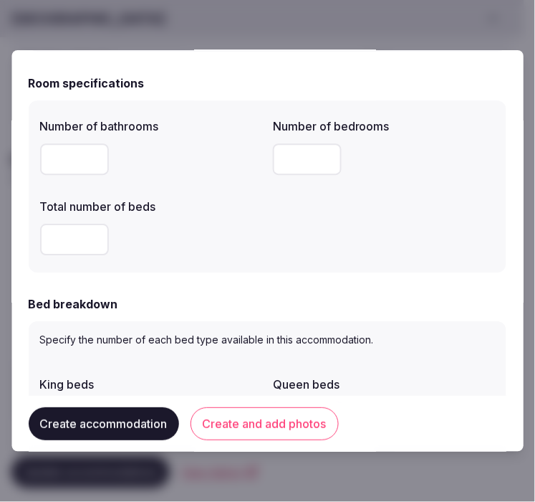
type input "*"
click at [183, 284] on form "**********" at bounding box center [268, 429] width 478 height 1678
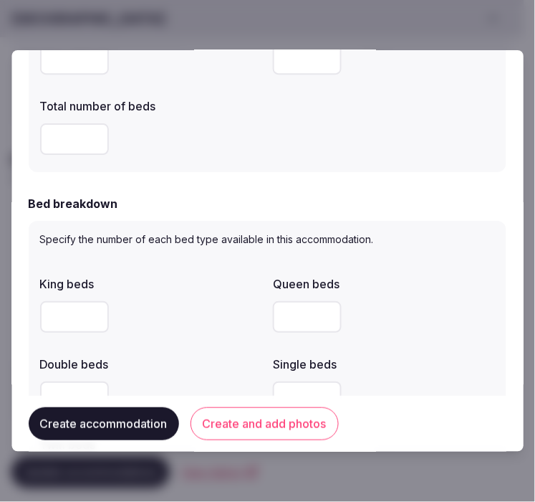
scroll to position [716, 0]
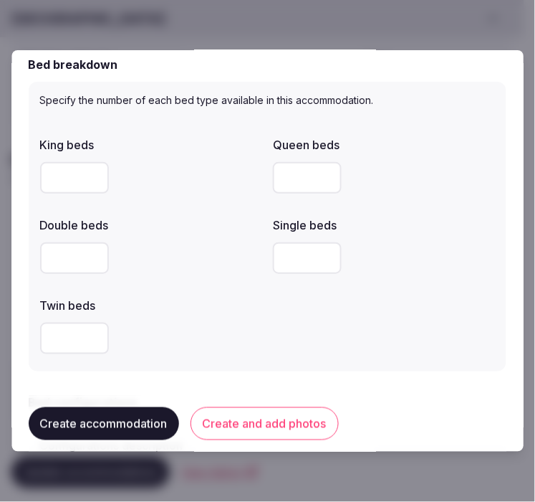
click at [80, 176] on input "number" at bounding box center [74, 178] width 69 height 32
type input "*"
click at [73, 256] on input "number" at bounding box center [74, 258] width 69 height 32
type input "*"
click at [180, 299] on label "Twin beds" at bounding box center [151, 304] width 222 height 11
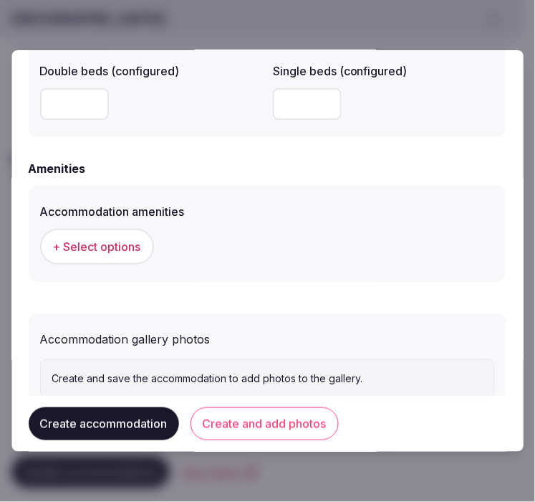
scroll to position [1376, 0]
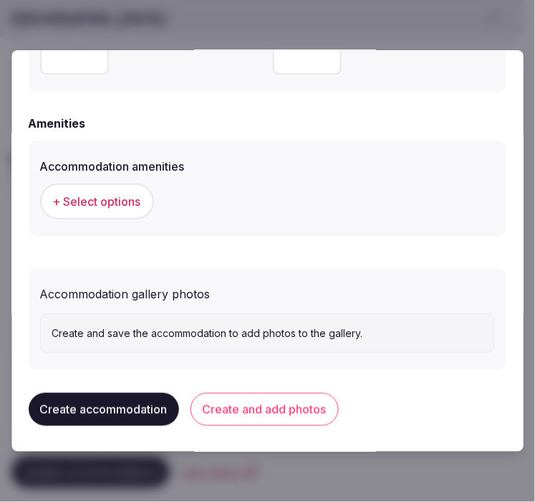
click at [117, 193] on span "+ Select options" at bounding box center [97, 201] width 88 height 16
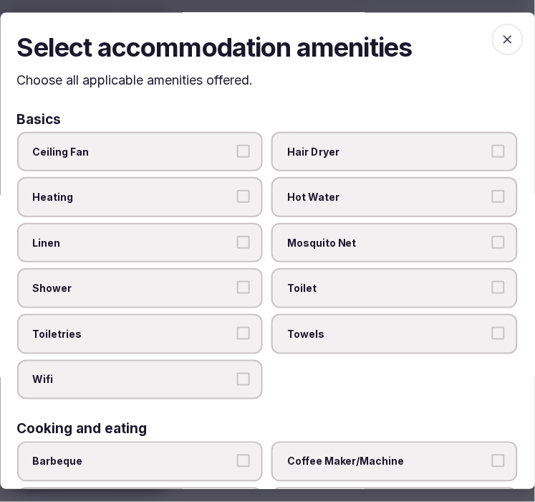
click at [178, 240] on span "Linen" at bounding box center [133, 243] width 201 height 14
click at [238, 240] on button "Linen" at bounding box center [244, 242] width 13 height 13
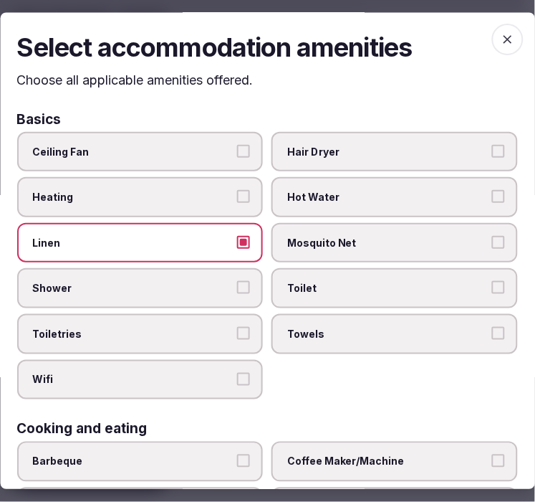
click at [189, 282] on span "Shower" at bounding box center [133, 289] width 201 height 14
click at [238, 282] on button "Shower" at bounding box center [244, 288] width 13 height 13
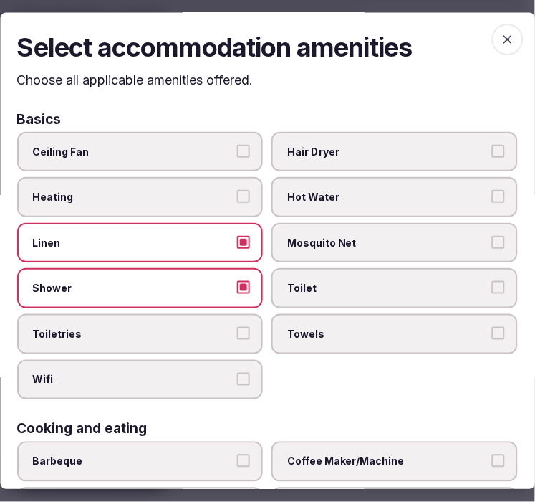
click at [196, 338] on label "Toiletries" at bounding box center [140, 334] width 246 height 40
click at [238, 338] on button "Toiletries" at bounding box center [244, 333] width 13 height 13
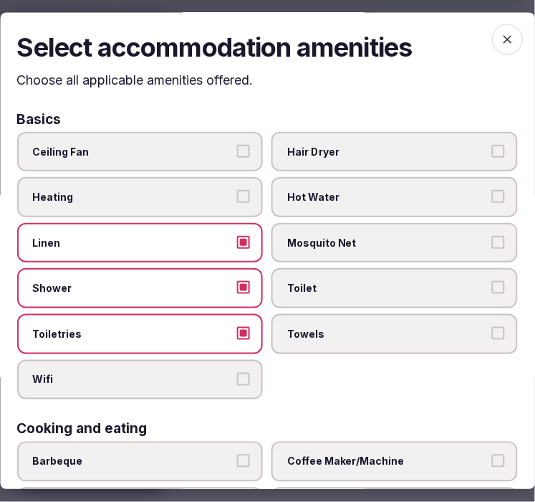
click at [204, 360] on label "Wifi" at bounding box center [140, 380] width 246 height 40
click at [238, 373] on button "Wifi" at bounding box center [244, 379] width 13 height 13
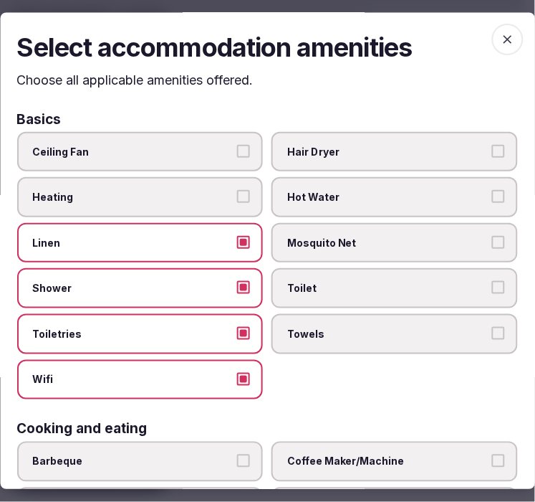
click at [330, 284] on span "Toilet" at bounding box center [388, 289] width 201 height 14
click at [492, 284] on button "Toilet" at bounding box center [498, 288] width 13 height 13
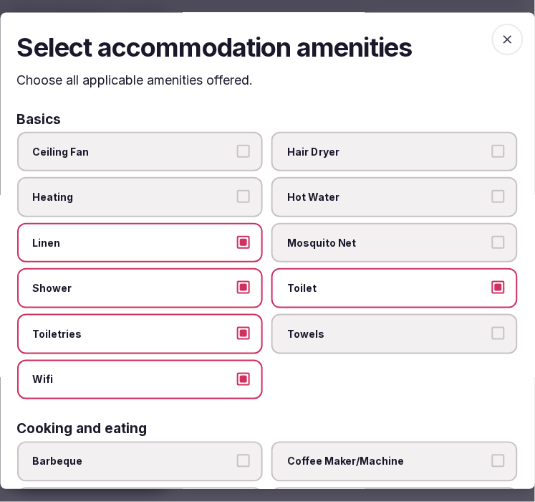
drag, startPoint x: 346, startPoint y: 323, endPoint x: 346, endPoint y: 335, distance: 12.2
click at [347, 327] on span "Towels" at bounding box center [388, 334] width 201 height 14
click at [492, 327] on button "Towels" at bounding box center [498, 333] width 13 height 13
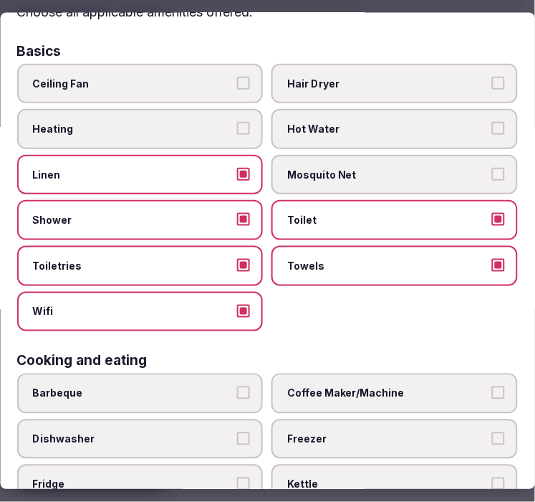
scroll to position [159, 0]
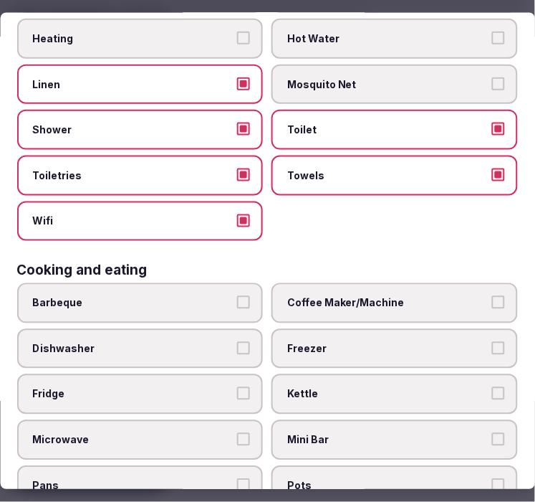
click at [322, 307] on label "Coffee Maker/Machine" at bounding box center [395, 303] width 246 height 40
click at [492, 307] on button "Coffee Maker/Machine" at bounding box center [498, 302] width 13 height 13
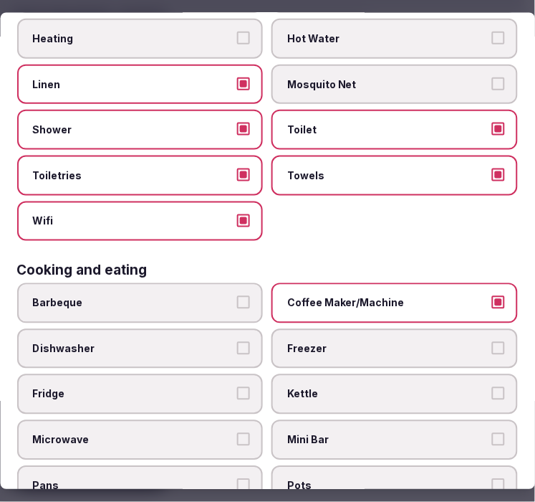
click at [335, 432] on span "Mini Bar" at bounding box center [388, 439] width 201 height 14
click at [492, 432] on button "Mini Bar" at bounding box center [498, 438] width 13 height 13
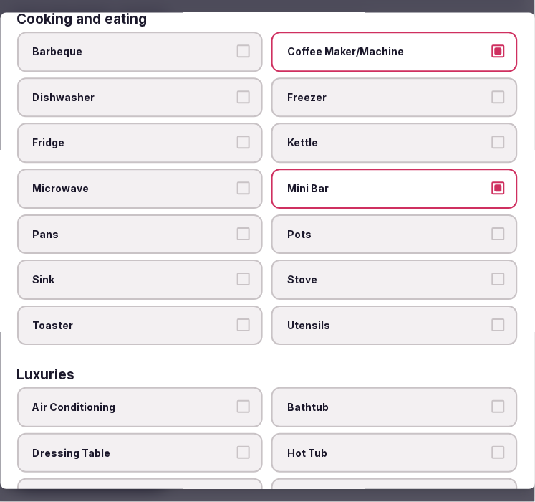
scroll to position [477, 0]
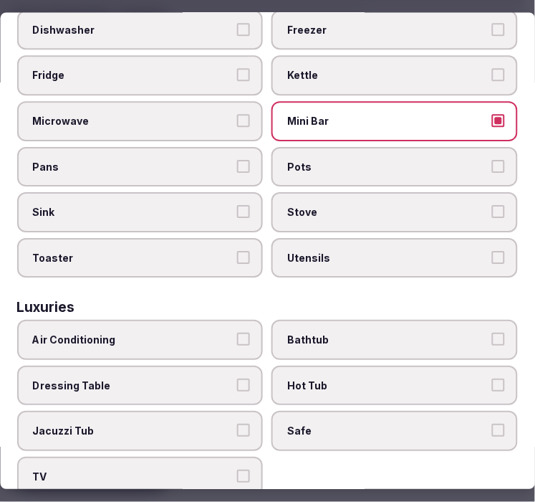
click at [112, 333] on span "Air Conditioning" at bounding box center [133, 340] width 201 height 14
click at [238, 333] on button "Air Conditioning" at bounding box center [244, 339] width 13 height 13
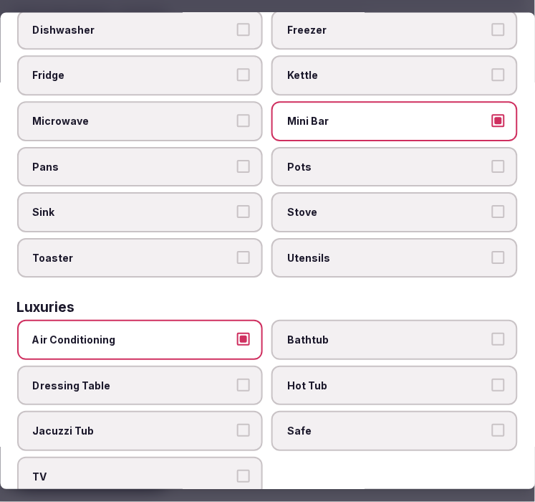
click at [313, 424] on span "Safe" at bounding box center [388, 431] width 201 height 14
click at [492, 424] on button "Safe" at bounding box center [498, 430] width 13 height 13
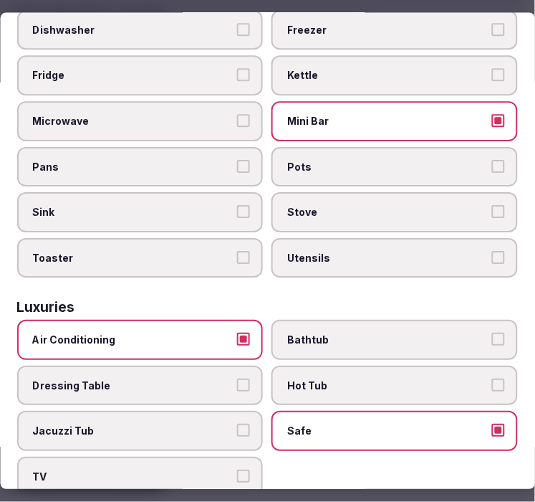
click at [229, 457] on label "TV" at bounding box center [140, 477] width 246 height 40
click at [238, 470] on button "TV" at bounding box center [244, 476] width 13 height 13
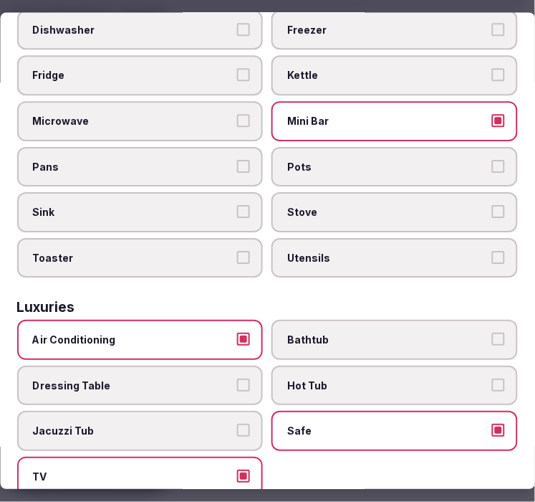
click at [310, 333] on span "Bathtub" at bounding box center [388, 340] width 201 height 14
click at [492, 333] on button "Bathtub" at bounding box center [498, 339] width 13 height 13
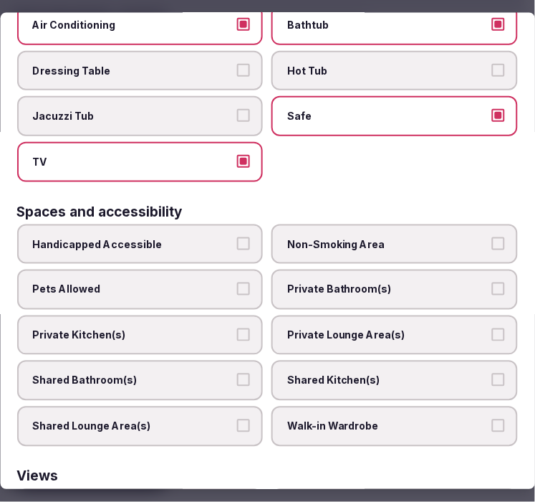
scroll to position [796, 0]
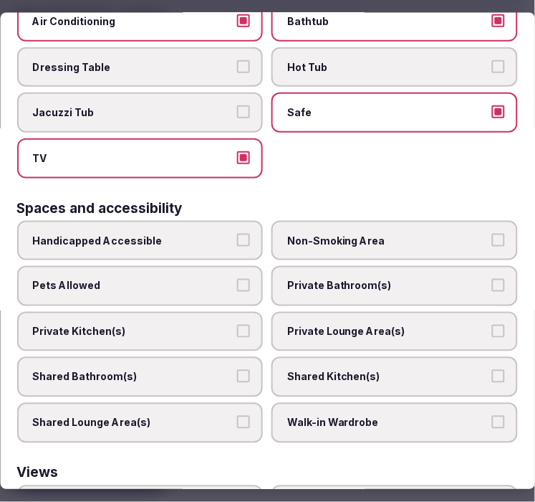
click at [352, 279] on span "Private Bathroom(s)" at bounding box center [388, 286] width 201 height 14
click at [492, 279] on button "Private Bathroom(s)" at bounding box center [498, 285] width 13 height 13
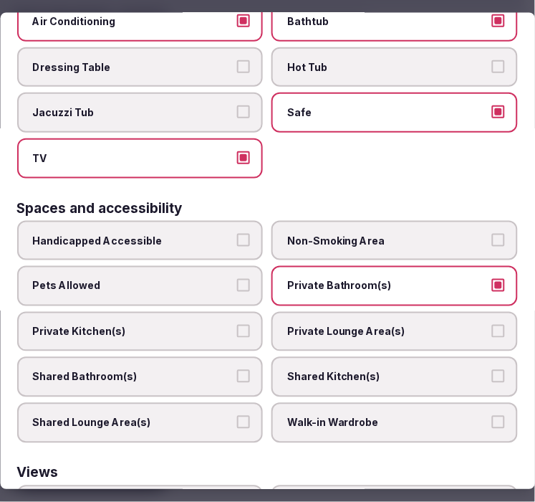
click at [340, 324] on span "Private Lounge Area(s)" at bounding box center [388, 331] width 201 height 14
click at [492, 324] on button "Private Lounge Area(s)" at bounding box center [498, 330] width 13 height 13
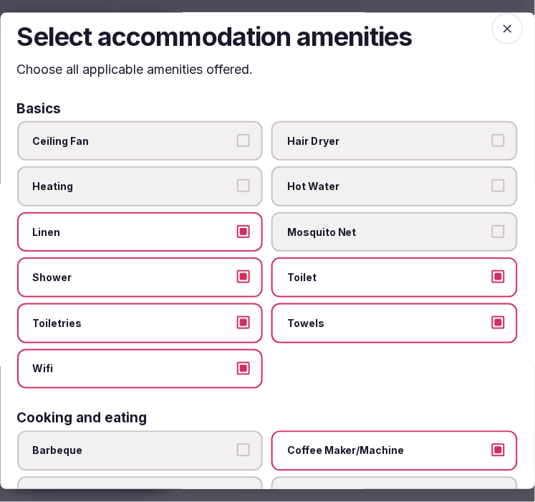
scroll to position [0, 0]
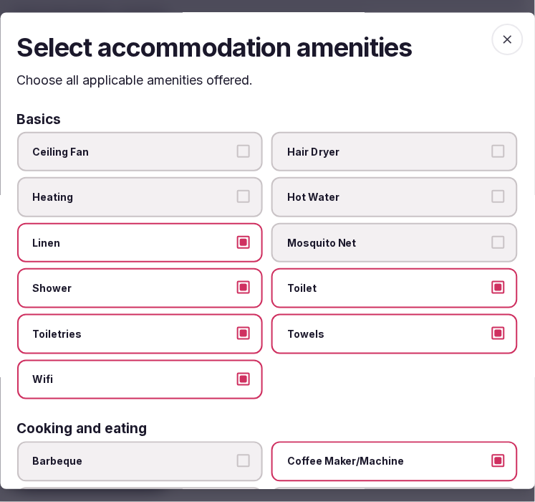
click at [502, 42] on icon "button" at bounding box center [508, 40] width 14 height 14
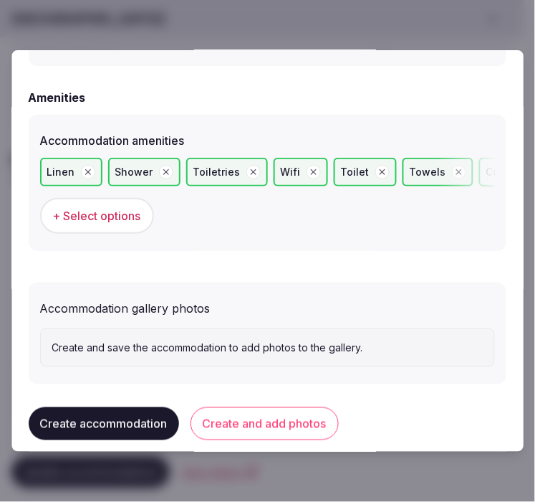
scroll to position [1414, 0]
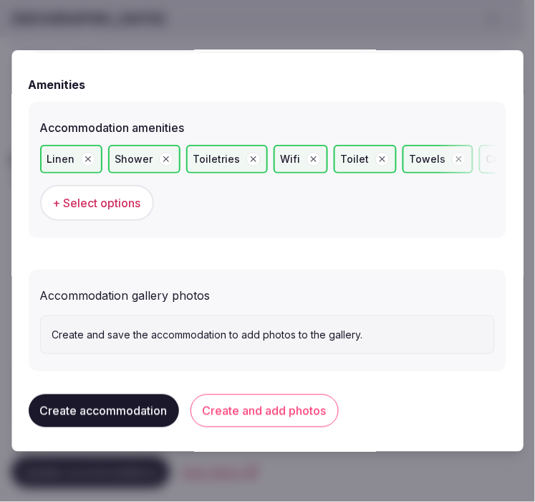
click at [258, 395] on button "Create and add photos" at bounding box center [265, 410] width 148 height 33
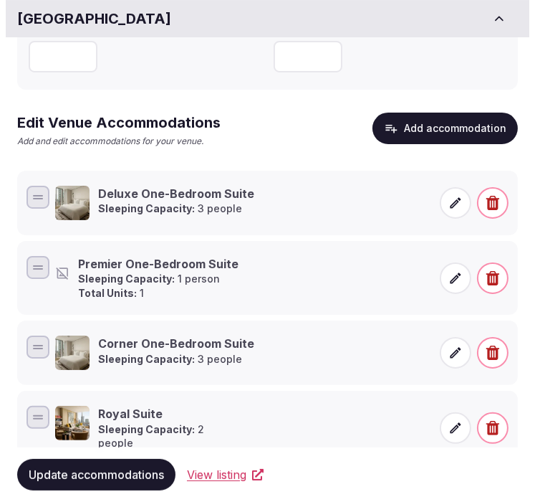
scroll to position [248, 0]
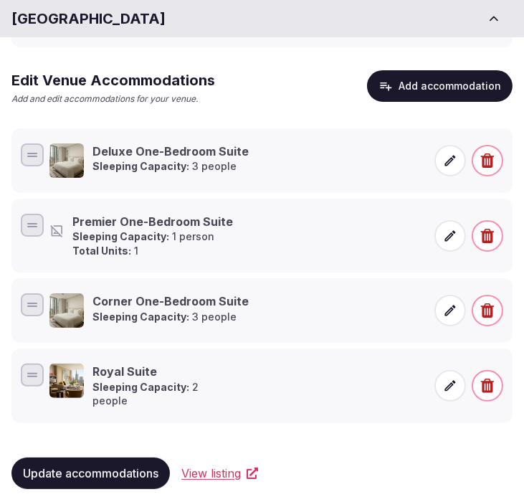
click at [178, 239] on p "Sleeping Capacity: 1 person" at bounding box center [153, 236] width 160 height 14
click at [460, 240] on span at bounding box center [450, 236] width 32 height 32
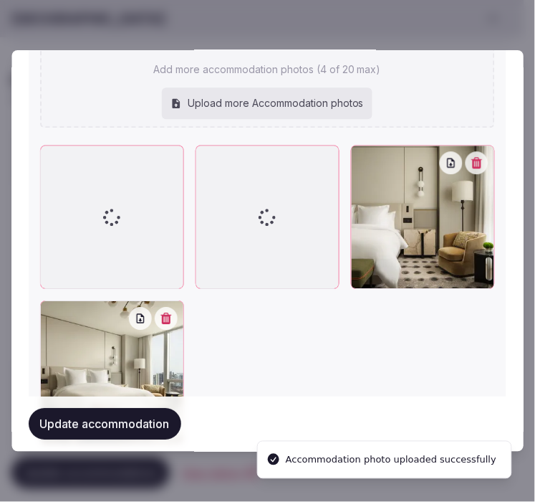
scroll to position [1831, 0]
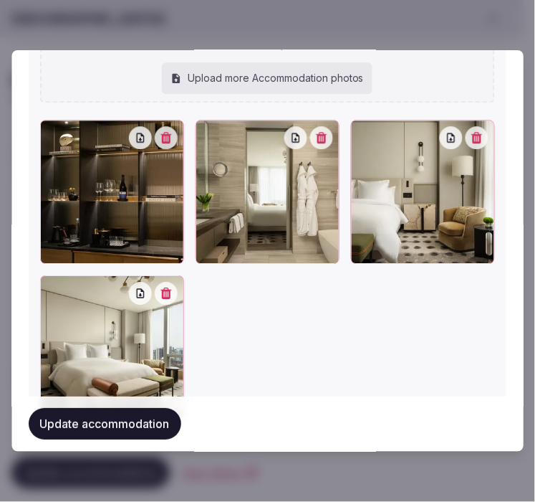
click at [335, 95] on div "TFY_2271_original.jpg TFY_2272_original.jpg TFY_2270_original.jpg Add more acco…" at bounding box center [267, 159] width 455 height 520
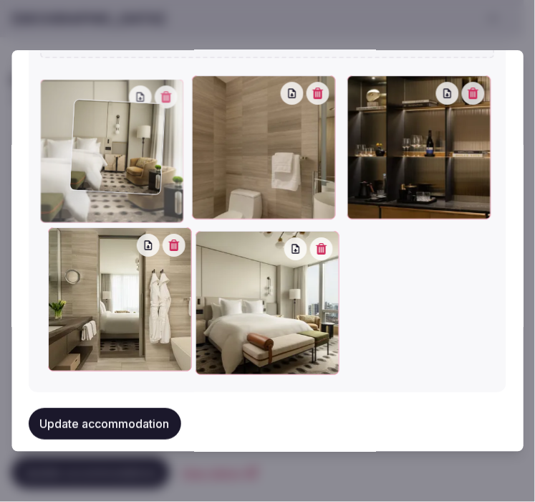
scroll to position [1893, 0]
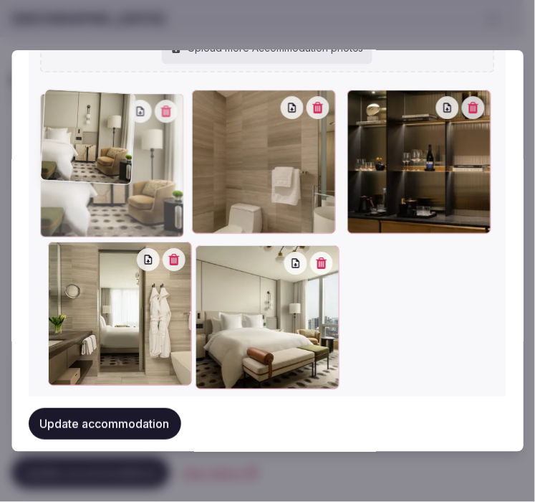
drag, startPoint x: 53, startPoint y: 222, endPoint x: 83, endPoint y: 108, distance: 117.8
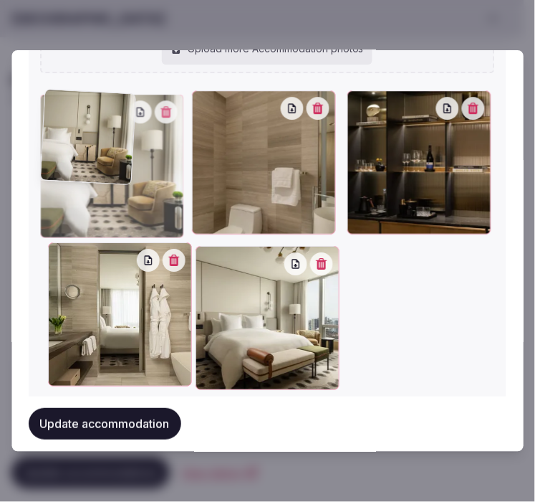
click at [82, 110] on div at bounding box center [112, 166] width 144 height 144
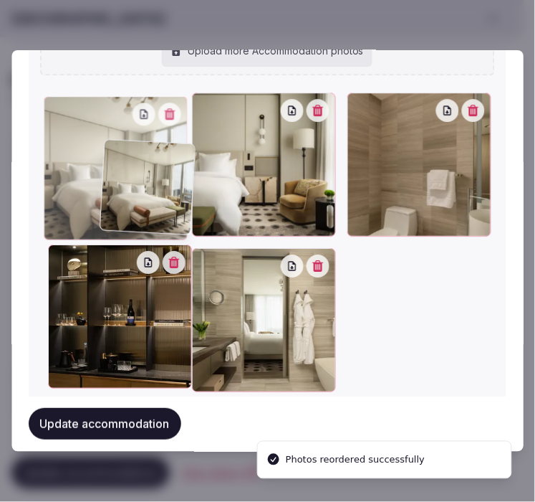
drag, startPoint x: 201, startPoint y: 256, endPoint x: 102, endPoint y: 152, distance: 143.4
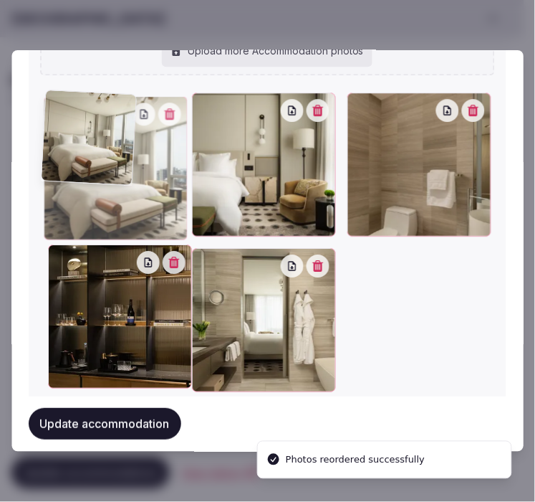
click at [102, 152] on div at bounding box center [116, 168] width 144 height 144
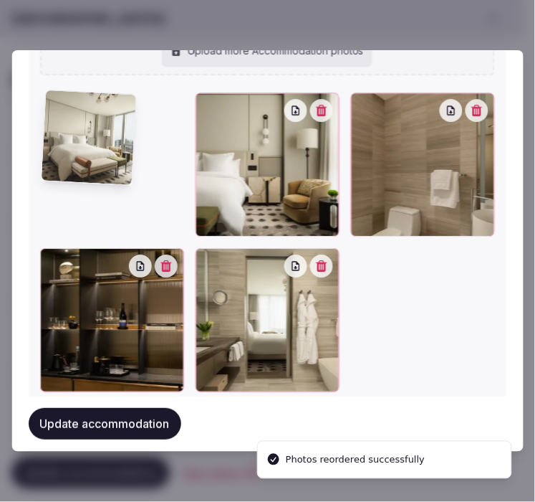
click at [102, 152] on div at bounding box center [267, 241] width 455 height 299
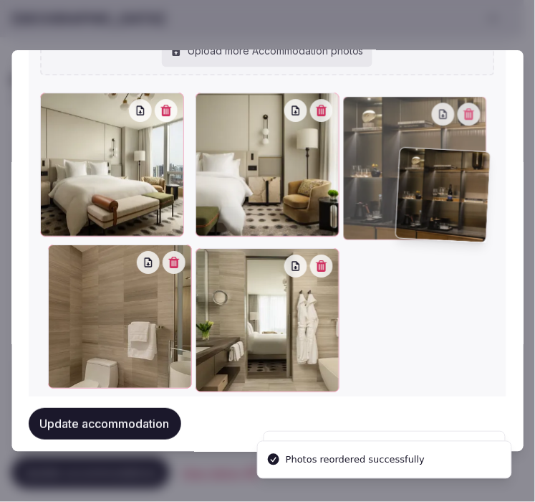
drag, startPoint x: 51, startPoint y: 249, endPoint x: 411, endPoint y: 150, distance: 372.8
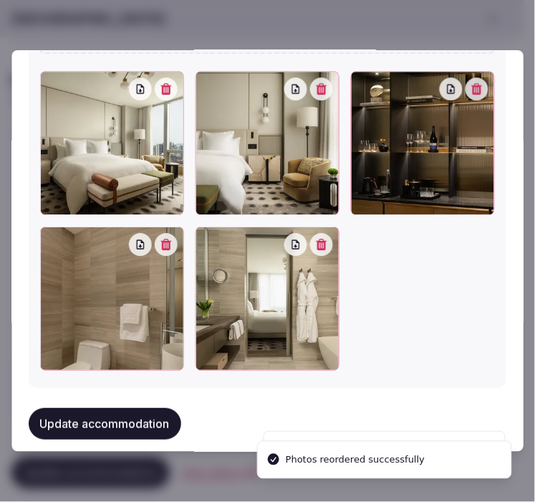
scroll to position [1922, 0]
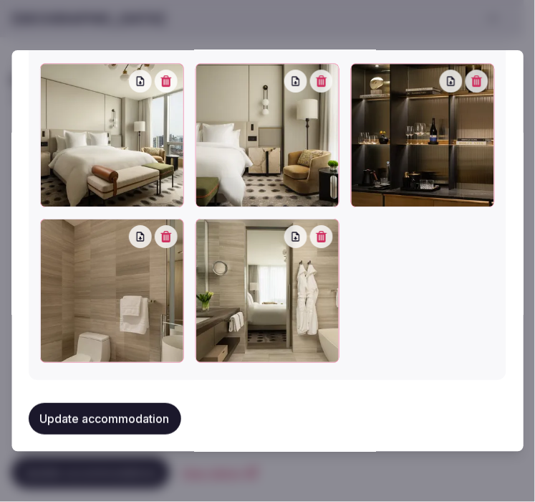
click at [152, 405] on button "Update accommodation" at bounding box center [105, 419] width 153 height 32
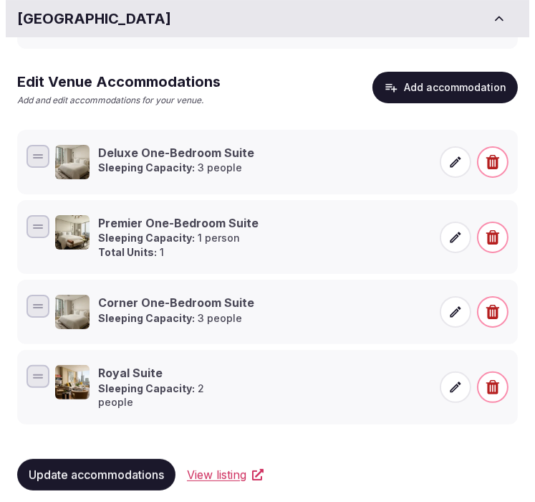
scroll to position [248, 0]
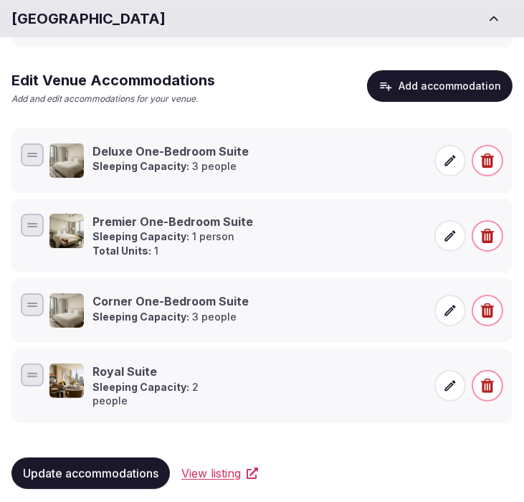
click at [471, 86] on button "Add accommodation" at bounding box center [439, 86] width 145 height 32
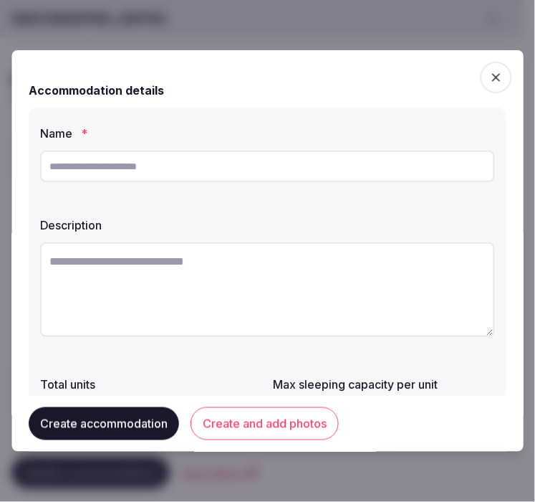
click at [248, 158] on input "text" at bounding box center [267, 166] width 455 height 32
paste input "**********"
click at [239, 171] on input "**********" at bounding box center [267, 166] width 455 height 32
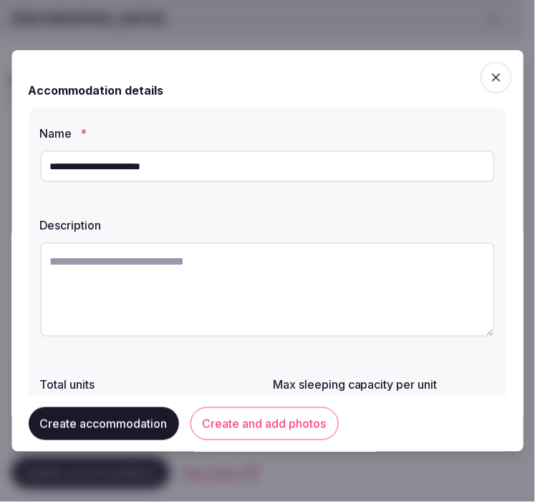
paste input "text"
type input "**********"
click at [219, 284] on textarea at bounding box center [267, 289] width 455 height 95
paste textarea "**********"
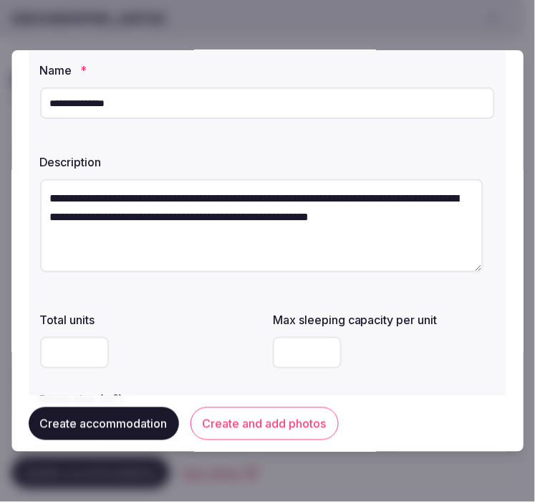
scroll to position [159, 0]
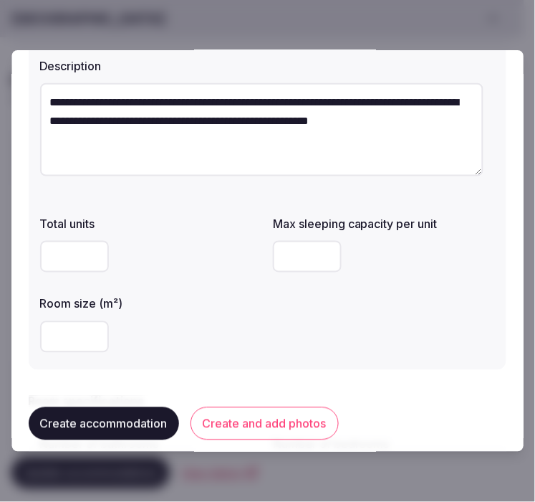
type textarea "**********"
click at [75, 258] on input "number" at bounding box center [74, 257] width 69 height 32
type input "**"
click at [310, 252] on input "number" at bounding box center [308, 257] width 69 height 32
drag, startPoint x: 299, startPoint y: 244, endPoint x: 244, endPoint y: 249, distance: 55.4
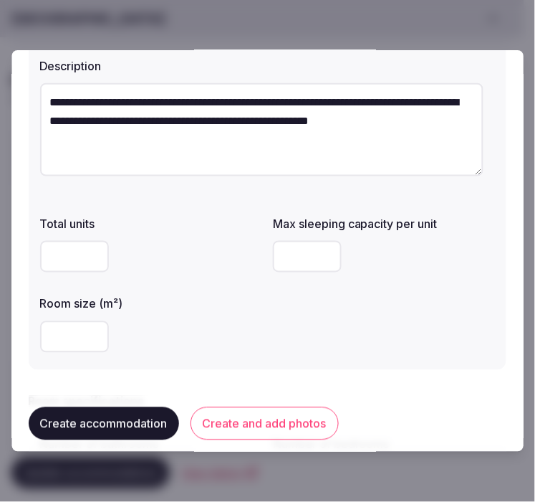
click at [244, 249] on div "Total units ** Max sleeping capacity per unit * Room size (m²)" at bounding box center [267, 283] width 455 height 149
type input "*"
drag, startPoint x: 80, startPoint y: 340, endPoint x: 45, endPoint y: 324, distance: 37.8
click at [45, 324] on input "number" at bounding box center [74, 337] width 69 height 32
type input "**"
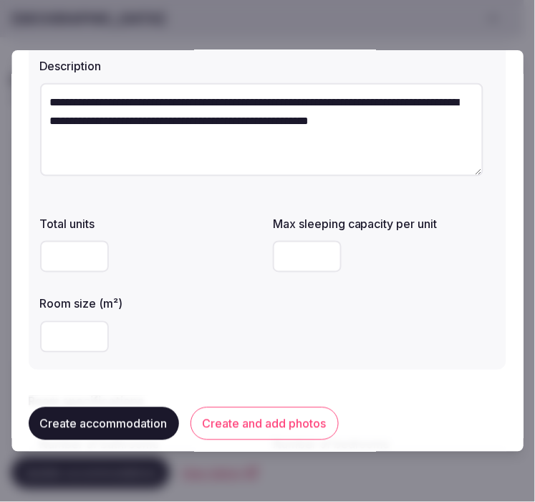
drag, startPoint x: 87, startPoint y: 262, endPoint x: 44, endPoint y: 253, distance: 43.1
click at [37, 246] on div "**********" at bounding box center [268, 158] width 478 height 421
click at [181, 289] on div "Room size (m²)" at bounding box center [151, 299] width 222 height 20
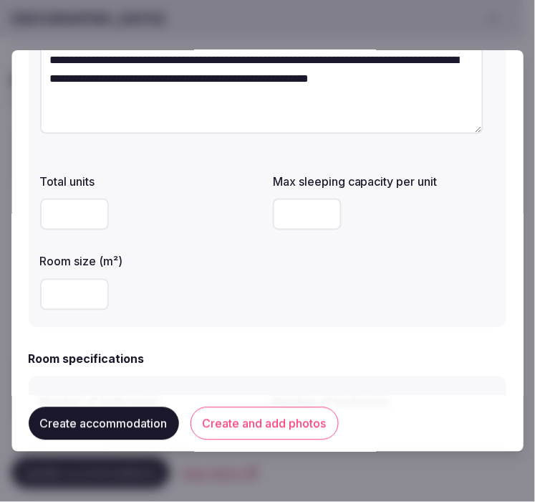
scroll to position [318, 0]
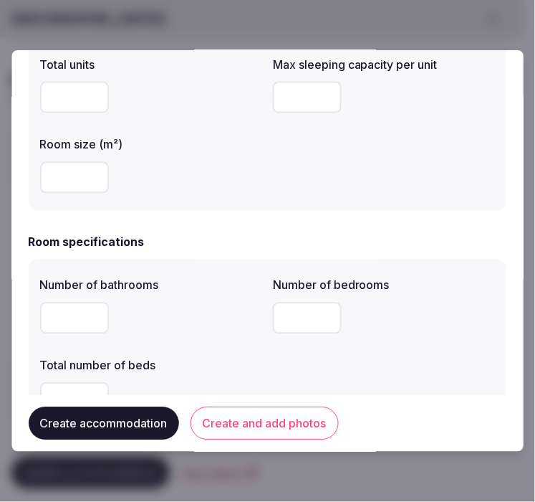
click at [80, 317] on input "number" at bounding box center [74, 318] width 69 height 32
type input "*"
click at [327, 323] on input "number" at bounding box center [308, 318] width 69 height 32
type input "*"
drag, startPoint x: 307, startPoint y: 359, endPoint x: 183, endPoint y: 353, distance: 124.1
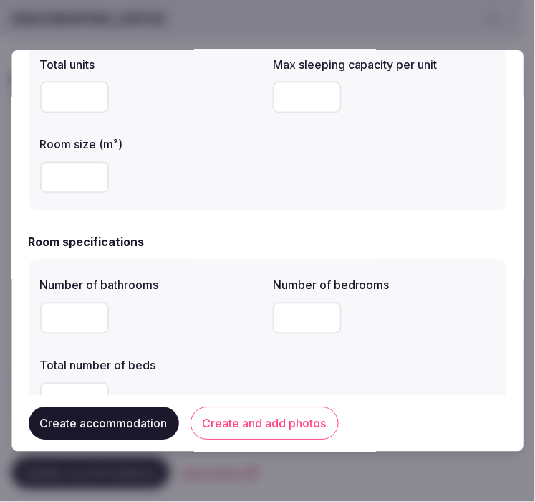
click at [284, 354] on div "Number of bathrooms * Number of bedrooms * Total number of beds" at bounding box center [267, 345] width 455 height 149
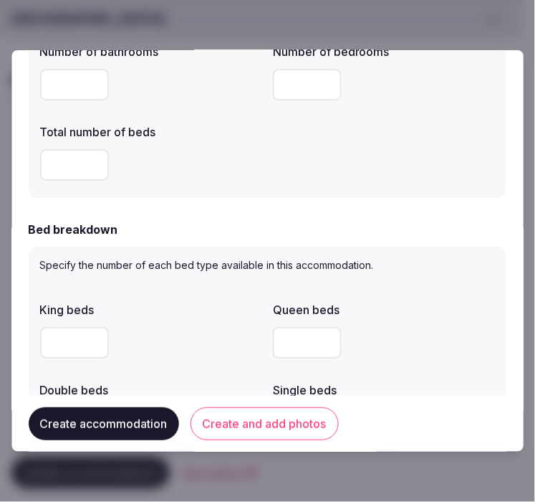
scroll to position [557, 0]
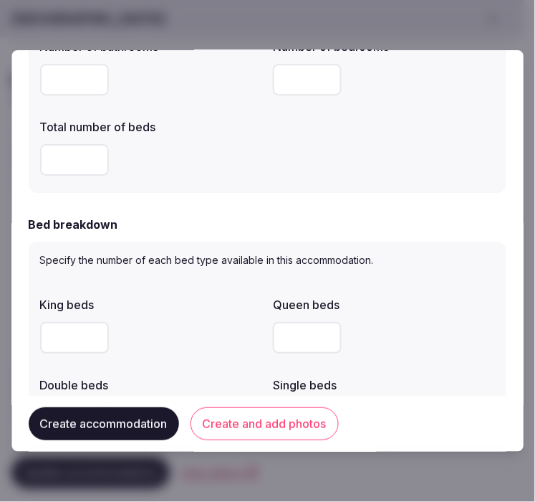
click at [55, 163] on input "number" at bounding box center [74, 160] width 69 height 32
type input "*"
click at [69, 330] on input "number" at bounding box center [74, 338] width 69 height 32
type input "*"
click at [158, 355] on div "*" at bounding box center [151, 337] width 222 height 43
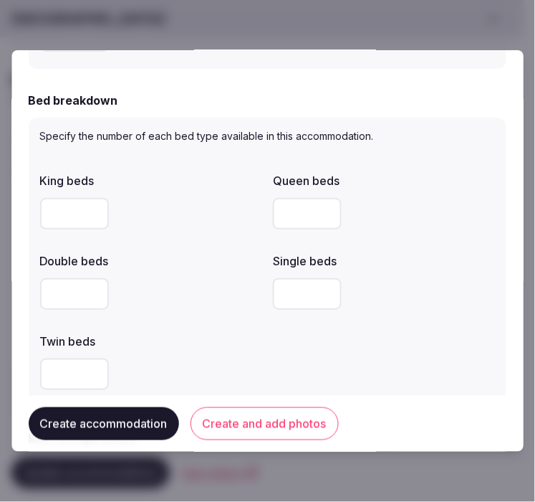
scroll to position [796, 0]
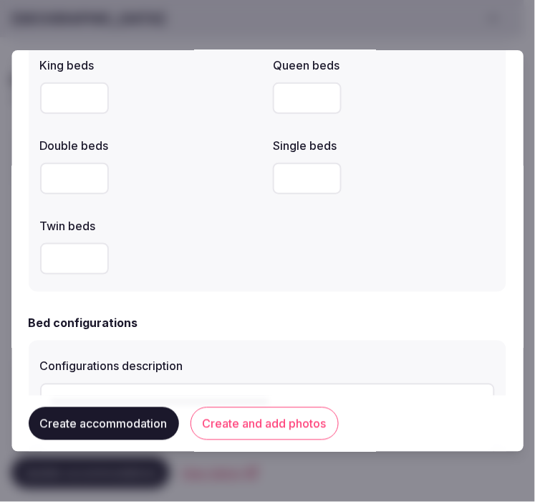
click at [72, 182] on input "number" at bounding box center [74, 179] width 69 height 32
type input "*"
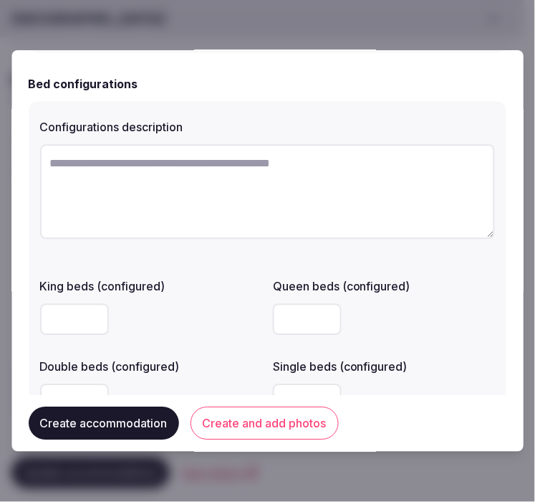
click at [270, 215] on textarea at bounding box center [267, 192] width 455 height 95
paste textarea "**********"
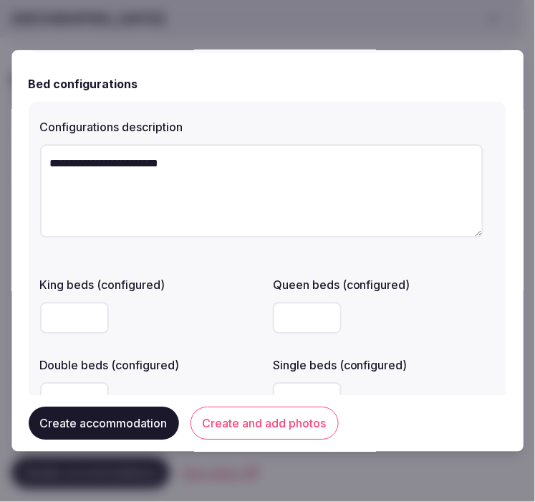
type textarea "**********"
click at [128, 387] on div at bounding box center [151, 399] width 222 height 32
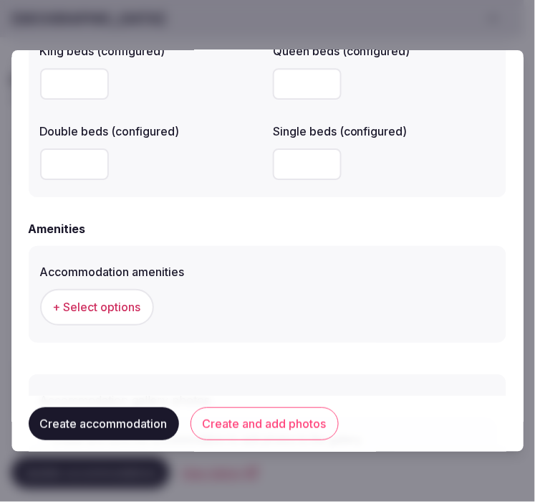
scroll to position [1273, 0]
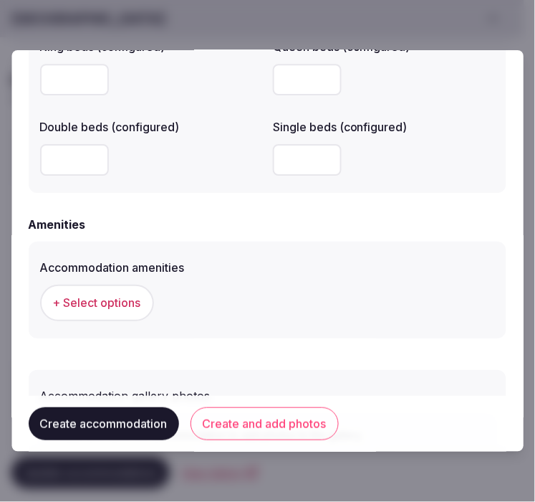
click at [56, 165] on input "number" at bounding box center [74, 160] width 69 height 32
type input "*"
click at [229, 228] on div "Amenities" at bounding box center [268, 224] width 478 height 17
click at [244, 287] on div "+ Select options" at bounding box center [267, 302] width 455 height 36
click at [106, 308] on span "+ Select options" at bounding box center [97, 302] width 88 height 16
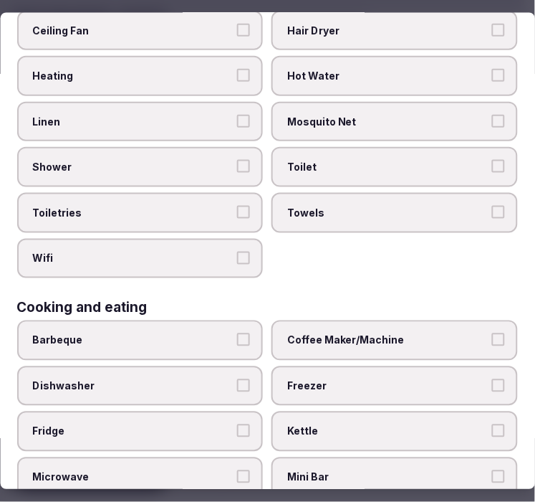
scroll to position [159, 0]
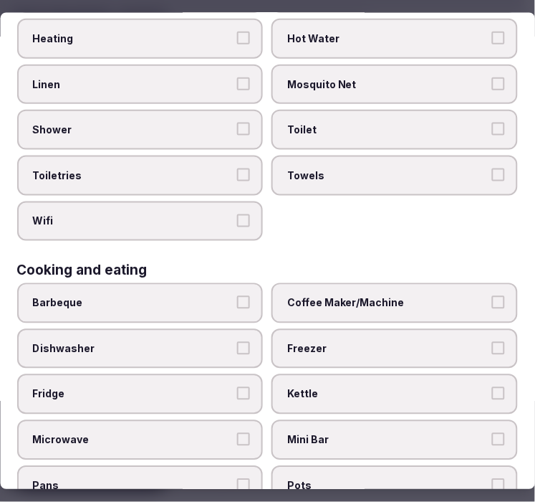
click at [238, 123] on button "Shower" at bounding box center [244, 129] width 13 height 13
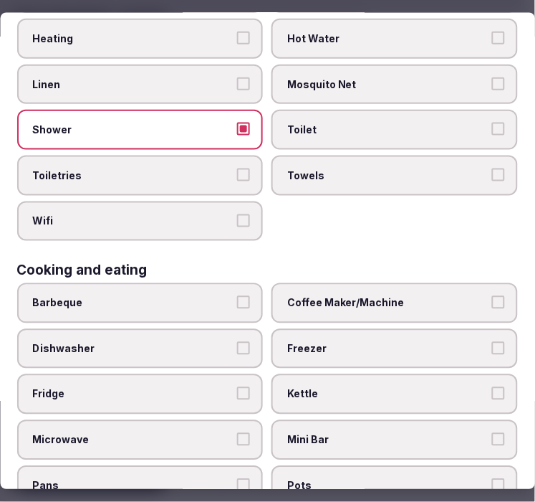
click at [244, 95] on label "Linen" at bounding box center [140, 84] width 246 height 40
click at [244, 90] on button "Linen" at bounding box center [244, 83] width 13 height 13
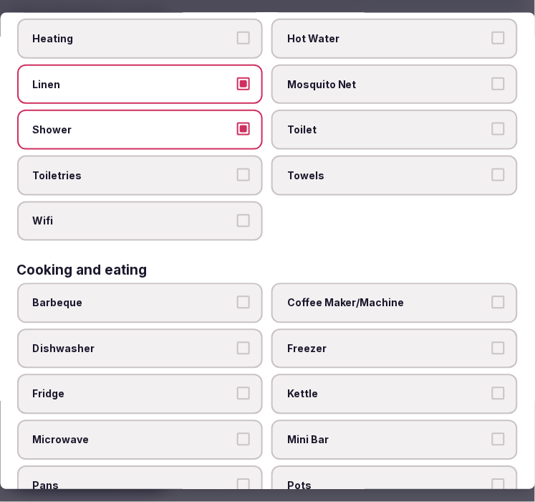
click at [239, 168] on button "Toiletries" at bounding box center [244, 174] width 13 height 13
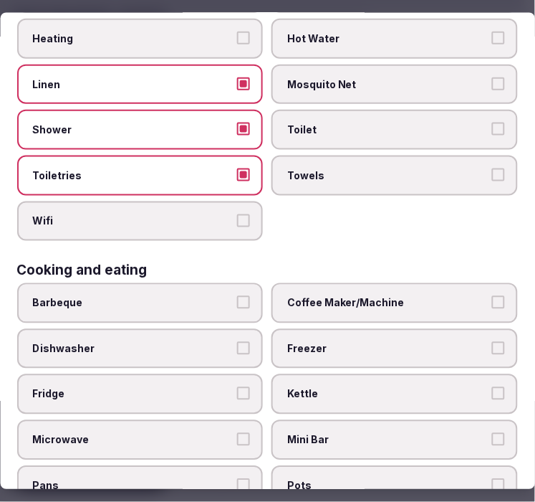
click at [235, 203] on label "Wifi" at bounding box center [140, 221] width 246 height 40
click at [238, 214] on button "Wifi" at bounding box center [244, 220] width 13 height 13
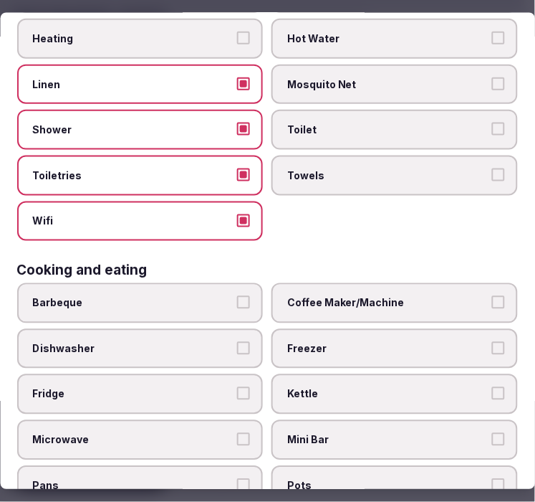
drag, startPoint x: 320, startPoint y: 179, endPoint x: 328, endPoint y: 127, distance: 53.0
click at [321, 175] on label "Towels" at bounding box center [395, 175] width 246 height 40
click at [492, 175] on button "Towels" at bounding box center [498, 174] width 13 height 13
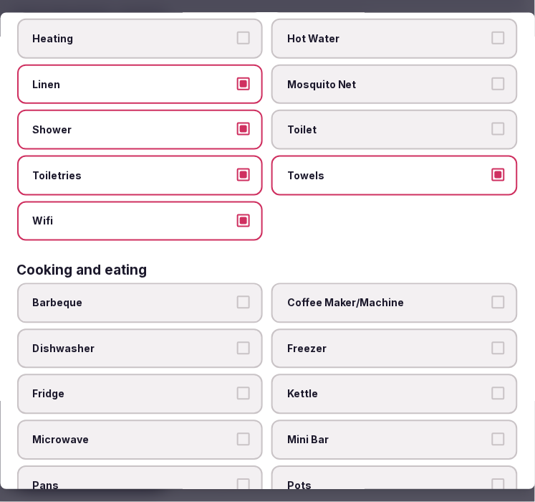
click at [330, 123] on span "Toilet" at bounding box center [388, 130] width 201 height 14
click at [492, 123] on button "Toilet" at bounding box center [498, 129] width 13 height 13
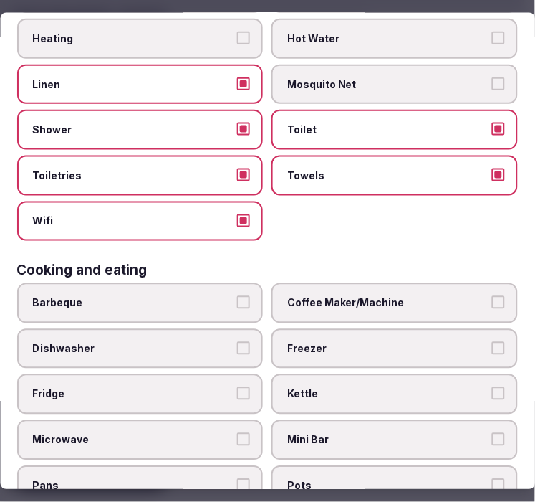
click at [392, 299] on span "Coffee Maker/Machine" at bounding box center [388, 303] width 201 height 14
click at [492, 299] on button "Coffee Maker/Machine" at bounding box center [498, 302] width 13 height 13
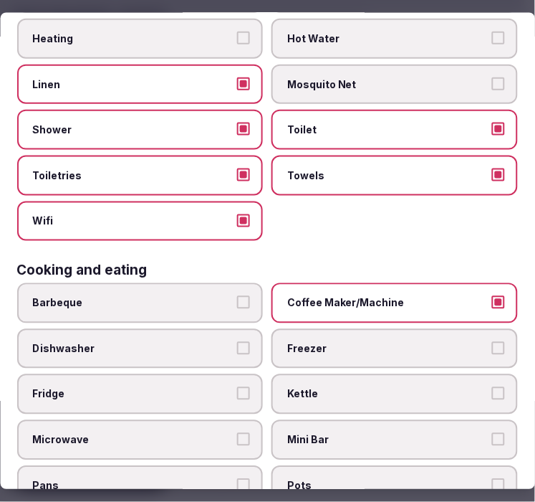
click at [402, 419] on label "Mini Bar" at bounding box center [395, 439] width 246 height 40
click at [492, 432] on button "Mini Bar" at bounding box center [498, 438] width 13 height 13
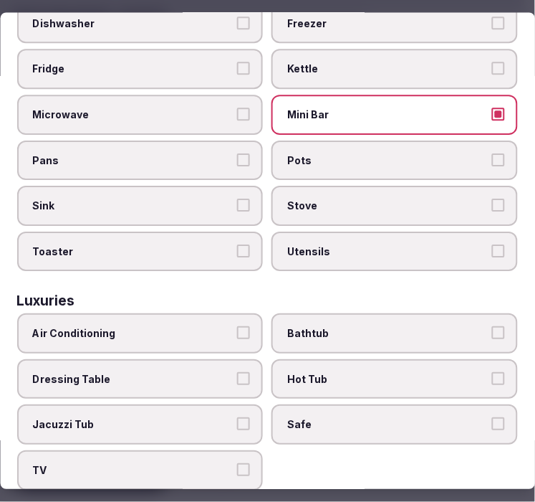
scroll to position [557, 0]
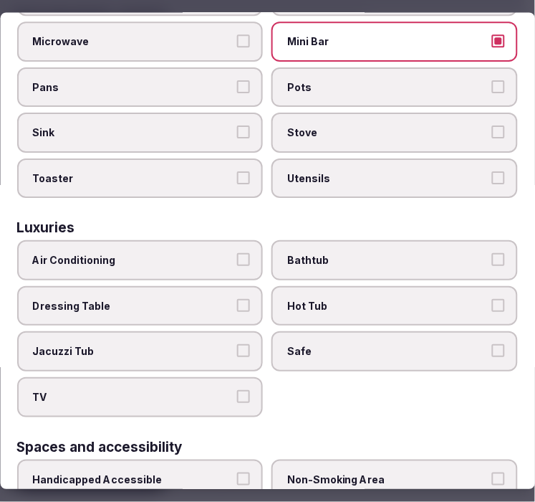
click at [211, 254] on span "Air Conditioning" at bounding box center [133, 261] width 201 height 14
click at [238, 254] on button "Air Conditioning" at bounding box center [244, 260] width 13 height 13
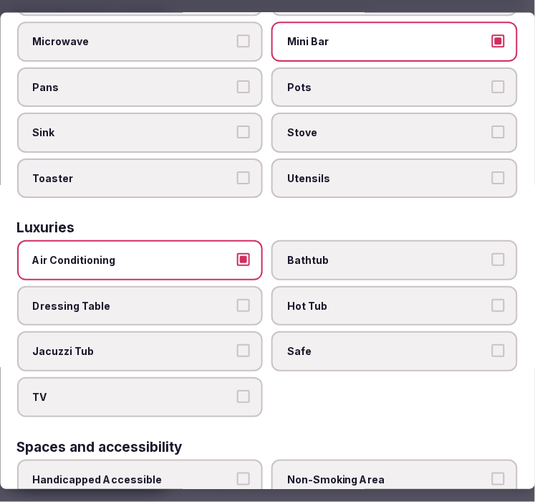
click at [390, 345] on span "Safe" at bounding box center [388, 352] width 201 height 14
click at [492, 345] on button "Safe" at bounding box center [498, 351] width 13 height 13
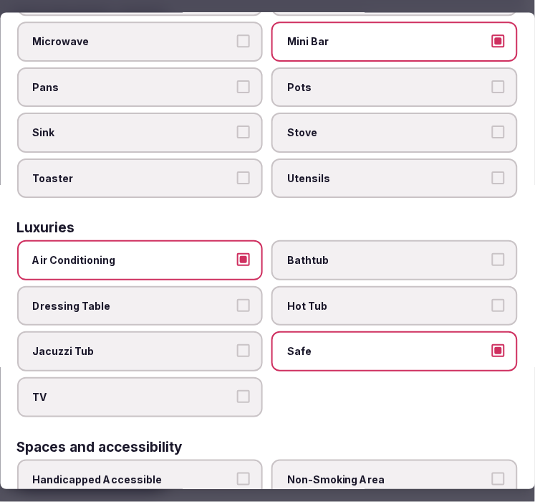
click at [225, 390] on span "TV" at bounding box center [133, 397] width 201 height 14
click at [238, 390] on button "TV" at bounding box center [244, 396] width 13 height 13
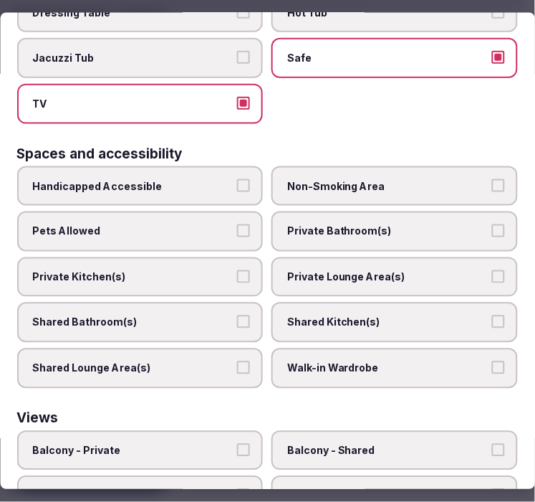
scroll to position [876, 0]
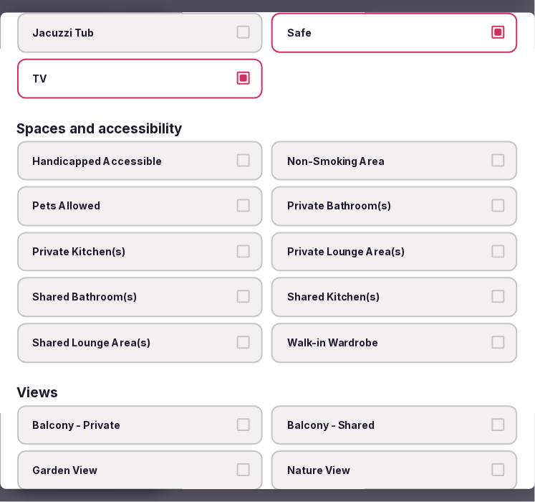
click at [331, 199] on span "Private Bathroom(s)" at bounding box center [388, 206] width 201 height 14
click at [492, 199] on button "Private Bathroom(s)" at bounding box center [498, 205] width 13 height 13
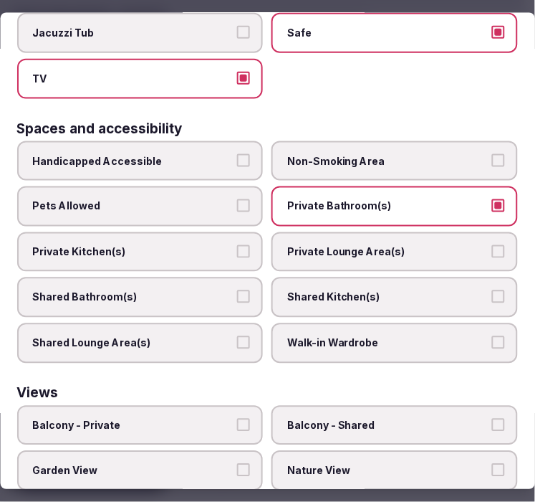
click at [349, 244] on span "Private Lounge Area(s)" at bounding box center [388, 251] width 201 height 14
click at [492, 244] on button "Private Lounge Area(s)" at bounding box center [498, 250] width 13 height 13
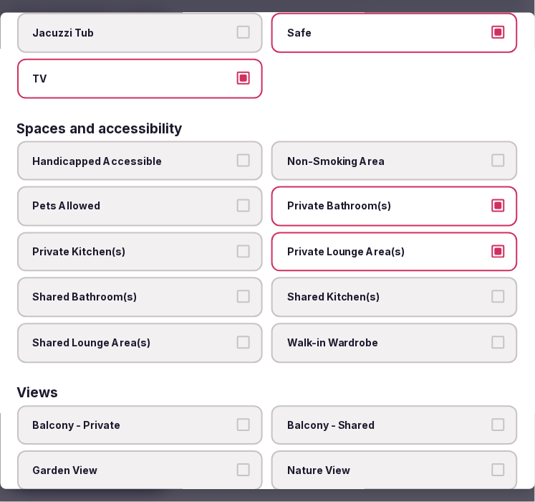
click at [262, 385] on div "Views" at bounding box center [267, 392] width 501 height 14
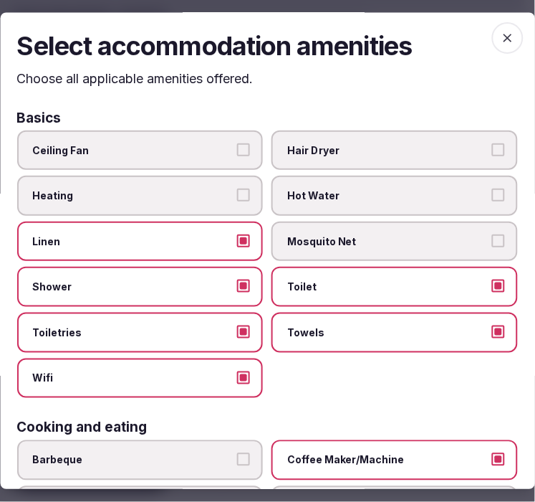
scroll to position [0, 0]
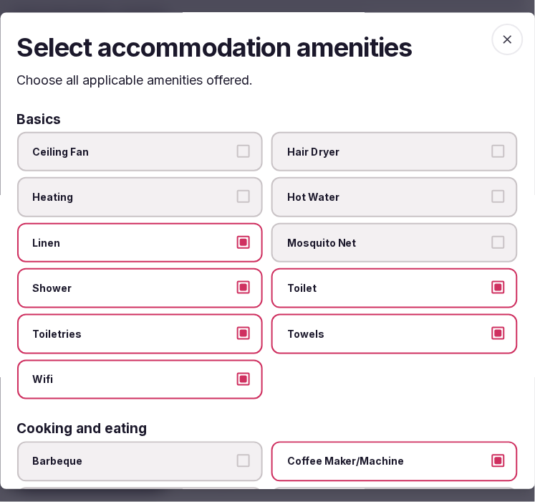
click at [505, 38] on span "button" at bounding box center [508, 40] width 32 height 32
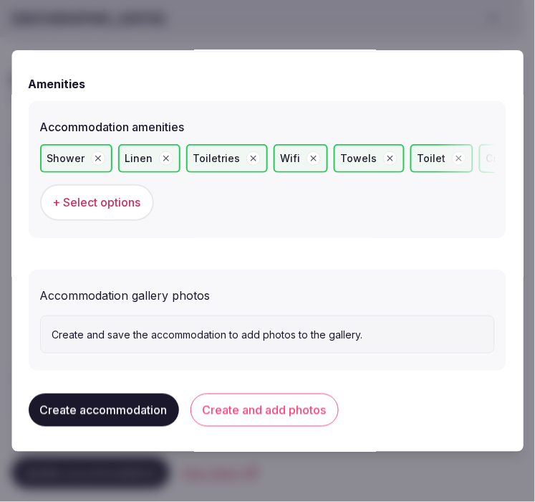
scroll to position [1414, 0]
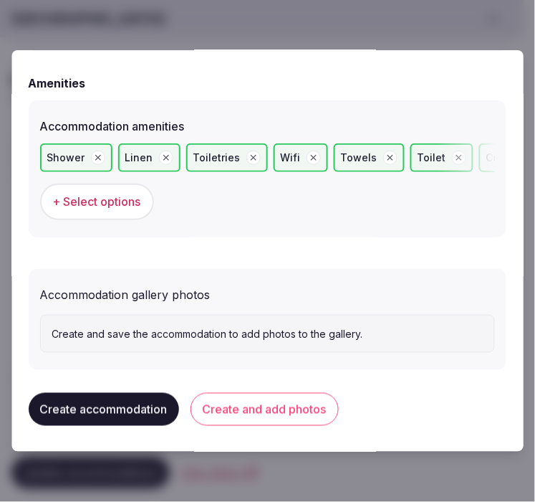
click at [311, 400] on button "Create and add photos" at bounding box center [265, 409] width 148 height 33
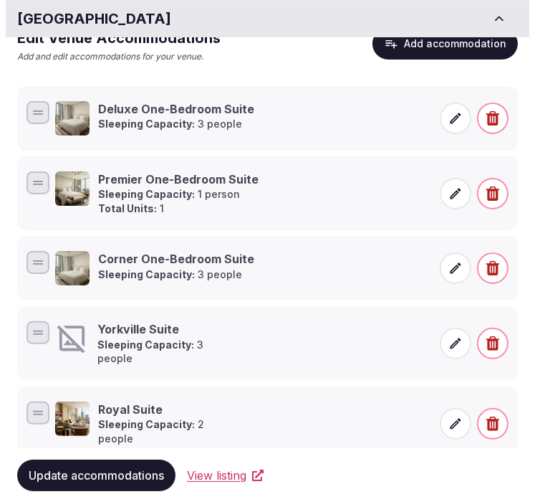
scroll to position [318, 0]
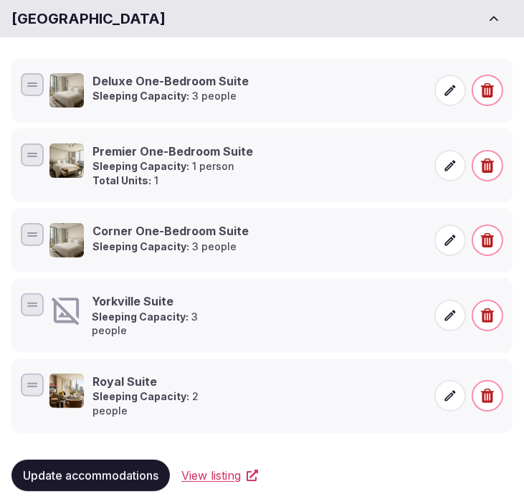
click at [148, 318] on strong "Sleeping Capacity:" at bounding box center [140, 316] width 97 height 12
click at [446, 308] on icon at bounding box center [450, 315] width 14 height 14
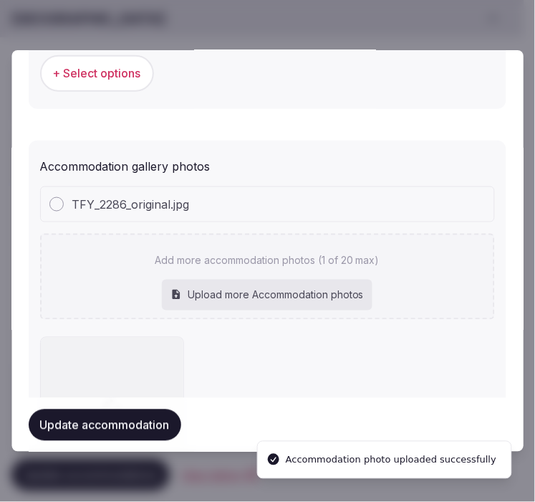
scroll to position [1545, 0]
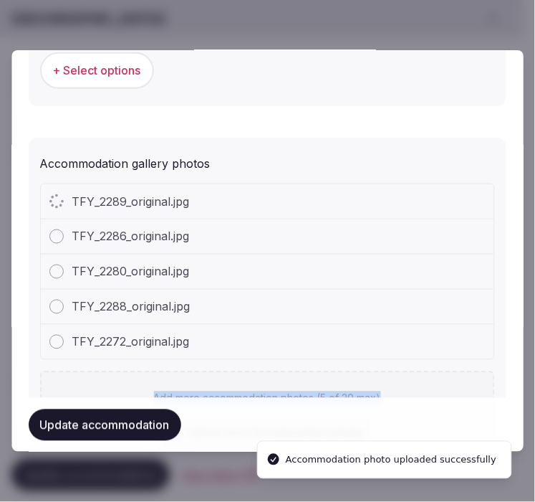
drag, startPoint x: 413, startPoint y: 358, endPoint x: 433, endPoint y: 346, distance: 23.5
click at [406, 361] on div "Accommodation gallery photos TFY_2289_original.jpg TFY_2286_original.jpg TFY_22…" at bounding box center [268, 464] width 478 height 653
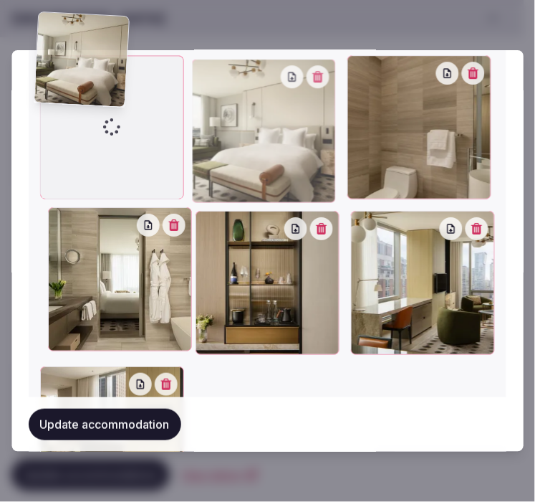
scroll to position [1807, 0]
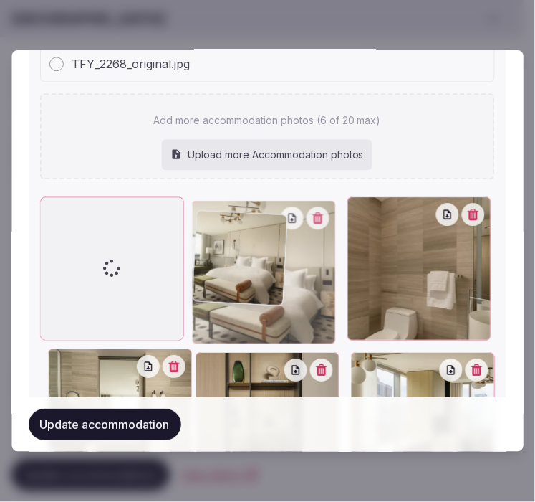
drag, startPoint x: 57, startPoint y: 163, endPoint x: 53, endPoint y: 32, distance: 131.2
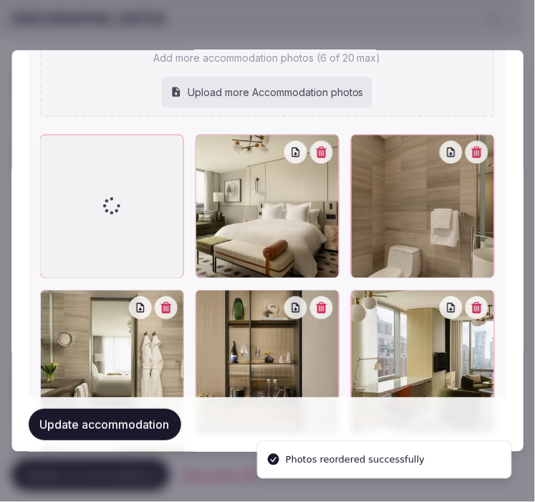
scroll to position [1886, 0]
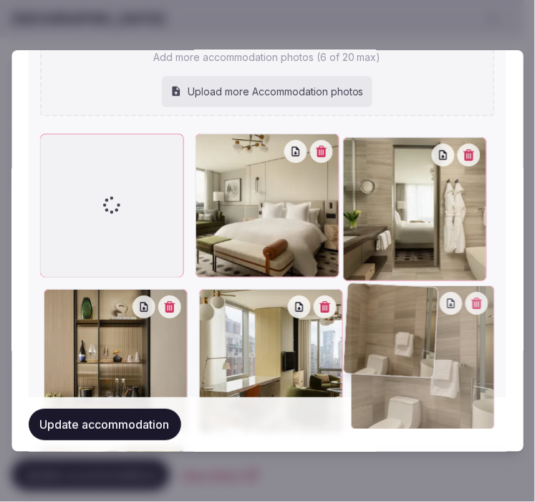
drag, startPoint x: 353, startPoint y: 145, endPoint x: 331, endPoint y: 289, distance: 145.0
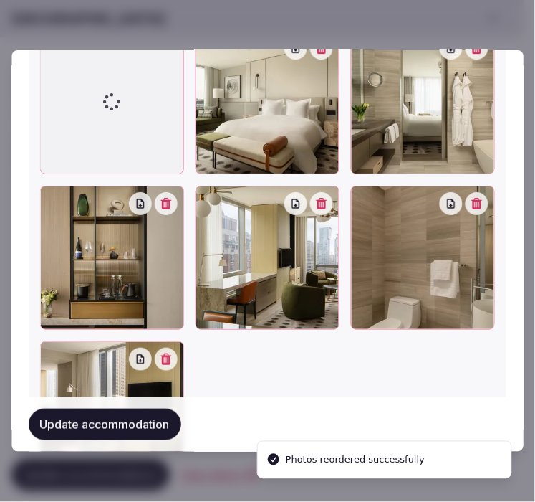
scroll to position [1966, 0]
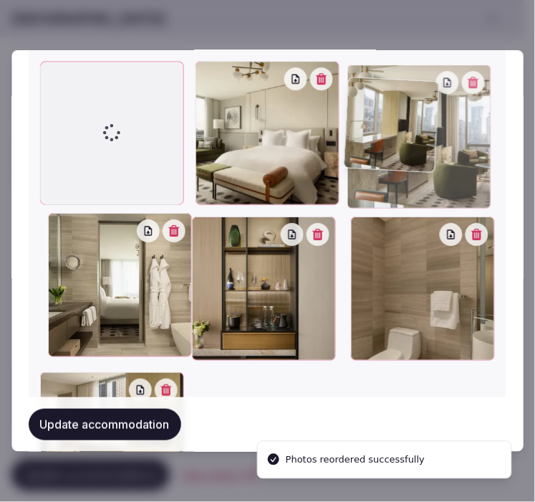
drag, startPoint x: 208, startPoint y: 224, endPoint x: 374, endPoint y: 105, distance: 203.8
click at [374, 105] on div at bounding box center [419, 136] width 144 height 144
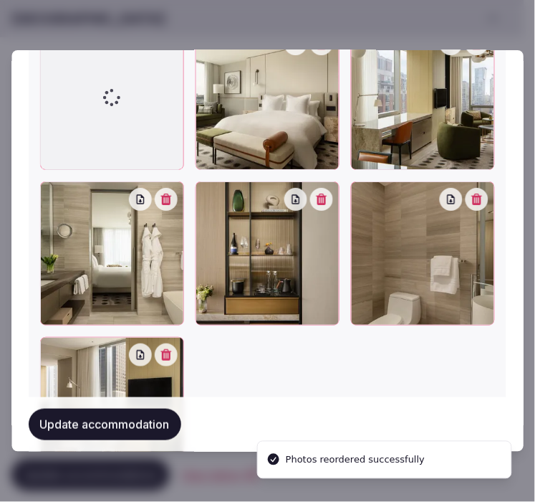
scroll to position [1939, 0]
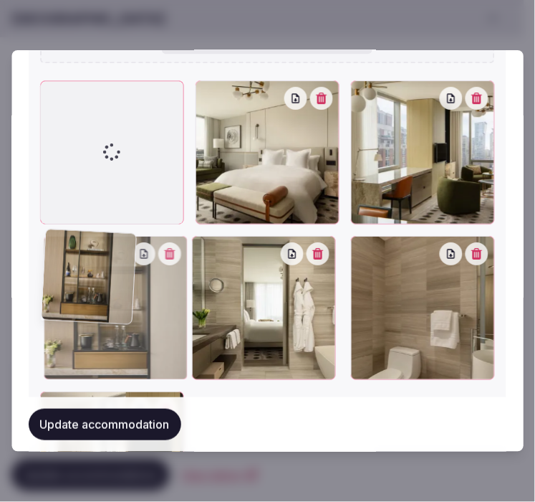
drag, startPoint x: 201, startPoint y: 241, endPoint x: 43, endPoint y: 266, distance: 159.5
click at [44, 266] on div at bounding box center [116, 308] width 144 height 144
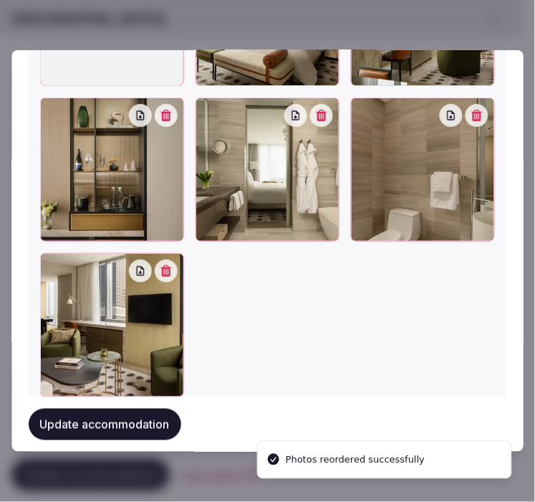
scroll to position [2099, 0]
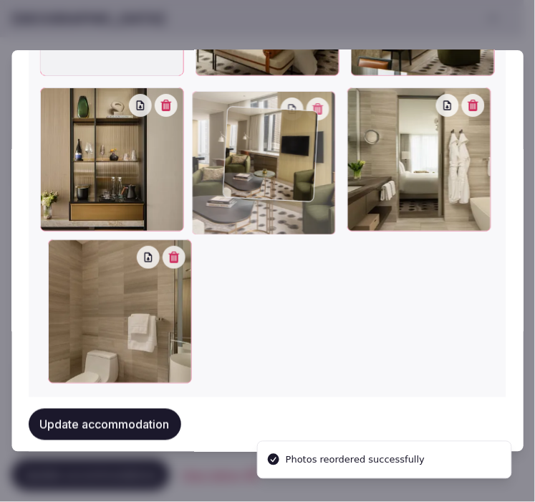
drag, startPoint x: 58, startPoint y: 237, endPoint x: 244, endPoint y: 124, distance: 218.0
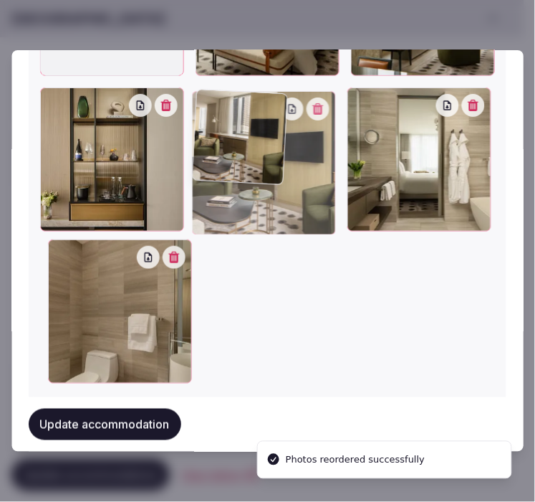
click at [244, 124] on div at bounding box center [264, 163] width 144 height 144
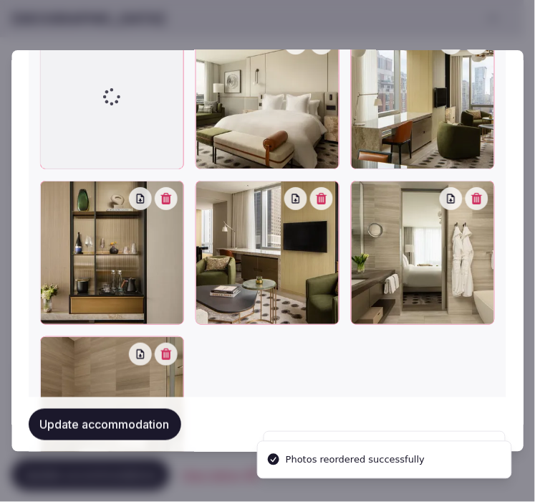
scroll to position [1921, 0]
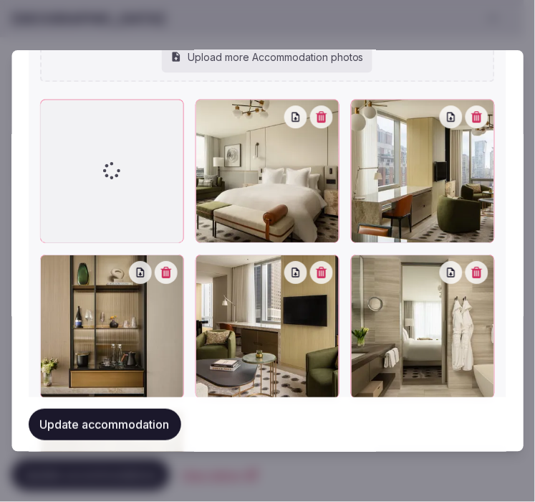
click at [146, 426] on button "Update accommodation" at bounding box center [105, 424] width 153 height 32
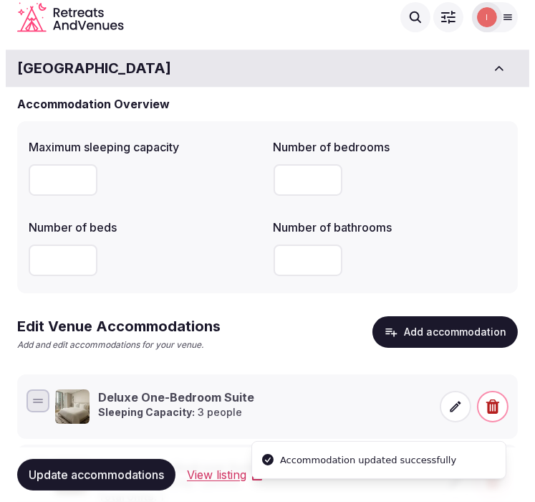
scroll to position [0, 0]
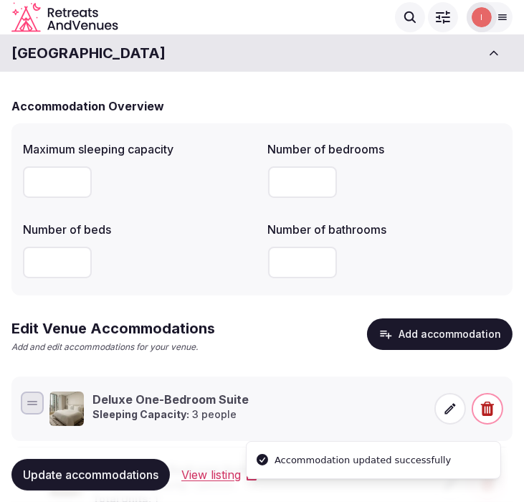
click at [408, 332] on button "Add accommodation" at bounding box center [439, 334] width 145 height 32
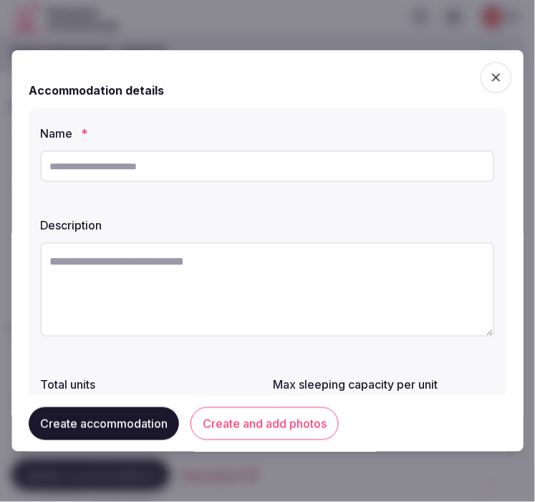
click at [237, 174] on input "text" at bounding box center [267, 166] width 455 height 32
paste input "**********"
type input "**********"
click at [183, 272] on textarea at bounding box center [267, 289] width 455 height 95
paste textarea "**********"
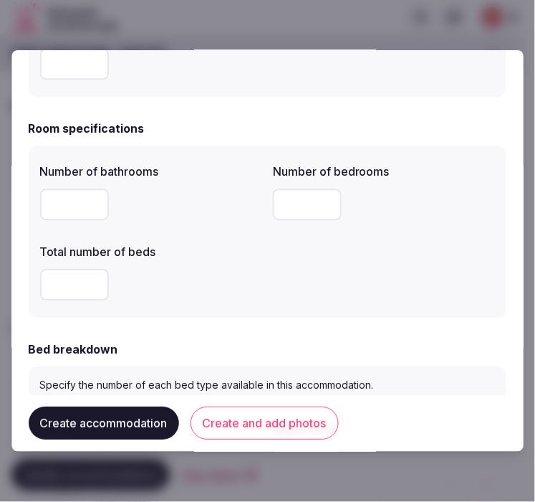
scroll to position [398, 0]
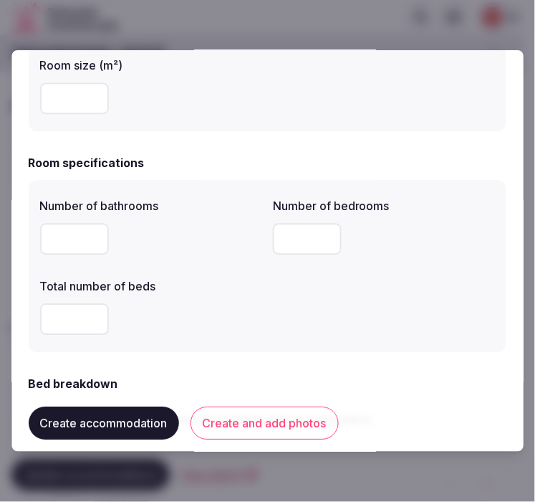
type textarea "**********"
click at [58, 99] on input "number" at bounding box center [74, 98] width 69 height 32
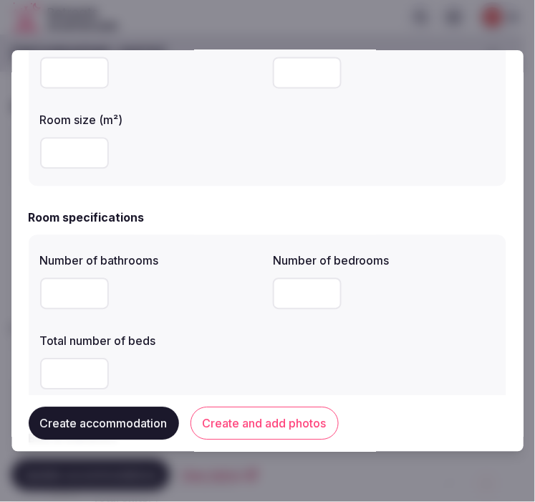
scroll to position [239, 0]
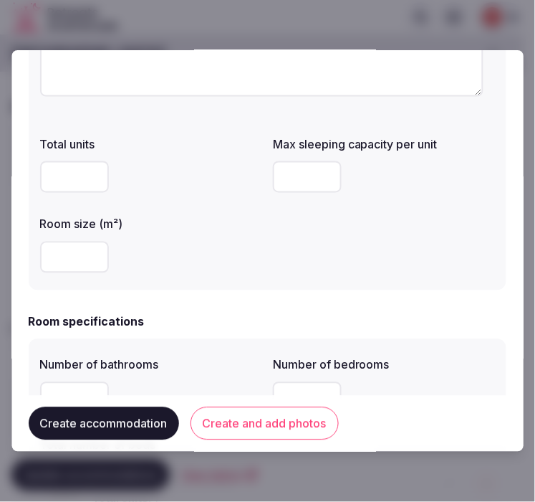
click at [80, 181] on input "number" at bounding box center [74, 177] width 69 height 32
click at [295, 173] on input "number" at bounding box center [308, 177] width 69 height 32
drag, startPoint x: 305, startPoint y: 181, endPoint x: 265, endPoint y: 184, distance: 39.6
click at [265, 184] on div "Total units Max sleeping capacity per unit * Room size (m²)" at bounding box center [267, 204] width 455 height 149
type input "*"
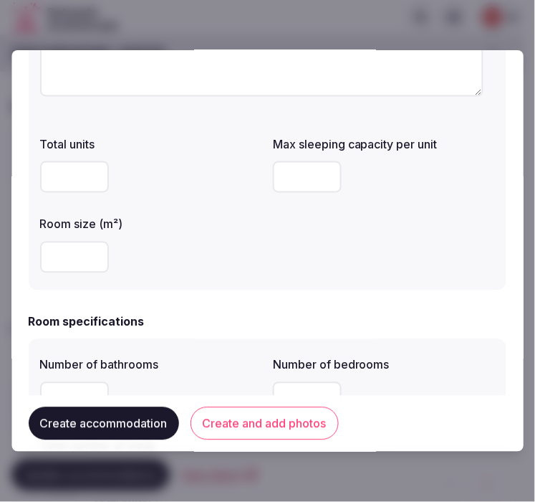
click at [75, 268] on input "*" at bounding box center [74, 257] width 69 height 32
drag, startPoint x: 82, startPoint y: 265, endPoint x: 51, endPoint y: 263, distance: 30.9
click at [51, 263] on input "*" at bounding box center [74, 257] width 69 height 32
click at [69, 253] on input "*" at bounding box center [74, 257] width 69 height 32
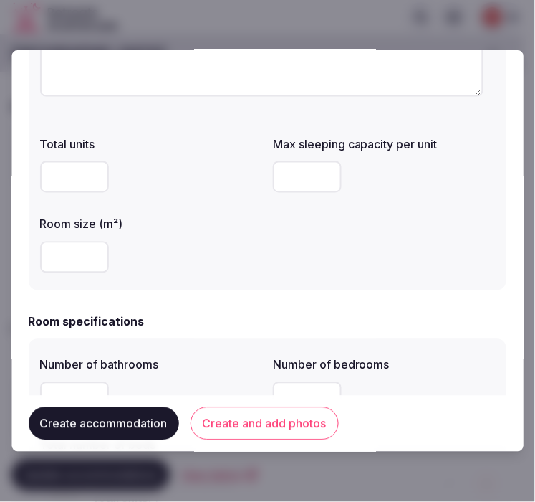
drag, startPoint x: 63, startPoint y: 262, endPoint x: 69, endPoint y: 256, distance: 9.1
click at [66, 261] on input "*" at bounding box center [74, 257] width 69 height 32
click at [72, 254] on input "*" at bounding box center [74, 257] width 69 height 32
click at [52, 258] on input "*" at bounding box center [74, 257] width 69 height 32
click at [82, 251] on input "*" at bounding box center [74, 257] width 69 height 32
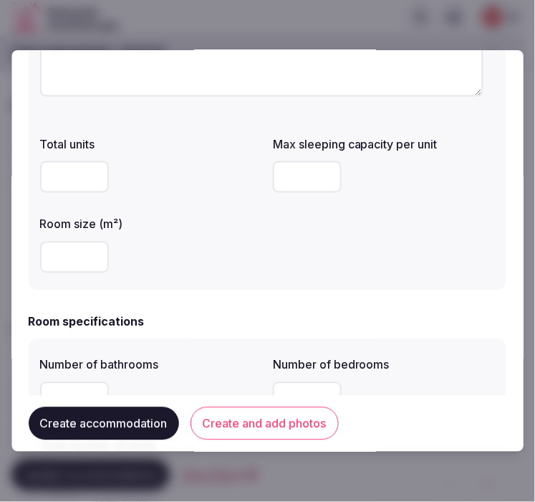
type input "***"
click at [181, 282] on div "**********" at bounding box center [268, 79] width 478 height 421
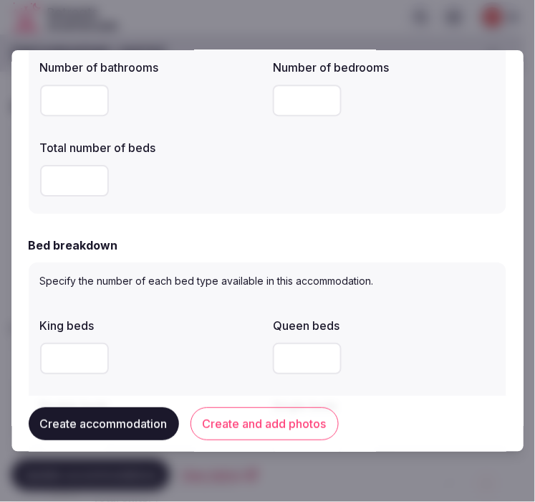
scroll to position [398, 0]
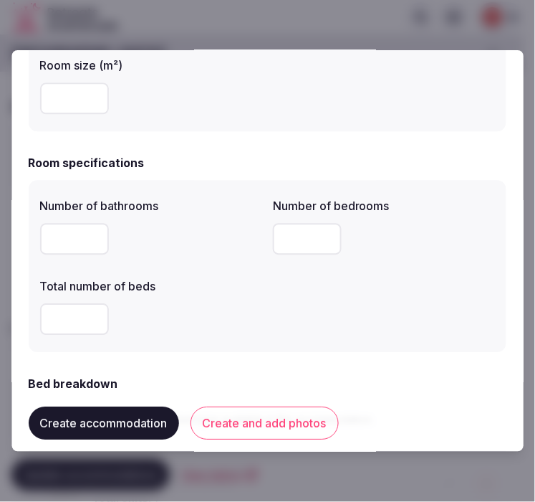
click at [68, 249] on input "number" at bounding box center [74, 239] width 69 height 32
type input "*"
click at [274, 239] on input "number" at bounding box center [308, 239] width 69 height 32
type input "*"
click at [60, 315] on input "number" at bounding box center [74, 319] width 69 height 32
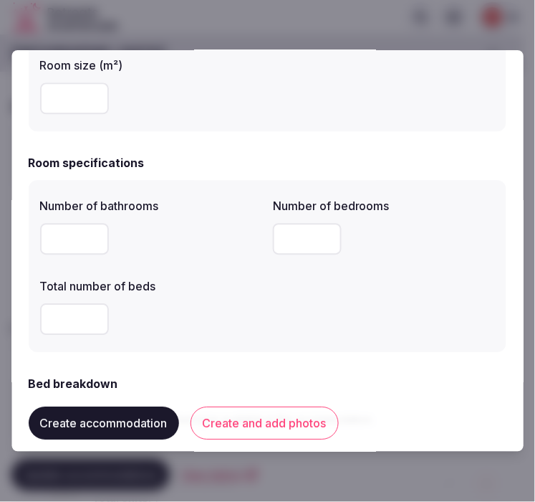
type input "*"
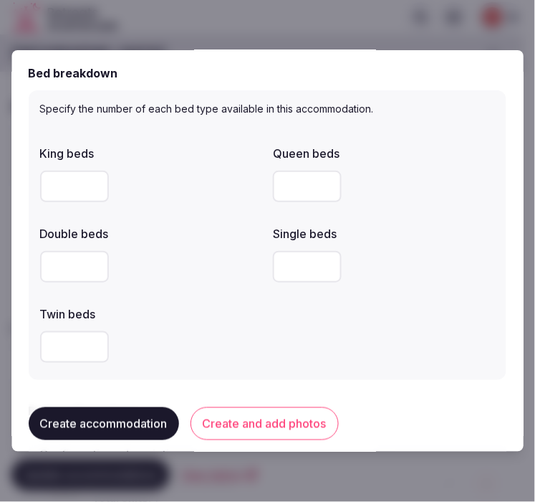
scroll to position [716, 0]
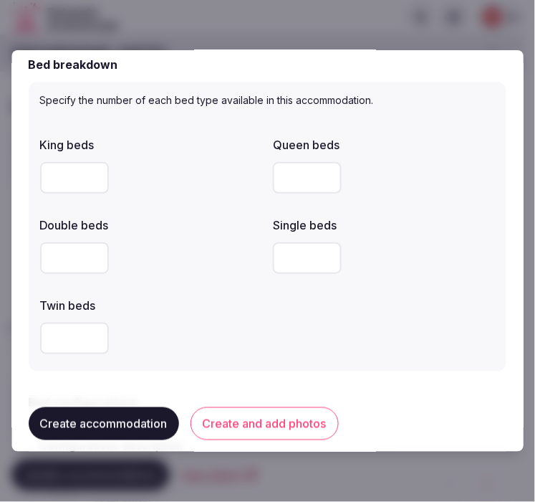
click at [77, 182] on input "number" at bounding box center [74, 178] width 69 height 32
type input "*"
drag, startPoint x: 77, startPoint y: 264, endPoint x: 122, endPoint y: 274, distance: 45.5
click at [77, 264] on input "*" at bounding box center [74, 258] width 69 height 32
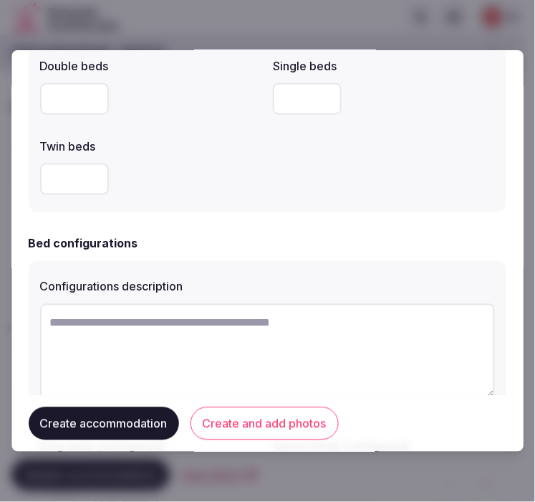
scroll to position [955, 0]
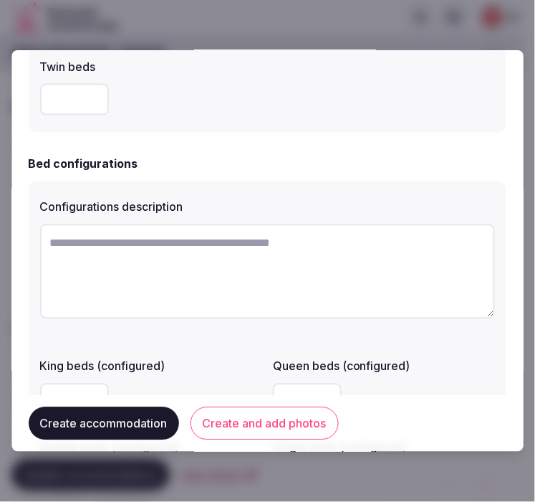
type input "*"
click at [186, 256] on textarea at bounding box center [267, 271] width 455 height 95
paste textarea "**********"
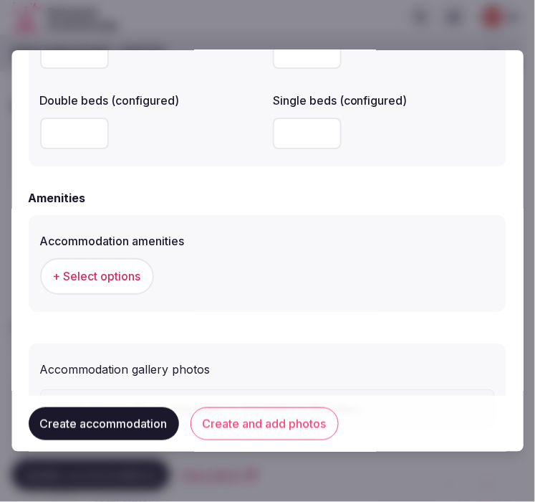
scroll to position [1353, 0]
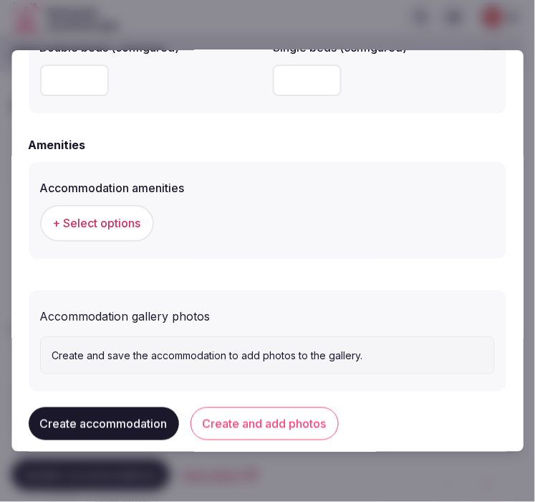
type textarea "**********"
click at [119, 222] on span "+ Select options" at bounding box center [97, 223] width 88 height 16
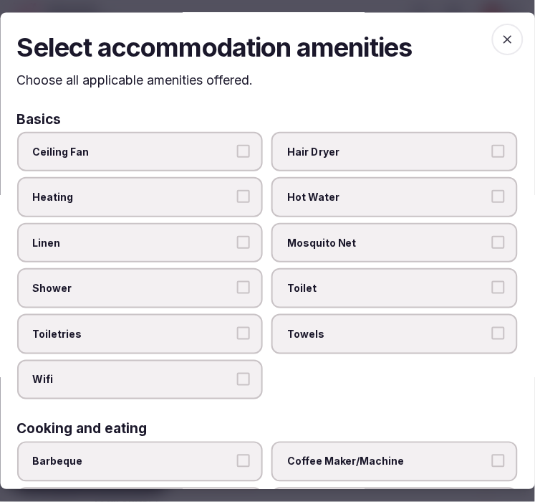
click at [185, 236] on span "Linen" at bounding box center [133, 243] width 201 height 14
click at [238, 236] on button "Linen" at bounding box center [244, 242] width 13 height 13
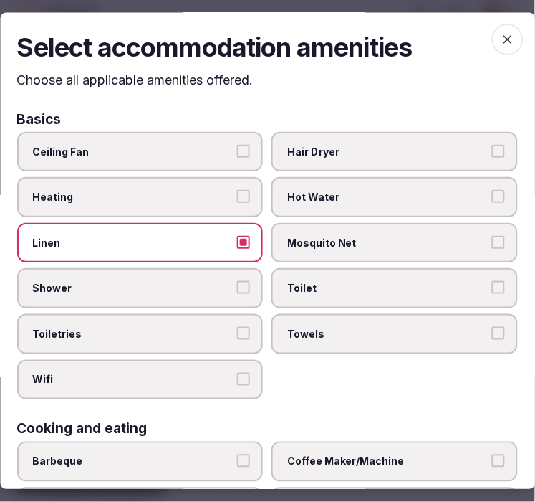
drag, startPoint x: 224, startPoint y: 281, endPoint x: 226, endPoint y: 291, distance: 10.3
click at [224, 282] on span "Shower" at bounding box center [133, 289] width 201 height 14
click at [238, 282] on button "Shower" at bounding box center [244, 288] width 13 height 13
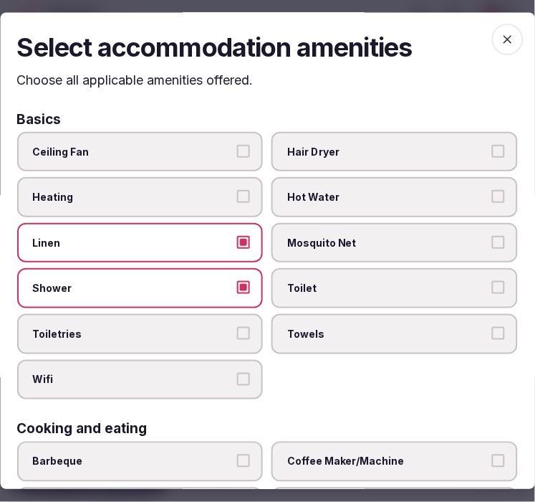
click at [244, 327] on button "Toiletries" at bounding box center [244, 333] width 13 height 13
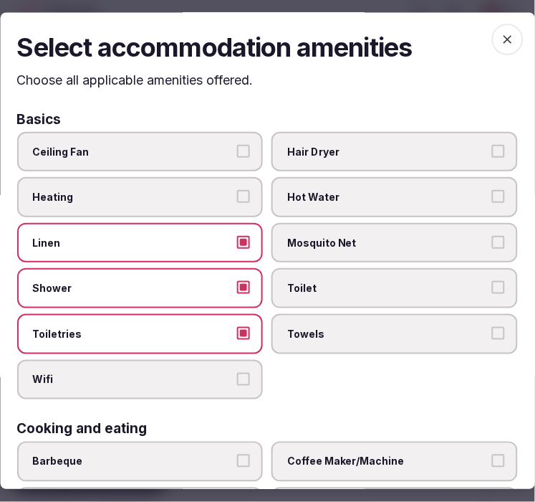
click at [228, 366] on label "Wifi" at bounding box center [140, 380] width 246 height 40
click at [238, 373] on button "Wifi" at bounding box center [244, 379] width 13 height 13
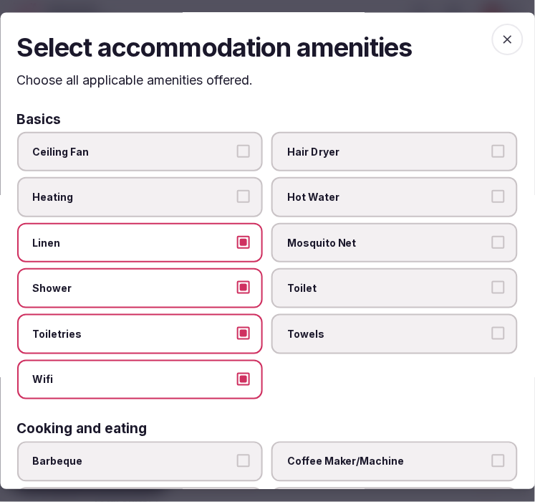
drag, startPoint x: 317, startPoint y: 333, endPoint x: 335, endPoint y: 306, distance: 32.6
click at [317, 332] on span "Towels" at bounding box center [388, 334] width 201 height 14
click at [492, 332] on button "Towels" at bounding box center [498, 333] width 13 height 13
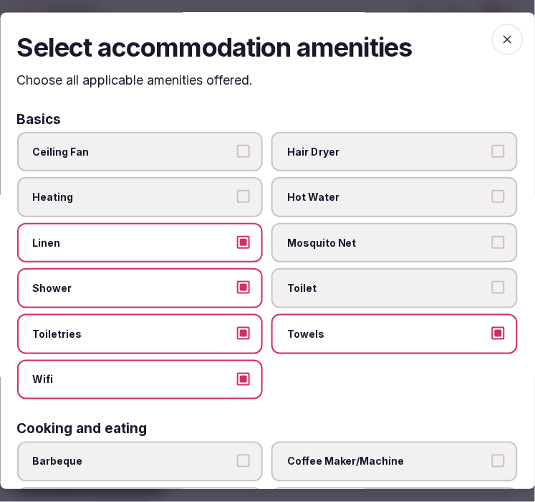
click at [341, 297] on label "Toilet" at bounding box center [395, 289] width 246 height 40
click at [492, 294] on button "Toilet" at bounding box center [498, 288] width 13 height 13
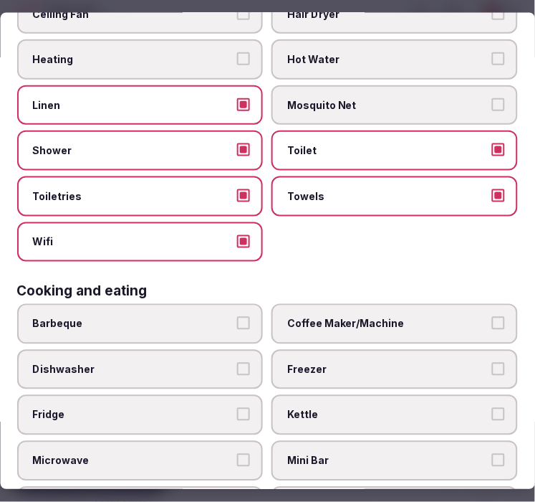
scroll to position [239, 0]
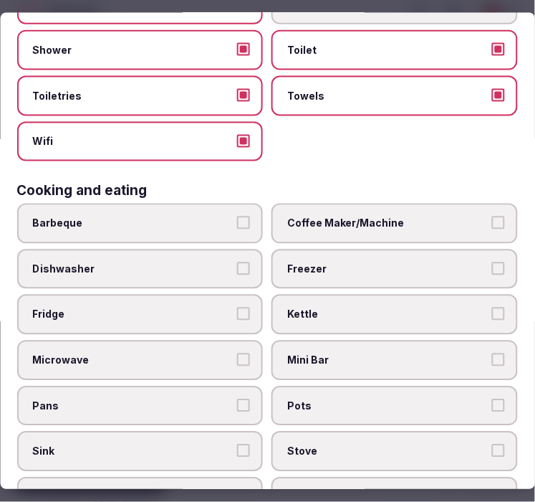
click at [405, 216] on span "Coffee Maker/Machine" at bounding box center [388, 223] width 201 height 14
click at [492, 216] on button "Coffee Maker/Machine" at bounding box center [498, 222] width 13 height 13
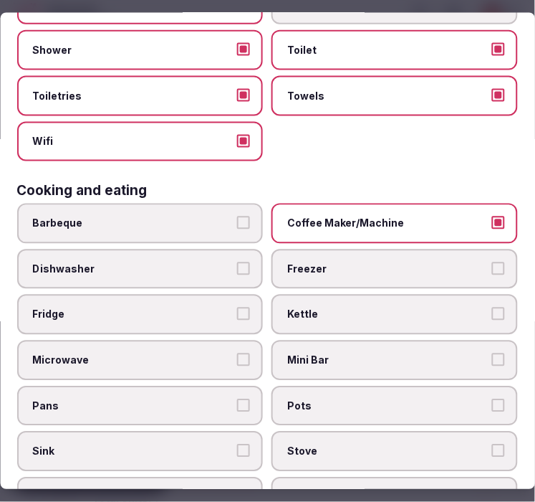
click at [403, 307] on span "Kettle" at bounding box center [388, 314] width 201 height 14
click at [492, 307] on button "Kettle" at bounding box center [498, 313] width 13 height 13
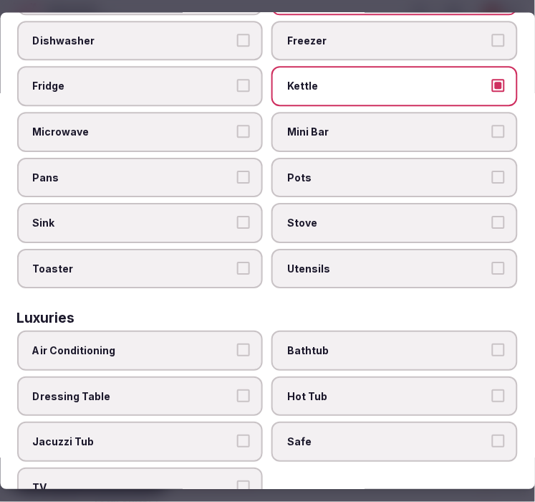
scroll to position [557, 0]
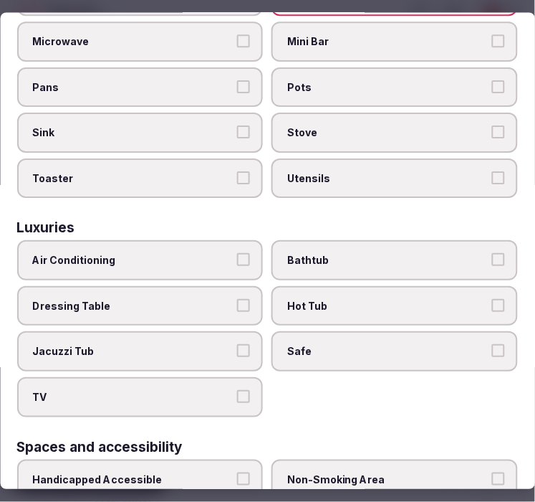
click at [199, 254] on span "Air Conditioning" at bounding box center [133, 261] width 201 height 14
click at [238, 254] on button "Air Conditioning" at bounding box center [244, 260] width 13 height 13
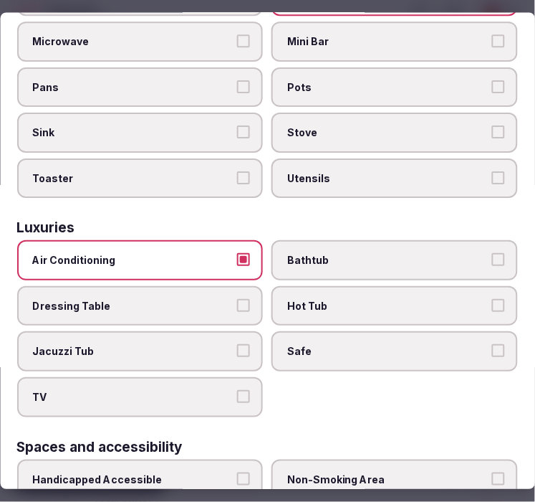
click at [327, 254] on span "Bathtub" at bounding box center [388, 261] width 201 height 14
click at [492, 254] on button "Bathtub" at bounding box center [498, 260] width 13 height 13
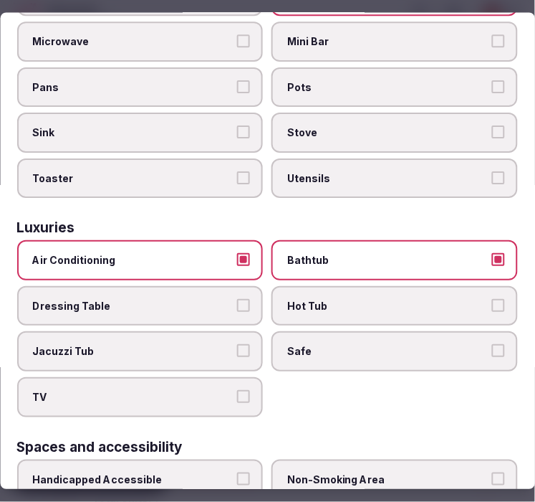
drag, startPoint x: 328, startPoint y: 306, endPoint x: 327, endPoint y: 323, distance: 17.3
click at [327, 315] on div "Air Conditioning Bathtub Dressing Table Hot Tub Jacuzzi Tub Safe TV" at bounding box center [267, 329] width 501 height 176
click at [327, 332] on label "Safe" at bounding box center [395, 352] width 246 height 40
click at [492, 345] on button "Safe" at bounding box center [498, 351] width 13 height 13
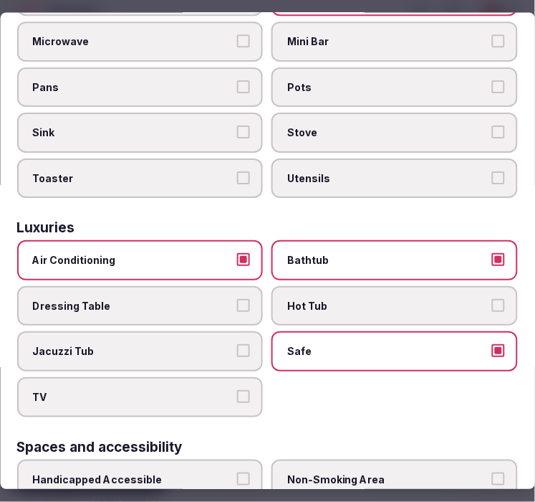
drag, startPoint x: 203, startPoint y: 388, endPoint x: 235, endPoint y: 385, distance: 31.6
click at [205, 388] on label "TV" at bounding box center [140, 398] width 246 height 40
click at [238, 390] on button "TV" at bounding box center [244, 396] width 13 height 13
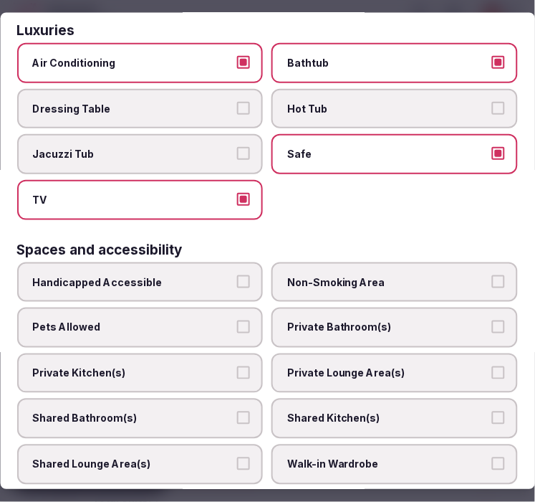
scroll to position [796, 0]
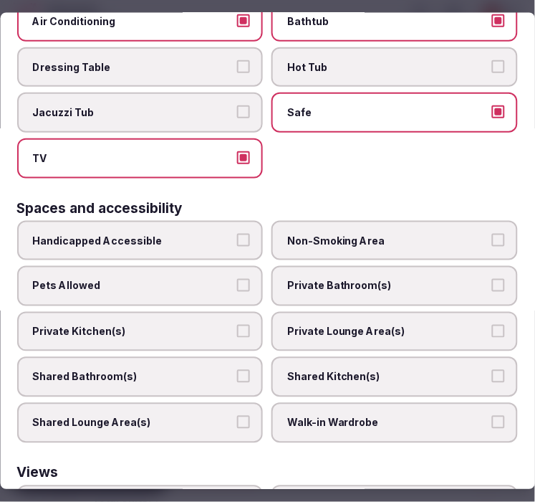
click at [338, 279] on span "Private Bathroom(s)" at bounding box center [388, 286] width 201 height 14
click at [492, 279] on button "Private Bathroom(s)" at bounding box center [498, 285] width 13 height 13
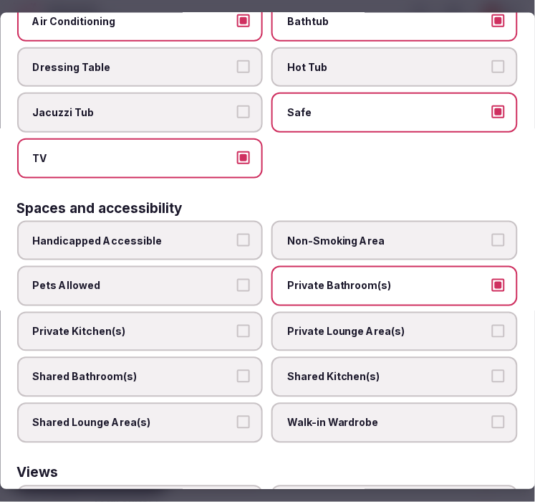
click at [345, 311] on label "Private Lounge Area(s)" at bounding box center [395, 331] width 246 height 40
click at [492, 324] on button "Private Lounge Area(s)" at bounding box center [498, 330] width 13 height 13
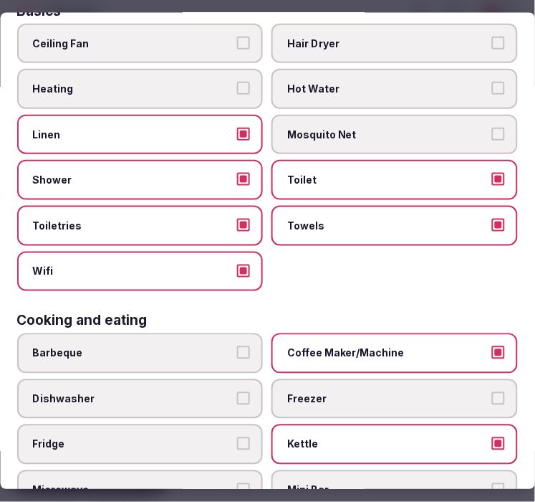
scroll to position [0, 0]
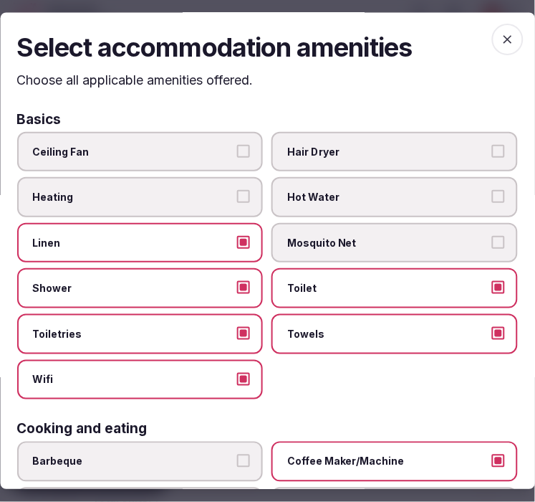
click at [492, 39] on span "button" at bounding box center [508, 40] width 32 height 32
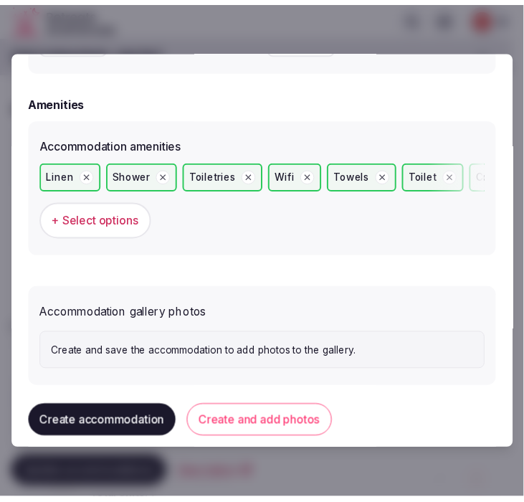
scroll to position [1414, 0]
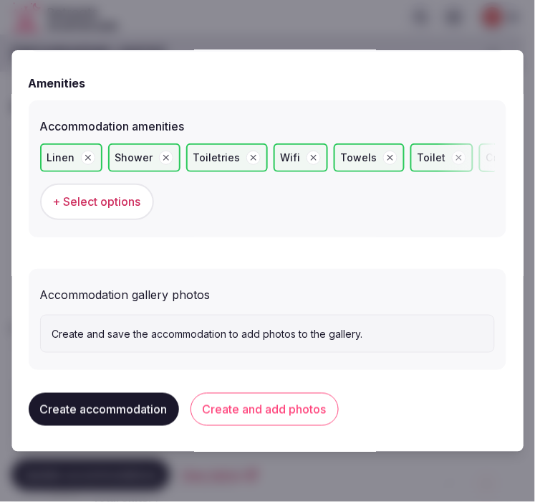
click at [224, 398] on button "Create and add photos" at bounding box center [265, 409] width 148 height 33
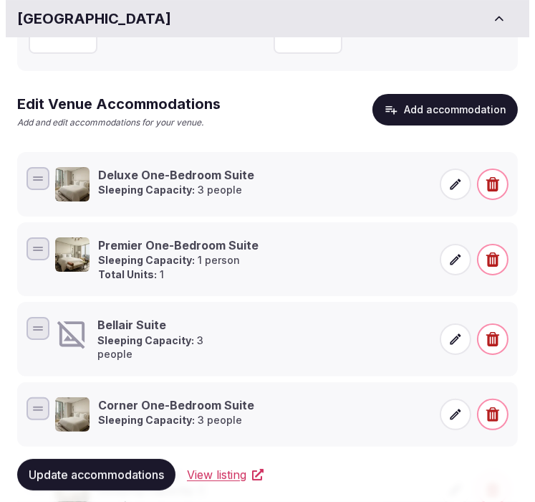
scroll to position [239, 0]
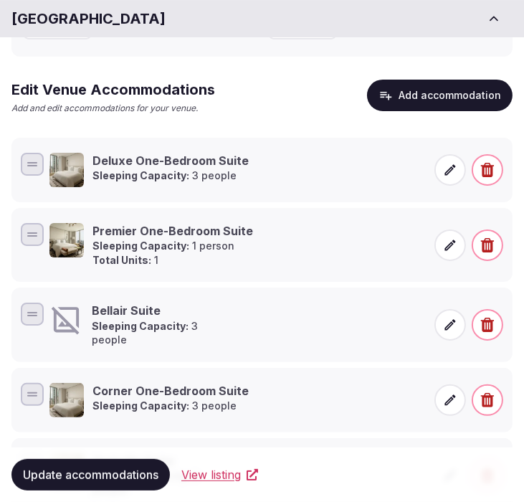
click at [244, 310] on div "Bellair Suite Sleeping Capacity: 3 people" at bounding box center [237, 324] width 376 height 44
click at [440, 321] on span at bounding box center [450, 325] width 32 height 32
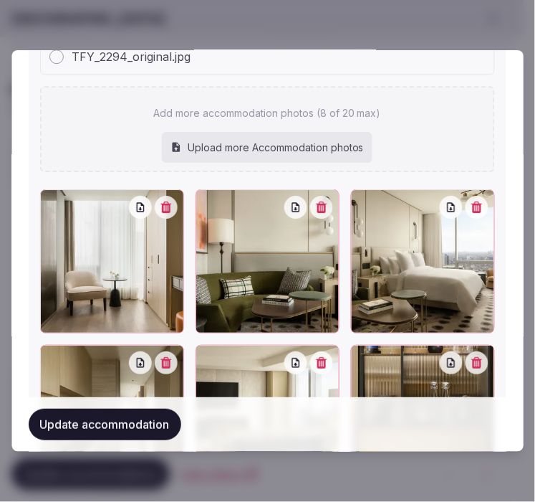
scroll to position [2023, 0]
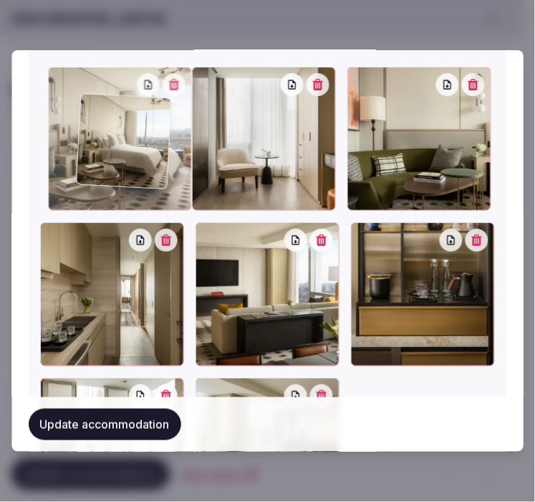
drag, startPoint x: 363, startPoint y: 77, endPoint x: 97, endPoint y: 109, distance: 267.0
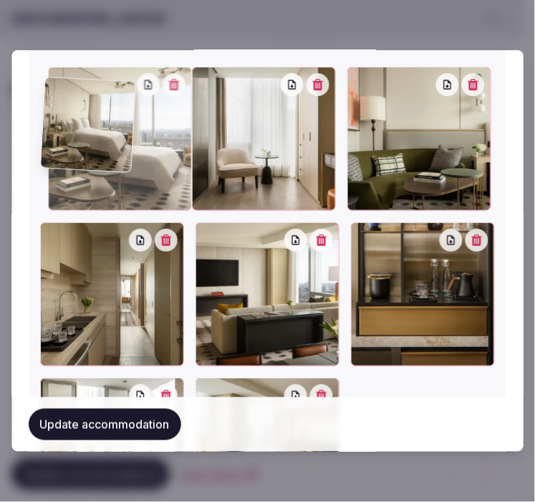
click at [97, 109] on div at bounding box center [120, 139] width 144 height 144
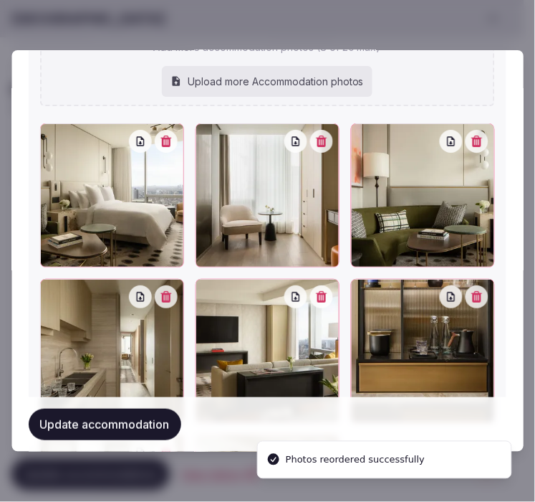
scroll to position [1940, 0]
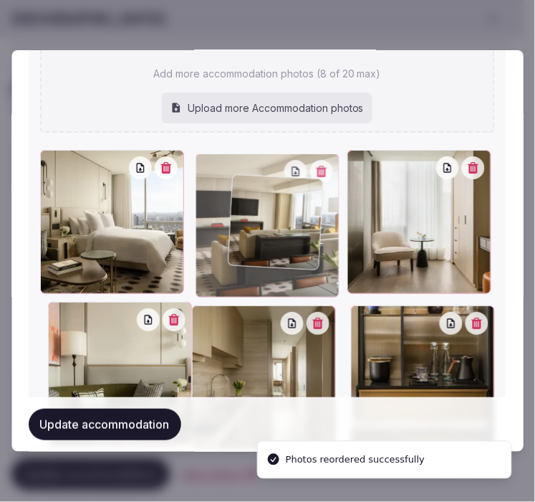
drag, startPoint x: 208, startPoint y: 304, endPoint x: 244, endPoint y: 182, distance: 127.0
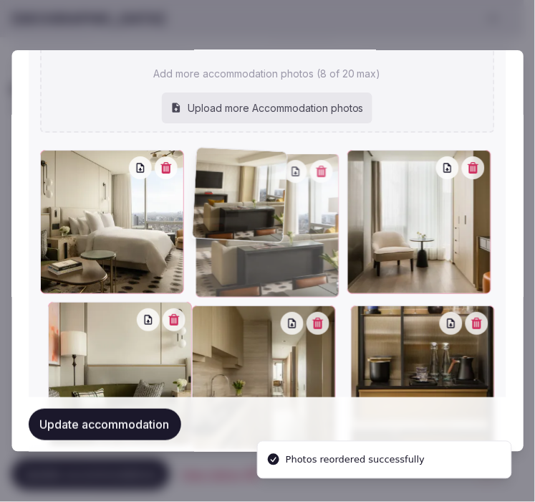
click at [244, 183] on div at bounding box center [268, 225] width 144 height 144
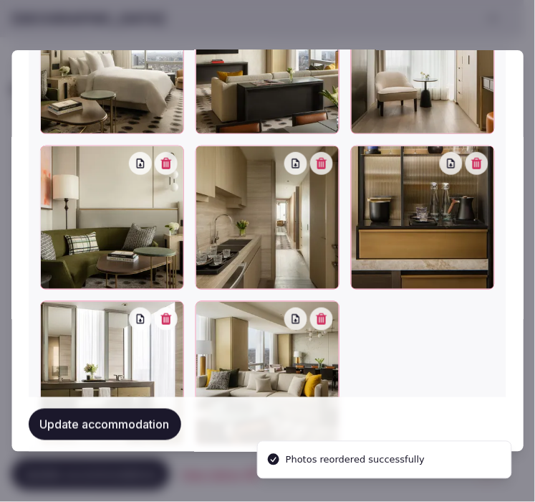
scroll to position [2180, 0]
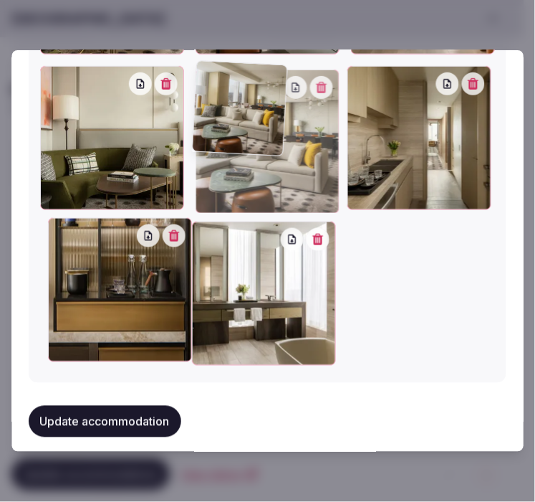
drag, startPoint x: 198, startPoint y: 219, endPoint x: 189, endPoint y: 123, distance: 96.5
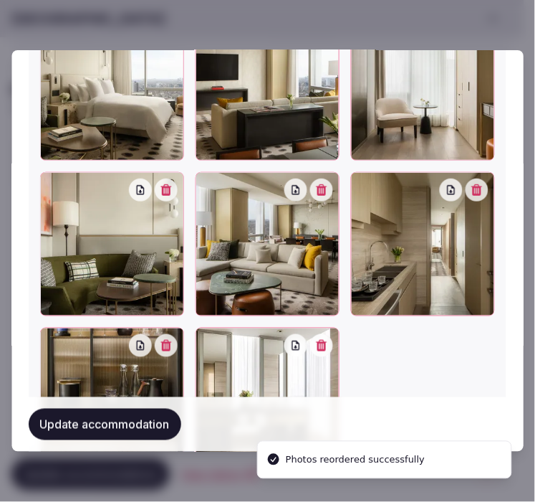
scroll to position [2100, 0]
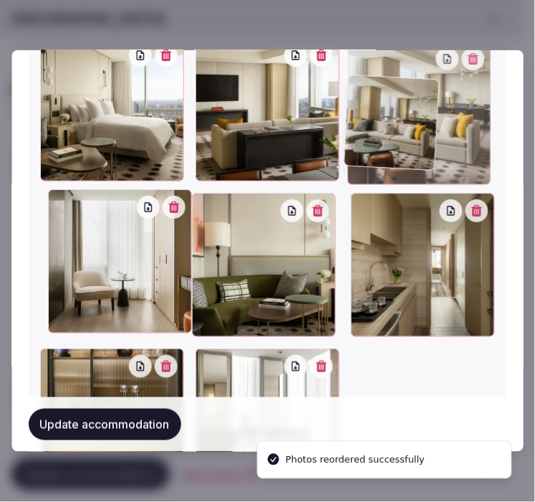
drag, startPoint x: 215, startPoint y: 155, endPoint x: 392, endPoint y: 79, distance: 192.6
click at [392, 80] on div at bounding box center [419, 113] width 144 height 144
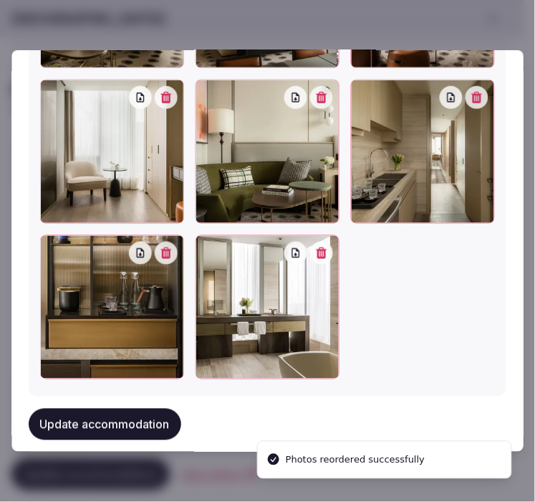
scroll to position [2180, 0]
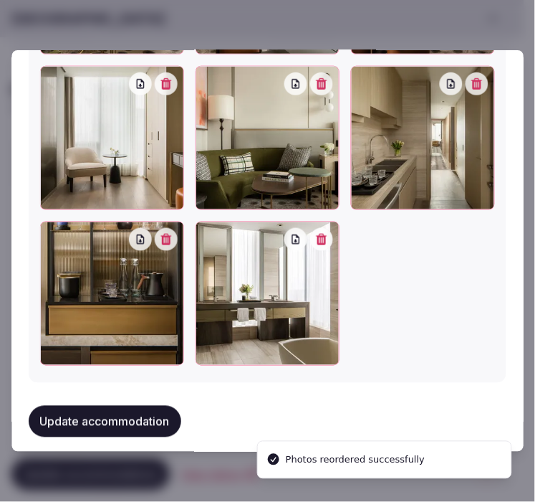
click at [163, 409] on button "Update accommodation" at bounding box center [105, 422] width 153 height 32
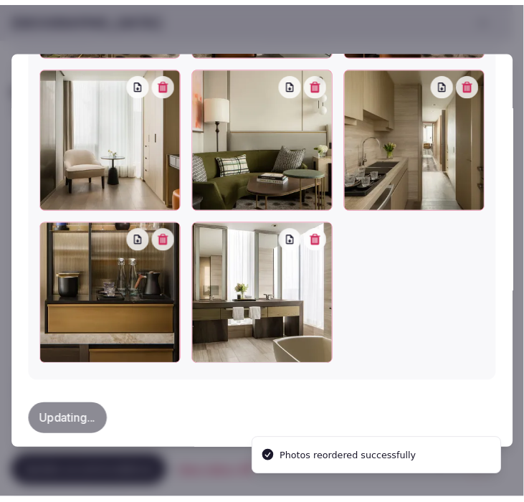
scroll to position [0, 0]
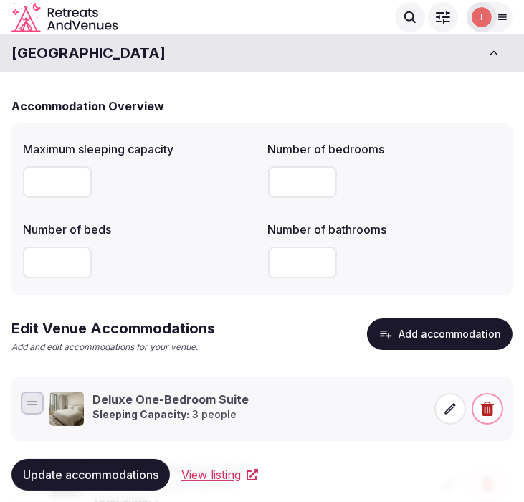
click at [431, 226] on label "Number of bathrooms" at bounding box center [385, 229] width 234 height 11
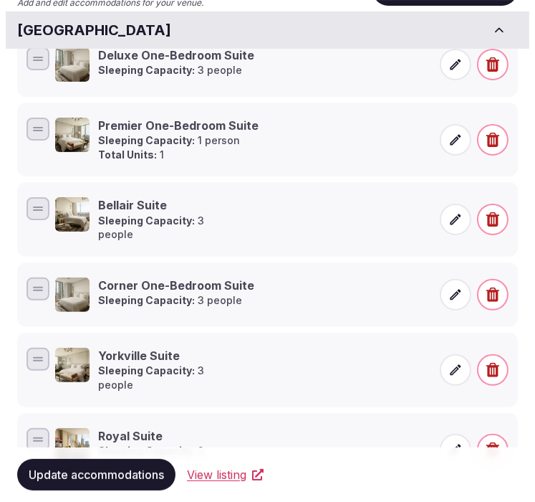
scroll to position [389, 0]
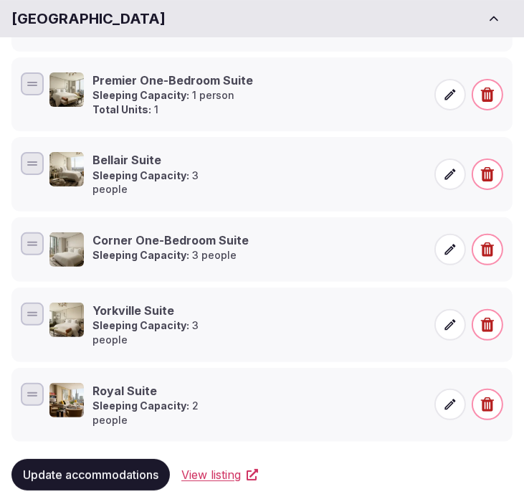
click at [453, 89] on icon at bounding box center [450, 94] width 11 height 11
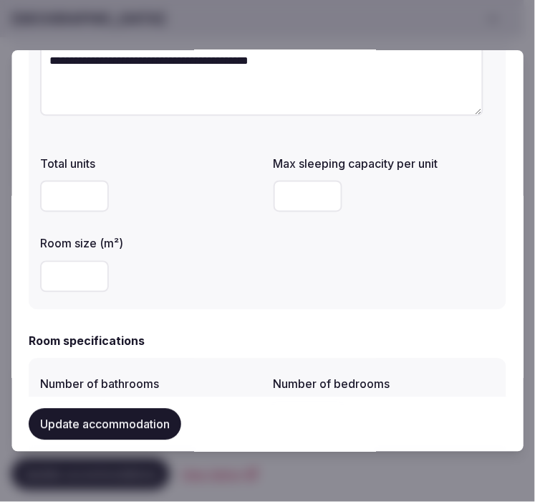
scroll to position [318, 0]
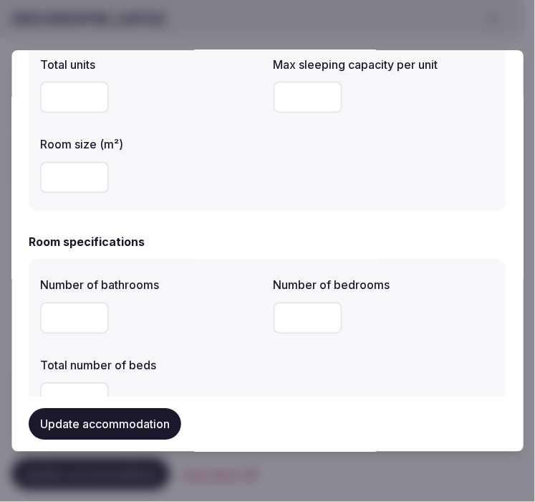
drag, startPoint x: 67, startPoint y: 82, endPoint x: 47, endPoint y: 85, distance: 20.2
click at [47, 85] on input "*" at bounding box center [74, 98] width 69 height 32
click at [133, 416] on button "Update accommodation" at bounding box center [105, 424] width 153 height 32
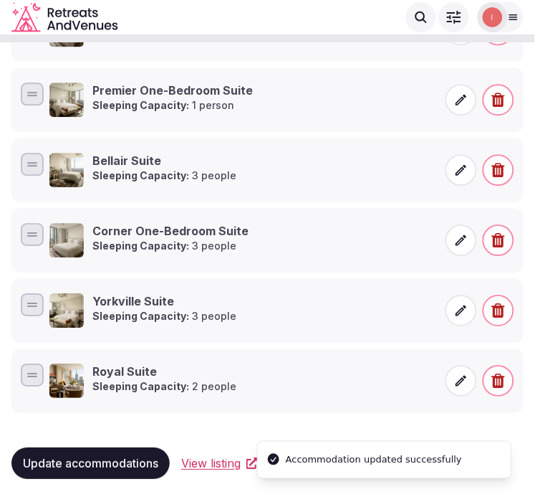
scroll to position [380, 0]
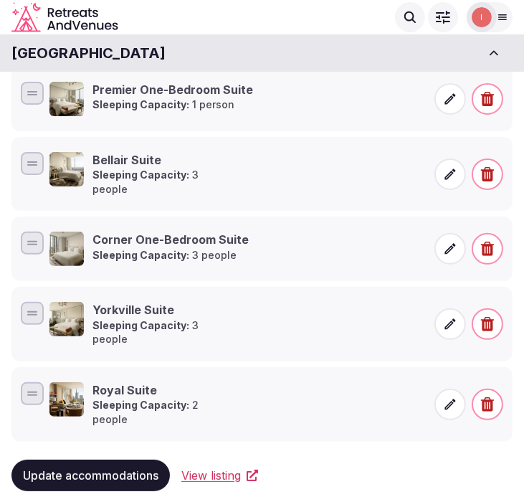
click at [220, 168] on p "Sleeping Capacity: 3 people" at bounding box center [162, 182] width 141 height 28
click at [185, 106] on p "Sleeping Capacity: 1 person" at bounding box center [172, 104] width 160 height 14
click at [456, 92] on icon at bounding box center [450, 99] width 14 height 14
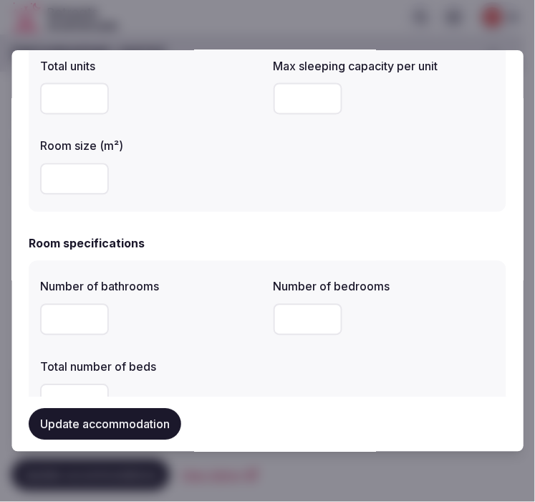
scroll to position [318, 0]
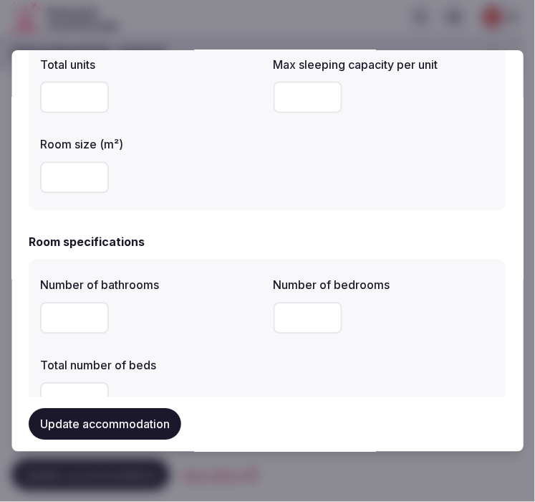
drag, startPoint x: 295, startPoint y: 105, endPoint x: 239, endPoint y: 100, distance: 56.8
click at [239, 100] on div "Total units Max sleeping capacity per unit * Room size (m²) **" at bounding box center [267, 124] width 455 height 149
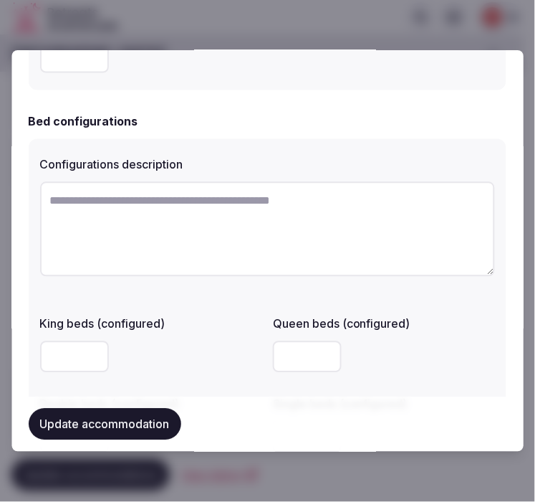
scroll to position [1114, 0]
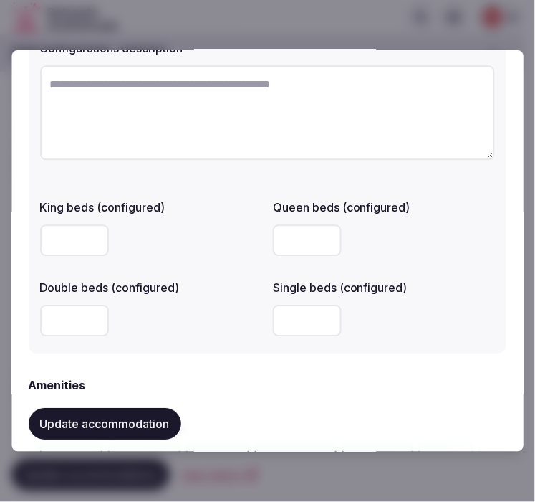
type input "*"
click at [160, 423] on button "Update accommodation" at bounding box center [105, 424] width 153 height 32
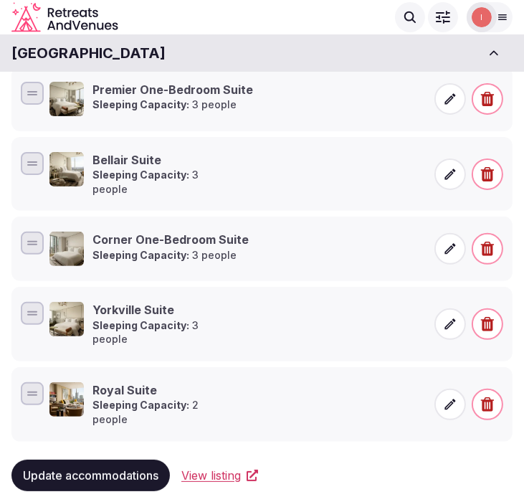
click at [448, 173] on icon at bounding box center [450, 174] width 14 height 14
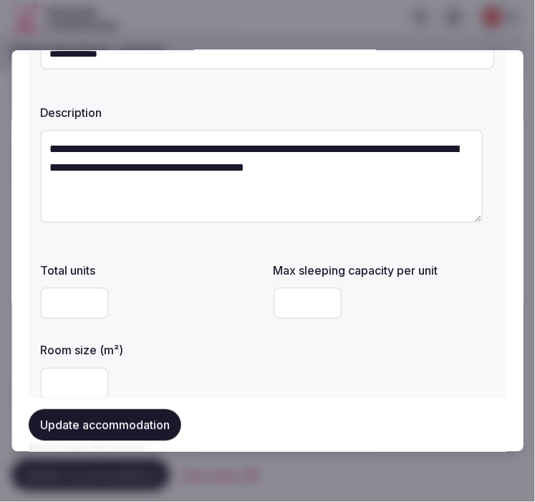
scroll to position [0, 0]
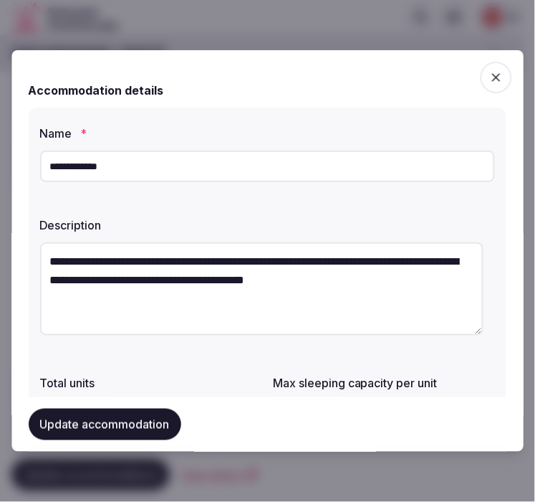
click at [473, 87] on div "Accommodation details" at bounding box center [268, 90] width 478 height 17
click at [473, 88] on div "Accommodation details" at bounding box center [268, 90] width 478 height 17
click at [490, 80] on icon "button" at bounding box center [496, 77] width 14 height 14
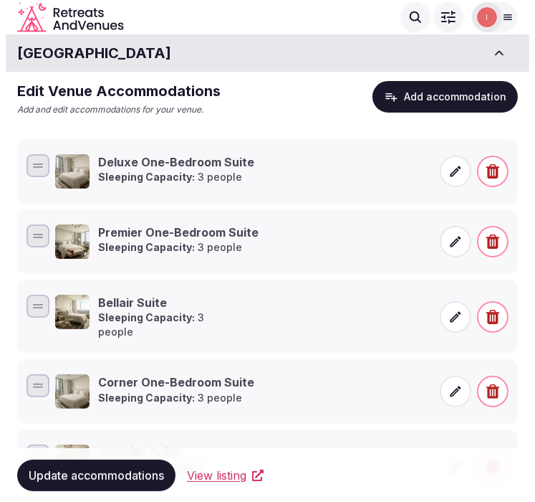
scroll to position [220, 0]
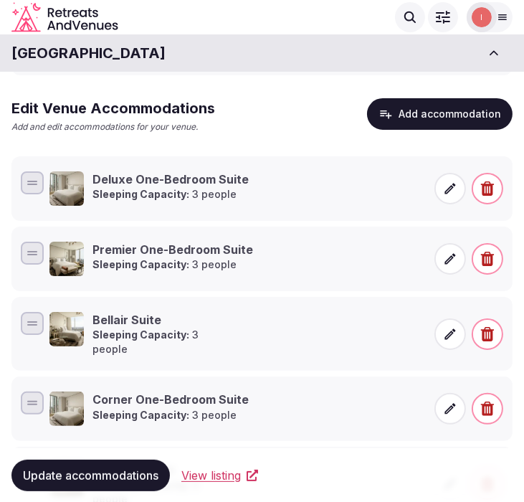
click at [428, 122] on button "Add accommodation" at bounding box center [439, 114] width 145 height 32
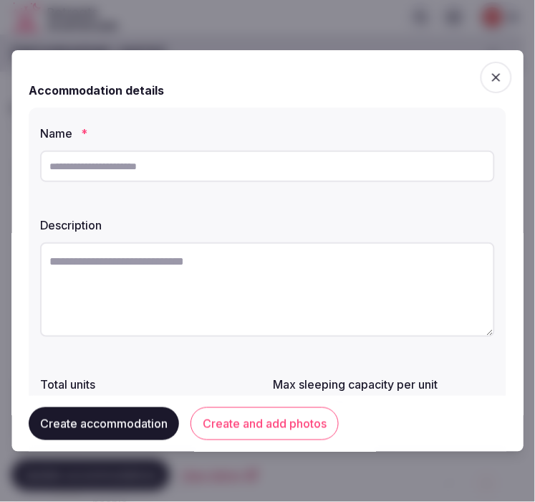
click at [282, 160] on input "text" at bounding box center [267, 166] width 455 height 32
paste input "**********"
type input "**********"
click at [127, 304] on textarea at bounding box center [267, 289] width 455 height 95
paste textarea "**********"
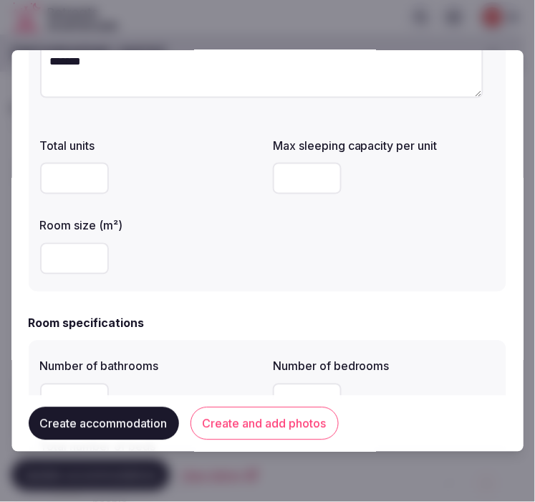
scroll to position [239, 0]
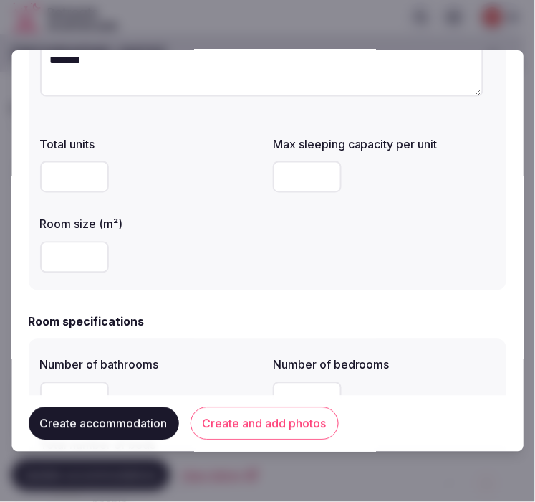
type textarea "**********"
click at [289, 181] on input "number" at bounding box center [308, 177] width 69 height 32
type input "*"
click at [74, 251] on input "number" at bounding box center [74, 257] width 69 height 32
type input "***"
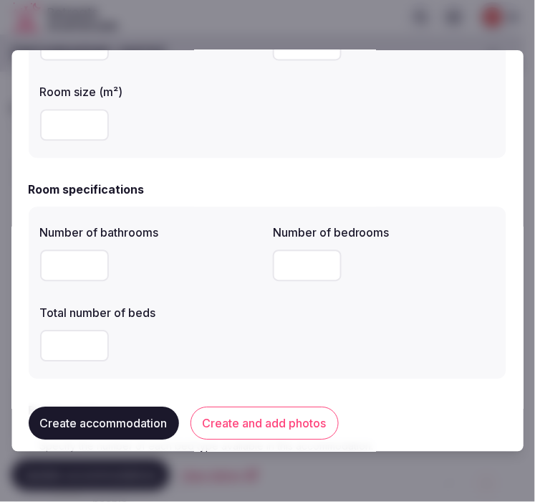
scroll to position [398, 0]
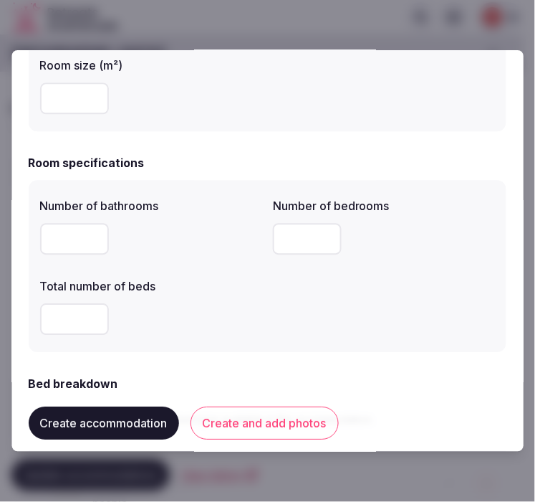
click at [66, 237] on input "number" at bounding box center [74, 239] width 69 height 32
type input "*"
drag, startPoint x: 295, startPoint y: 219, endPoint x: 299, endPoint y: 237, distance: 19.1
click at [299, 226] on div at bounding box center [385, 238] width 222 height 43
type input "*"
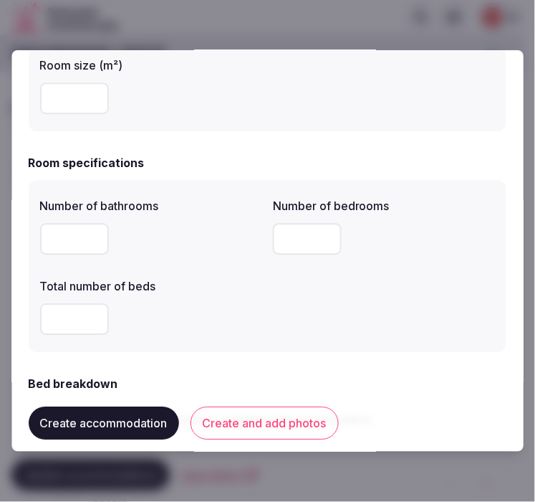
click at [72, 335] on div at bounding box center [151, 318] width 222 height 43
click at [66, 317] on input "*" at bounding box center [74, 319] width 69 height 32
drag, startPoint x: 69, startPoint y: 316, endPoint x: 27, endPoint y: 318, distance: 43.0
click at [27, 318] on div "**********" at bounding box center [267, 250] width 512 height 401
drag, startPoint x: 411, startPoint y: 289, endPoint x: 401, endPoint y: 289, distance: 9.3
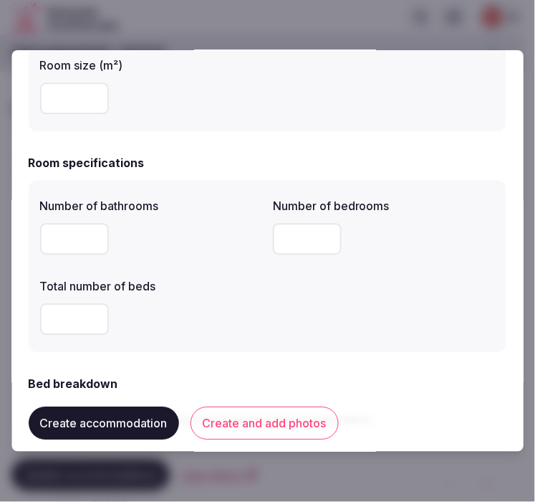
click at [411, 289] on div "Number of bathrooms * Number of bedrooms * Total number of beds *" at bounding box center [267, 265] width 455 height 149
drag, startPoint x: 57, startPoint y: 324, endPoint x: 43, endPoint y: 324, distance: 14.3
click at [43, 324] on input "*" at bounding box center [74, 319] width 69 height 32
type input "*"
click at [354, 310] on div "Number of bathrooms * Number of bedrooms * Total number of beds *" at bounding box center [267, 265] width 455 height 149
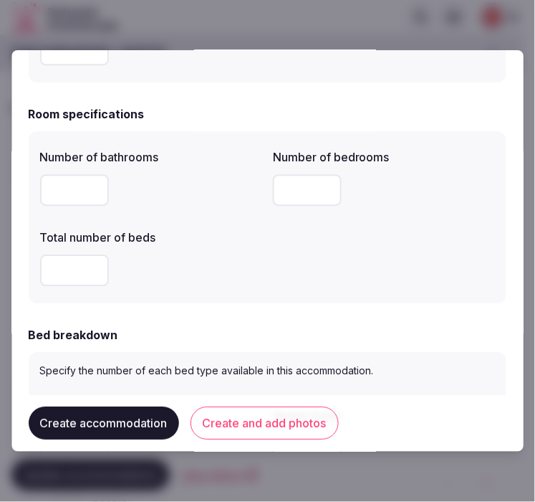
scroll to position [557, 0]
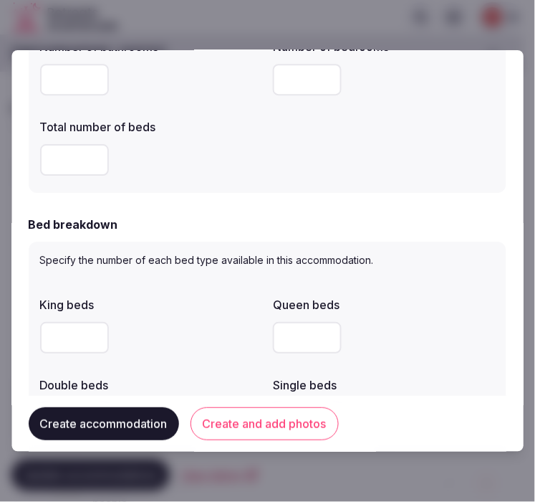
click at [30, 342] on div "Specify the number of each bed type available in this accommodation. King beds …" at bounding box center [268, 385] width 478 height 289
click at [57, 342] on input "number" at bounding box center [74, 338] width 69 height 32
click at [44, 346] on input "number" at bounding box center [74, 338] width 69 height 32
type input "*"
click at [155, 352] on div "*" at bounding box center [151, 338] width 222 height 32
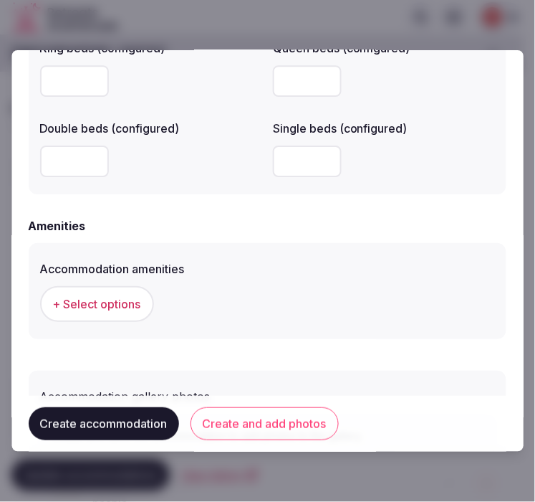
scroll to position [1353, 0]
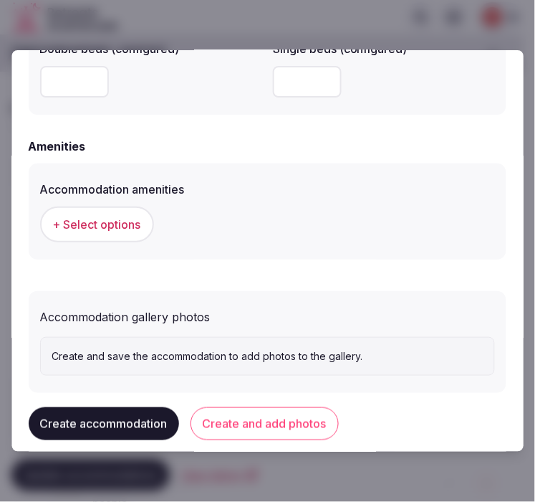
click at [126, 225] on span "+ Select options" at bounding box center [97, 224] width 88 height 16
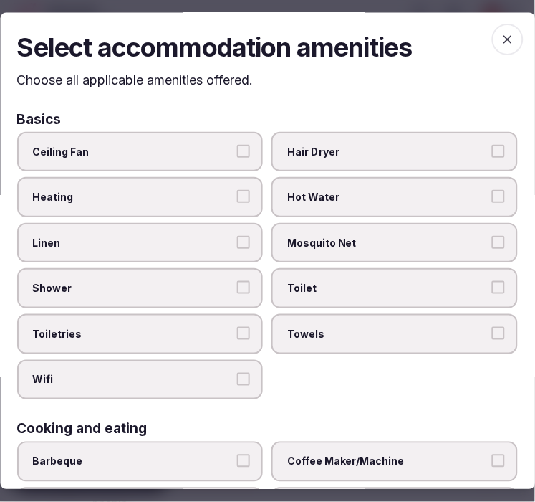
click at [144, 247] on label "Linen" at bounding box center [140, 243] width 246 height 40
click at [238, 247] on button "Linen" at bounding box center [244, 242] width 13 height 13
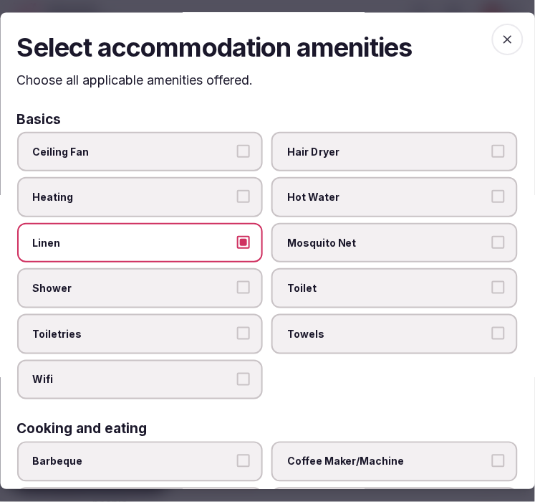
click at [234, 297] on label "Shower" at bounding box center [140, 289] width 246 height 40
click at [238, 294] on button "Shower" at bounding box center [244, 288] width 13 height 13
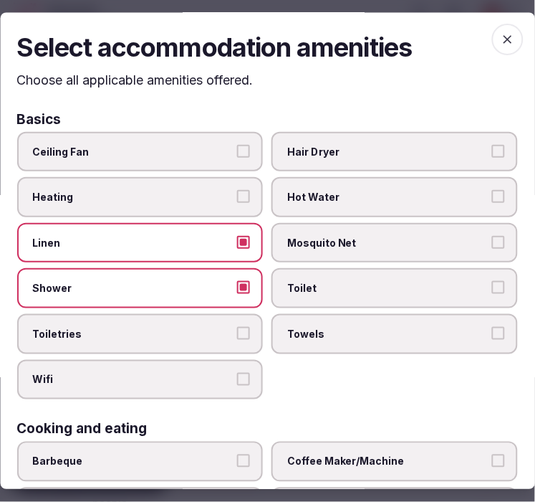
click at [239, 327] on button "Toiletries" at bounding box center [244, 333] width 13 height 13
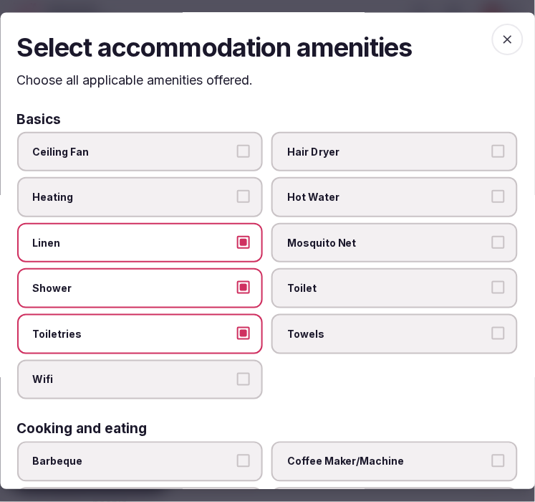
click at [228, 388] on label "Wifi" at bounding box center [140, 380] width 246 height 40
click at [238, 385] on button "Wifi" at bounding box center [244, 379] width 13 height 13
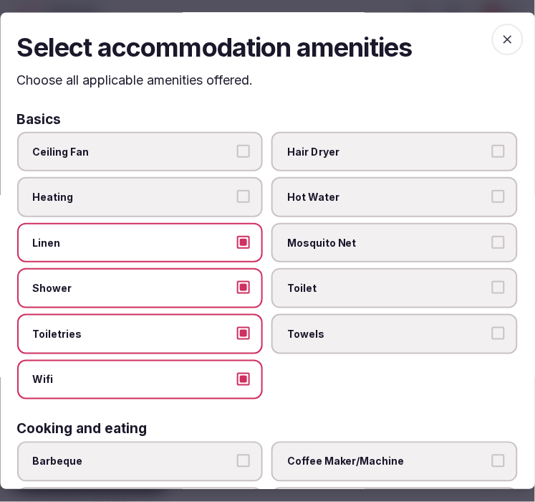
click at [335, 345] on label "Towels" at bounding box center [395, 334] width 246 height 40
click at [492, 340] on button "Towels" at bounding box center [498, 333] width 13 height 13
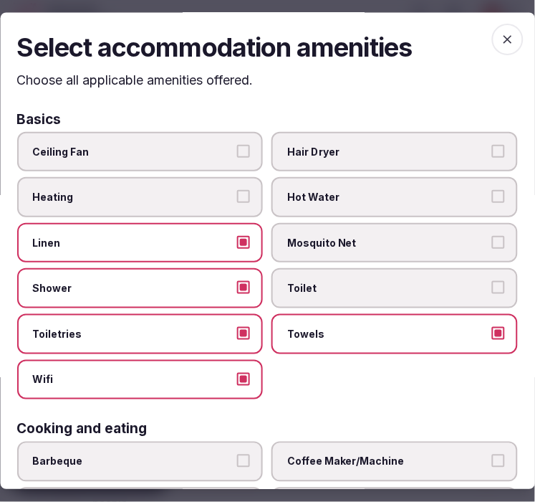
click at [333, 284] on span "Toilet" at bounding box center [388, 289] width 201 height 14
click at [492, 284] on button "Toilet" at bounding box center [498, 288] width 13 height 13
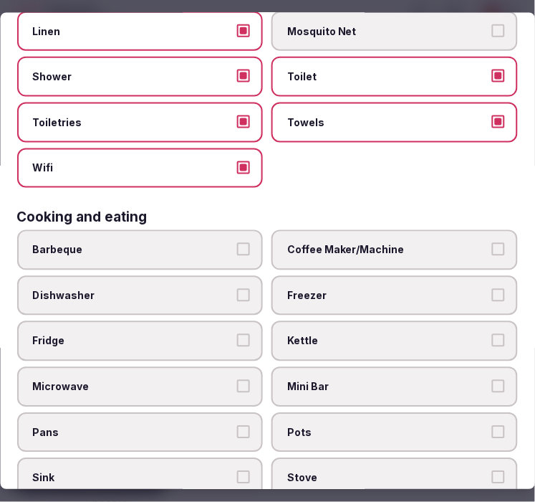
scroll to position [239, 0]
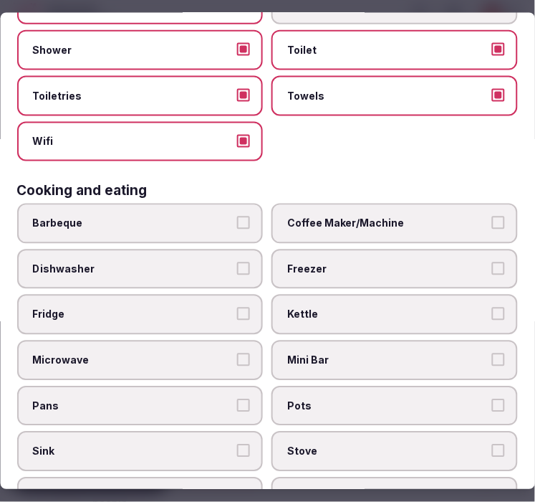
click at [363, 205] on label "Coffee Maker/Machine" at bounding box center [395, 223] width 246 height 40
click at [492, 216] on button "Coffee Maker/Machine" at bounding box center [498, 222] width 13 height 13
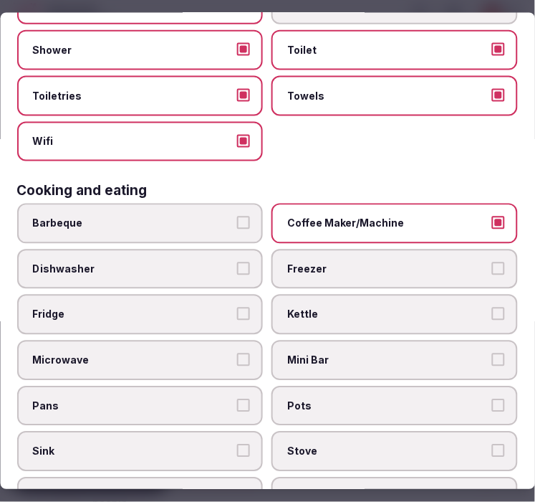
click at [320, 353] on span "Mini Bar" at bounding box center [388, 360] width 201 height 14
click at [492, 353] on button "Mini Bar" at bounding box center [498, 359] width 13 height 13
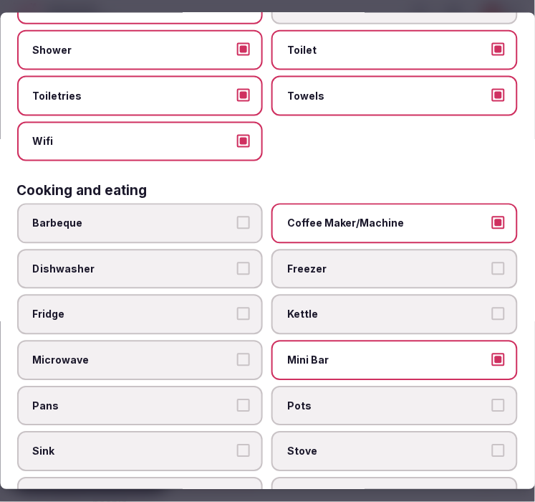
scroll to position [477, 0]
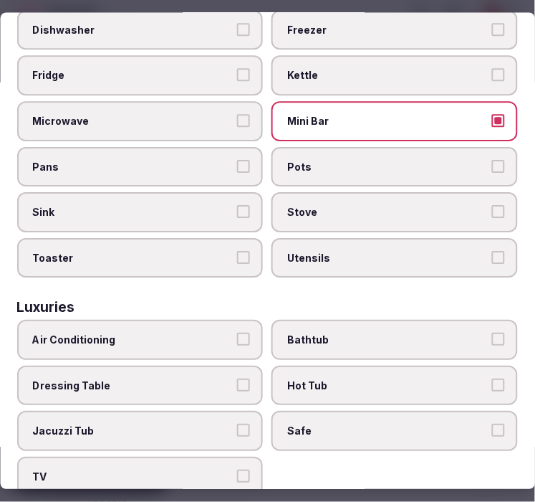
drag, startPoint x: 132, startPoint y: 325, endPoint x: 225, endPoint y: 327, distance: 93.2
click at [133, 333] on span "Air Conditioning" at bounding box center [133, 340] width 201 height 14
click at [238, 333] on button "Air Conditioning" at bounding box center [244, 339] width 13 height 13
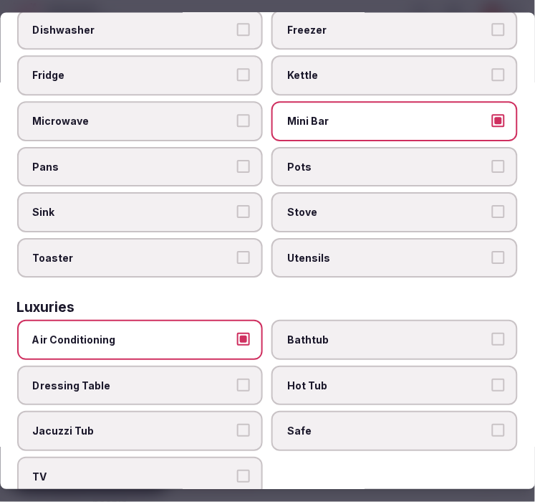
click at [364, 320] on label "Bathtub" at bounding box center [395, 340] width 246 height 40
click at [492, 333] on button "Bathtub" at bounding box center [498, 339] width 13 height 13
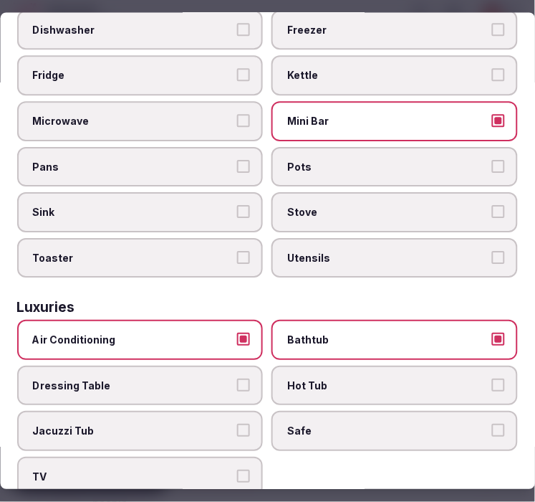
drag, startPoint x: 346, startPoint y: 414, endPoint x: 299, endPoint y: 426, distance: 48.1
click at [337, 418] on label "Safe" at bounding box center [395, 431] width 246 height 40
click at [492, 424] on button "Safe" at bounding box center [498, 430] width 13 height 13
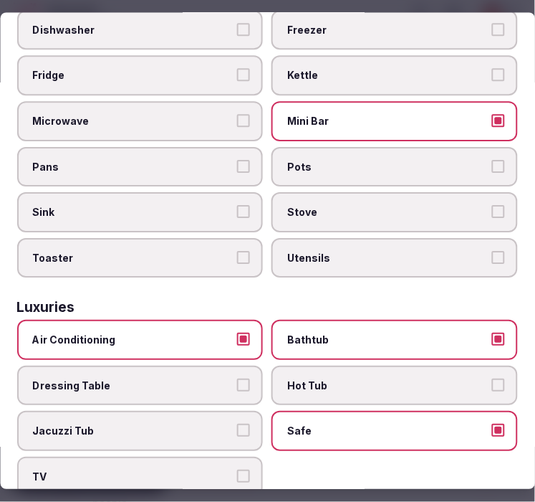
drag, startPoint x: 205, startPoint y: 446, endPoint x: 216, endPoint y: 447, distance: 10.8
click at [204, 457] on label "TV" at bounding box center [140, 477] width 246 height 40
click at [238, 470] on button "TV" at bounding box center [244, 476] width 13 height 13
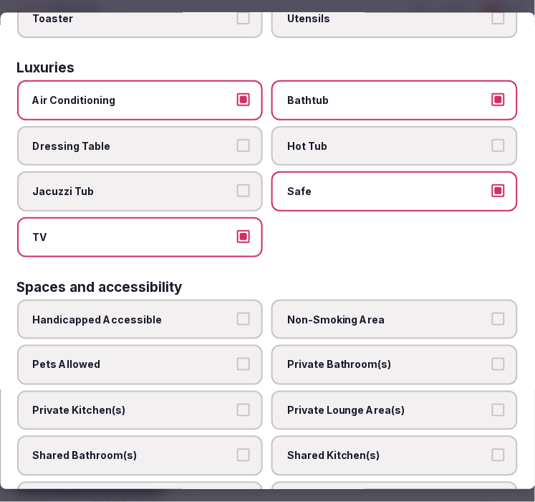
scroll to position [796, 0]
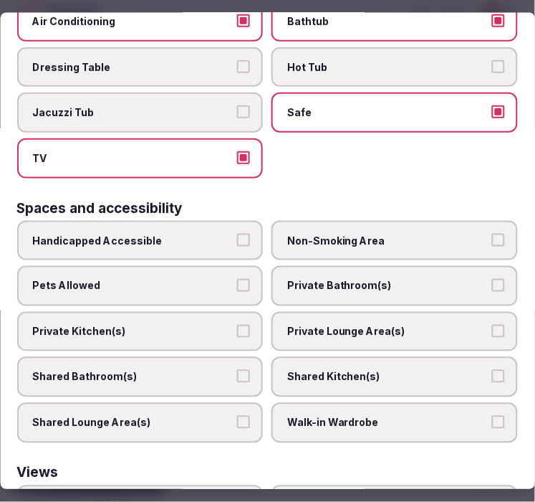
click at [348, 279] on span "Private Bathroom(s)" at bounding box center [388, 286] width 201 height 14
click at [492, 279] on button "Private Bathroom(s)" at bounding box center [498, 285] width 13 height 13
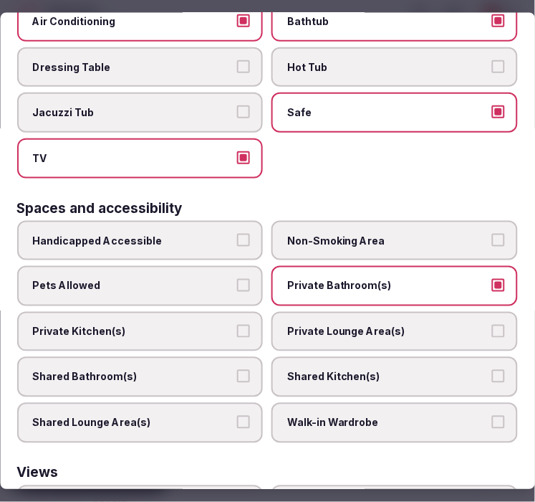
click at [327, 324] on span "Private Lounge Area(s)" at bounding box center [388, 331] width 201 height 14
click at [492, 324] on button "Private Lounge Area(s)" at bounding box center [498, 330] width 13 height 13
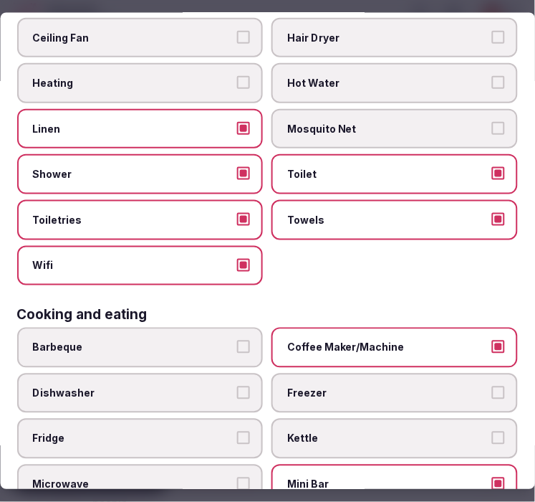
scroll to position [0, 0]
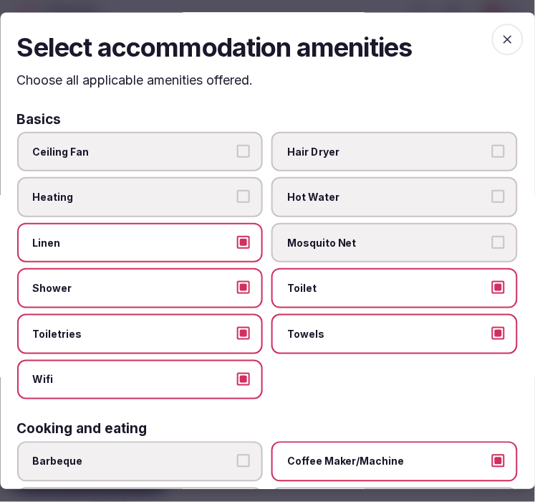
click at [504, 40] on icon "button" at bounding box center [508, 40] width 9 height 9
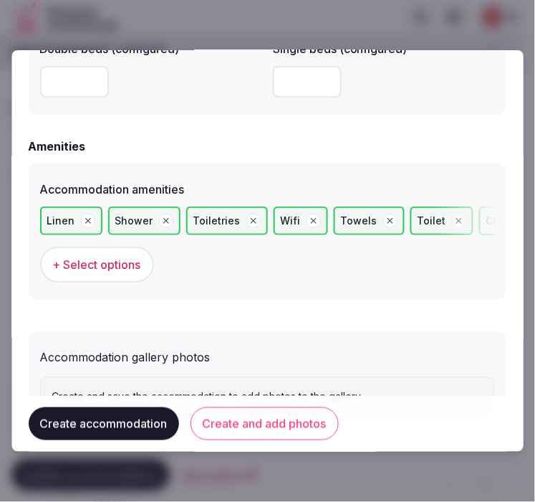
scroll to position [1414, 0]
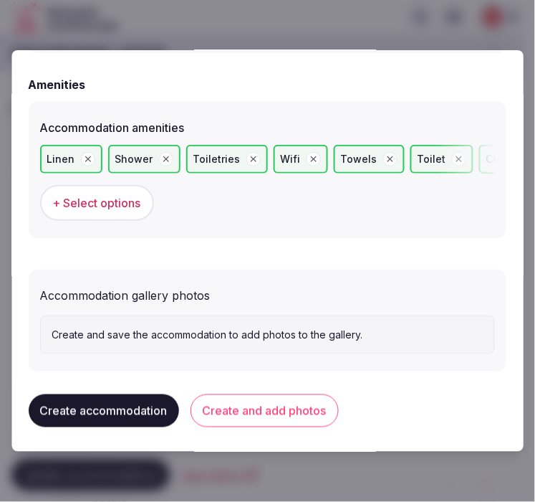
click at [233, 394] on button "Create and add photos" at bounding box center [265, 410] width 148 height 33
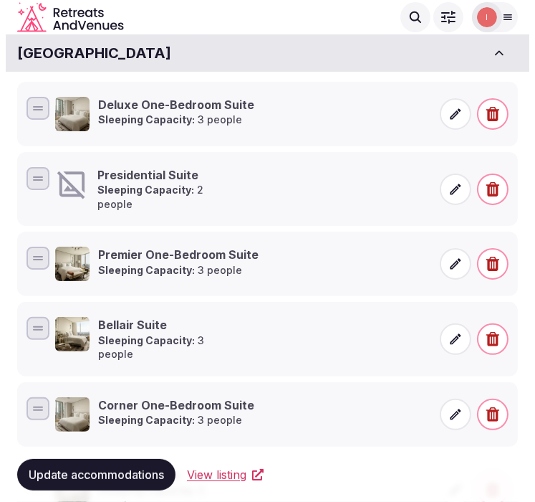
scroll to position [290, 0]
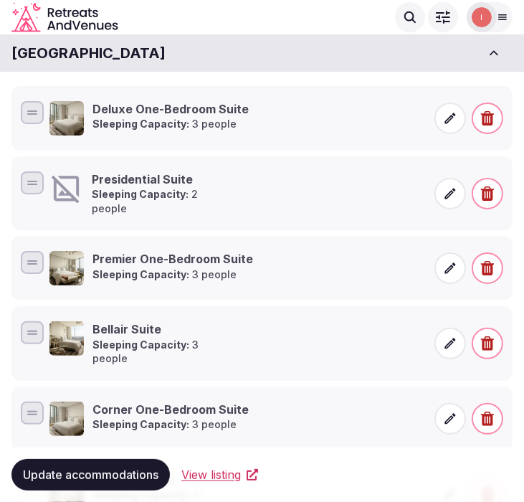
click at [454, 188] on icon at bounding box center [450, 193] width 14 height 14
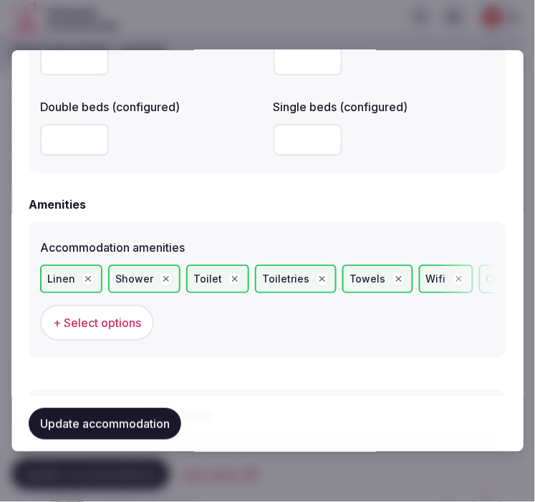
scroll to position [1353, 0]
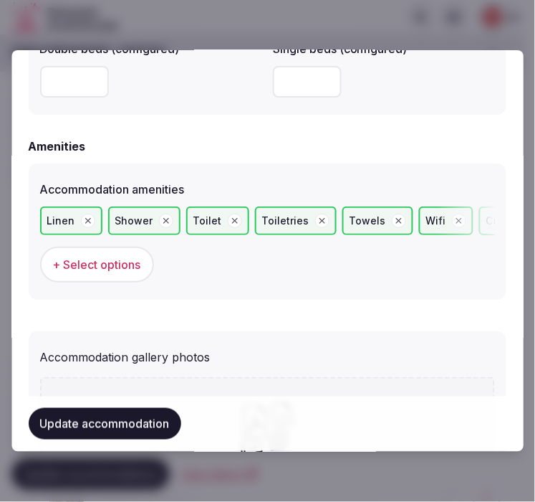
click at [123, 264] on span "+ Select options" at bounding box center [97, 264] width 88 height 16
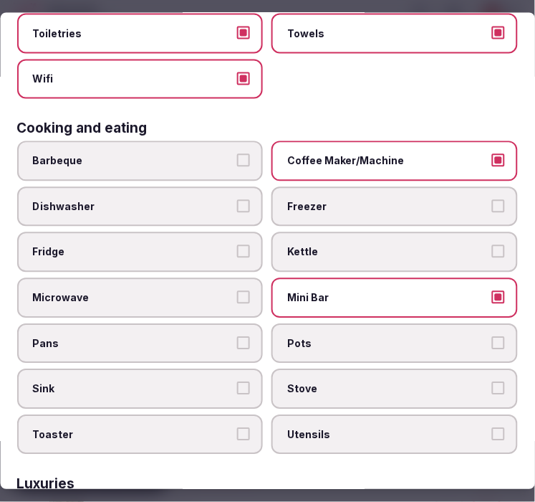
scroll to position [398, 0]
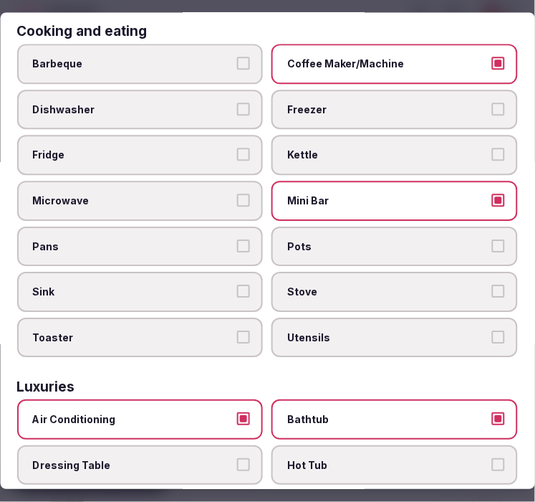
click at [196, 148] on span "Fridge" at bounding box center [133, 155] width 201 height 14
click at [238, 148] on button "Fridge" at bounding box center [244, 154] width 13 height 13
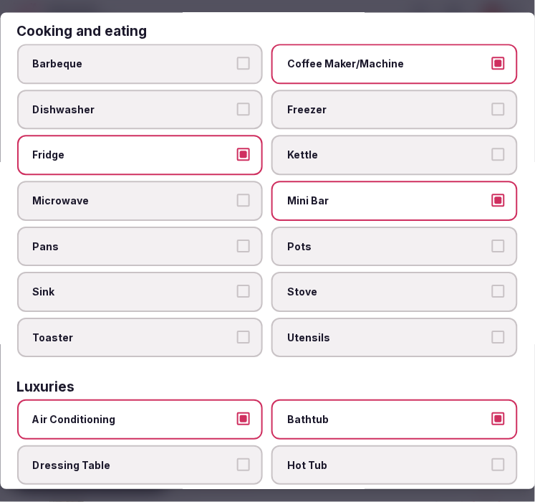
click at [292, 149] on span "Kettle" at bounding box center [388, 155] width 201 height 14
click at [492, 149] on button "Kettle" at bounding box center [498, 154] width 13 height 13
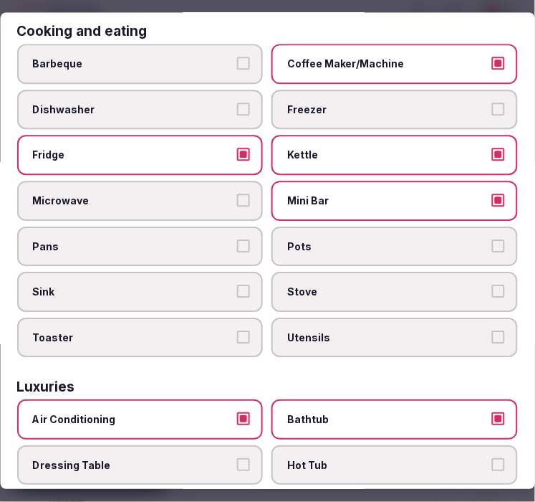
click at [229, 208] on div "Barbeque Coffee Maker/Machine Dishwasher Freezer Fridge Kettle Microwave Mini B…" at bounding box center [267, 200] width 501 height 313
click at [226, 193] on span "Microwave" at bounding box center [133, 200] width 201 height 14
click at [238, 193] on button "Microwave" at bounding box center [244, 199] width 13 height 13
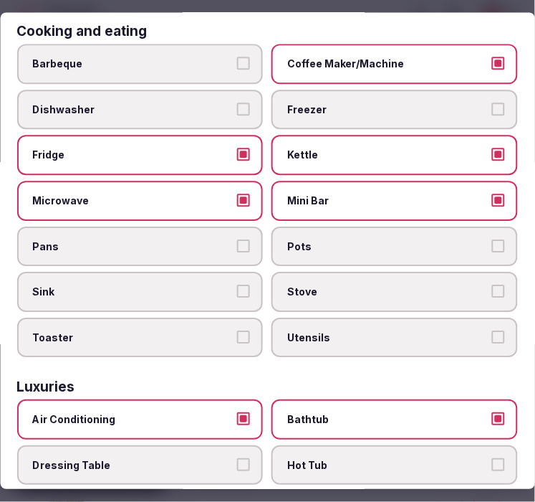
click at [215, 239] on span "Pans" at bounding box center [133, 246] width 201 height 14
click at [238, 239] on button "Pans" at bounding box center [244, 245] width 13 height 13
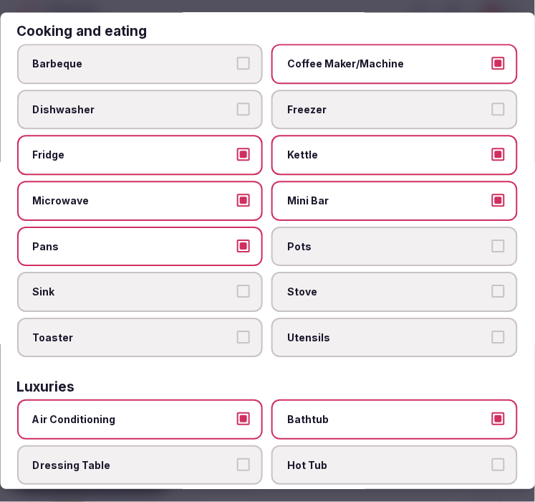
click at [303, 239] on span "Pots" at bounding box center [388, 246] width 201 height 14
click at [492, 239] on button "Pots" at bounding box center [498, 245] width 13 height 13
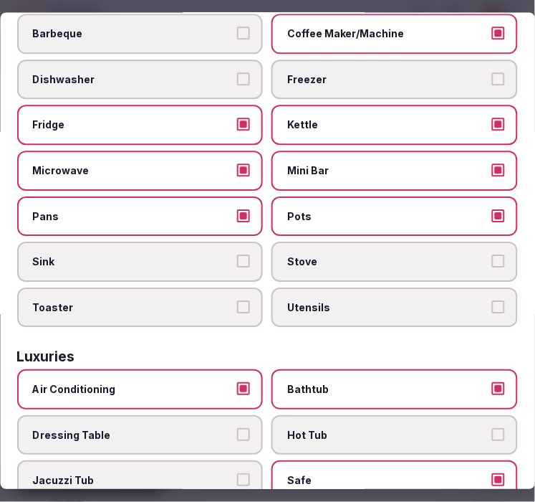
scroll to position [477, 0]
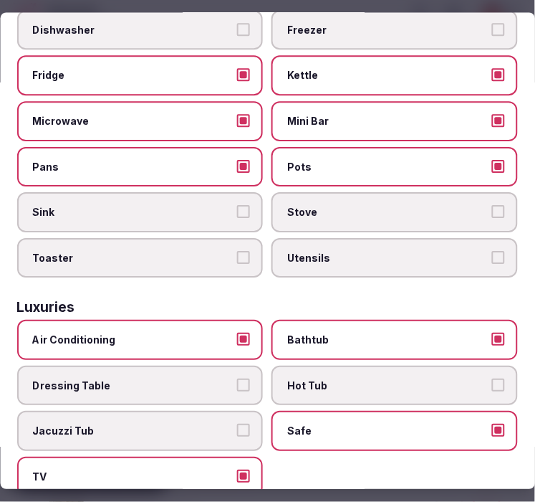
click at [361, 206] on span "Stove" at bounding box center [388, 213] width 201 height 14
click at [492, 206] on button "Stove" at bounding box center [498, 212] width 13 height 13
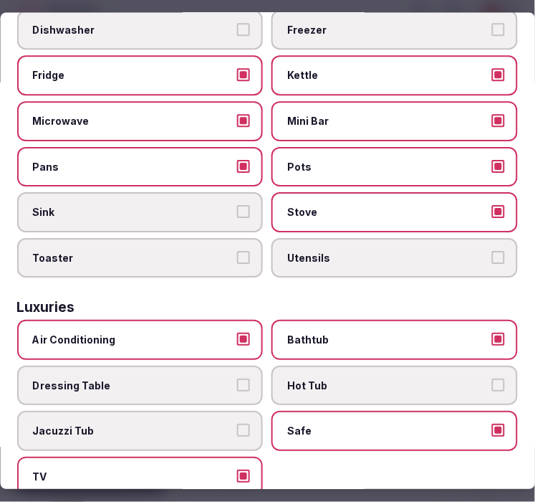
click at [325, 251] on span "Utensils" at bounding box center [388, 258] width 201 height 14
click at [492, 251] on button "Utensils" at bounding box center [498, 257] width 13 height 13
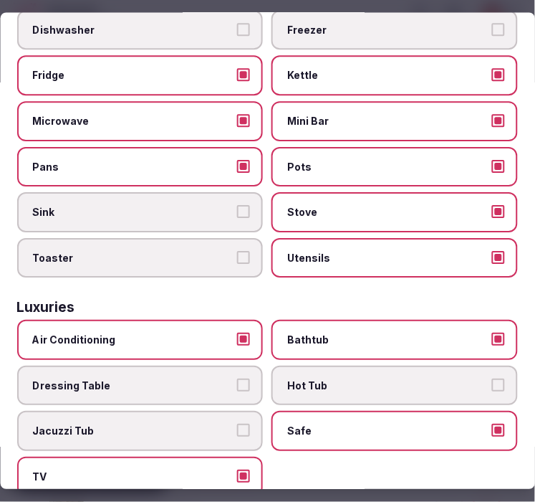
click at [159, 251] on span "Toaster" at bounding box center [133, 258] width 201 height 14
click at [238, 251] on button "Toaster" at bounding box center [244, 257] width 13 height 13
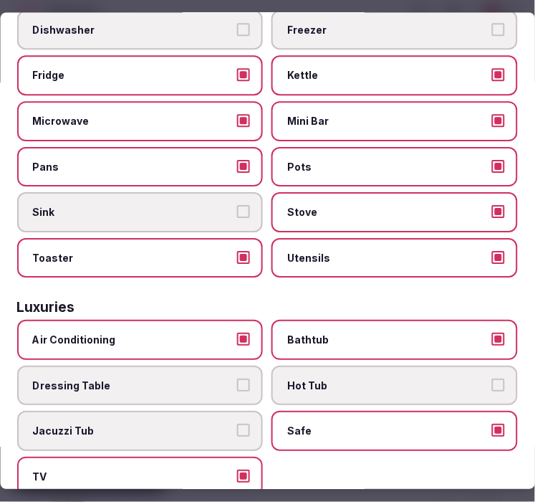
click at [159, 251] on span "Toaster" at bounding box center [133, 258] width 201 height 14
click at [238, 251] on button "Toaster" at bounding box center [244, 257] width 13 height 13
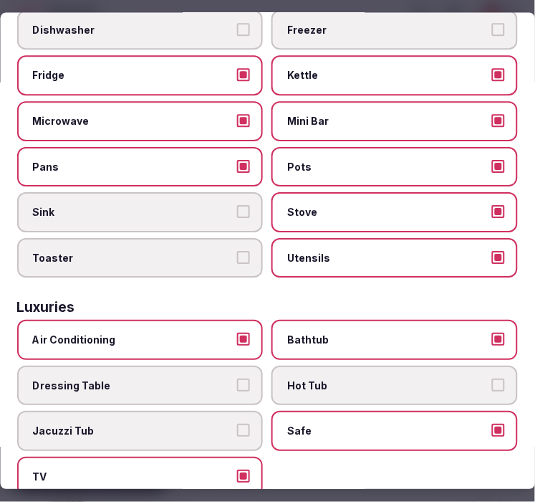
click at [168, 193] on label "Sink" at bounding box center [140, 213] width 246 height 40
click at [238, 206] on button "Sink" at bounding box center [244, 212] width 13 height 13
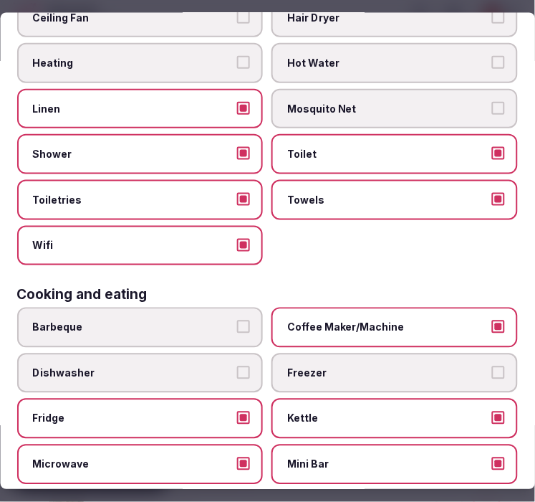
scroll to position [0, 0]
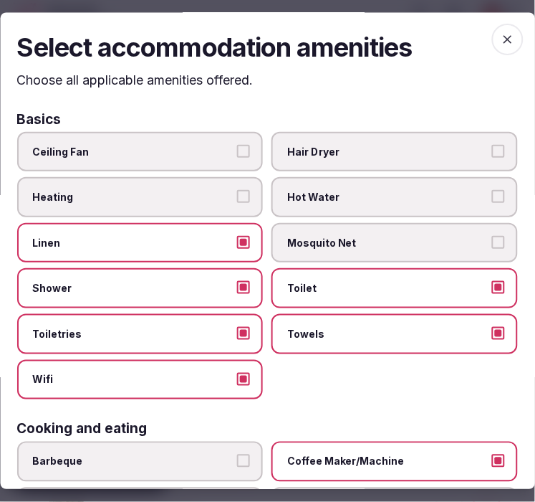
click at [481, 34] on h2 "Select accommodation amenities" at bounding box center [267, 48] width 501 height 36
click at [501, 36] on icon "button" at bounding box center [508, 40] width 14 height 14
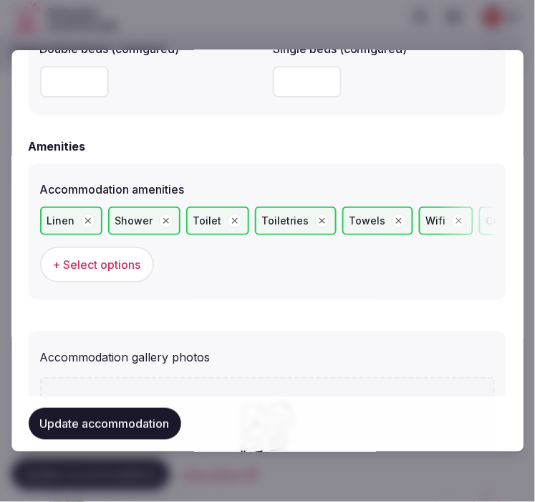
scroll to position [1544, 0]
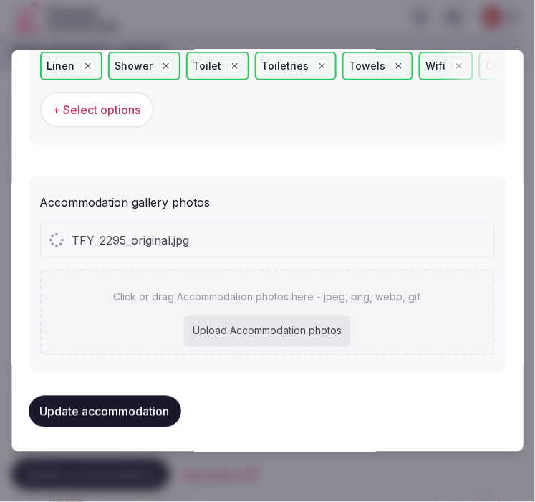
scroll to position [1545, 0]
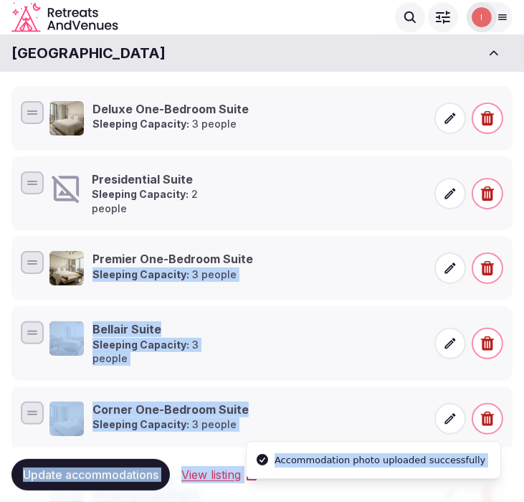
drag, startPoint x: 413, startPoint y: 267, endPoint x: 303, endPoint y: 231, distance: 115.3
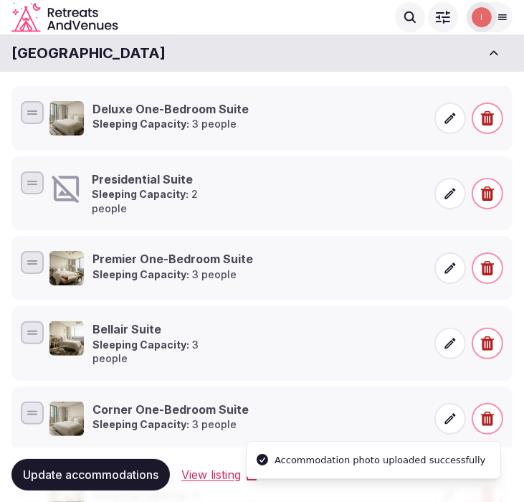
click at [153, 196] on strong "Sleeping Capacity:" at bounding box center [140, 194] width 97 height 12
click at [441, 191] on span at bounding box center [450, 194] width 32 height 32
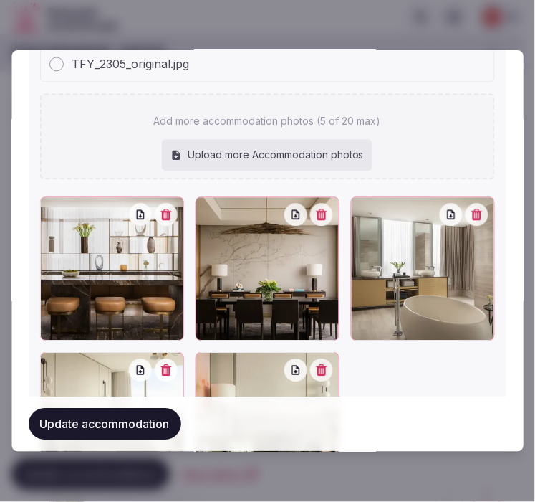
scroll to position [1824, 0]
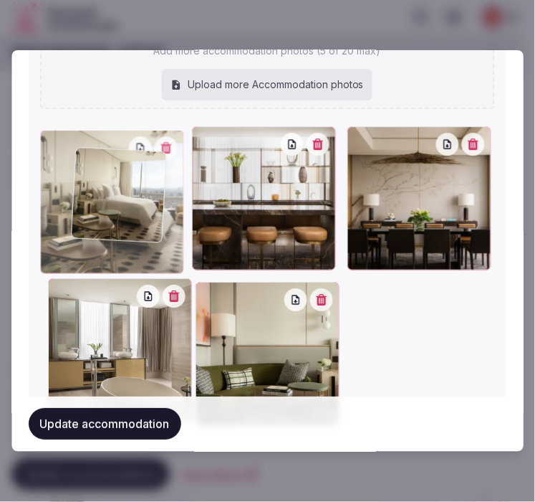
drag, startPoint x: 57, startPoint y: 289, endPoint x: 90, endPoint y: 163, distance: 129.5
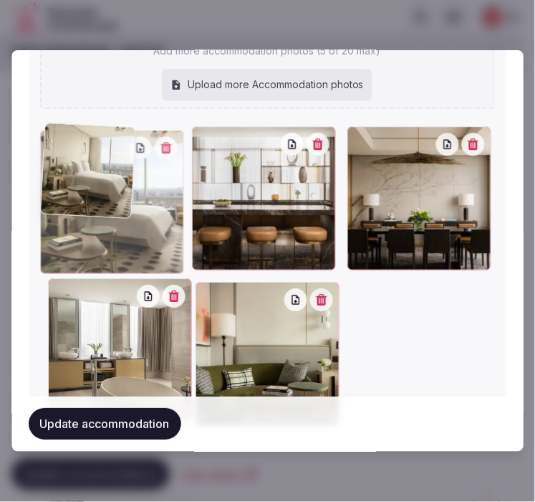
click at [90, 163] on div at bounding box center [112, 202] width 144 height 144
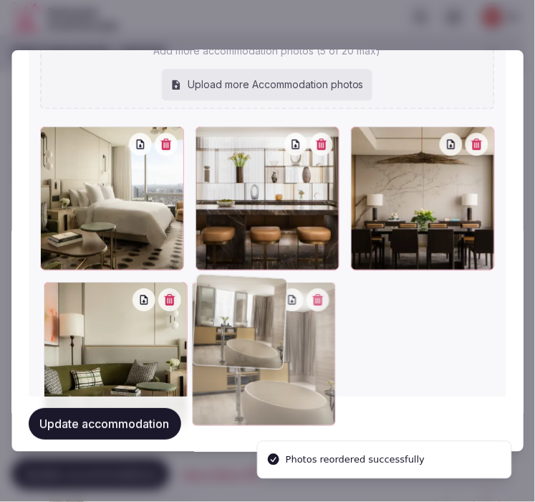
drag, startPoint x: 52, startPoint y: 289, endPoint x: 199, endPoint y: 282, distance: 147.7
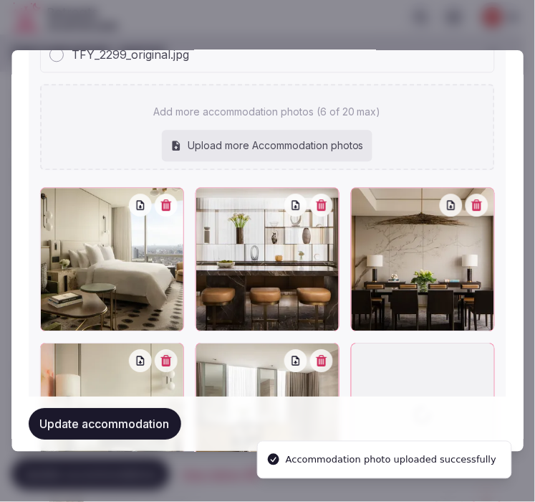
scroll to position [1922, 0]
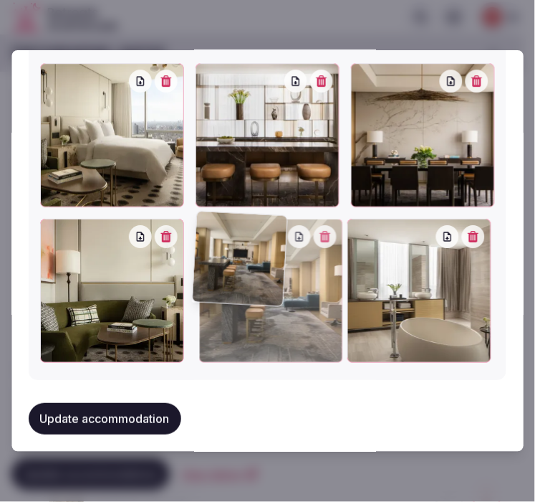
drag, startPoint x: 353, startPoint y: 224, endPoint x: 168, endPoint y: 256, distance: 188.3
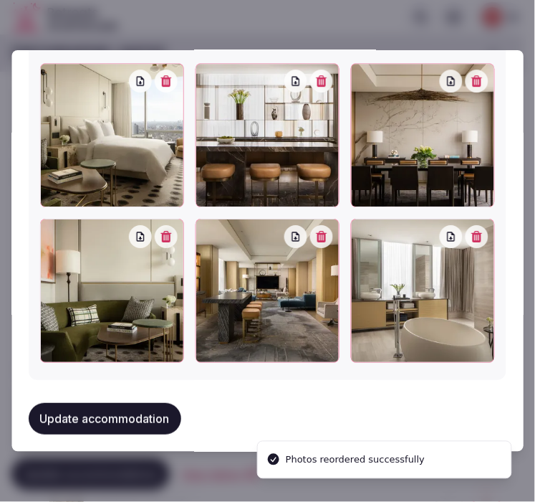
click at [118, 403] on button "Update accommodation" at bounding box center [105, 419] width 153 height 32
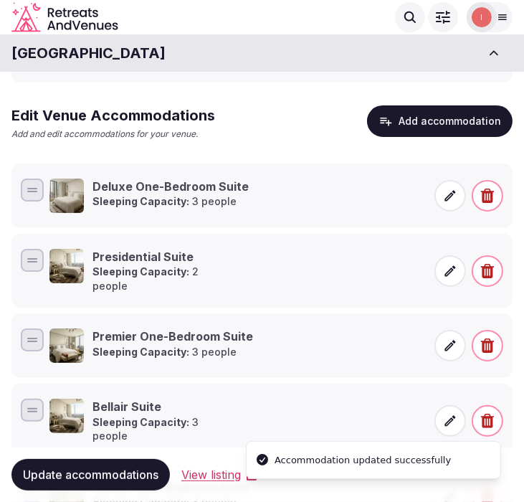
scroll to position [211, 0]
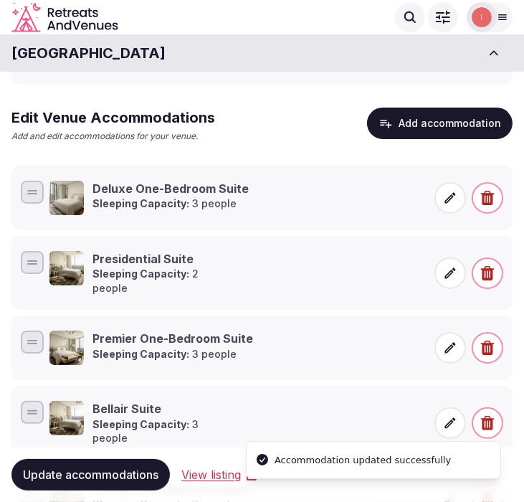
click at [434, 122] on button "Add accommodation" at bounding box center [439, 123] width 145 height 32
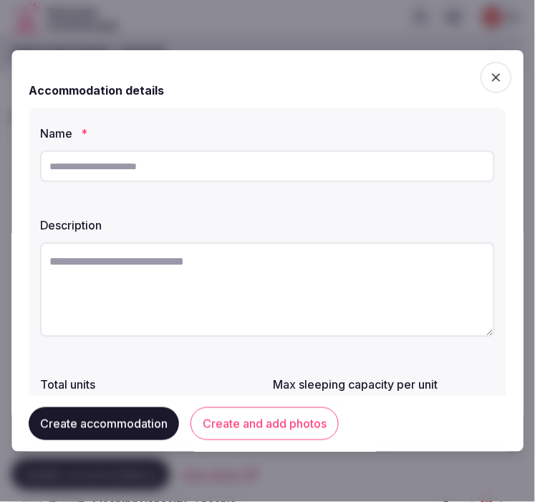
click at [481, 69] on span "button" at bounding box center [497, 78] width 32 height 32
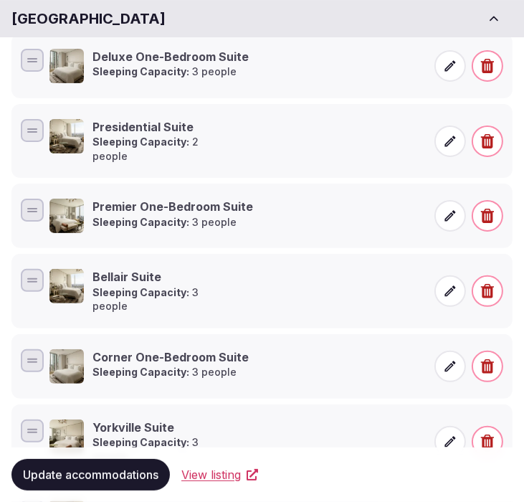
scroll to position [370, 0]
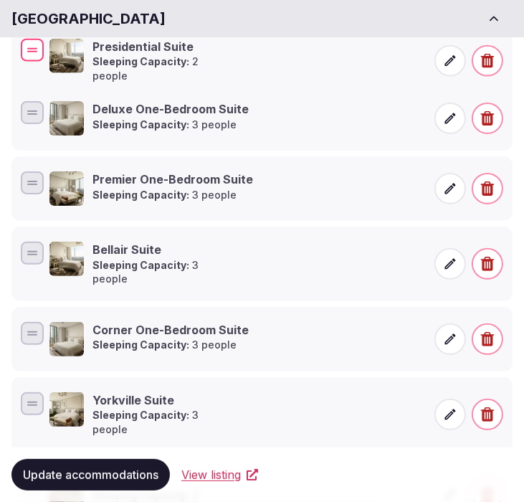
drag, startPoint x: 44, startPoint y: 110, endPoint x: 80, endPoint y: 45, distance: 73.8
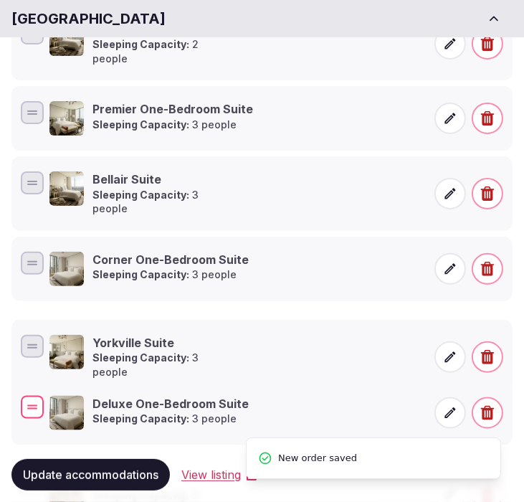
drag, startPoint x: 39, startPoint y: 97, endPoint x: 0, endPoint y: 378, distance: 284.2
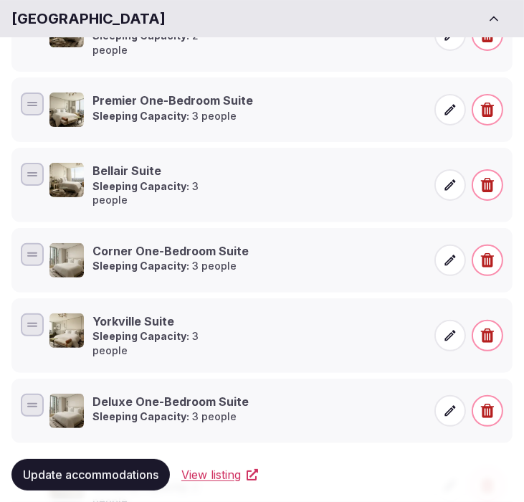
scroll to position [449, 0]
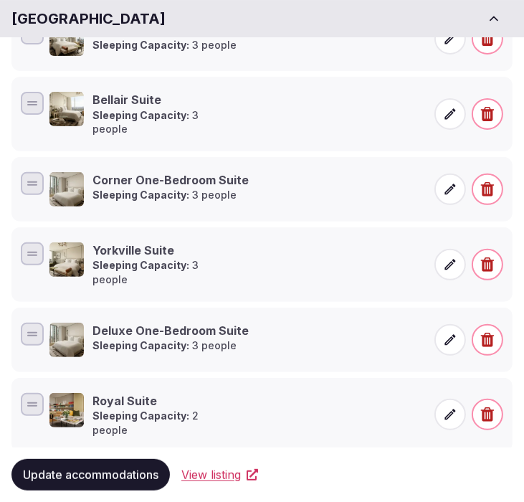
click at [110, 459] on button "Update accommodations" at bounding box center [90, 475] width 158 height 32
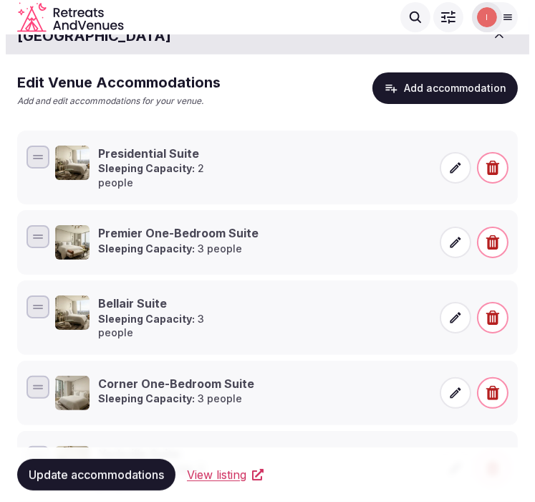
scroll to position [211, 0]
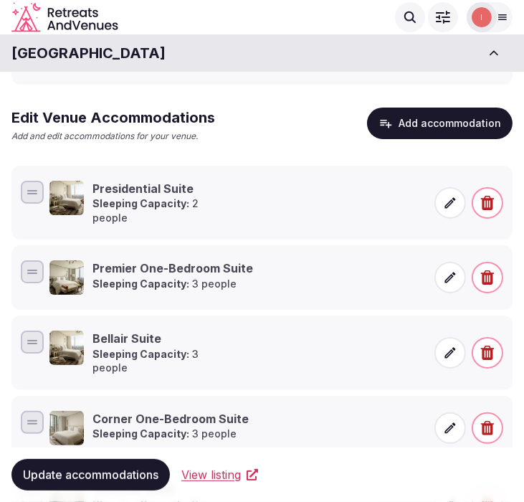
click at [439, 122] on button "Add accommodation" at bounding box center [439, 123] width 145 height 32
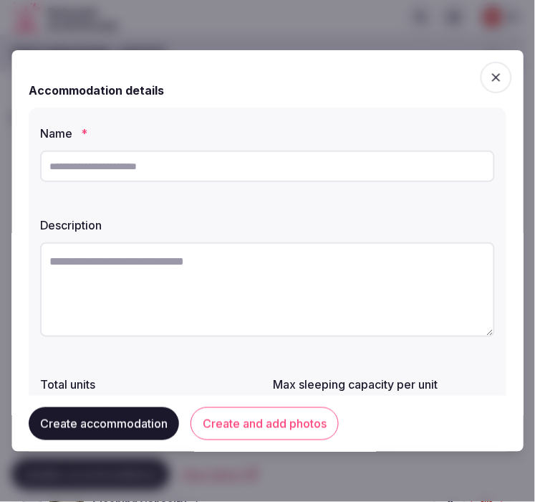
click at [201, 182] on div at bounding box center [267, 166] width 455 height 43
click at [210, 174] on input "text" at bounding box center [267, 166] width 455 height 32
paste input "**********"
type input "**********"
click at [349, 264] on textarea at bounding box center [267, 289] width 455 height 95
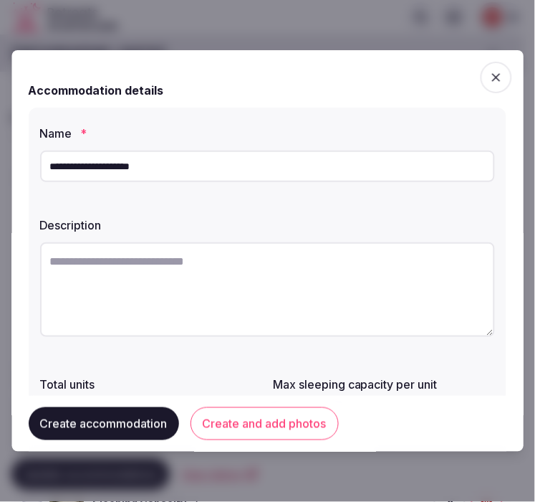
paste textarea "**********"
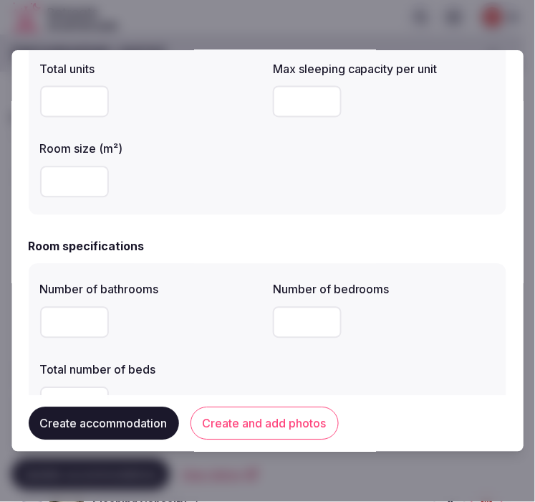
scroll to position [318, 0]
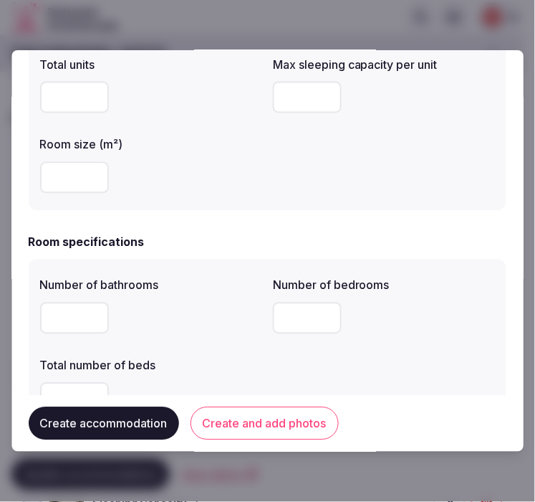
type textarea "**********"
click at [295, 90] on input "number" at bounding box center [308, 98] width 69 height 32
type input "*"
click at [75, 176] on input "number" at bounding box center [74, 178] width 69 height 32
type input "**"
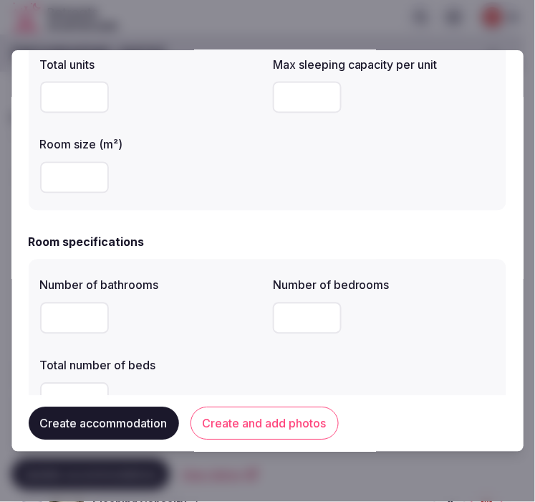
click at [96, 318] on input "number" at bounding box center [74, 318] width 69 height 32
type input "*"
click at [303, 315] on input "number" at bounding box center [308, 318] width 69 height 32
type input "*"
click at [219, 351] on div "Total number of beds" at bounding box center [151, 361] width 222 height 20
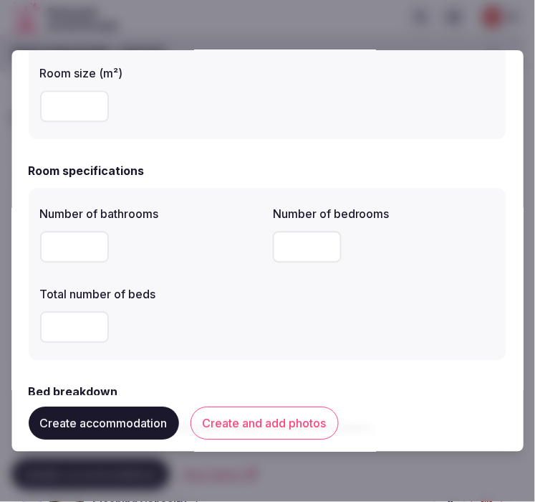
scroll to position [477, 0]
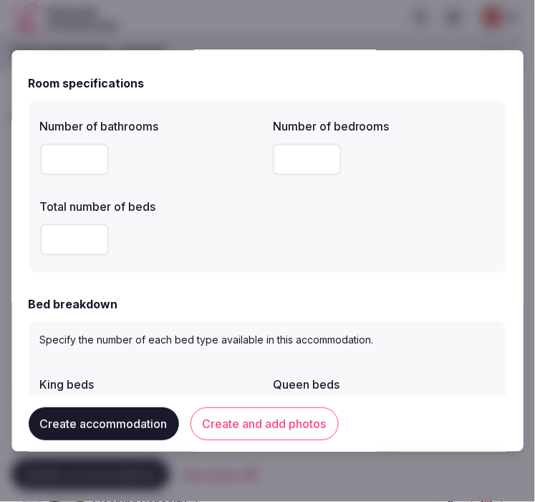
click at [39, 238] on div "Number of bathrooms * Number of bedrooms * Total number of beds" at bounding box center [268, 186] width 478 height 172
click at [57, 234] on input "number" at bounding box center [74, 240] width 69 height 32
type input "*"
click at [152, 283] on form "**********" at bounding box center [268, 429] width 478 height 1678
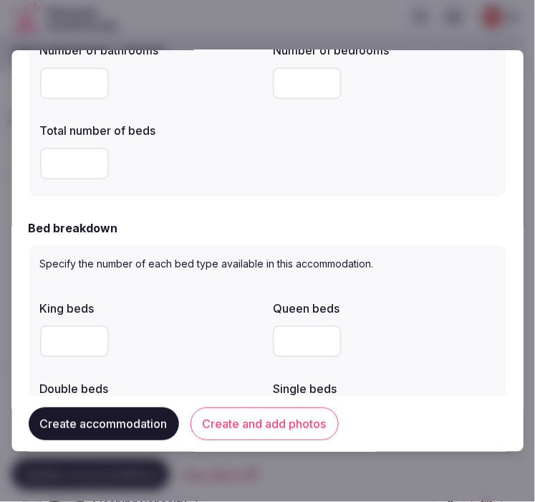
scroll to position [636, 0]
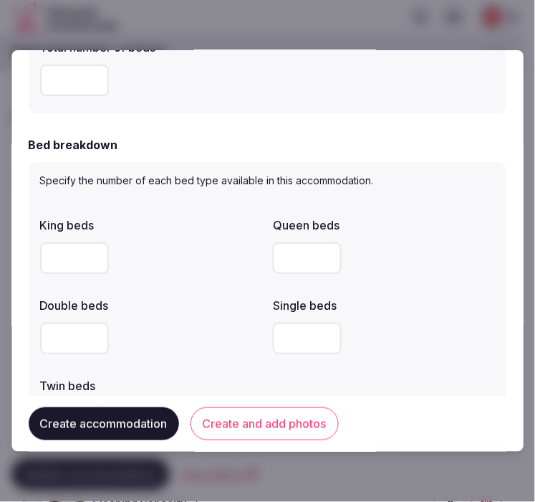
click at [74, 335] on input "number" at bounding box center [74, 338] width 69 height 32
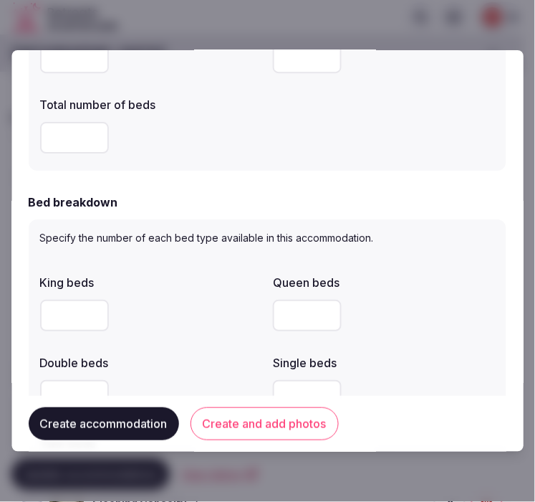
scroll to position [557, 0]
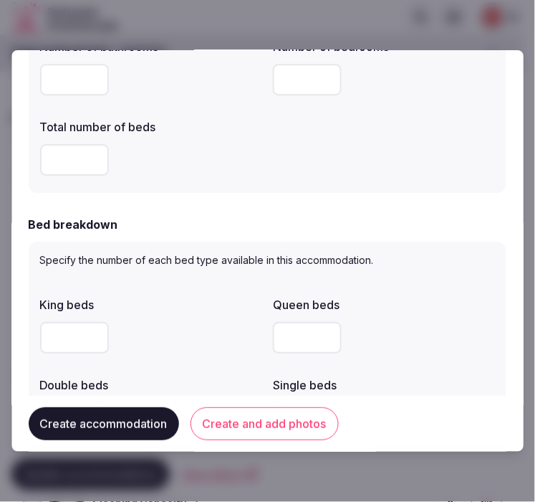
type input "*"
drag, startPoint x: 40, startPoint y: 160, endPoint x: 32, endPoint y: 160, distance: 8.6
click at [32, 160] on div "Number of bathrooms * Number of bedrooms * Total number of beds *" at bounding box center [268, 107] width 478 height 172
type input "*"
drag, startPoint x: 230, startPoint y: 247, endPoint x: 224, endPoint y: 264, distance: 17.7
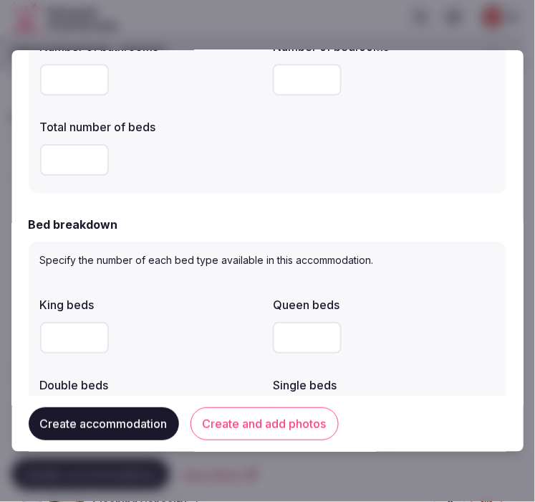
click at [230, 249] on div "Specify the number of each bed type available in this accommodation. King beds …" at bounding box center [268, 385] width 478 height 289
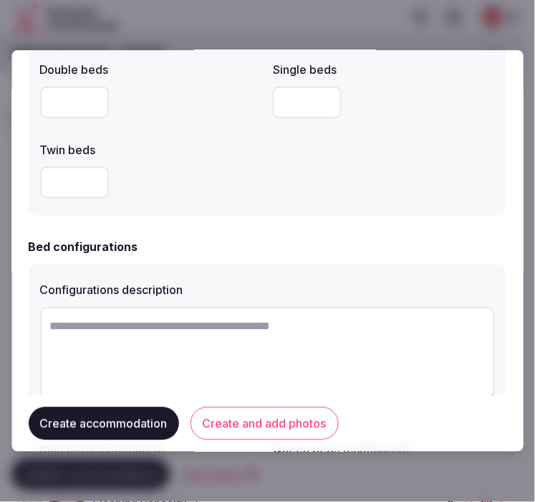
scroll to position [955, 0]
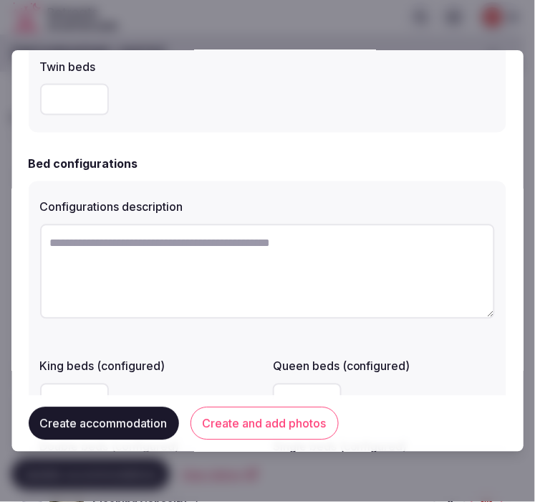
click at [170, 271] on textarea at bounding box center [267, 271] width 455 height 95
paste textarea "**********"
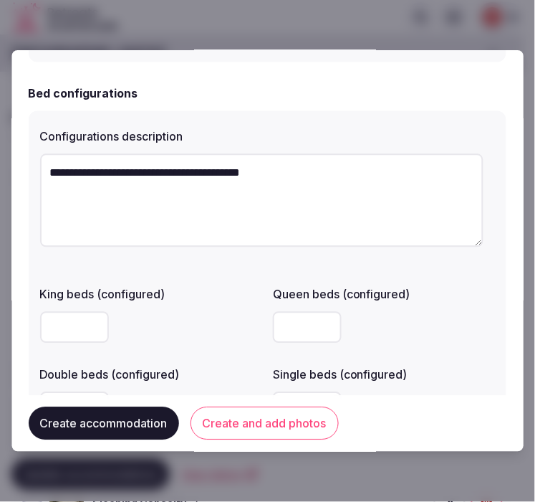
scroll to position [1114, 0]
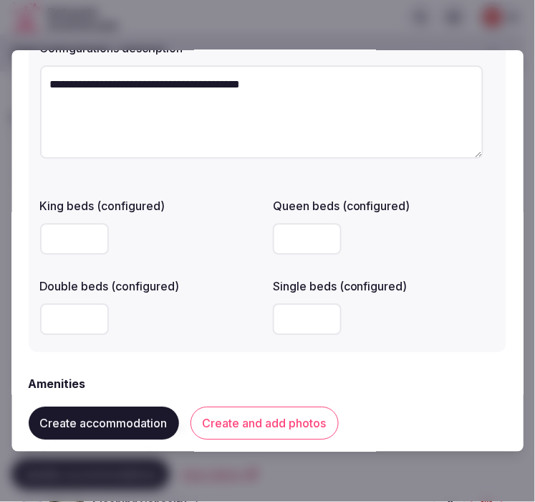
type textarea "**********"
click at [82, 234] on input "number" at bounding box center [74, 239] width 69 height 32
type input "*"
click at [223, 335] on div at bounding box center [151, 318] width 222 height 43
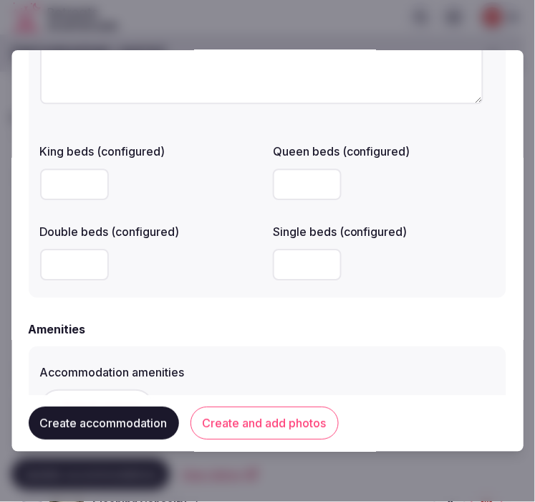
scroll to position [1353, 0]
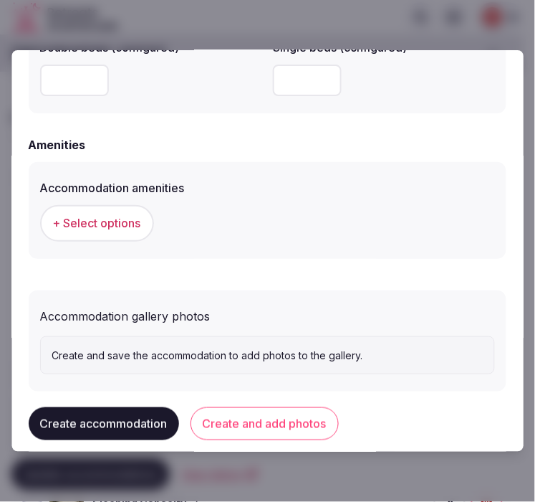
click at [120, 229] on span "+ Select options" at bounding box center [97, 223] width 88 height 16
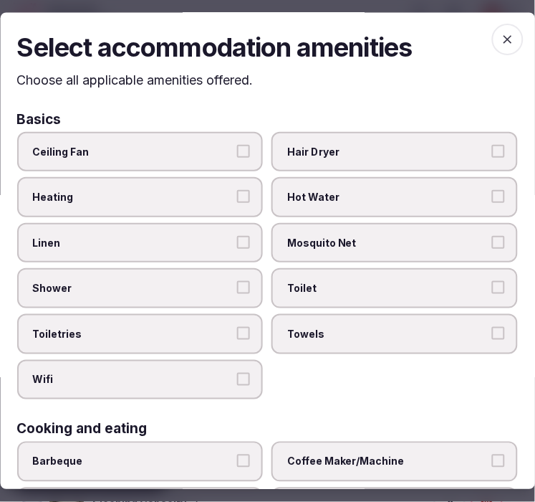
click at [163, 236] on span "Linen" at bounding box center [133, 243] width 201 height 14
click at [238, 236] on button "Linen" at bounding box center [244, 242] width 13 height 13
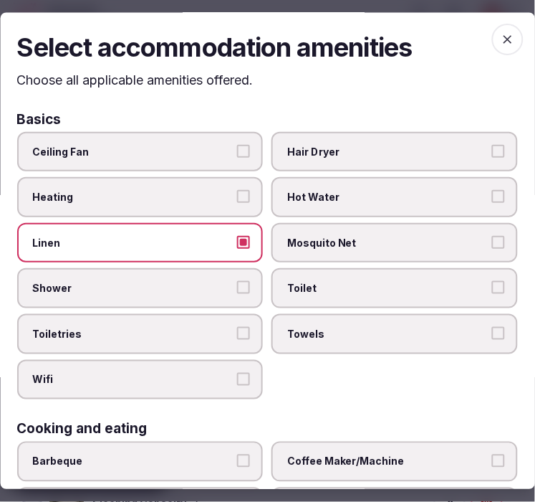
click at [169, 259] on div "Linen" at bounding box center [140, 243] width 246 height 40
click at [181, 290] on span "Shower" at bounding box center [133, 289] width 201 height 14
click at [238, 290] on button "Shower" at bounding box center [244, 288] width 13 height 13
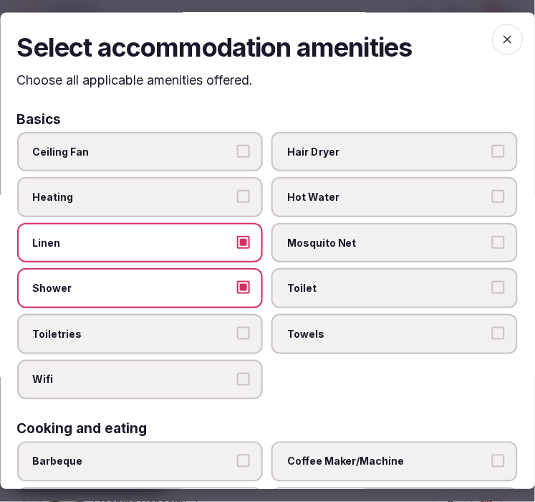
click at [133, 337] on label "Toiletries" at bounding box center [140, 334] width 246 height 40
click at [238, 337] on button "Toiletries" at bounding box center [244, 333] width 13 height 13
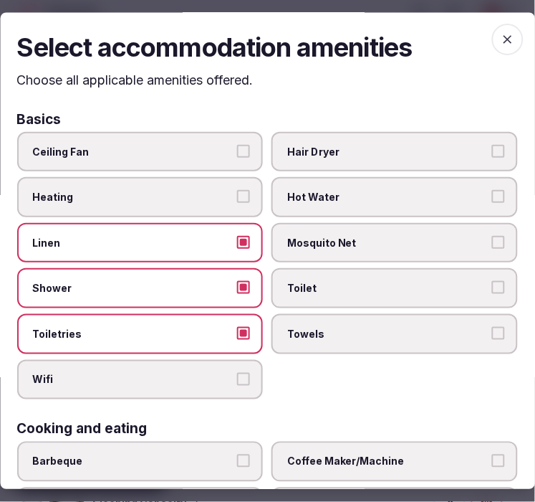
click at [216, 373] on span "Wifi" at bounding box center [133, 380] width 201 height 14
click at [238, 373] on button "Wifi" at bounding box center [244, 379] width 13 height 13
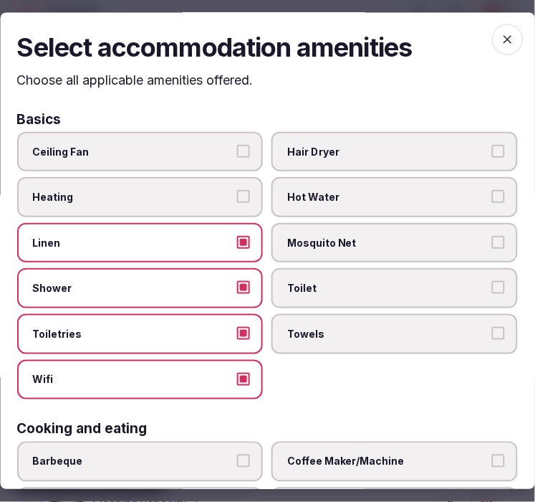
click at [323, 332] on span "Towels" at bounding box center [388, 334] width 201 height 14
click at [492, 332] on button "Towels" at bounding box center [498, 333] width 13 height 13
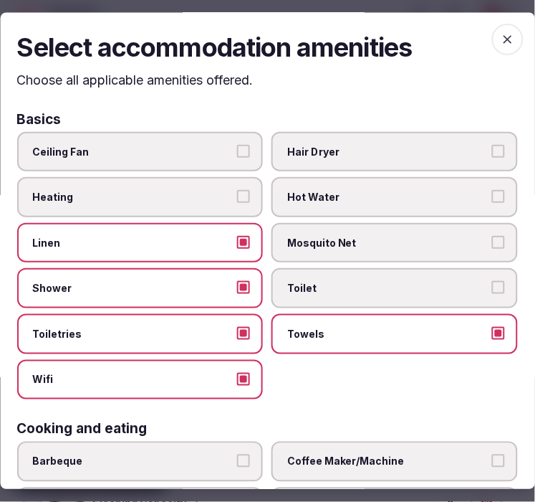
click at [338, 298] on label "Toilet" at bounding box center [395, 289] width 246 height 40
click at [492, 294] on button "Toilet" at bounding box center [498, 288] width 13 height 13
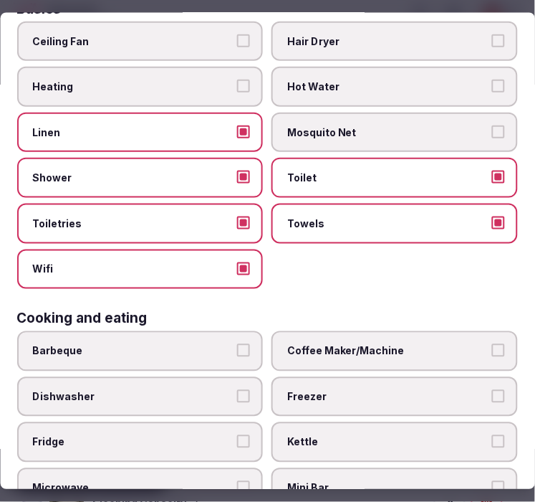
scroll to position [239, 0]
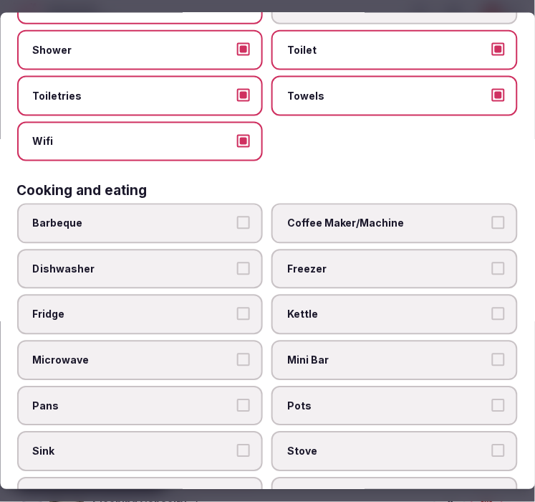
click at [335, 217] on span "Coffee Maker/Machine" at bounding box center [388, 223] width 201 height 14
click at [492, 217] on button "Coffee Maker/Machine" at bounding box center [498, 222] width 13 height 13
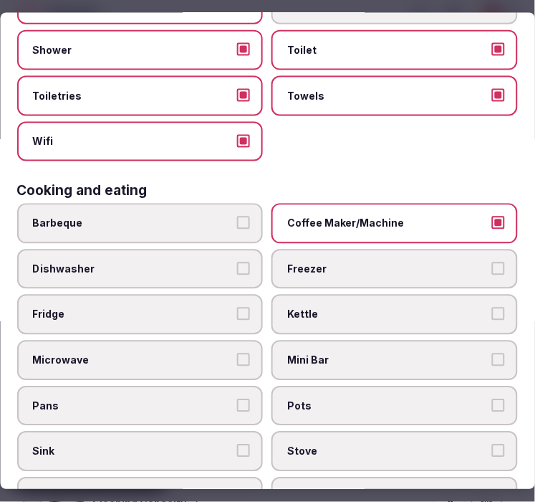
click at [311, 307] on span "Kettle" at bounding box center [388, 314] width 201 height 14
click at [492, 307] on button "Kettle" at bounding box center [498, 313] width 13 height 13
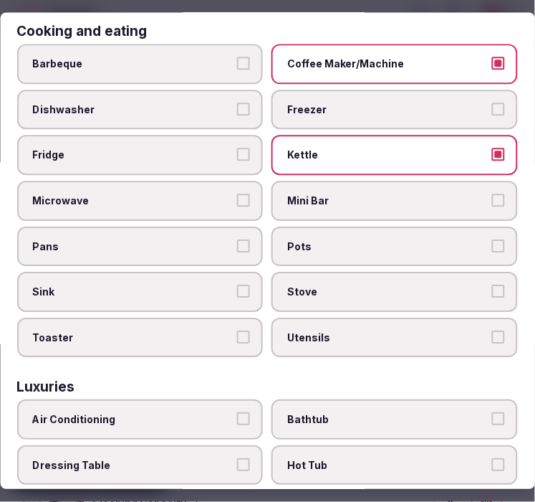
scroll to position [557, 0]
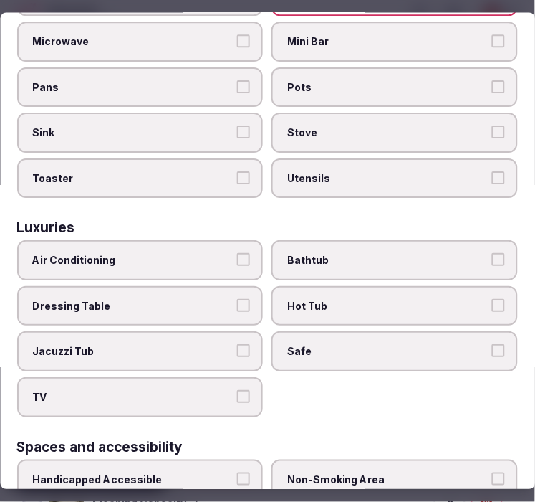
click at [173, 265] on div "Air Conditioning Bathtub Dressing Table Hot Tub Jacuzzi Tub Safe TV" at bounding box center [267, 329] width 501 height 176
drag, startPoint x: 182, startPoint y: 256, endPoint x: 232, endPoint y: 256, distance: 50.2
click at [183, 256] on label "Air Conditioning" at bounding box center [140, 261] width 246 height 40
click at [238, 256] on button "Air Conditioning" at bounding box center [244, 260] width 13 height 13
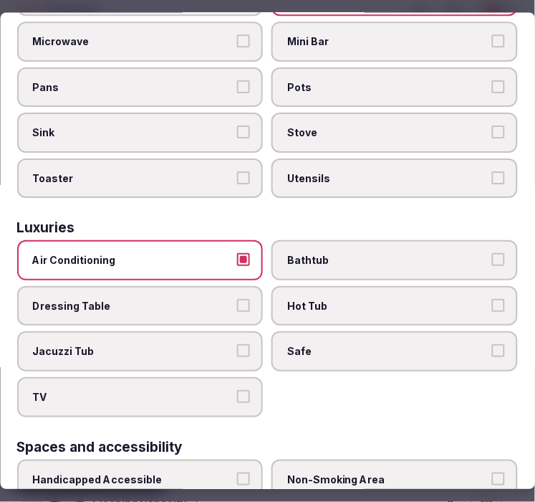
click at [383, 332] on label "Safe" at bounding box center [395, 352] width 246 height 40
click at [492, 345] on button "Safe" at bounding box center [498, 351] width 13 height 13
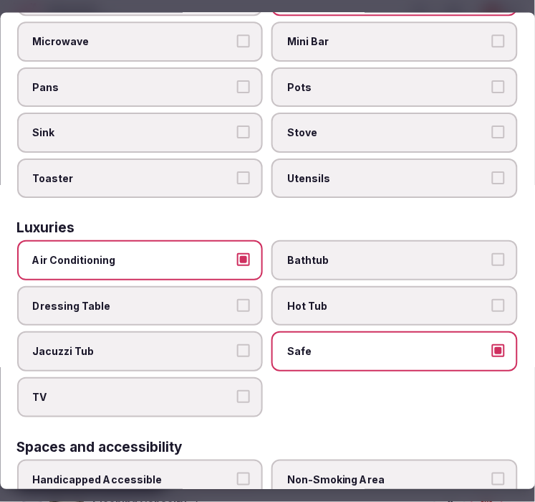
click at [238, 390] on button "TV" at bounding box center [244, 396] width 13 height 13
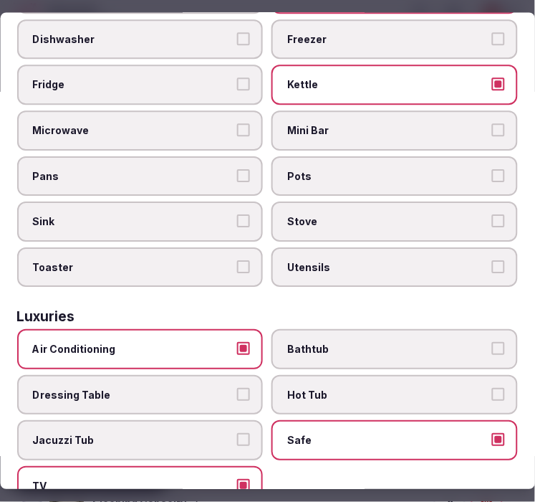
scroll to position [398, 0]
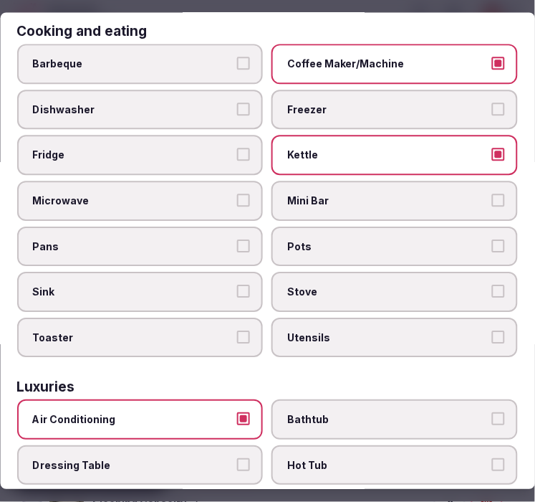
click at [380, 193] on span "Mini Bar" at bounding box center [388, 200] width 201 height 14
click at [492, 193] on button "Mini Bar" at bounding box center [498, 199] width 13 height 13
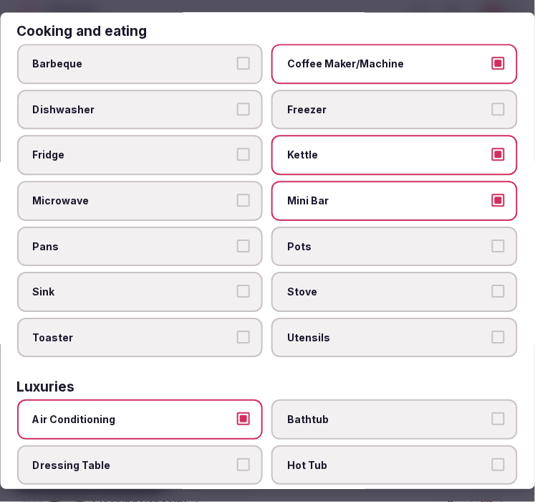
click at [375, 155] on label "Kettle" at bounding box center [395, 155] width 246 height 40
click at [492, 155] on button "Kettle" at bounding box center [498, 154] width 13 height 13
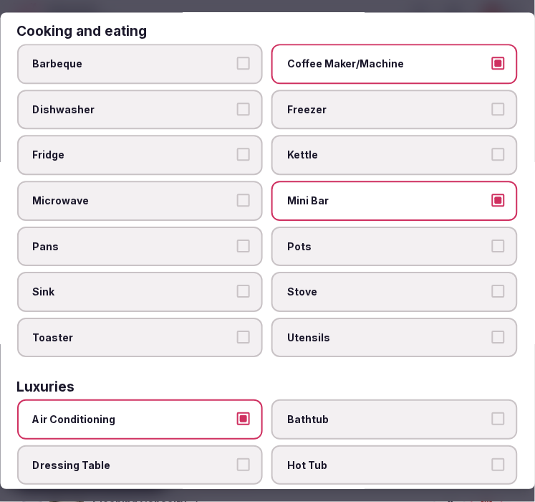
click at [375, 152] on label "Kettle" at bounding box center [395, 155] width 246 height 40
click at [492, 152] on button "Kettle" at bounding box center [498, 154] width 13 height 13
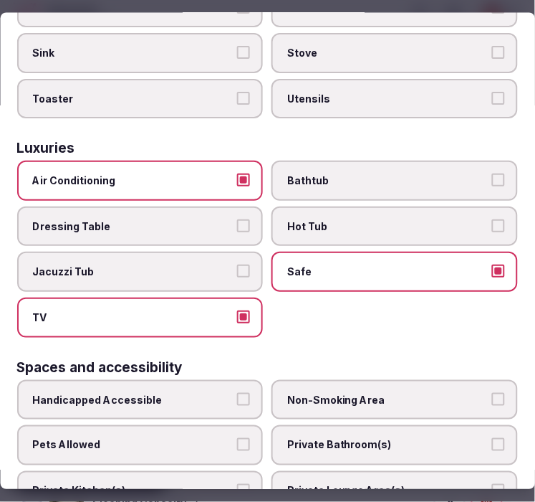
click at [326, 174] on label "Bathtub" at bounding box center [395, 181] width 246 height 40
click at [492, 174] on button "Bathtub" at bounding box center [498, 180] width 13 height 13
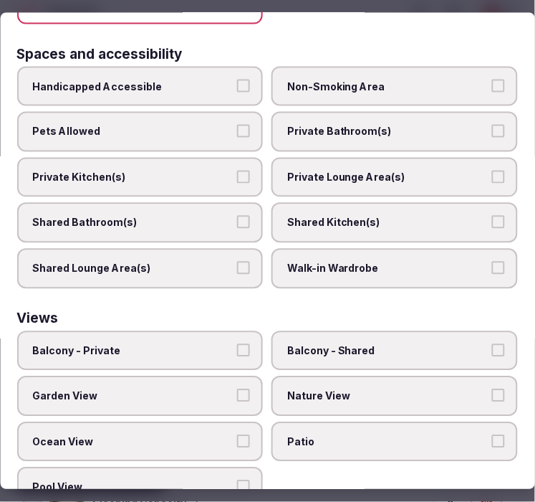
scroll to position [791, 0]
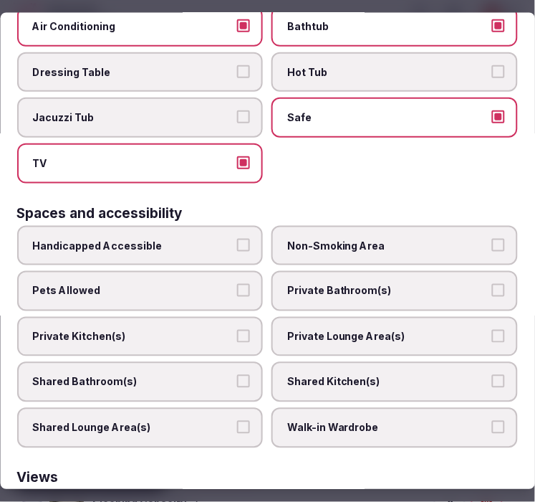
click at [302, 271] on label "Private Bathroom(s)" at bounding box center [395, 291] width 246 height 40
click at [492, 284] on button "Private Bathroom(s)" at bounding box center [498, 290] width 13 height 13
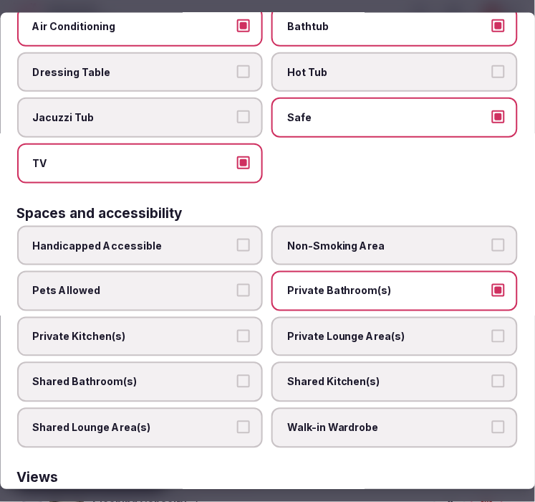
click at [307, 329] on span "Private Lounge Area(s)" at bounding box center [388, 336] width 201 height 14
click at [492, 329] on button "Private Lounge Area(s)" at bounding box center [498, 335] width 13 height 13
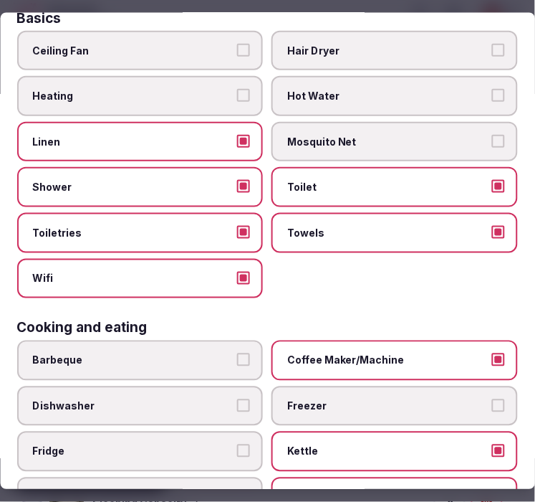
scroll to position [0, 0]
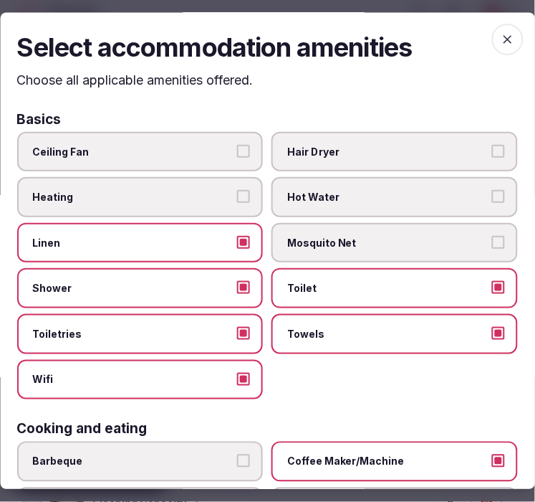
click at [500, 29] on span "button" at bounding box center [508, 40] width 32 height 32
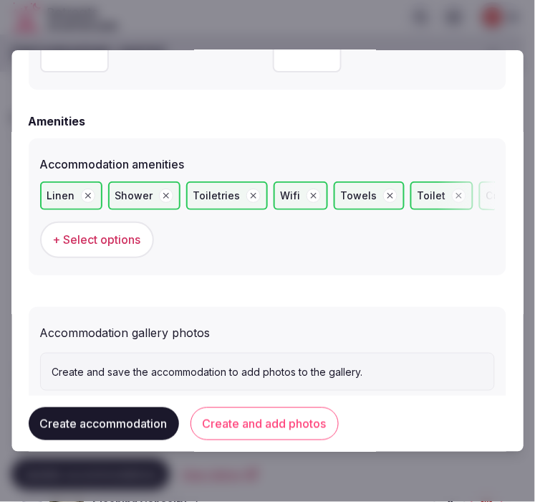
scroll to position [1414, 0]
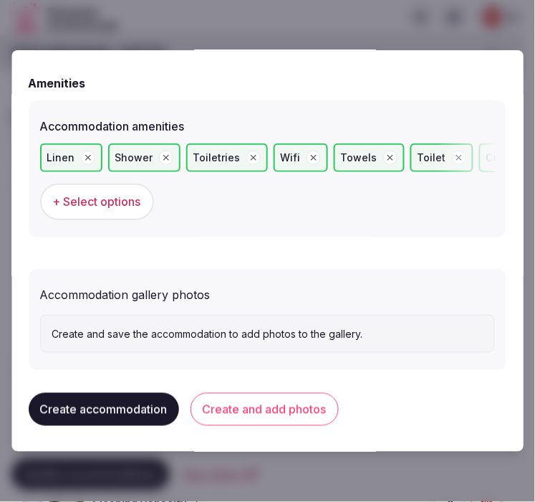
click at [86, 199] on span "+ Select options" at bounding box center [97, 201] width 88 height 16
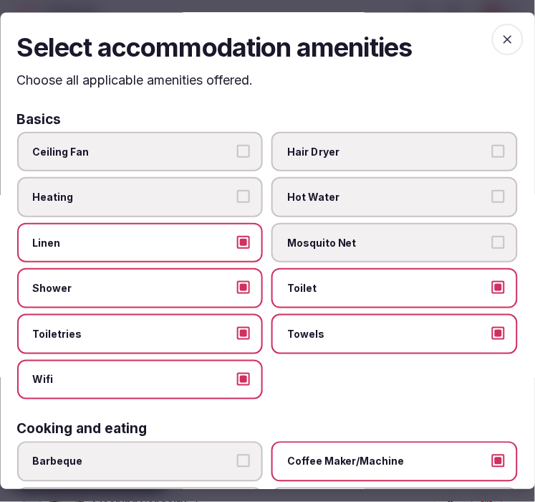
drag, startPoint x: 487, startPoint y: 17, endPoint x: 499, endPoint y: 37, distance: 23.1
click at [489, 21] on div "Select accommodation amenities Choose all applicable amenities offered. Basics …" at bounding box center [267, 251] width 535 height 476
click at [501, 40] on icon "button" at bounding box center [508, 40] width 14 height 14
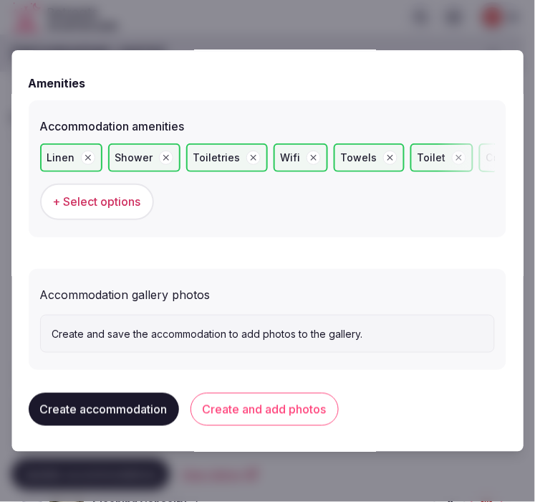
click at [219, 409] on button "Create and add photos" at bounding box center [265, 409] width 148 height 33
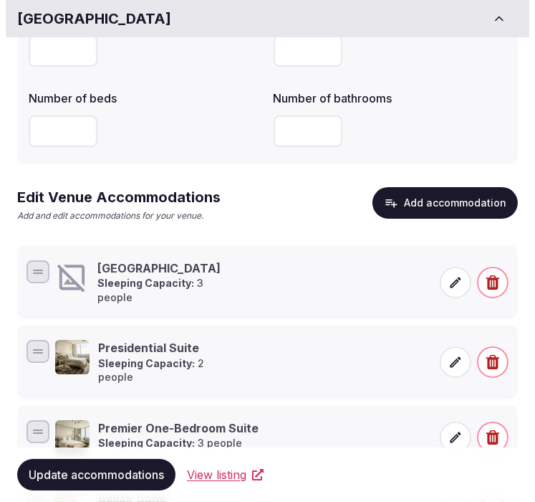
scroll to position [159, 0]
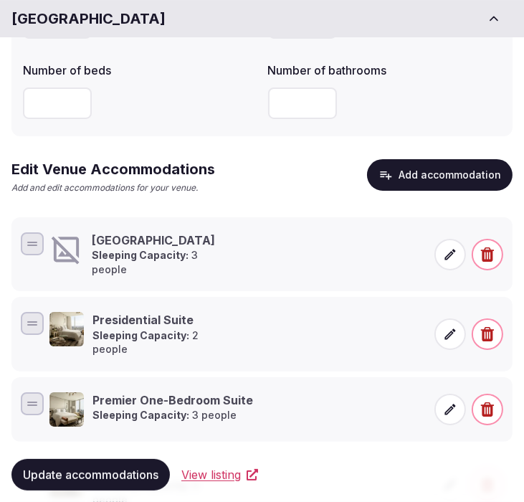
click at [163, 246] on h3 "Yorkville Premier Room" at bounding box center [162, 240] width 141 height 16
click at [457, 249] on span at bounding box center [450, 255] width 32 height 32
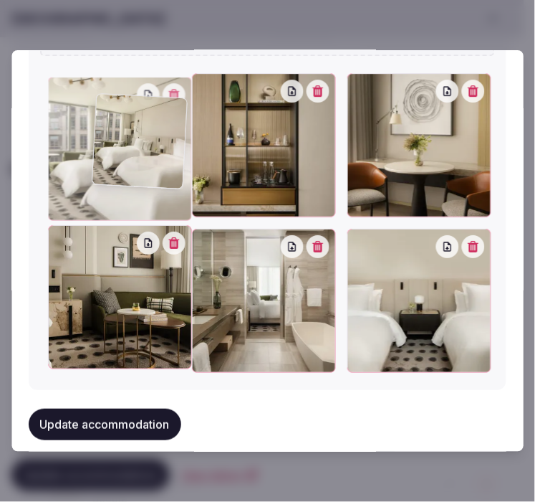
scroll to position [1899, 0]
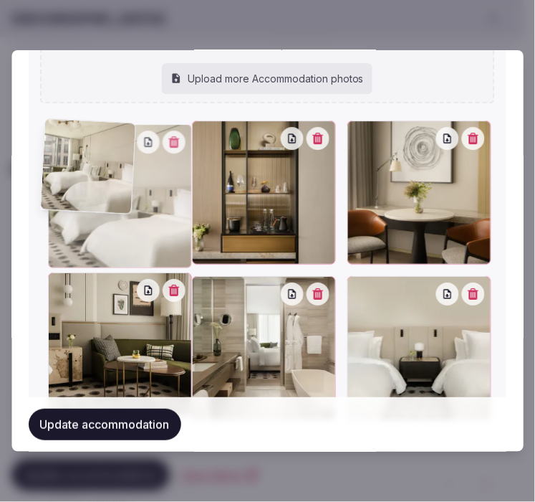
drag, startPoint x: 352, startPoint y: 221, endPoint x: 92, endPoint y: 101, distance: 286.3
click at [92, 101] on div "TFY_2266_original.jpg TFY_2279_original.jpg TFY_2282_original.jpg TFY_2281_orig…" at bounding box center [267, 124] width 455 height 590
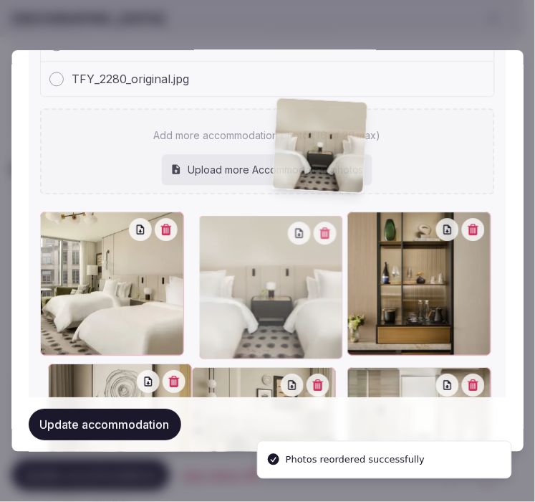
drag, startPoint x: 355, startPoint y: 289, endPoint x: 220, endPoint y: 219, distance: 152.2
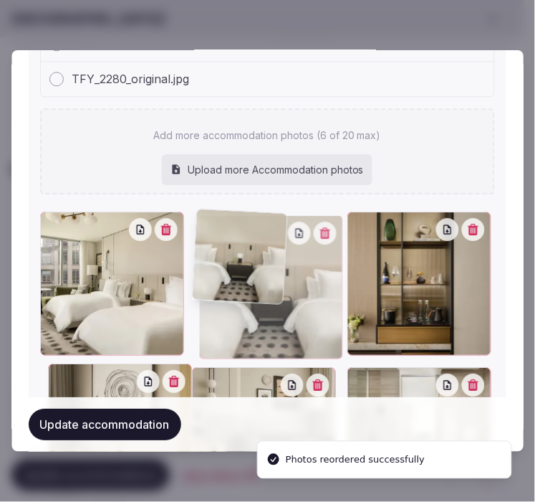
click at [231, 215] on div at bounding box center [271, 287] width 144 height 144
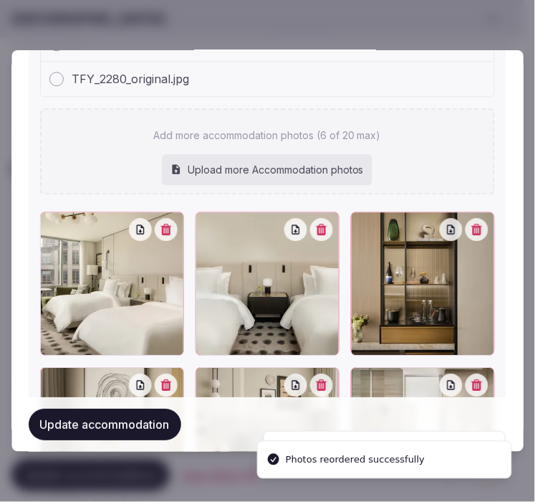
scroll to position [1957, 0]
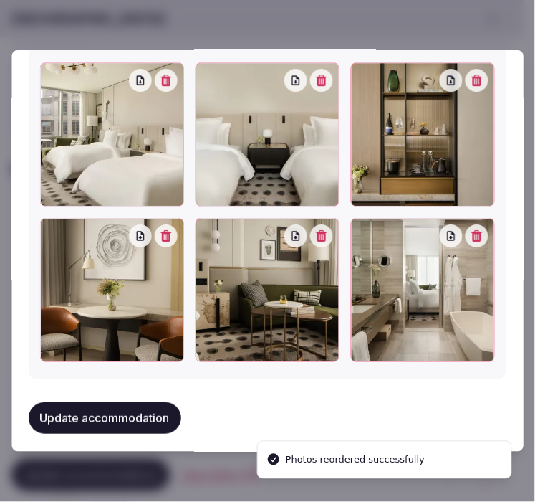
click at [140, 402] on button "Update accommodation" at bounding box center [105, 418] width 153 height 32
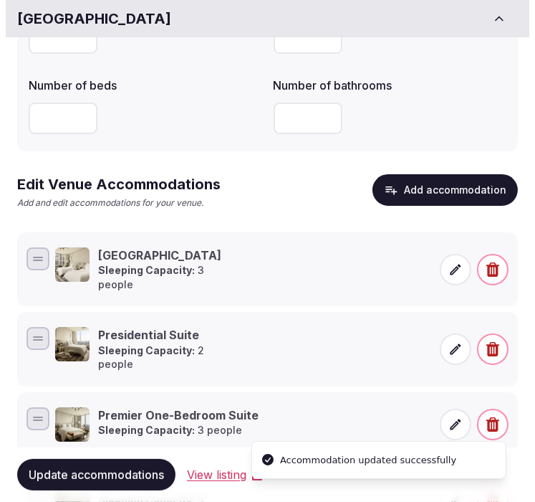
scroll to position [159, 0]
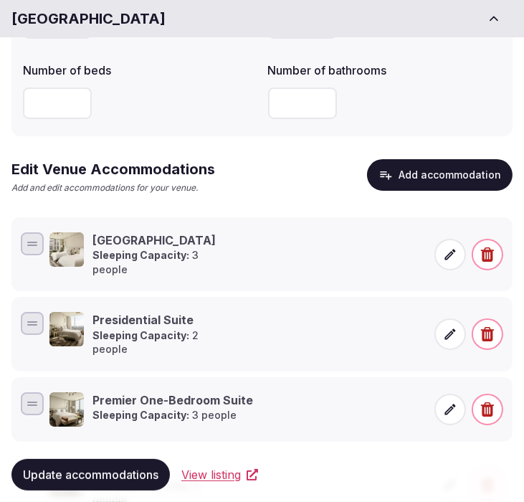
click at [471, 177] on button "Add accommodation" at bounding box center [439, 175] width 145 height 32
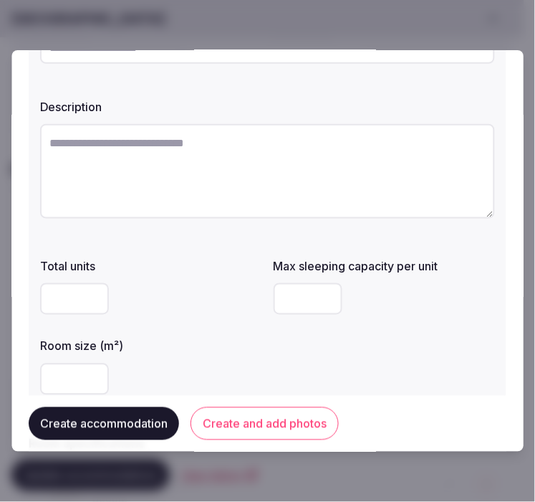
scroll to position [0, 0]
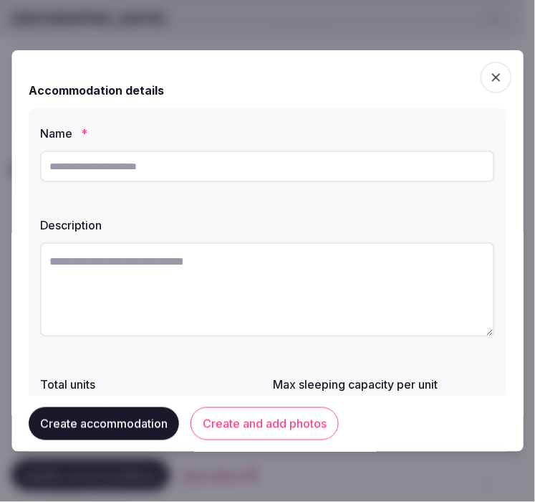
click at [246, 163] on input "text" at bounding box center [267, 166] width 455 height 32
paste input "**********"
type input "**********"
click at [203, 272] on textarea at bounding box center [267, 289] width 455 height 95
paste textarea "**********"
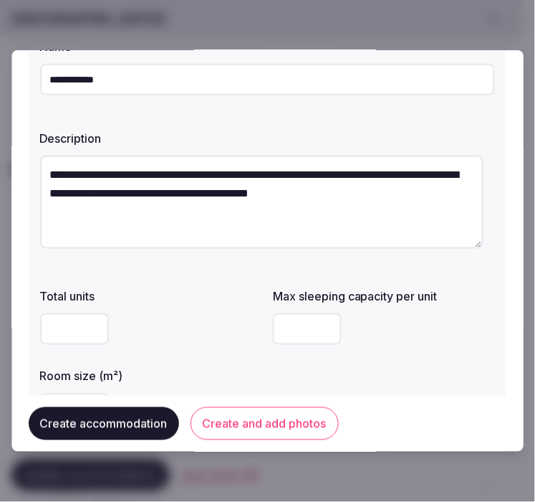
scroll to position [159, 0]
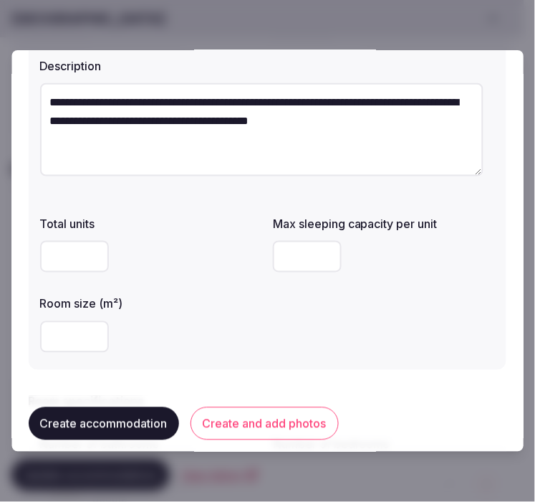
type textarea "**********"
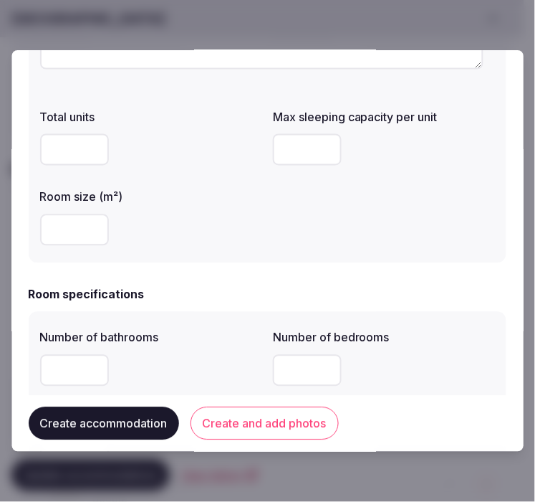
scroll to position [239, 0]
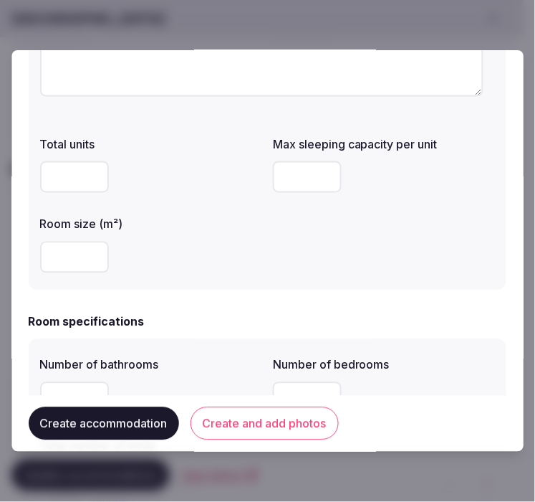
click at [43, 191] on input "number" at bounding box center [74, 177] width 69 height 32
click at [292, 172] on input "number" at bounding box center [308, 177] width 69 height 32
type input "*"
click at [65, 256] on input "number" at bounding box center [74, 257] width 69 height 32
click at [54, 256] on input "number" at bounding box center [74, 257] width 69 height 32
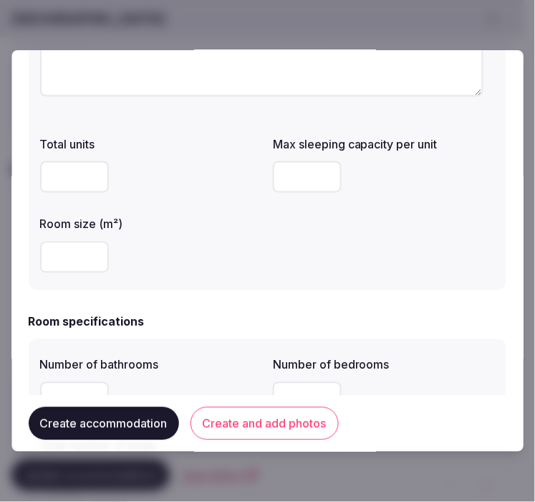
type input "**"
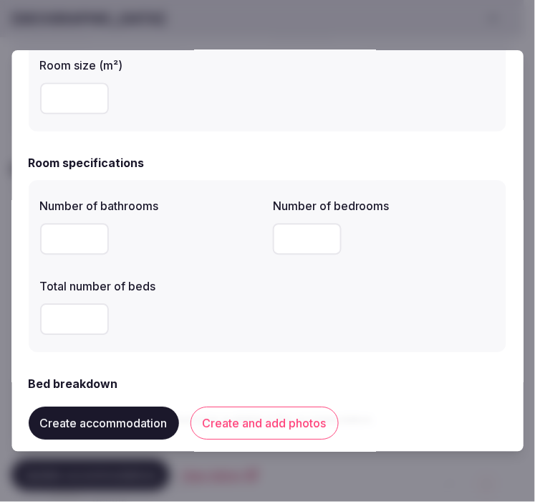
drag, startPoint x: 82, startPoint y: 229, endPoint x: 76, endPoint y: 238, distance: 10.7
click at [80, 234] on input "number" at bounding box center [74, 239] width 69 height 32
type input "*"
click at [291, 246] on input "number" at bounding box center [308, 239] width 69 height 32
type input "*"
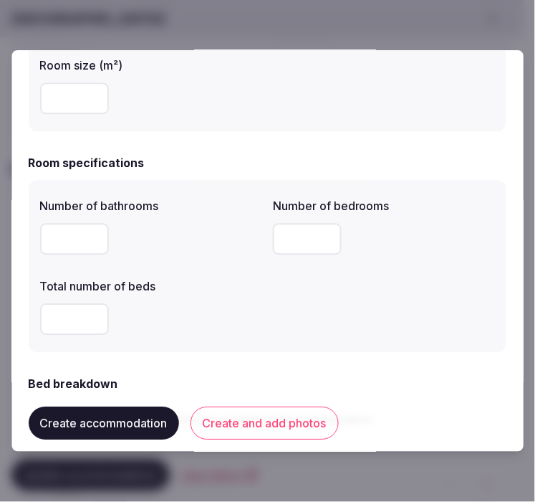
click at [55, 330] on input "number" at bounding box center [74, 319] width 69 height 32
type input "*"
click at [204, 303] on div "*" at bounding box center [151, 319] width 222 height 32
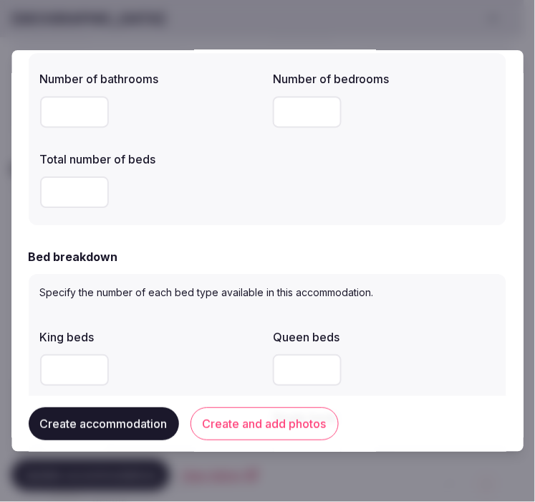
scroll to position [636, 0]
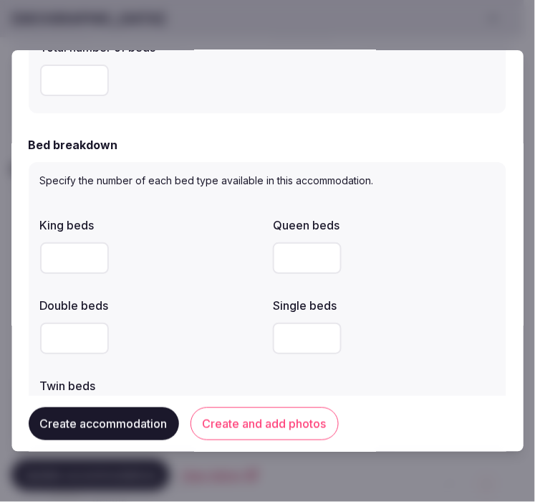
click at [72, 333] on input "*" at bounding box center [74, 338] width 69 height 32
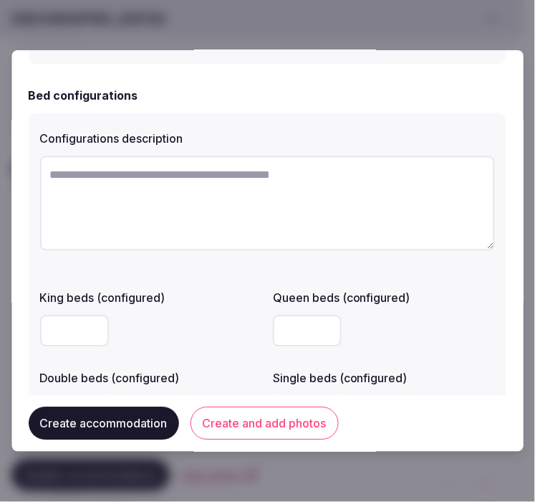
scroll to position [1114, 0]
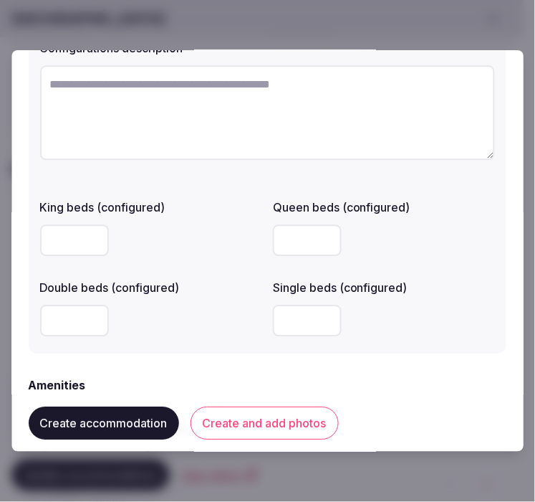
type input "*"
click at [283, 155] on textarea at bounding box center [267, 112] width 455 height 95
paste textarea "**********"
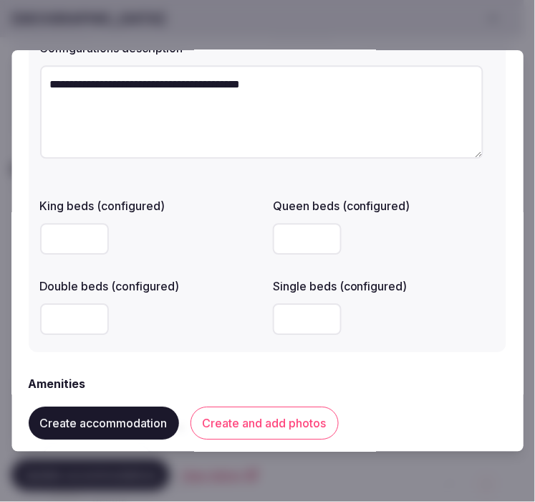
type textarea "**********"
click at [57, 249] on input "number" at bounding box center [74, 239] width 69 height 32
type input "*"
click at [199, 325] on div at bounding box center [151, 319] width 222 height 32
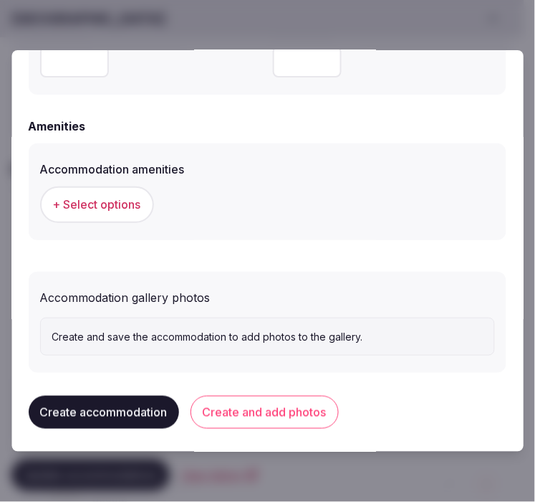
scroll to position [1376, 0]
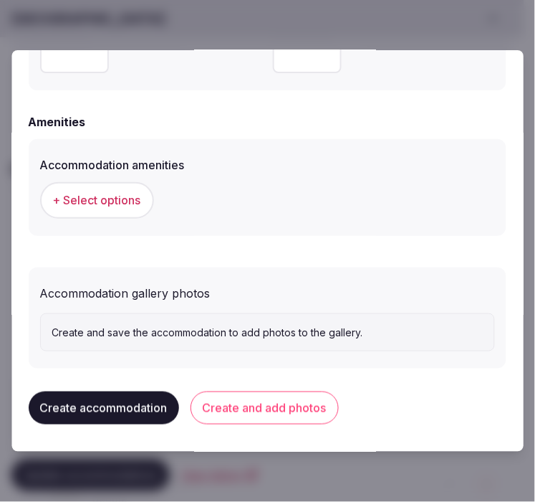
click at [110, 193] on span "+ Select options" at bounding box center [97, 200] width 88 height 16
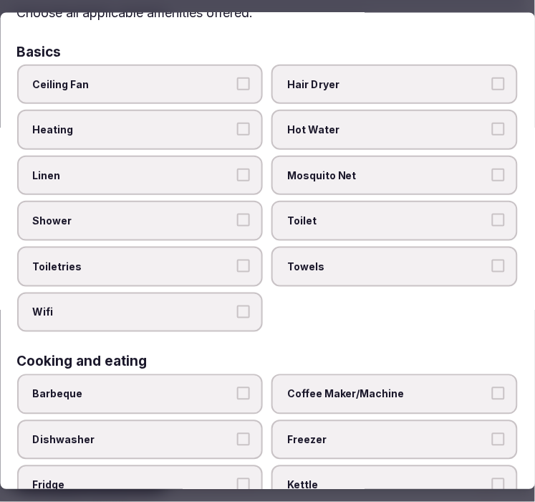
scroll to position [159, 0]
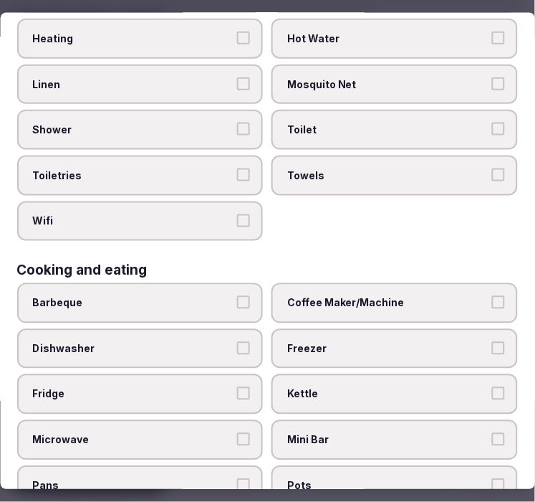
click at [234, 87] on label "Linen" at bounding box center [140, 84] width 246 height 40
click at [238, 87] on button "Linen" at bounding box center [244, 83] width 13 height 13
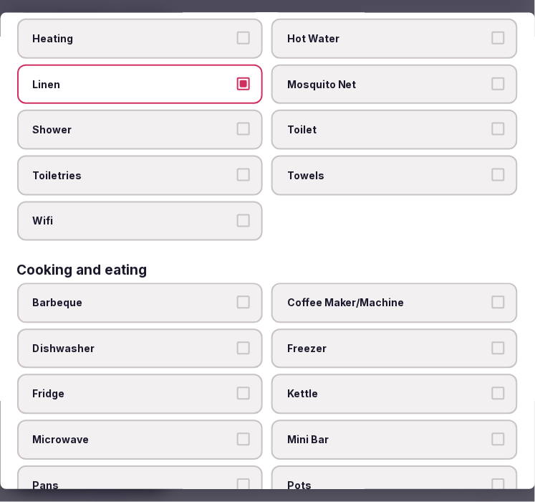
click at [221, 128] on span "Shower" at bounding box center [133, 130] width 201 height 14
click at [238, 128] on button "Shower" at bounding box center [244, 129] width 13 height 13
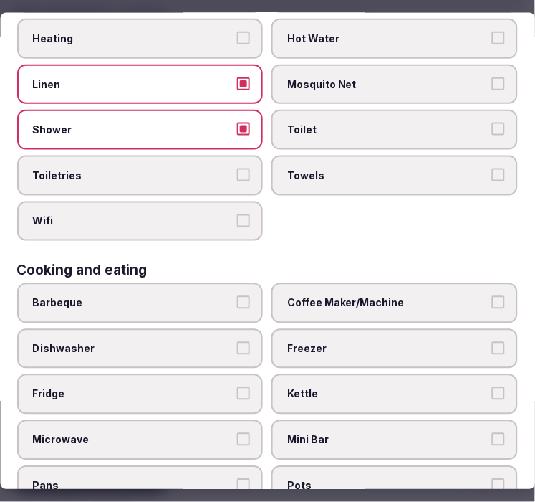
drag, startPoint x: 228, startPoint y: 161, endPoint x: 234, endPoint y: 191, distance: 30.6
click at [228, 163] on label "Toiletries" at bounding box center [140, 175] width 246 height 40
click at [238, 168] on button "Toiletries" at bounding box center [244, 174] width 13 height 13
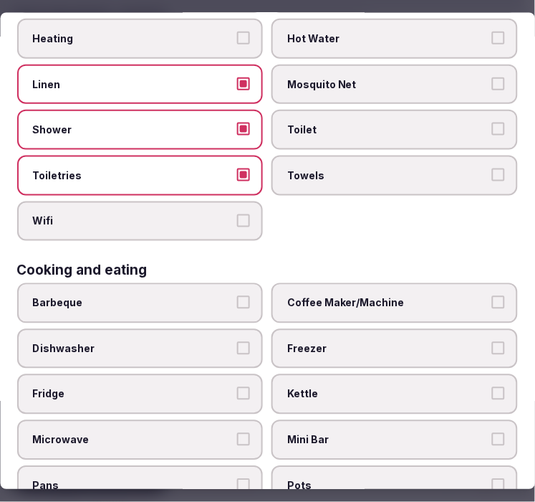
drag, startPoint x: 234, startPoint y: 190, endPoint x: 248, endPoint y: 218, distance: 31.1
click at [234, 191] on div "Ceiling Fan Hair Dryer Heating Hot Water Linen Mosquito Net Shower Toilet Toile…" at bounding box center [267, 107] width 501 height 268
click at [244, 214] on button "Wifi" at bounding box center [244, 220] width 13 height 13
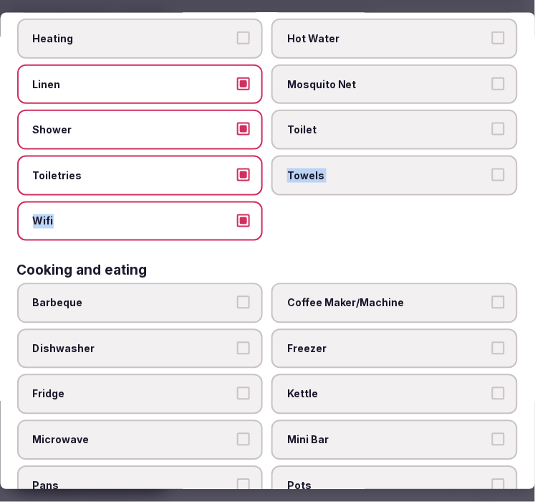
click at [402, 159] on label "Towels" at bounding box center [395, 175] width 246 height 40
click at [492, 168] on button "Towels" at bounding box center [498, 174] width 13 height 13
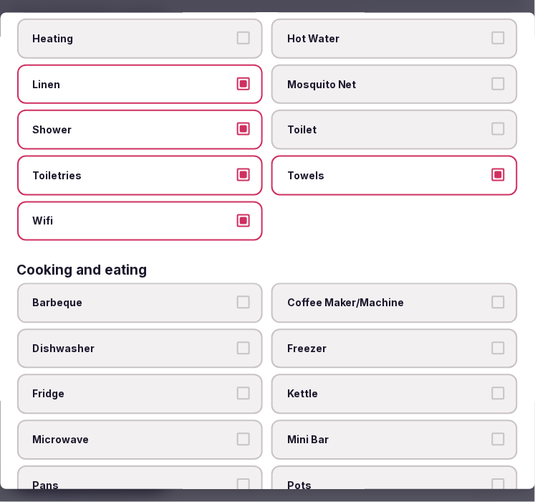
drag, startPoint x: 409, startPoint y: 124, endPoint x: 413, endPoint y: 143, distance: 19.8
click at [410, 124] on span "Toilet" at bounding box center [388, 130] width 201 height 14
click at [492, 124] on button "Toilet" at bounding box center [498, 129] width 13 height 13
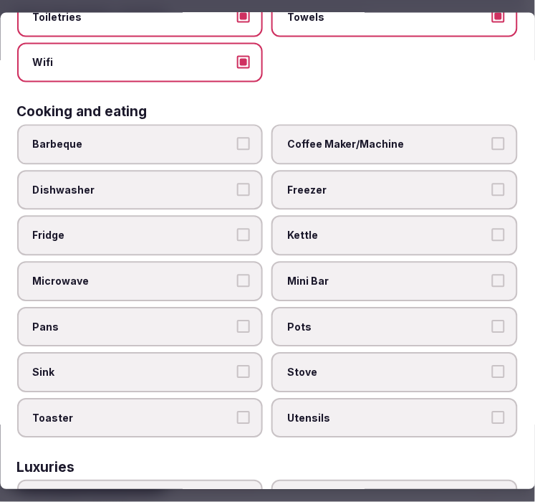
scroll to position [318, 0]
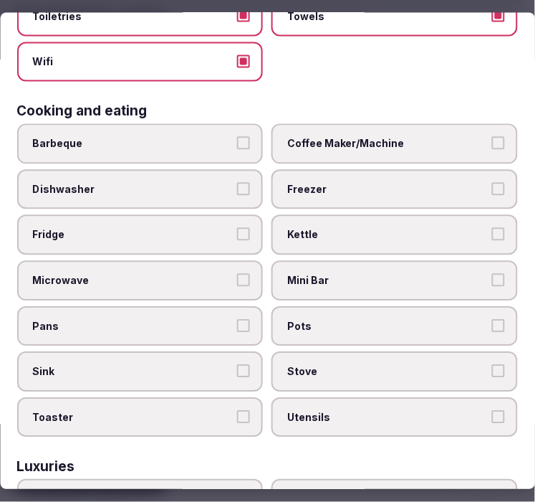
click at [330, 142] on label "Coffee Maker/Machine" at bounding box center [395, 144] width 246 height 40
click at [492, 142] on button "Coffee Maker/Machine" at bounding box center [498, 143] width 13 height 13
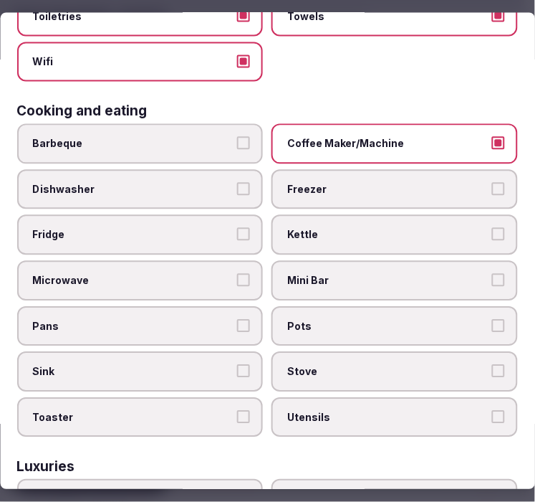
drag, startPoint x: 385, startPoint y: 276, endPoint x: 280, endPoint y: 295, distance: 107.1
click at [385, 276] on label "Mini Bar" at bounding box center [395, 280] width 246 height 40
click at [492, 276] on button "Mini Bar" at bounding box center [498, 279] width 13 height 13
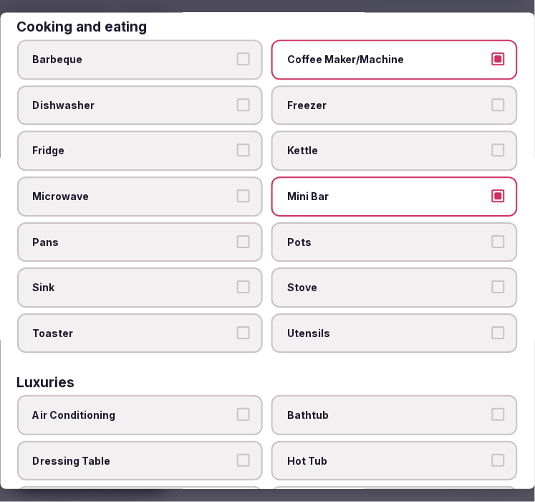
scroll to position [557, 0]
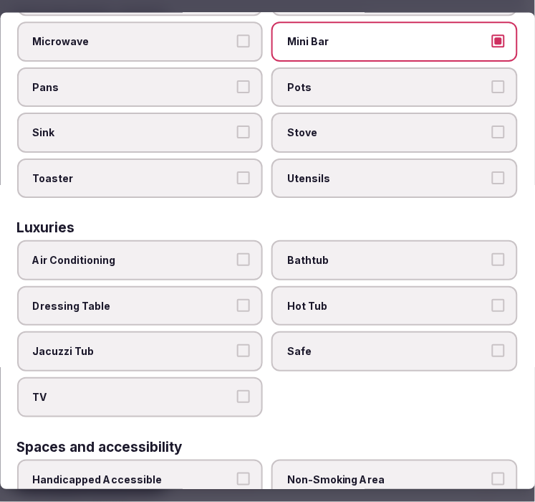
click at [137, 241] on label "Air Conditioning" at bounding box center [140, 261] width 246 height 40
click at [238, 254] on button "Air Conditioning" at bounding box center [244, 260] width 13 height 13
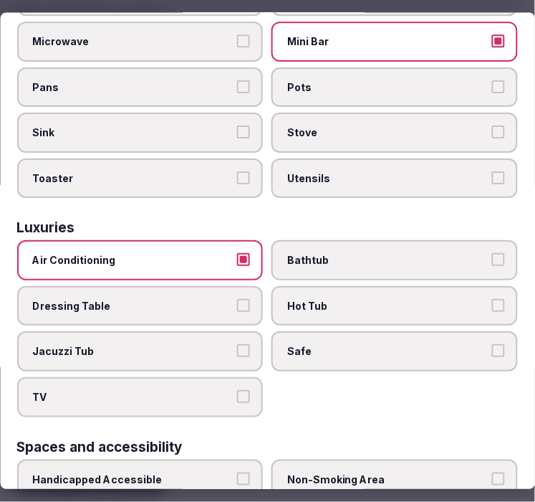
click at [345, 345] on span "Safe" at bounding box center [388, 352] width 201 height 14
click at [492, 345] on button "Safe" at bounding box center [498, 351] width 13 height 13
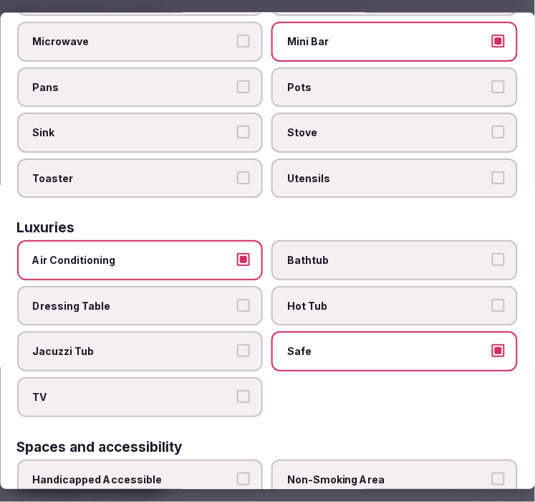
drag, startPoint x: 95, startPoint y: 382, endPoint x: 235, endPoint y: 299, distance: 162.8
click at [96, 381] on label "TV" at bounding box center [140, 398] width 246 height 40
click at [238, 390] on button "TV" at bounding box center [244, 396] width 13 height 13
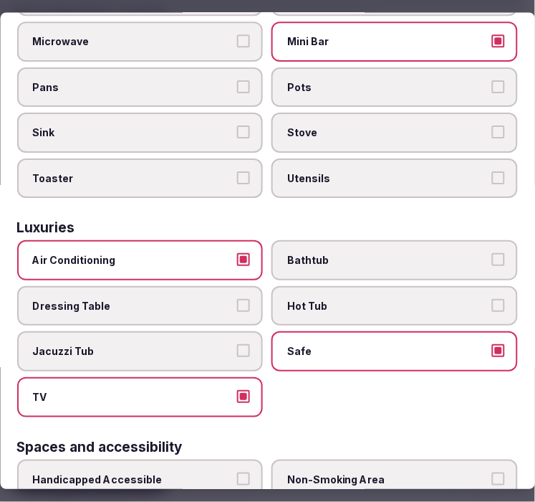
click at [289, 254] on span "Bathtub" at bounding box center [388, 261] width 201 height 14
click at [492, 254] on button "Bathtub" at bounding box center [498, 260] width 13 height 13
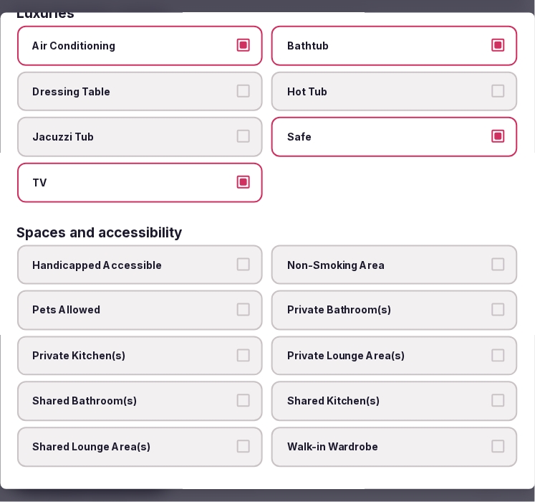
scroll to position [796, 0]
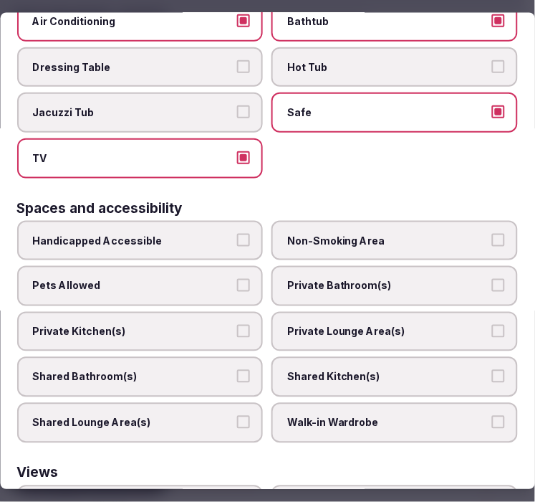
click at [369, 238] on div "Handicapped Accessible Non-Smoking Area Pets Allowed Private Bathroom(s) Privat…" at bounding box center [267, 331] width 501 height 222
click at [364, 279] on span "Private Bathroom(s)" at bounding box center [388, 286] width 201 height 14
click at [492, 279] on button "Private Bathroom(s)" at bounding box center [498, 285] width 13 height 13
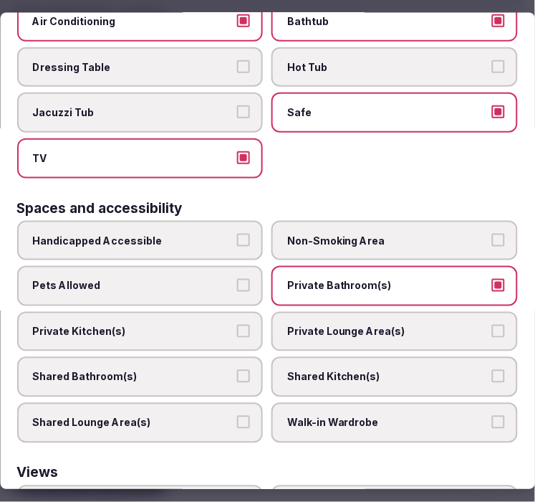
click at [341, 324] on span "Private Lounge Area(s)" at bounding box center [388, 331] width 201 height 14
click at [492, 324] on button "Private Lounge Area(s)" at bounding box center [498, 330] width 13 height 13
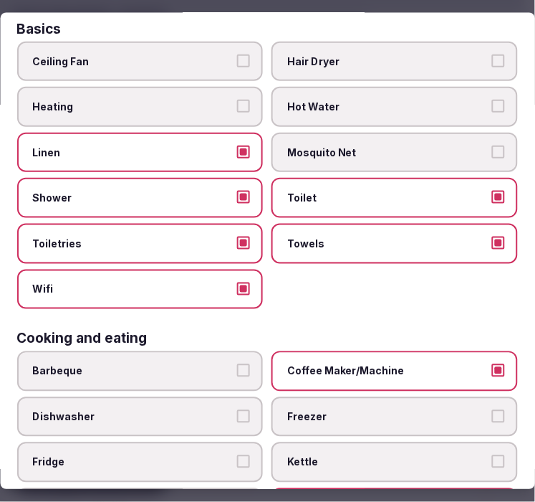
scroll to position [0, 0]
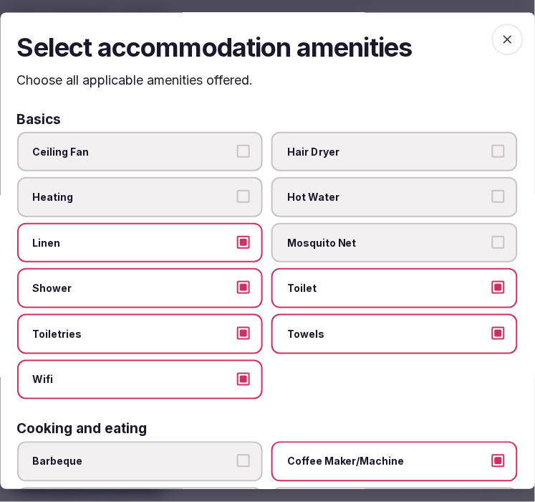
click at [501, 39] on icon "button" at bounding box center [508, 40] width 14 height 14
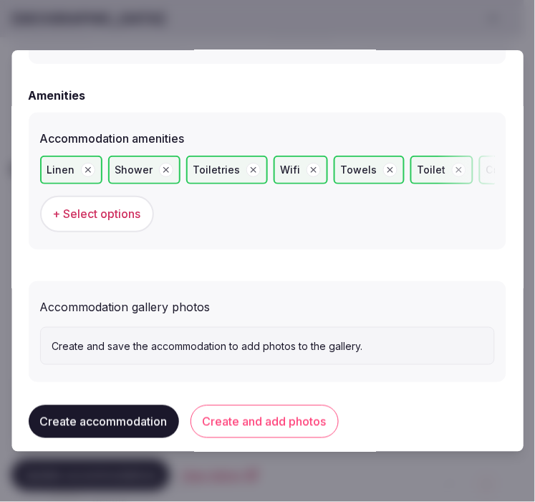
scroll to position [1414, 0]
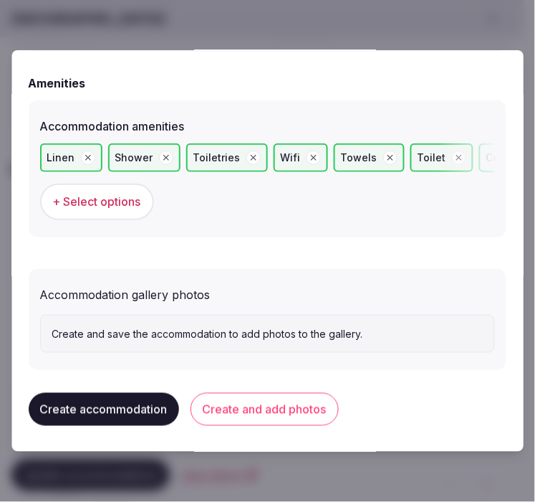
click at [244, 411] on button "Create and add photos" at bounding box center [265, 409] width 148 height 33
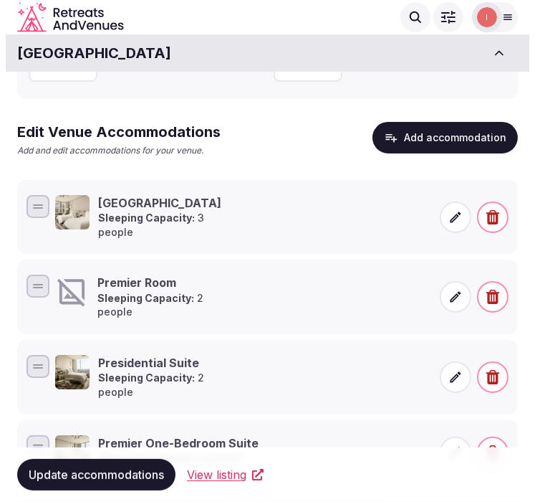
scroll to position [192, 0]
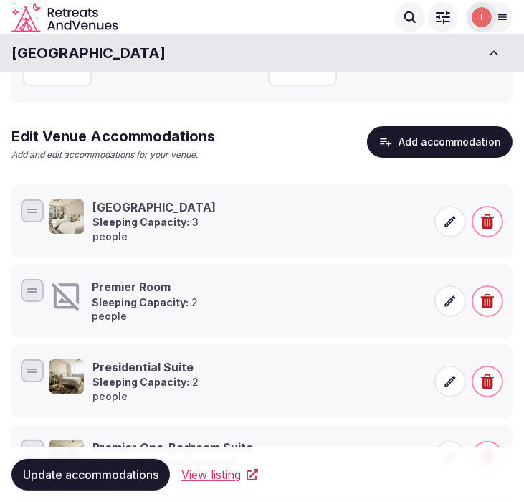
click at [188, 297] on p "Sleeping Capacity: 2 people" at bounding box center [162, 309] width 141 height 28
click at [454, 294] on icon at bounding box center [450, 301] width 14 height 14
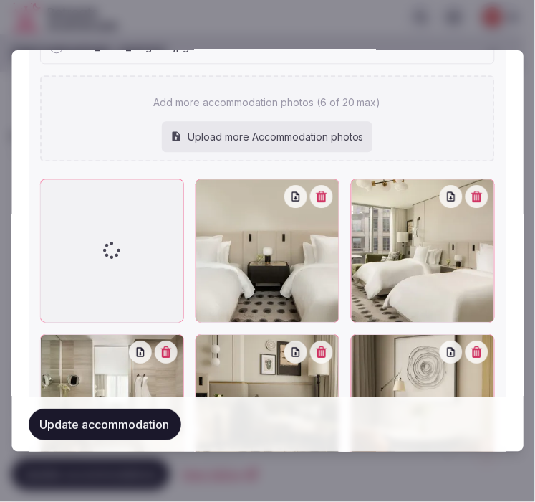
scroll to position [1864, 0]
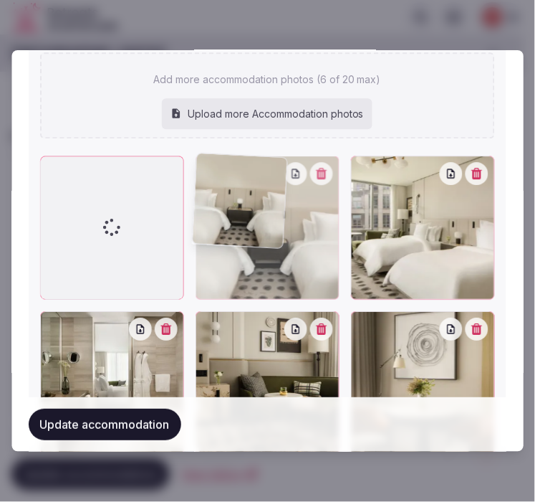
drag, startPoint x: 204, startPoint y: 165, endPoint x: 115, endPoint y: 181, distance: 90.2
click at [115, 181] on div at bounding box center [267, 382] width 455 height 455
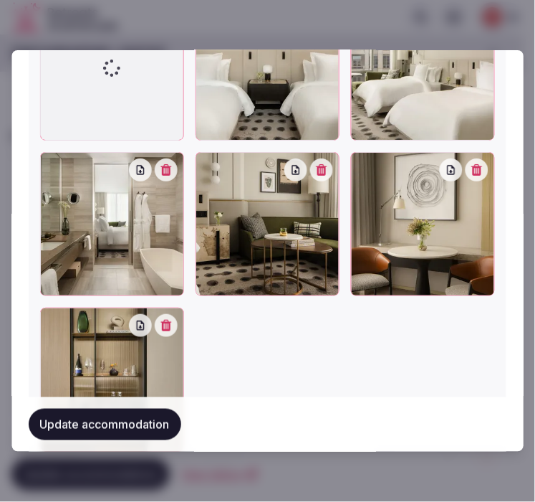
scroll to position [2103, 0]
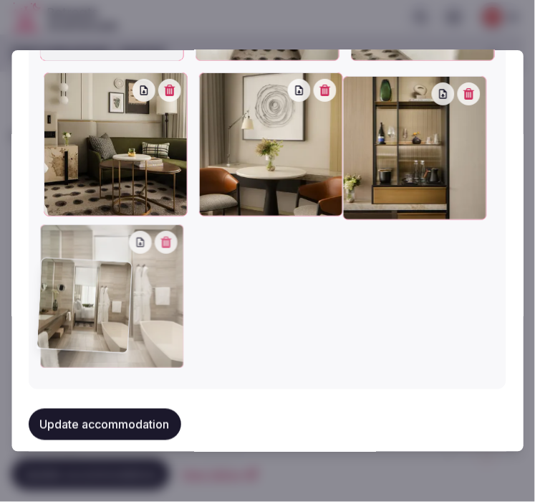
drag, startPoint x: 42, startPoint y: 74, endPoint x: 38, endPoint y: 268, distance: 194.2
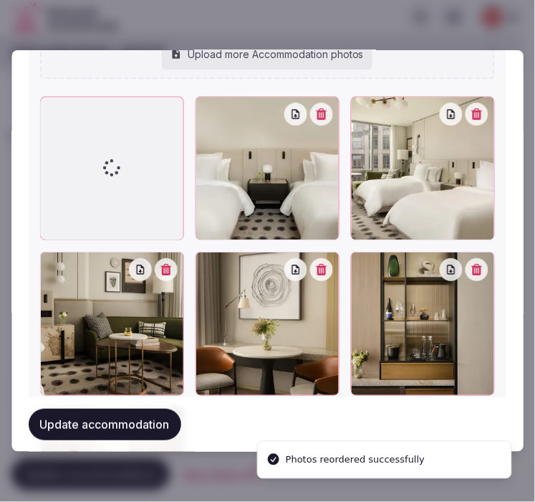
scroll to position [2023, 0]
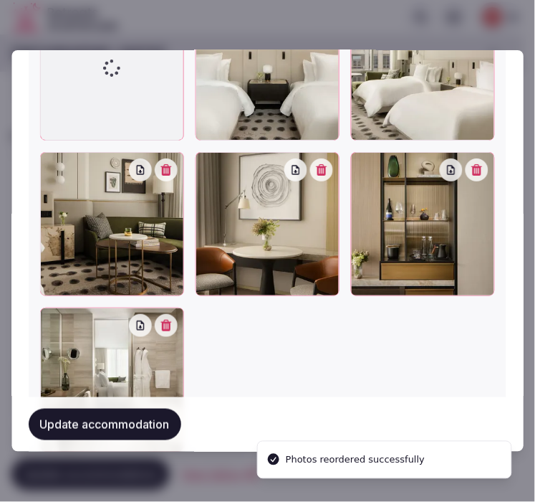
click at [168, 416] on button "Update accommodation" at bounding box center [105, 424] width 153 height 32
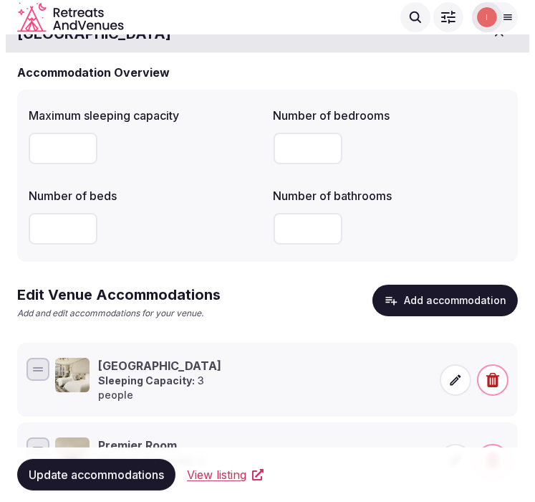
scroll to position [33, 0]
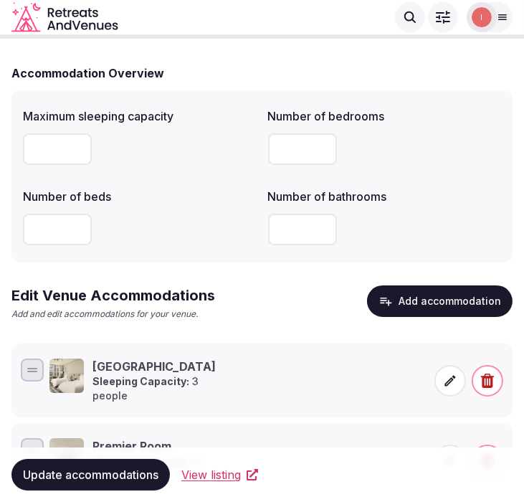
click at [416, 297] on button "Add accommodation" at bounding box center [439, 301] width 145 height 32
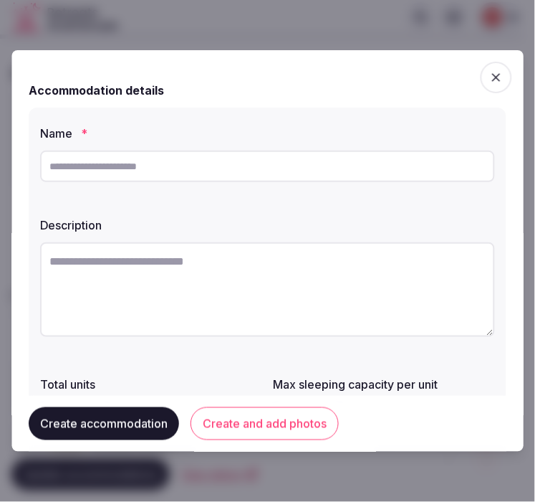
paste input "**********"
type input "**********"
click at [229, 274] on textarea at bounding box center [267, 289] width 455 height 95
paste textarea "**********"
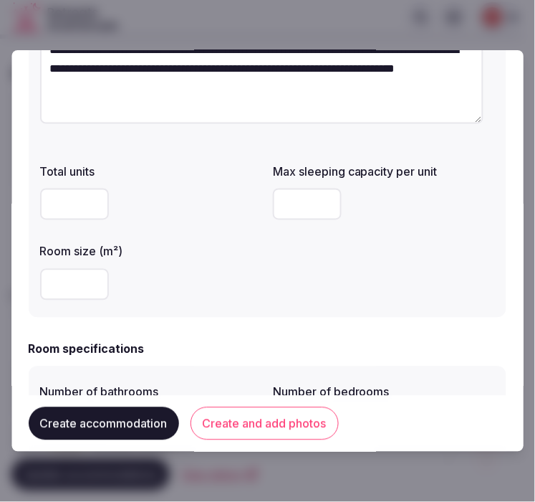
scroll to position [239, 0]
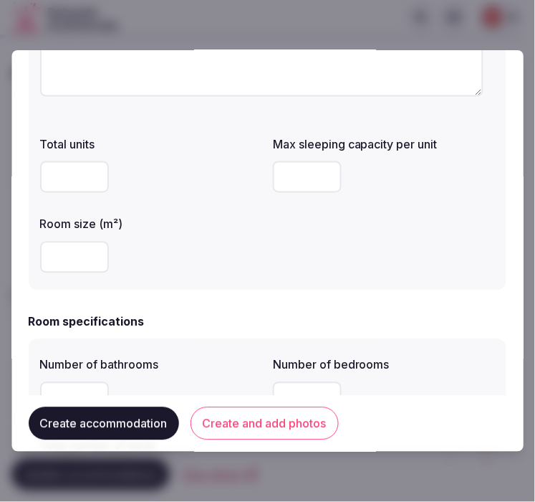
type textarea "**********"
click at [282, 183] on input "number" at bounding box center [308, 177] width 69 height 32
type input "*"
click at [62, 261] on input "number" at bounding box center [74, 257] width 69 height 32
type input "**"
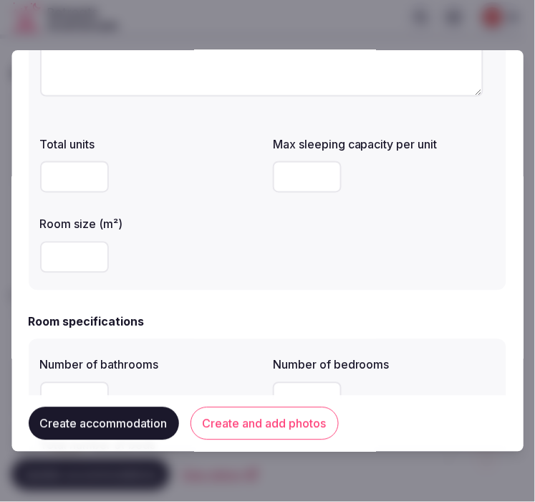
click at [192, 289] on div "**********" at bounding box center [268, 79] width 478 height 421
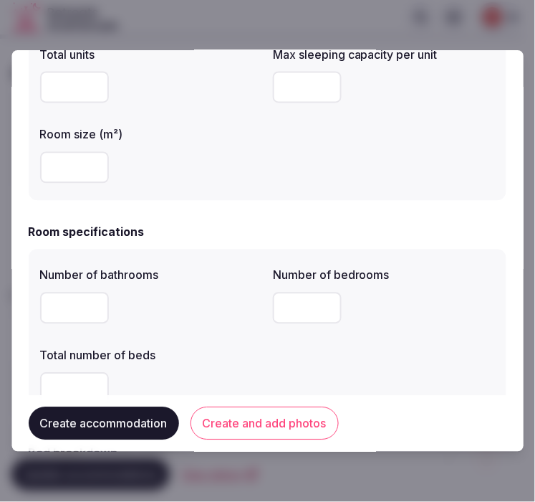
scroll to position [398, 0]
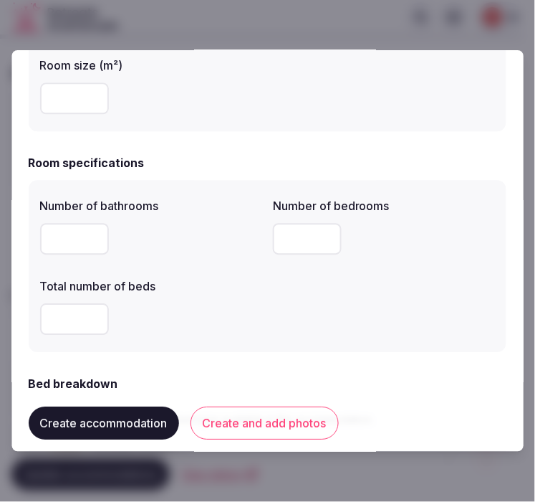
click at [74, 245] on input "number" at bounding box center [74, 239] width 69 height 32
type input "*"
click at [306, 244] on input "*" at bounding box center [308, 239] width 69 height 32
type input "*"
click at [59, 317] on input "number" at bounding box center [74, 319] width 69 height 32
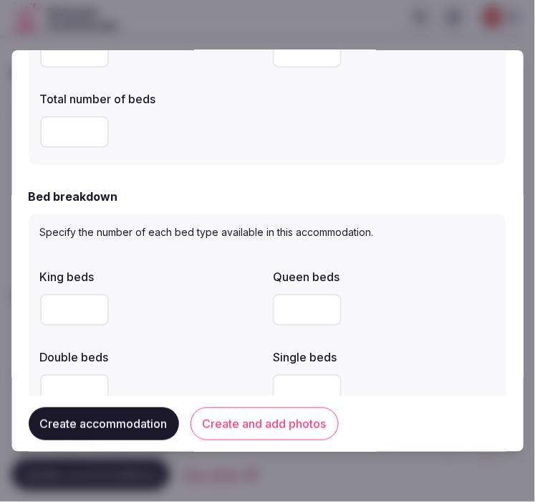
scroll to position [636, 0]
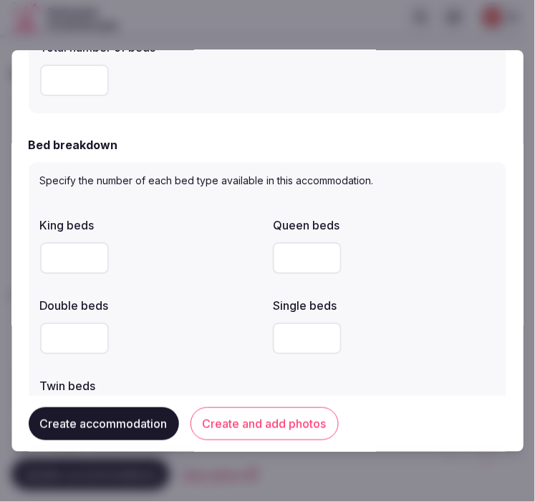
type input "*"
click at [75, 334] on input "number" at bounding box center [74, 338] width 69 height 32
type input "*"
drag, startPoint x: 246, startPoint y: 349, endPoint x: 229, endPoint y: 341, distance: 18.9
click at [241, 349] on div "*" at bounding box center [151, 338] width 222 height 32
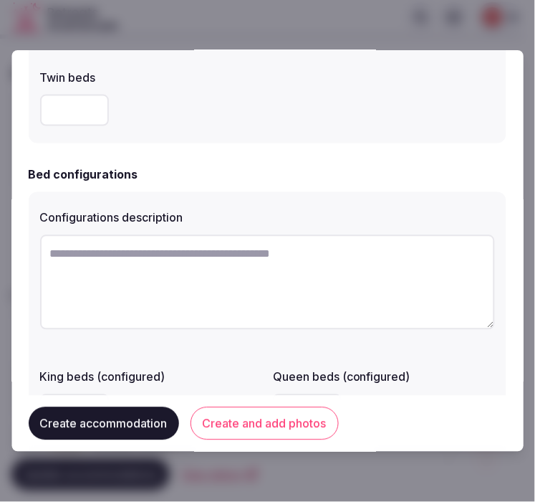
scroll to position [1035, 0]
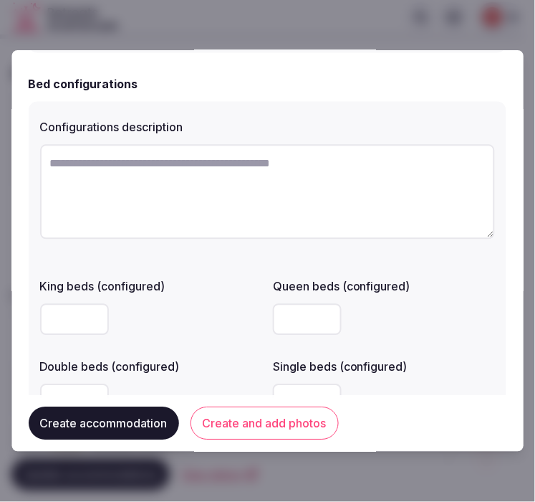
drag, startPoint x: 141, startPoint y: 201, endPoint x: 529, endPoint y: 239, distance: 389.5
click at [188, 196] on textarea at bounding box center [267, 192] width 455 height 95
paste textarea "**********"
click at [296, 188] on textarea "**********" at bounding box center [267, 192] width 455 height 95
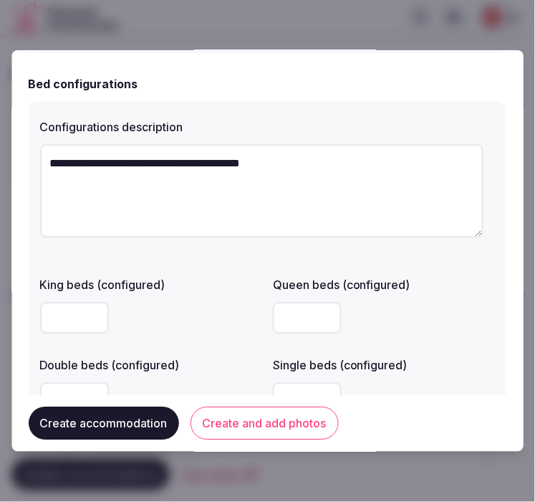
type textarea "**********"
click at [68, 315] on input "number" at bounding box center [74, 318] width 69 height 32
type input "*"
click at [454, 330] on div at bounding box center [385, 318] width 222 height 32
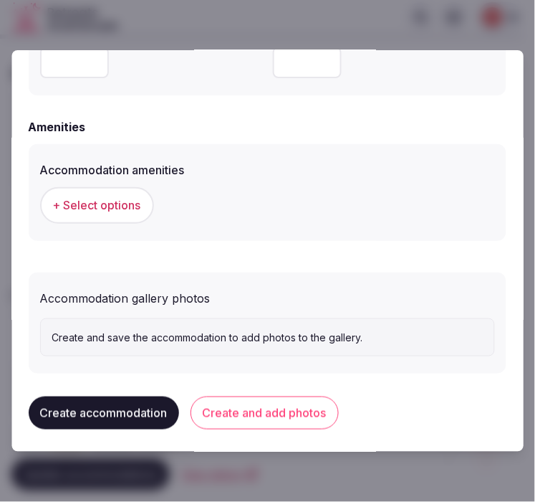
scroll to position [1376, 0]
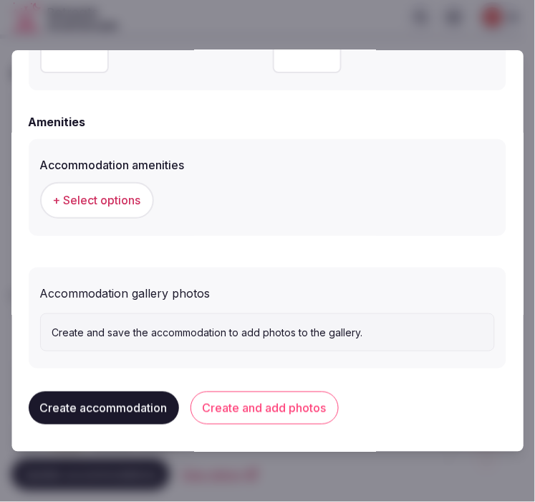
click at [97, 206] on span "+ Select options" at bounding box center [97, 200] width 88 height 16
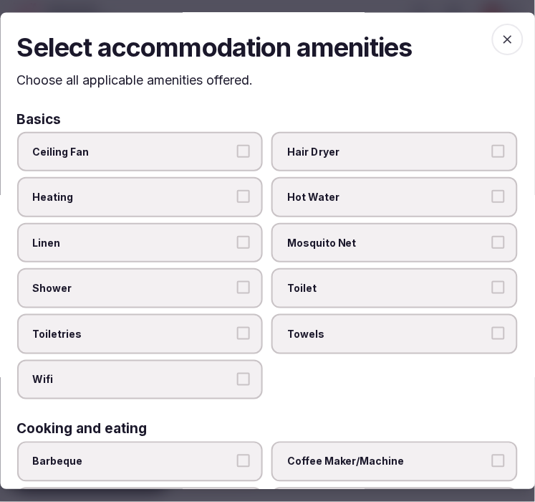
click at [184, 240] on span "Linen" at bounding box center [133, 243] width 201 height 14
click at [238, 240] on button "Linen" at bounding box center [244, 242] width 13 height 13
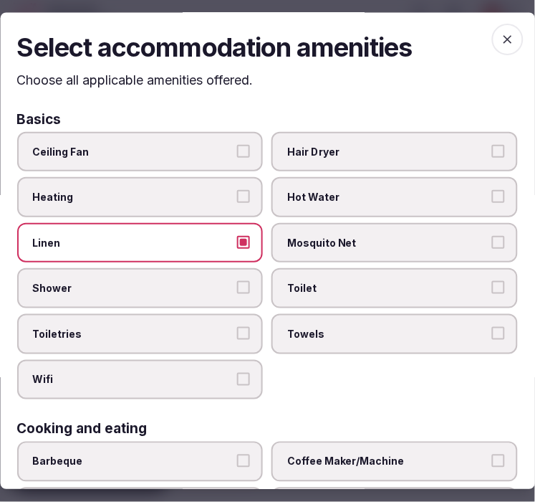
click at [196, 283] on span "Shower" at bounding box center [133, 289] width 201 height 14
click at [238, 283] on button "Shower" at bounding box center [244, 288] width 13 height 13
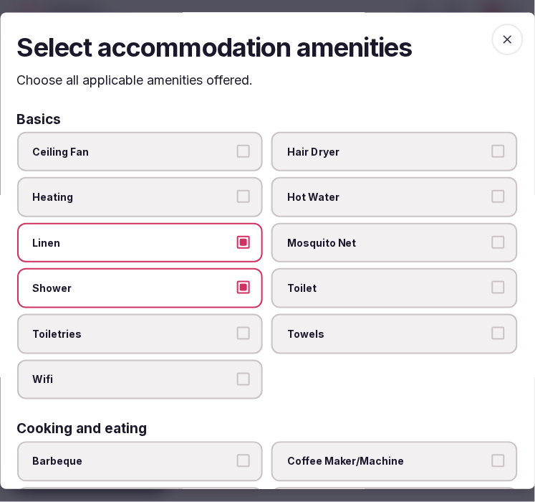
click at [196, 330] on span "Toiletries" at bounding box center [133, 334] width 201 height 14
click at [238, 330] on button "Toiletries" at bounding box center [244, 333] width 13 height 13
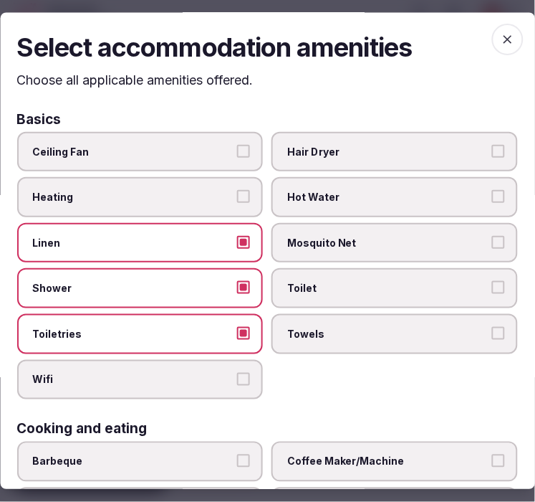
drag, startPoint x: 214, startPoint y: 381, endPoint x: 269, endPoint y: 360, distance: 59.9
click at [224, 374] on label "Wifi" at bounding box center [140, 380] width 246 height 40
click at [238, 374] on button "Wifi" at bounding box center [244, 379] width 13 height 13
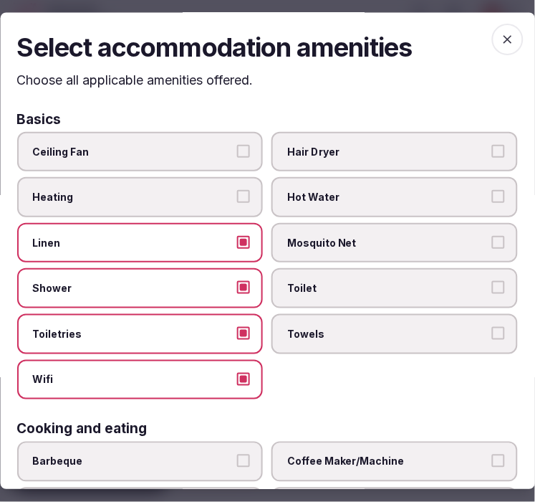
click at [325, 318] on label "Towels" at bounding box center [395, 334] width 246 height 40
click at [492, 327] on button "Towels" at bounding box center [498, 333] width 13 height 13
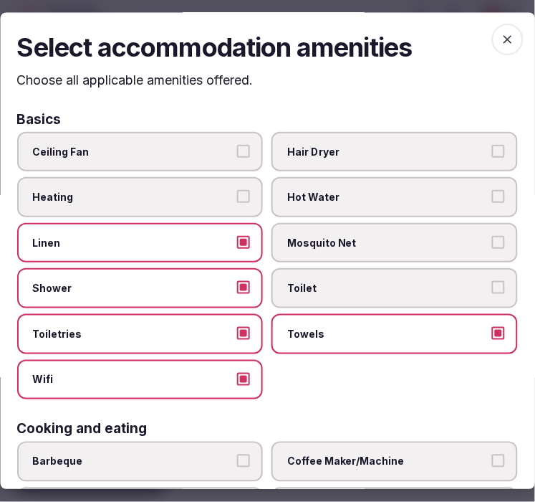
click at [341, 282] on span "Toilet" at bounding box center [388, 289] width 201 height 14
click at [492, 282] on button "Toilet" at bounding box center [498, 288] width 13 height 13
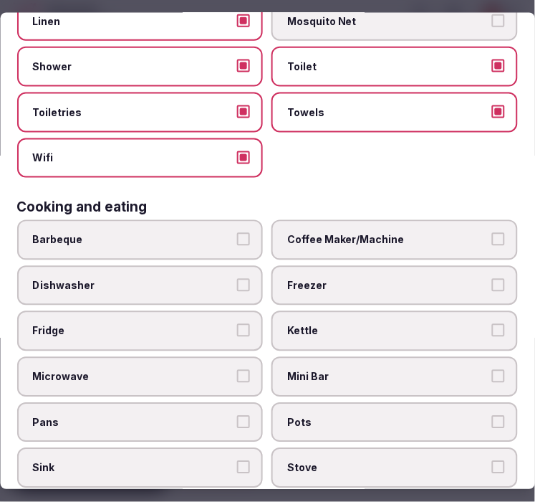
scroll to position [239, 0]
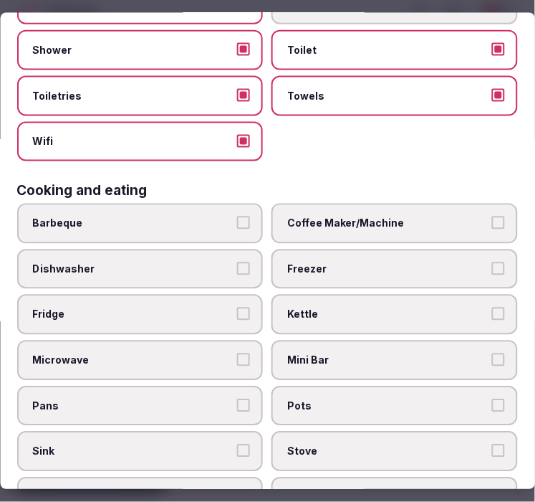
click at [390, 353] on span "Mini Bar" at bounding box center [388, 360] width 201 height 14
click at [492, 353] on button "Mini Bar" at bounding box center [498, 359] width 13 height 13
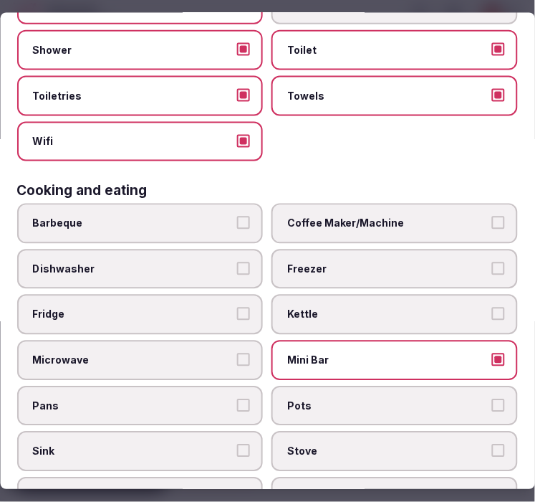
click at [428, 216] on span "Coffee Maker/Machine" at bounding box center [388, 223] width 201 height 14
click at [492, 216] on button "Coffee Maker/Machine" at bounding box center [498, 222] width 13 height 13
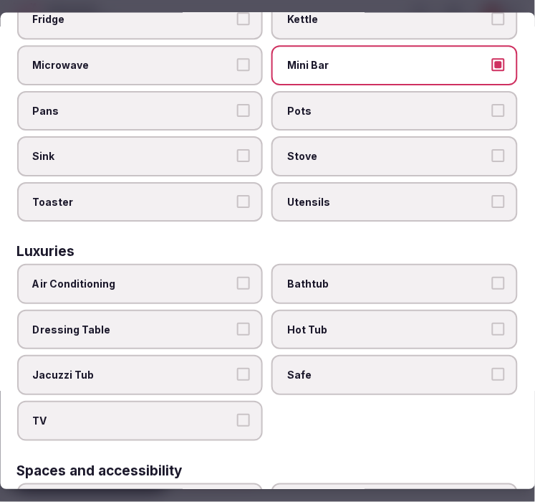
scroll to position [557, 0]
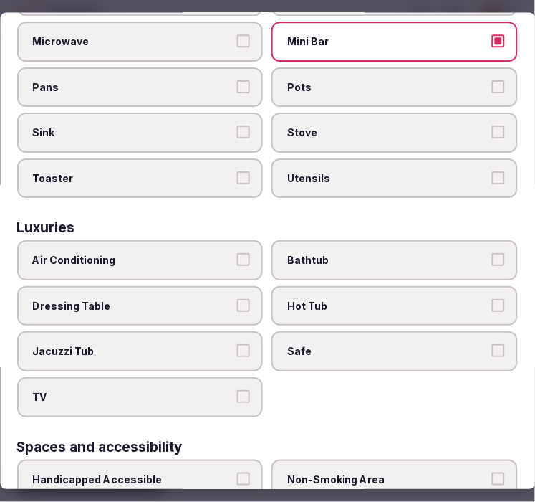
drag, startPoint x: 163, startPoint y: 246, endPoint x: 246, endPoint y: 264, distance: 85.0
click at [170, 254] on span "Air Conditioning" at bounding box center [133, 261] width 201 height 14
click at [238, 254] on button "Air Conditioning" at bounding box center [244, 260] width 13 height 13
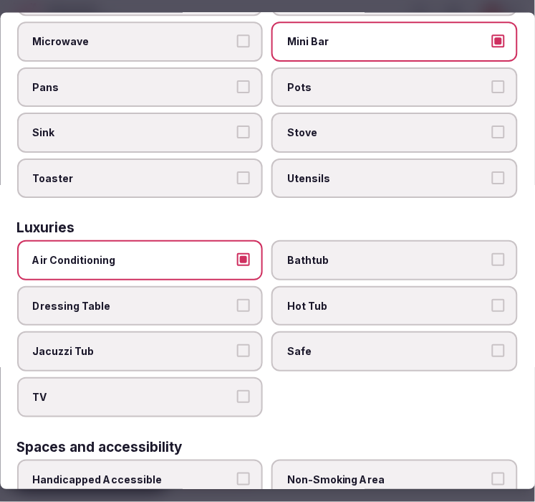
click at [289, 254] on span "Bathtub" at bounding box center [388, 261] width 201 height 14
click at [492, 254] on button "Bathtub" at bounding box center [498, 260] width 13 height 13
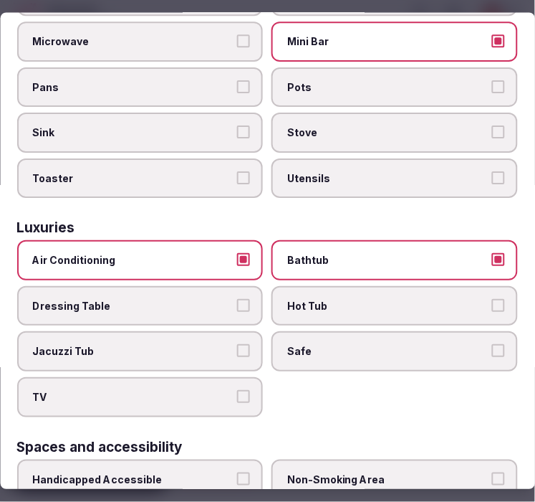
click at [341, 345] on span "Safe" at bounding box center [388, 352] width 201 height 14
click at [492, 345] on button "Safe" at bounding box center [498, 351] width 13 height 13
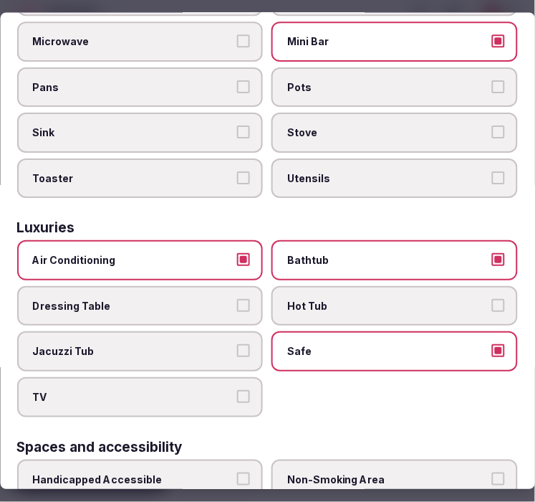
drag, startPoint x: 176, startPoint y: 374, endPoint x: 184, endPoint y: 370, distance: 9.3
click at [176, 390] on span "TV" at bounding box center [133, 397] width 201 height 14
click at [238, 390] on button "TV" at bounding box center [244, 396] width 13 height 13
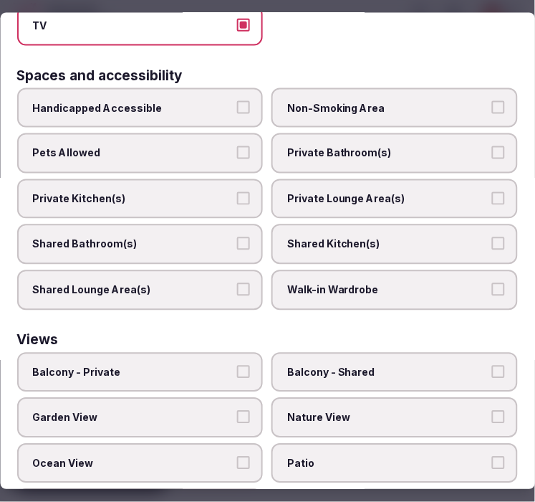
scroll to position [950, 0]
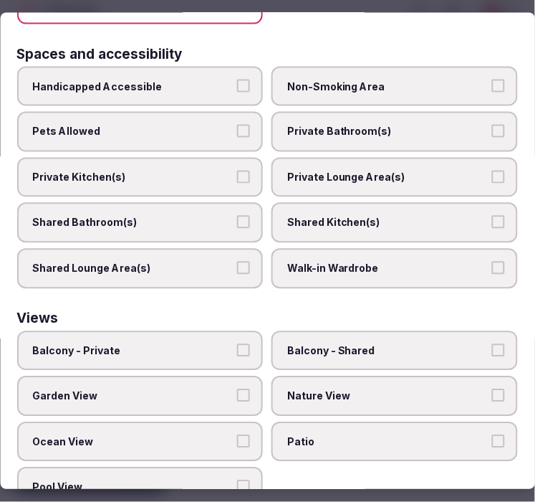
click at [368, 125] on span "Private Bathroom(s)" at bounding box center [388, 132] width 201 height 14
click at [492, 125] on button "Private Bathroom(s)" at bounding box center [498, 131] width 13 height 13
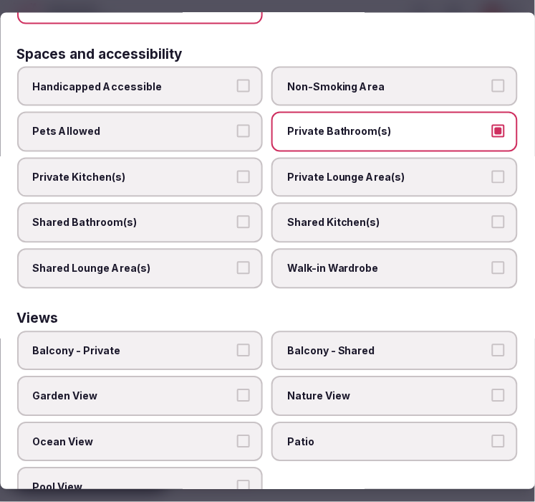
click at [348, 170] on span "Private Lounge Area(s)" at bounding box center [388, 177] width 201 height 14
click at [492, 170] on button "Private Lounge Area(s)" at bounding box center [498, 176] width 13 height 13
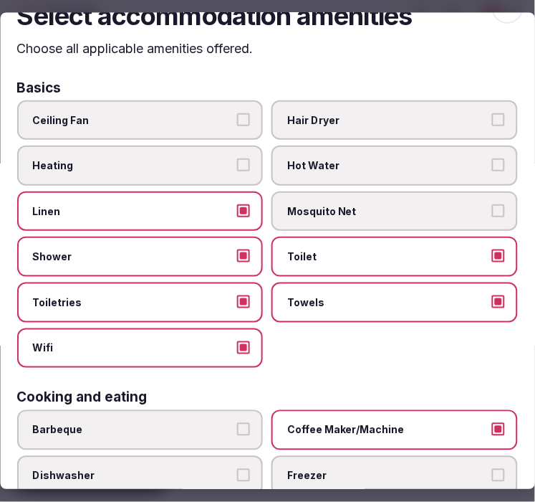
scroll to position [0, 0]
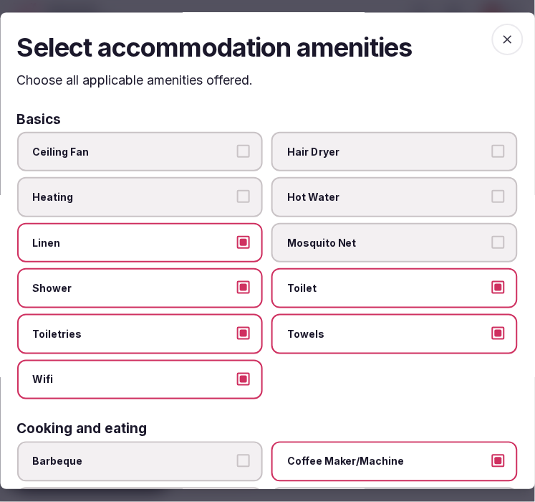
click at [504, 41] on icon "button" at bounding box center [508, 40] width 9 height 9
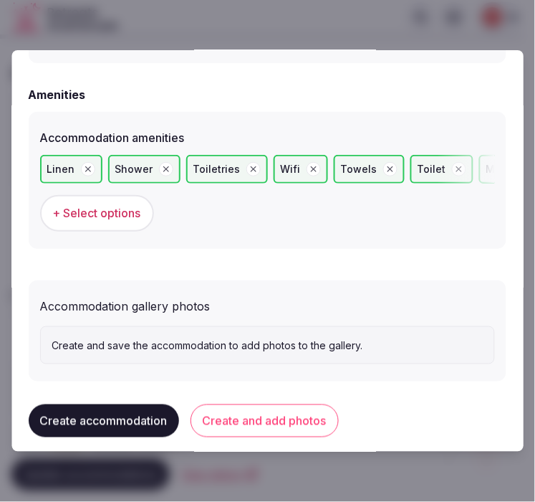
scroll to position [1414, 0]
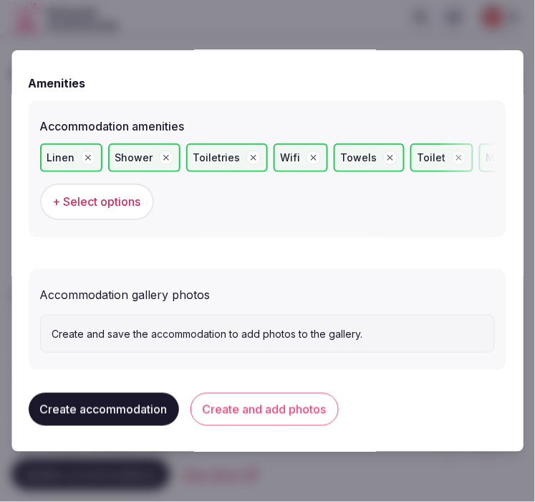
click at [294, 396] on button "Create and add photos" at bounding box center [265, 409] width 148 height 33
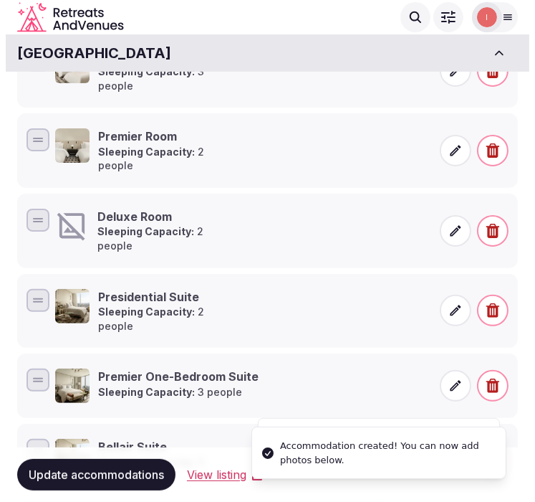
scroll to position [342, 0]
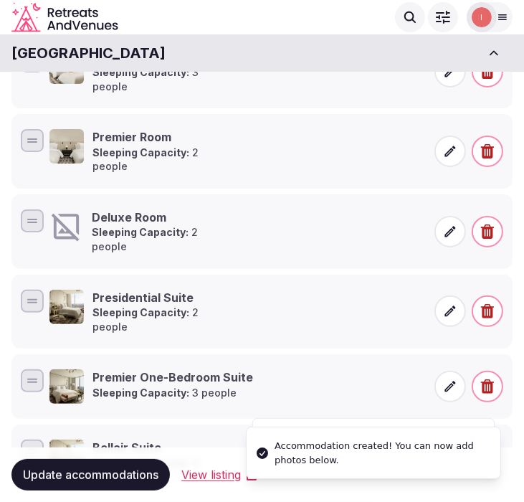
click at [108, 226] on strong "Sleeping Capacity:" at bounding box center [140, 232] width 97 height 12
click at [449, 224] on icon at bounding box center [450, 231] width 14 height 14
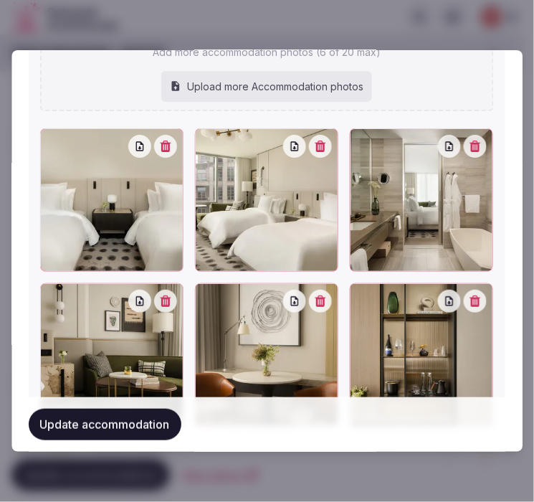
scroll to position [1892, 0]
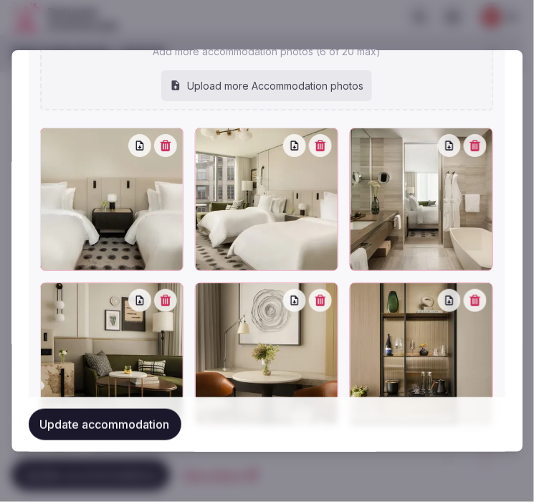
click at [155, 432] on button "Update accommodation" at bounding box center [105, 424] width 153 height 32
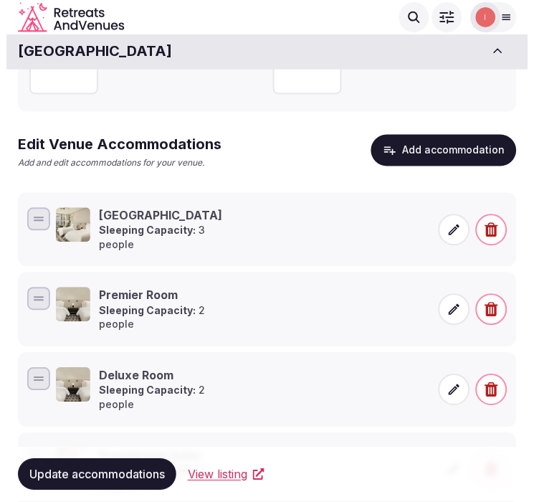
scroll to position [183, 0]
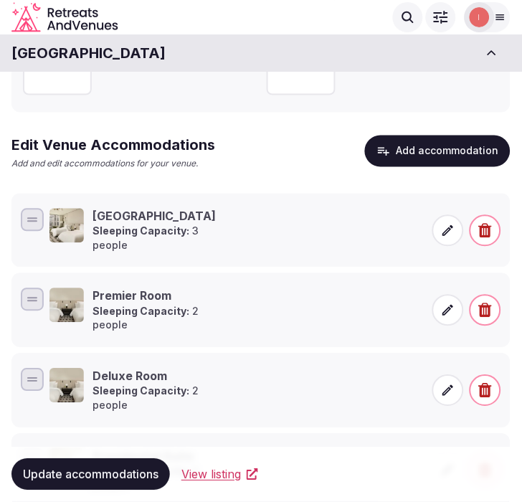
click at [456, 149] on button "Add accommodation" at bounding box center [437, 151] width 145 height 32
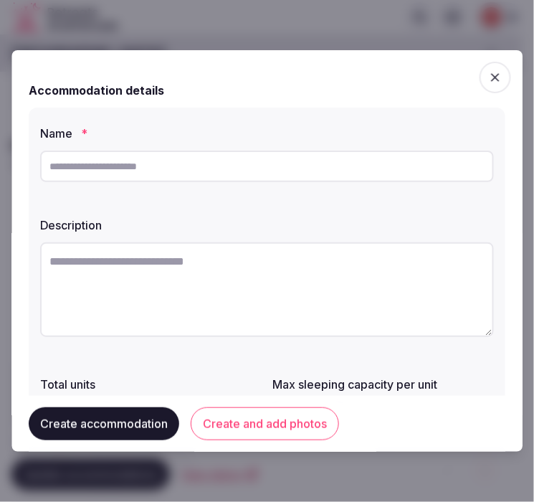
click at [232, 170] on input "text" at bounding box center [267, 166] width 454 height 32
paste input "**********"
type input "**********"
click at [223, 274] on textarea at bounding box center [267, 289] width 454 height 95
paste textarea "**********"
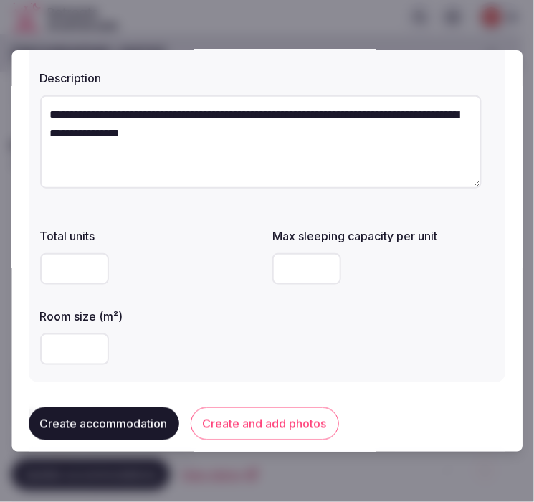
scroll to position [159, 0]
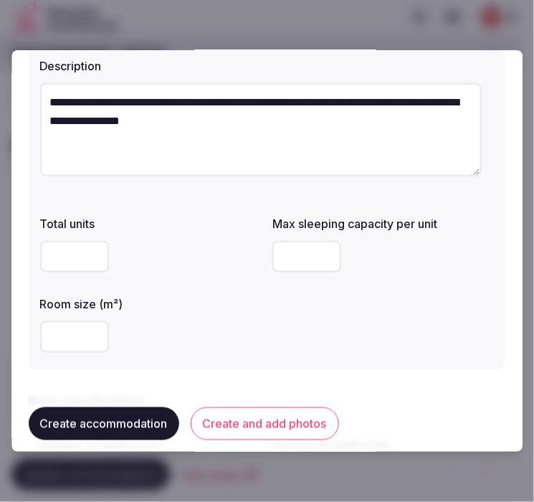
type textarea "**********"
click at [297, 262] on input "number" at bounding box center [307, 257] width 69 height 32
type input "*"
click at [82, 340] on input "number" at bounding box center [74, 337] width 69 height 32
type input "**"
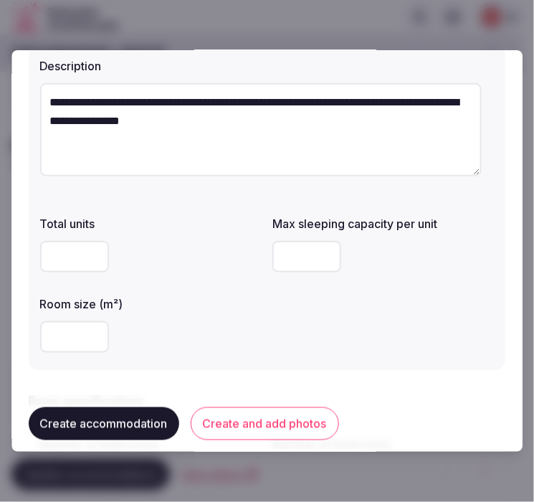
click at [262, 333] on div "Total units Max sleeping capacity per unit * Room size (m²) **" at bounding box center [267, 283] width 454 height 149
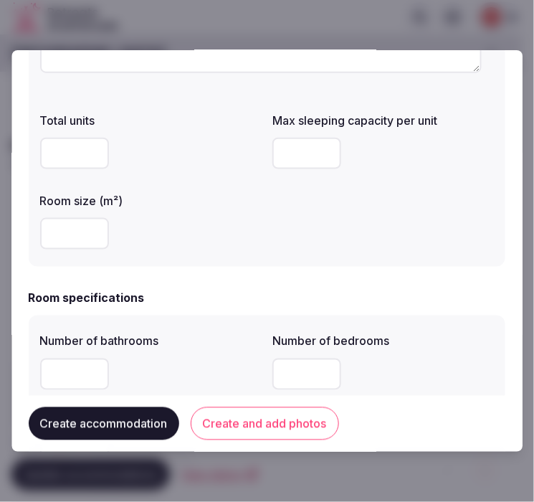
scroll to position [398, 0]
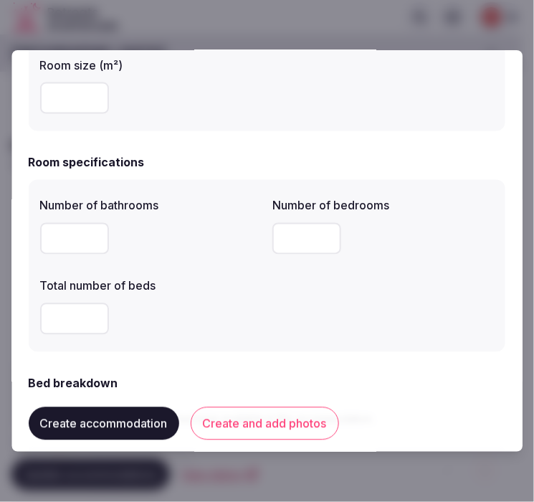
click at [76, 249] on input "number" at bounding box center [74, 239] width 69 height 32
type input "*"
click at [305, 233] on input "number" at bounding box center [307, 239] width 69 height 32
type input "*"
click at [44, 323] on input "number" at bounding box center [74, 319] width 69 height 32
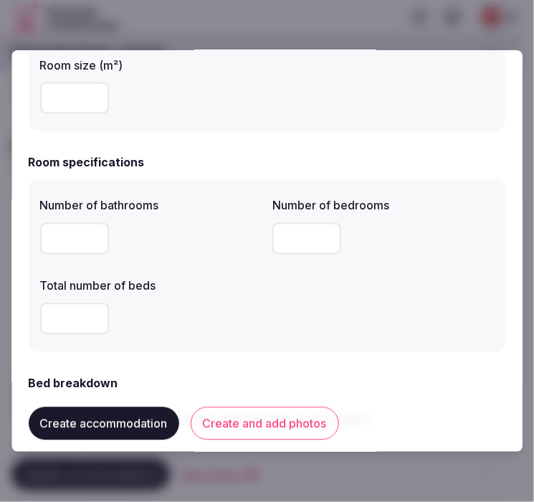
type input "*"
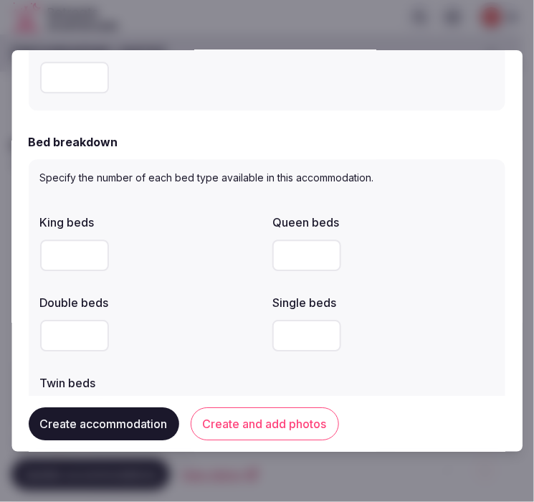
scroll to position [716, 0]
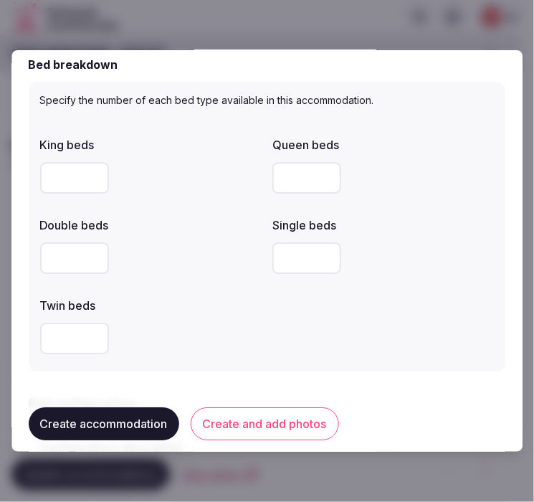
click at [75, 254] on input "number" at bounding box center [74, 258] width 69 height 32
type input "*"
click at [235, 328] on div at bounding box center [150, 338] width 221 height 32
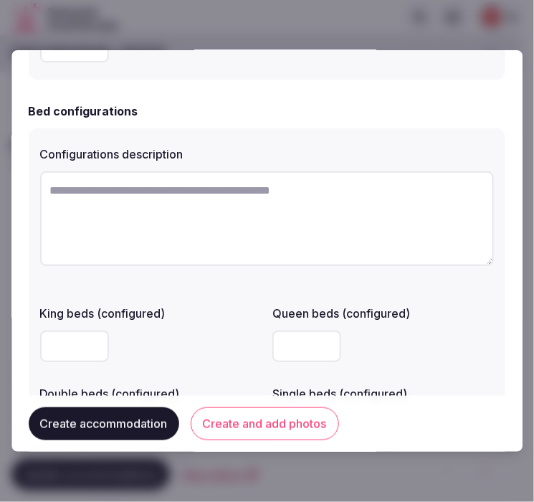
scroll to position [1035, 0]
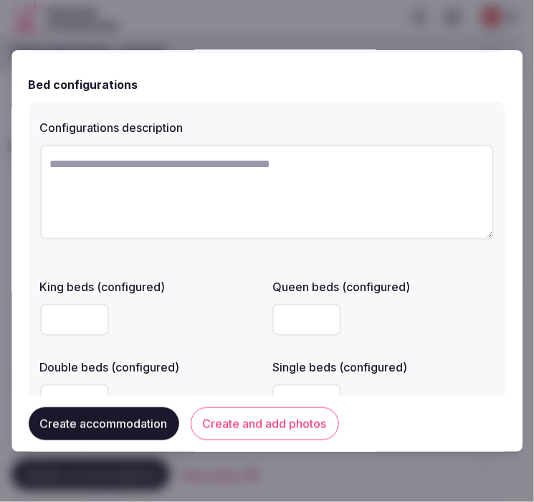
paste textarea "**********"
click at [324, 196] on textarea "**********" at bounding box center [267, 192] width 454 height 95
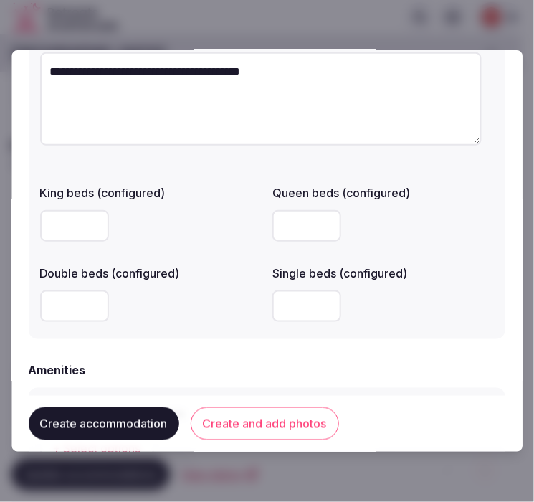
scroll to position [1194, 0]
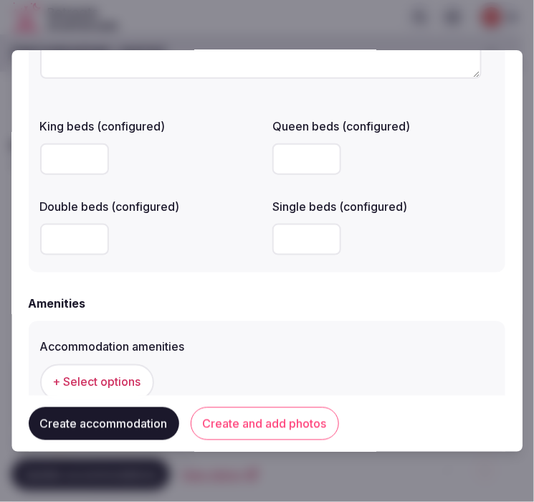
type textarea "**********"
click at [52, 163] on input "number" at bounding box center [74, 159] width 69 height 32
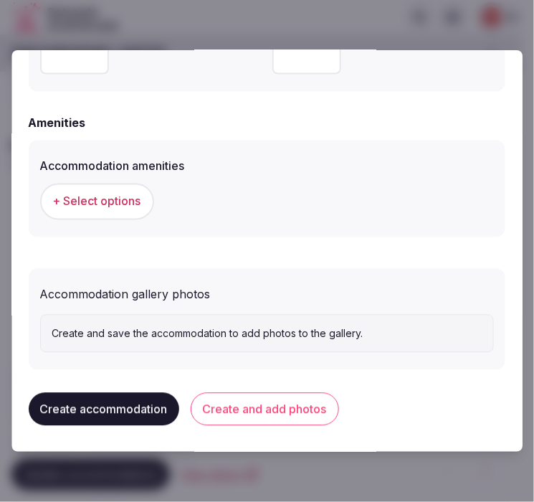
scroll to position [1376, 0]
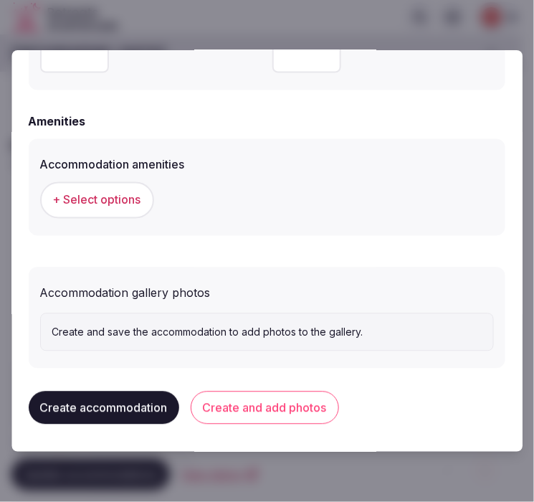
type input "*"
click at [128, 192] on span "+ Select options" at bounding box center [97, 200] width 88 height 16
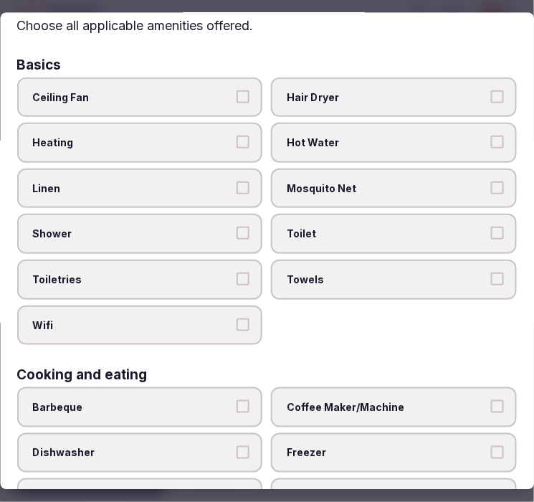
scroll to position [80, 0]
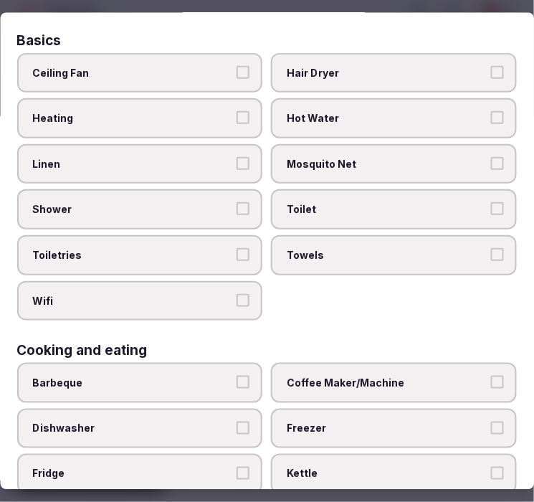
click at [195, 172] on label "Linen" at bounding box center [140, 163] width 246 height 40
click at [237, 169] on button "Linen" at bounding box center [243, 162] width 13 height 13
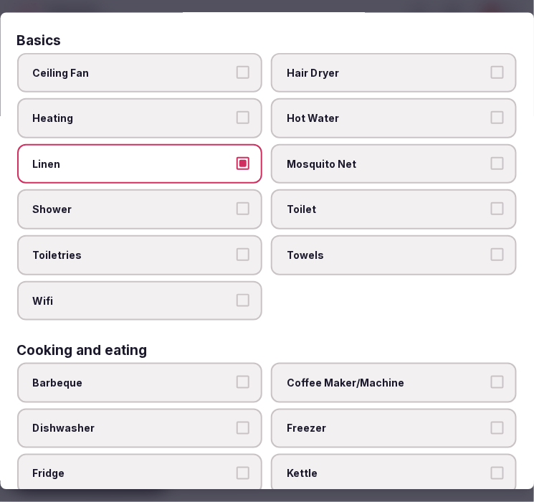
drag, startPoint x: 210, startPoint y: 196, endPoint x: 215, endPoint y: 206, distance: 11.2
click at [210, 202] on span "Shower" at bounding box center [133, 209] width 200 height 14
click at [237, 202] on button "Shower" at bounding box center [243, 208] width 13 height 13
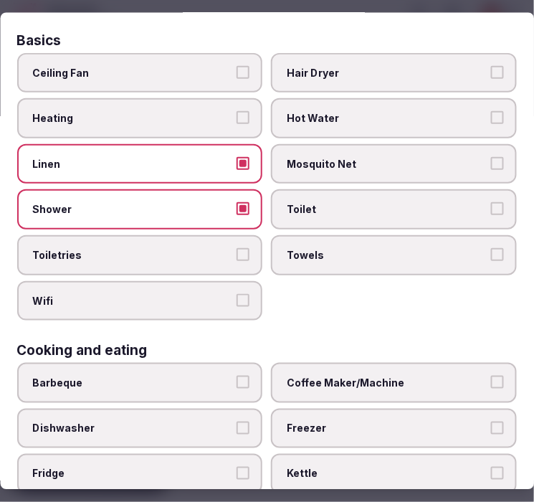
drag, startPoint x: 224, startPoint y: 247, endPoint x: 225, endPoint y: 258, distance: 10.8
click at [225, 253] on span "Toiletries" at bounding box center [133, 254] width 200 height 14
click at [237, 253] on button "Toiletries" at bounding box center [243, 253] width 13 height 13
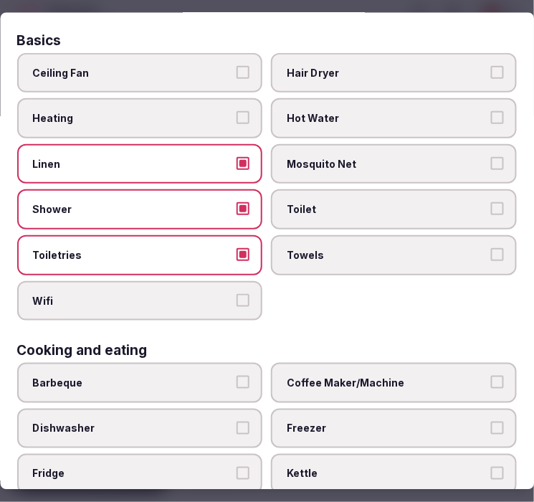
click at [241, 284] on label "Wifi" at bounding box center [140, 300] width 246 height 40
click at [241, 293] on button "Wifi" at bounding box center [243, 299] width 13 height 13
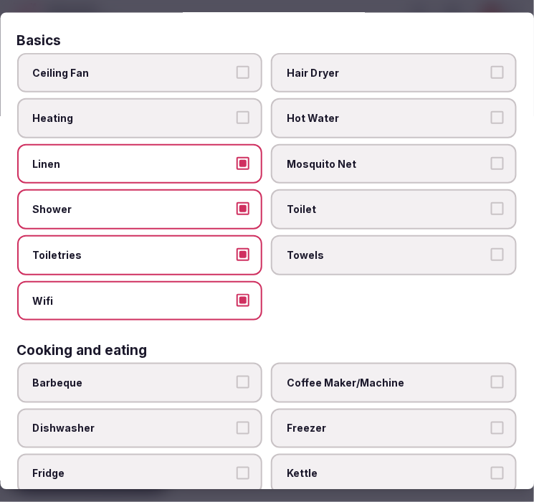
click at [345, 254] on span "Towels" at bounding box center [387, 254] width 200 height 14
click at [491, 254] on button "Towels" at bounding box center [497, 253] width 13 height 13
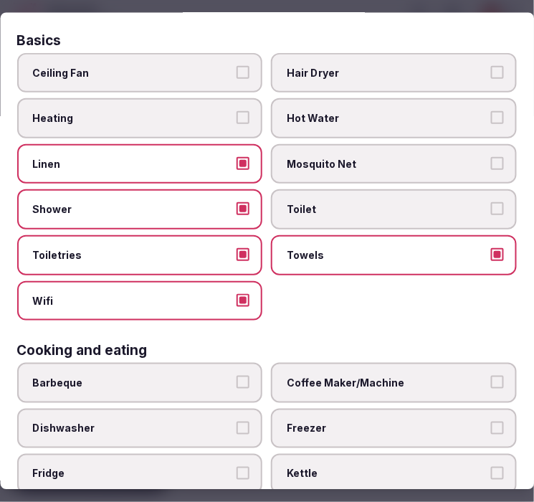
click at [358, 215] on label "Toilet" at bounding box center [395, 209] width 246 height 40
click at [491, 215] on button "Toilet" at bounding box center [497, 208] width 13 height 13
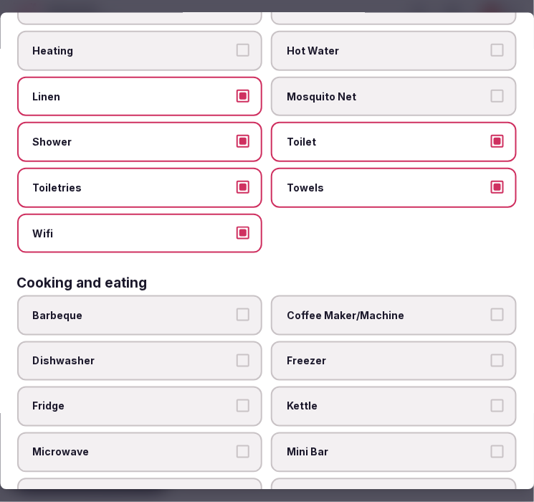
scroll to position [239, 0]
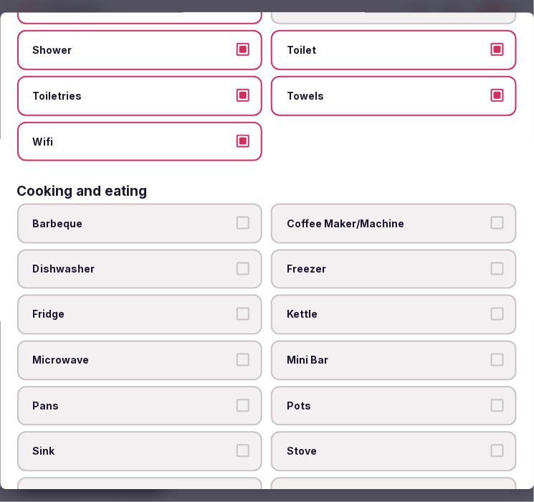
click at [403, 203] on label "Coffee Maker/Machine" at bounding box center [395, 223] width 246 height 40
click at [491, 216] on button "Coffee Maker/Machine" at bounding box center [497, 222] width 13 height 13
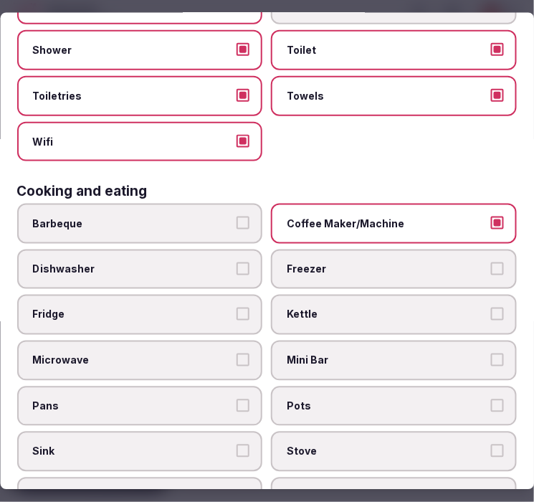
click at [421, 353] on span "Mini Bar" at bounding box center [387, 360] width 200 height 14
click at [491, 353] on button "Mini Bar" at bounding box center [497, 359] width 13 height 13
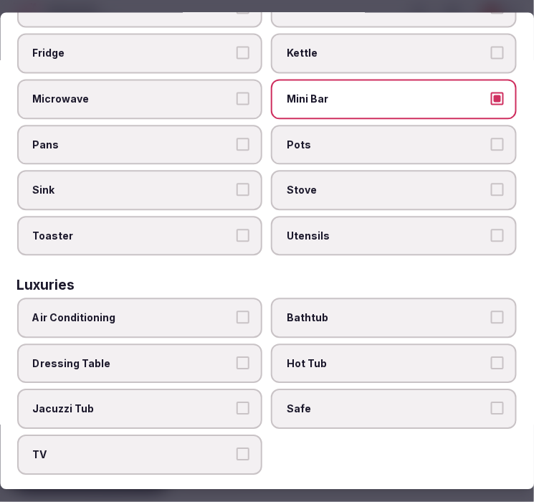
scroll to position [557, 0]
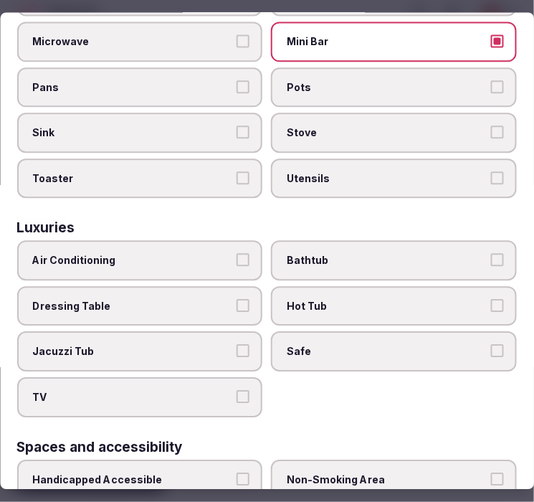
drag, startPoint x: 119, startPoint y: 255, endPoint x: 134, endPoint y: 248, distance: 16.7
click at [119, 254] on label "Air Conditioning" at bounding box center [140, 261] width 246 height 40
click at [237, 254] on button "Air Conditioning" at bounding box center [243, 260] width 13 height 13
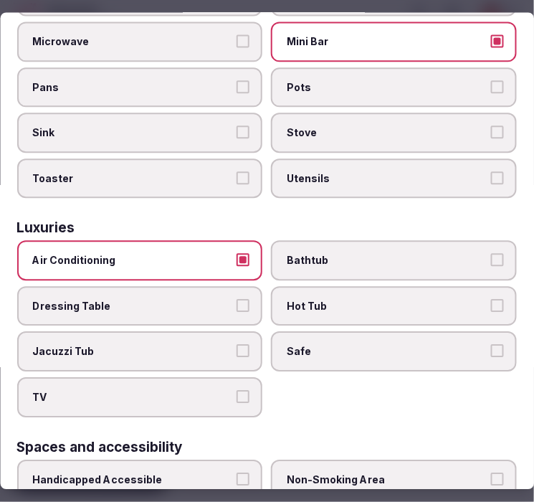
drag, startPoint x: 304, startPoint y: 247, endPoint x: 304, endPoint y: 314, distance: 66.6
click at [305, 254] on span "Bathtub" at bounding box center [387, 261] width 200 height 14
drag, startPoint x: 307, startPoint y: 337, endPoint x: 251, endPoint y: 346, distance: 55.8
click at [304, 345] on span "Safe" at bounding box center [387, 352] width 200 height 14
click at [491, 345] on button "Safe" at bounding box center [497, 351] width 13 height 13
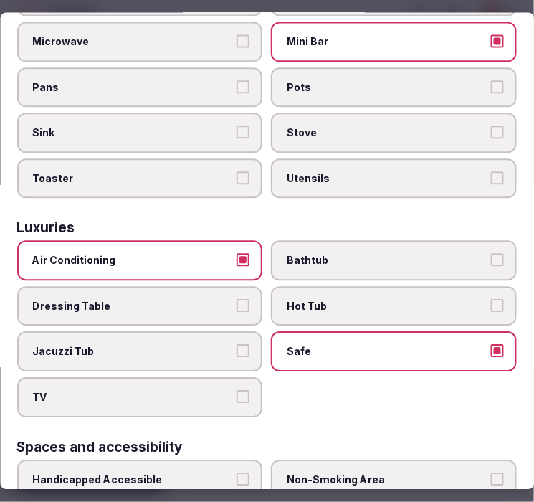
click at [209, 378] on label "TV" at bounding box center [140, 398] width 246 height 40
click at [237, 390] on button "TV" at bounding box center [243, 396] width 13 height 13
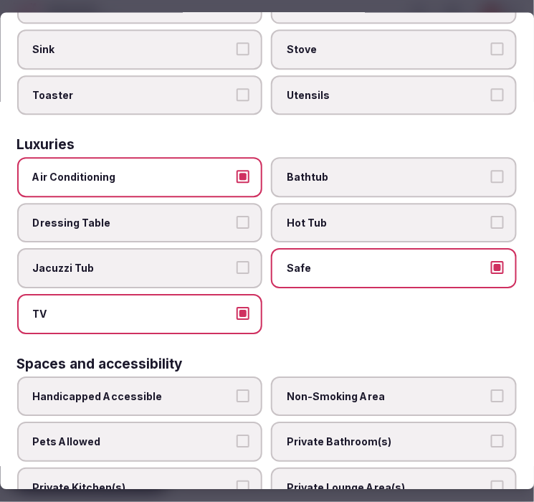
scroll to position [716, 0]
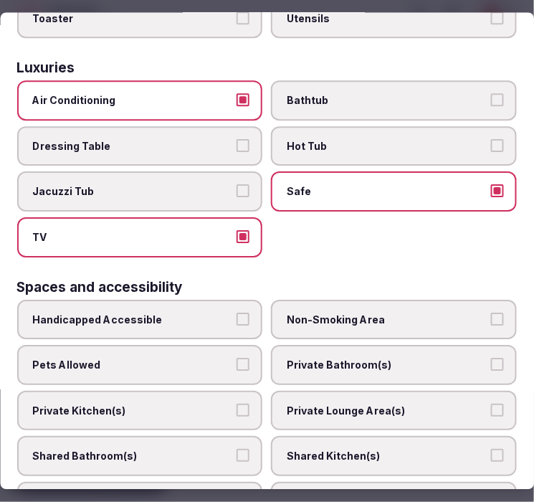
click at [373, 94] on span "Bathtub" at bounding box center [387, 101] width 200 height 14
click at [491, 94] on button "Bathtub" at bounding box center [497, 100] width 13 height 13
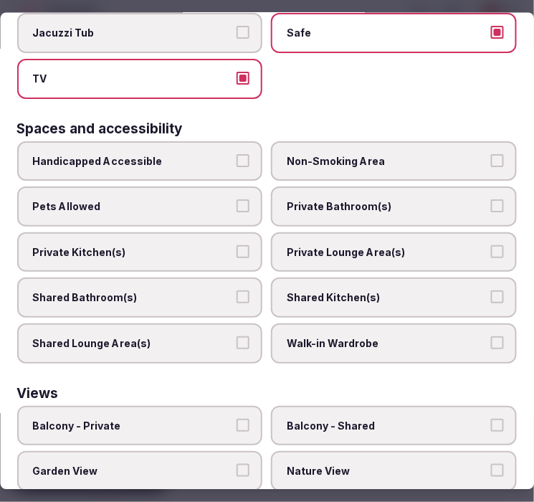
scroll to position [876, 0]
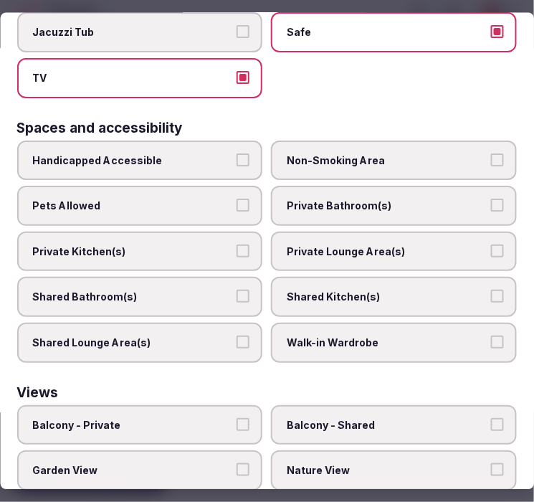
click at [385, 199] on span "Private Bathroom(s)" at bounding box center [387, 206] width 200 height 14
click at [491, 199] on button "Private Bathroom(s)" at bounding box center [497, 205] width 13 height 13
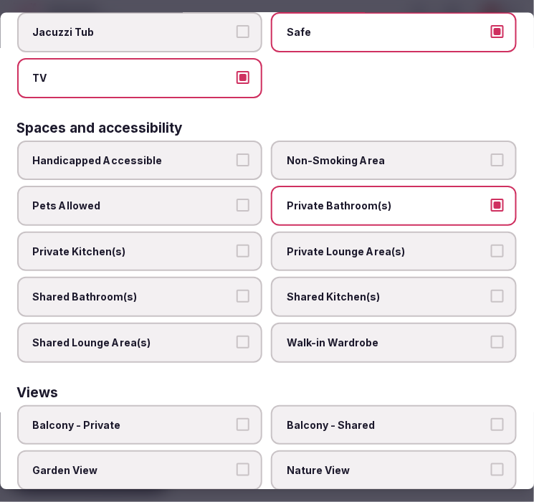
click at [390, 244] on span "Private Lounge Area(s)" at bounding box center [387, 251] width 200 height 14
click at [491, 244] on button "Private Lounge Area(s)" at bounding box center [497, 250] width 13 height 13
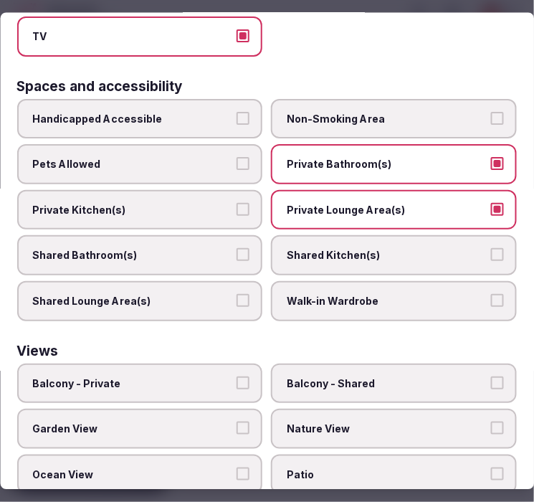
scroll to position [950, 0]
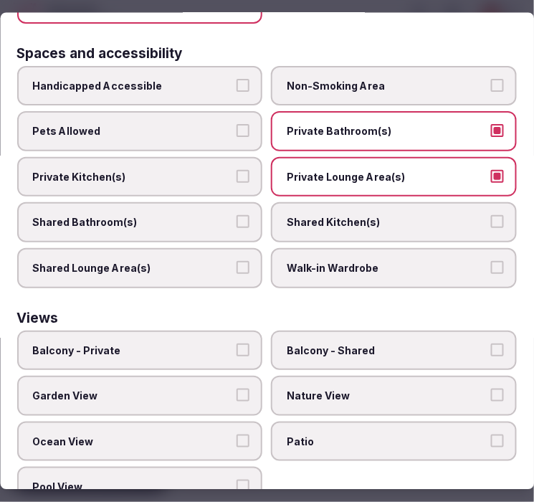
click at [138, 343] on span "Balcony - Private" at bounding box center [133, 350] width 200 height 14
click at [237, 343] on button "Balcony - Private" at bounding box center [243, 349] width 13 height 13
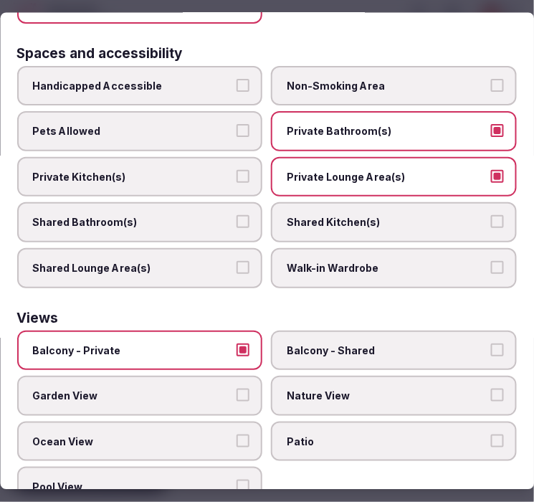
click at [138, 343] on span "Balcony - Private" at bounding box center [133, 350] width 200 height 14
click at [237, 343] on button "Balcony - Private" at bounding box center [243, 349] width 13 height 13
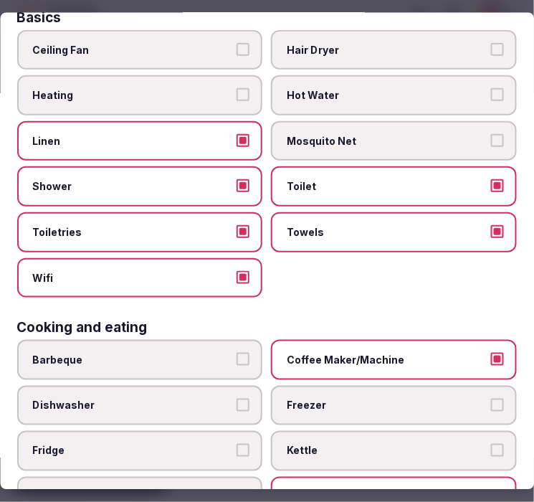
scroll to position [0, 0]
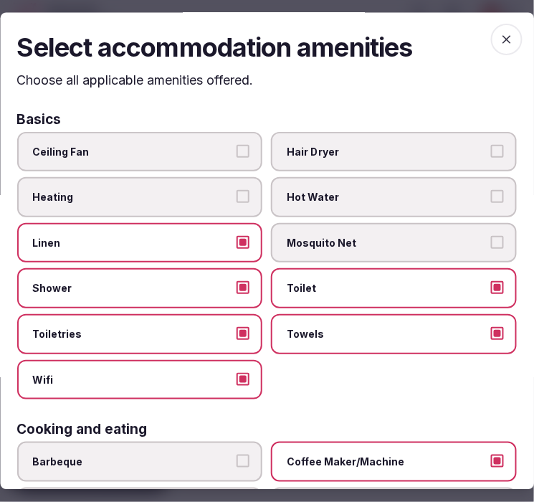
click at [502, 38] on icon "button" at bounding box center [506, 40] width 9 height 9
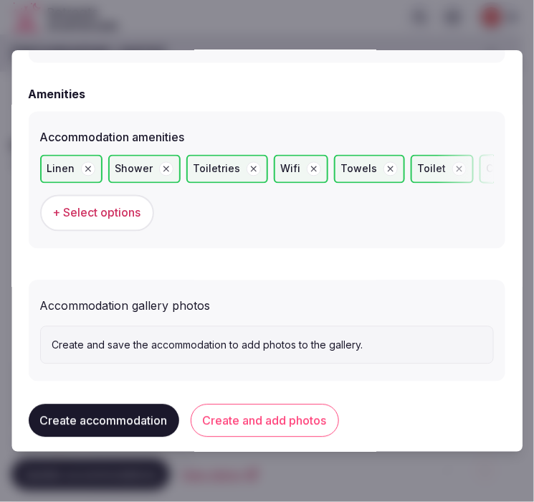
scroll to position [1414, 0]
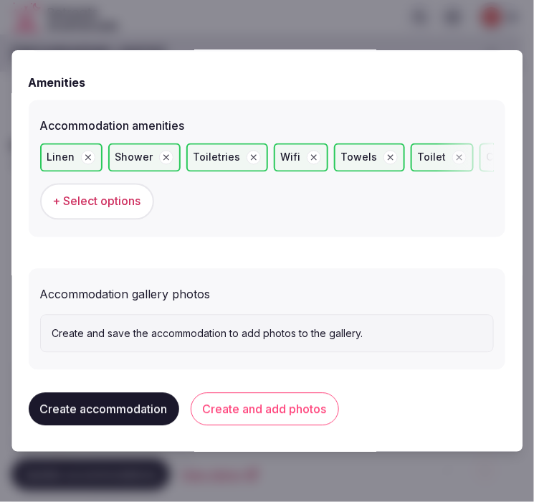
click at [263, 404] on button "Create and add photos" at bounding box center [265, 409] width 148 height 33
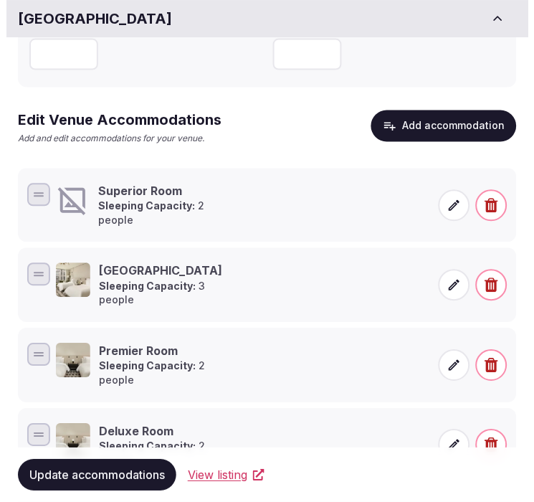
scroll to position [239, 0]
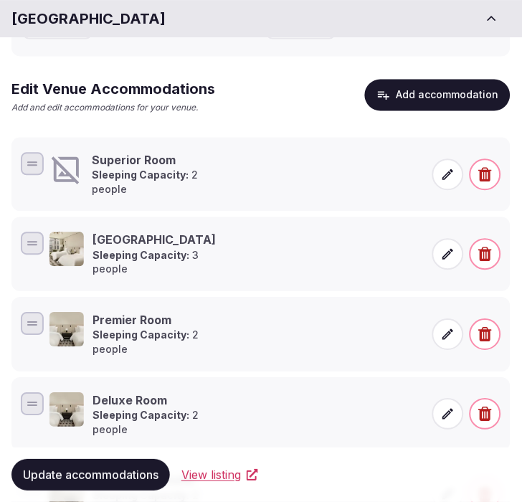
click at [448, 168] on icon at bounding box center [448, 175] width 14 height 14
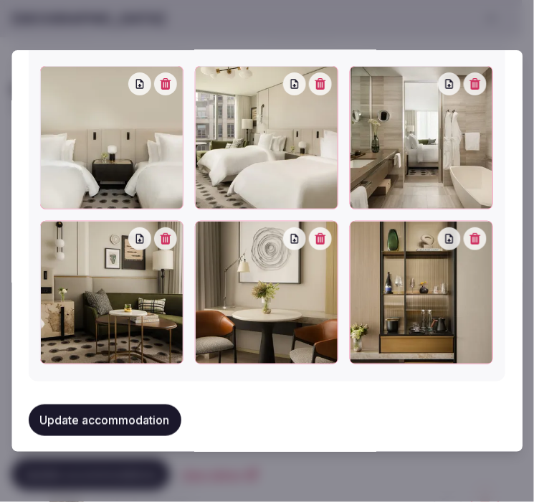
scroll to position [1957, 0]
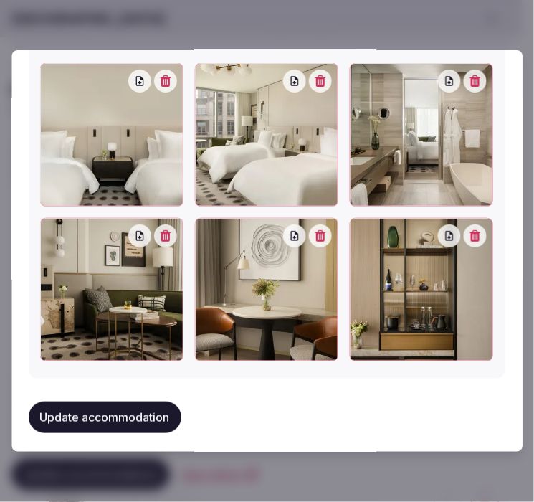
click at [126, 401] on button "Update accommodation" at bounding box center [105, 417] width 153 height 32
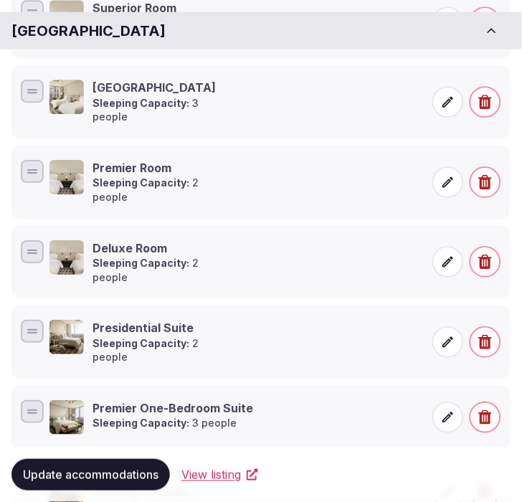
scroll to position [421, 0]
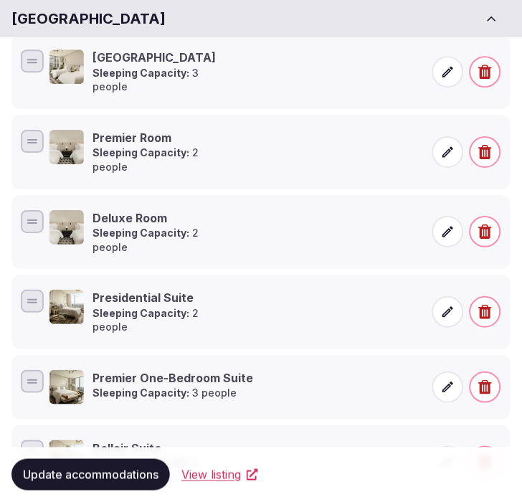
click at [126, 479] on span "Update accommodations" at bounding box center [90, 474] width 135 height 14
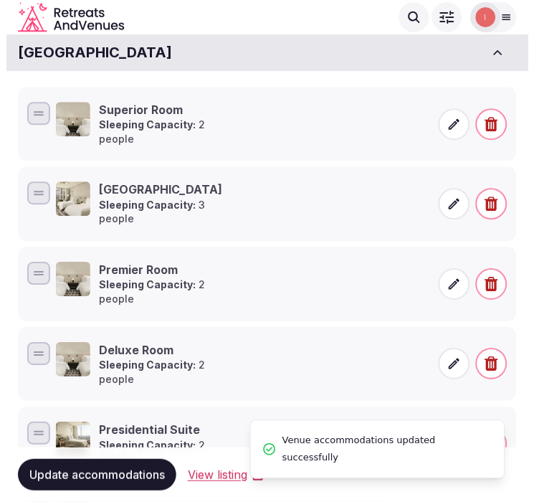
scroll to position [262, 0]
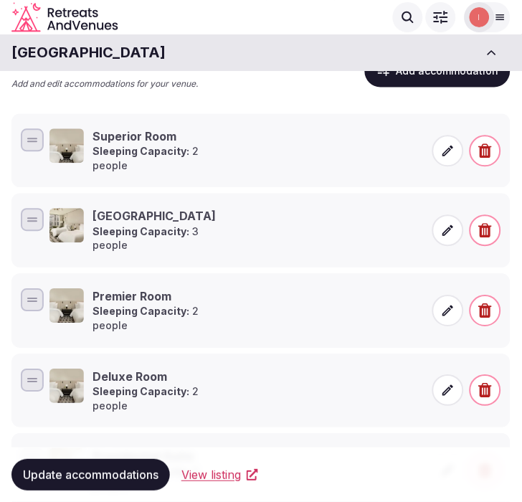
click at [449, 226] on icon at bounding box center [448, 231] width 11 height 11
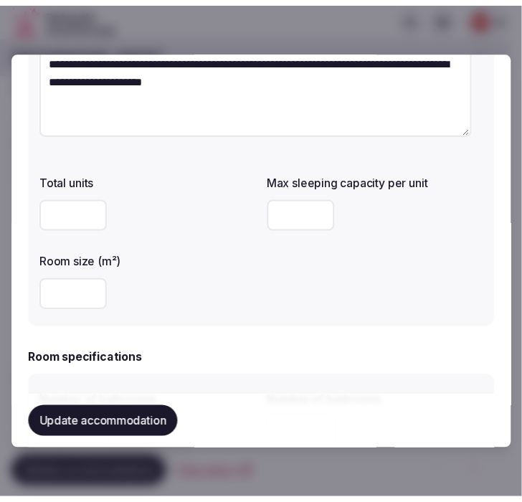
scroll to position [239, 0]
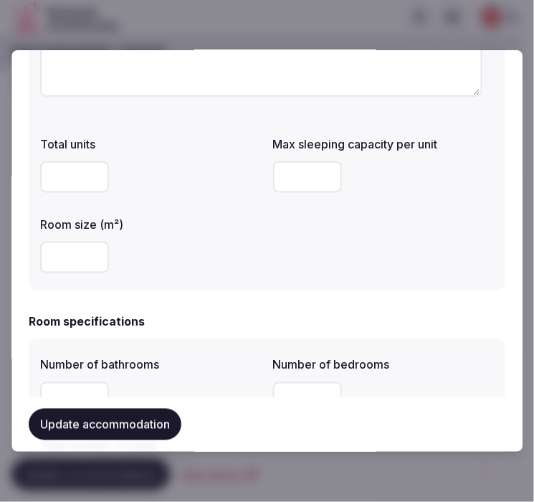
drag, startPoint x: 292, startPoint y: 173, endPoint x: 231, endPoint y: 160, distance: 62.3
click at [231, 160] on div "Total units Max sleeping capacity per unit * Room size (m²) **" at bounding box center [267, 204] width 454 height 149
type input "*"
click at [166, 416] on button "Update accommodation" at bounding box center [105, 424] width 153 height 32
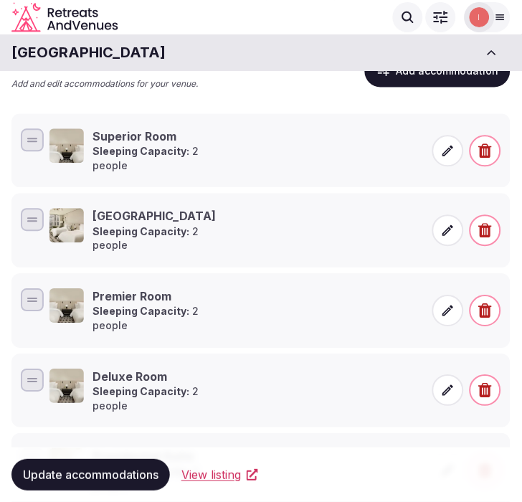
click at [145, 476] on span "Update accommodations" at bounding box center [90, 474] width 135 height 14
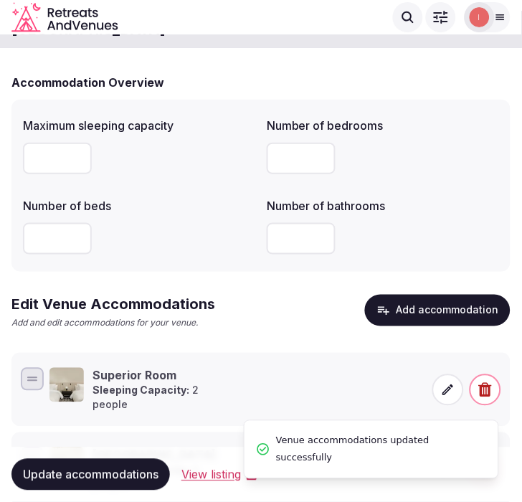
scroll to position [0, 0]
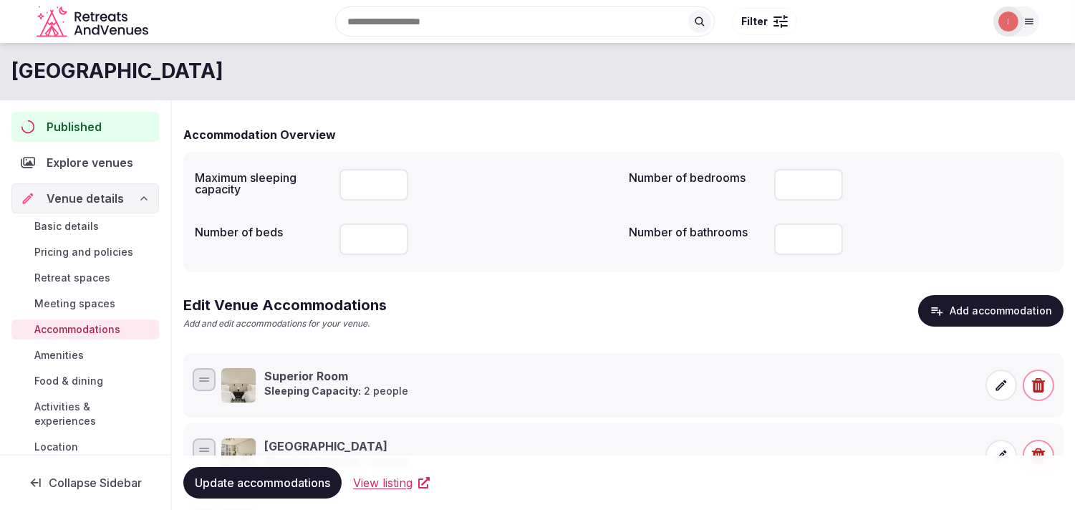
click at [73, 355] on span "Amenities" at bounding box center [58, 355] width 49 height 14
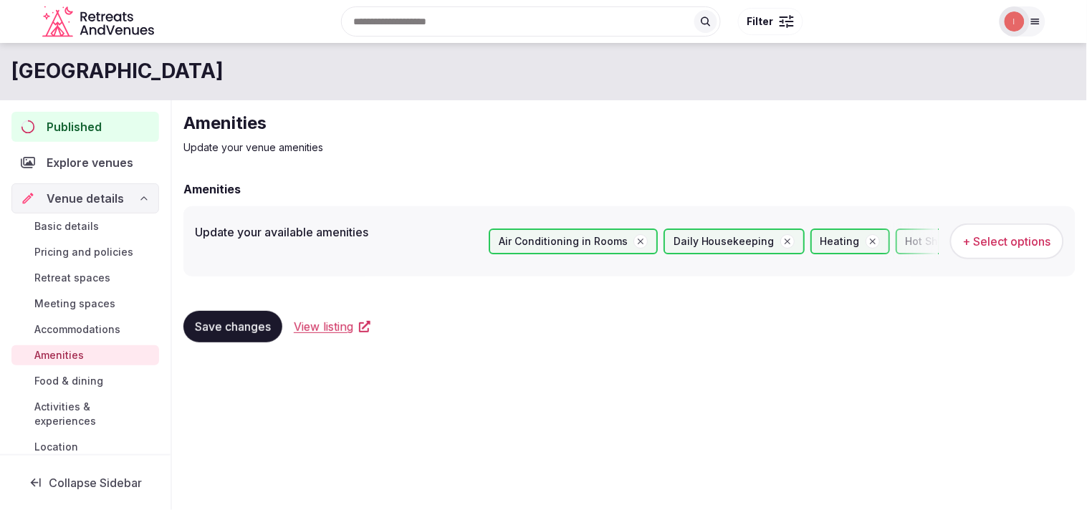
click at [70, 377] on span "Food & dining" at bounding box center [68, 381] width 69 height 14
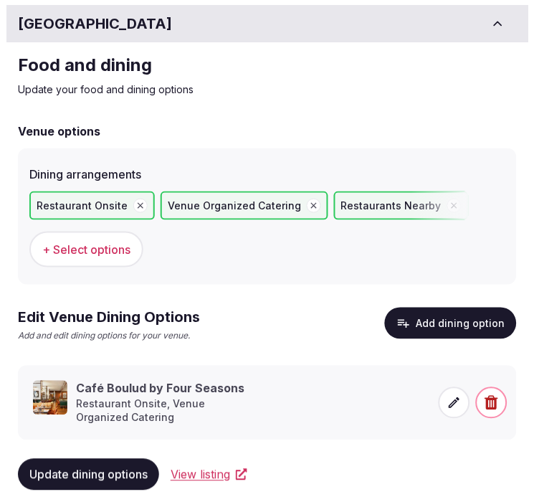
scroll to position [54, 0]
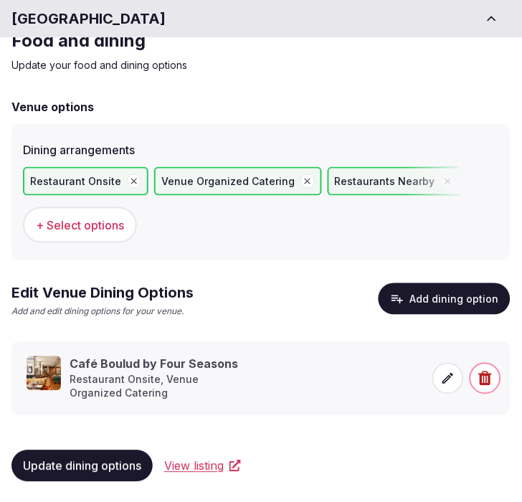
click at [412, 291] on button "Add dining option" at bounding box center [444, 299] width 132 height 32
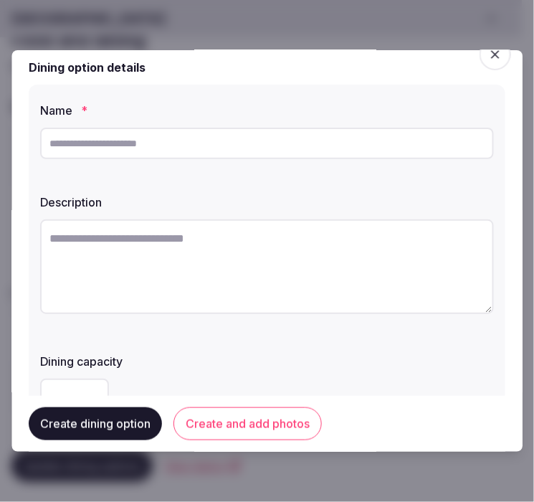
scroll to position [0, 0]
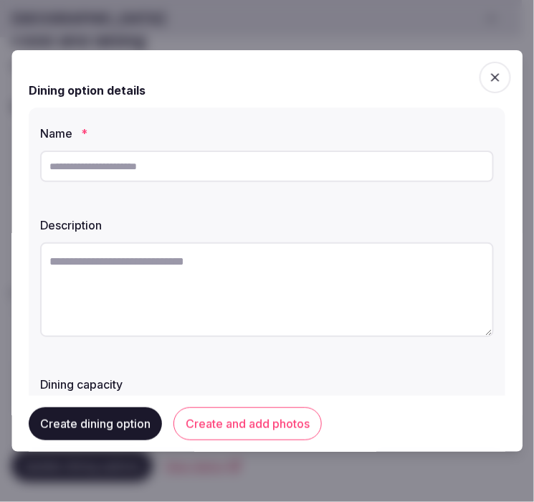
click at [179, 168] on input "text" at bounding box center [267, 166] width 454 height 32
paste input "*****"
type input "*****"
drag, startPoint x: 134, startPoint y: 291, endPoint x: 144, endPoint y: 290, distance: 10.1
click at [138, 291] on textarea at bounding box center [267, 289] width 454 height 95
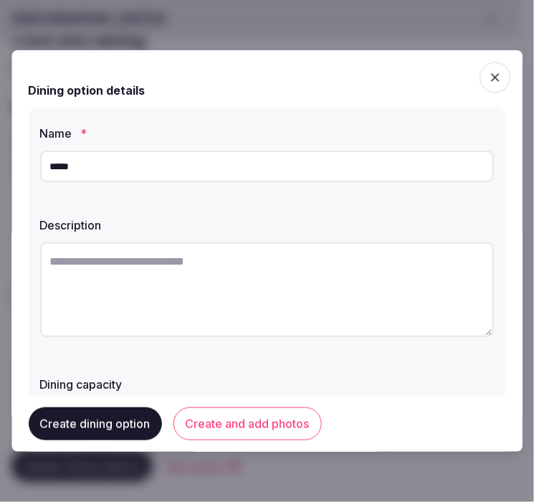
paste textarea "**********"
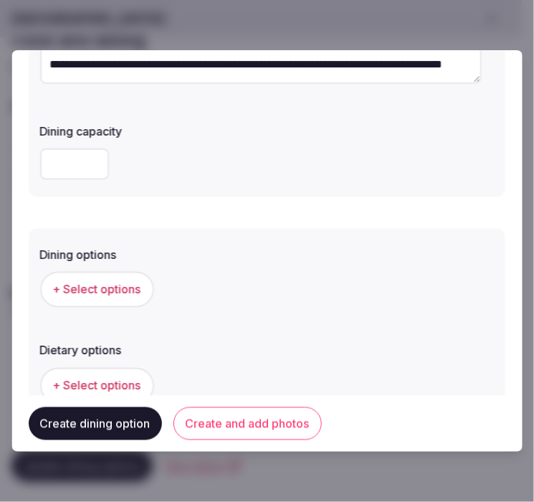
scroll to position [318, 0]
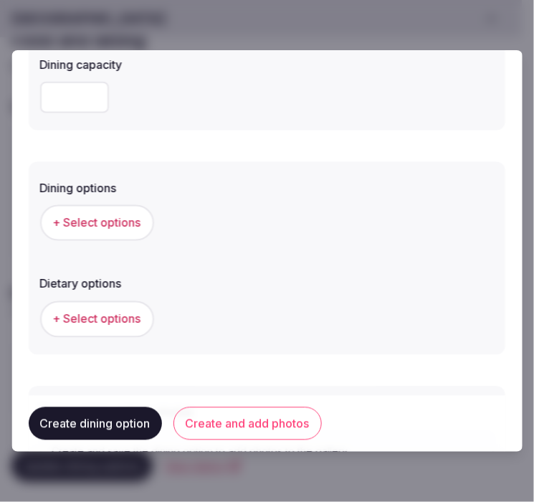
type textarea "**********"
click at [119, 211] on button "+ Select options" at bounding box center [97, 223] width 114 height 36
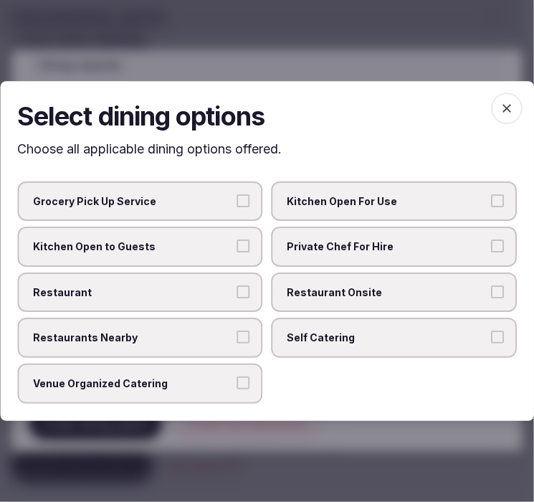
click at [138, 292] on span "Restaurant" at bounding box center [133, 292] width 200 height 14
click at [237, 292] on button "Restaurant" at bounding box center [243, 291] width 13 height 13
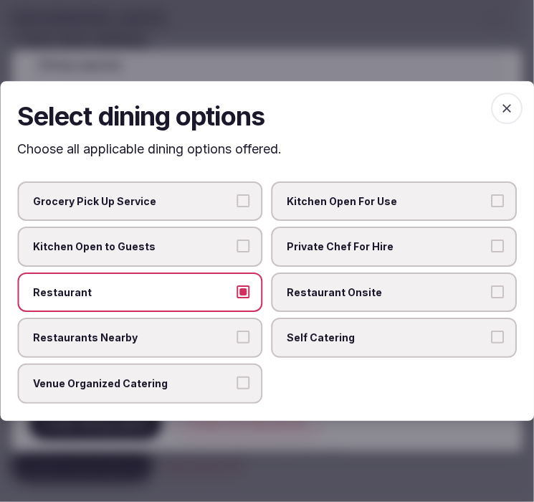
click at [324, 294] on span "Restaurant Onsite" at bounding box center [387, 292] width 200 height 14
click at [491, 294] on button "Restaurant Onsite" at bounding box center [497, 291] width 13 height 13
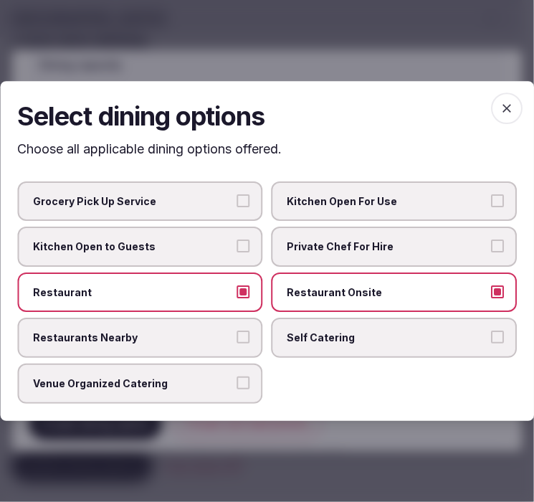
click at [506, 110] on icon "button" at bounding box center [506, 108] width 9 height 9
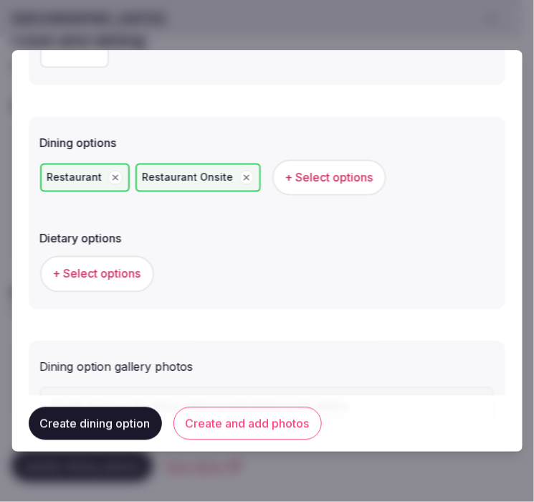
scroll to position [436, 0]
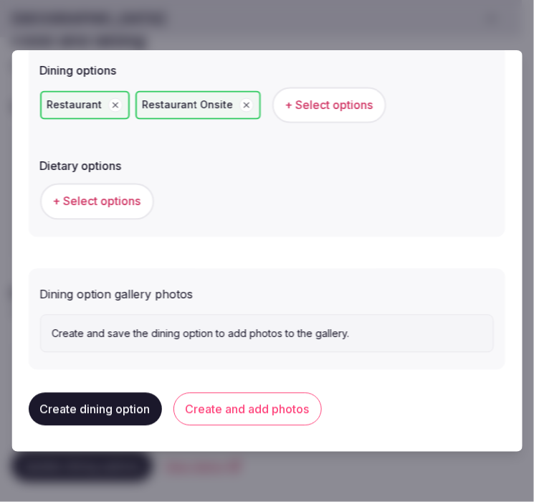
click at [129, 203] on span "+ Select options" at bounding box center [97, 201] width 88 height 16
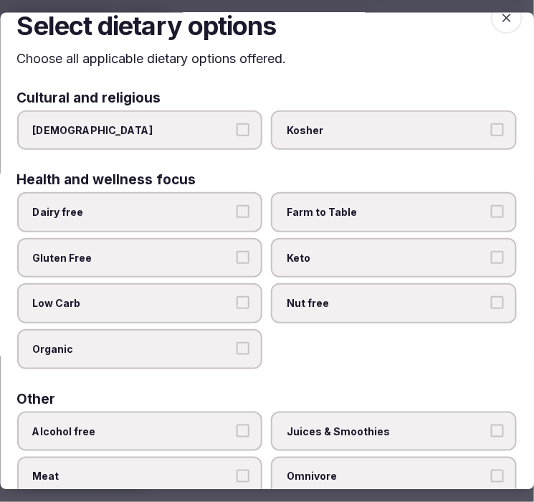
scroll to position [0, 0]
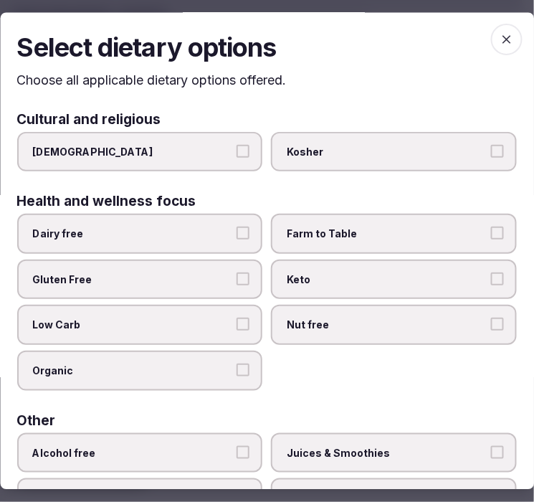
drag, startPoint x: 496, startPoint y: 37, endPoint x: 481, endPoint y: 52, distance: 21.3
click at [499, 37] on icon "button" at bounding box center [506, 40] width 14 height 14
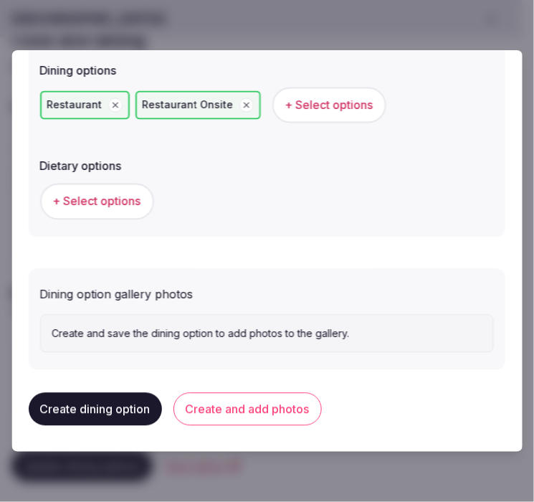
click at [288, 411] on button "Create and add photos" at bounding box center [247, 409] width 148 height 33
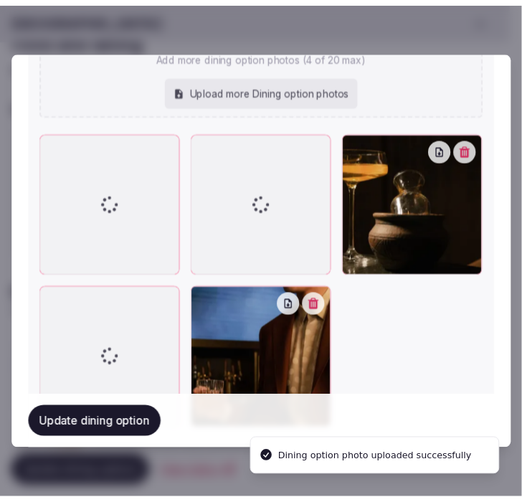
scroll to position [886, 0]
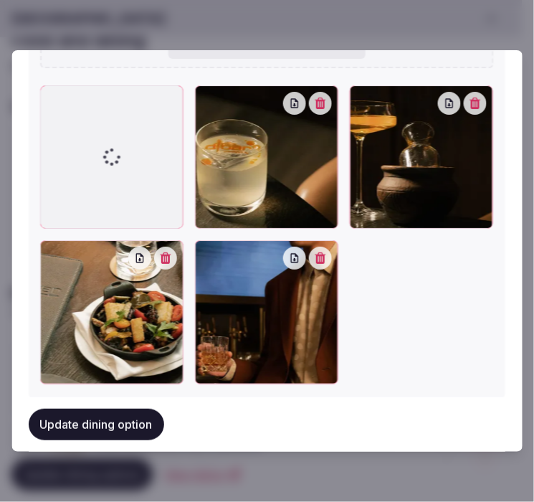
click at [130, 423] on button "Update dining option" at bounding box center [96, 424] width 135 height 32
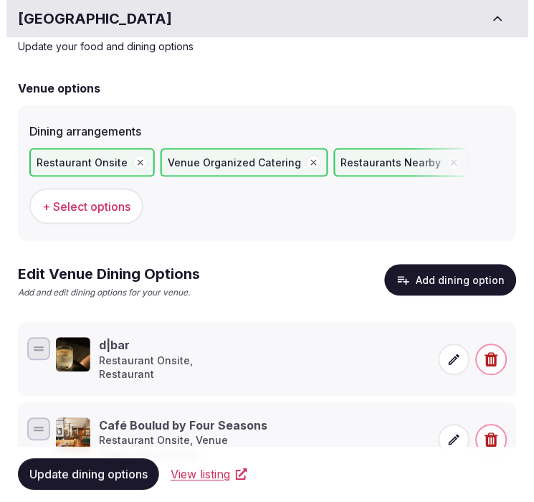
scroll to position [133, 0]
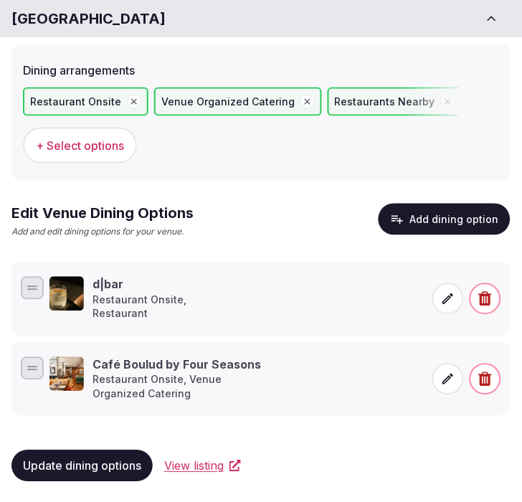
click at [441, 213] on button "Add dining option" at bounding box center [444, 219] width 132 height 32
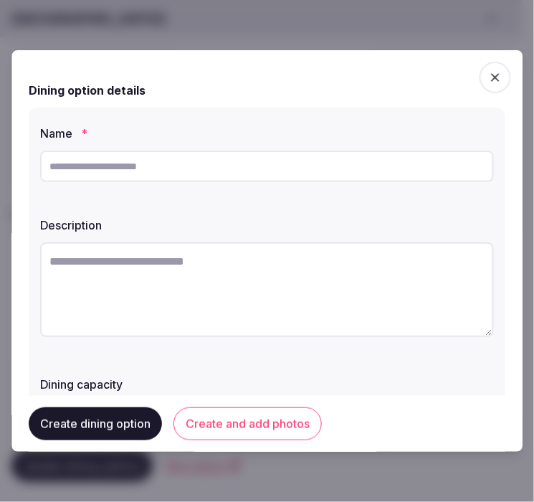
click at [220, 173] on input "text" at bounding box center [267, 166] width 454 height 32
paste input "**********"
type input "**********"
click at [221, 267] on textarea at bounding box center [267, 289] width 454 height 95
paste textarea "**********"
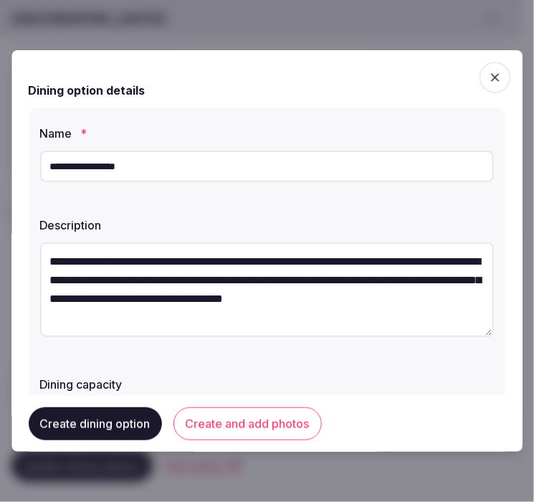
scroll to position [26, 0]
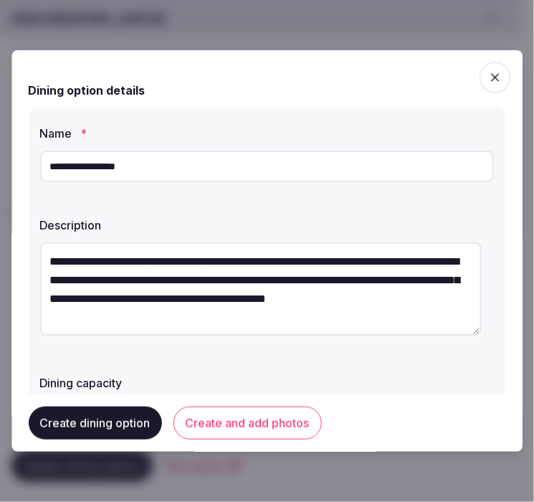
type textarea "**********"
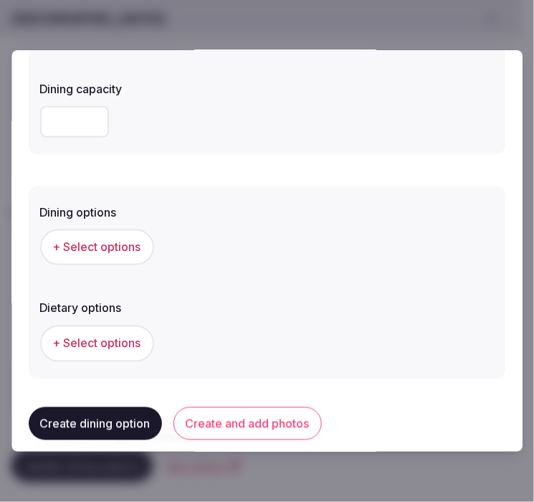
scroll to position [318, 0]
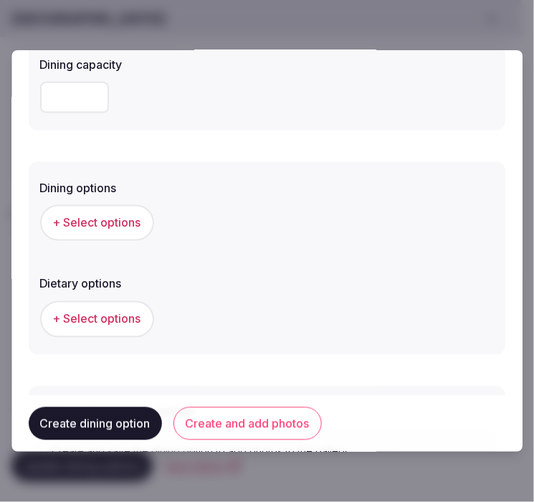
click at [122, 231] on button "+ Select options" at bounding box center [97, 223] width 114 height 36
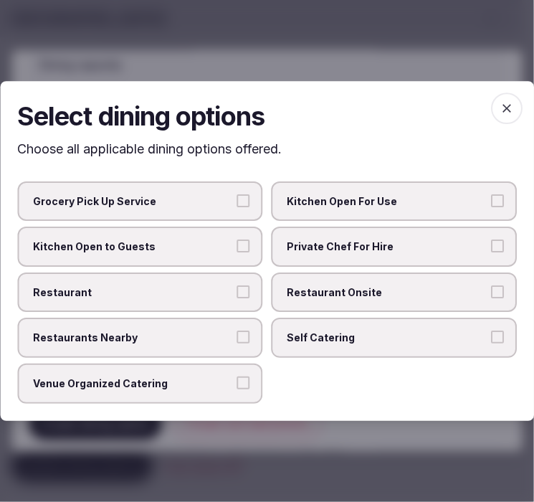
drag, startPoint x: 186, startPoint y: 294, endPoint x: 312, endPoint y: 284, distance: 125.8
click at [201, 294] on span "Restaurant" at bounding box center [133, 292] width 200 height 14
click at [237, 294] on button "Restaurant" at bounding box center [243, 291] width 13 height 13
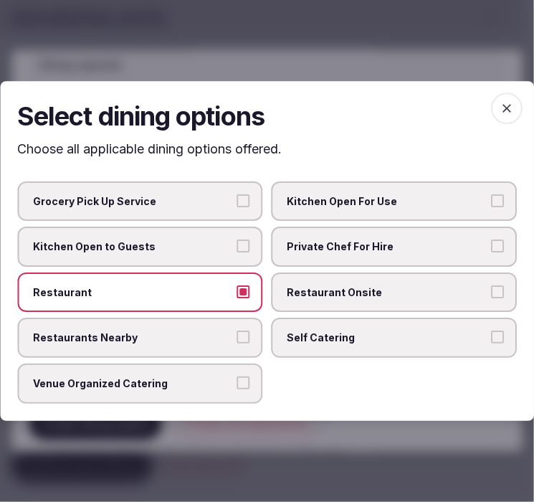
click at [325, 279] on label "Restaurant Onsite" at bounding box center [395, 292] width 246 height 40
click at [491, 285] on button "Restaurant Onsite" at bounding box center [497, 291] width 13 height 13
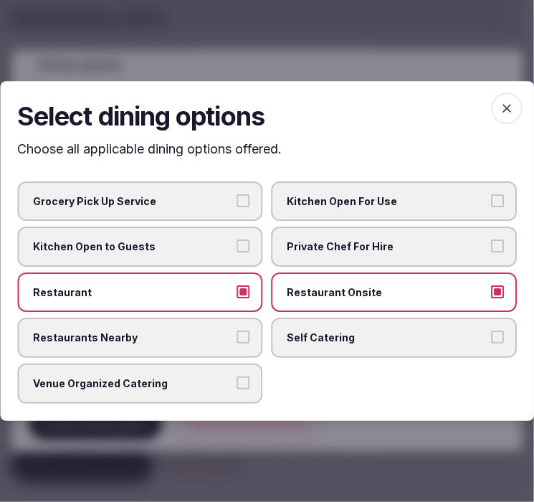
click at [504, 103] on icon "button" at bounding box center [506, 108] width 14 height 14
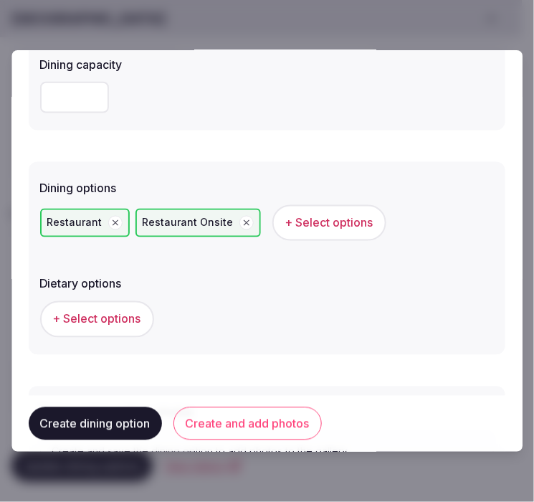
scroll to position [436, 0]
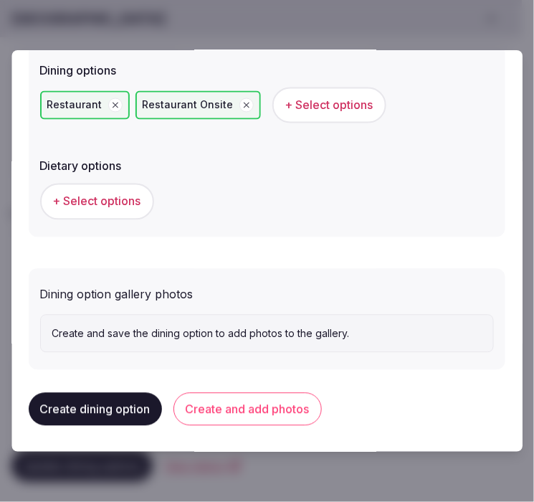
click at [127, 193] on span "+ Select options" at bounding box center [97, 201] width 88 height 16
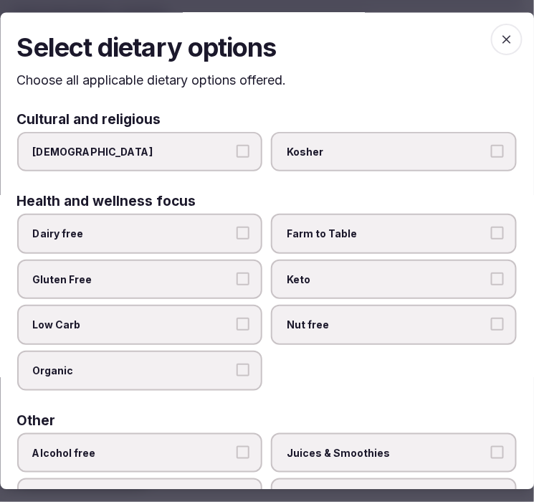
click at [504, 39] on span "button" at bounding box center [507, 40] width 32 height 32
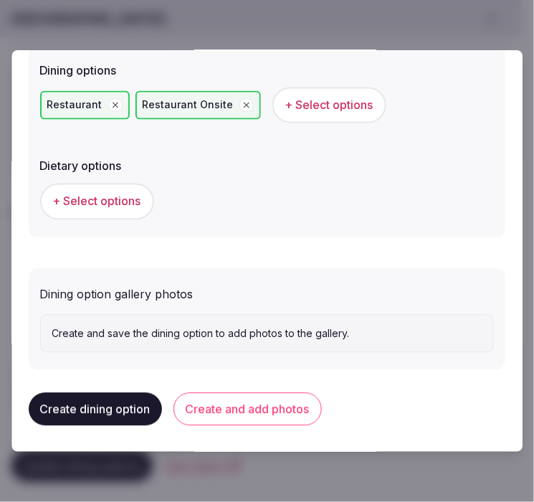
click at [246, 405] on button "Create and add photos" at bounding box center [247, 409] width 148 height 33
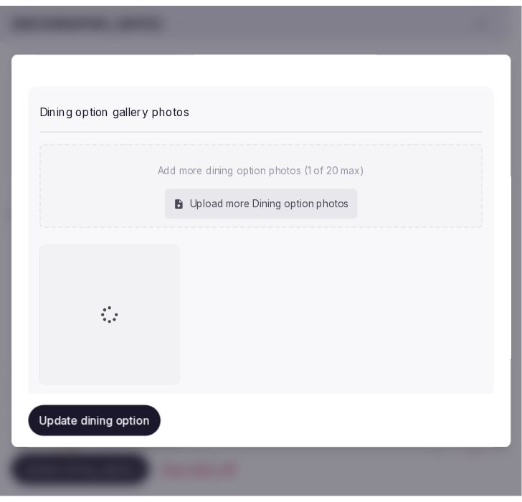
scroll to position [647, 0]
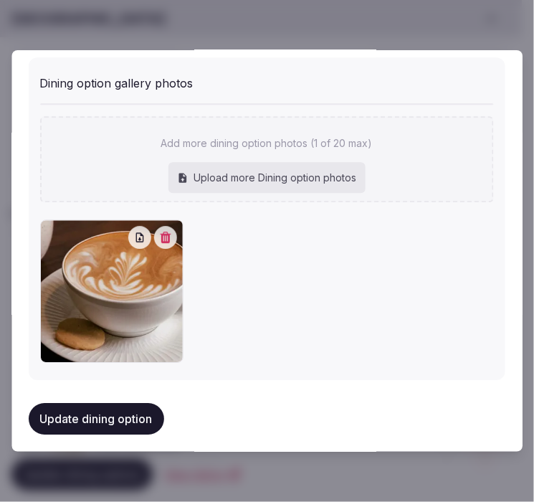
click at [118, 423] on button "Update dining option" at bounding box center [96, 419] width 135 height 32
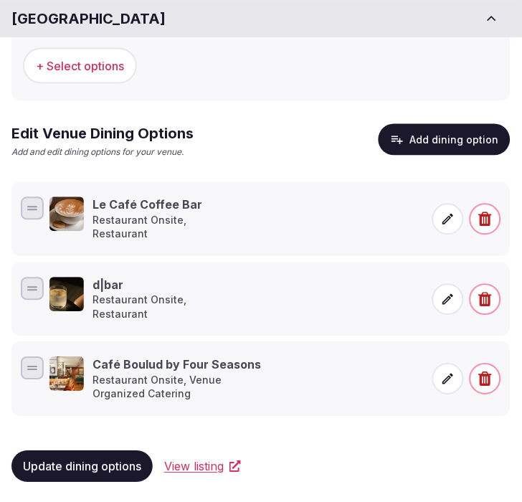
scroll to position [214, 0]
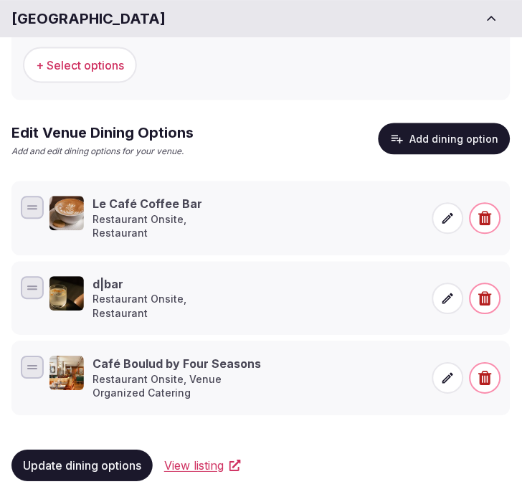
click at [118, 460] on span "Update dining options" at bounding box center [82, 466] width 118 height 14
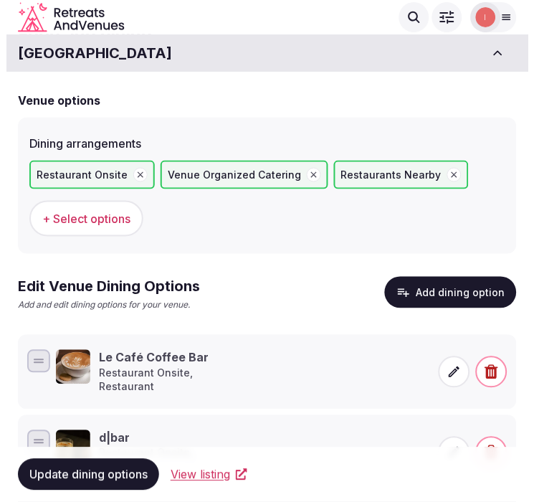
scroll to position [54, 0]
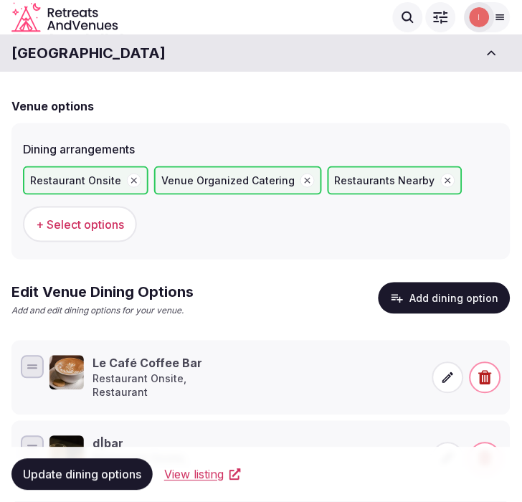
click at [420, 299] on button "Add dining option" at bounding box center [444, 298] width 132 height 32
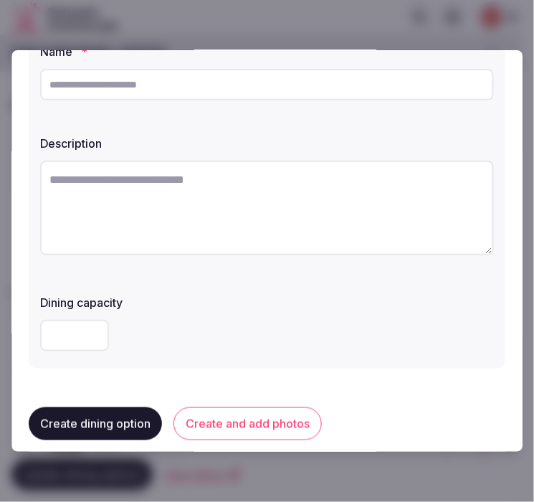
scroll to position [0, 0]
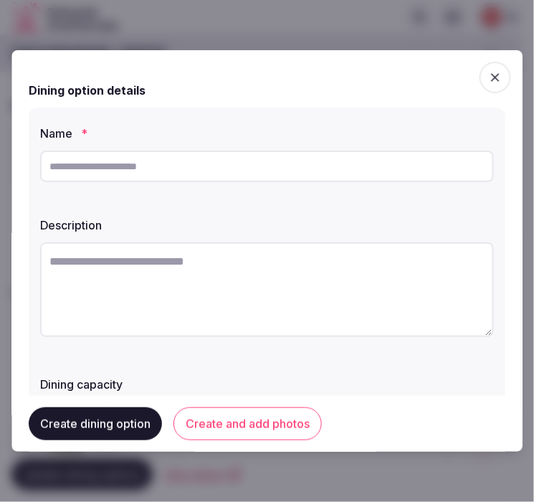
click at [183, 172] on input "text" at bounding box center [267, 166] width 454 height 32
paste input "**********"
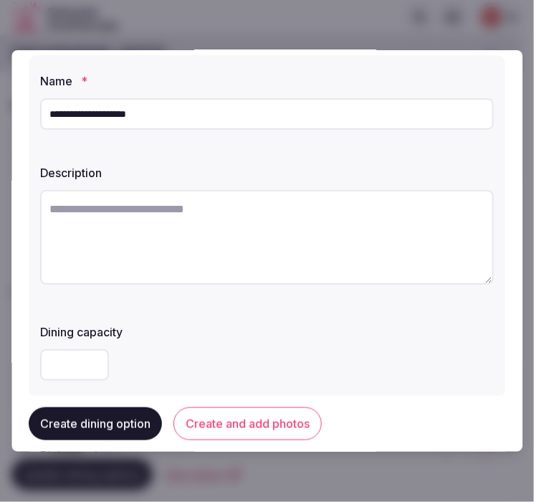
scroll to position [80, 0]
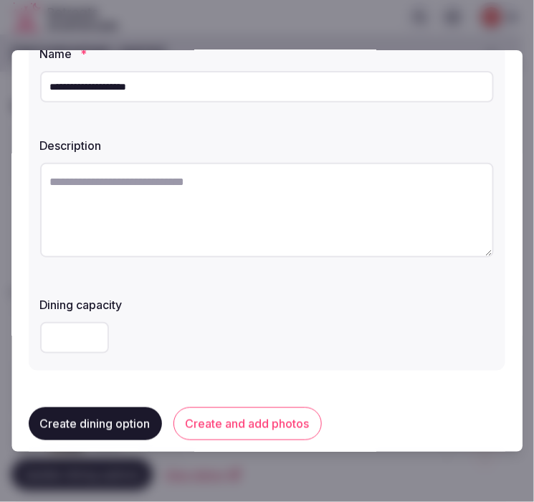
type input "**********"
click at [110, 178] on textarea at bounding box center [267, 210] width 454 height 95
paste textarea "**********"
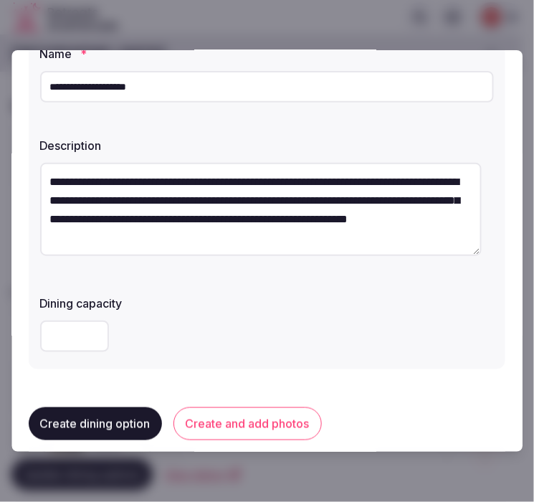
scroll to position [239, 0]
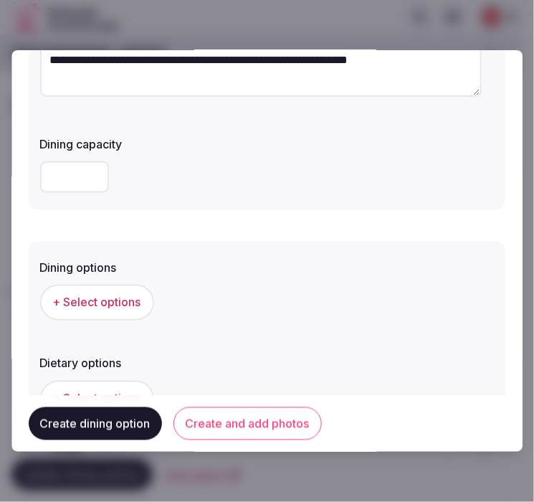
type textarea "**********"
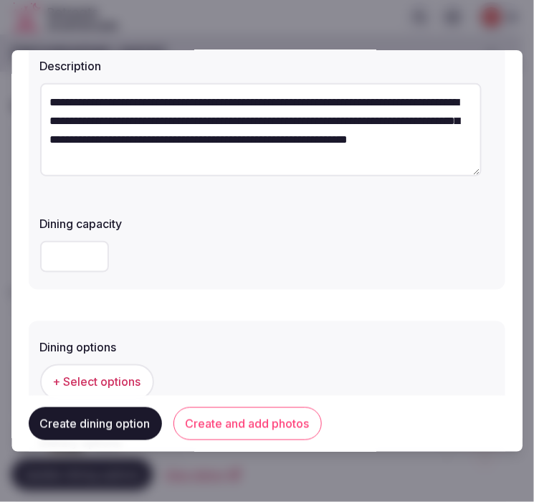
scroll to position [318, 0]
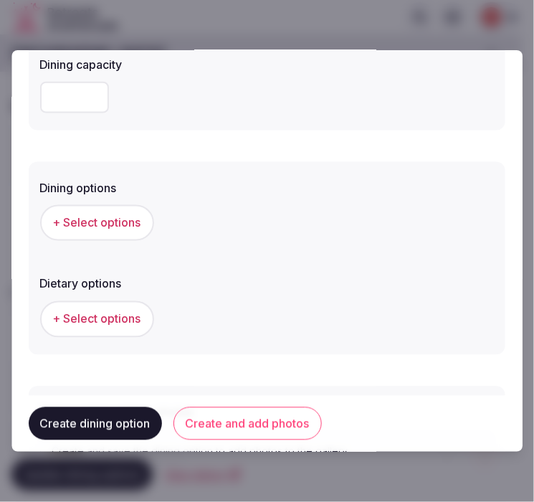
click at [90, 237] on button "+ Select options" at bounding box center [97, 223] width 114 height 36
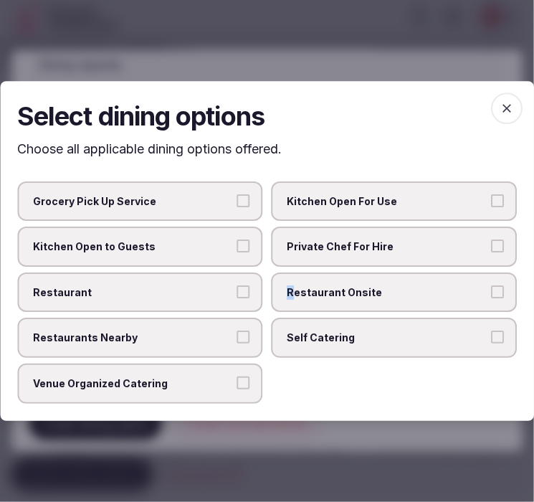
drag, startPoint x: 290, startPoint y: 292, endPoint x: 220, endPoint y: 302, distance: 70.9
click at [284, 289] on label "Restaurant Onsite" at bounding box center [395, 292] width 246 height 40
click at [199, 294] on span "Restaurant" at bounding box center [133, 292] width 200 height 14
click at [237, 294] on button "Restaurant" at bounding box center [243, 291] width 13 height 13
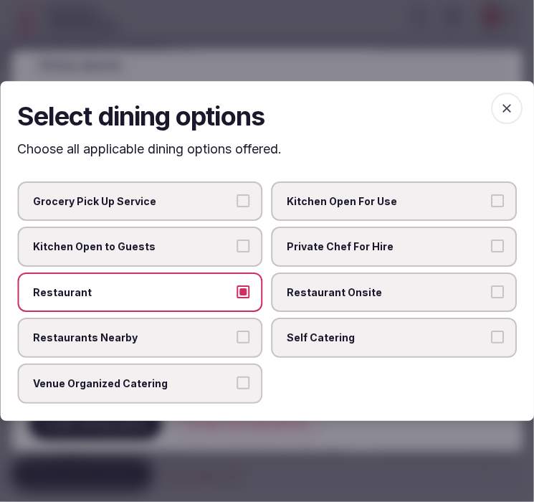
click at [455, 285] on span "Restaurant Onsite" at bounding box center [387, 292] width 200 height 14
click at [491, 285] on button "Restaurant Onsite" at bounding box center [497, 291] width 13 height 13
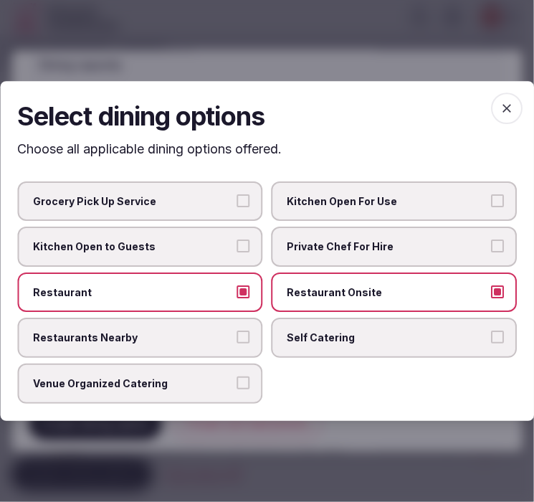
click at [505, 115] on icon "button" at bounding box center [506, 108] width 14 height 14
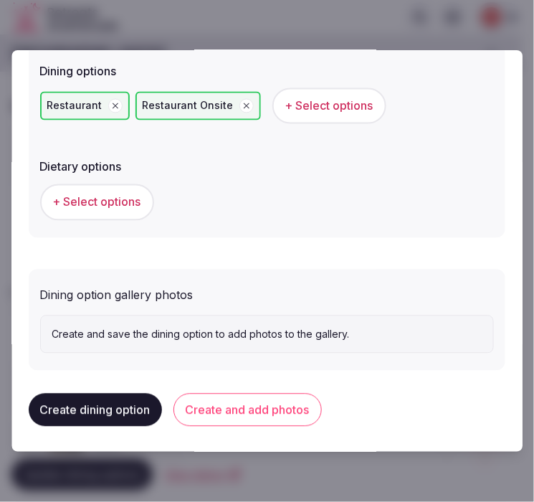
scroll to position [436, 0]
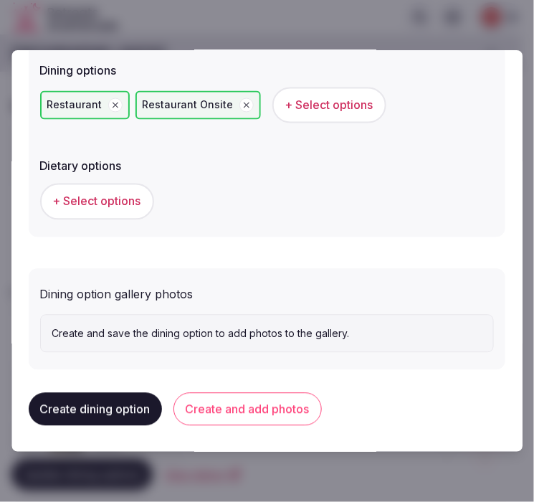
click at [259, 418] on button "Create and add photos" at bounding box center [247, 409] width 148 height 33
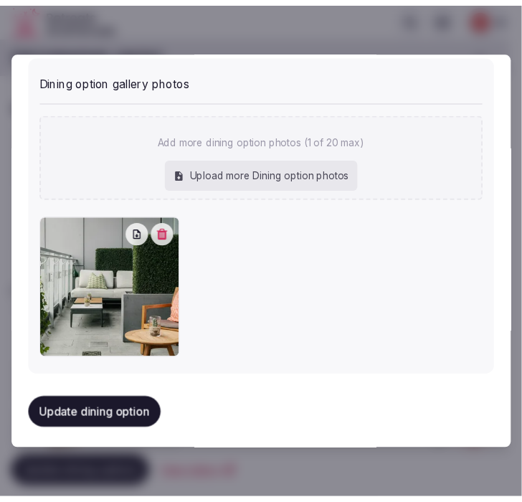
scroll to position [652, 0]
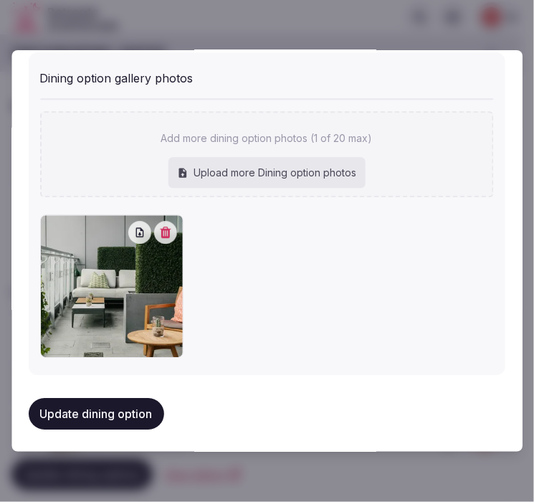
click at [90, 410] on button "Update dining option" at bounding box center [96, 414] width 135 height 32
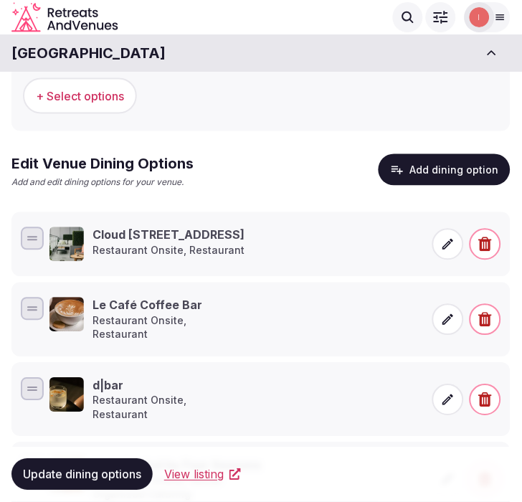
scroll to position [294, 0]
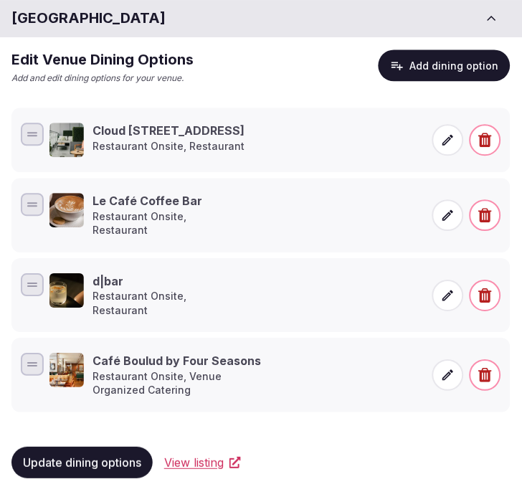
click at [193, 461] on span "View listing" at bounding box center [193, 462] width 59 height 17
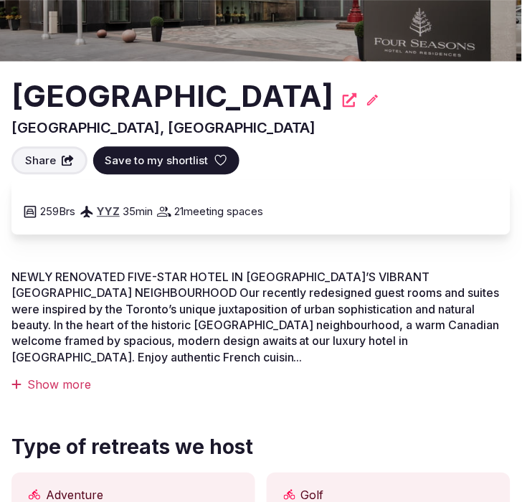
scroll to position [239, 0]
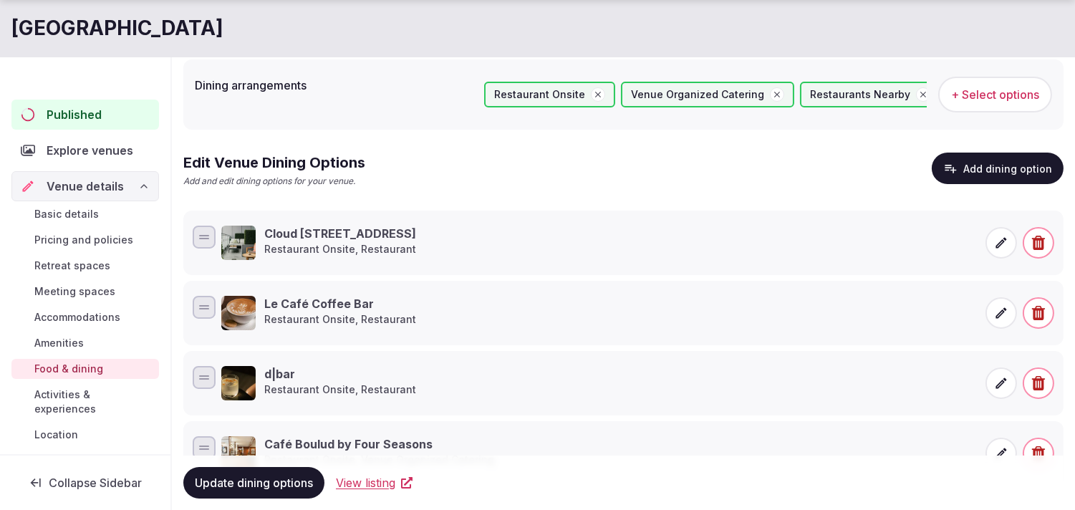
scroll to position [159, 0]
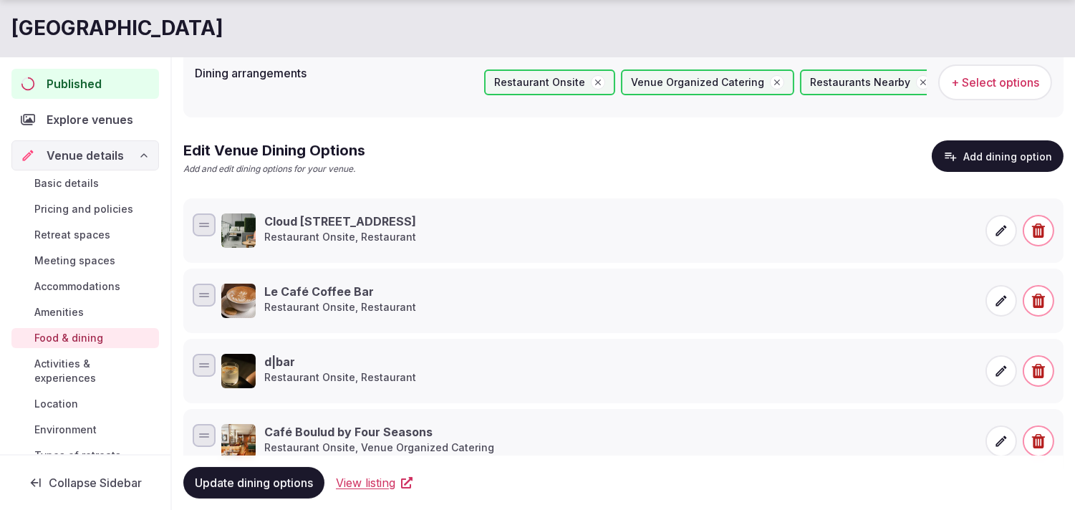
click at [59, 375] on span "Activities & experiences" at bounding box center [93, 371] width 119 height 29
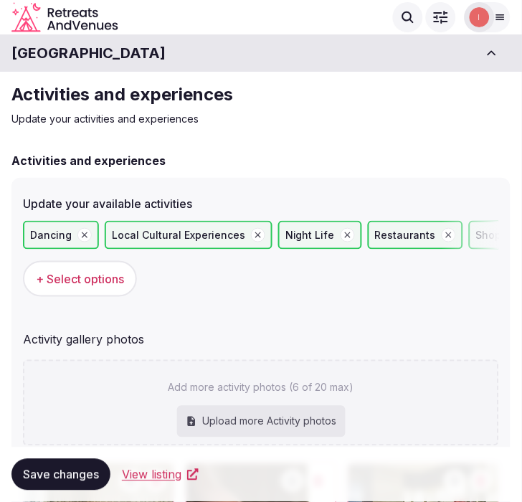
click at [89, 59] on h1 "Four Seasons Hotel Toronto" at bounding box center [88, 53] width 154 height 20
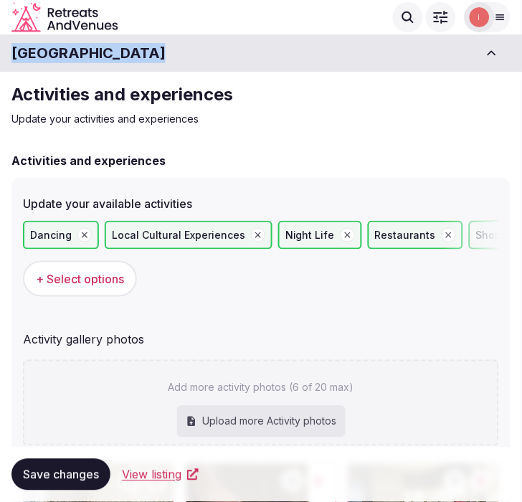
click at [89, 59] on h1 "Four Seasons Hotel Toronto" at bounding box center [88, 53] width 154 height 20
copy div "Four Seasons Hotel Toronto"
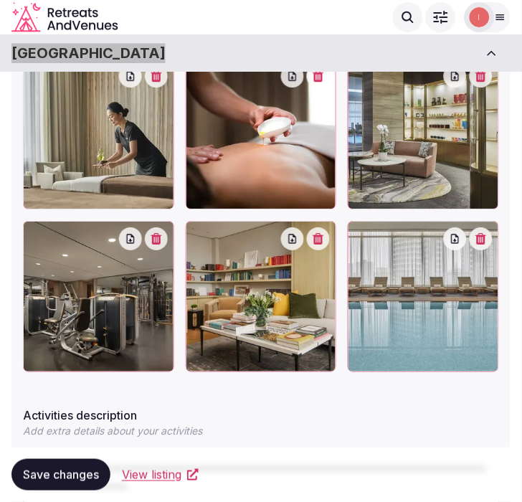
scroll to position [395, 0]
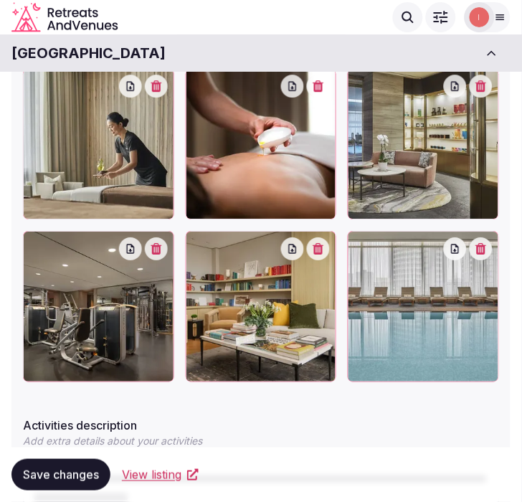
click at [256, 258] on div at bounding box center [261, 306] width 151 height 151
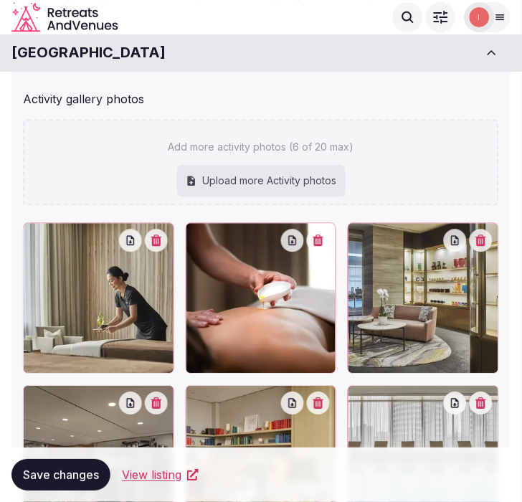
scroll to position [235, 0]
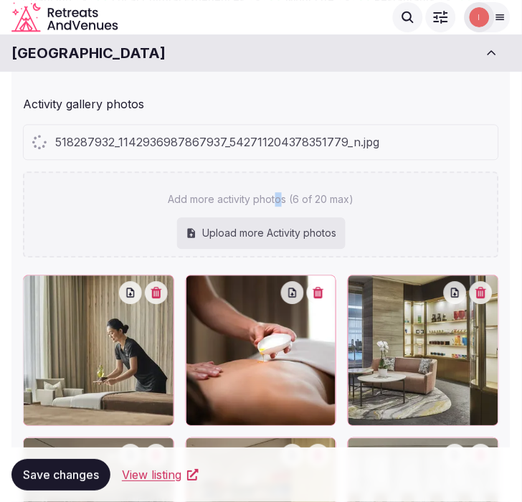
click at [277, 172] on div "Add more activity photos (6 of 20 max) Upload more Activity photos" at bounding box center [261, 215] width 476 height 86
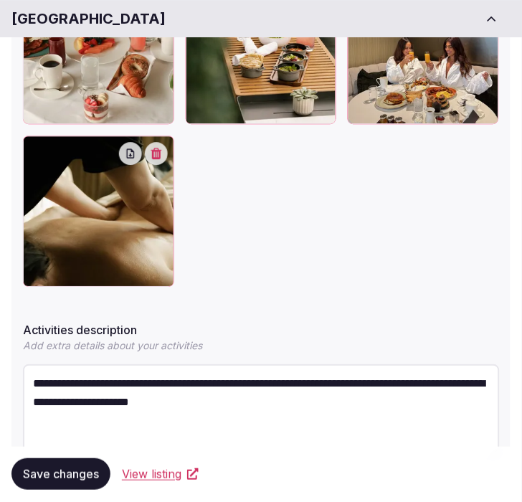
scroll to position [951, 0]
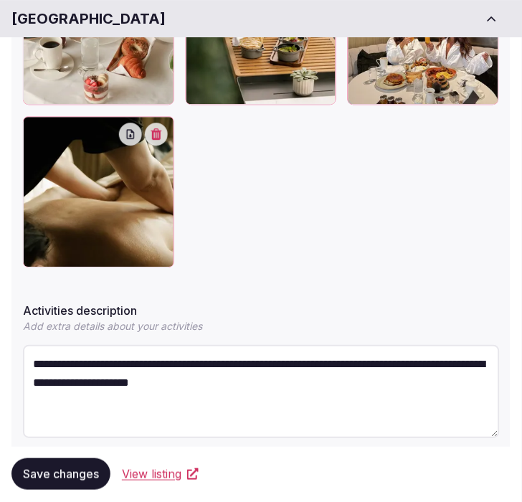
click at [81, 473] on span "Save changes" at bounding box center [61, 474] width 76 height 14
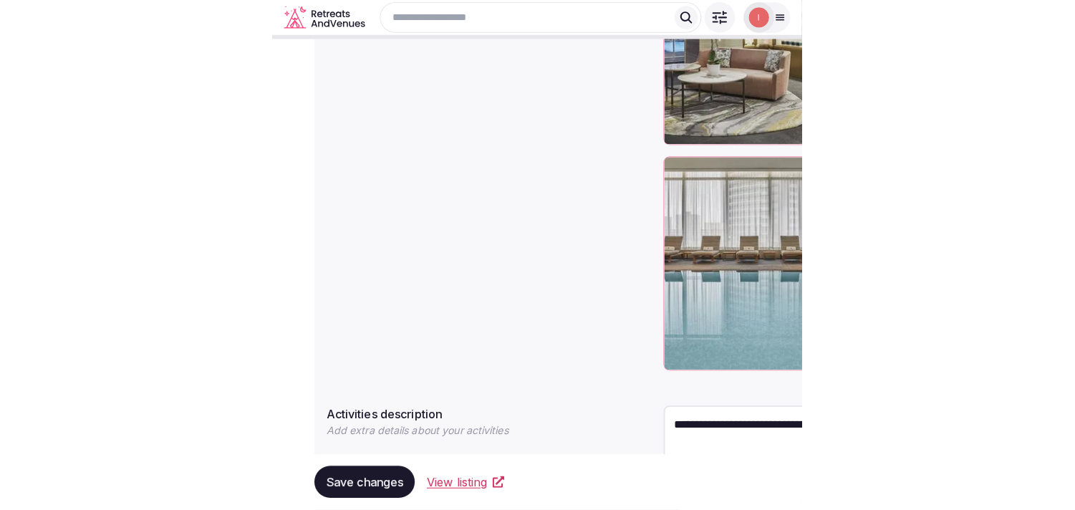
scroll to position [641, 0]
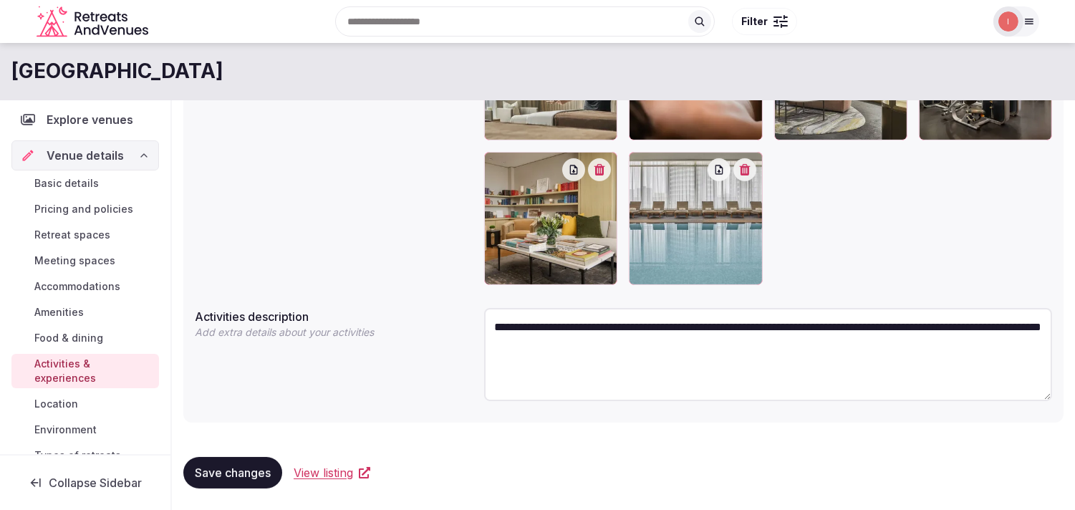
click at [62, 405] on span "Location" at bounding box center [56, 404] width 44 height 14
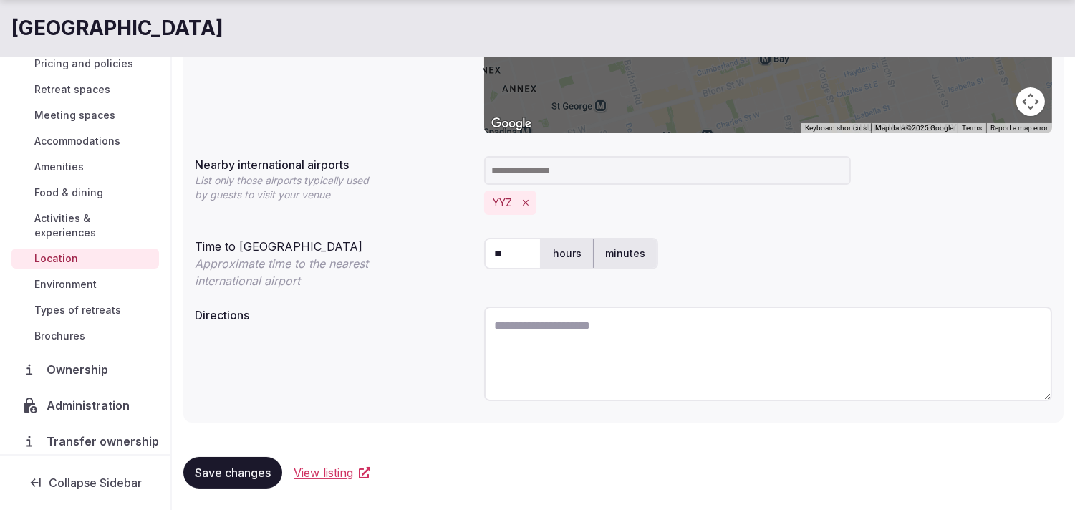
scroll to position [158, 0]
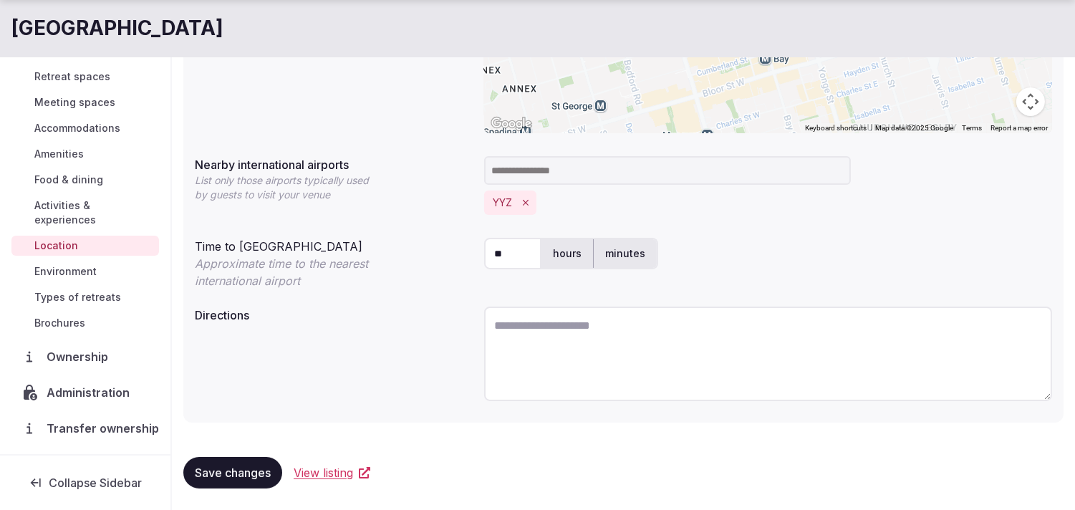
click at [57, 274] on span "Environment" at bounding box center [65, 271] width 62 height 14
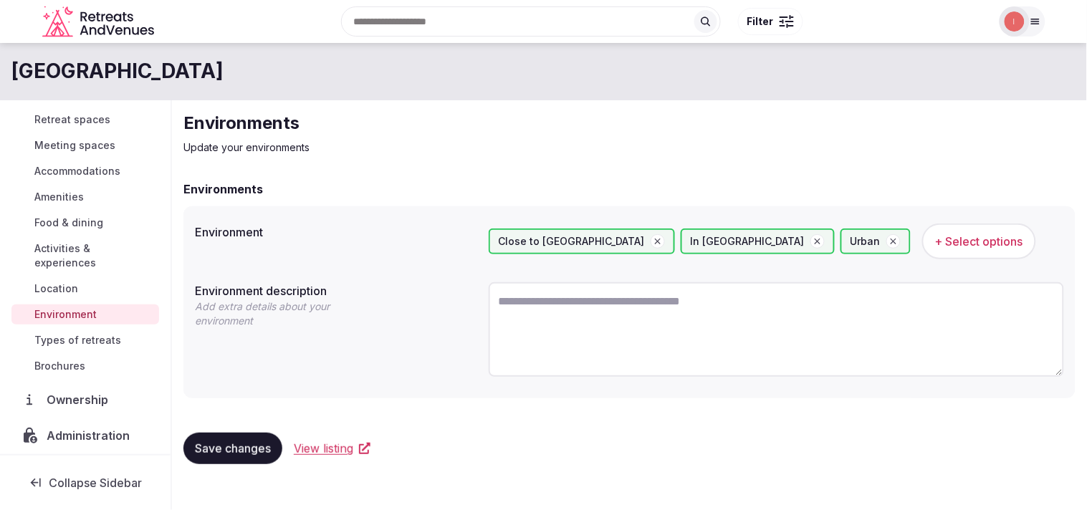
click at [92, 337] on span "Types of retreats" at bounding box center [77, 340] width 87 height 14
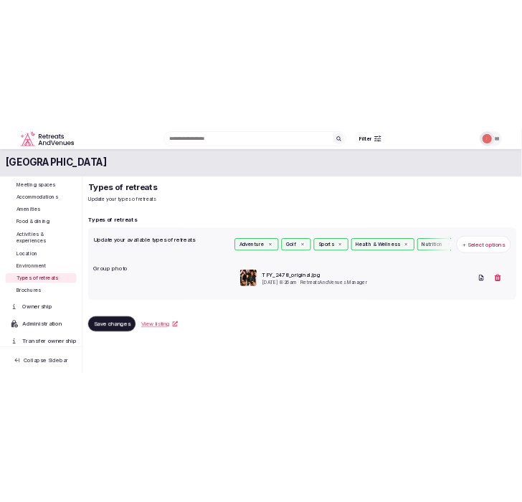
scroll to position [201, 0]
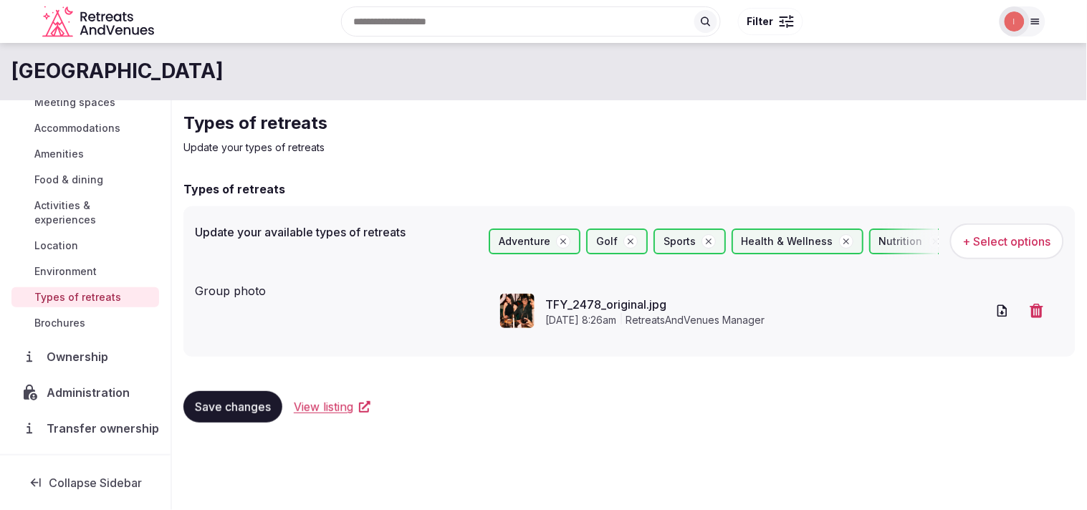
click at [332, 401] on span "View listing" at bounding box center [323, 406] width 59 height 17
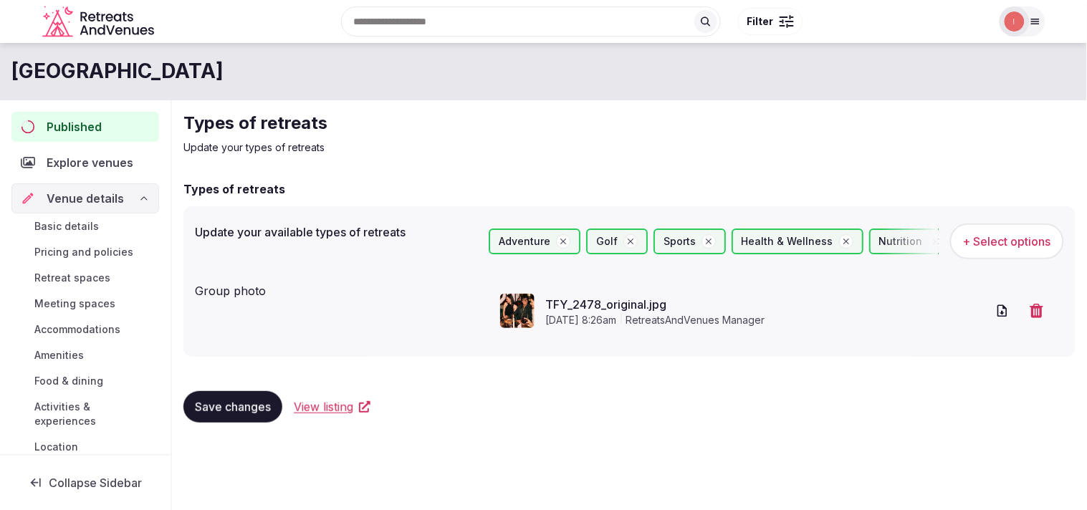
click at [93, 125] on span "Published" at bounding box center [74, 126] width 55 height 17
click at [201, 80] on h1 "Four Seasons Hotel Toronto" at bounding box center [117, 71] width 212 height 28
copy div "Four Seasons Hotel Toronto"
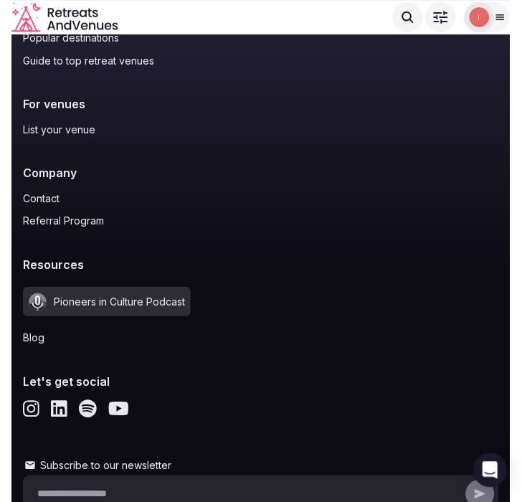
scroll to position [6587, 0]
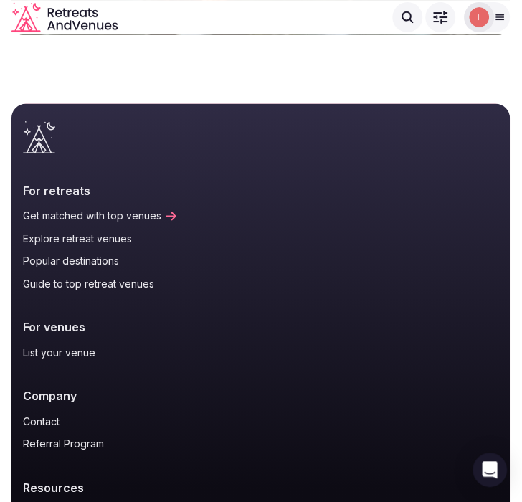
click at [77, 254] on link "Popular destinations" at bounding box center [261, 261] width 476 height 14
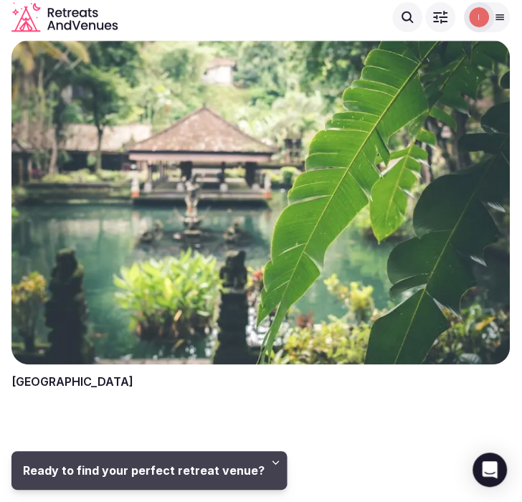
scroll to position [2786, 0]
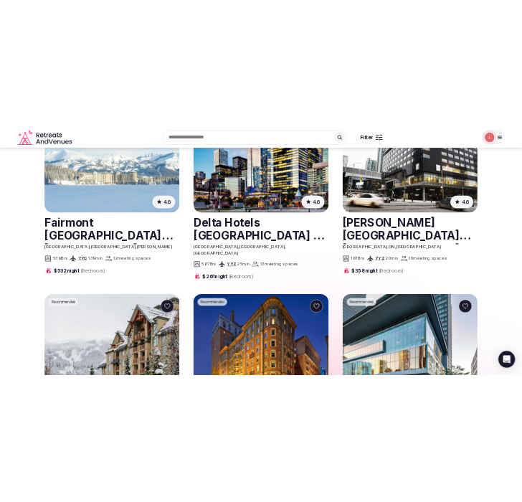
scroll to position [1592, 0]
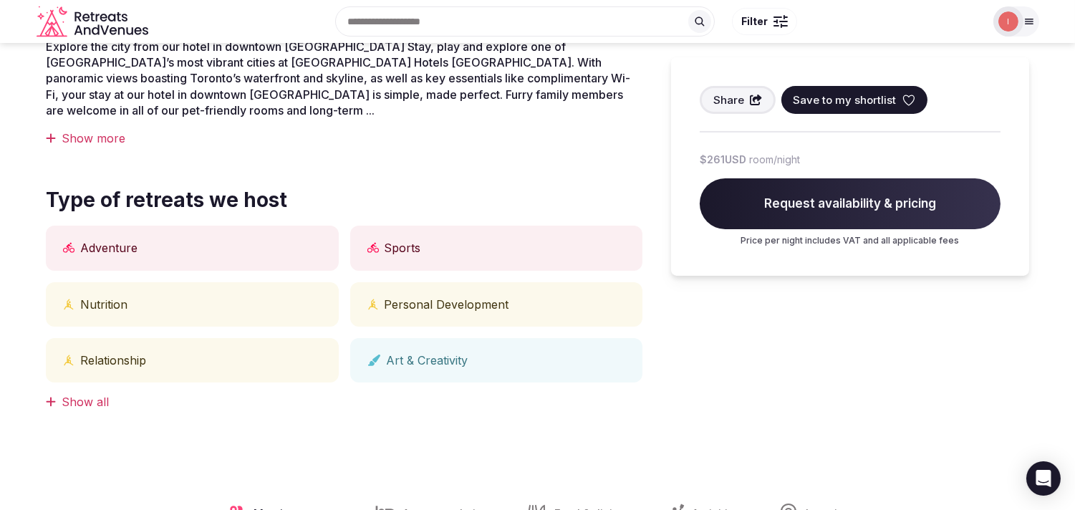
scroll to position [239, 0]
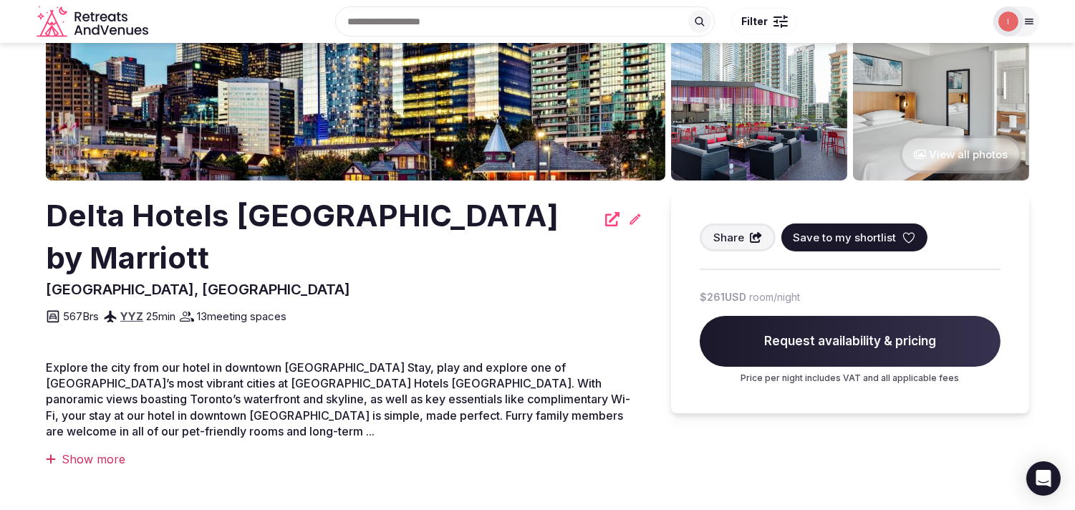
click at [527, 228] on div "Delta Hotels Toronto by Marriott" at bounding box center [344, 237] width 597 height 85
click at [605, 217] on icon at bounding box center [612, 219] width 14 height 14
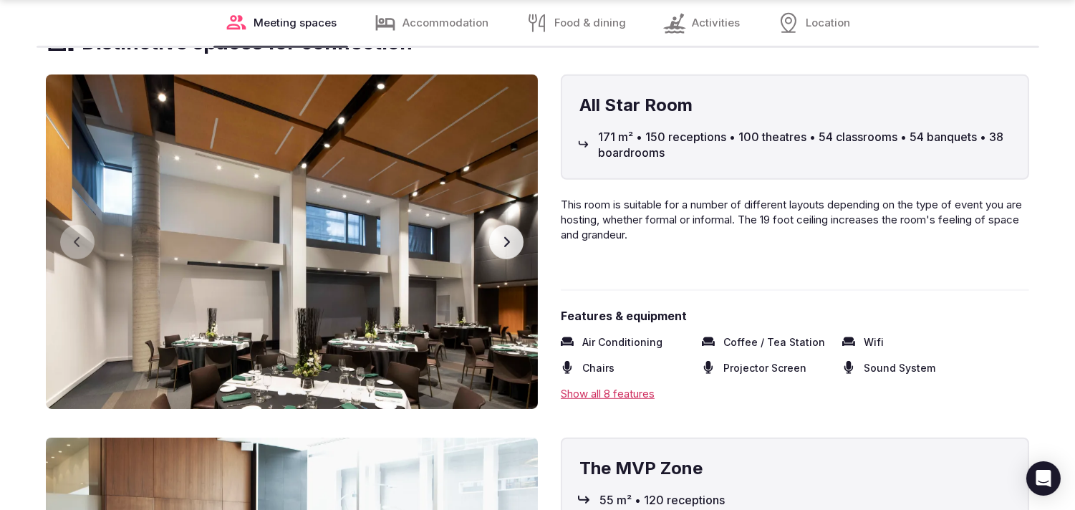
scroll to position [1751, 0]
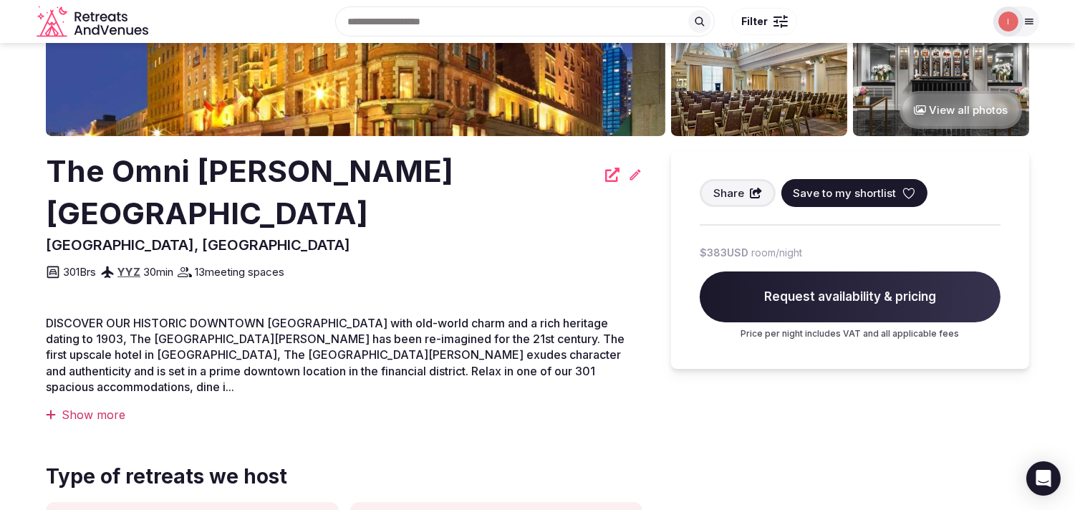
scroll to position [80, 0]
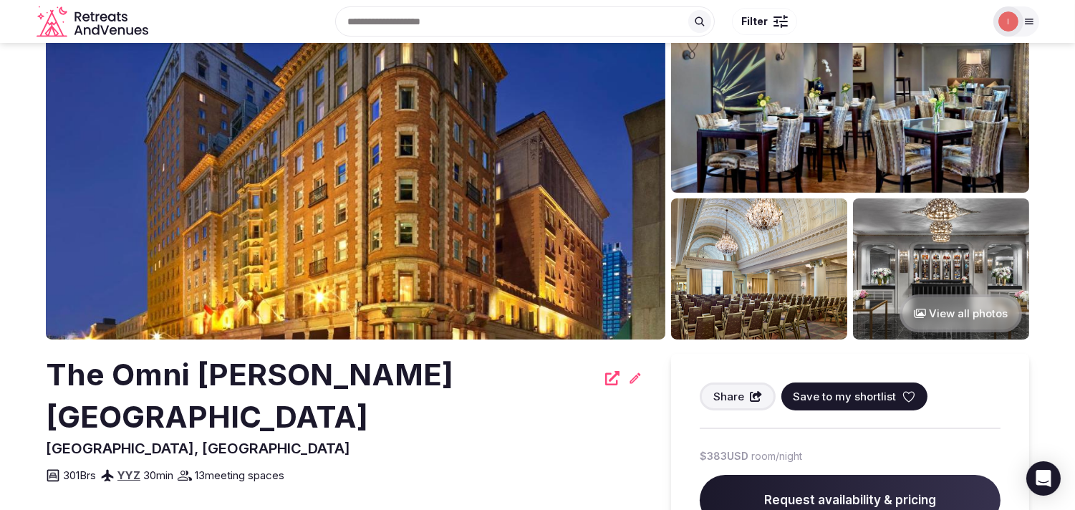
click at [605, 380] on icon at bounding box center [612, 378] width 14 height 14
click at [284, 364] on h2 "The Omni [PERSON_NAME][GEOGRAPHIC_DATA]" at bounding box center [321, 396] width 551 height 85
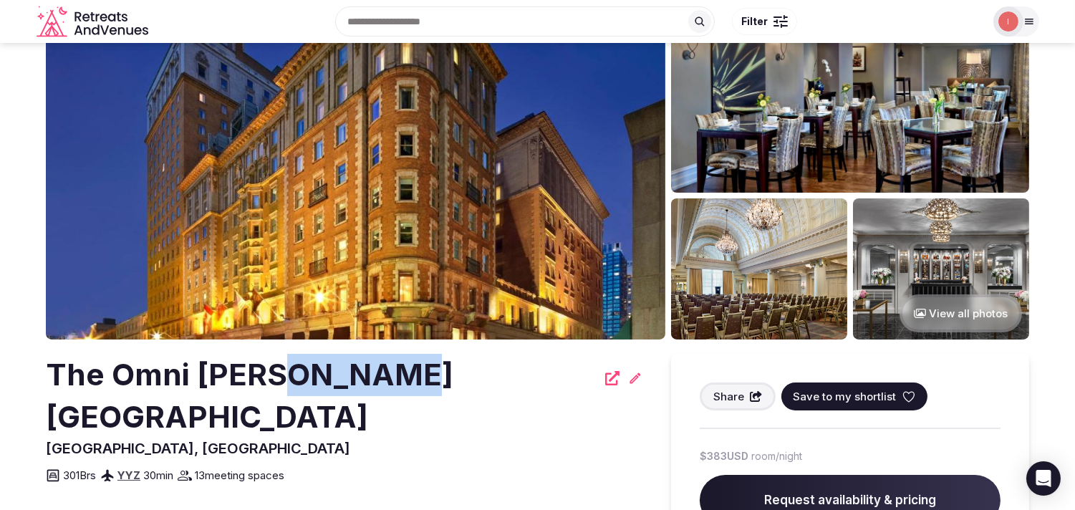
click at [284, 364] on h2 "The Omni [PERSON_NAME][GEOGRAPHIC_DATA]" at bounding box center [321, 396] width 551 height 85
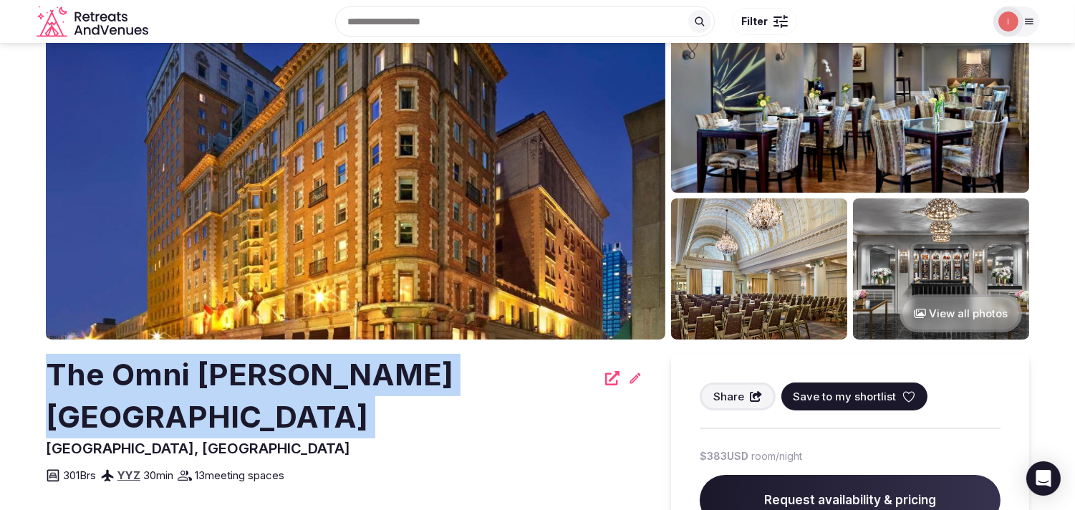
click at [285, 365] on h2 "The Omni [PERSON_NAME][GEOGRAPHIC_DATA]" at bounding box center [321, 396] width 551 height 85
copy div "The Omni [PERSON_NAME][GEOGRAPHIC_DATA]"
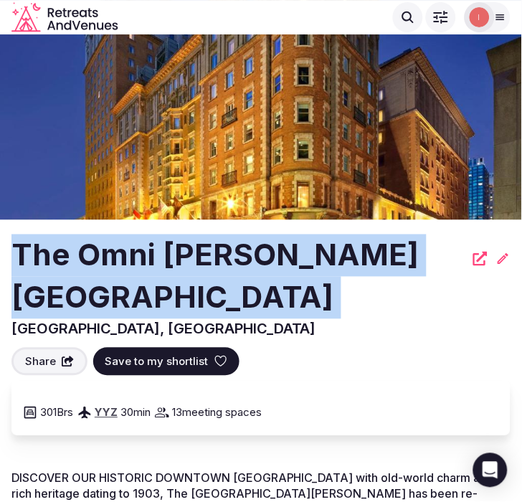
copy div "The Omni [PERSON_NAME][GEOGRAPHIC_DATA]"
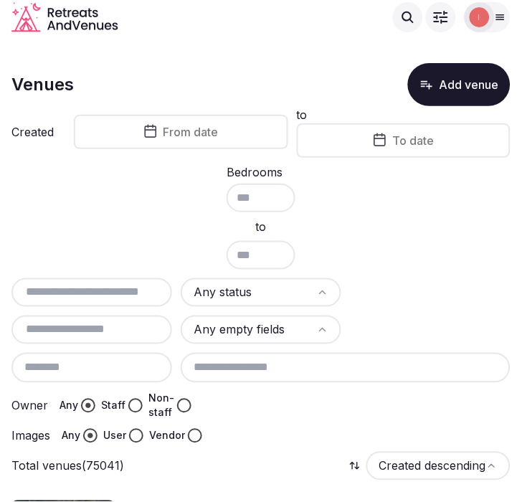
click at [73, 297] on input "text" at bounding box center [91, 292] width 149 height 17
paste input "**********"
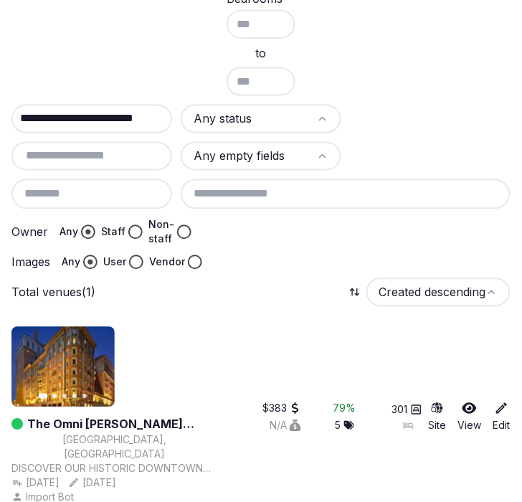
scroll to position [178, 0]
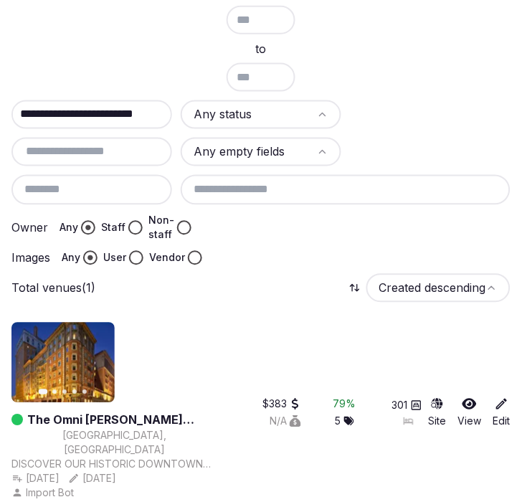
type input "**********"
click at [133, 411] on link "The Omni [PERSON_NAME][GEOGRAPHIC_DATA]" at bounding box center [122, 419] width 191 height 17
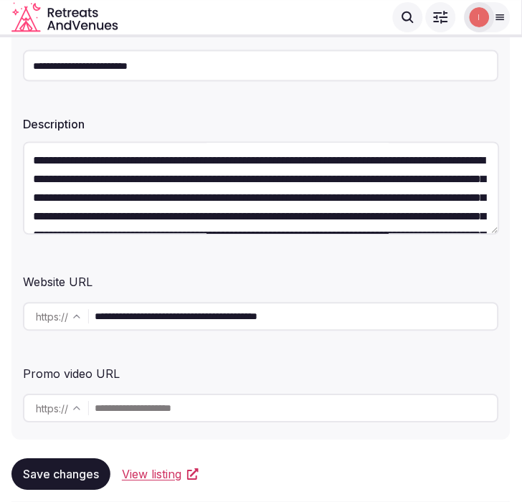
scroll to position [318, 0]
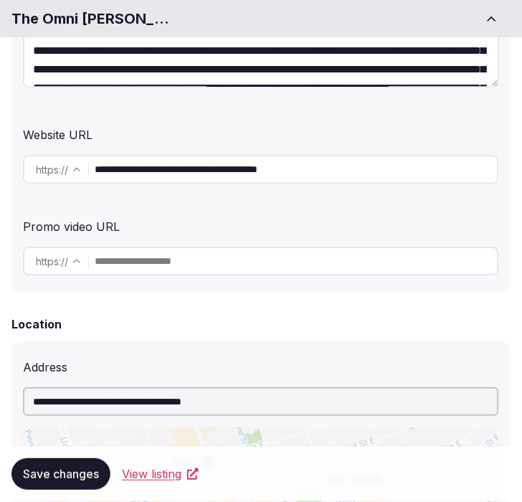
click at [206, 181] on input "**********" at bounding box center [296, 169] width 403 height 29
click at [210, 175] on input "**********" at bounding box center [296, 169] width 403 height 29
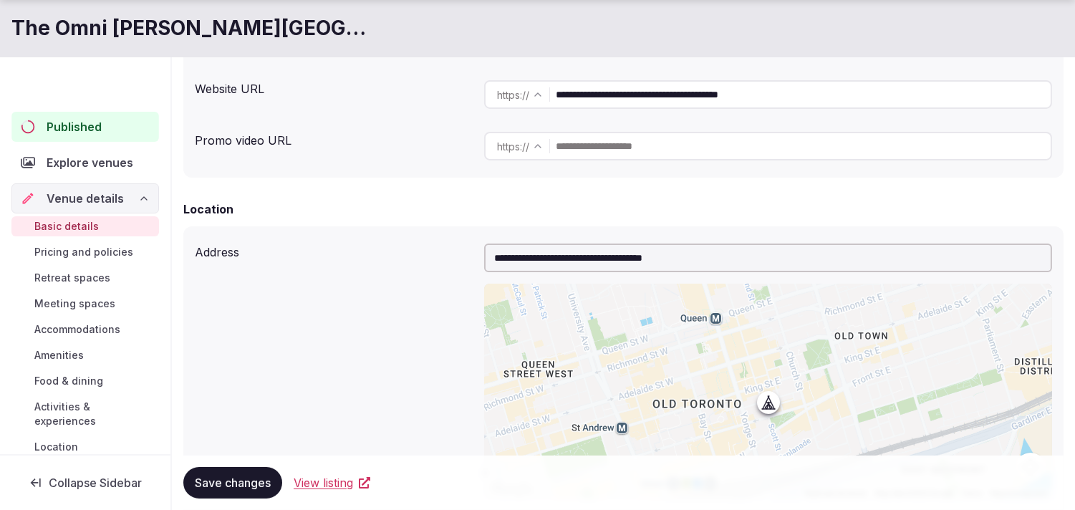
click at [87, 113] on div "Published" at bounding box center [85, 127] width 148 height 30
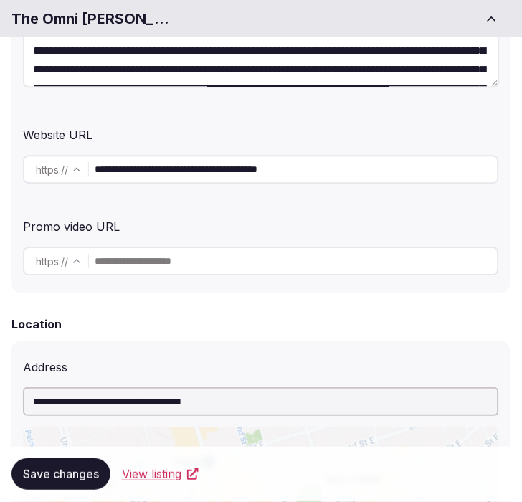
click at [486, 123] on div "Website URL" at bounding box center [261, 131] width 476 height 23
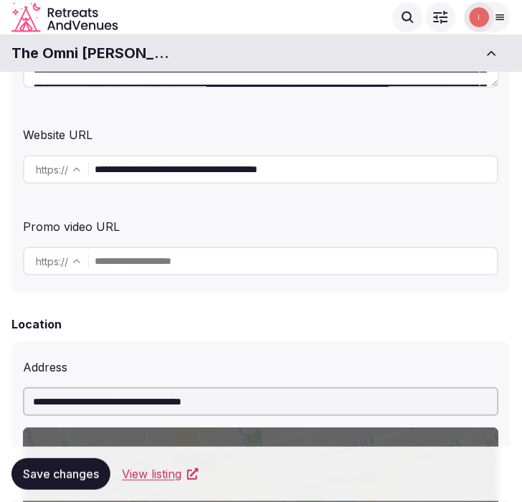
click at [216, 181] on input "**********" at bounding box center [296, 169] width 403 height 29
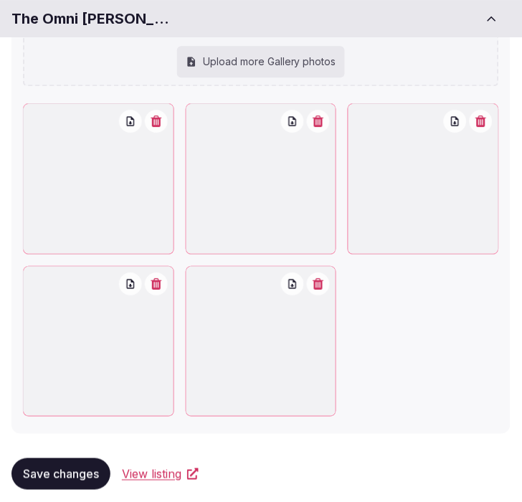
scroll to position [2207, 0]
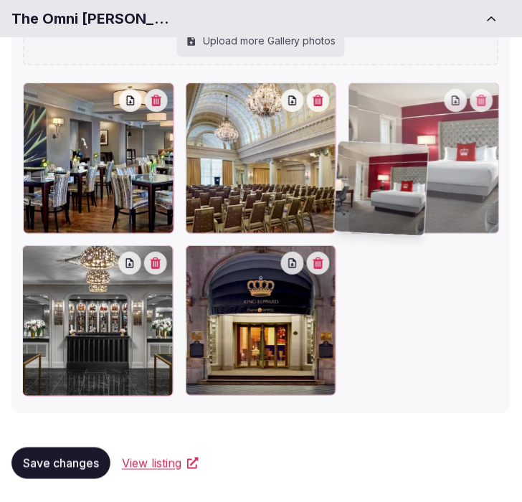
drag, startPoint x: 32, startPoint y: 254, endPoint x: 344, endPoint y: 153, distance: 328.5
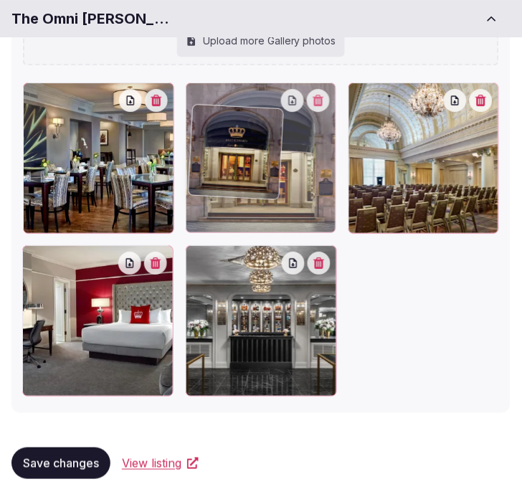
drag, startPoint x: 195, startPoint y: 249, endPoint x: 201, endPoint y: 108, distance: 141.3
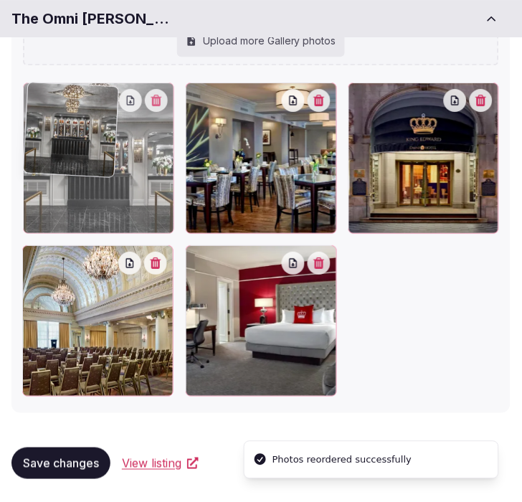
drag, startPoint x: 201, startPoint y: 256, endPoint x: 66, endPoint y: 119, distance: 192.5
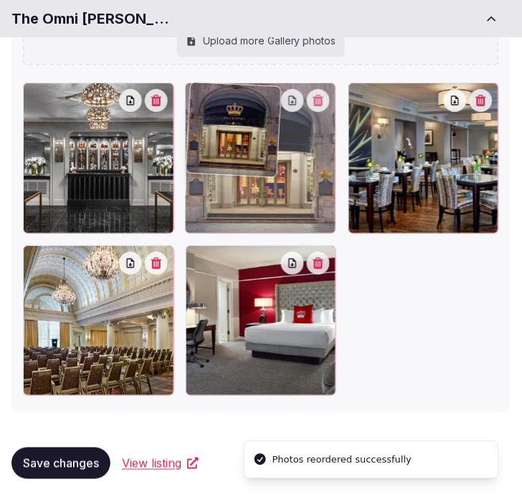
drag, startPoint x: 368, startPoint y: 94, endPoint x: 282, endPoint y: 106, distance: 86.8
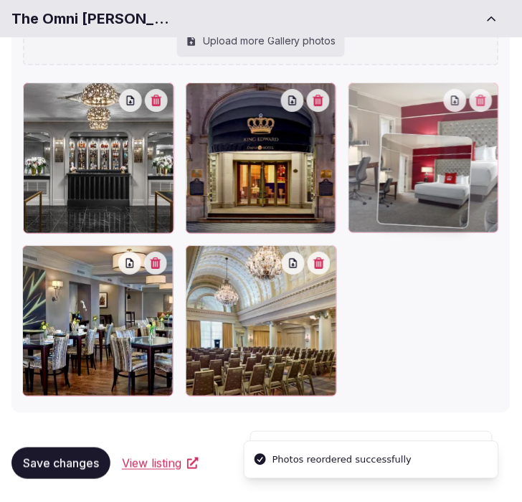
drag, startPoint x: 193, startPoint y: 259, endPoint x: 380, endPoint y: 138, distance: 222.8
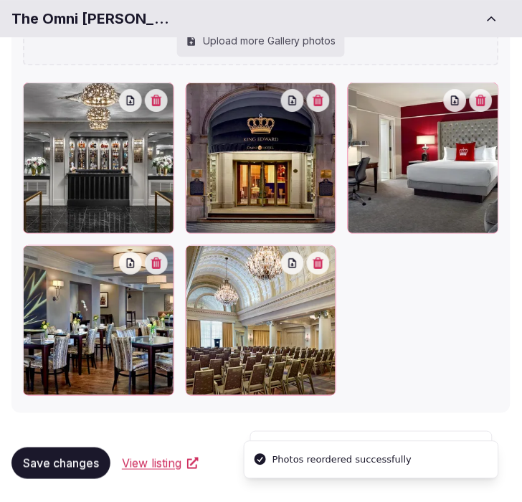
click at [85, 459] on span "Save changes" at bounding box center [61, 463] width 76 height 14
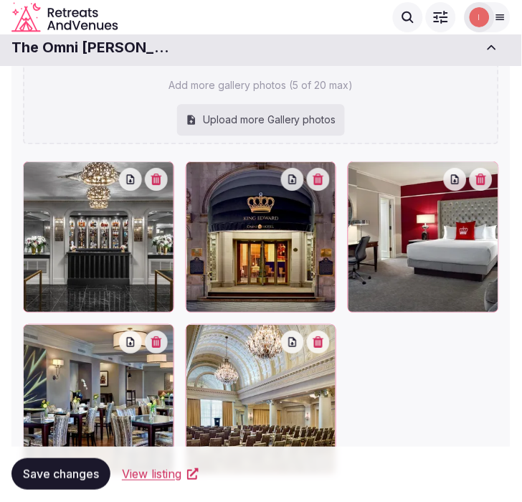
scroll to position [1967, 0]
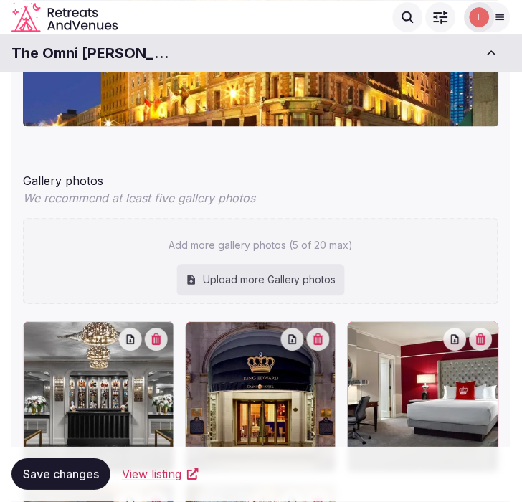
click at [124, 61] on h1 "The Omni [PERSON_NAME][GEOGRAPHIC_DATA]" at bounding box center [91, 53] width 160 height 20
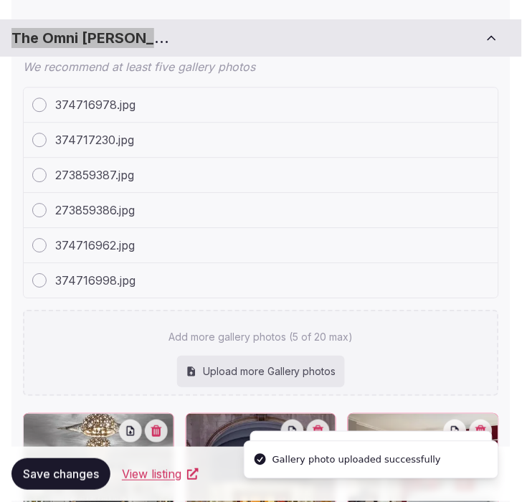
scroll to position [2127, 0]
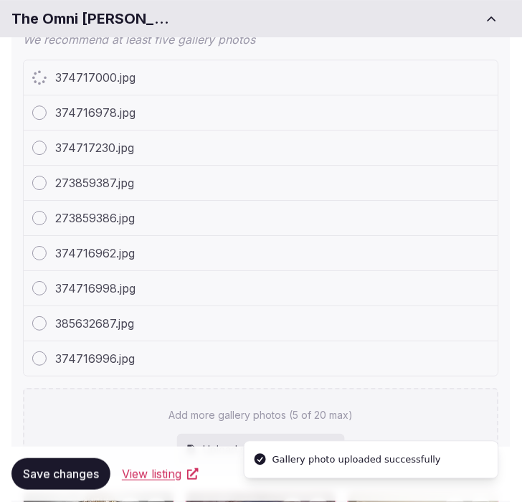
click at [425, 332] on div "385632687.jpg" at bounding box center [261, 323] width 474 height 35
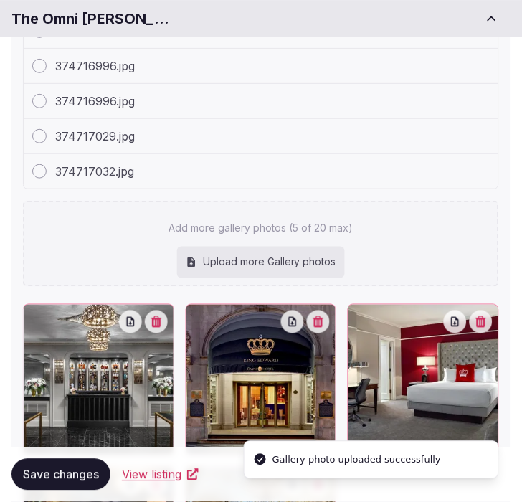
scroll to position [2605, 0]
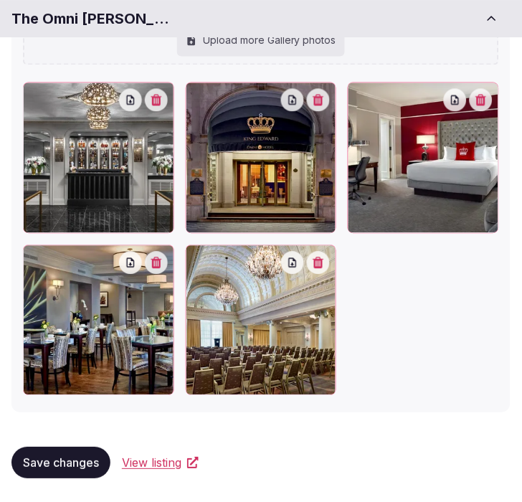
click at [59, 460] on span "Save changes" at bounding box center [61, 463] width 76 height 14
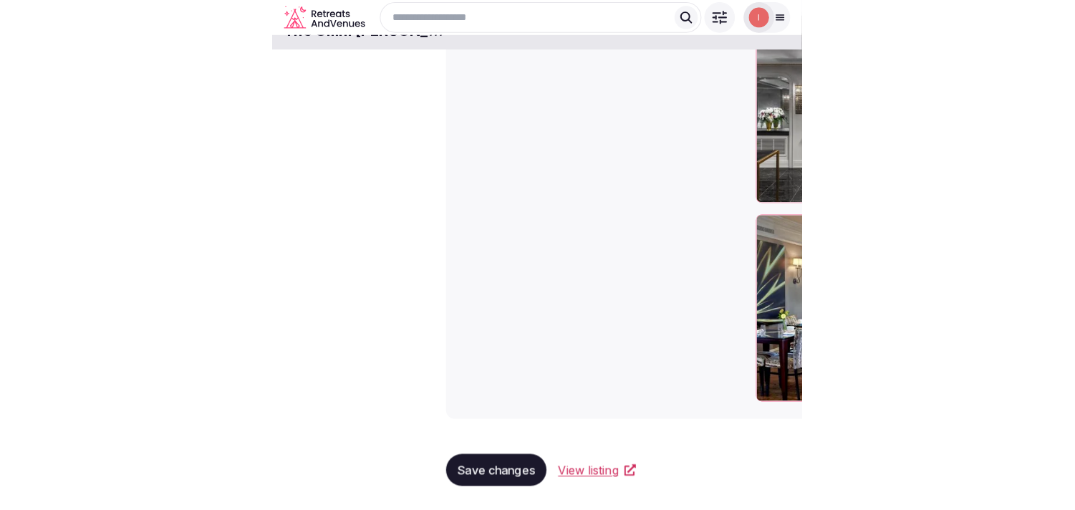
scroll to position [2153, 0]
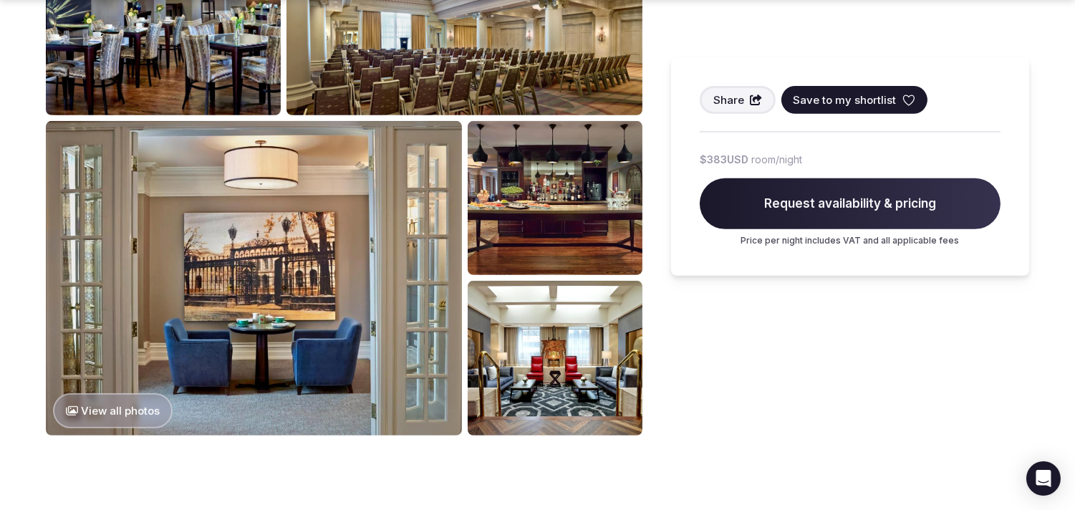
scroll to position [1273, 0]
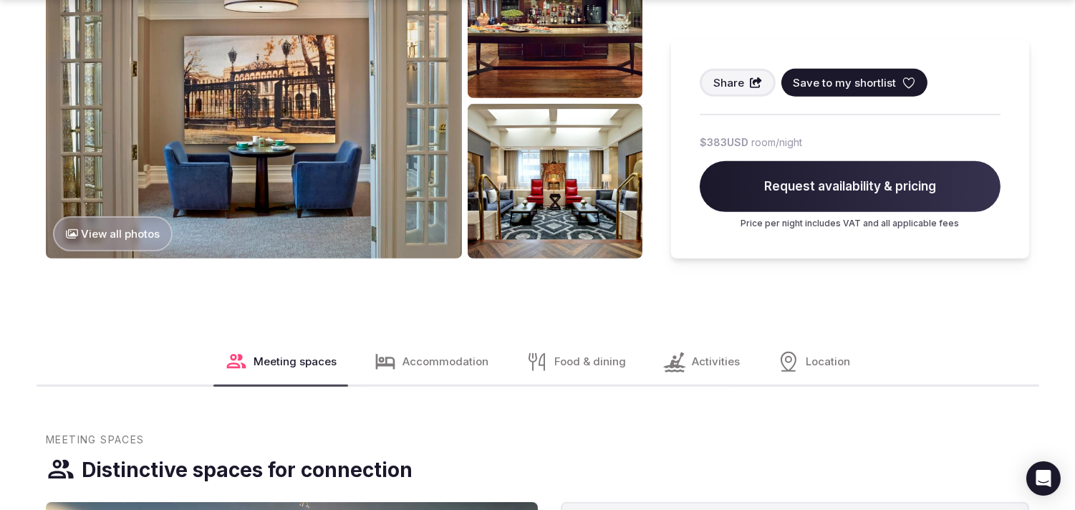
click at [125, 216] on button "View all photos" at bounding box center [113, 233] width 120 height 35
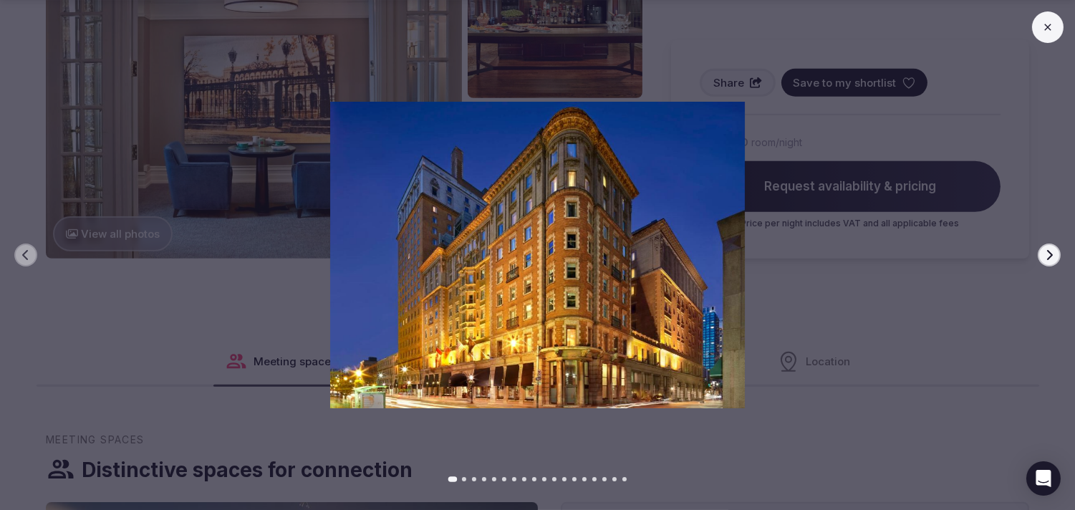
click at [521, 247] on div at bounding box center [532, 255] width 1087 height 306
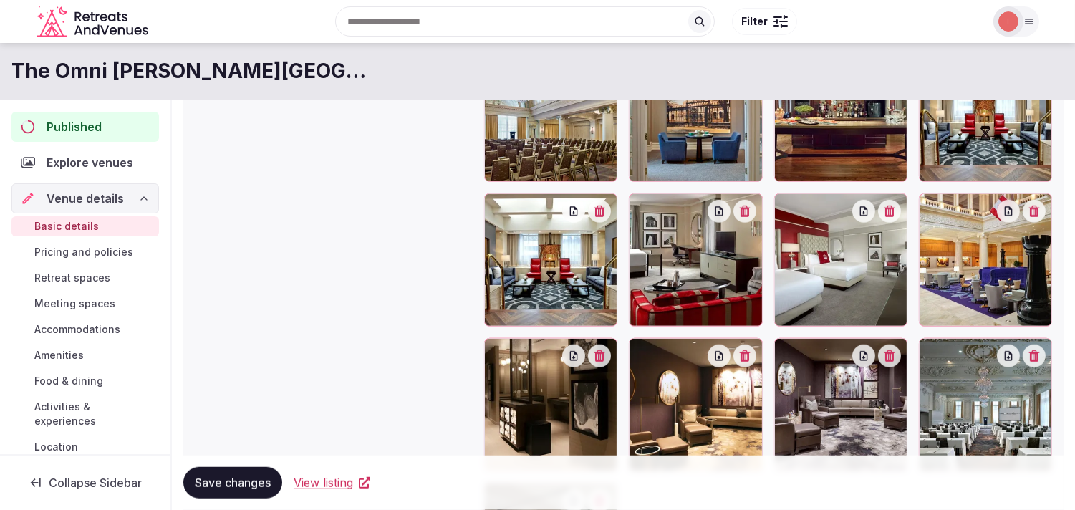
scroll to position [1950, 0]
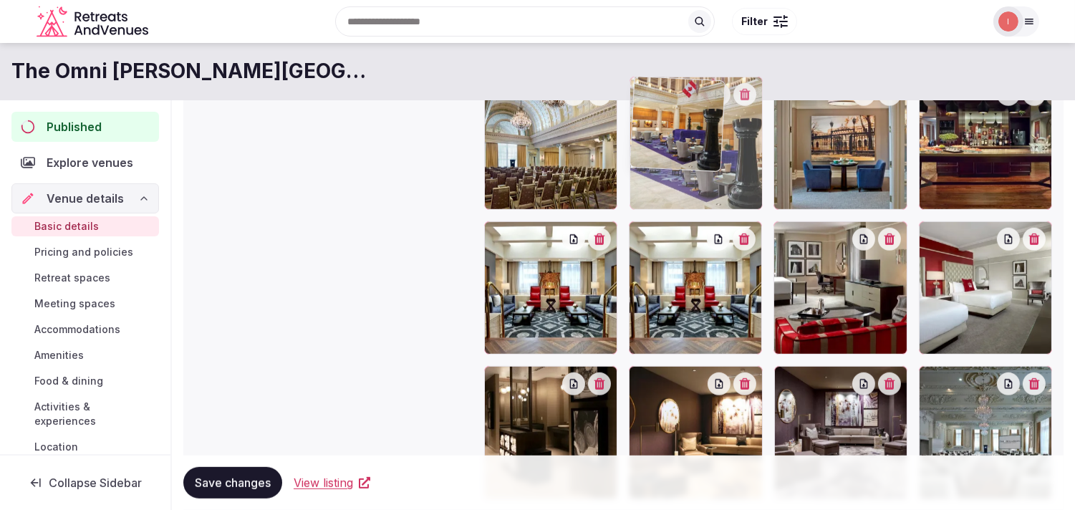
drag, startPoint x: 934, startPoint y: 233, endPoint x: 653, endPoint y: 147, distance: 293.7
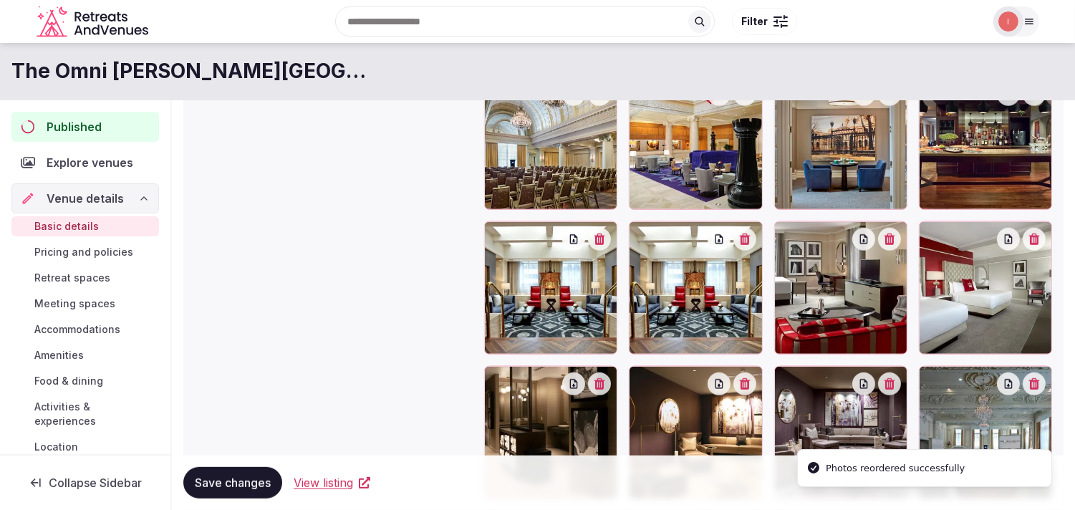
click at [742, 238] on icon "button" at bounding box center [744, 239] width 11 height 11
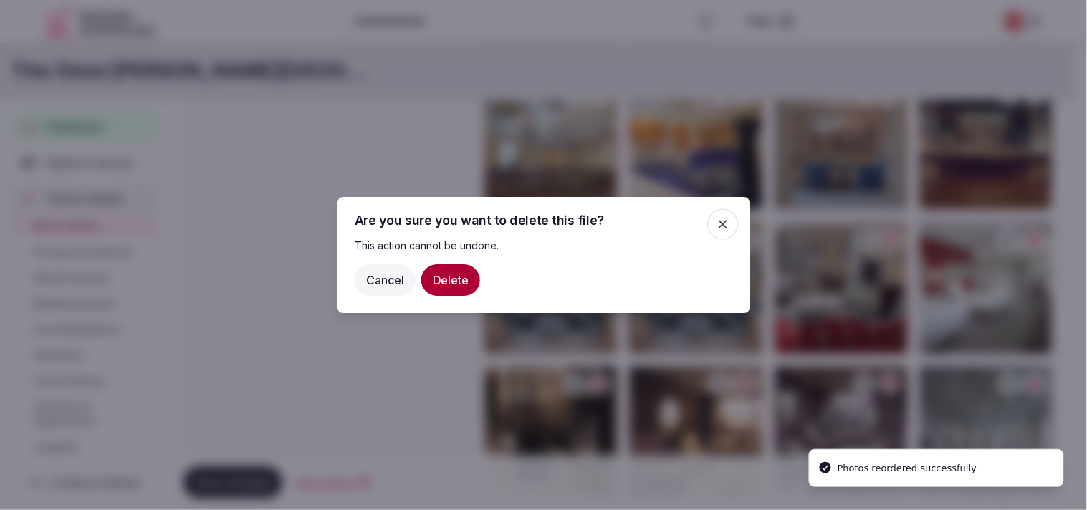
click at [440, 287] on button "Delete" at bounding box center [450, 280] width 59 height 32
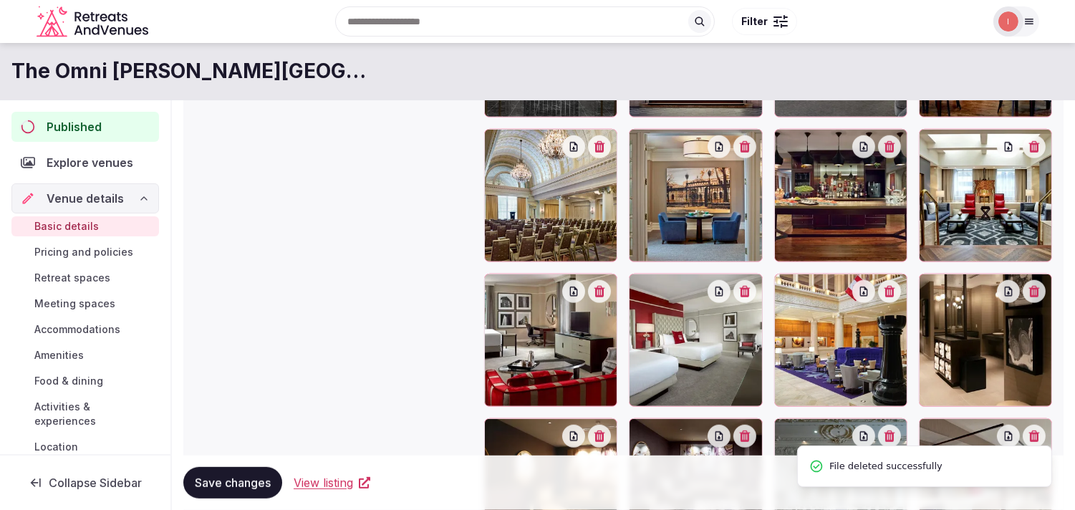
scroll to position [1870, 0]
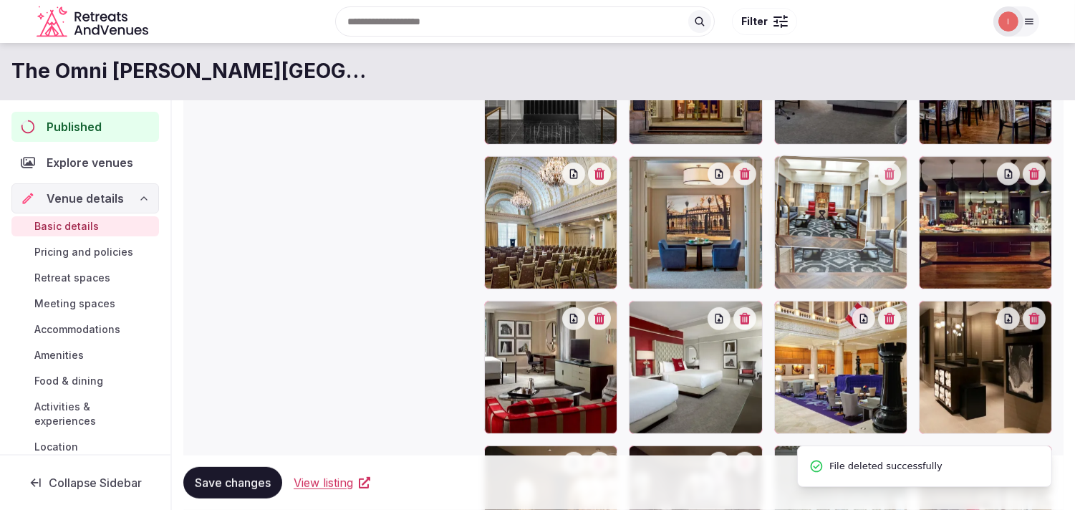
drag, startPoint x: 939, startPoint y: 161, endPoint x: 825, endPoint y: 173, distance: 114.5
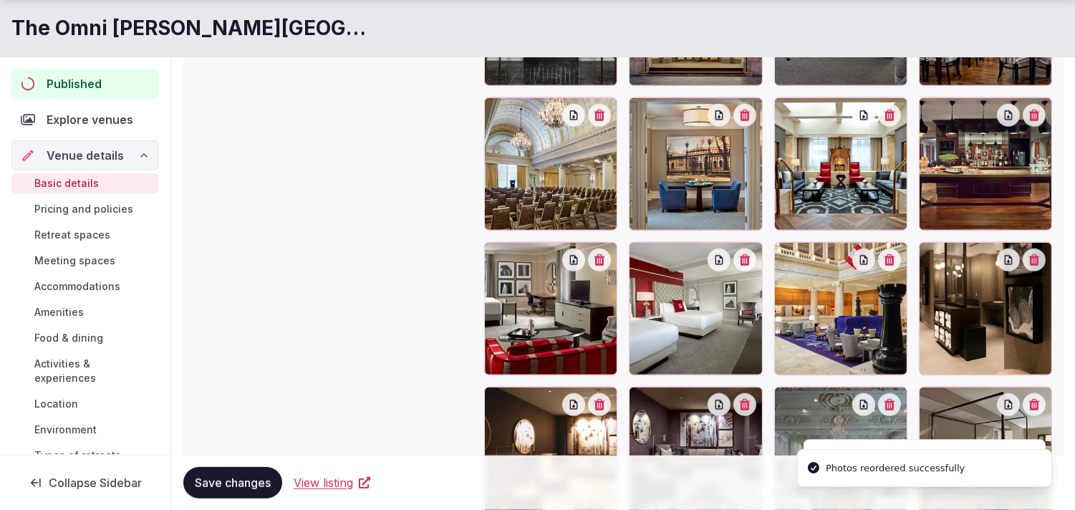
scroll to position [2029, 0]
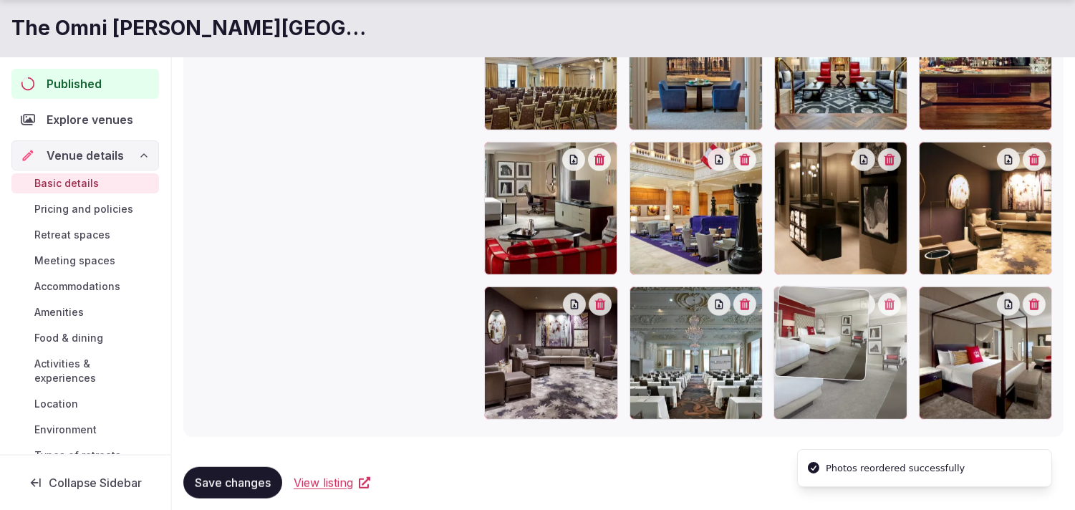
drag, startPoint x: 632, startPoint y: 160, endPoint x: 868, endPoint y: 315, distance: 283.0
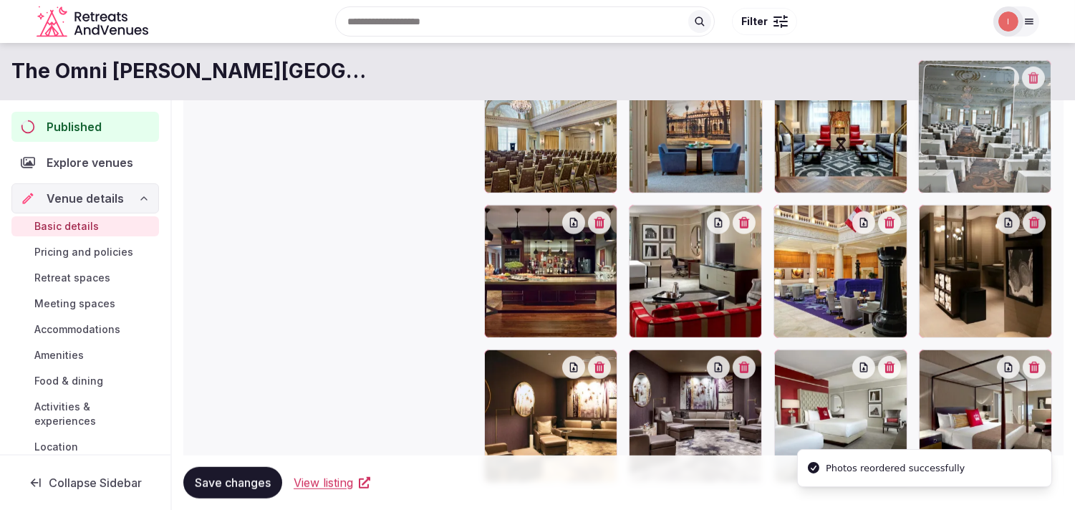
drag, startPoint x: 640, startPoint y: 294, endPoint x: 892, endPoint y: 69, distance: 338.0
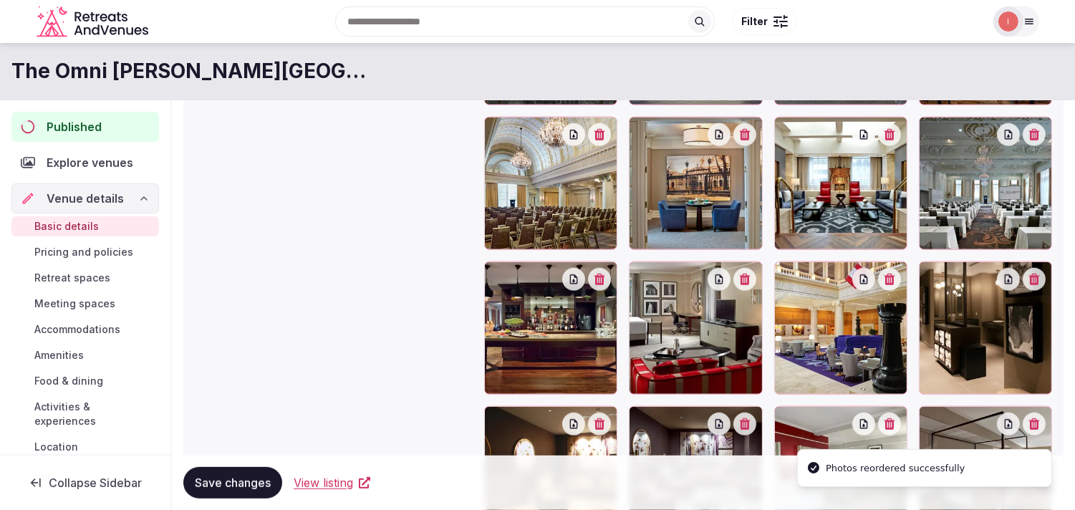
scroll to position [1881, 0]
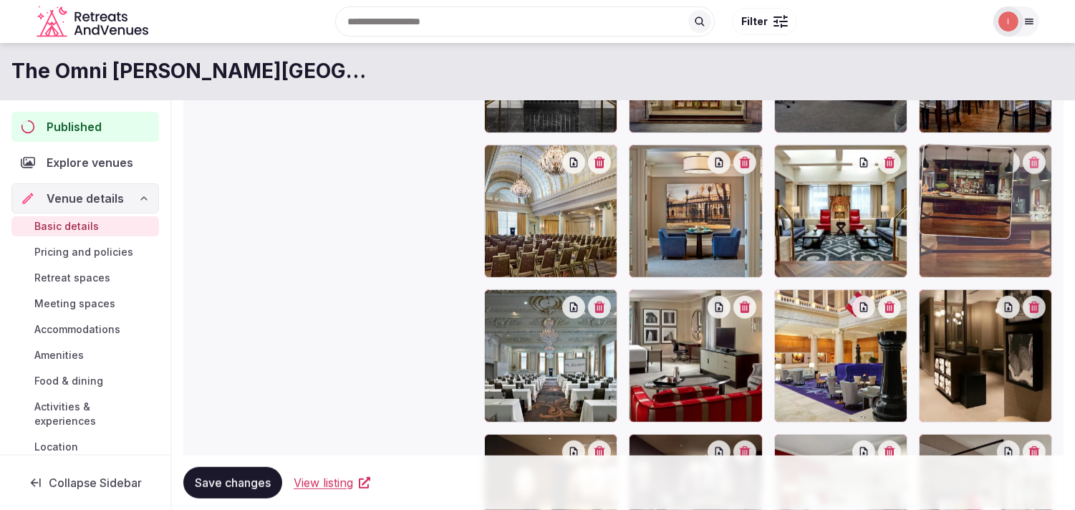
drag, startPoint x: 600, startPoint y: 312, endPoint x: 1017, endPoint y: 182, distance: 437.6
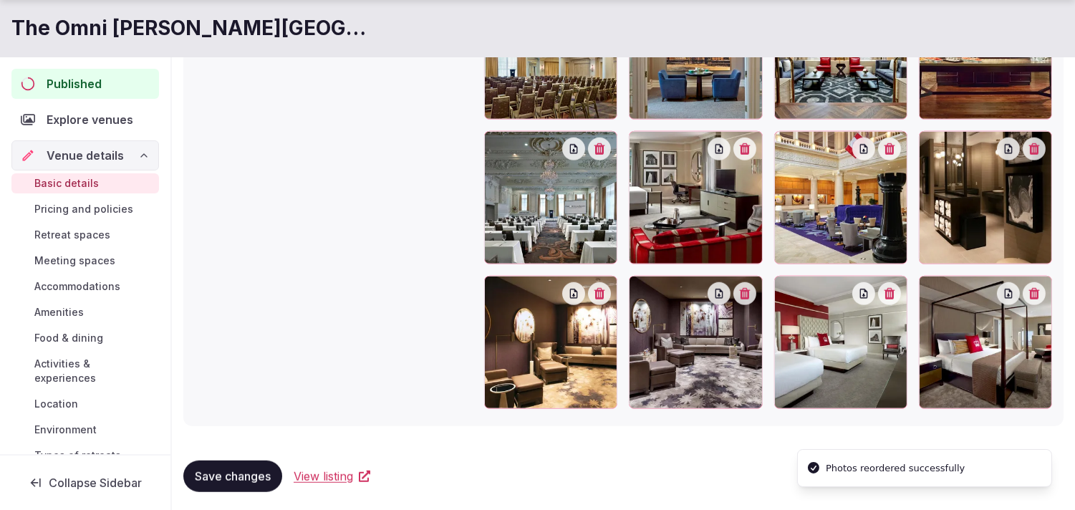
scroll to position [2041, 0]
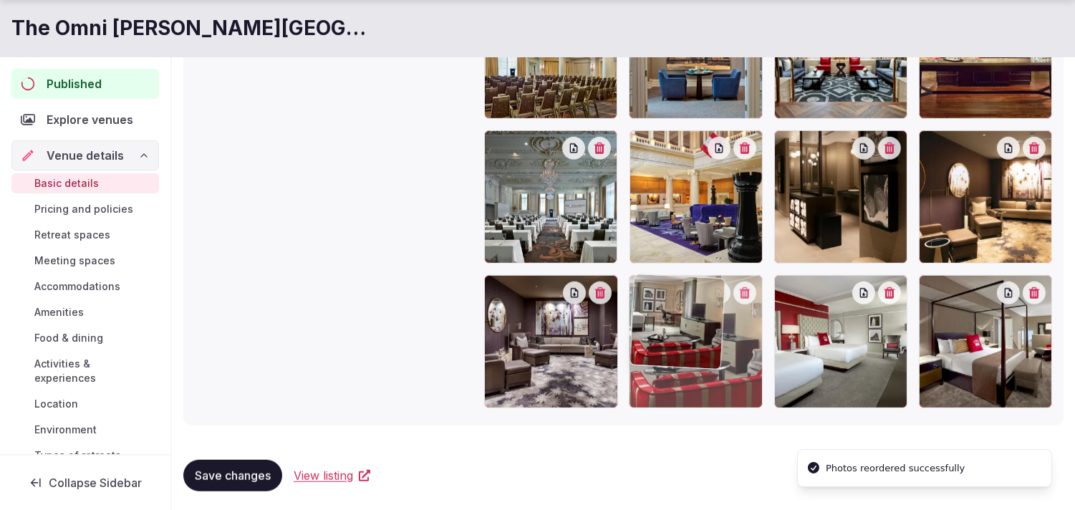
drag, startPoint x: 636, startPoint y: 131, endPoint x: 681, endPoint y: 282, distance: 158.0
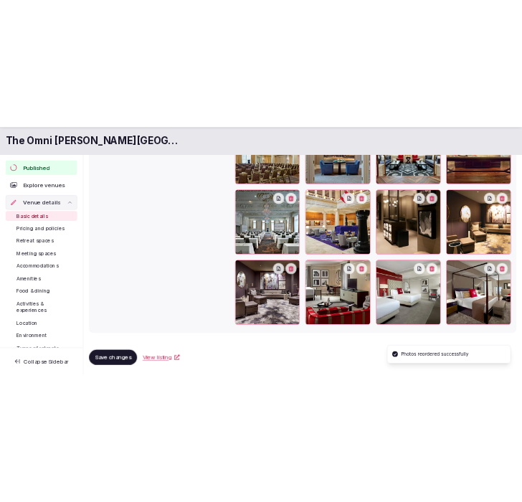
scroll to position [2043, 0]
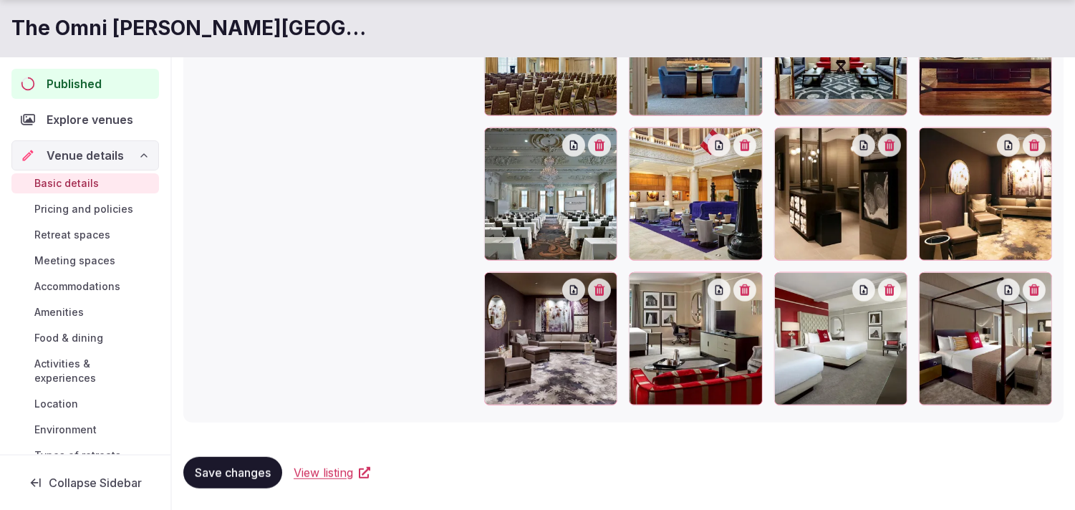
click at [258, 475] on span "Save changes" at bounding box center [233, 473] width 76 height 14
